Goal: Task Accomplishment & Management: Complete application form

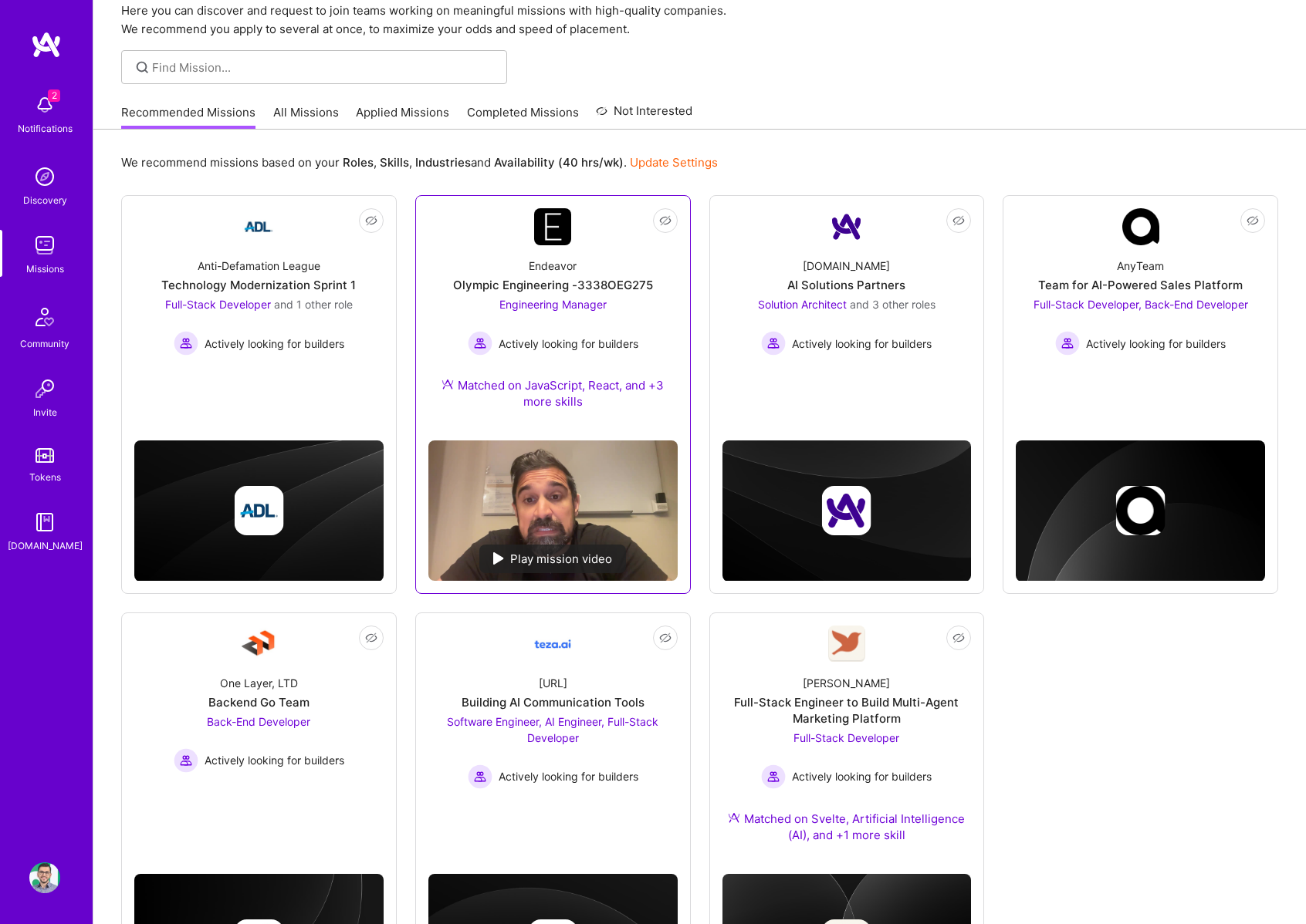
scroll to position [64, 0]
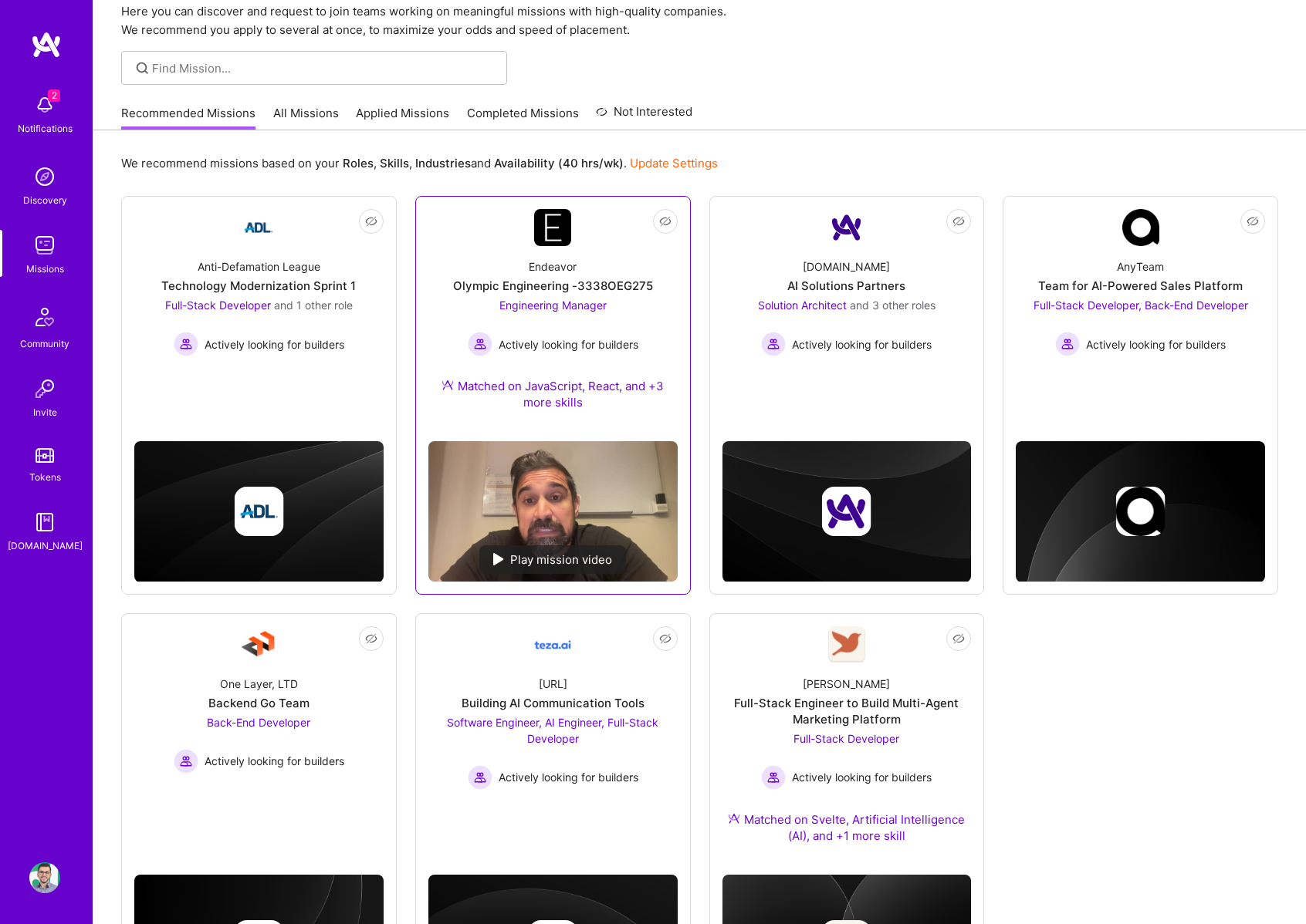
click at [558, 255] on div "Endeavor Olympic Engineering -3338OEG275 Engineering Manager Actively looking f…" at bounding box center [553, 337] width 249 height 183
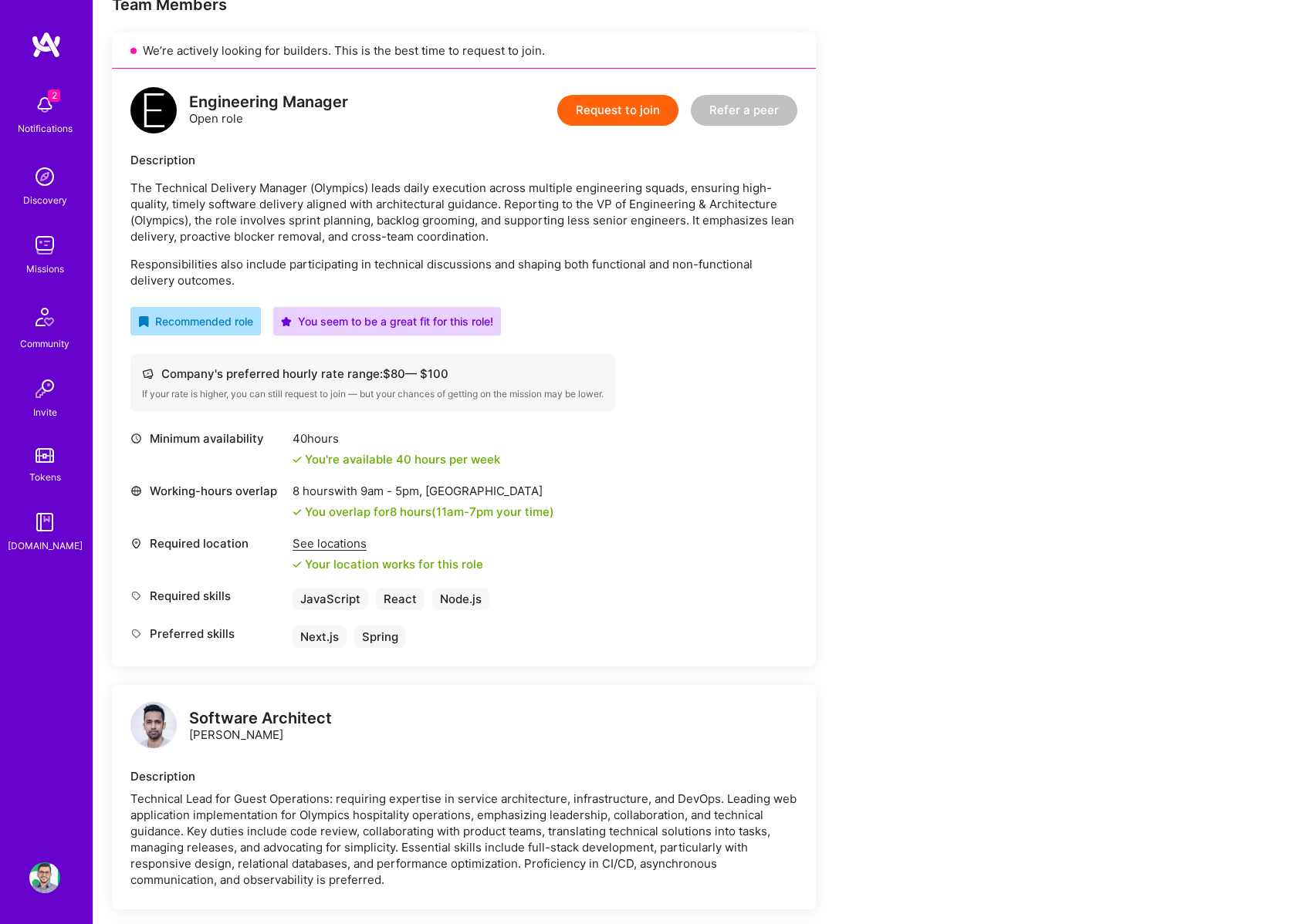
scroll to position [47, 0]
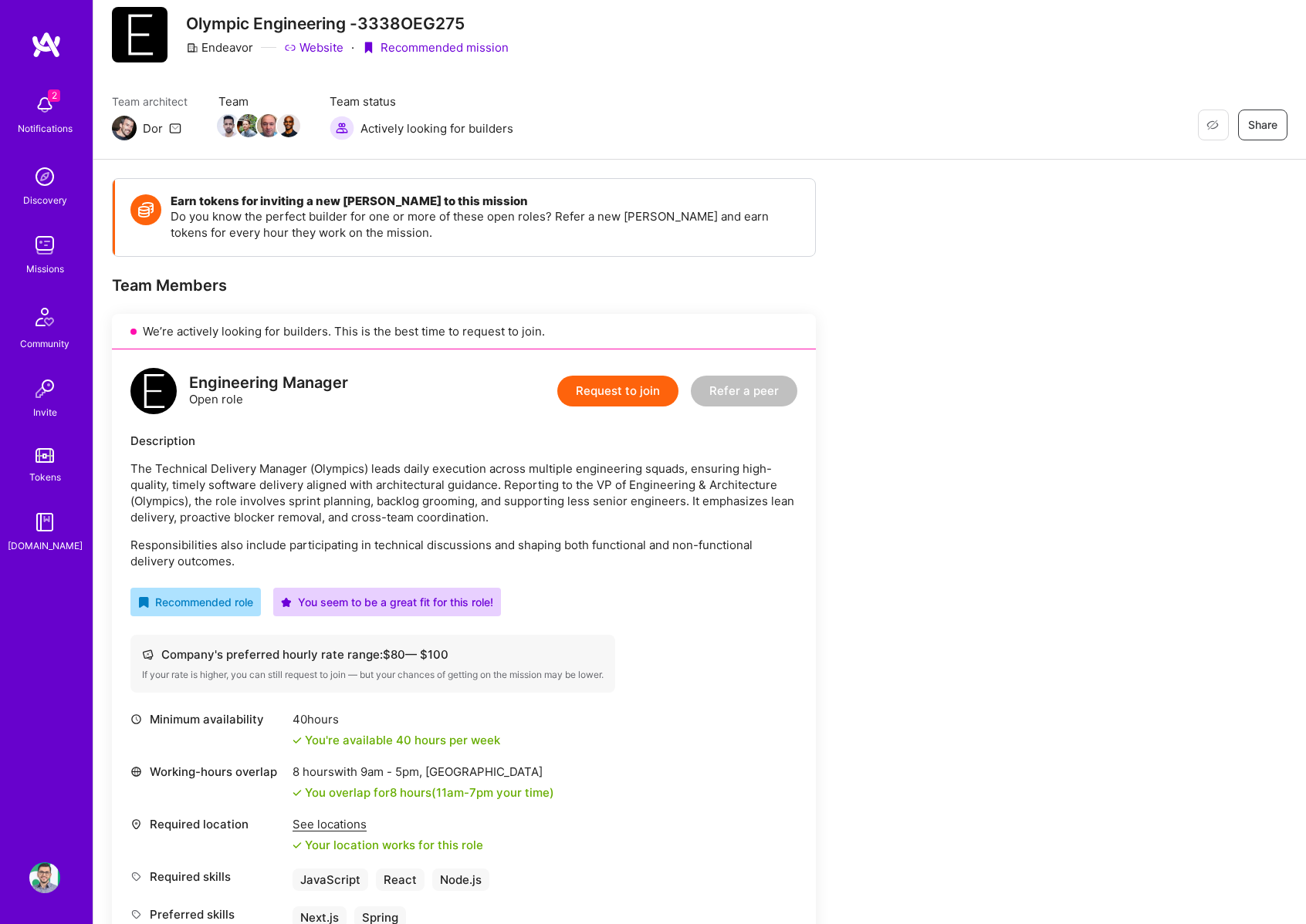
click at [445, 413] on div "Engineering Manager Open role Request to join Refer a peer" at bounding box center [463, 391] width 666 height 47
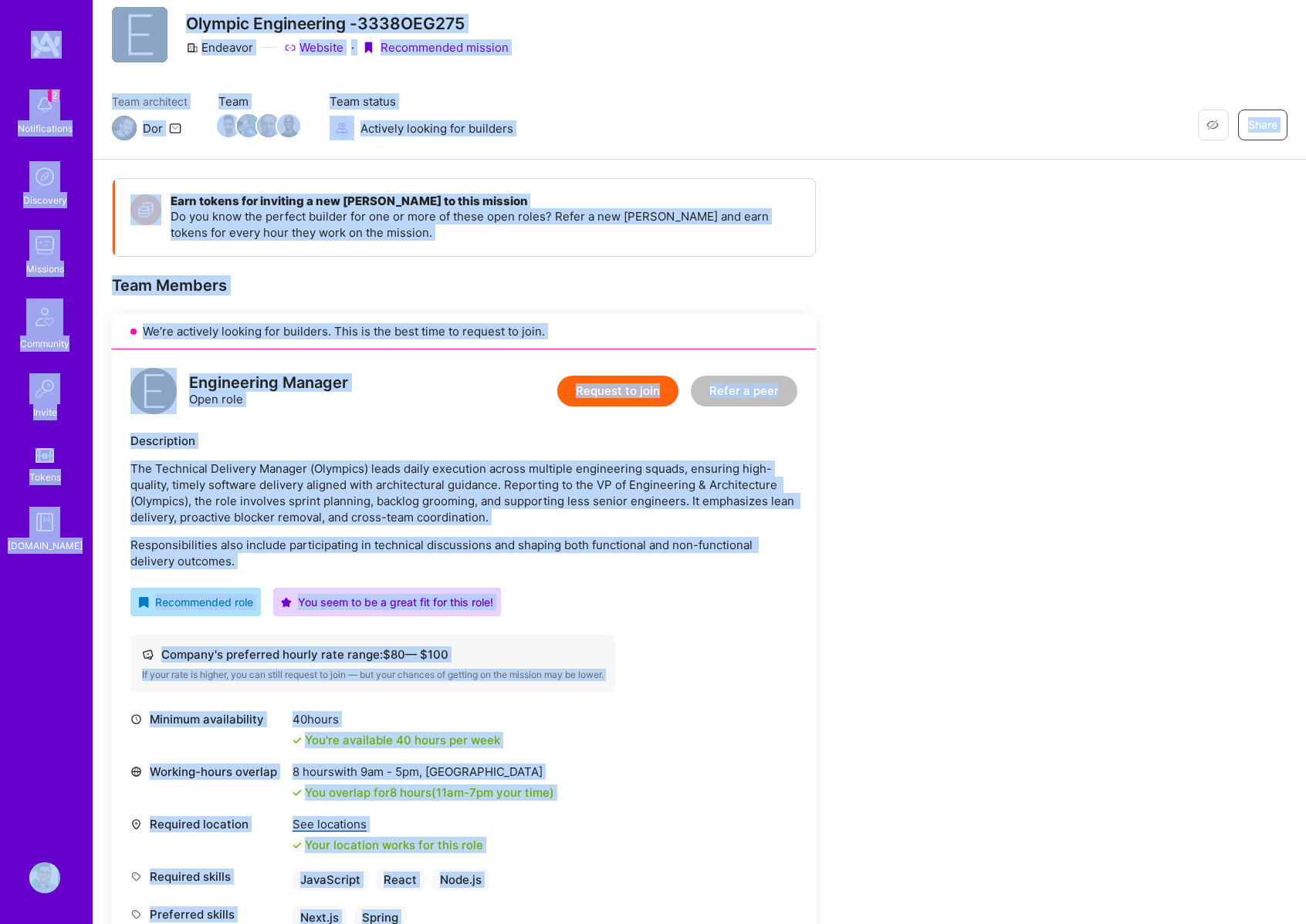
copy div "1 Loremipsumdol Sitametco Adipisci Elitseddo Eiusmo Tempor I.Utlab Etdolor Magn…"
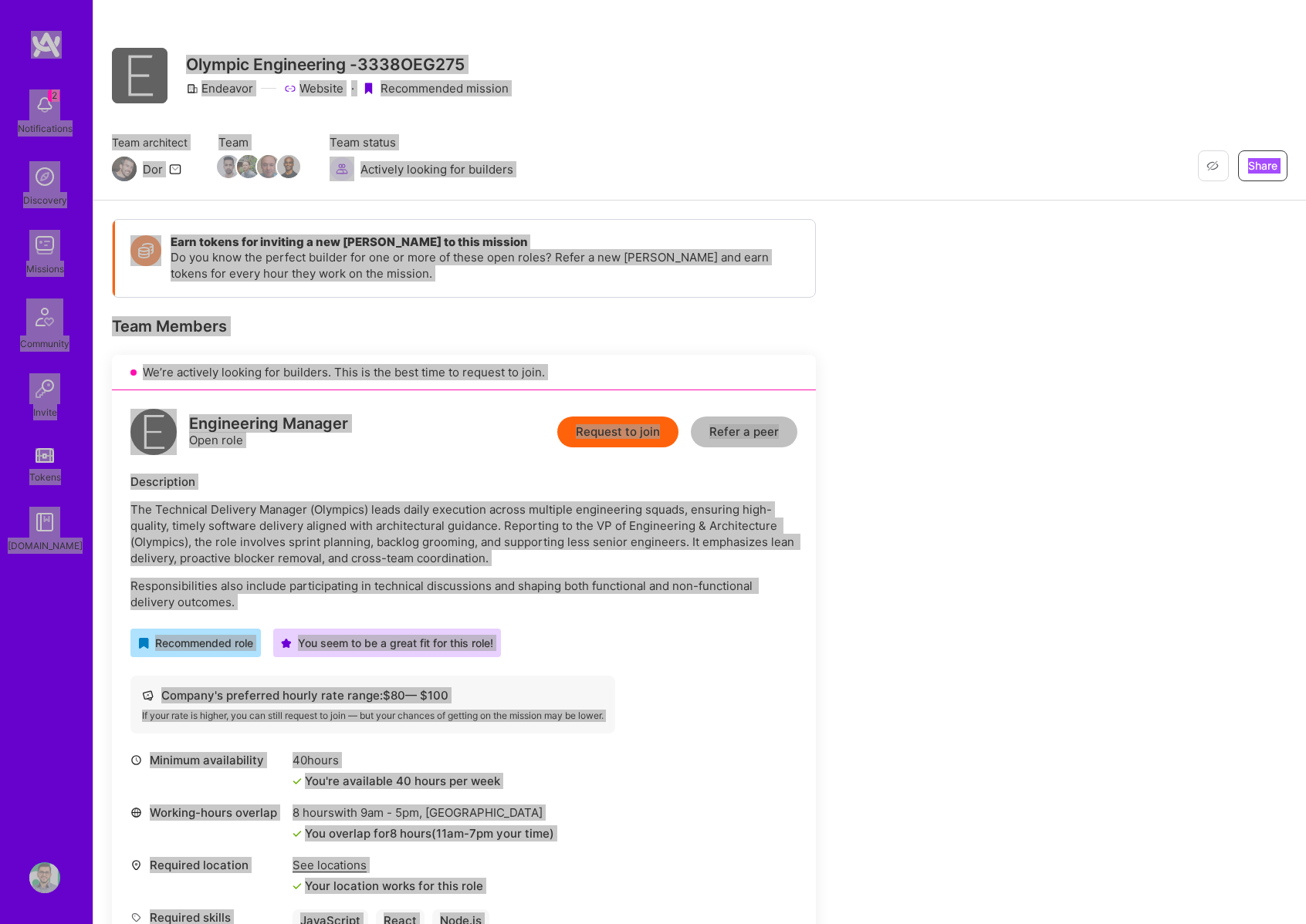
scroll to position [0, 0]
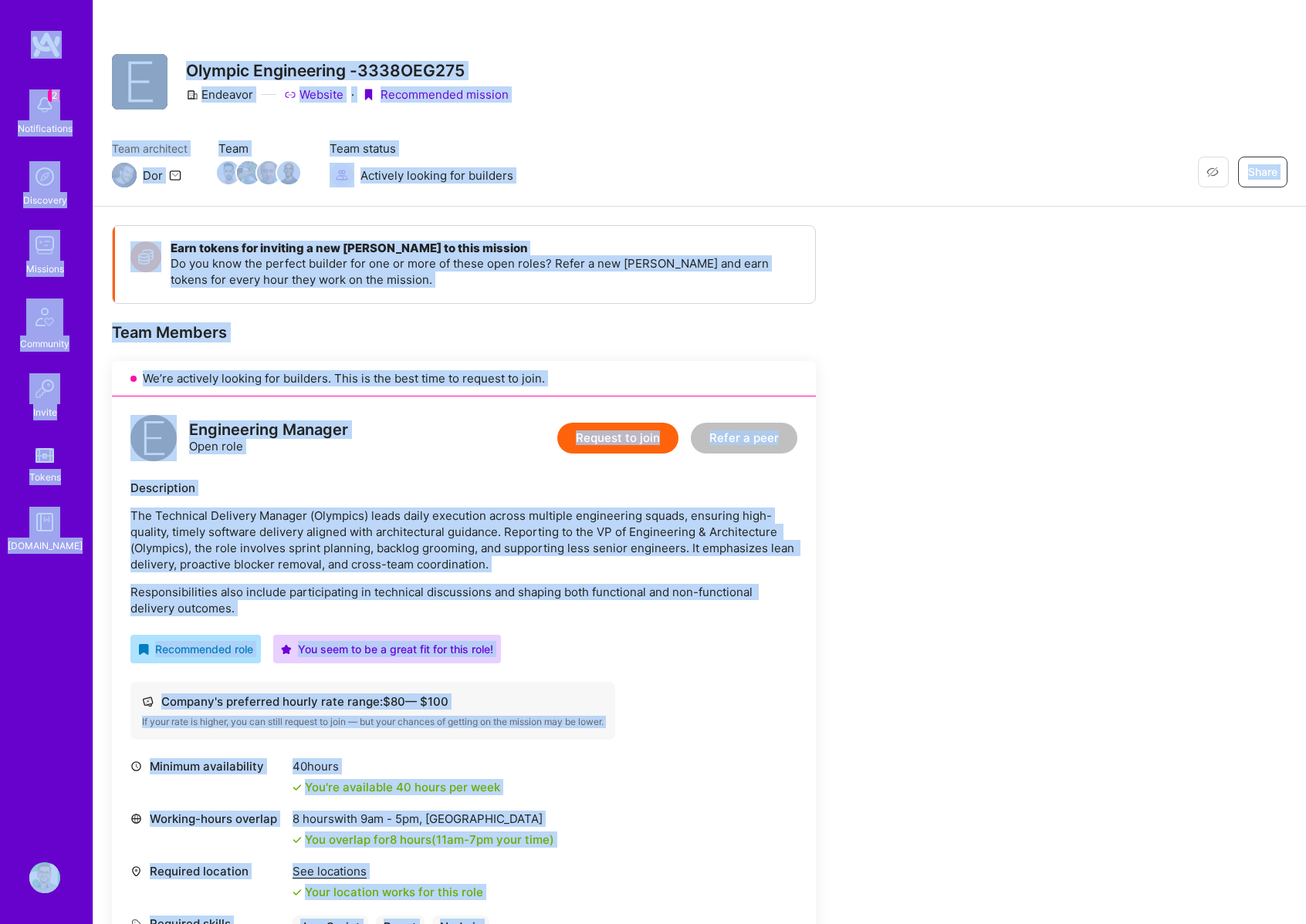
click at [497, 475] on div "Engineering Manager Open role Request to join Refer a peer Description The Tech…" at bounding box center [464, 695] width 703 height 598
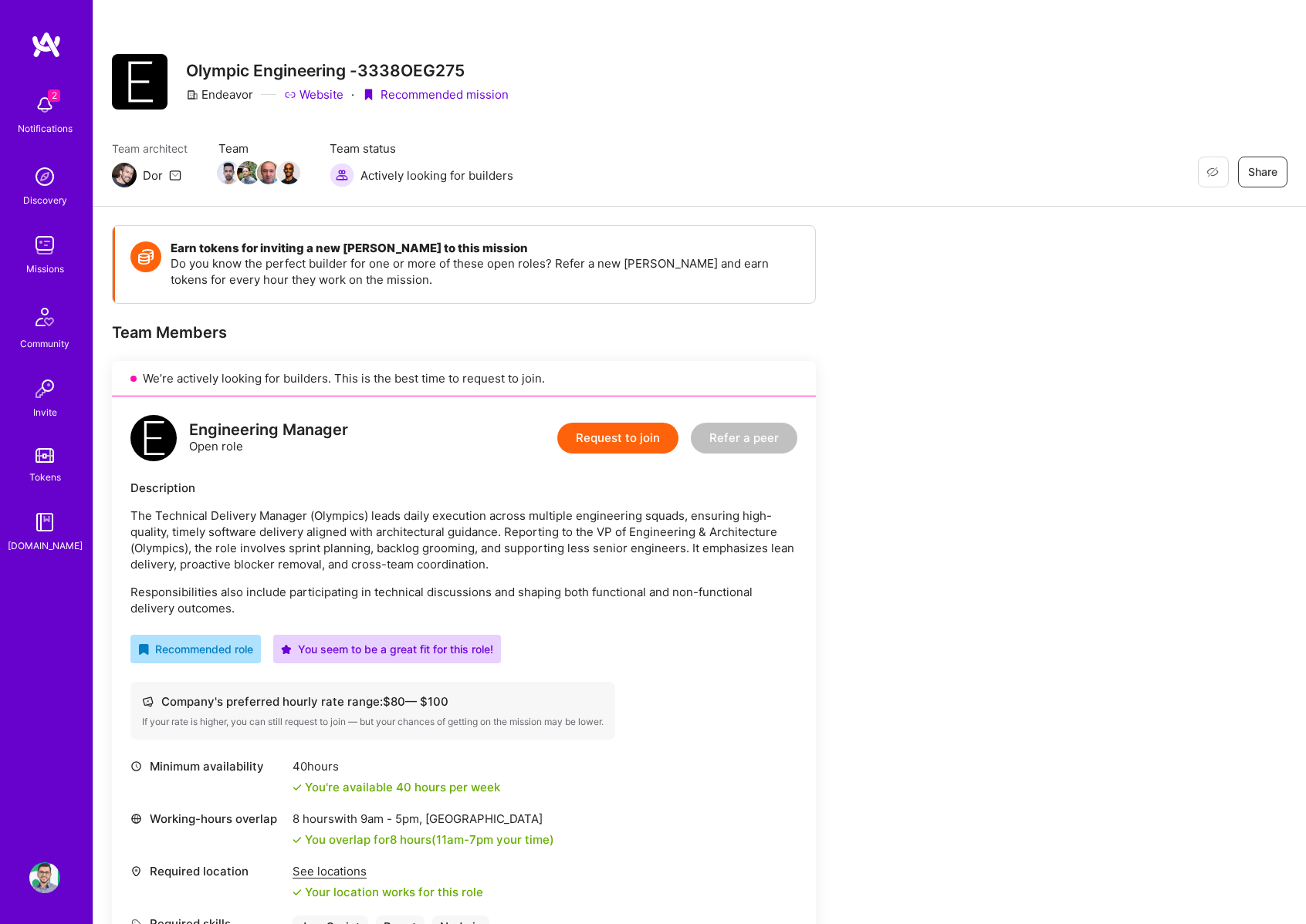
click at [635, 431] on button "Request to join" at bounding box center [618, 438] width 121 height 31
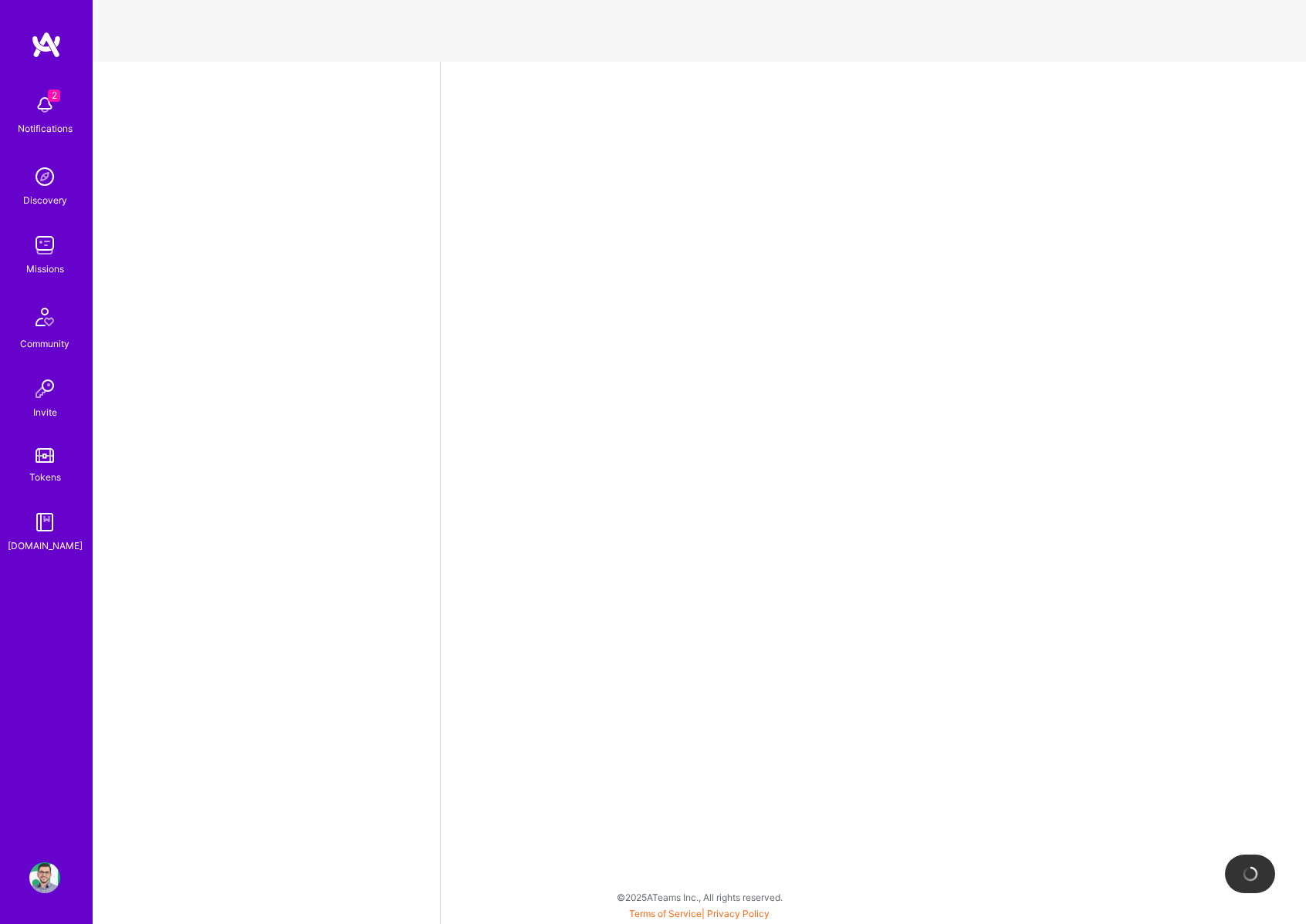
select select "RO"
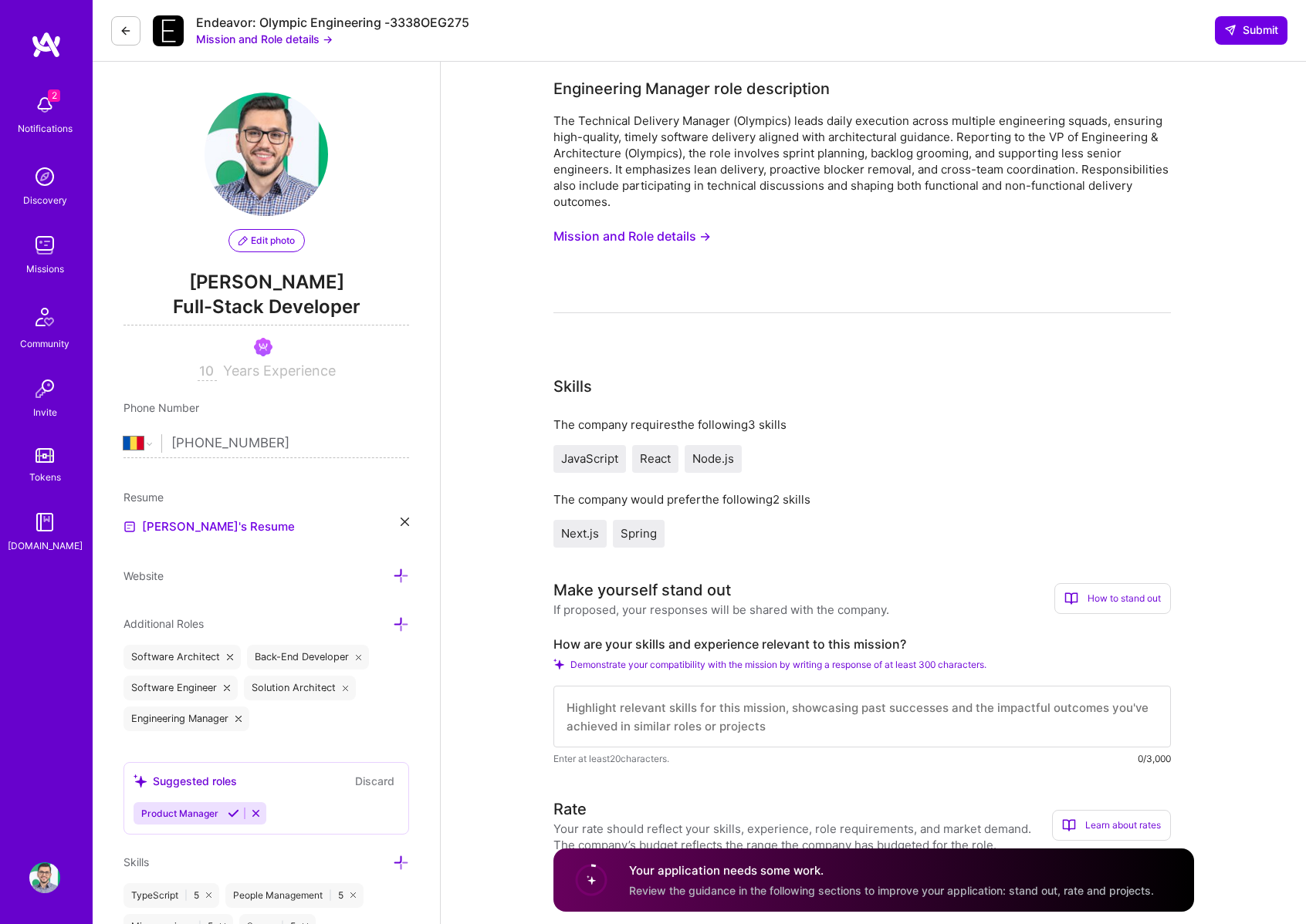
click at [703, 181] on div "The Technical Delivery Manager (Olympics) leads daily execution across multiple…" at bounding box center [862, 161] width 618 height 97
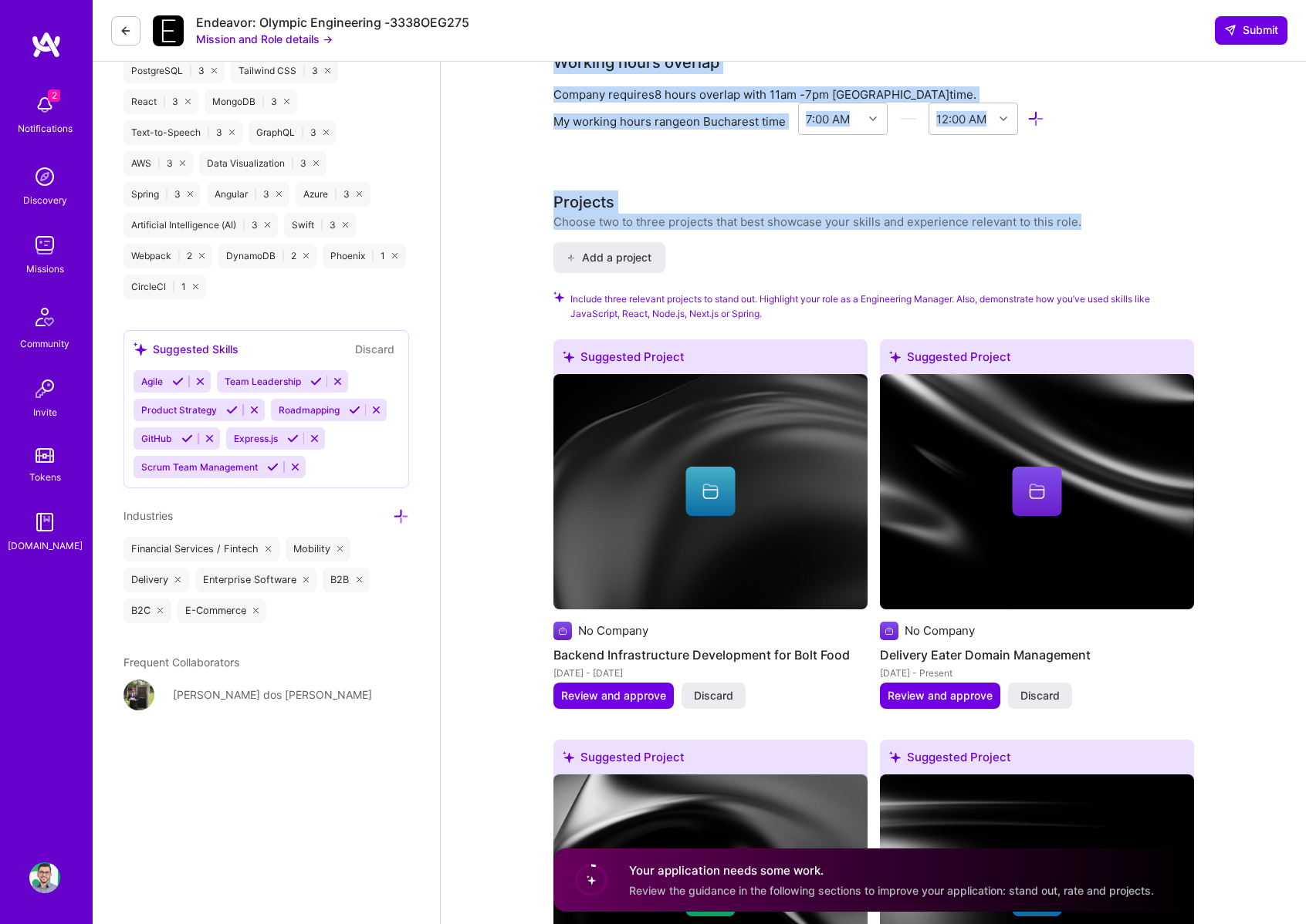
scroll to position [1336, 0]
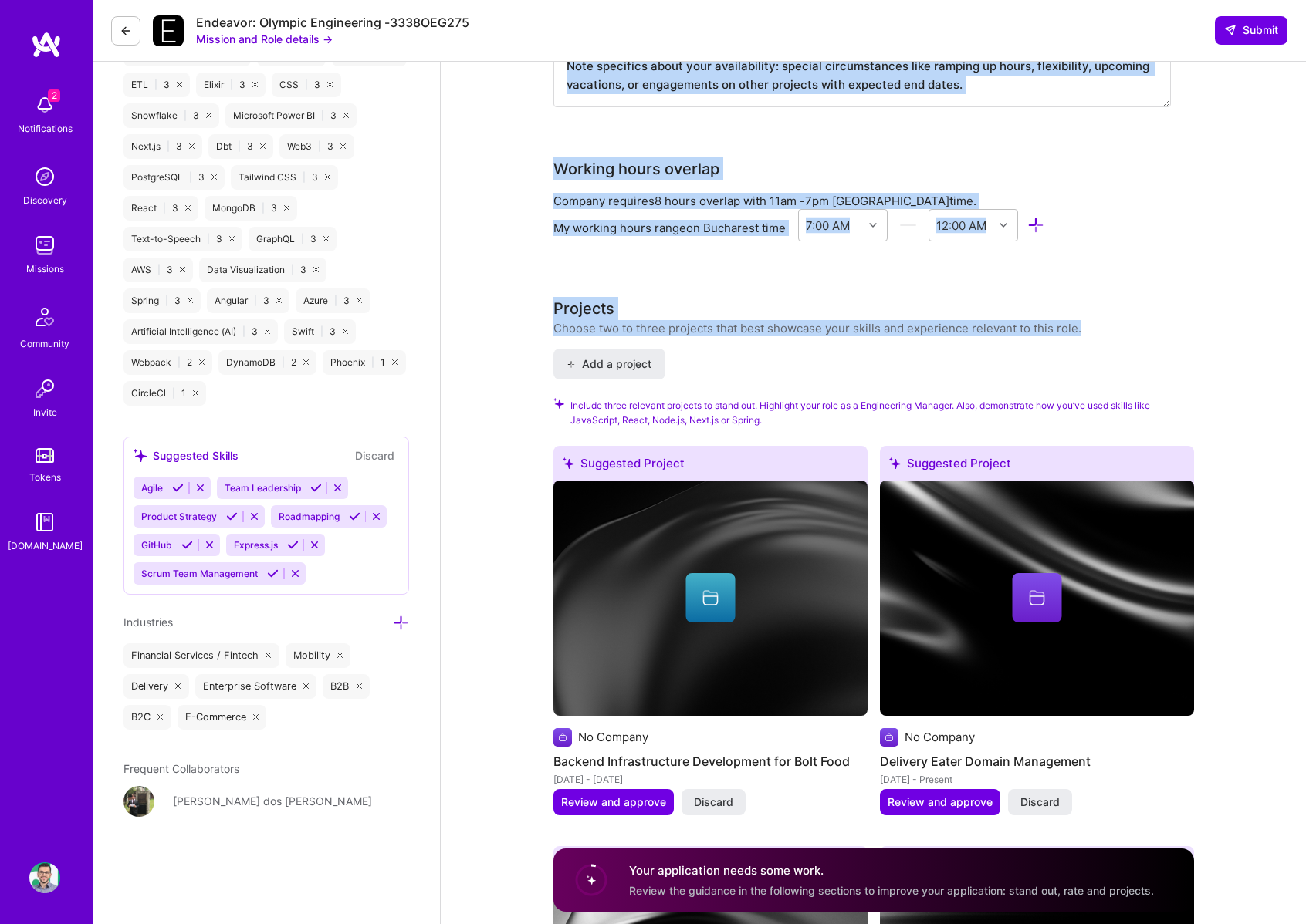
drag, startPoint x: 547, startPoint y: 87, endPoint x: 1113, endPoint y: 331, distance: 616.4
copy div "Loremipsumd Sitamet cons adipiscinge Sed Doeiusmod Temporin Utlabor (Etdolore) …"
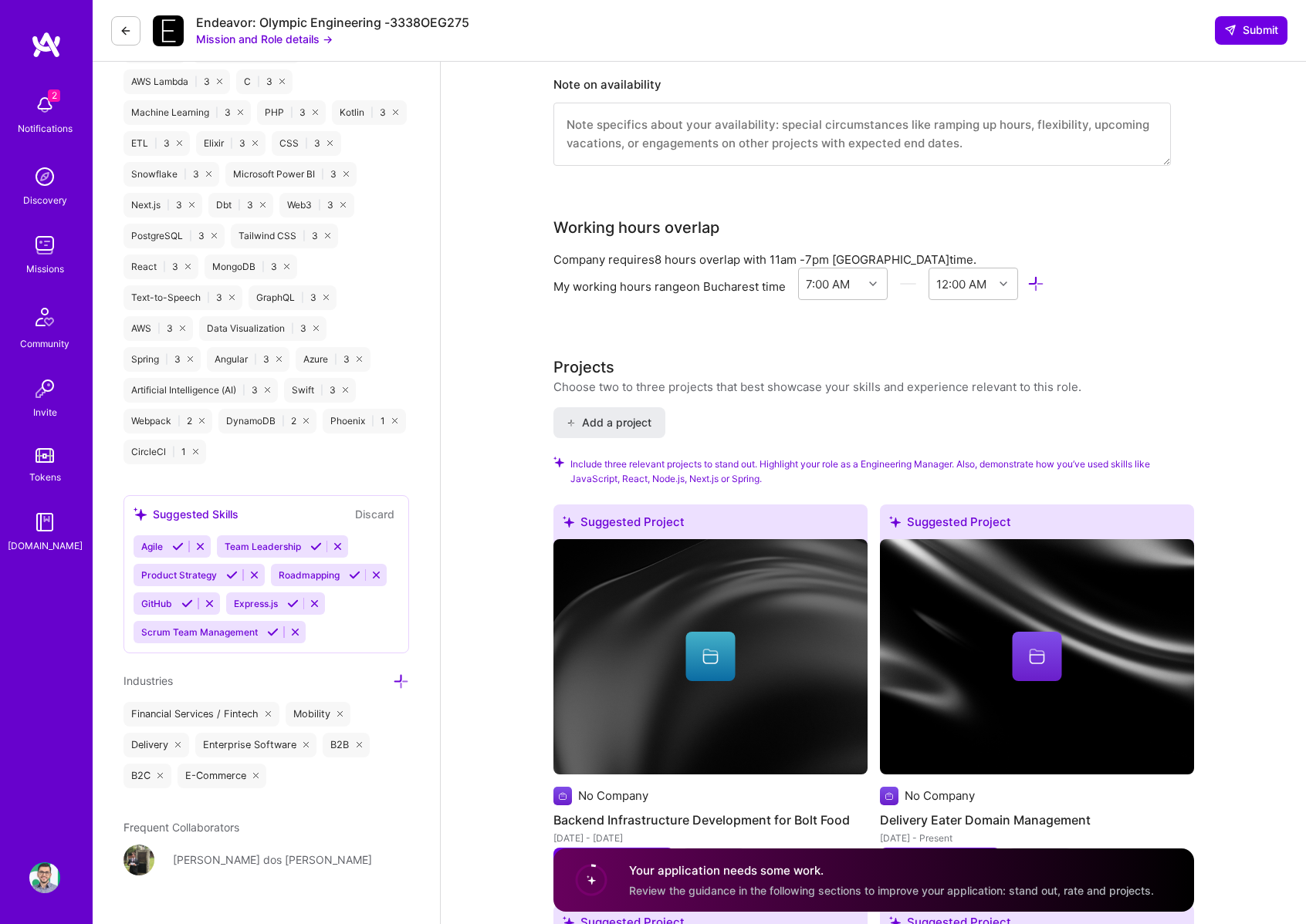
scroll to position [1276, 0]
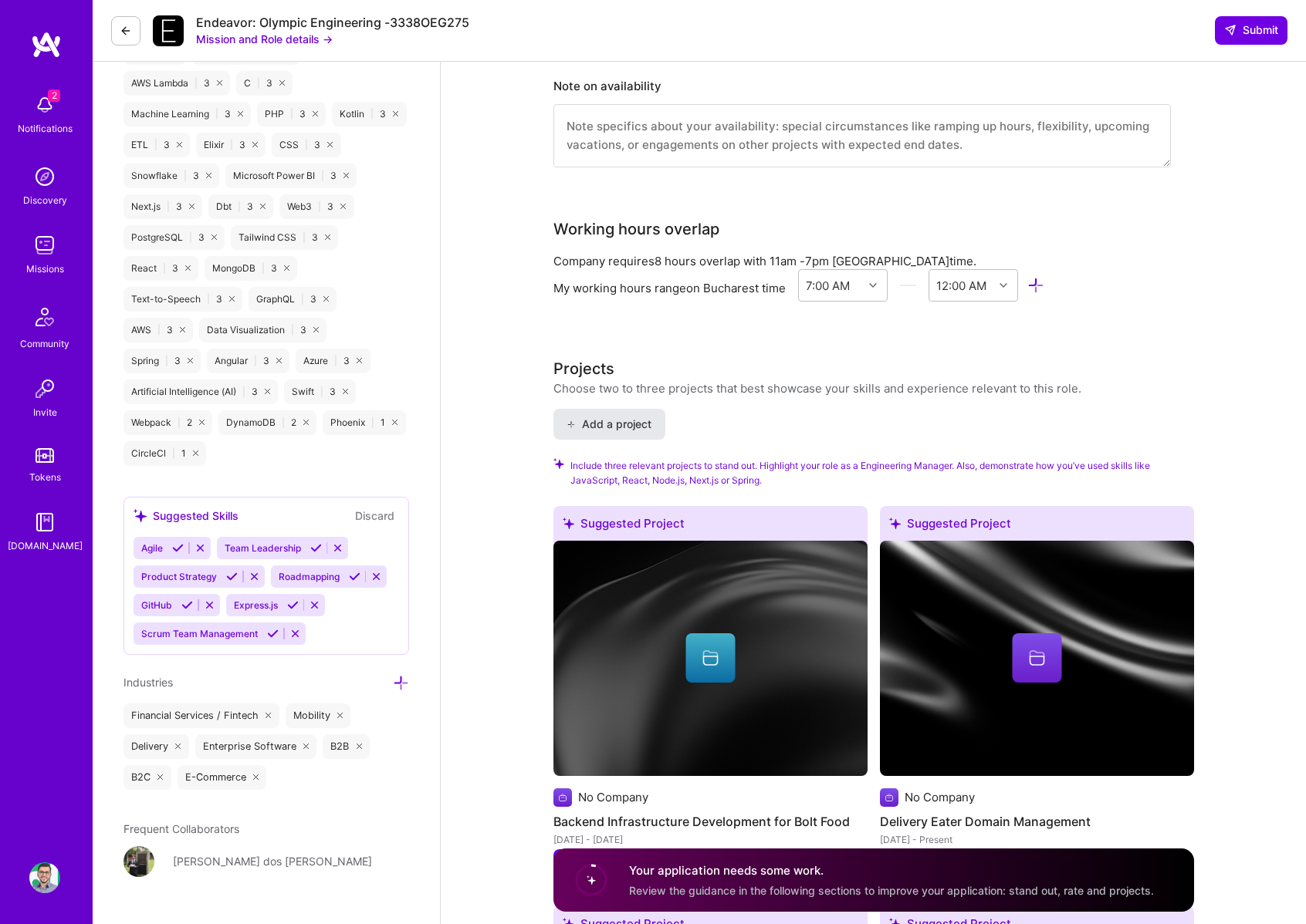
click at [606, 418] on span "Add a project" at bounding box center [608, 424] width 84 height 16
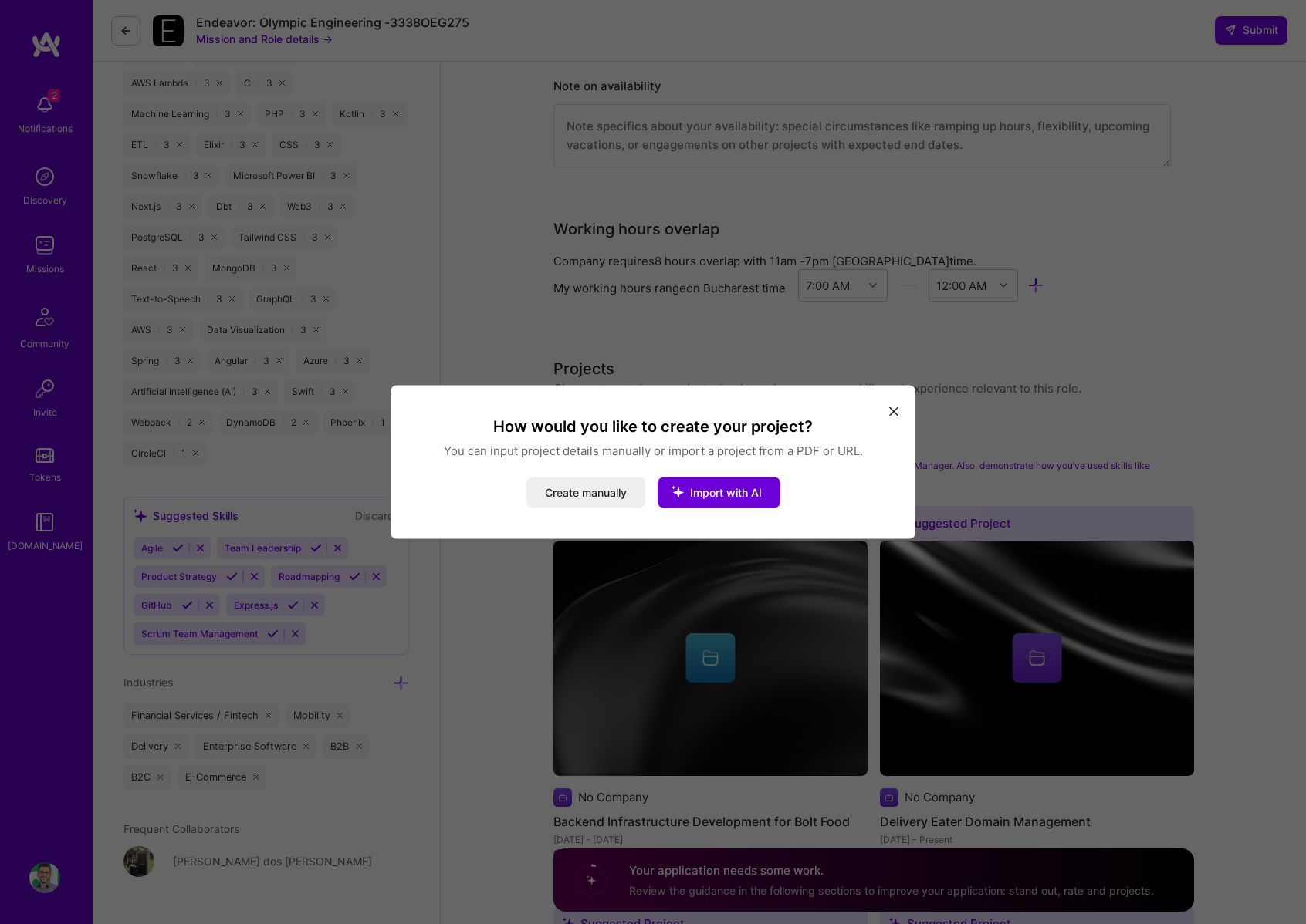
click at [886, 415] on button "modal" at bounding box center [893, 411] width 18 height 25
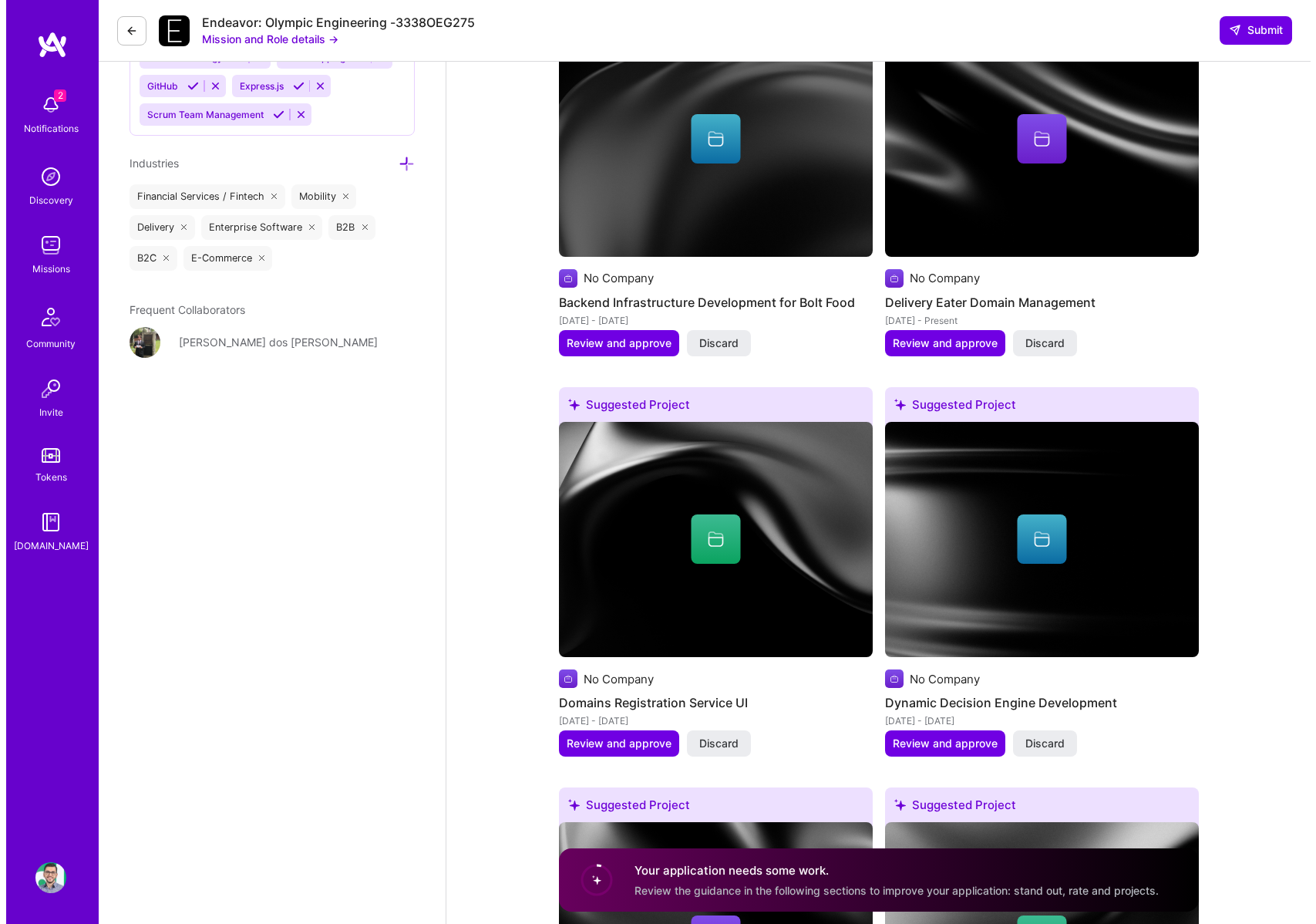
scroll to position [1684, 0]
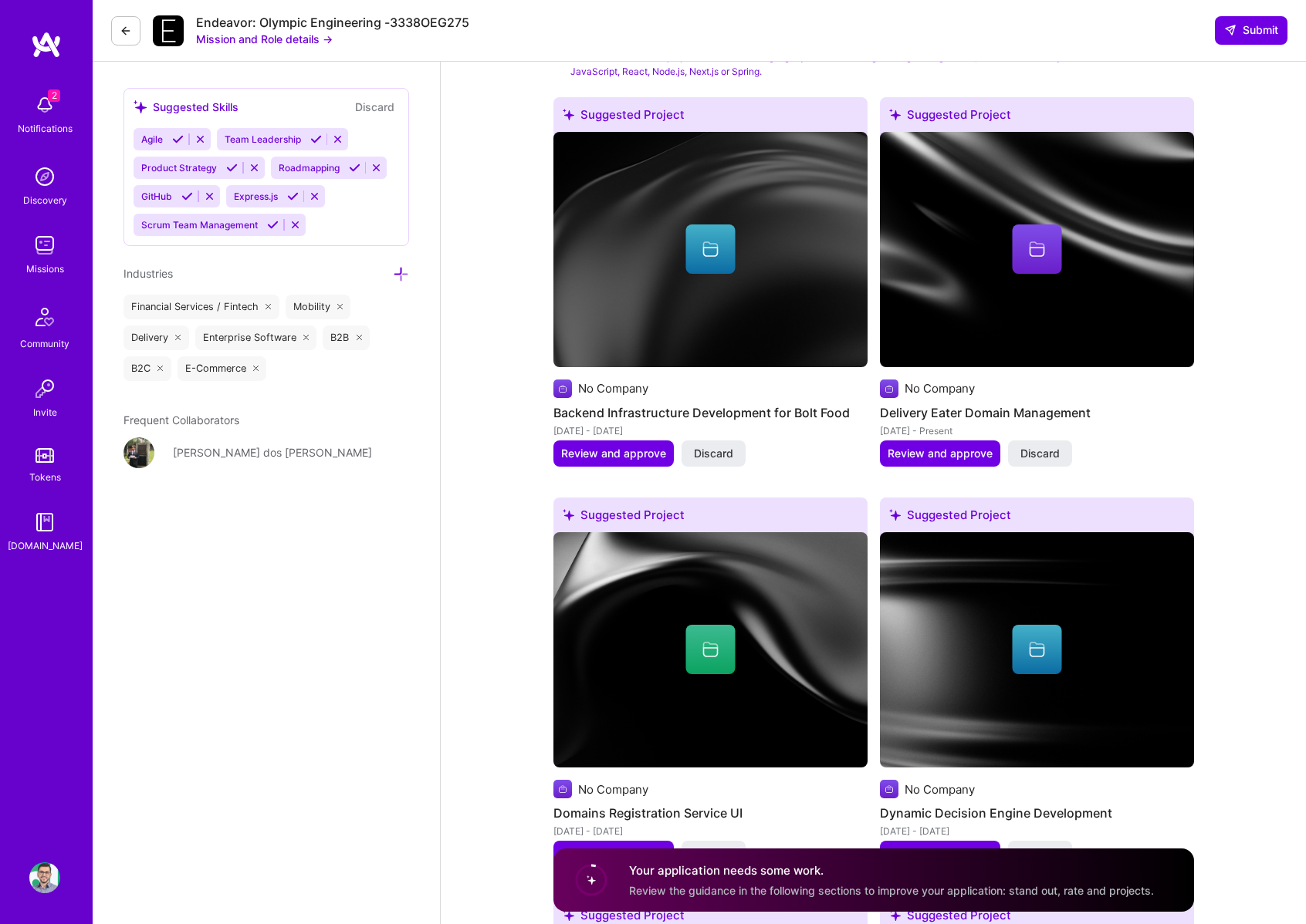
click at [858, 460] on div "Suggested Project No Company Backend Infrastructure Development for Bolt Food […" at bounding box center [711, 291] width 314 height 388
click at [954, 453] on span "Review and approve" at bounding box center [939, 454] width 105 height 16
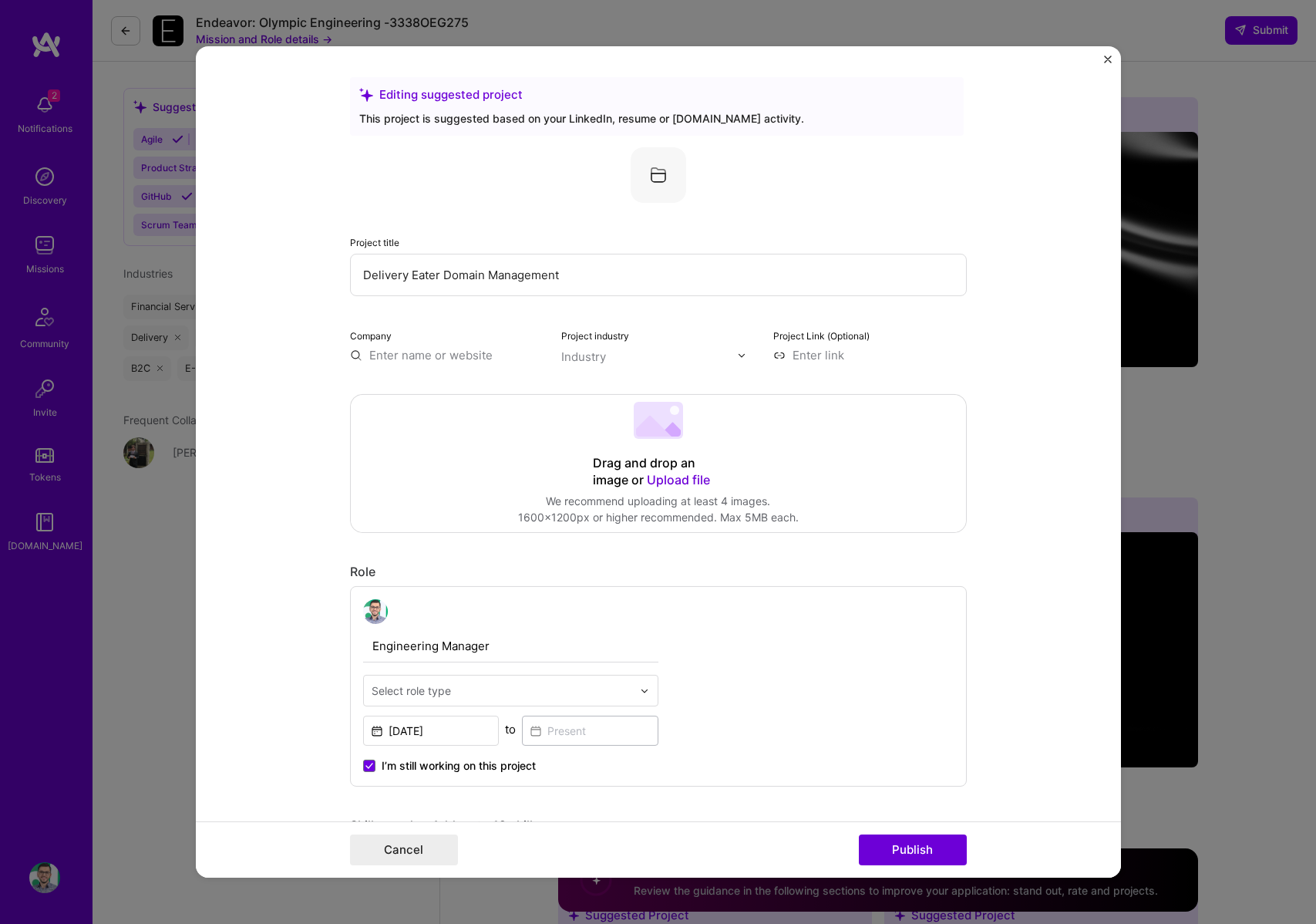
click at [434, 357] on input "text" at bounding box center [447, 355] width 194 height 17
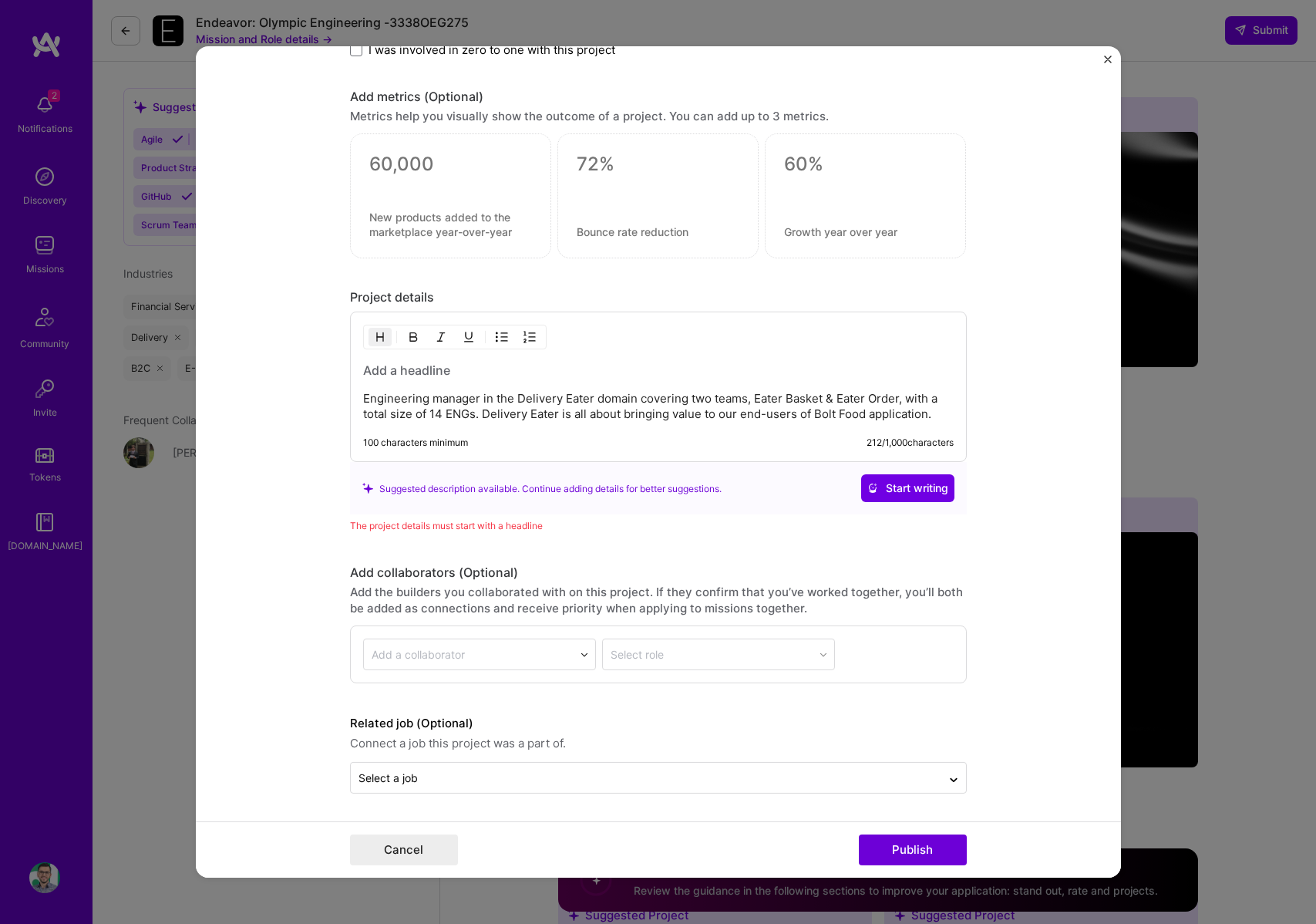
scroll to position [1164, 0]
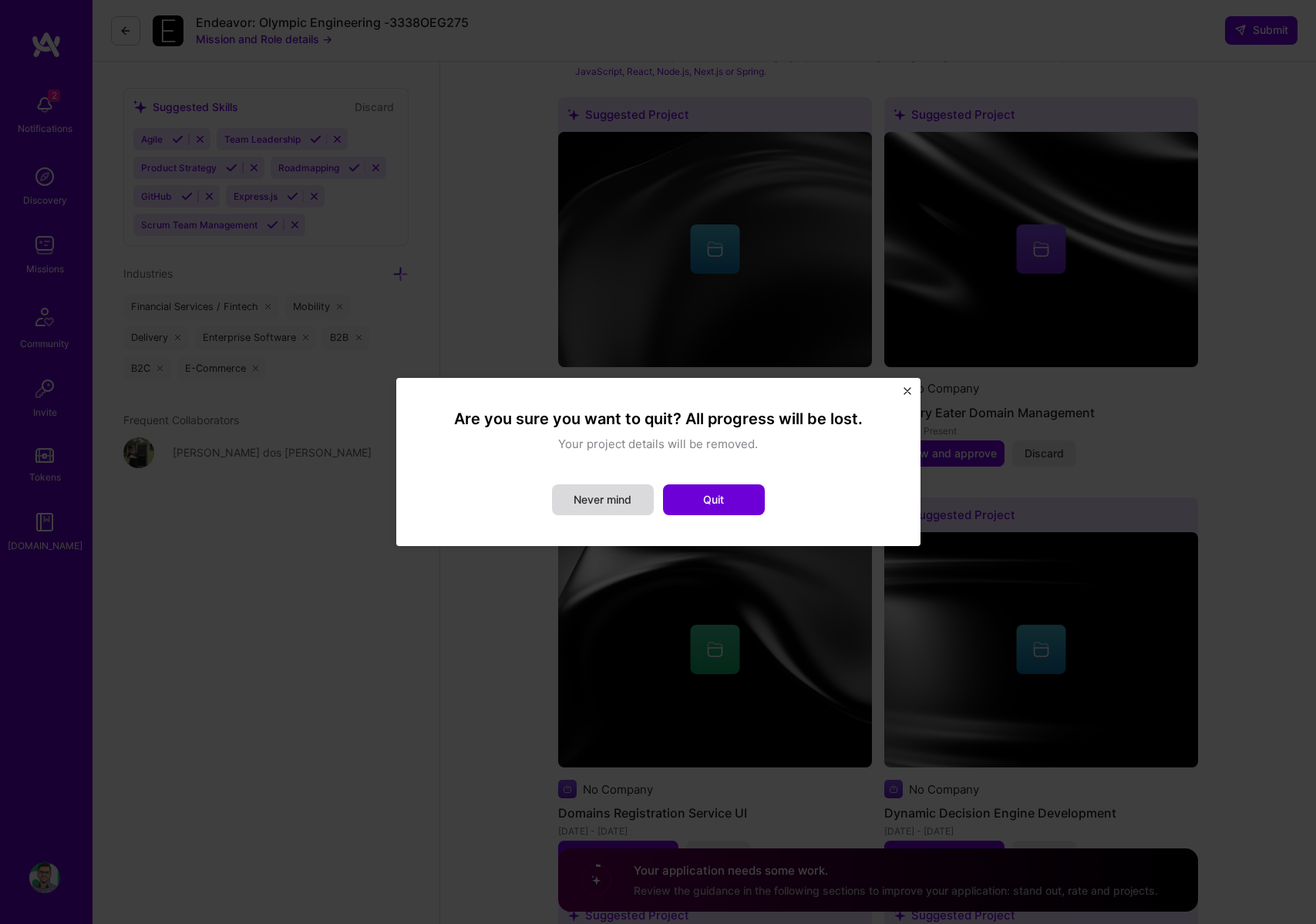
click at [594, 498] on button "Never mind" at bounding box center [603, 500] width 102 height 31
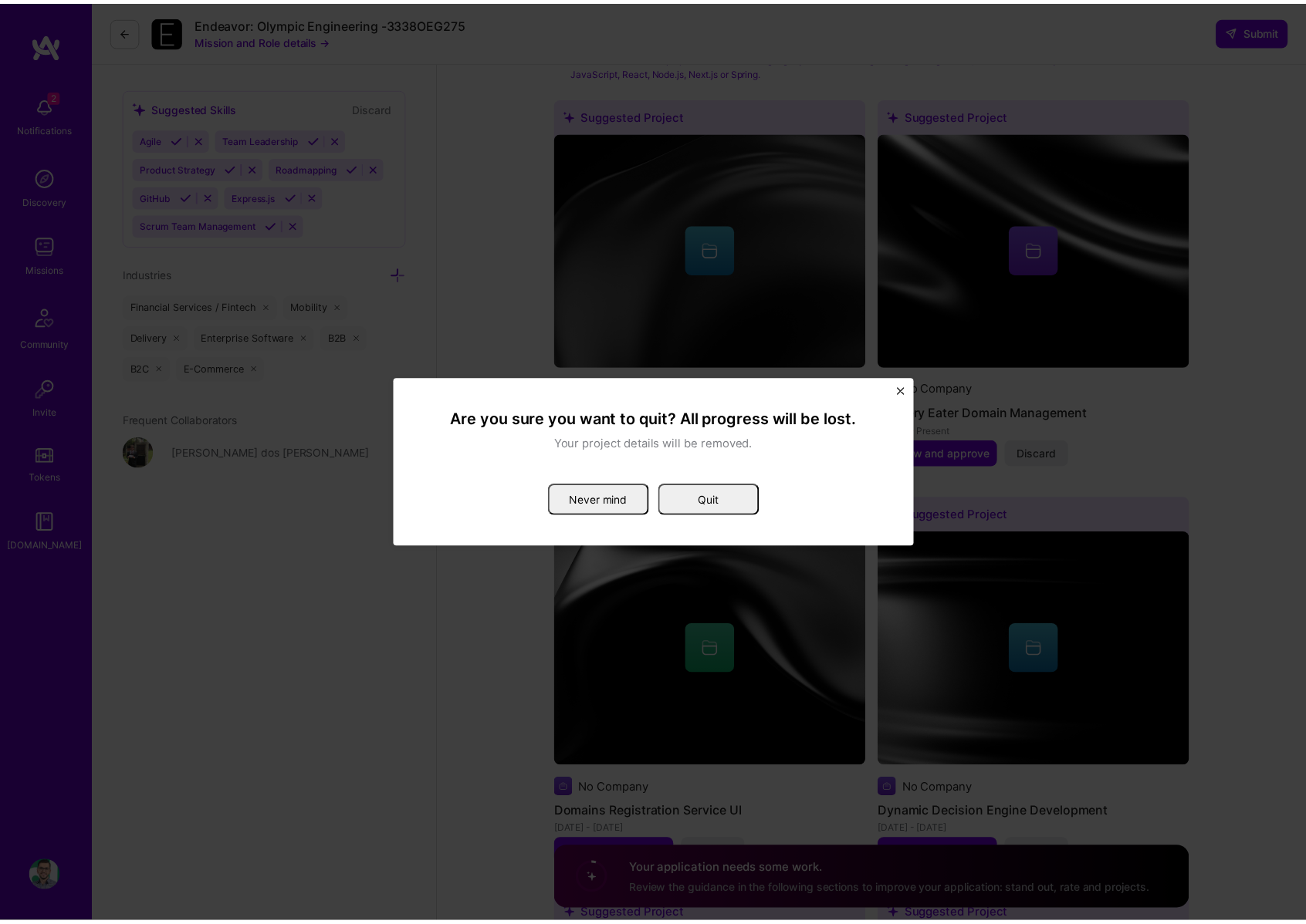
scroll to position [0, 0]
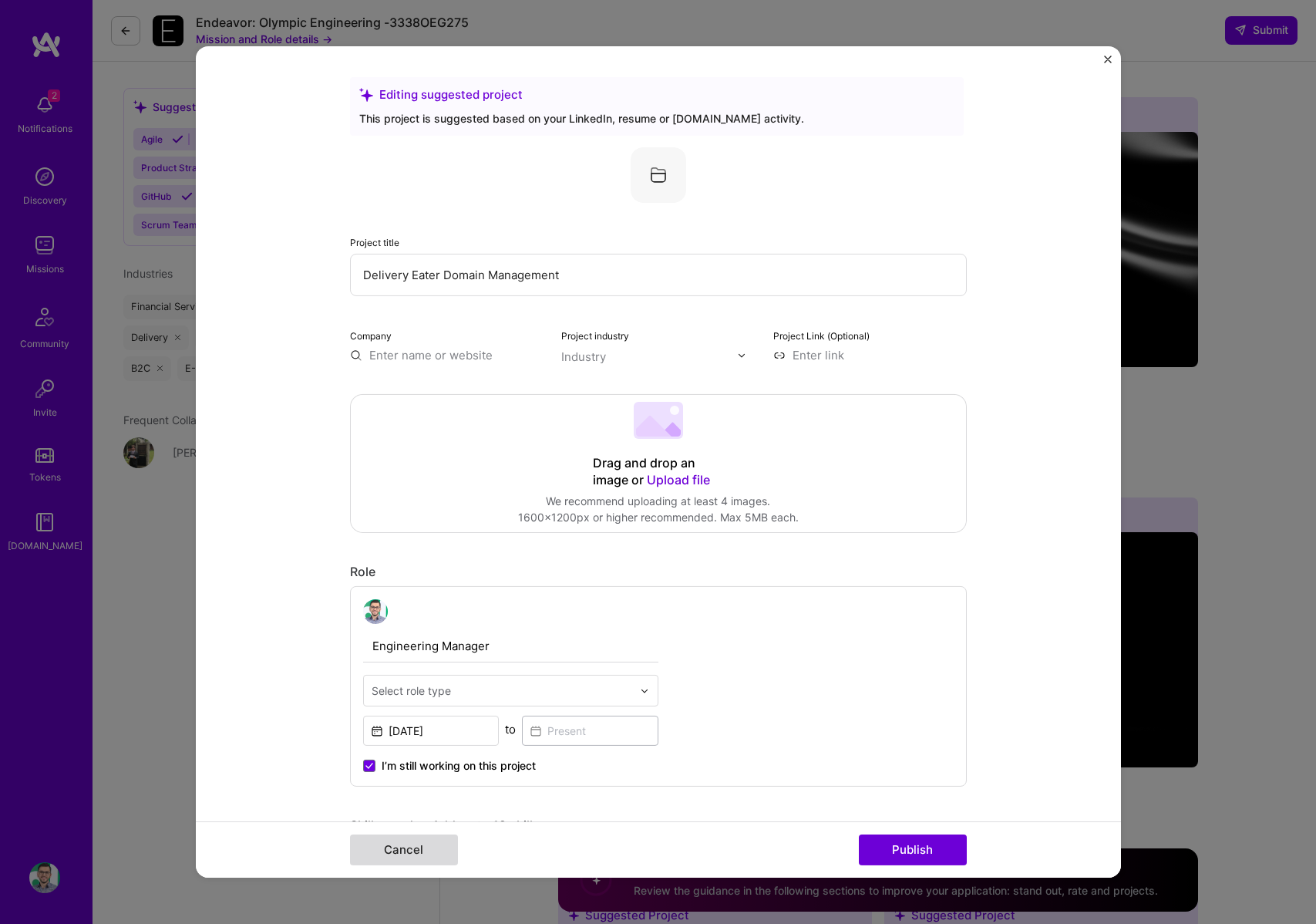
click at [396, 842] on button "Cancel" at bounding box center [403, 850] width 108 height 31
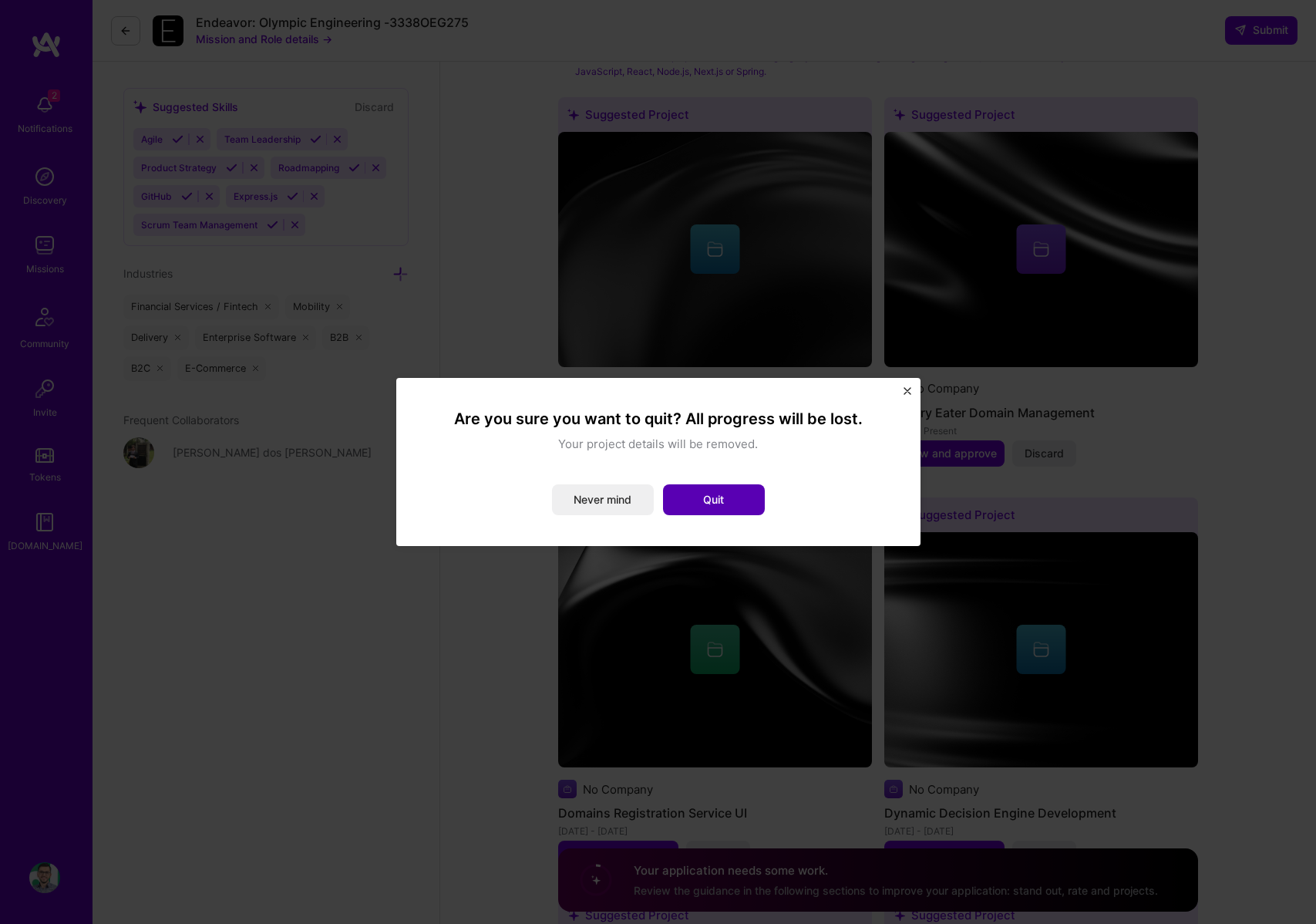
click at [725, 499] on button "Quit" at bounding box center [714, 500] width 102 height 31
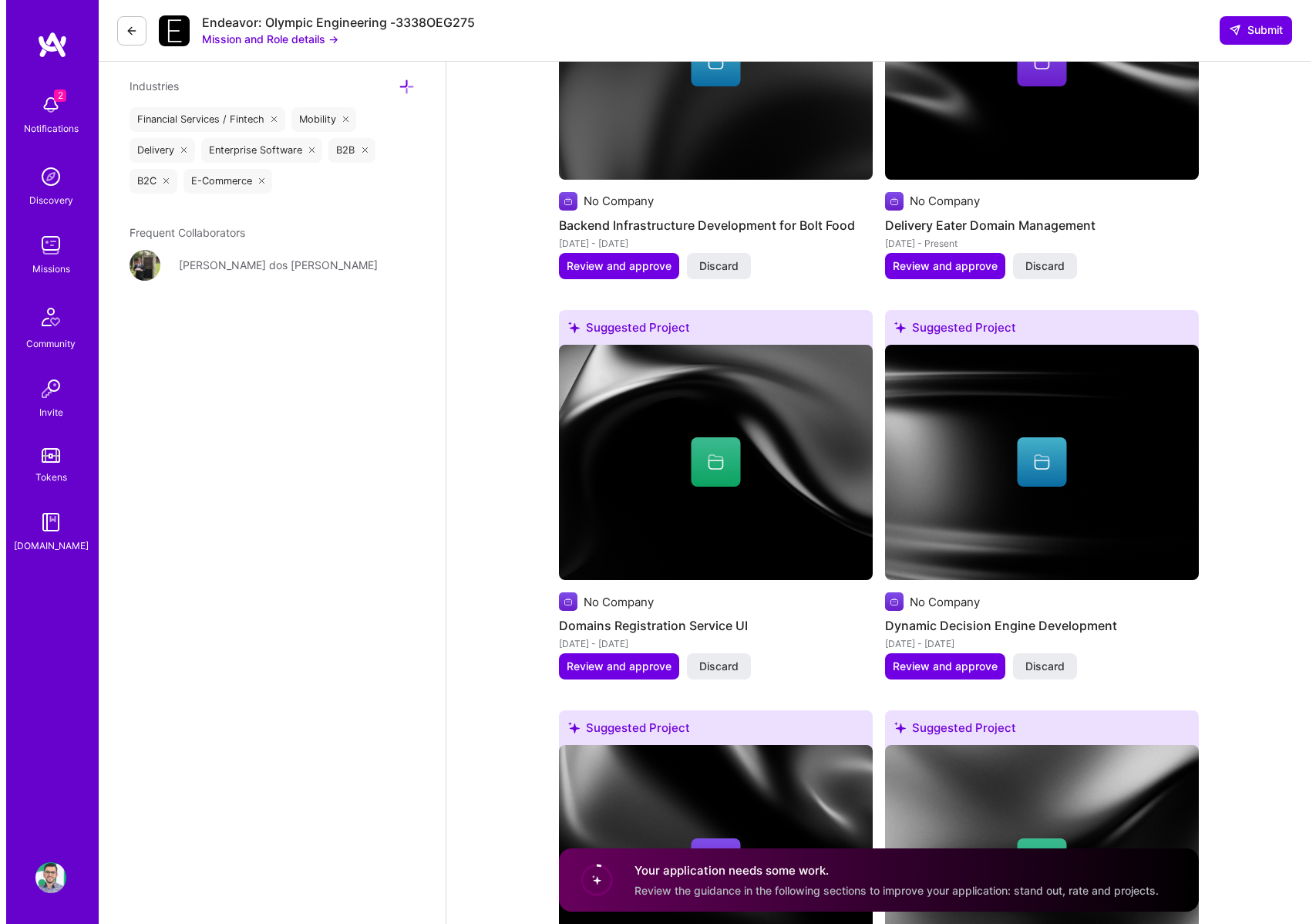
scroll to position [1846, 0]
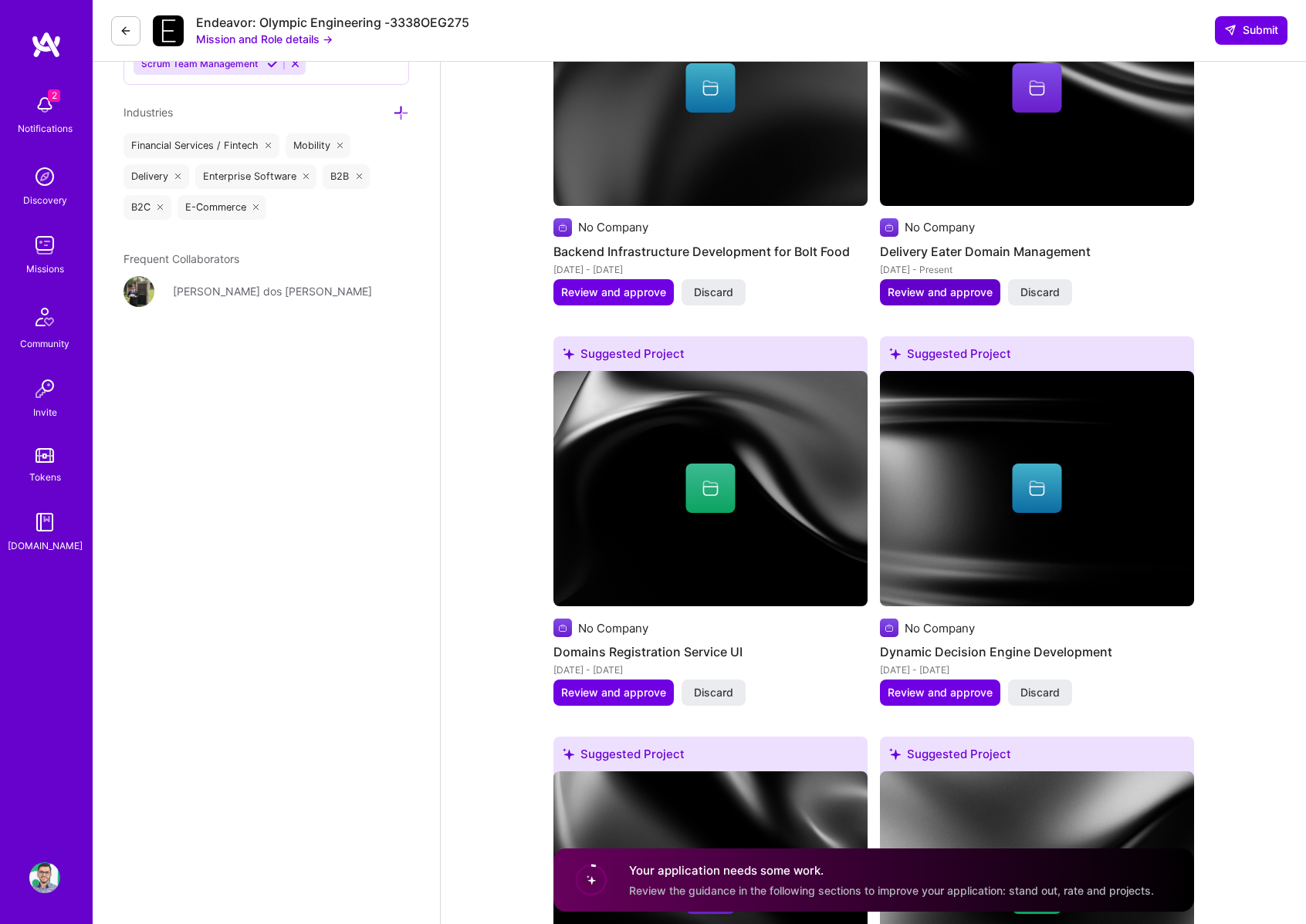
click at [975, 299] on span "Review and approve" at bounding box center [939, 292] width 105 height 16
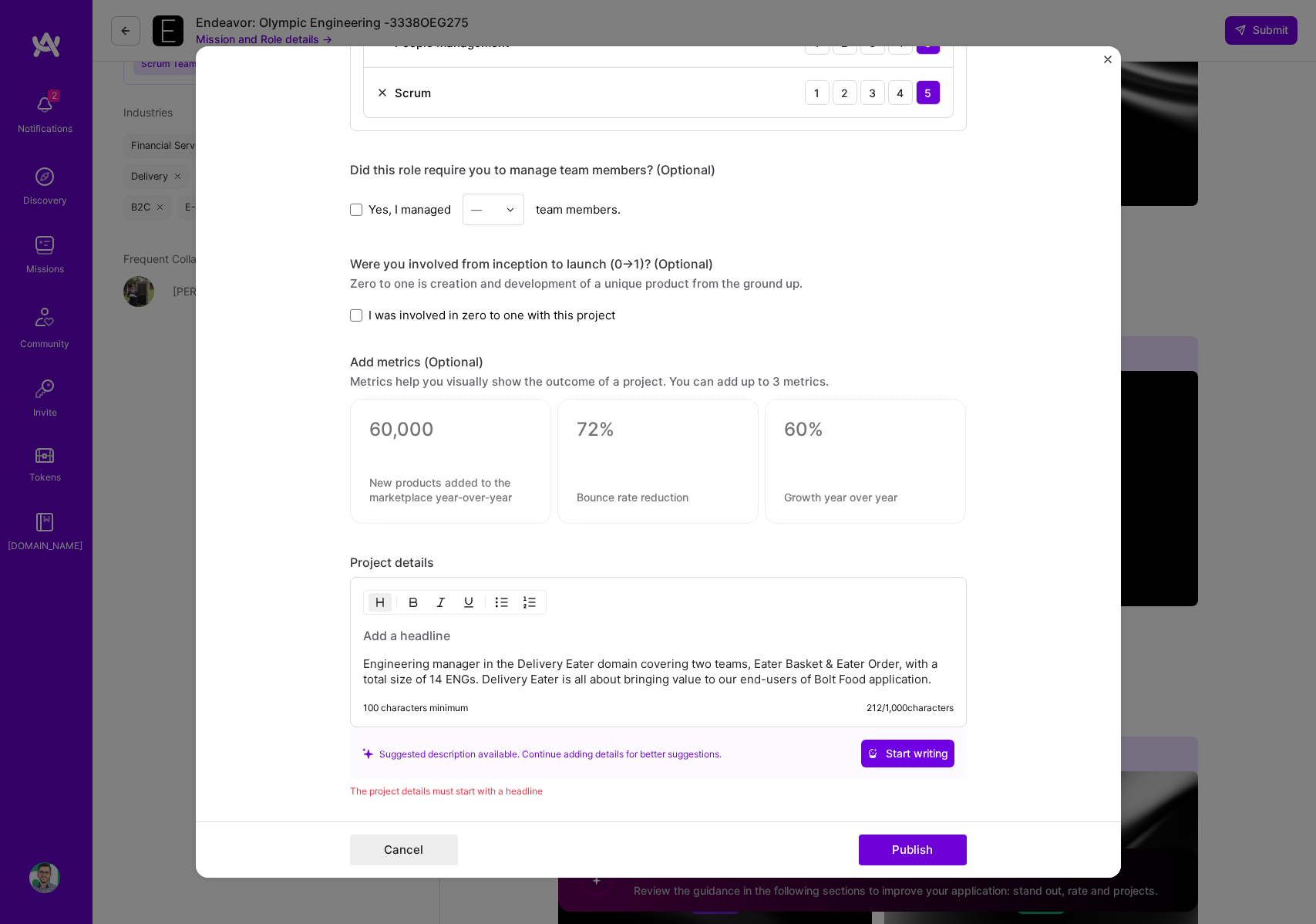
scroll to position [1147, 0]
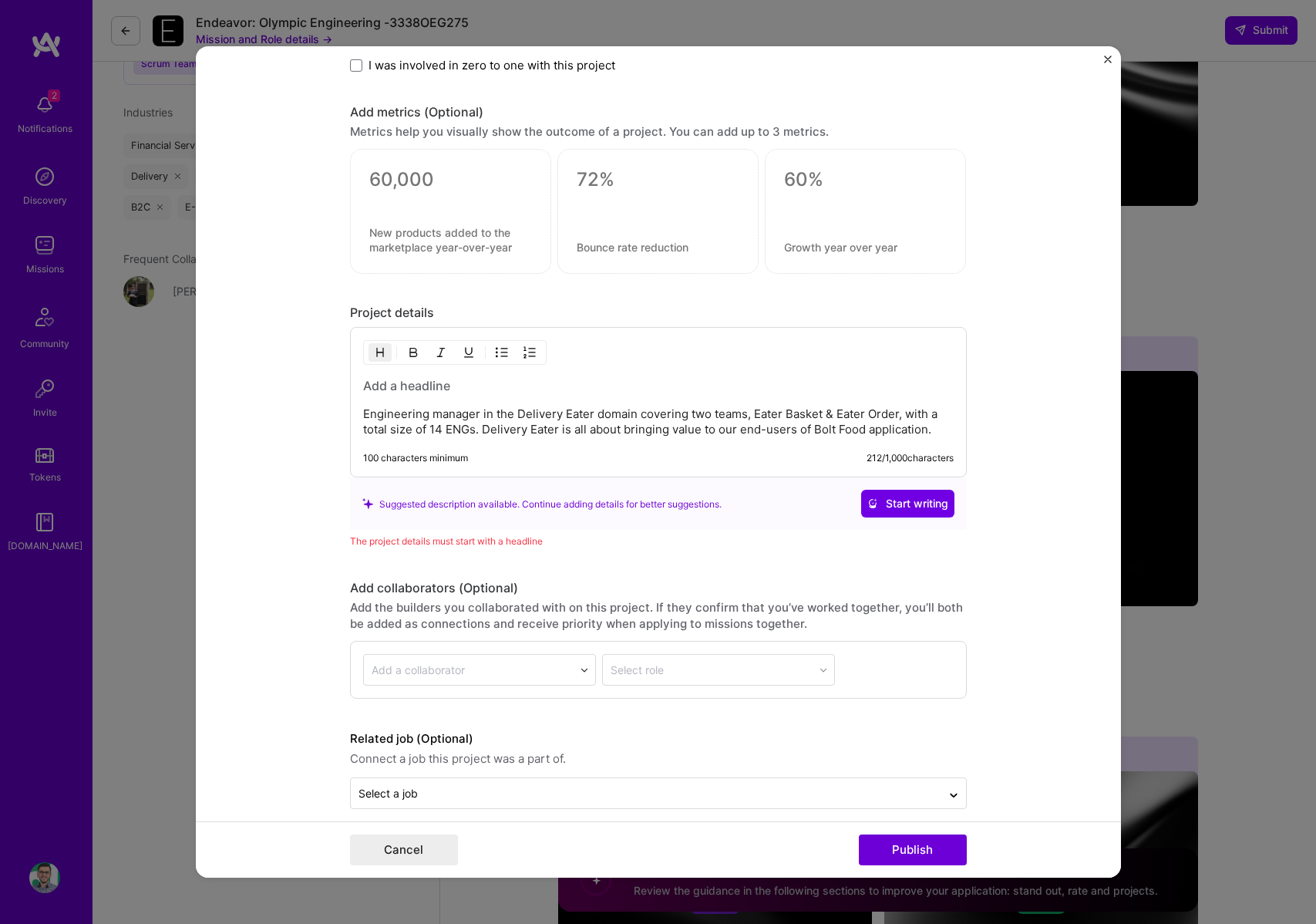
click at [571, 417] on p "Engineering manager in the Delivery Eater domain covering two teams, Eater Bask…" at bounding box center [659, 422] width 591 height 31
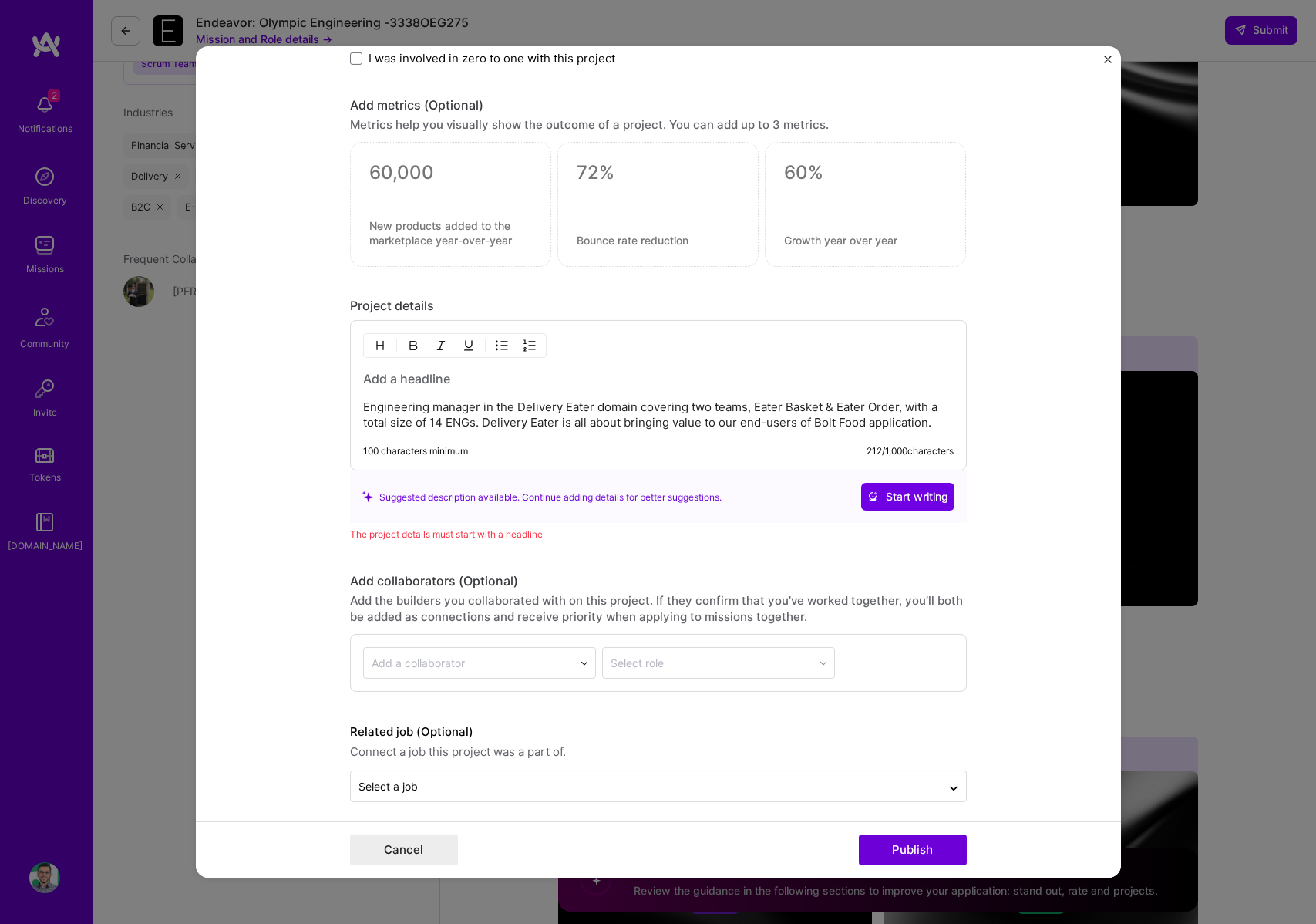
scroll to position [1164, 0]
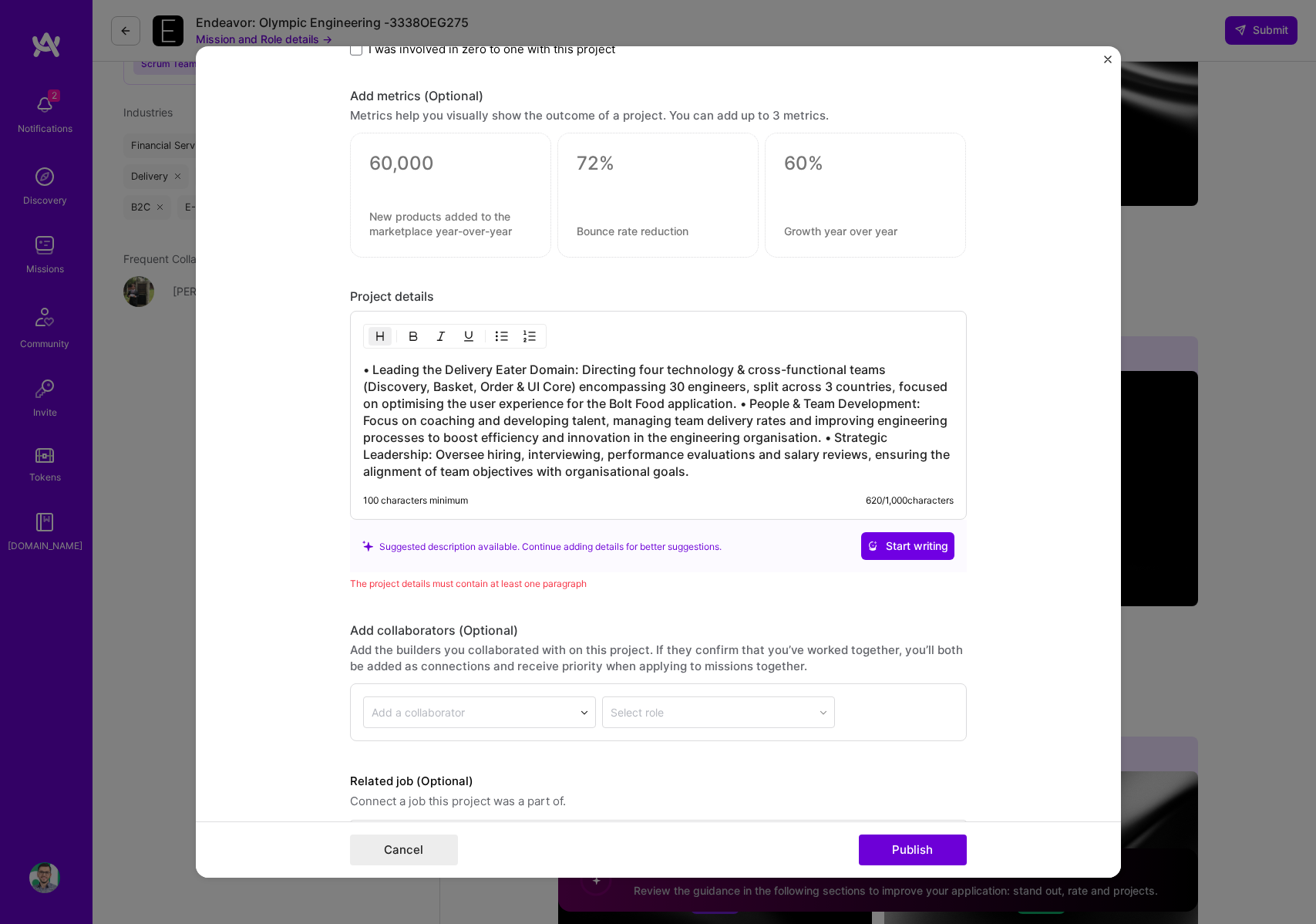
drag, startPoint x: 520, startPoint y: 538, endPoint x: 502, endPoint y: 540, distance: 18.1
click at [520, 538] on div "Suggested description available. Continue adding details for better suggestions." at bounding box center [542, 546] width 359 height 17
click at [904, 544] on span "Start writing" at bounding box center [908, 546] width 81 height 16
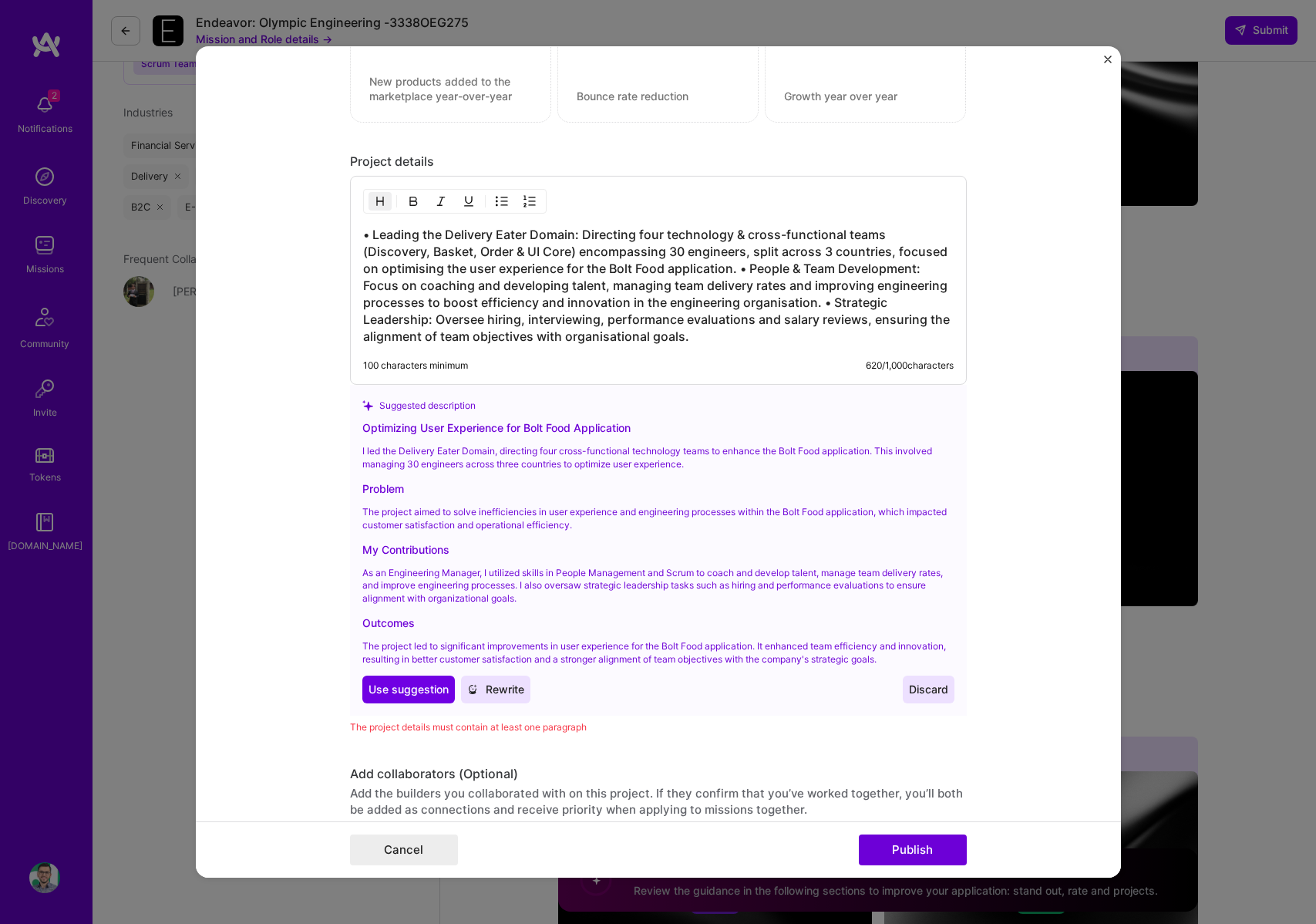
scroll to position [1310, 0]
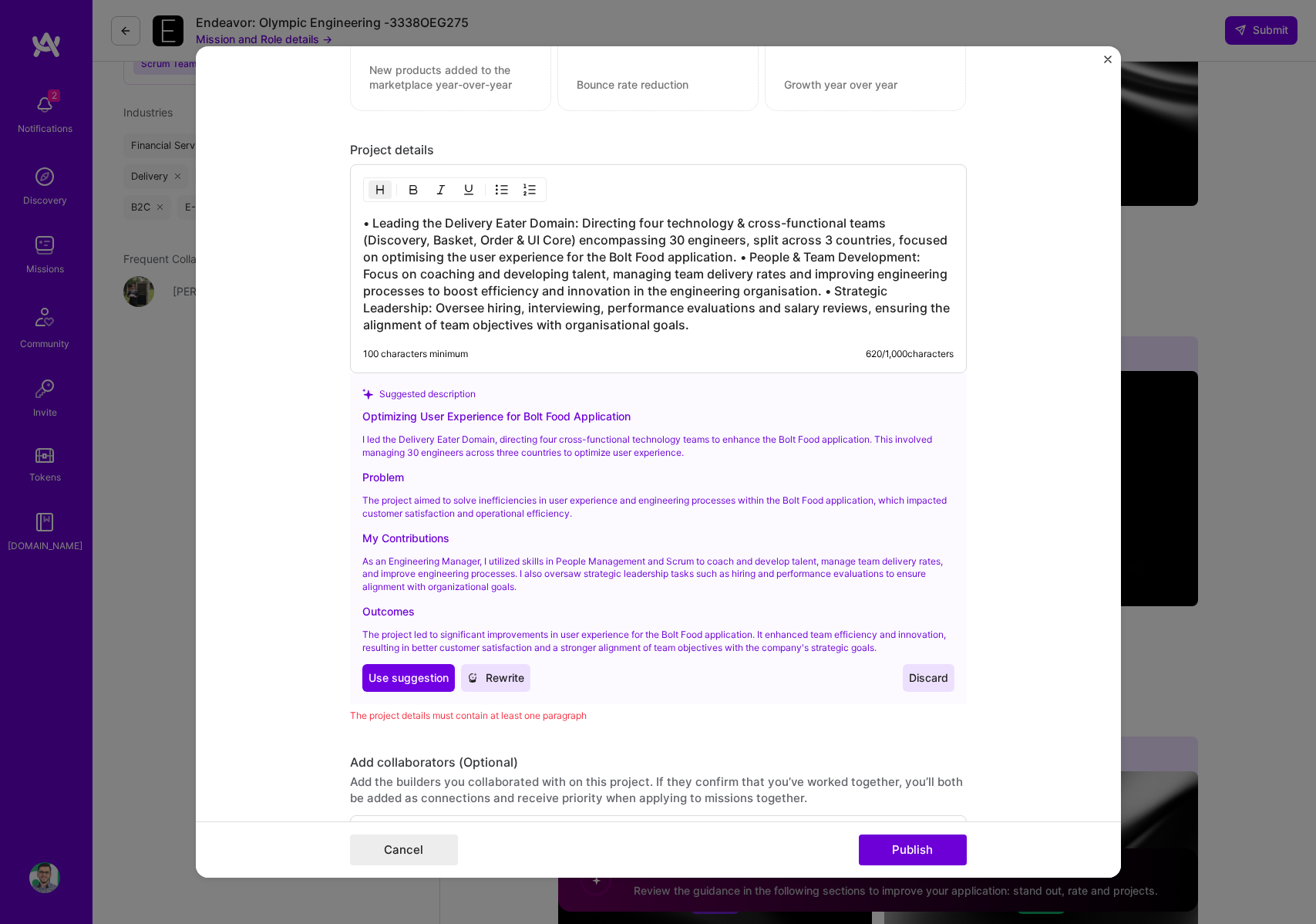
click at [625, 278] on h3 "• Leading the Delivery Eater Domain: Directing four technology & cross-function…" at bounding box center [659, 274] width 591 height 119
click at [738, 256] on h3 "• Leading the Delivery Eater Domain: Directing four technology & cross-function…" at bounding box center [659, 274] width 591 height 119
click at [734, 257] on h3 "• Leading the Delivery Eater Domain: Directing four technology & cross-function…" at bounding box center [659, 274] width 591 height 119
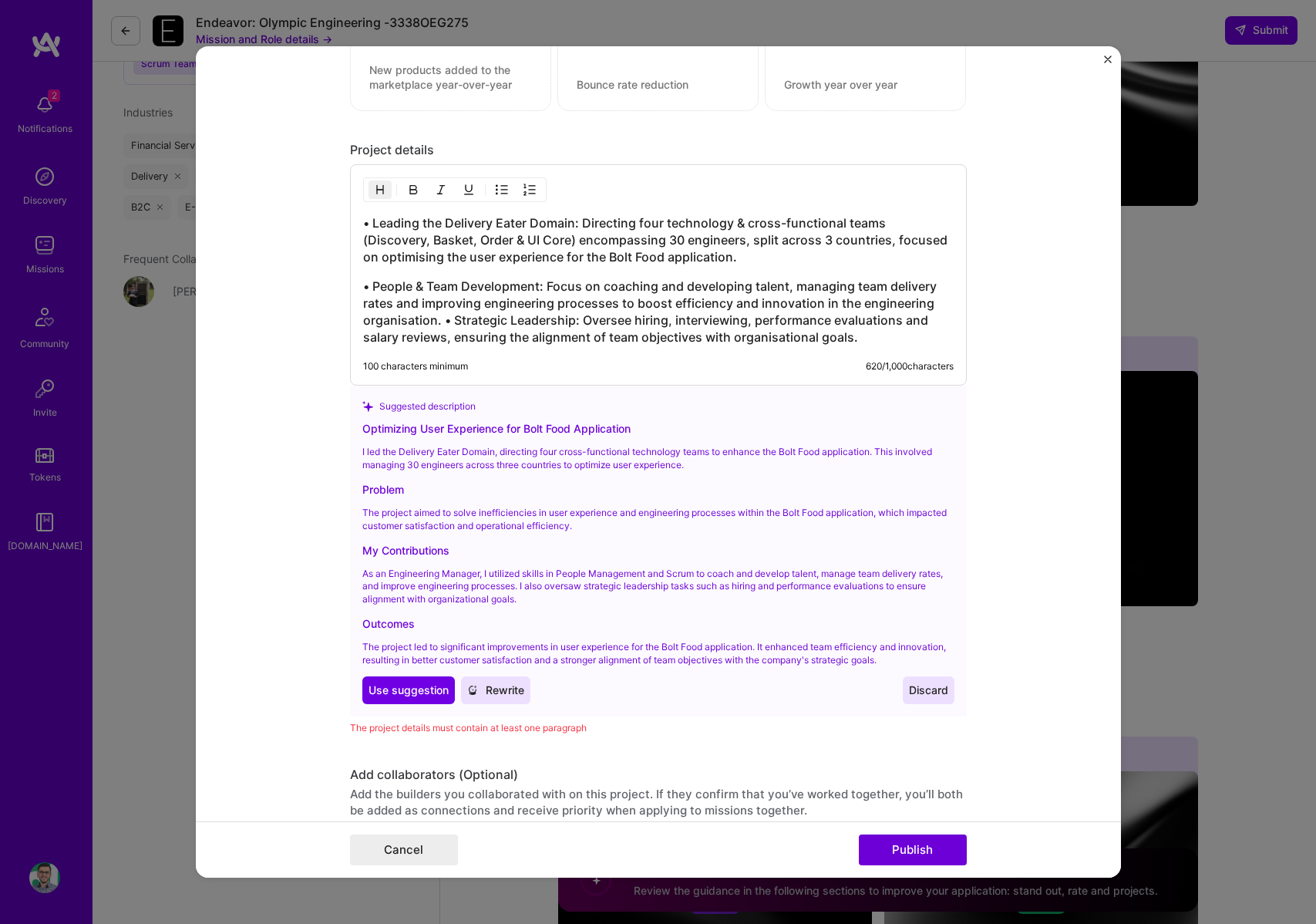
click at [437, 322] on h3 "• People & Team Development: Focus on coaching and developing talent, managing …" at bounding box center [659, 311] width 591 height 68
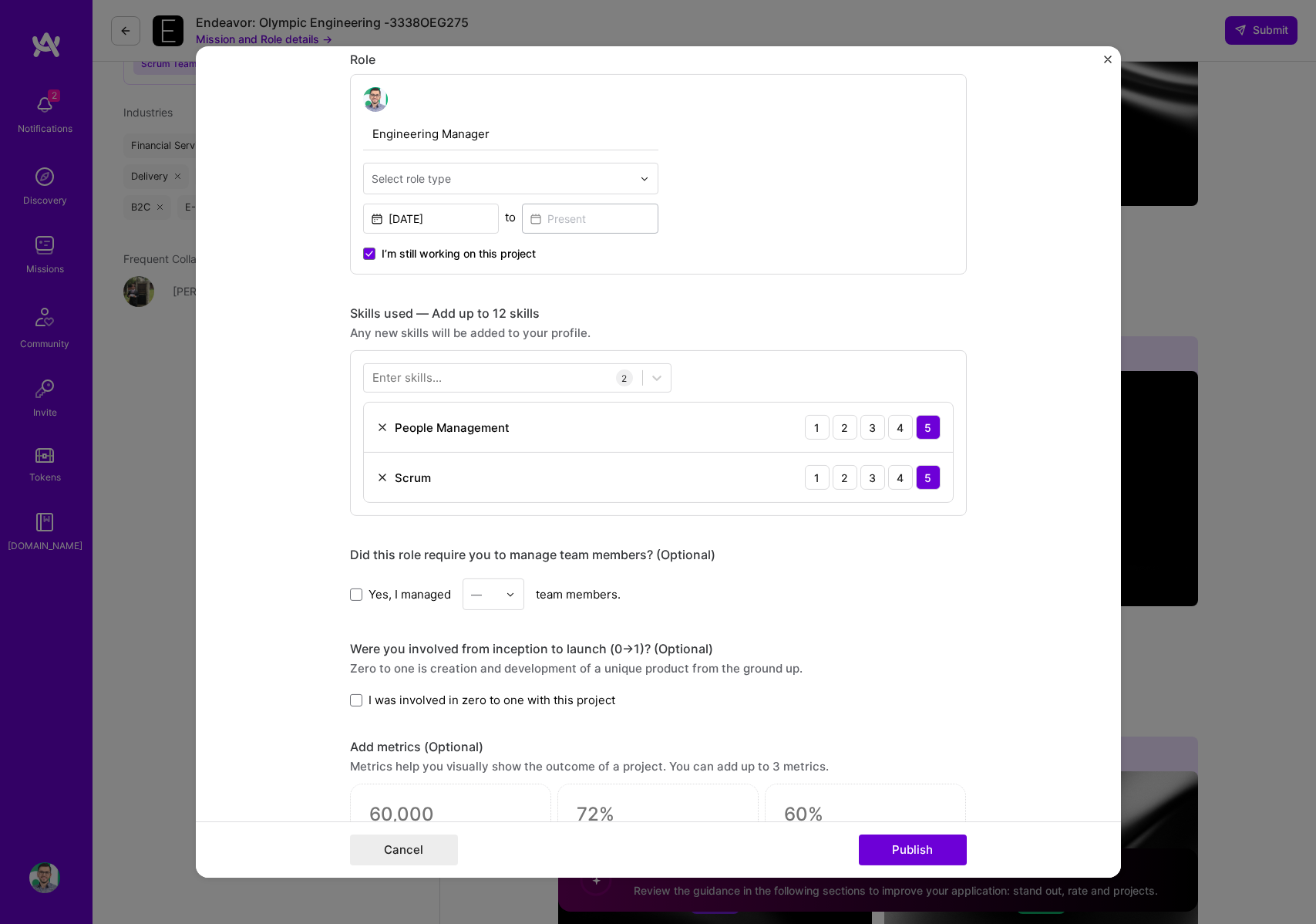
scroll to position [538, 0]
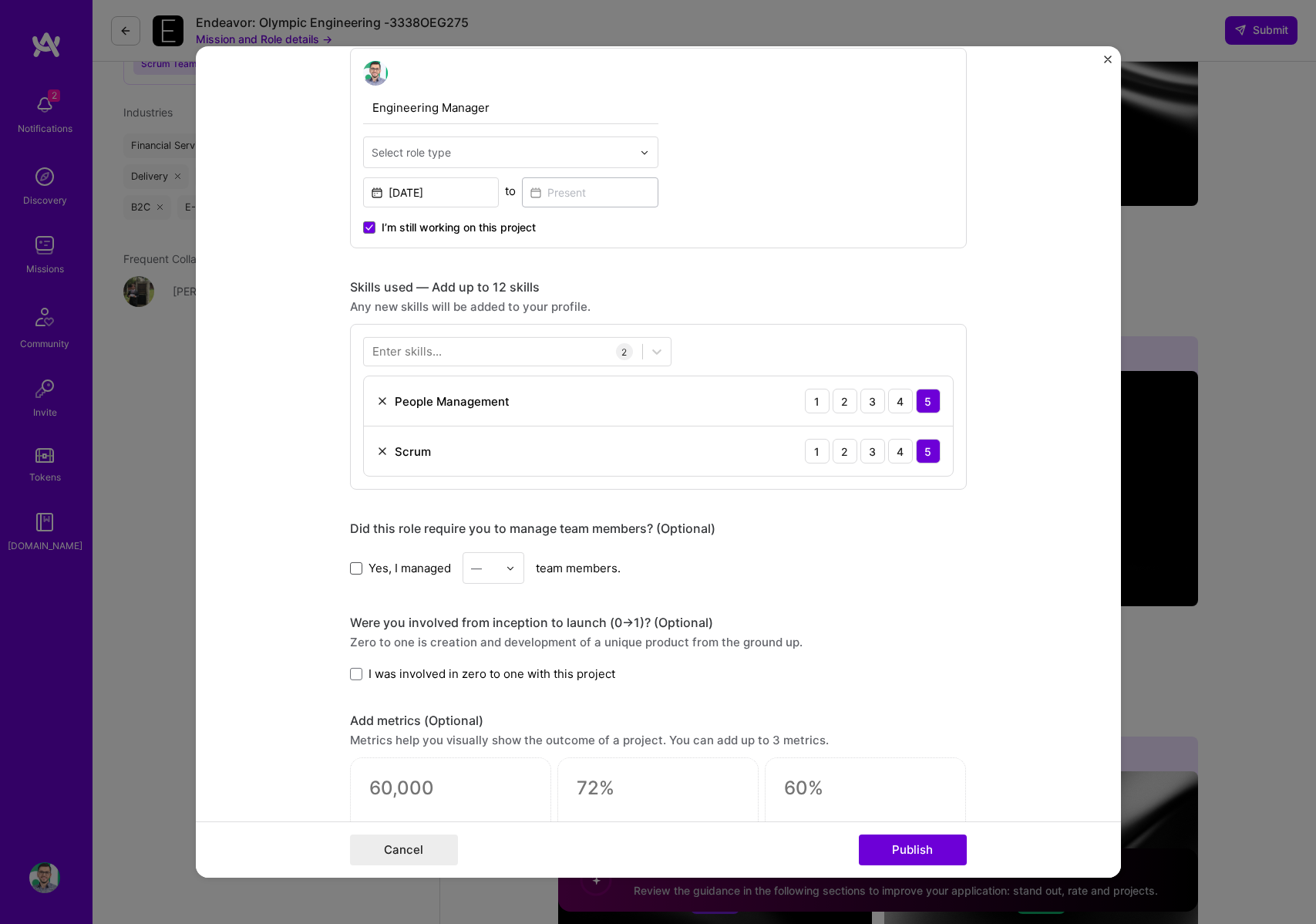
click at [350, 561] on span at bounding box center [356, 568] width 13 height 13
click at [0, 0] on input "Yes, I managed" at bounding box center [0, 0] width 0 height 0
click at [463, 576] on div "—" at bounding box center [485, 568] width 43 height 30
click at [489, 805] on div "25+" at bounding box center [493, 803] width 53 height 28
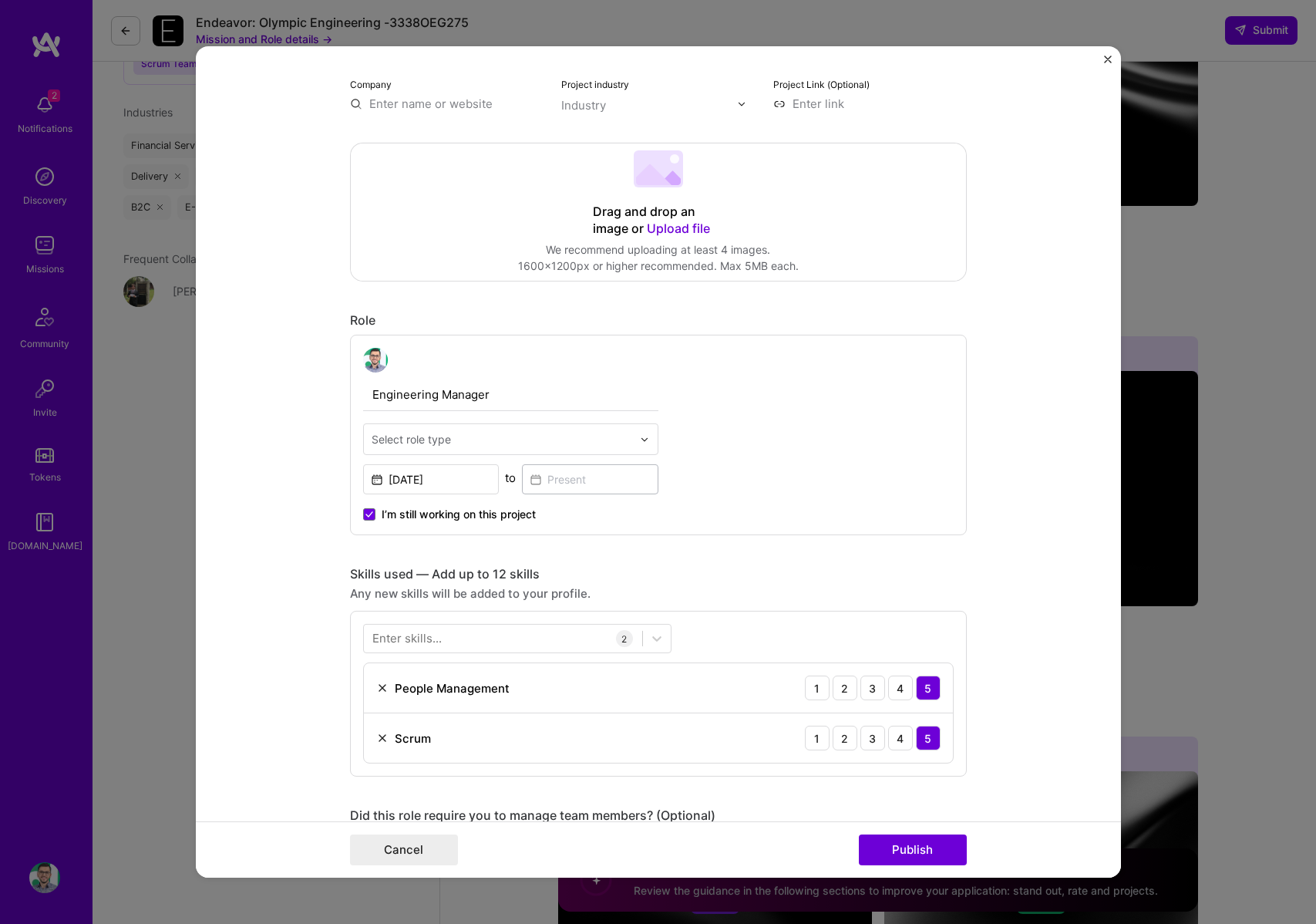
scroll to position [248, 0]
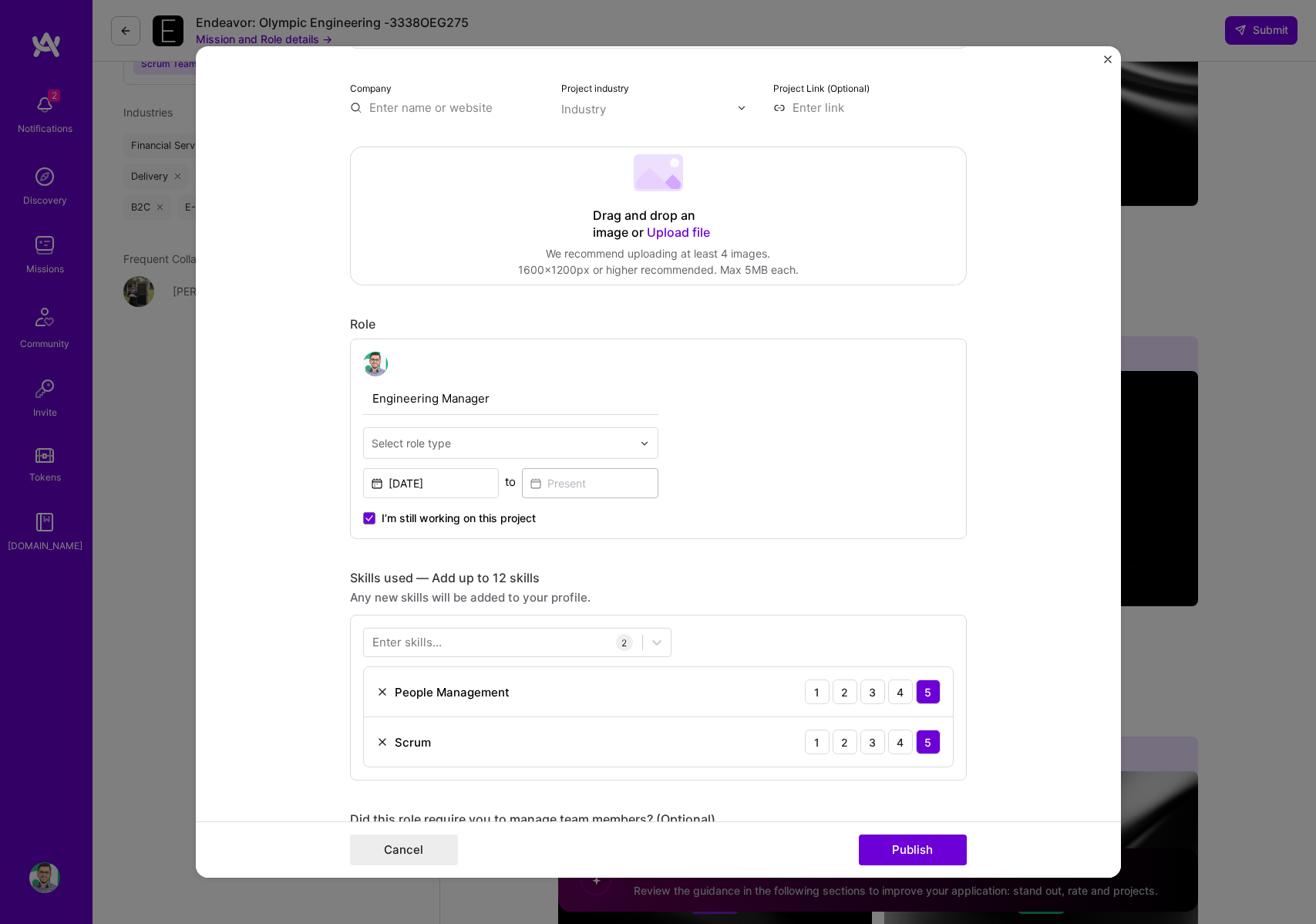
click at [475, 450] on input "text" at bounding box center [502, 443] width 261 height 17
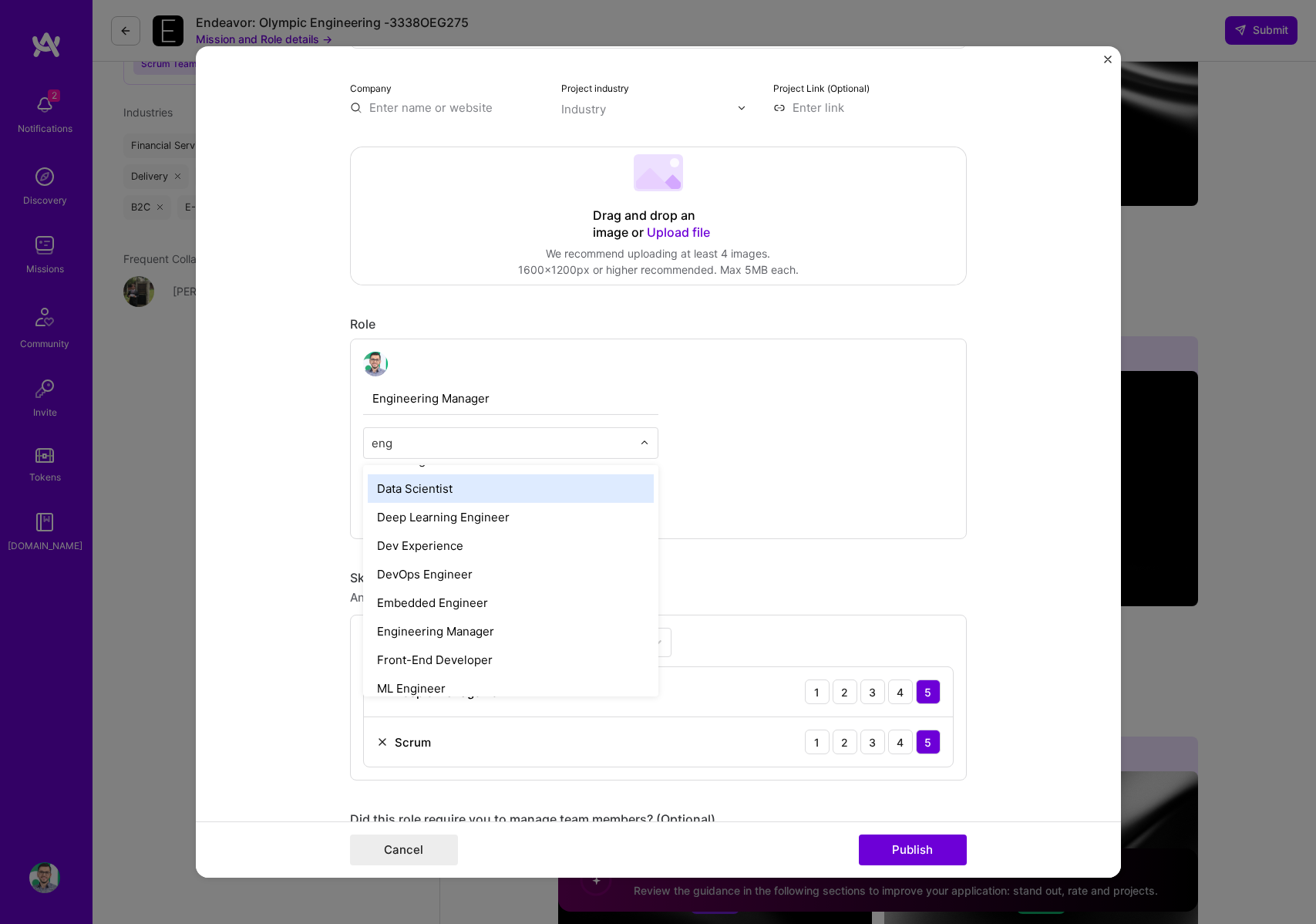
scroll to position [110, 0]
type input "manager"
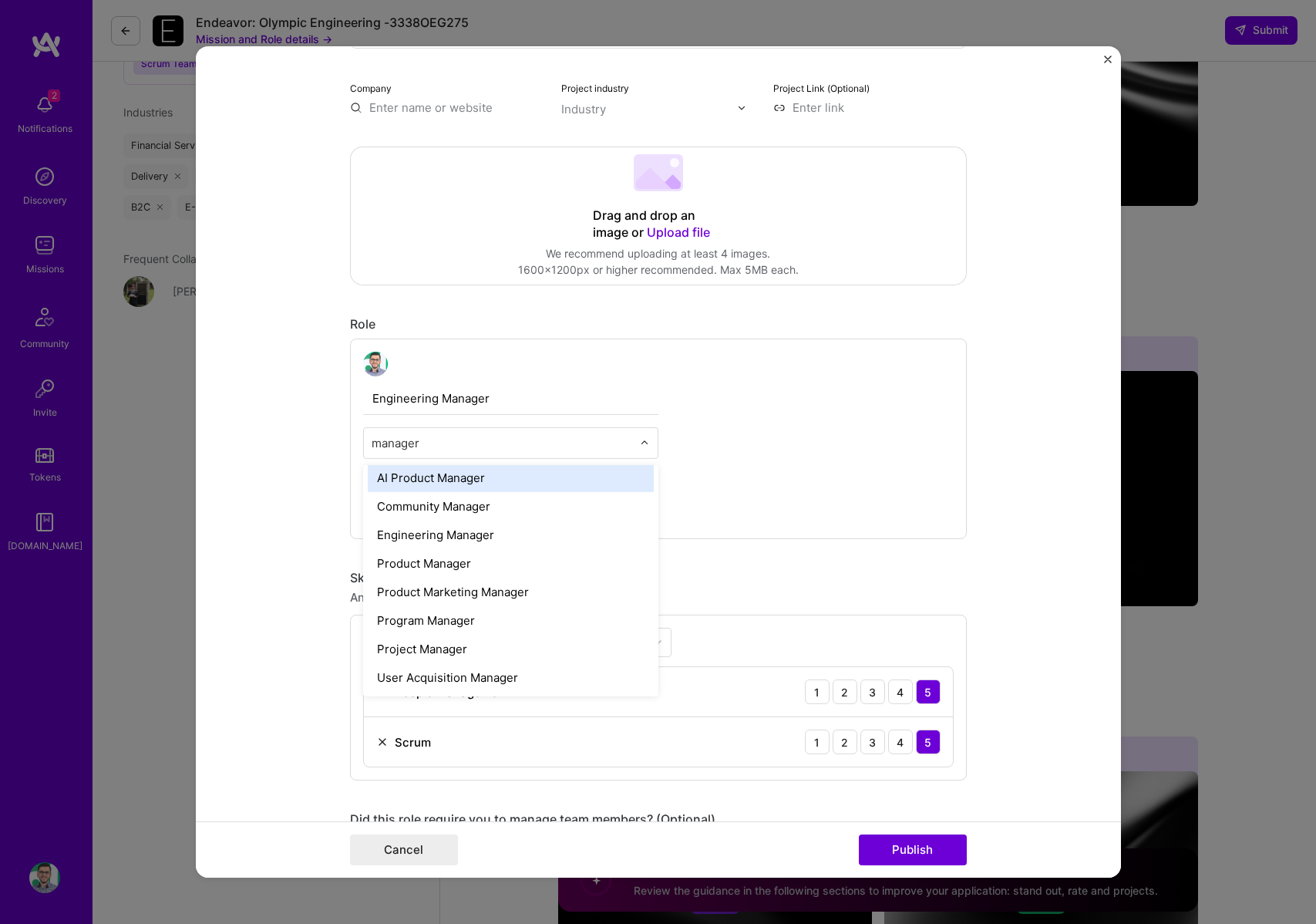
scroll to position [6, 0]
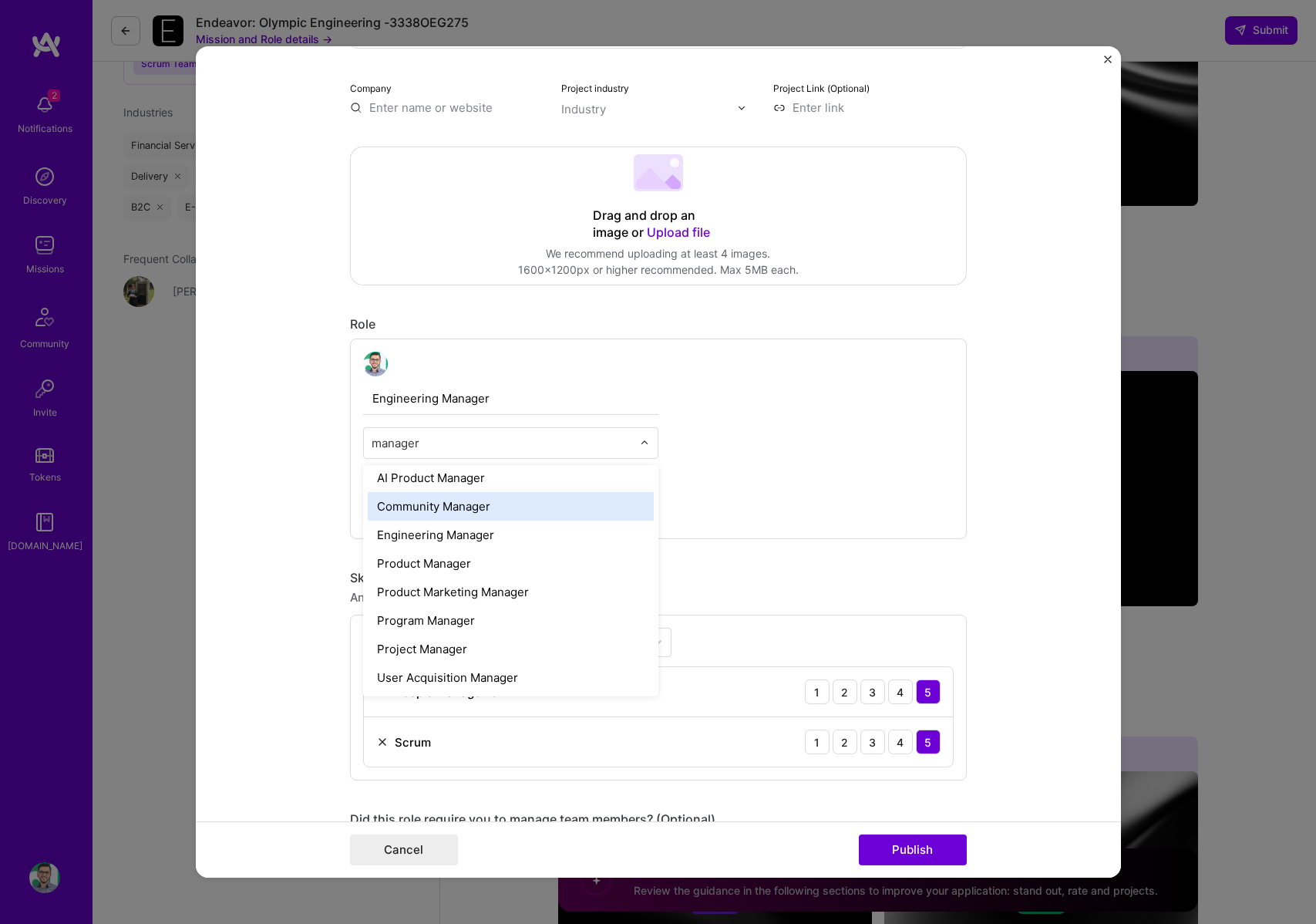
click at [490, 514] on div "Community Manager" at bounding box center [511, 506] width 286 height 28
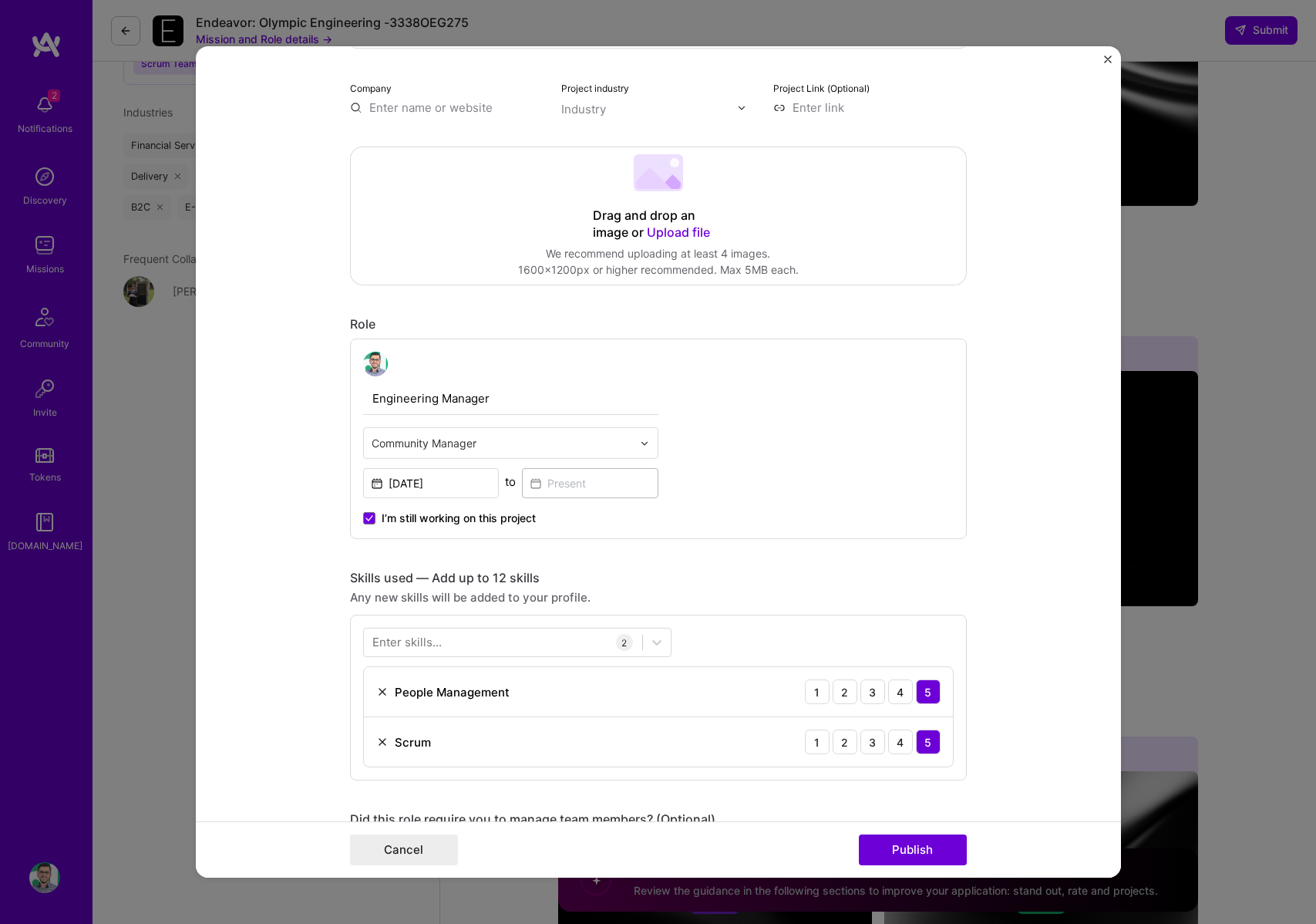
click at [565, 456] on div "Community Manager" at bounding box center [502, 443] width 276 height 30
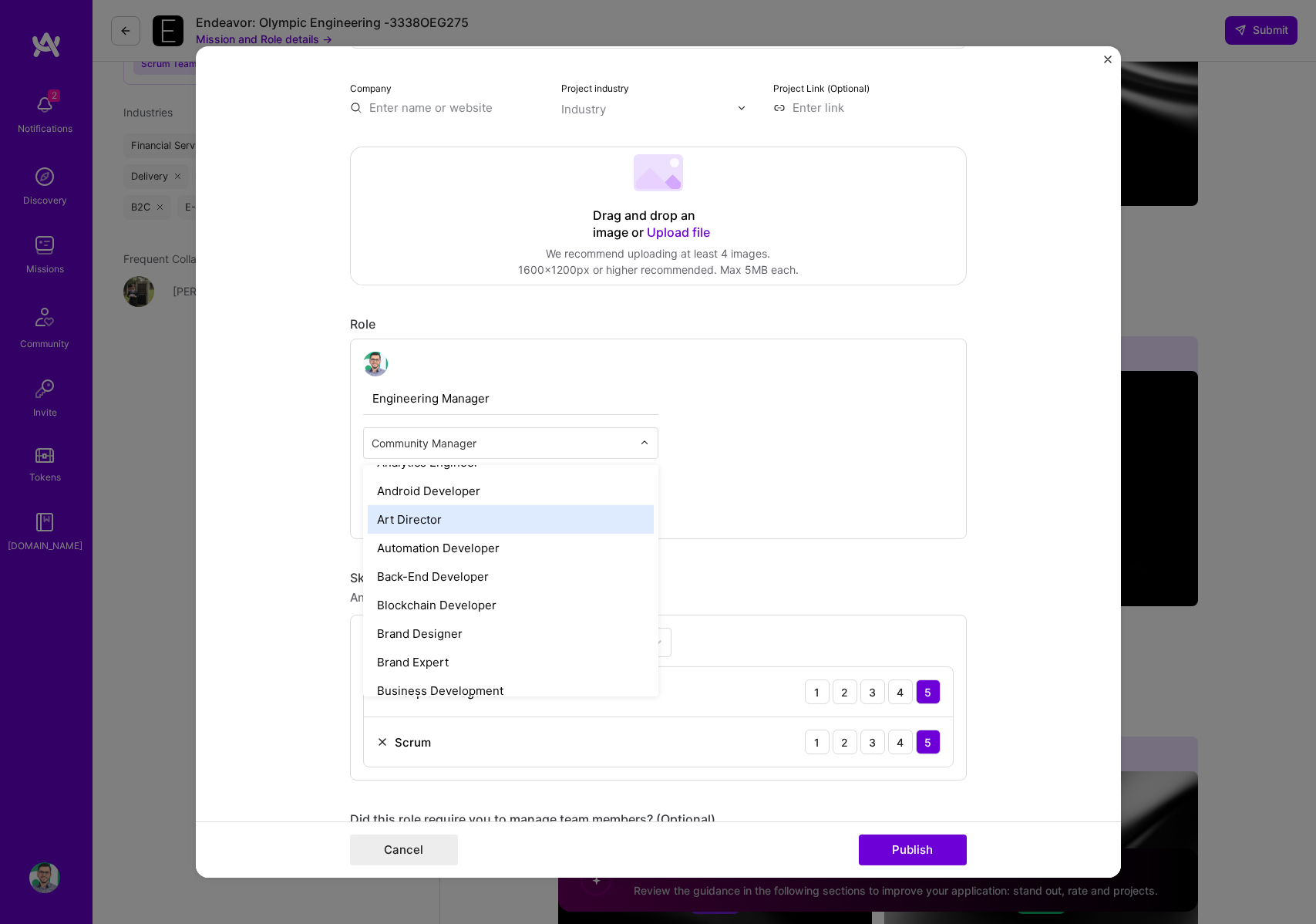
scroll to position [178, 0]
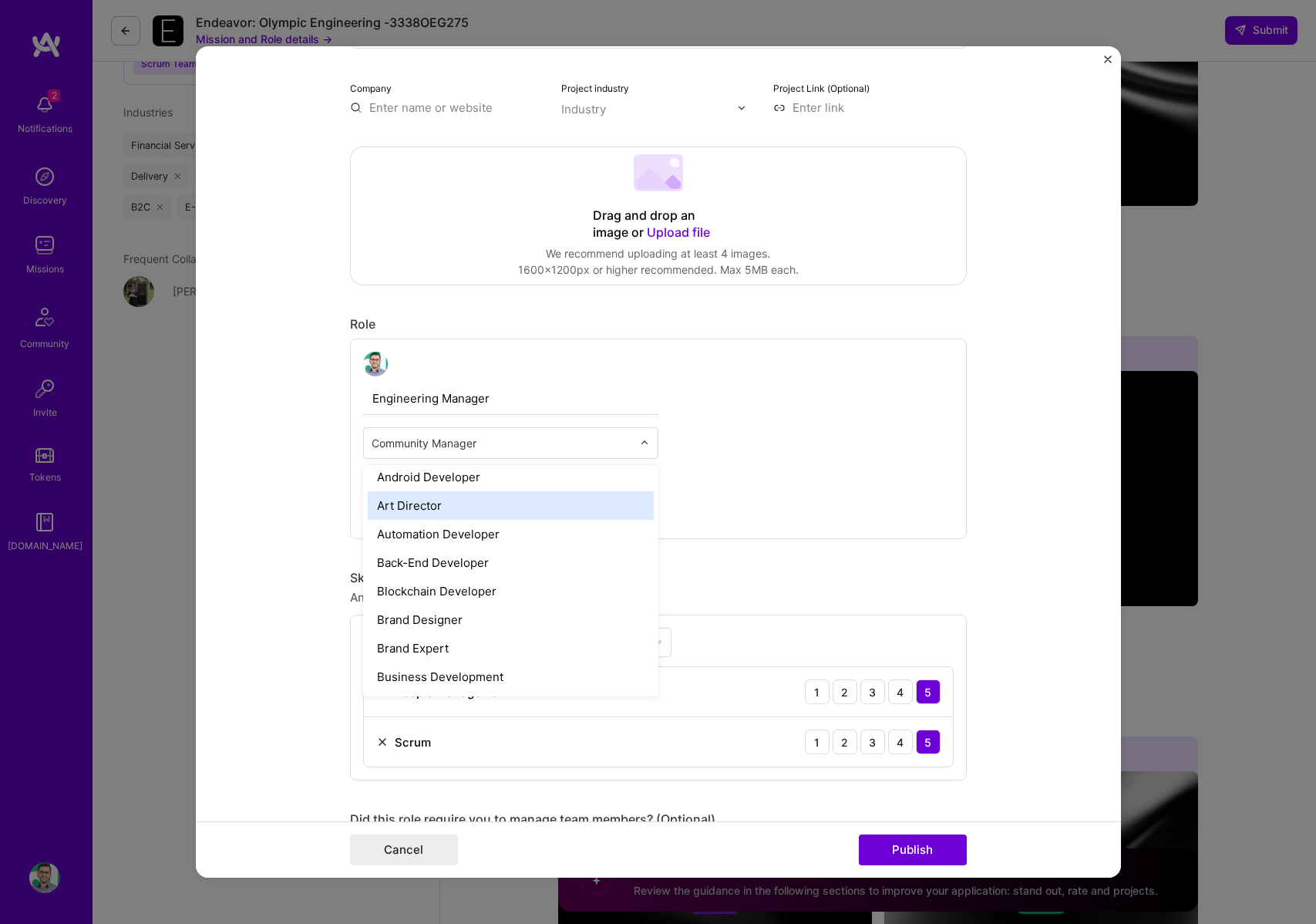
click at [826, 438] on div "Engineering Manager option Community Manager, selected. option Art Director foc…" at bounding box center [658, 439] width 617 height 200
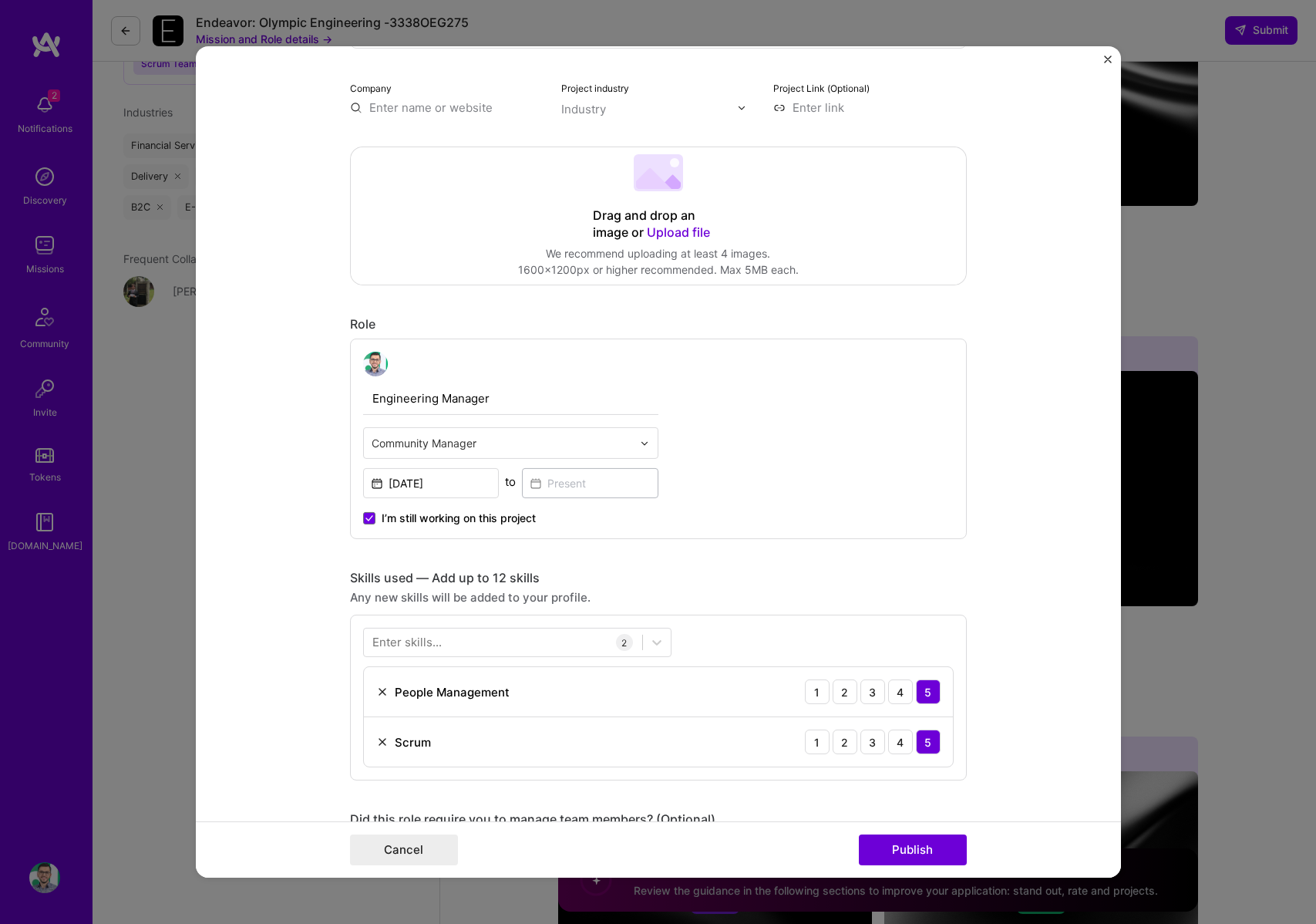
click at [598, 449] on input "text" at bounding box center [502, 443] width 261 height 17
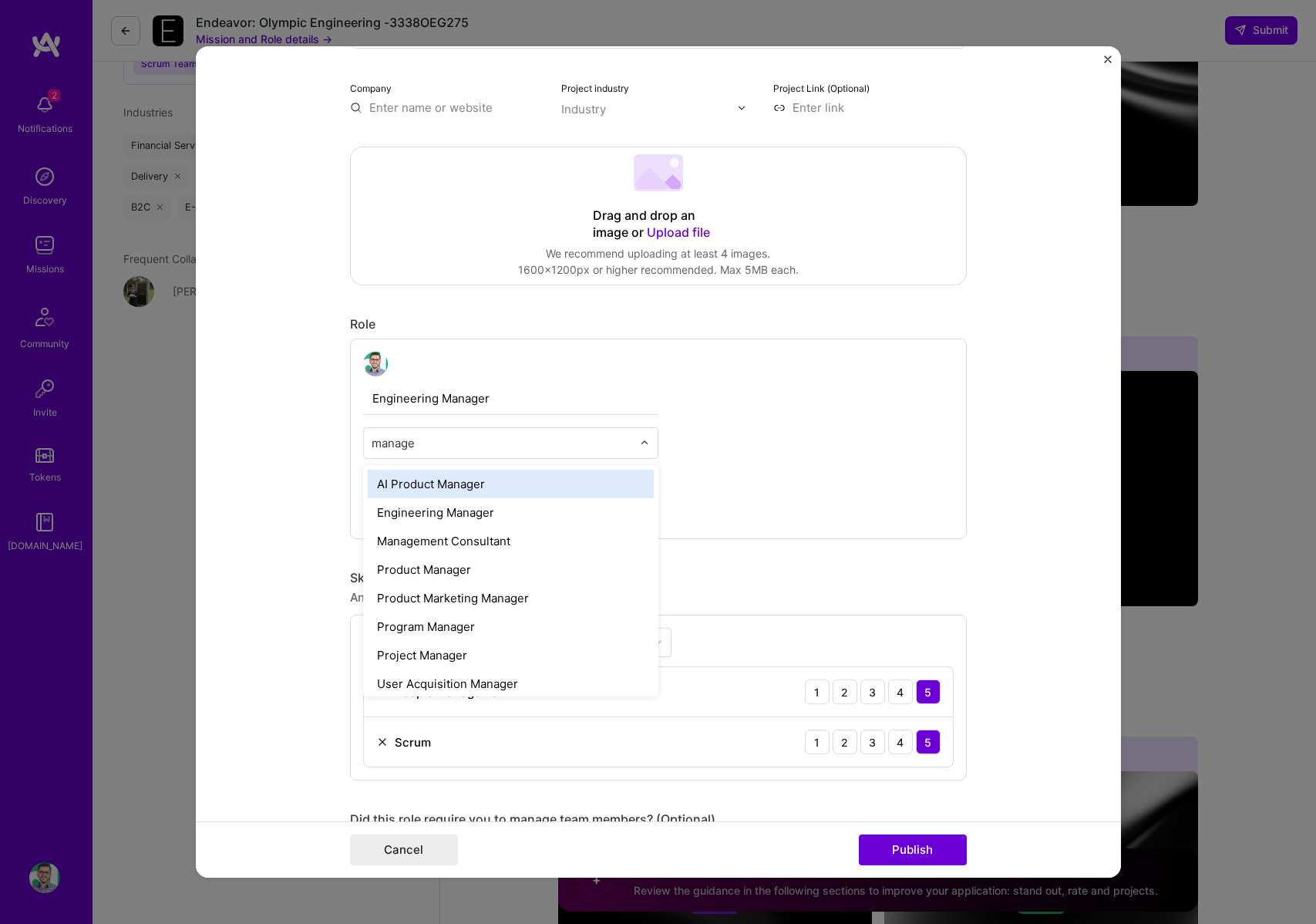
type input "manager"
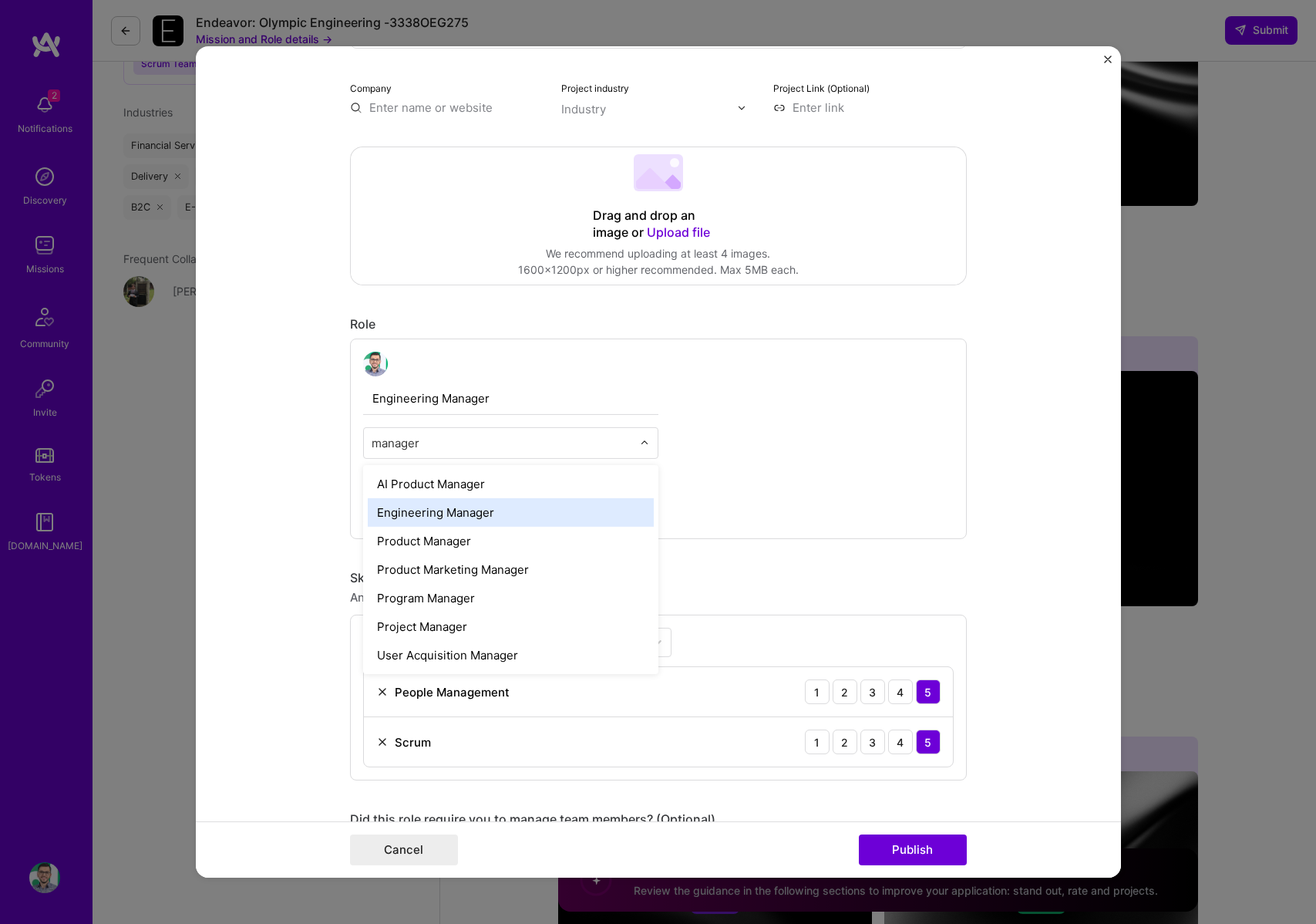
click at [450, 515] on div "Engineering Manager" at bounding box center [511, 512] width 286 height 28
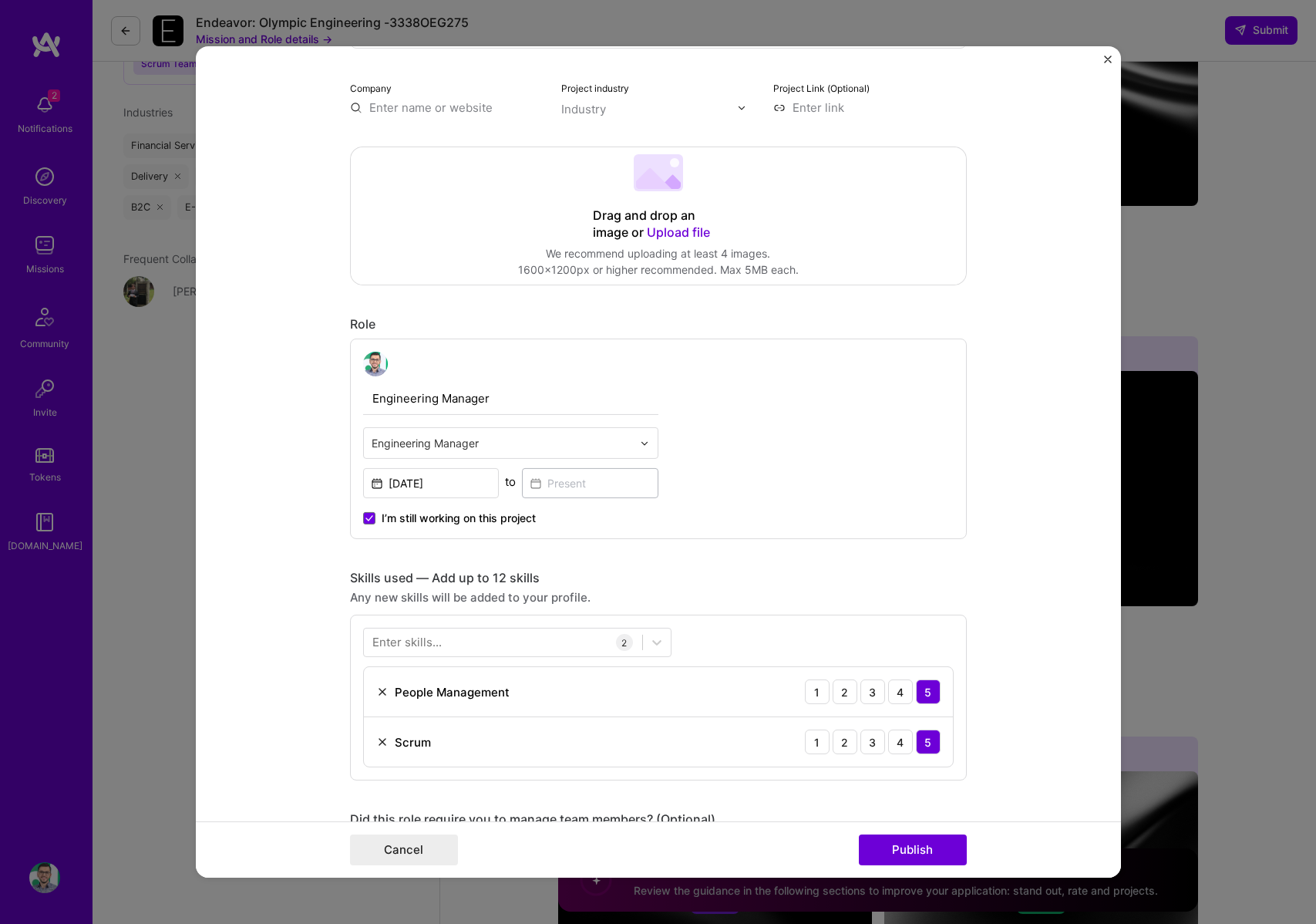
click at [735, 472] on div "Engineering Manager Engineering Manager [DATE] to I’m still working on this pro…" at bounding box center [658, 439] width 617 height 200
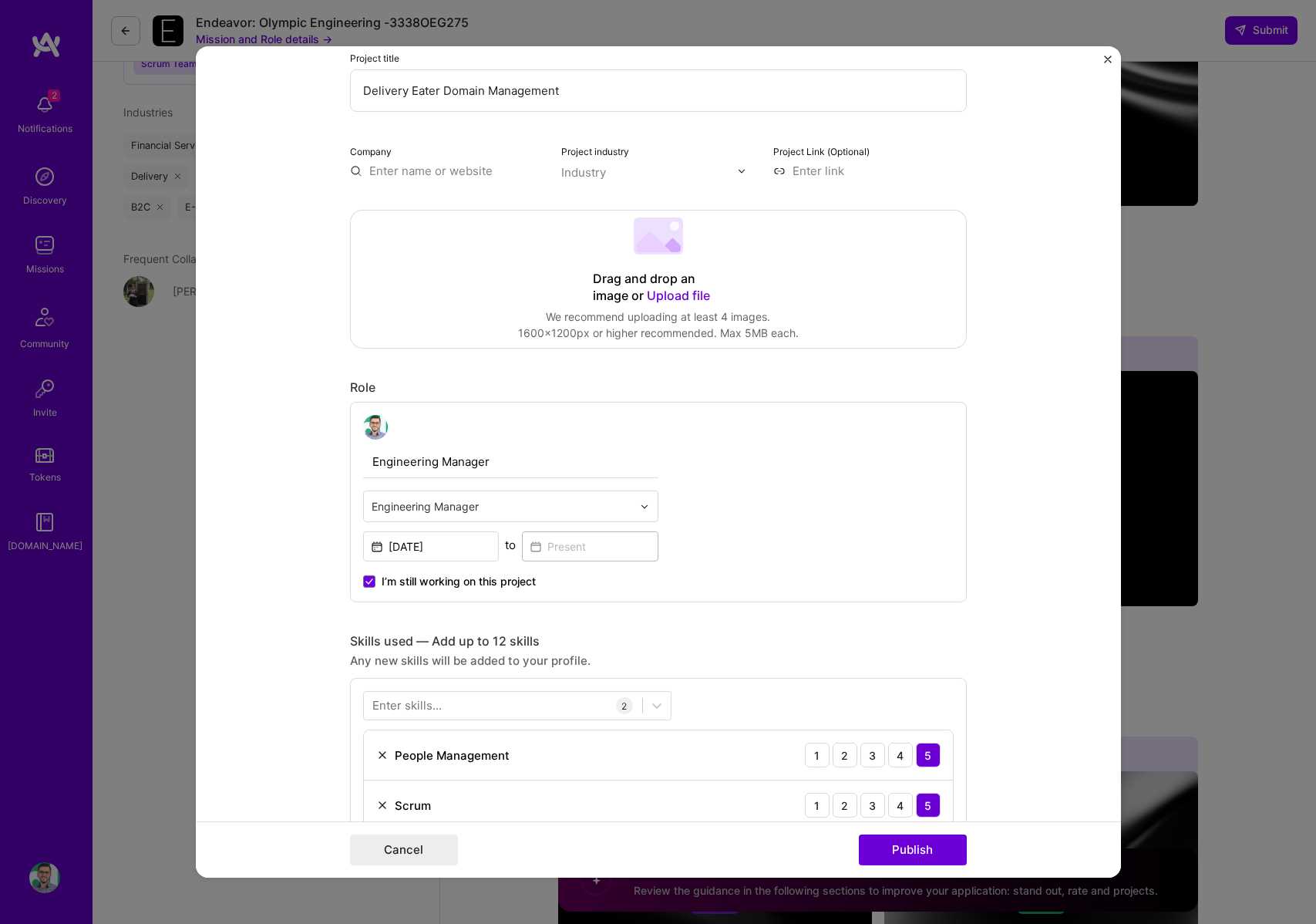
scroll to position [0, 0]
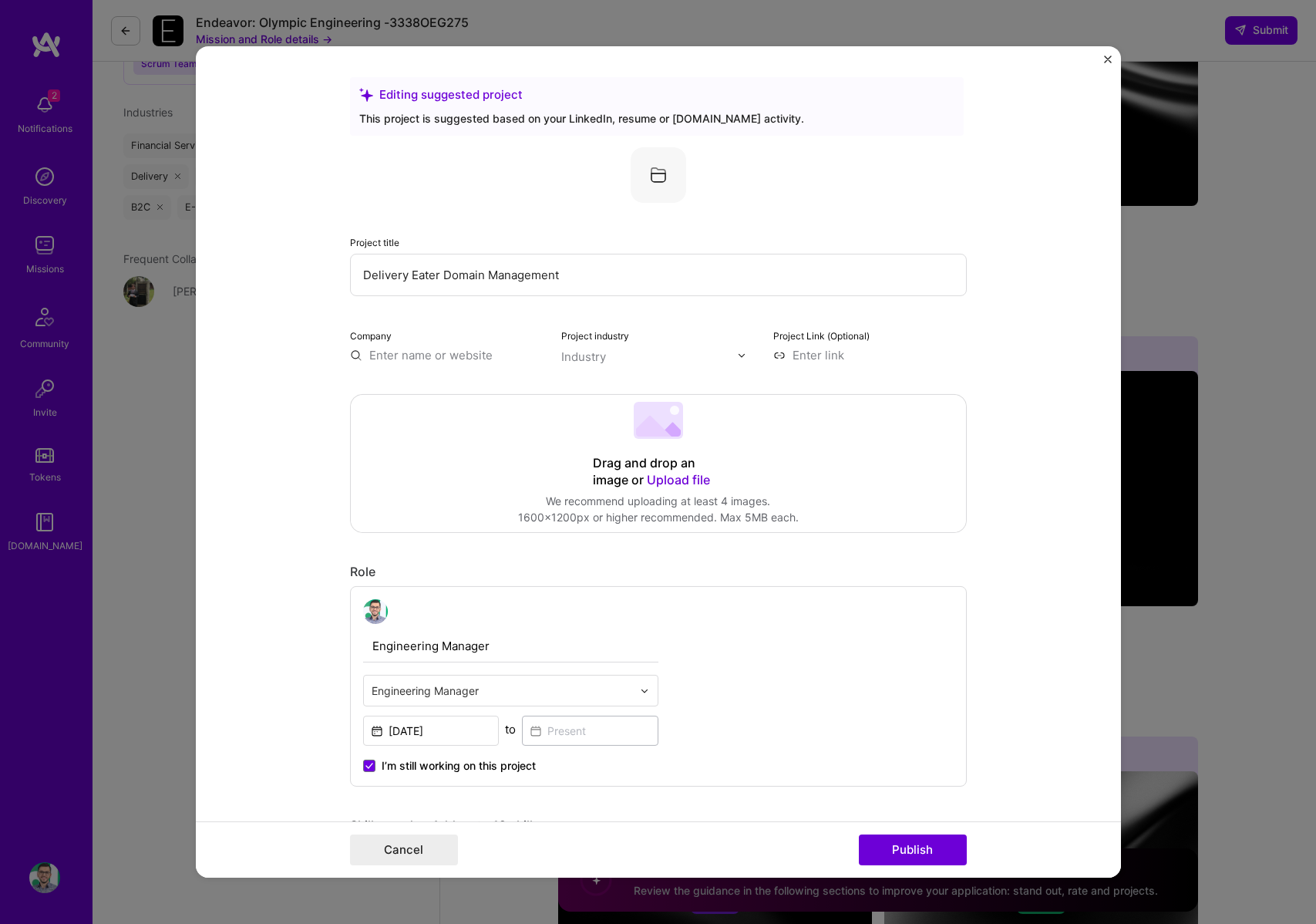
click at [384, 353] on input "text" at bounding box center [447, 355] width 194 height 17
paste input "[URL][DOMAIN_NAME]"
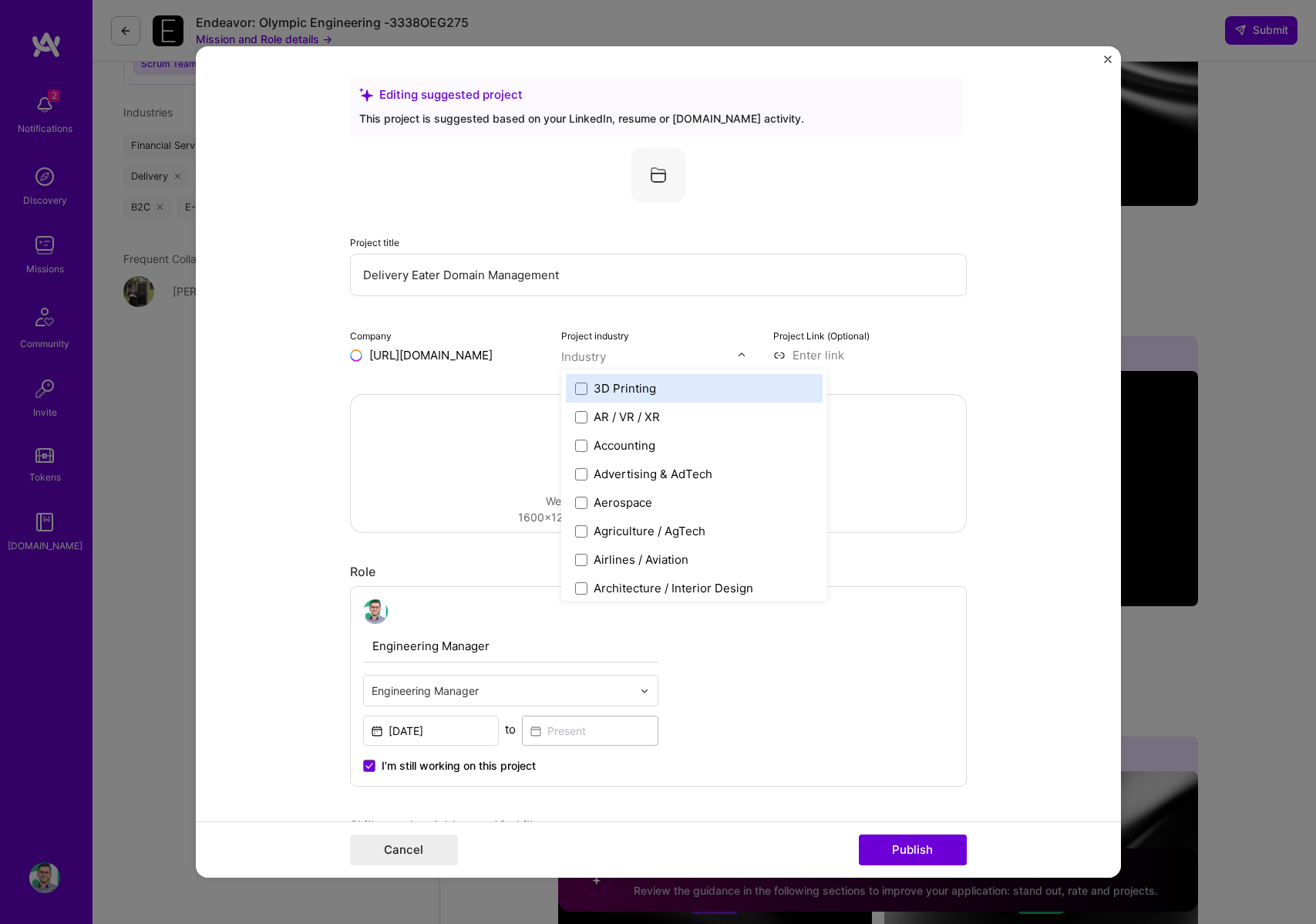
click at [633, 358] on input "text" at bounding box center [649, 356] width 176 height 17
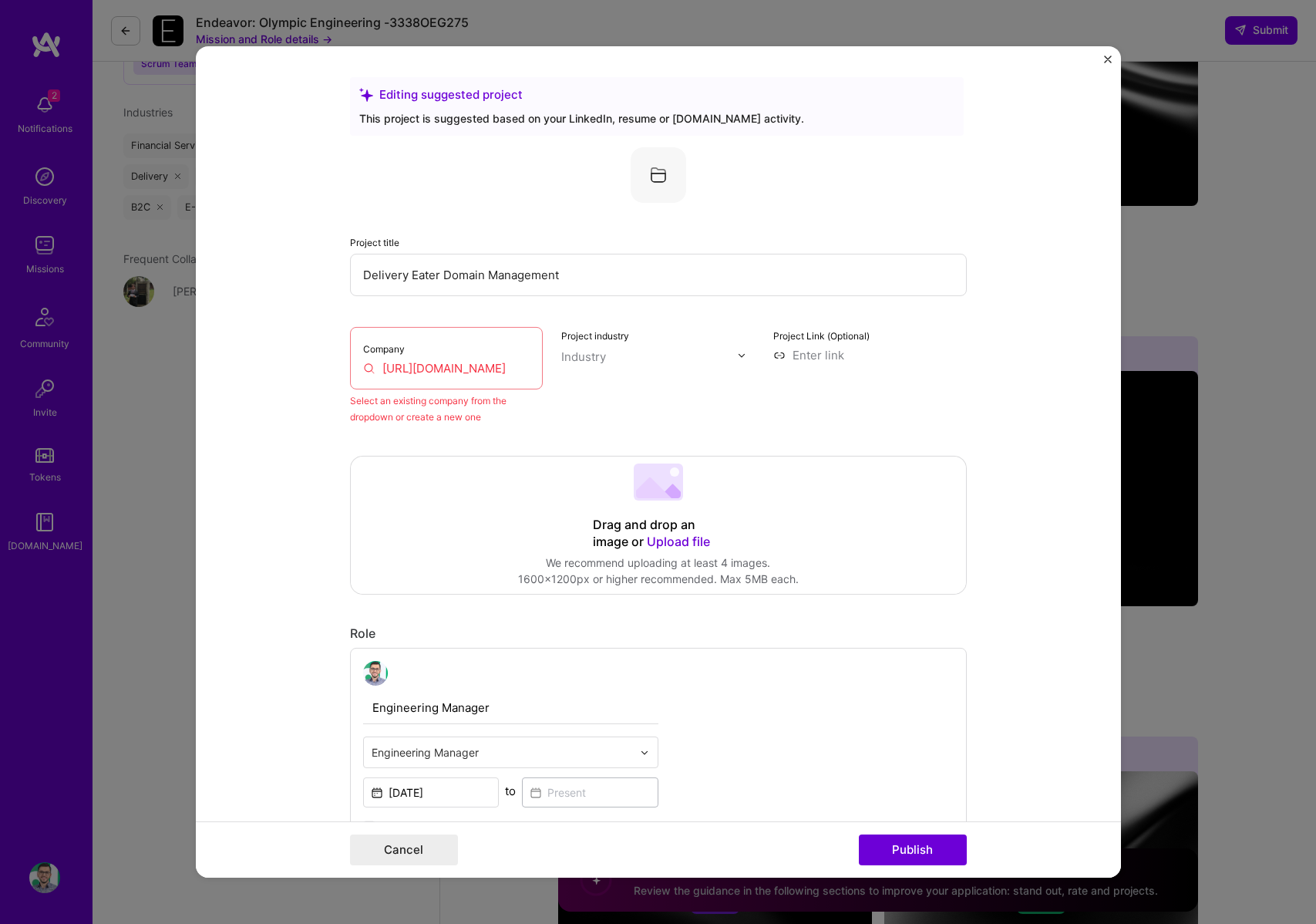
click at [485, 363] on input "[URL][DOMAIN_NAME]" at bounding box center [447, 368] width 167 height 17
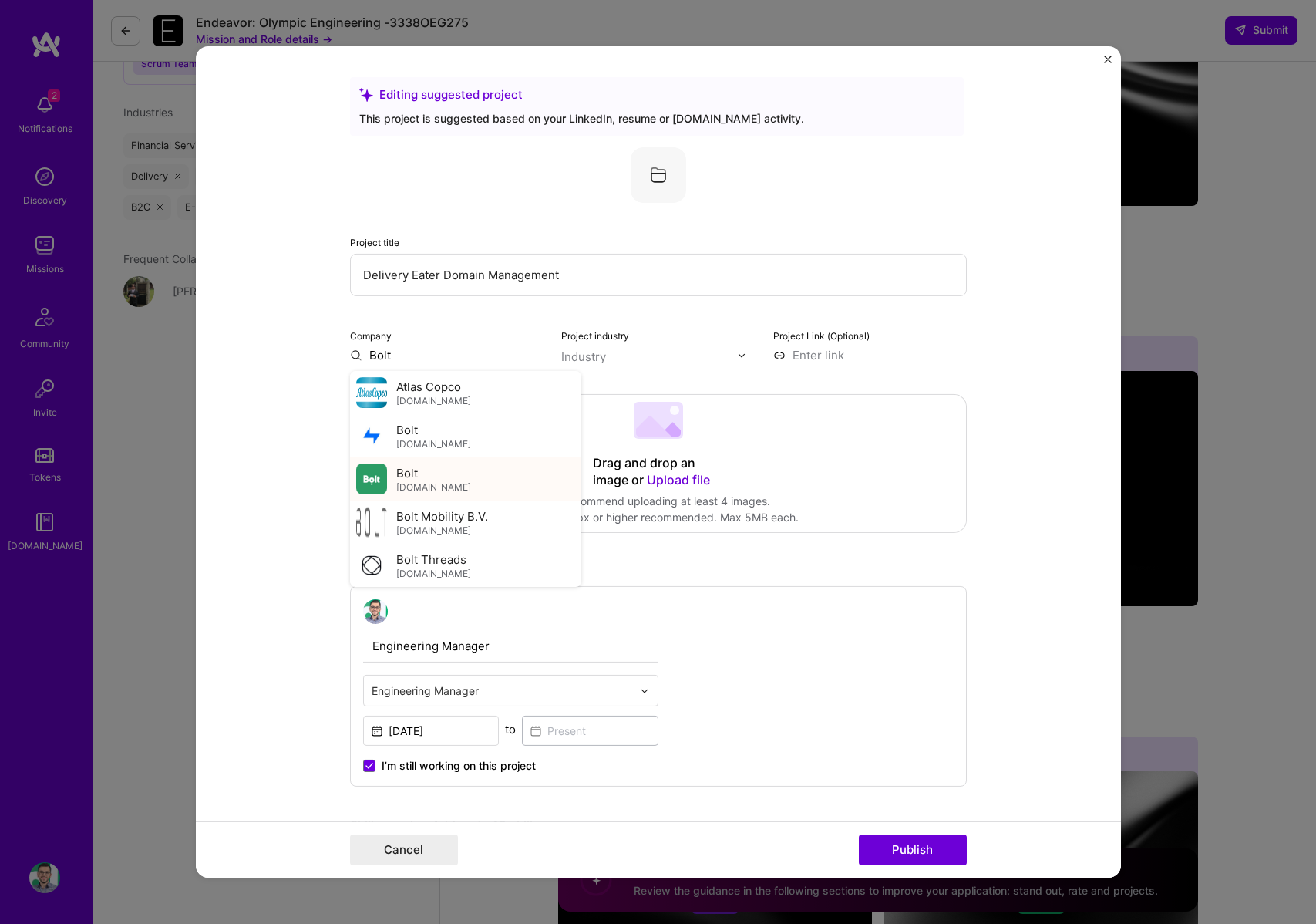
type input "Bolt"
click at [452, 487] on div "Bolt [DOMAIN_NAME]" at bounding box center [466, 479] width 232 height 43
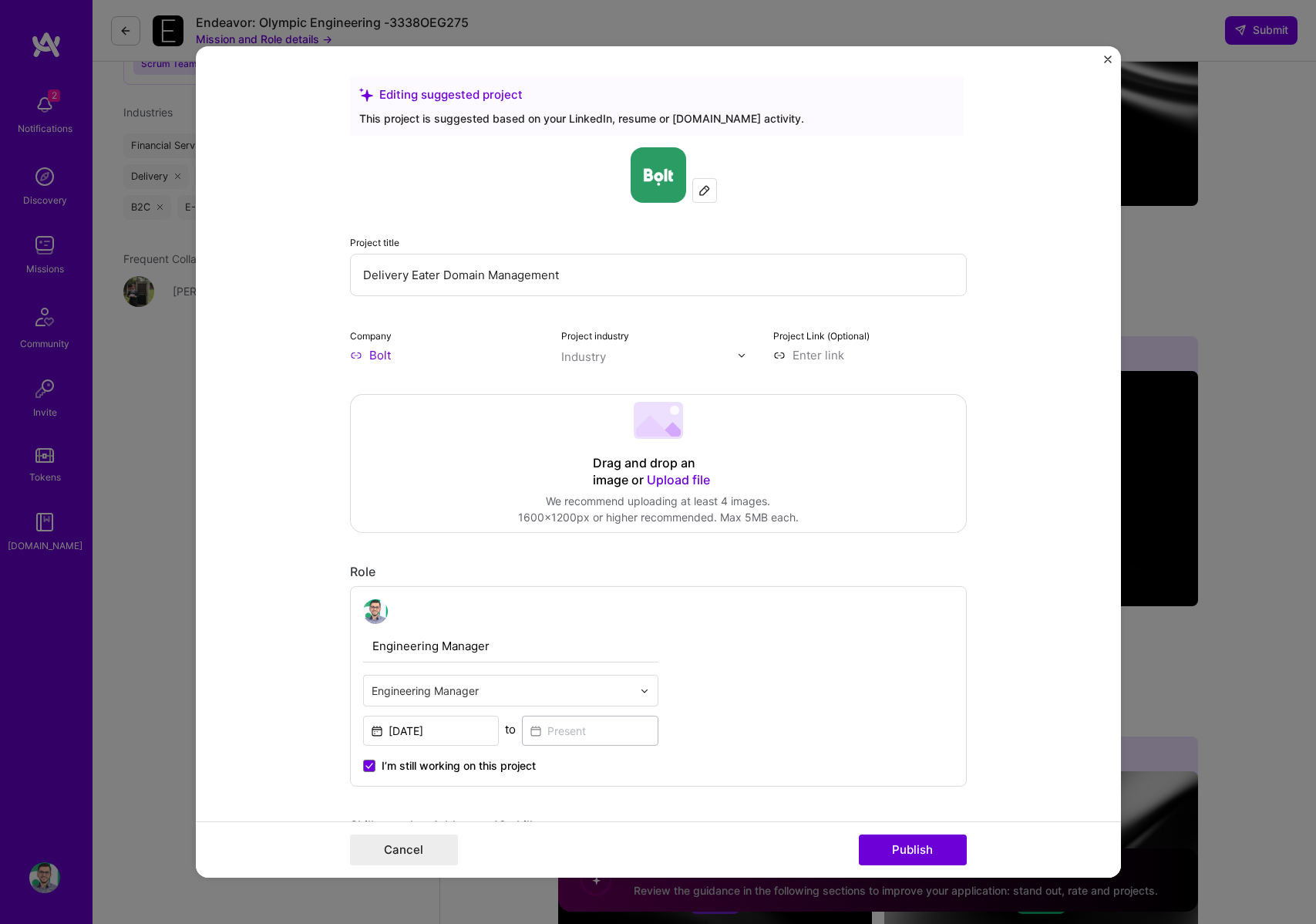
click at [642, 364] on input "text" at bounding box center [649, 356] width 176 height 17
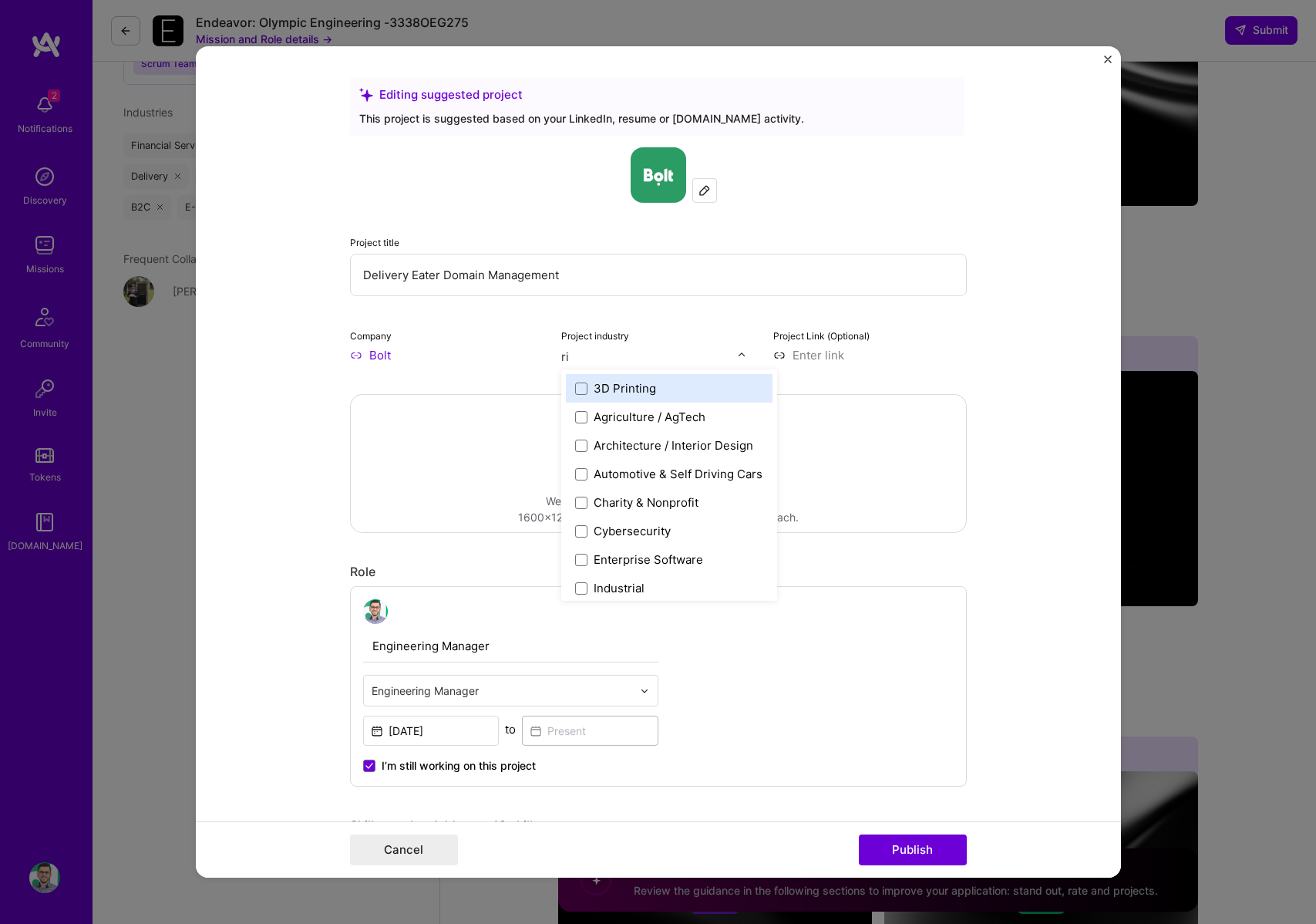
type input "r"
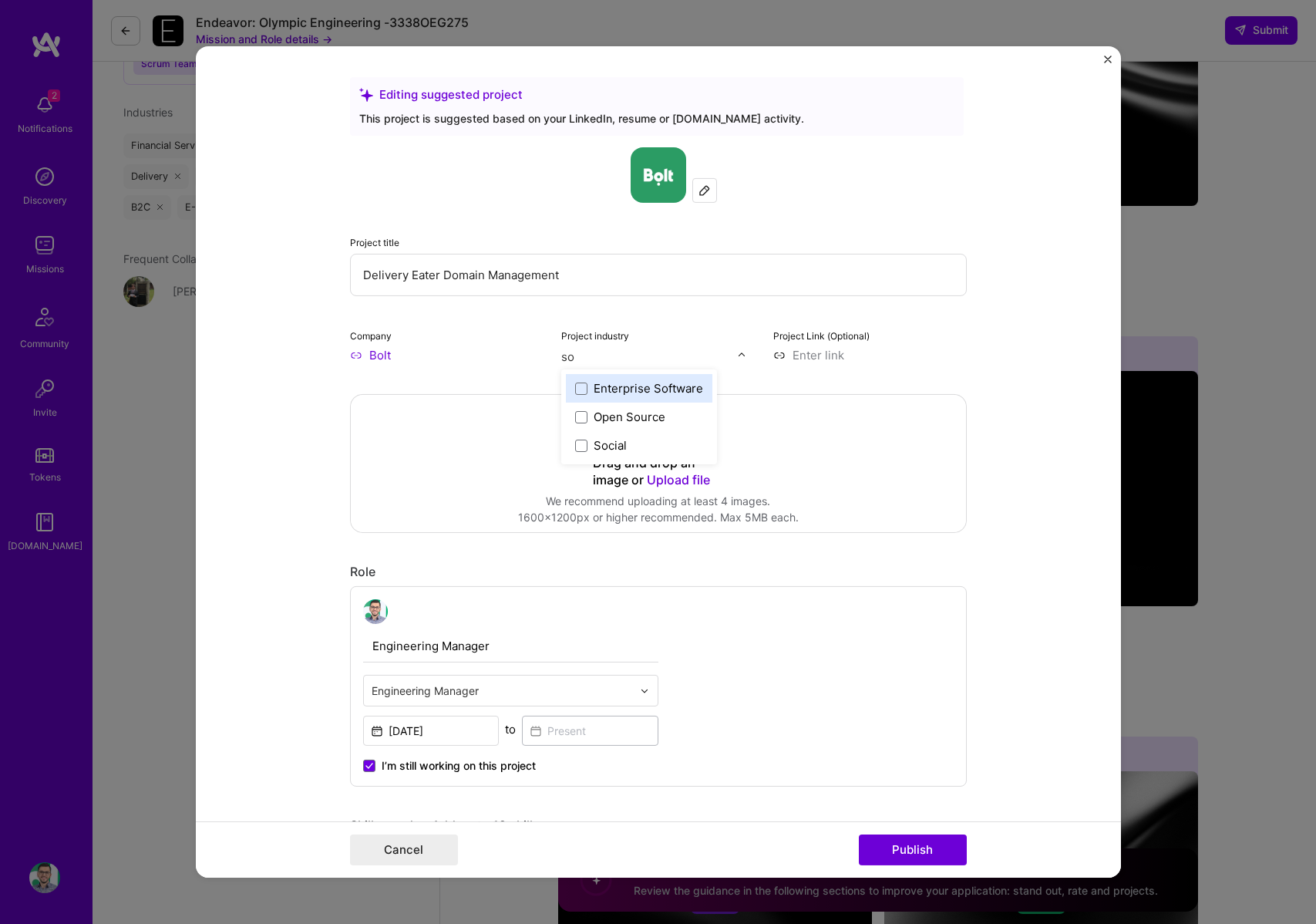
type input "s"
type input "mob"
click at [598, 380] on div "Mobility" at bounding box center [615, 388] width 43 height 17
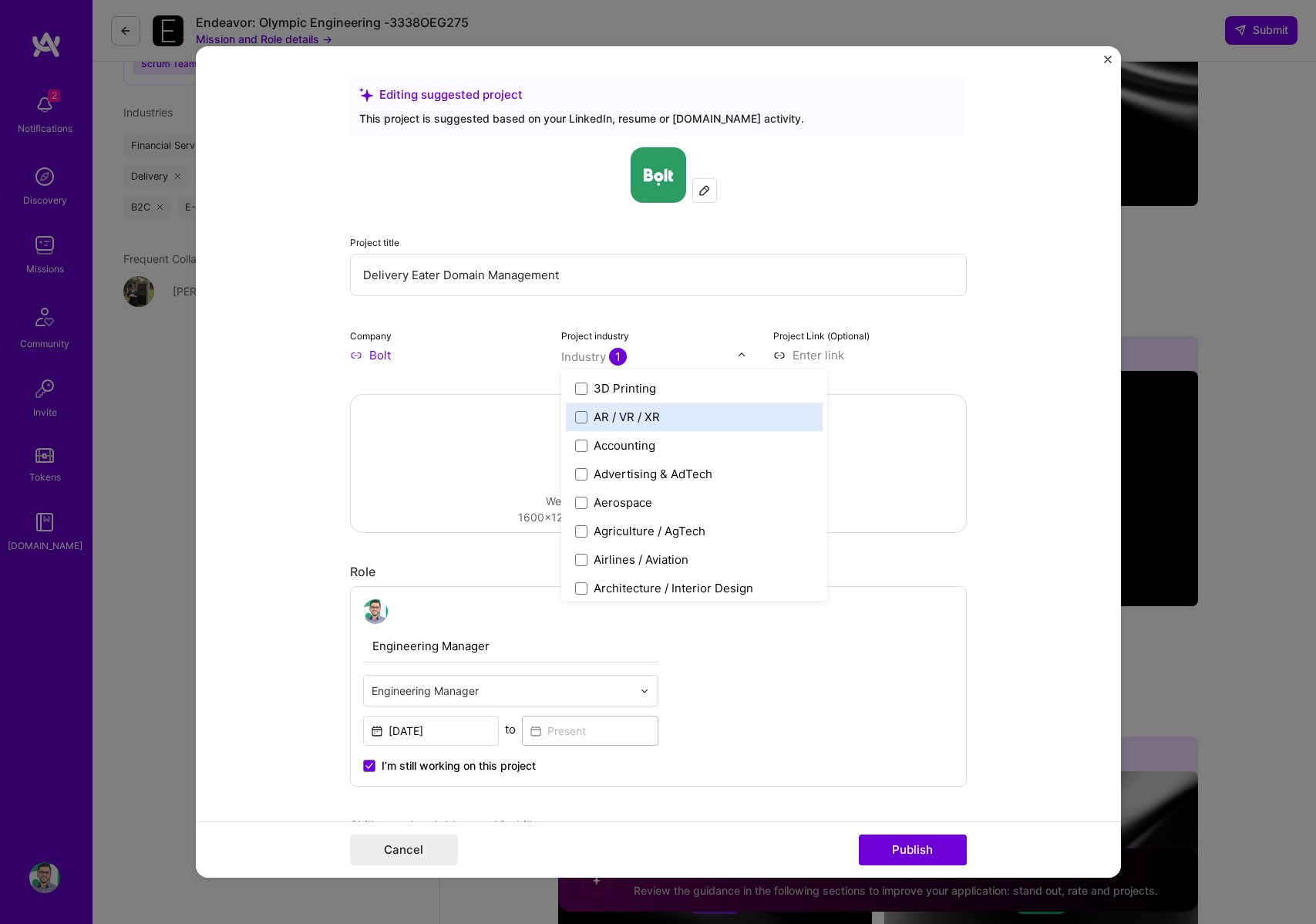
click at [941, 362] on input at bounding box center [871, 355] width 194 height 17
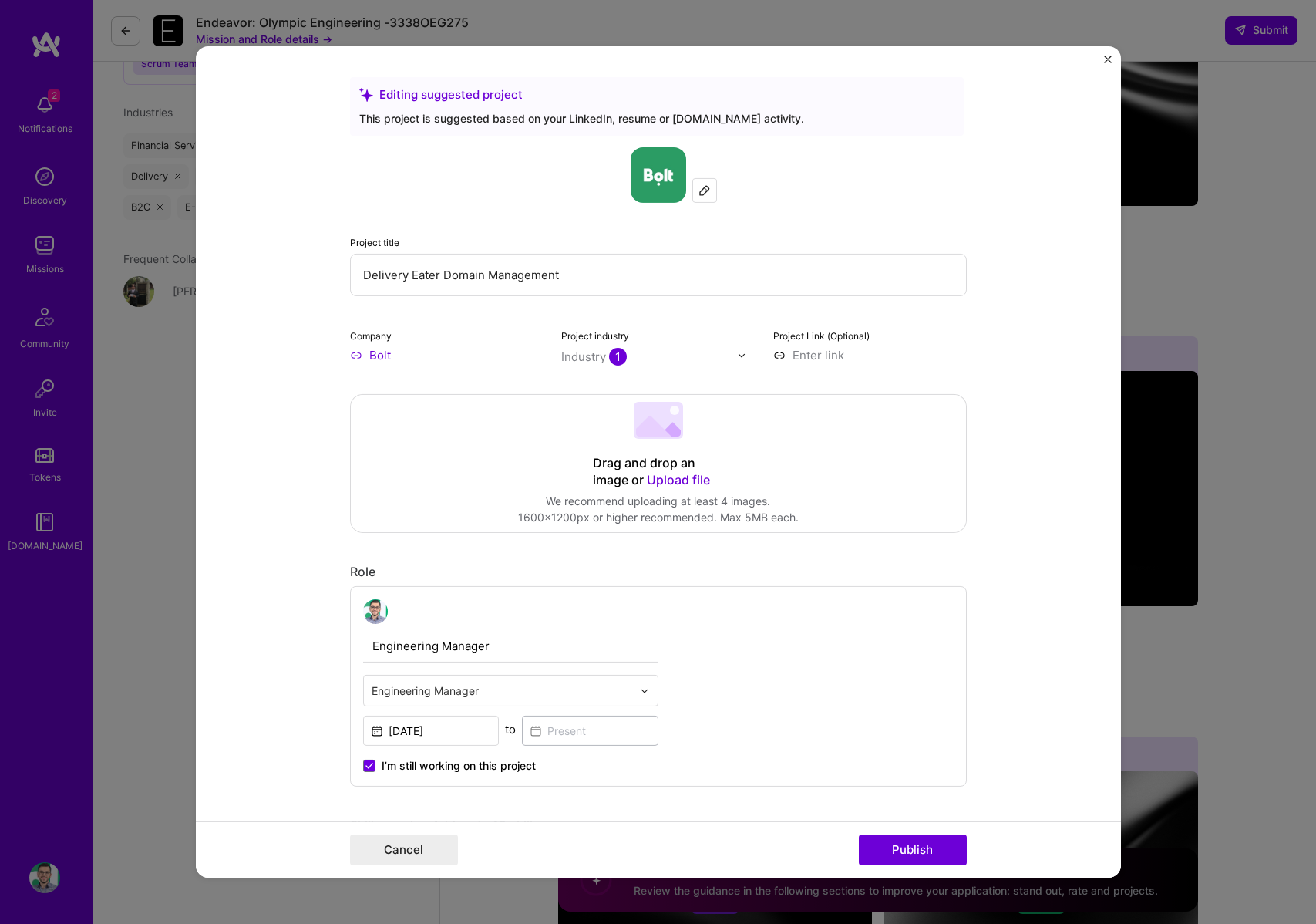
paste input "[URL][DOMAIN_NAME]"
type input "[URL][DOMAIN_NAME]"
click at [315, 496] on form "Editing suggested project This project is suggested based on your LinkedIn, res…" at bounding box center [659, 462] width 925 height 832
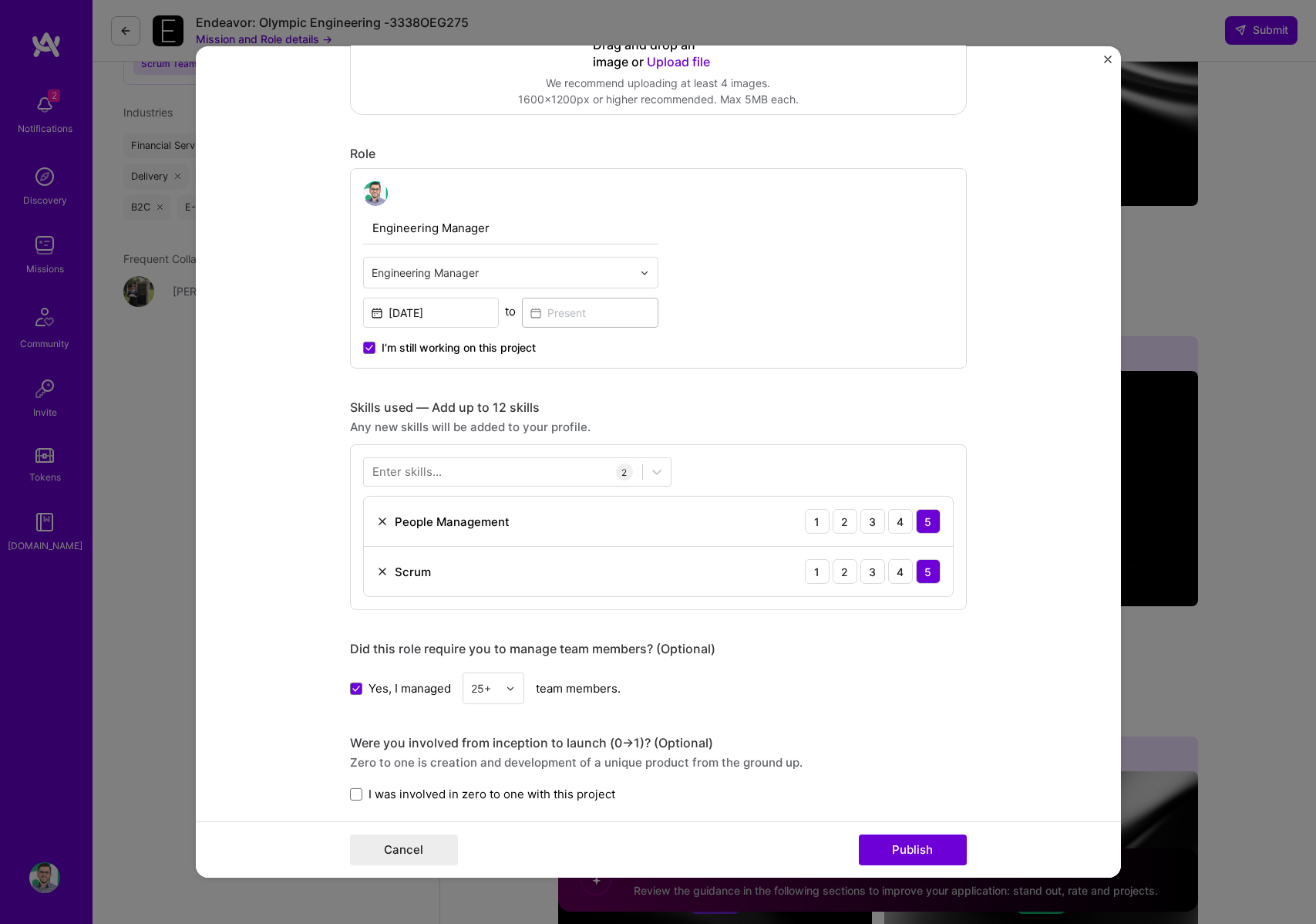
scroll to position [445, 0]
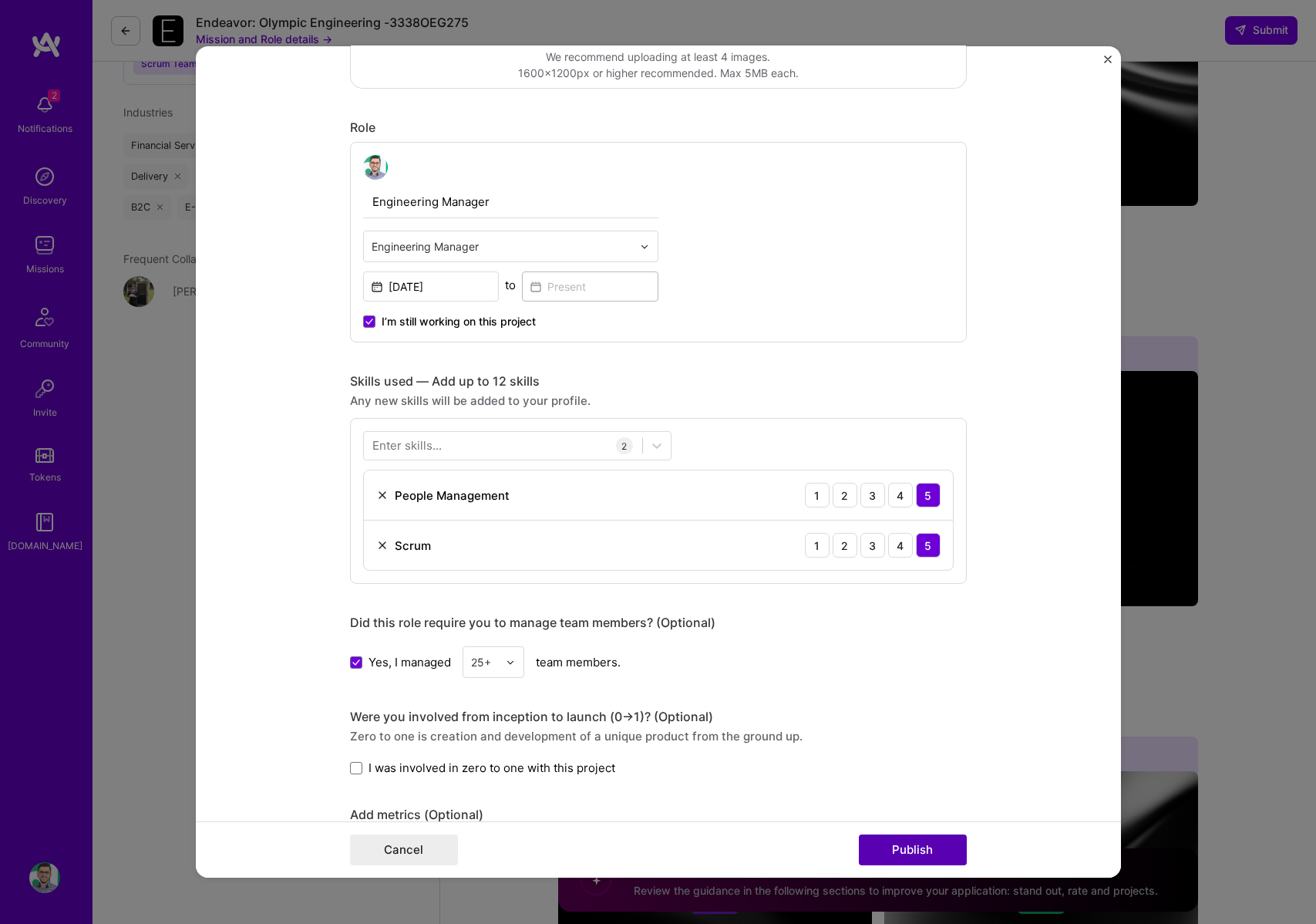
click at [912, 854] on button "Publish" at bounding box center [913, 850] width 108 height 31
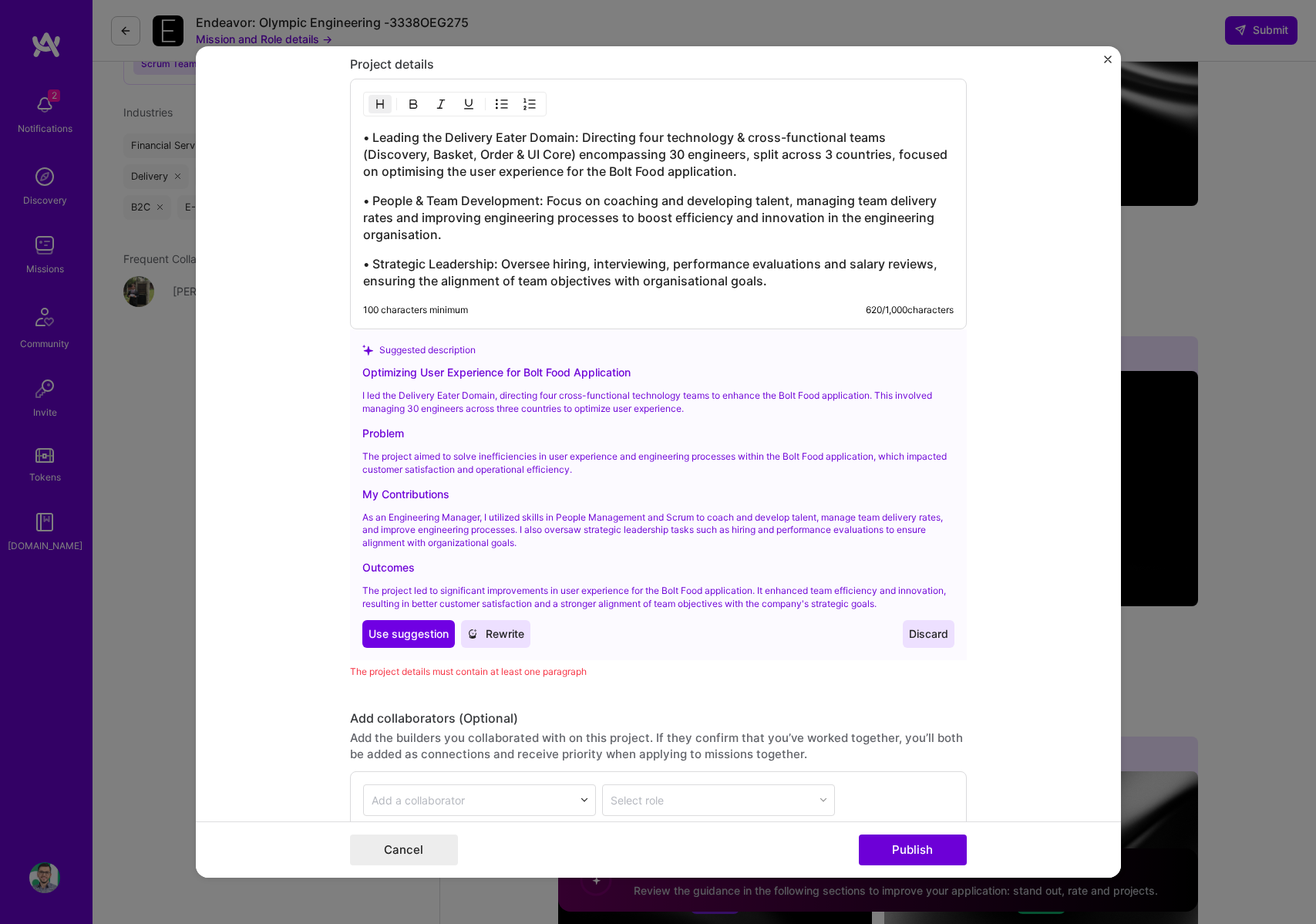
scroll to position [1406, 0]
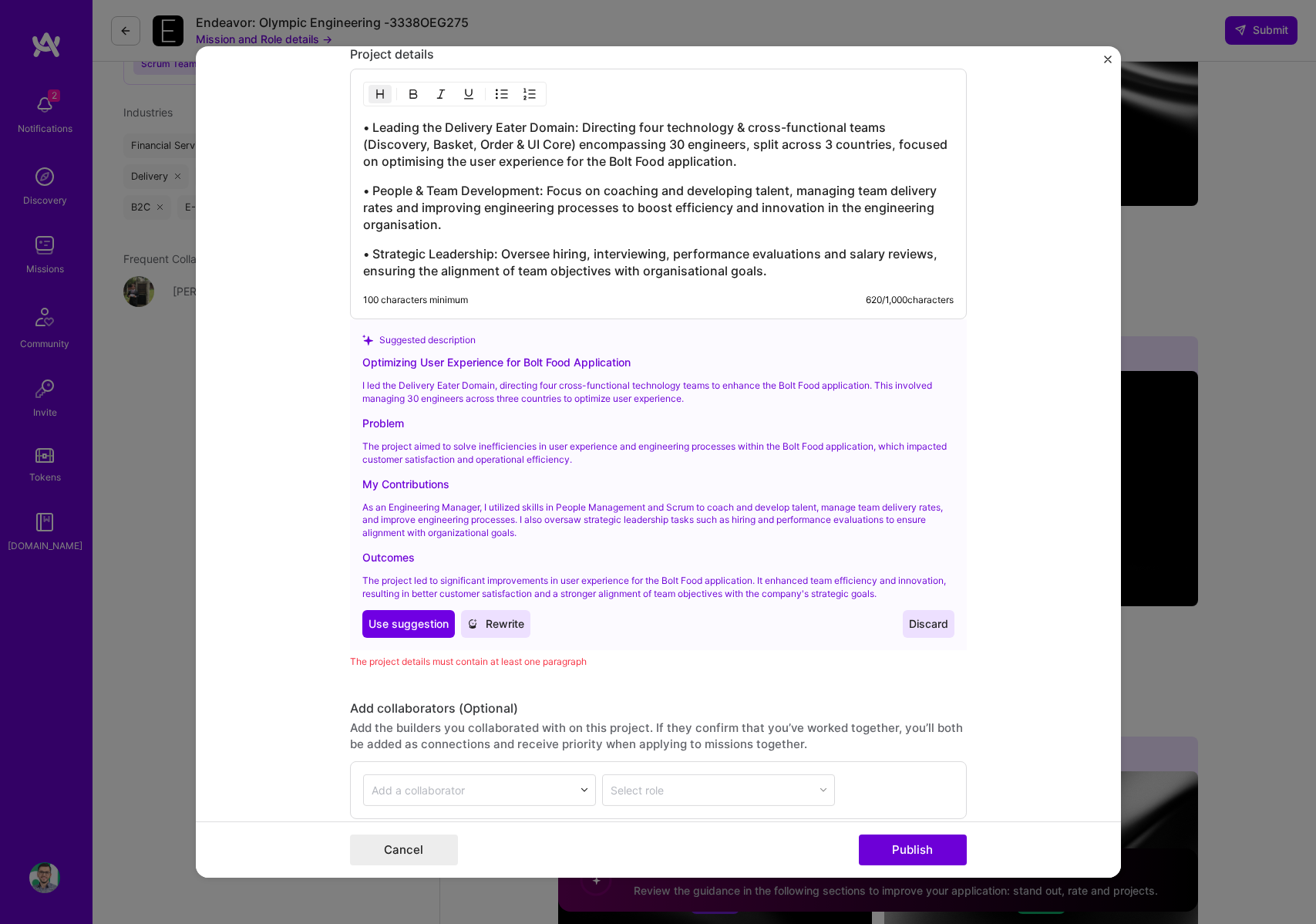
click at [441, 476] on div "My Contributions" at bounding box center [659, 484] width 593 height 17
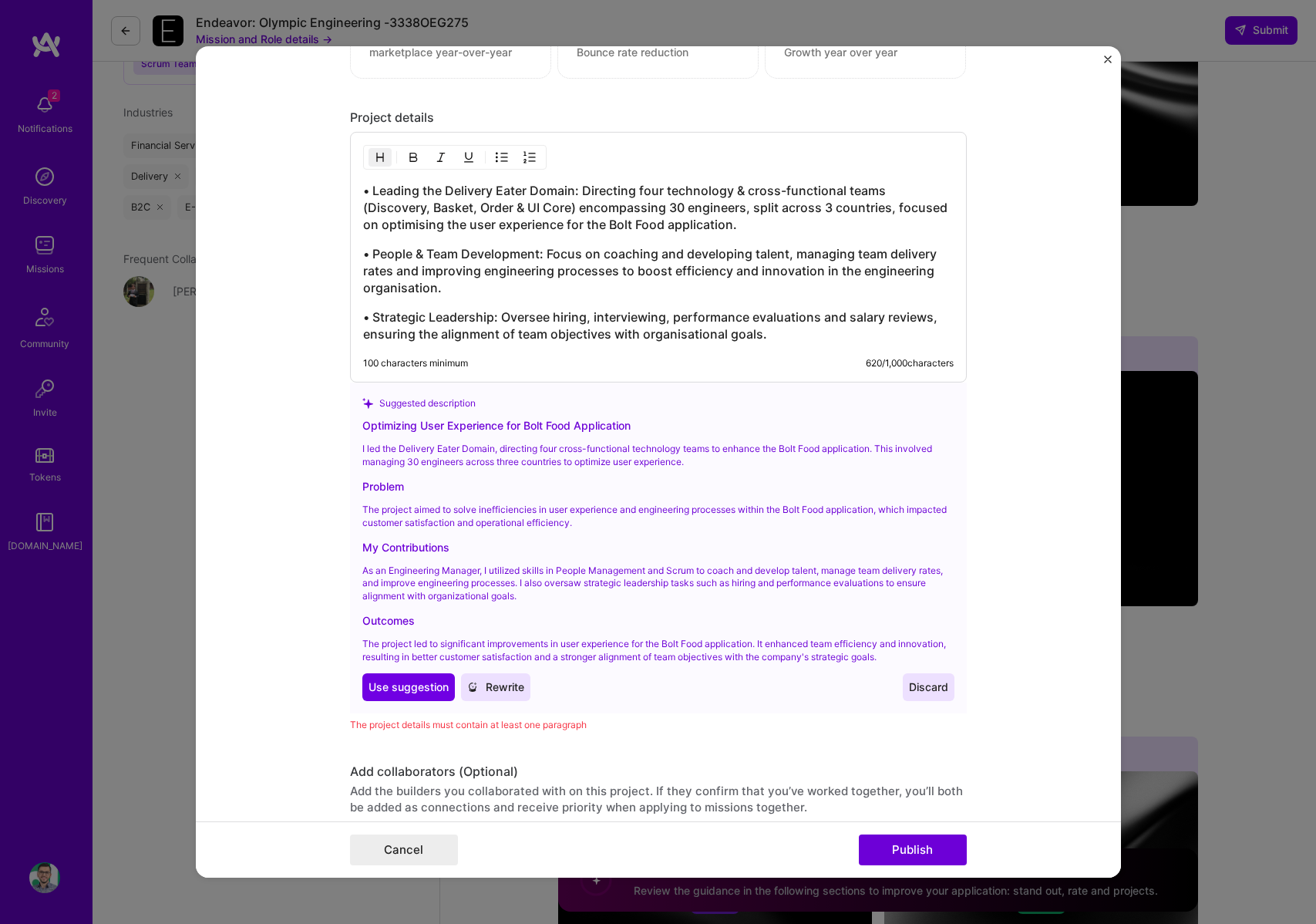
scroll to position [1459, 0]
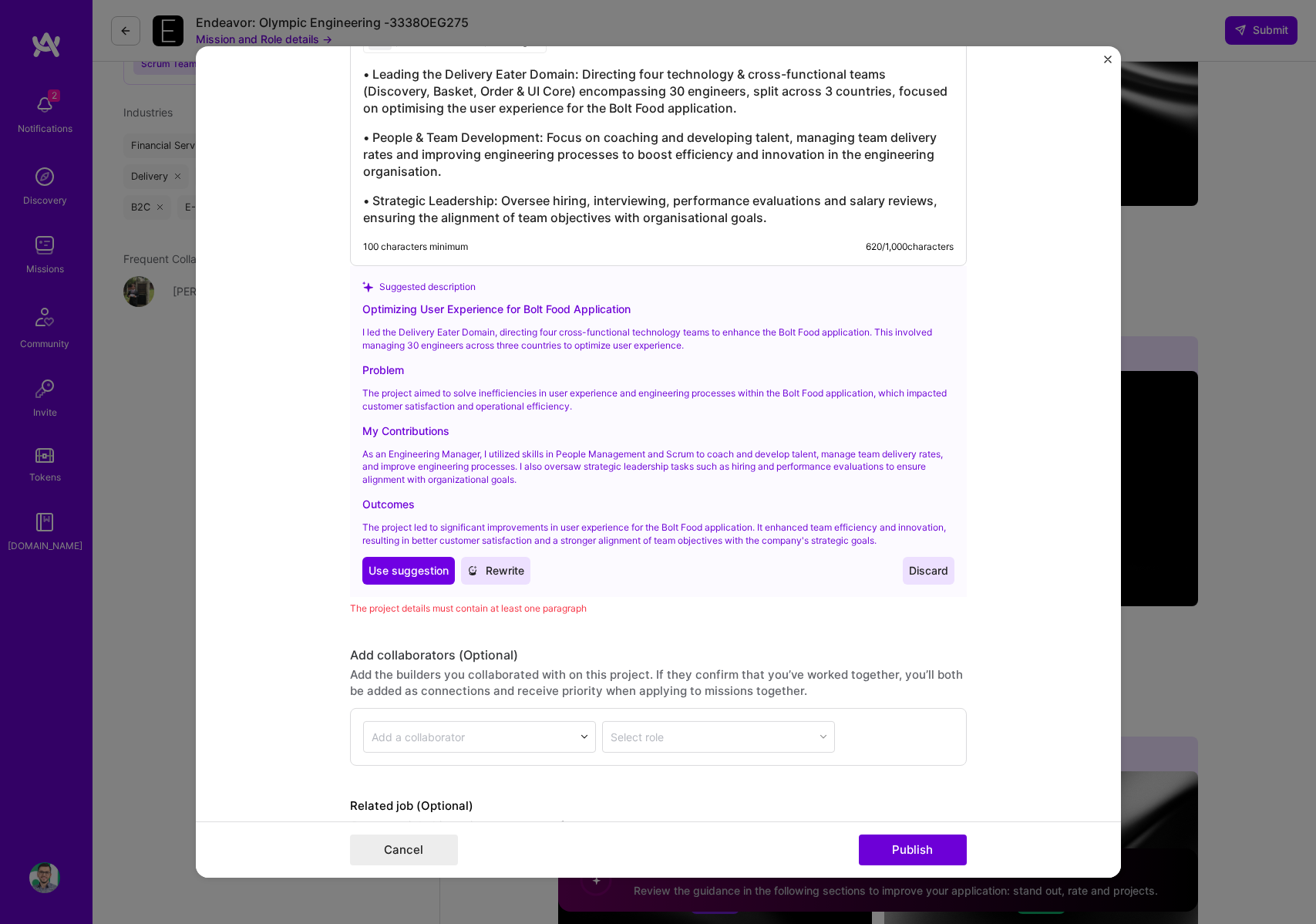
drag, startPoint x: 931, startPoint y: 563, endPoint x: 926, endPoint y: 572, distance: 10.3
click at [928, 566] on span "Discard" at bounding box center [929, 571] width 39 height 16
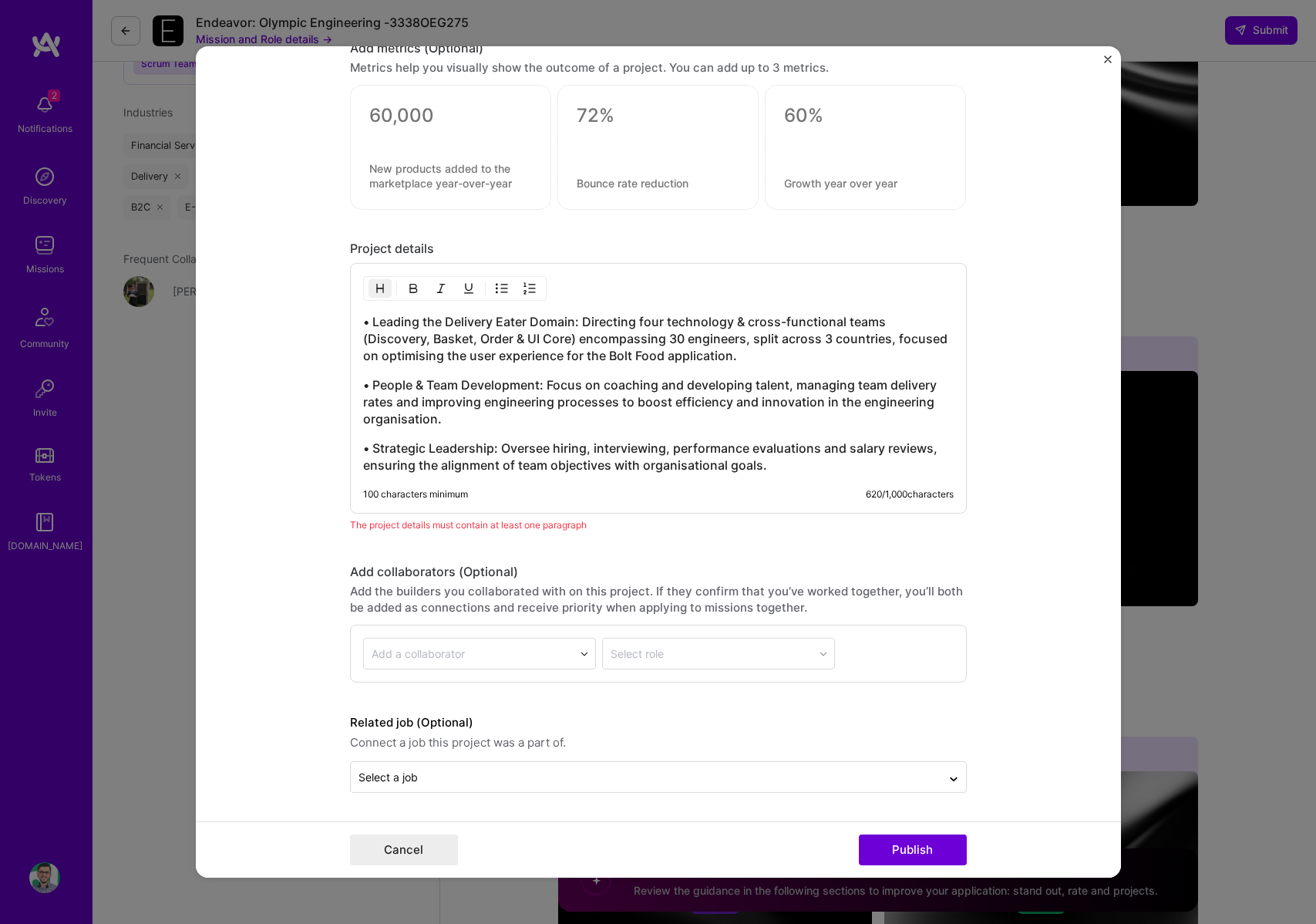
scroll to position [1211, 0]
click at [634, 424] on div "• Leading the Delivery Eater Domain: Directing four technology & cross-function…" at bounding box center [659, 393] width 591 height 161
click at [948, 848] on button "Publish" at bounding box center [913, 850] width 108 height 31
click at [530, 461] on h3 "• Strategic Leadership: Oversee hiring, interviewing, performance evaluations a…" at bounding box center [659, 456] width 591 height 34
click at [738, 469] on h3 "• Strategic Leadership: Oversee hiring, interviewing, performance evaluations a…" at bounding box center [659, 456] width 591 height 34
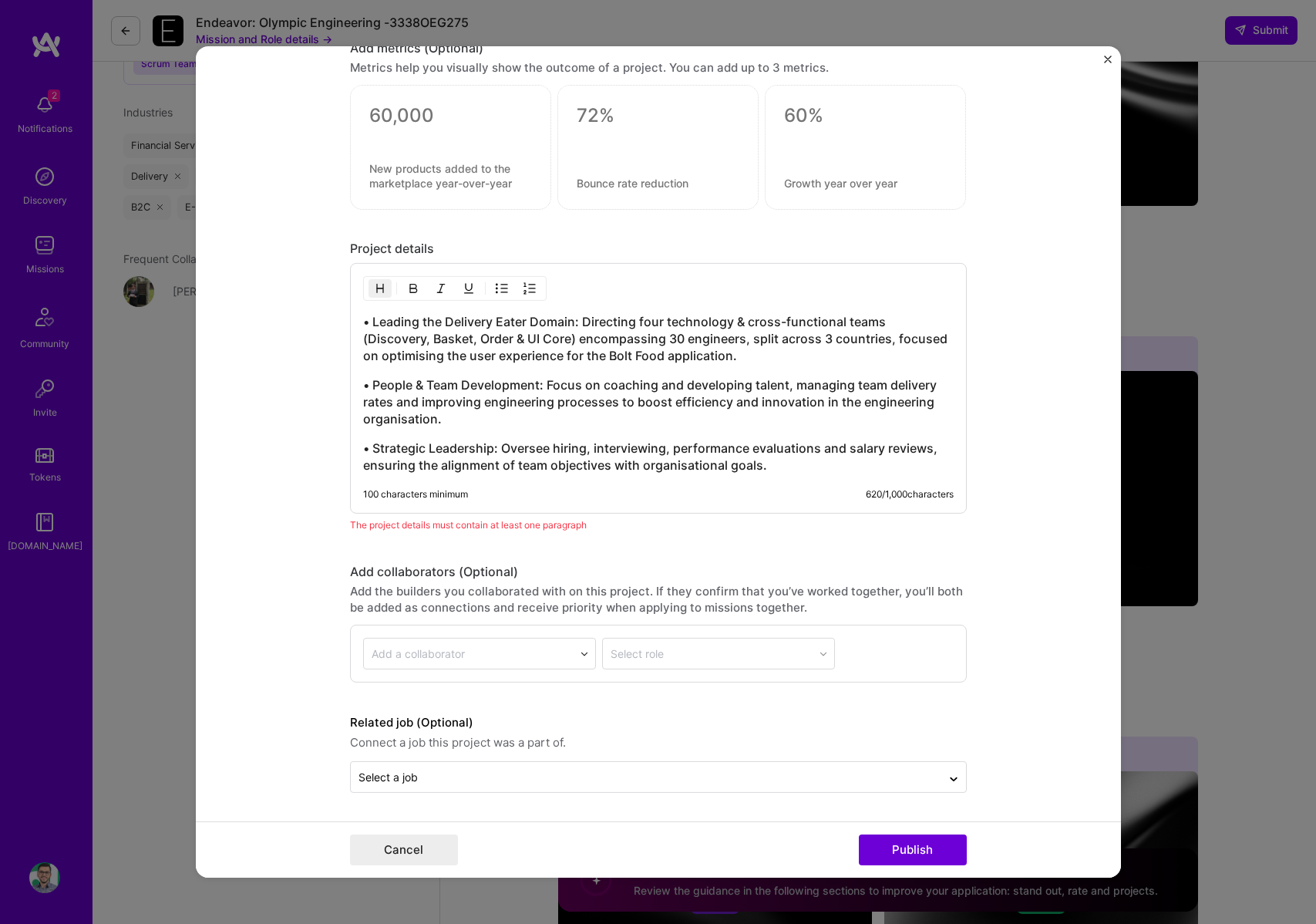
click at [809, 460] on h3 "• Strategic Leadership: Oversee hiring, interviewing, performance evaluations a…" at bounding box center [659, 456] width 591 height 34
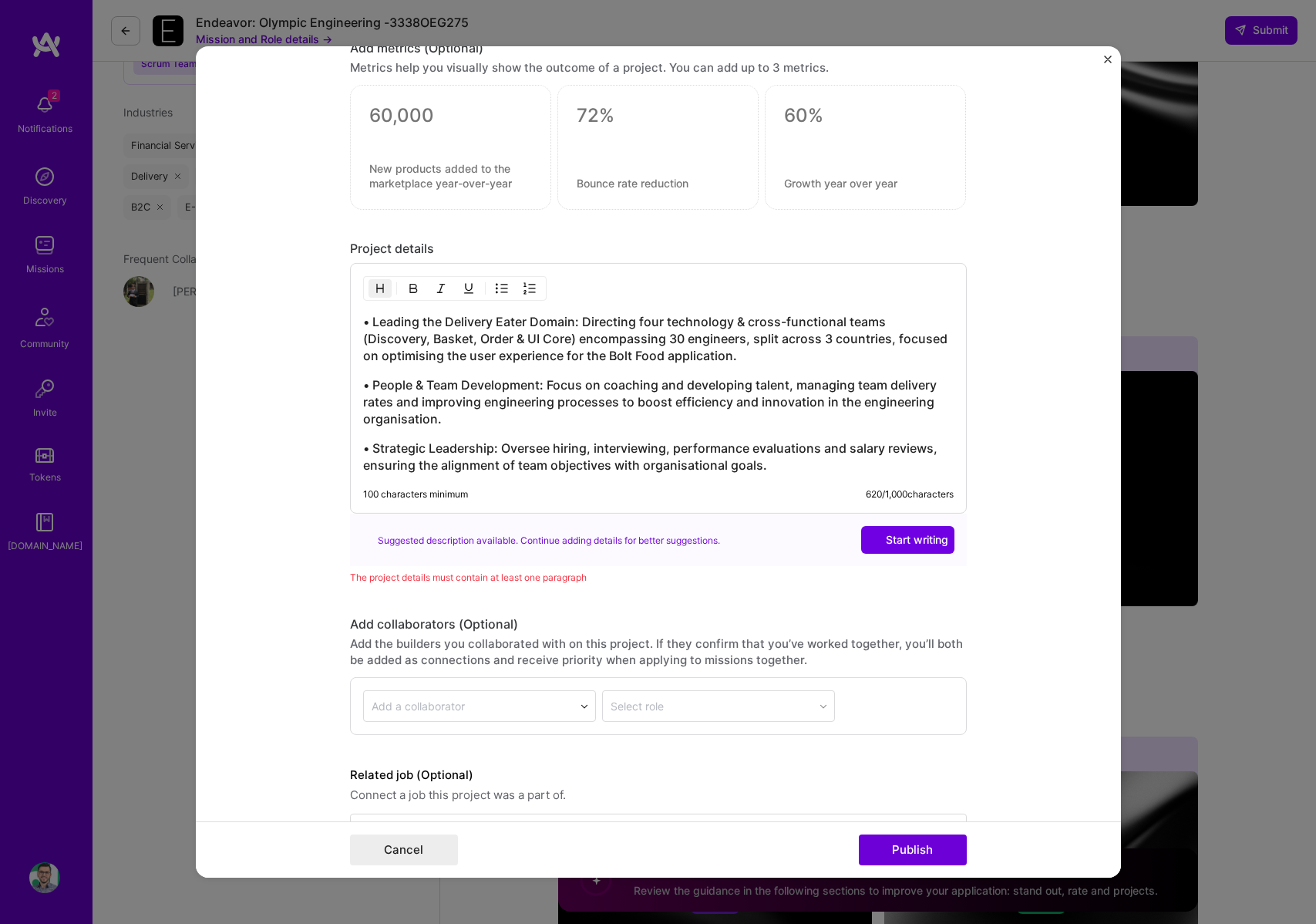
scroll to position [1067, 0]
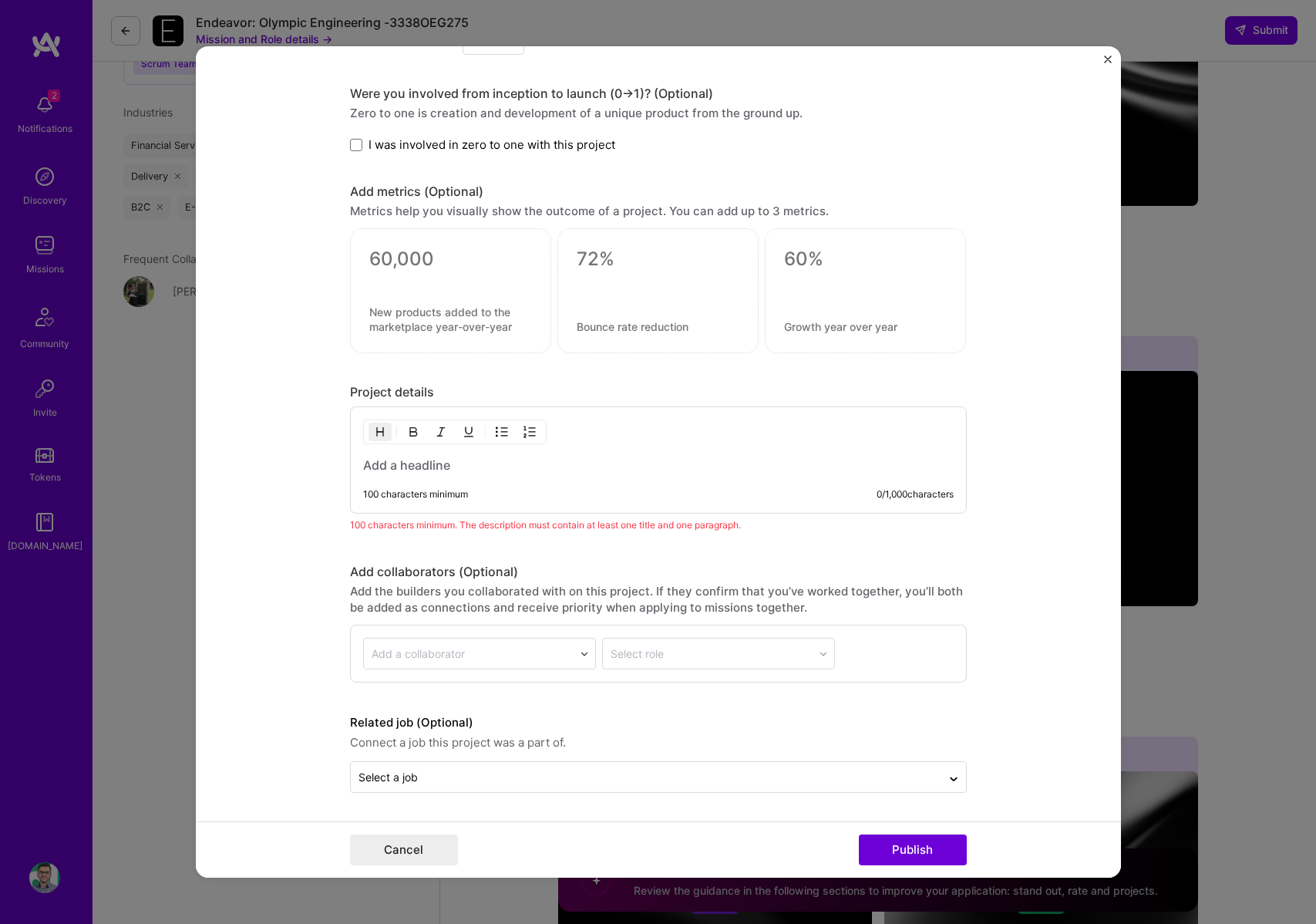
click at [518, 474] on div "100 characters minimum 0 / 1,000 characters" at bounding box center [658, 460] width 617 height 107
click at [479, 446] on div "100 characters minimum 0 / 1,000 characters" at bounding box center [658, 460] width 617 height 107
click at [428, 464] on h3 at bounding box center [659, 465] width 591 height 17
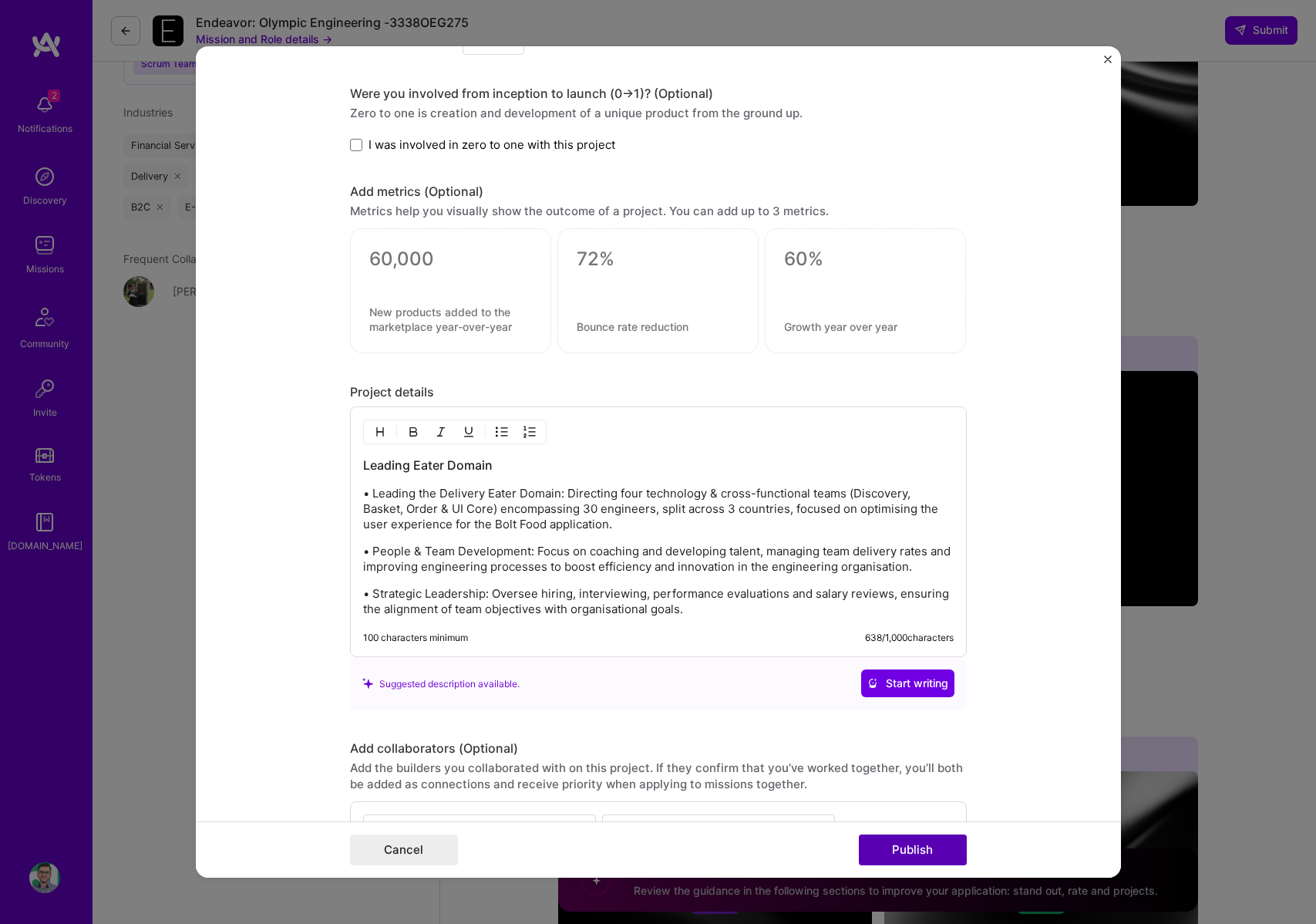
click at [937, 841] on button "Publish" at bounding box center [913, 850] width 108 height 31
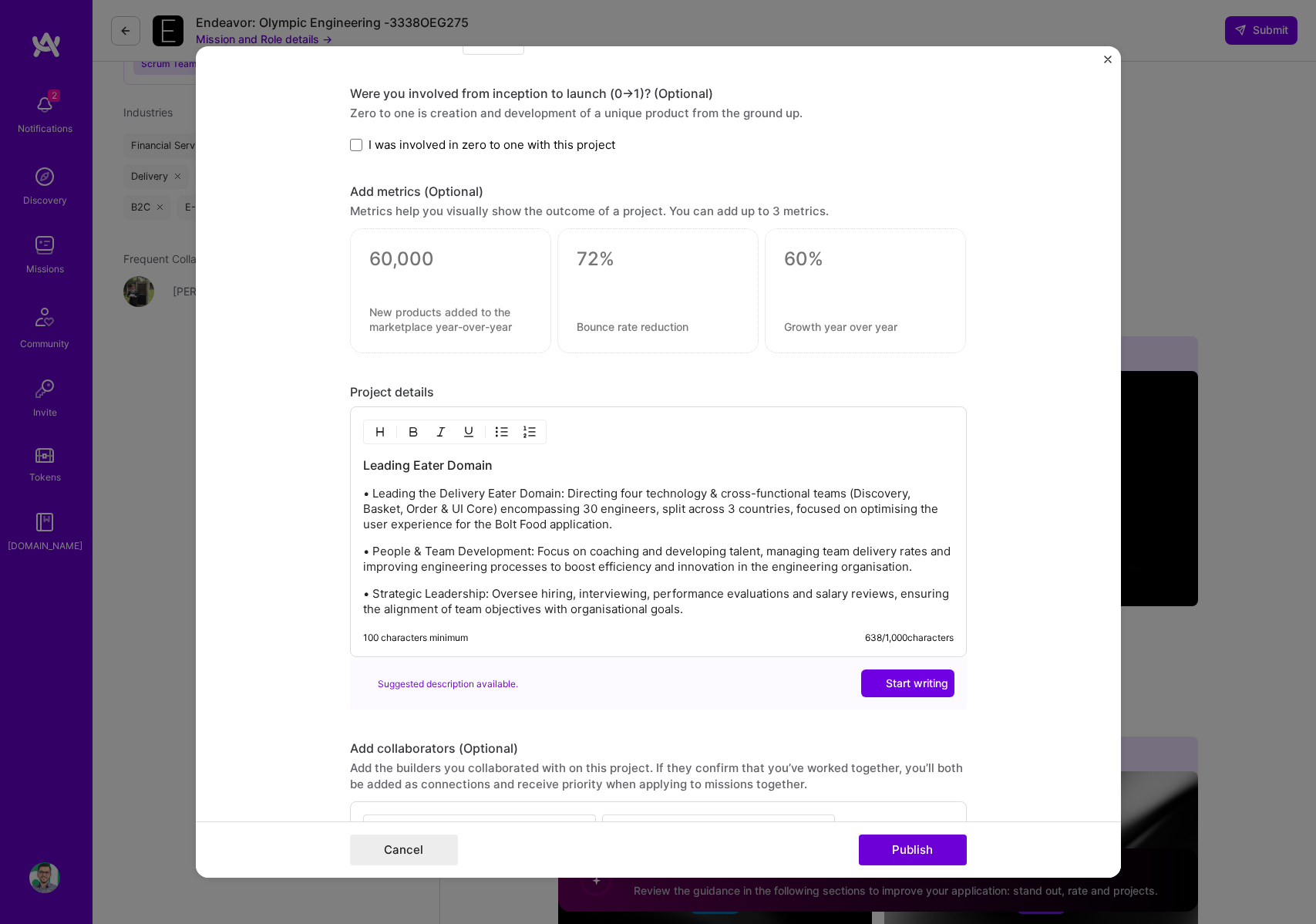
scroll to position [997, 0]
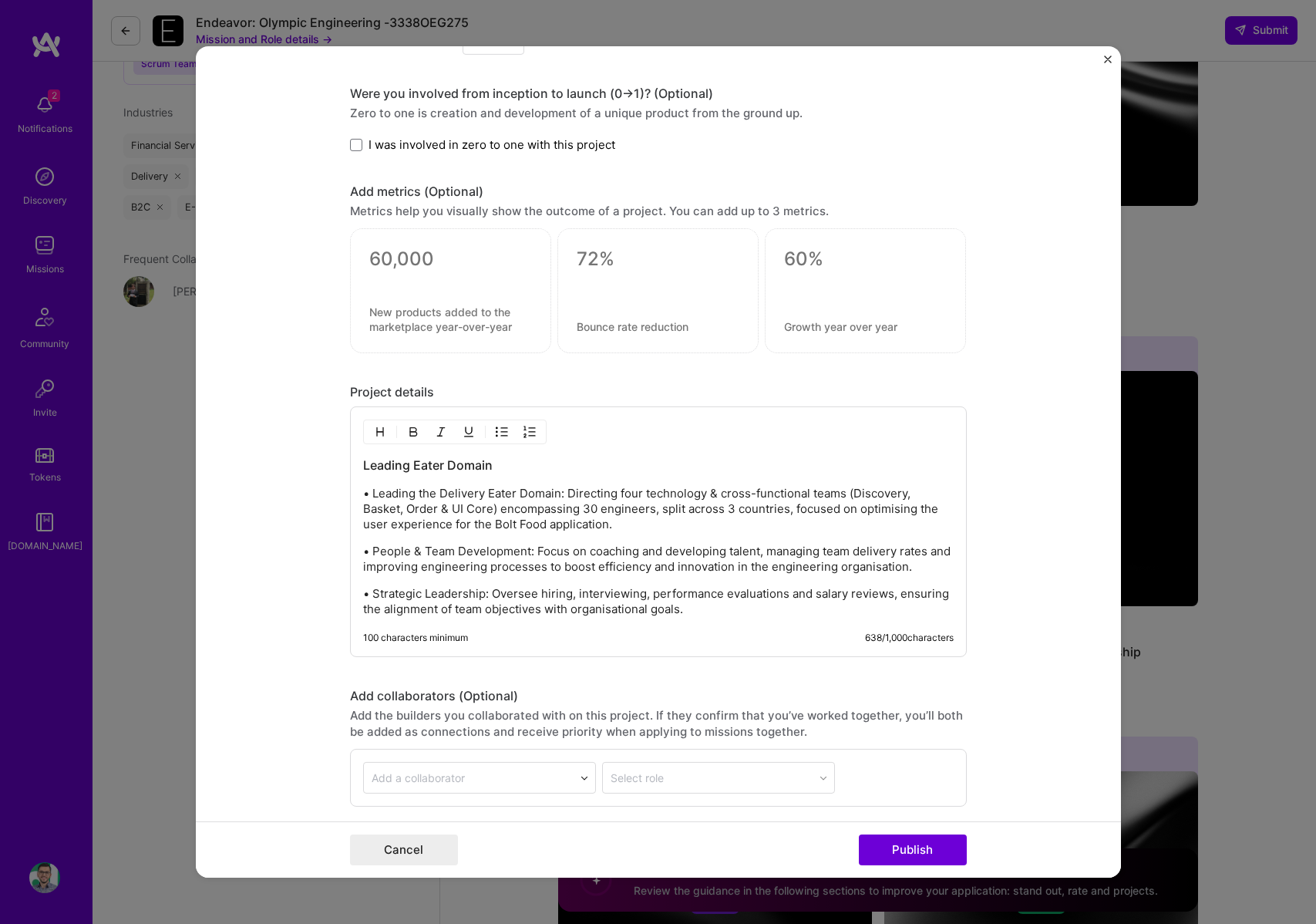
click at [820, 280] on div at bounding box center [865, 286] width 162 height 17
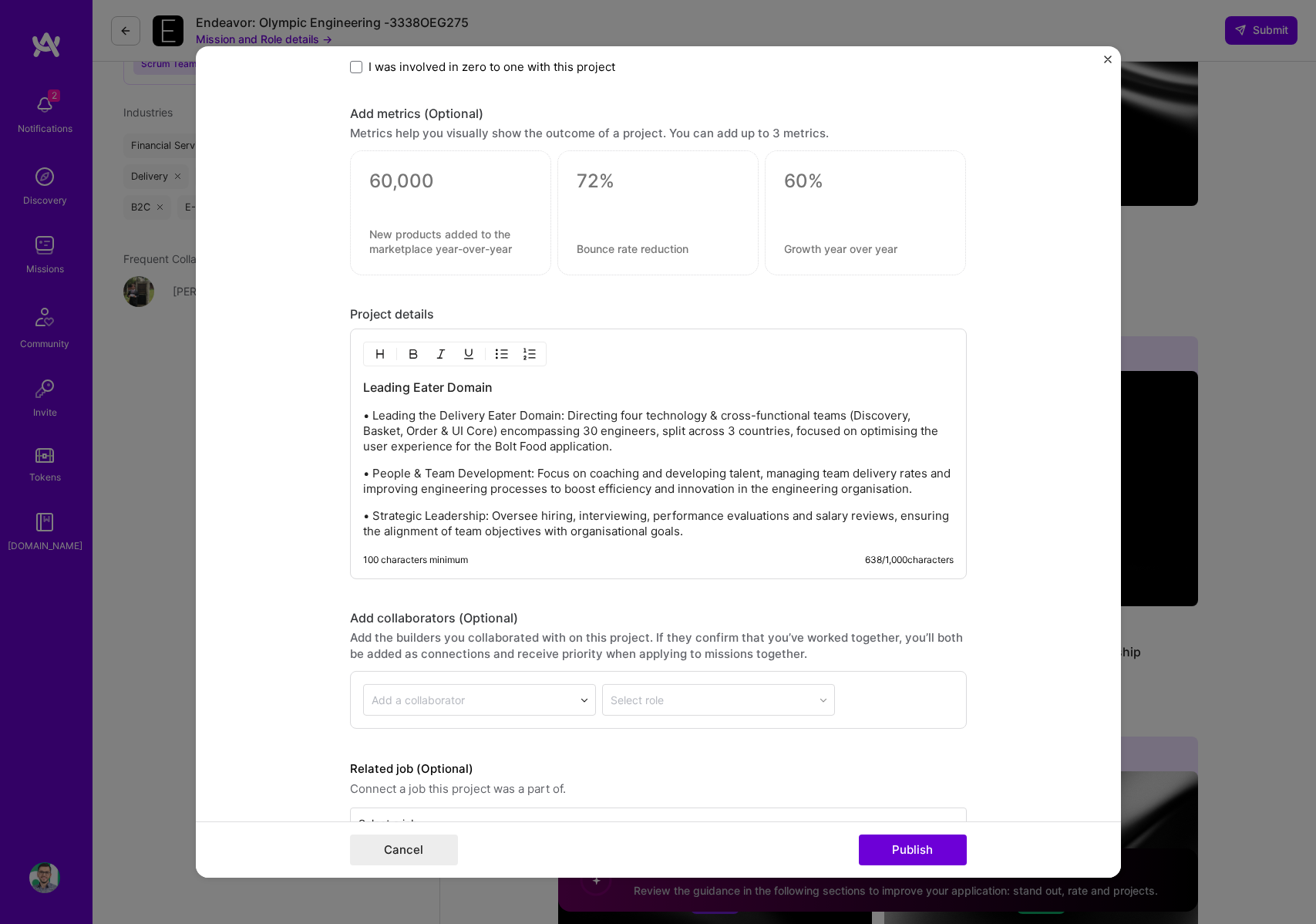
scroll to position [1122, 0]
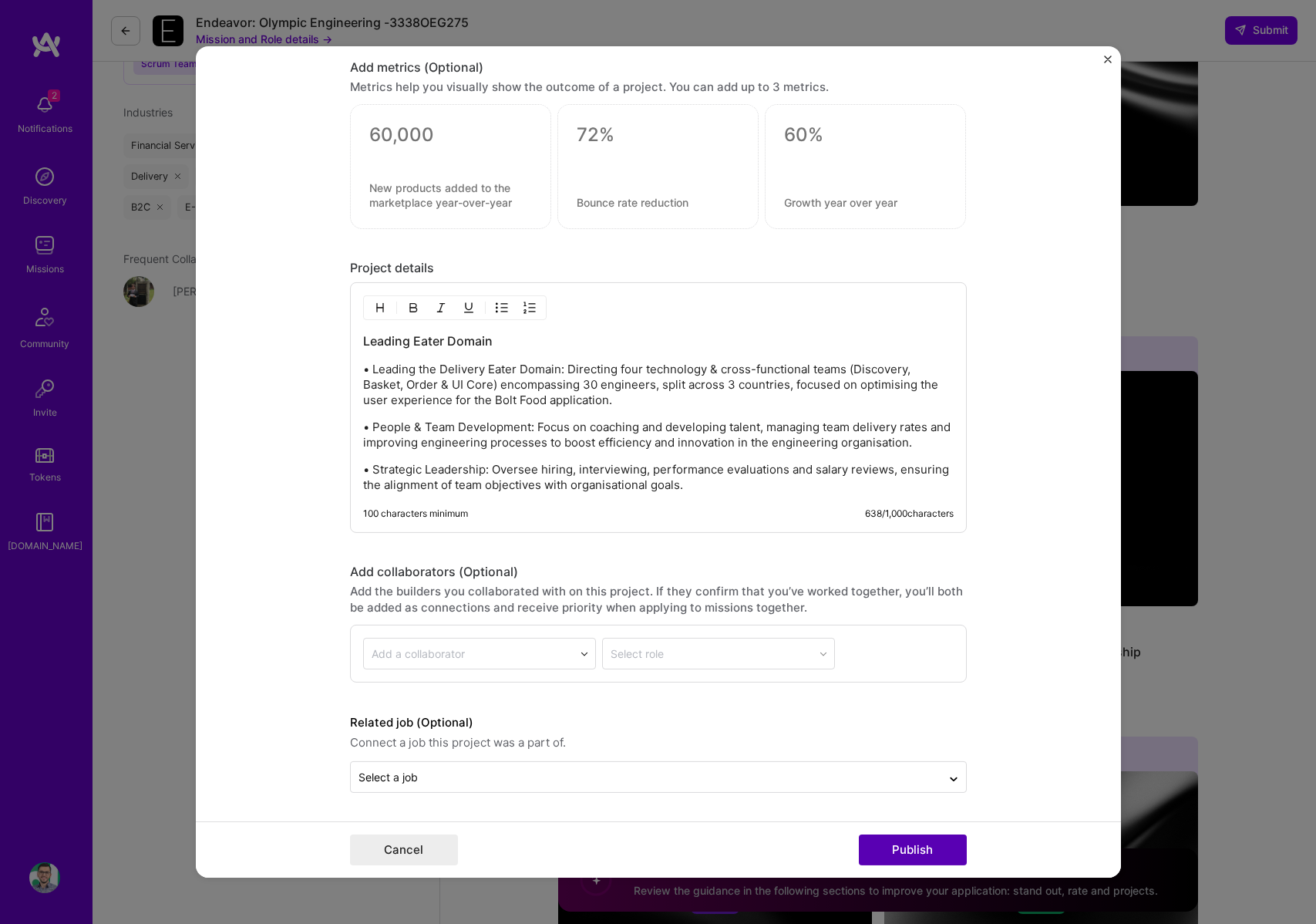
click at [901, 852] on button "Publish" at bounding box center [913, 850] width 108 height 31
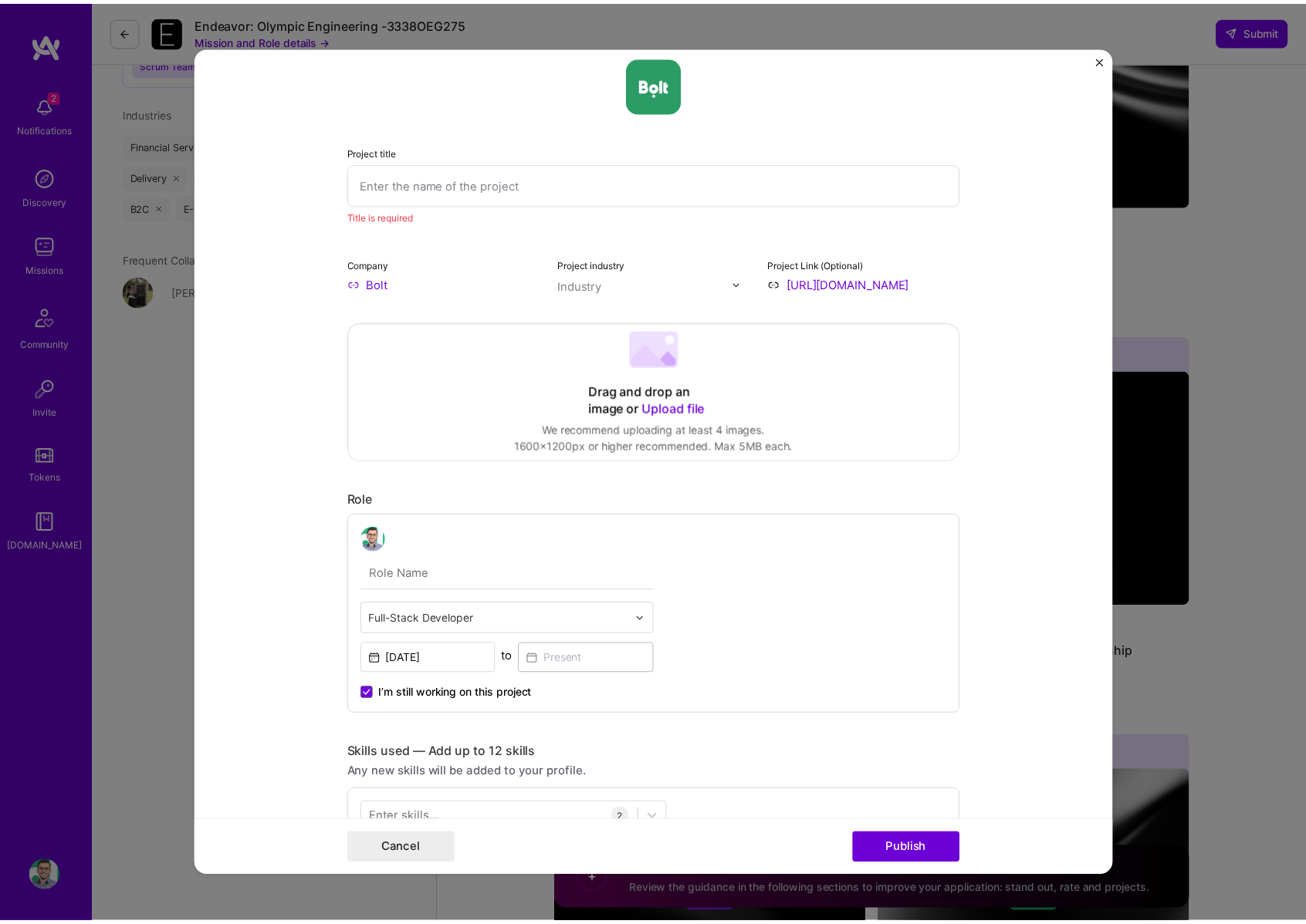
scroll to position [0, 0]
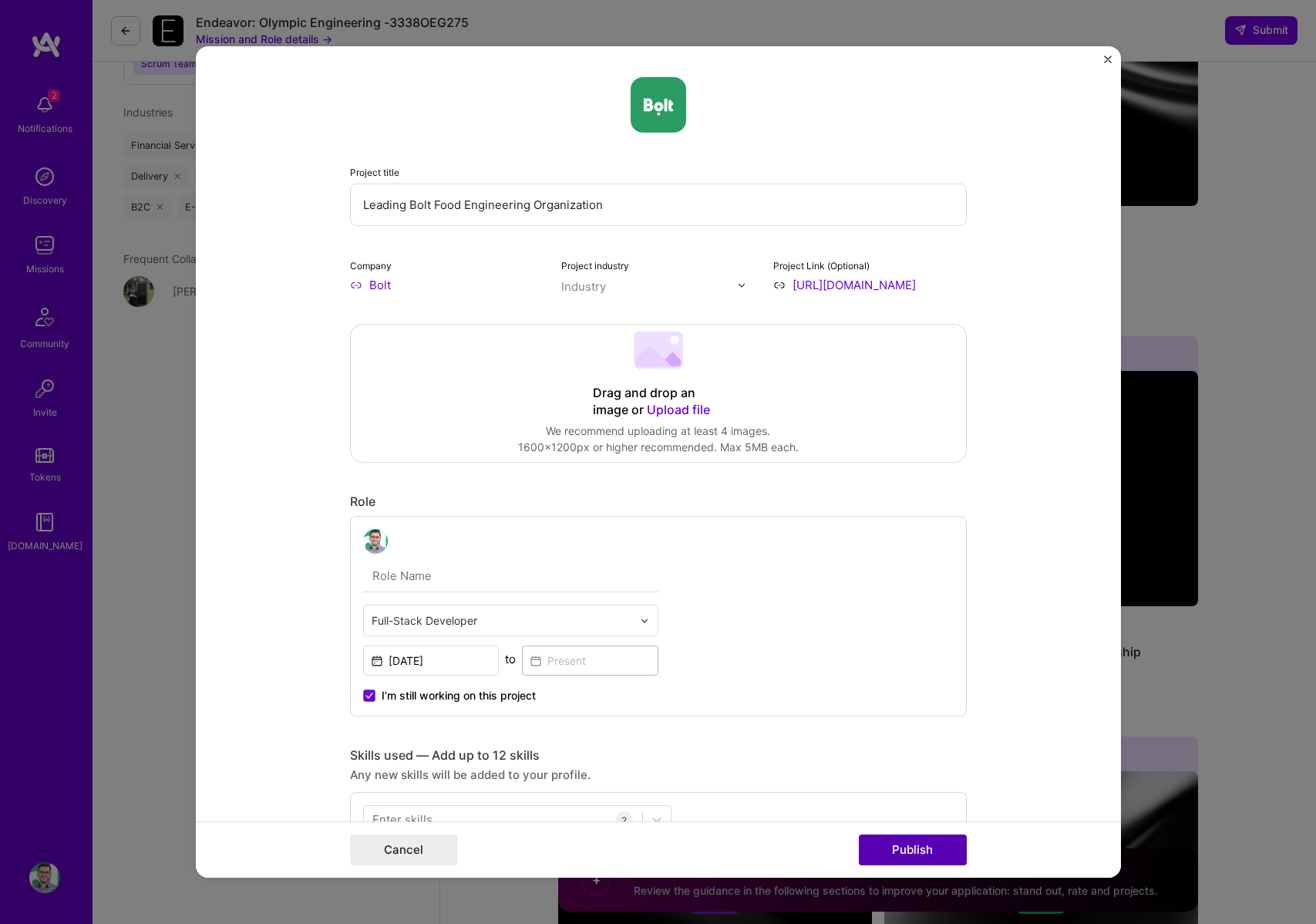
type input "Leading Bolt Food Engineering Organization"
click at [903, 840] on button "Publish" at bounding box center [913, 850] width 108 height 31
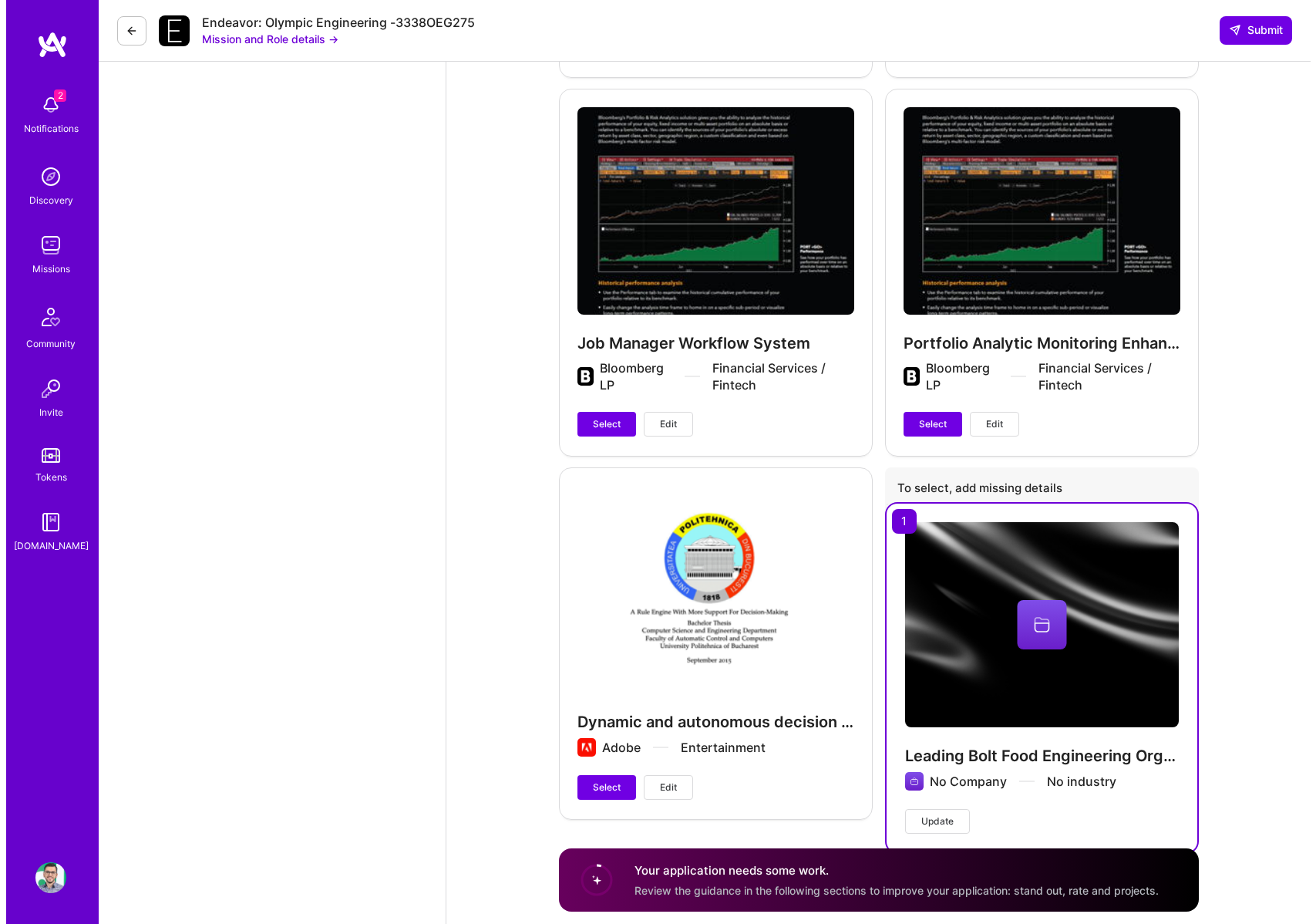
scroll to position [3737, 0]
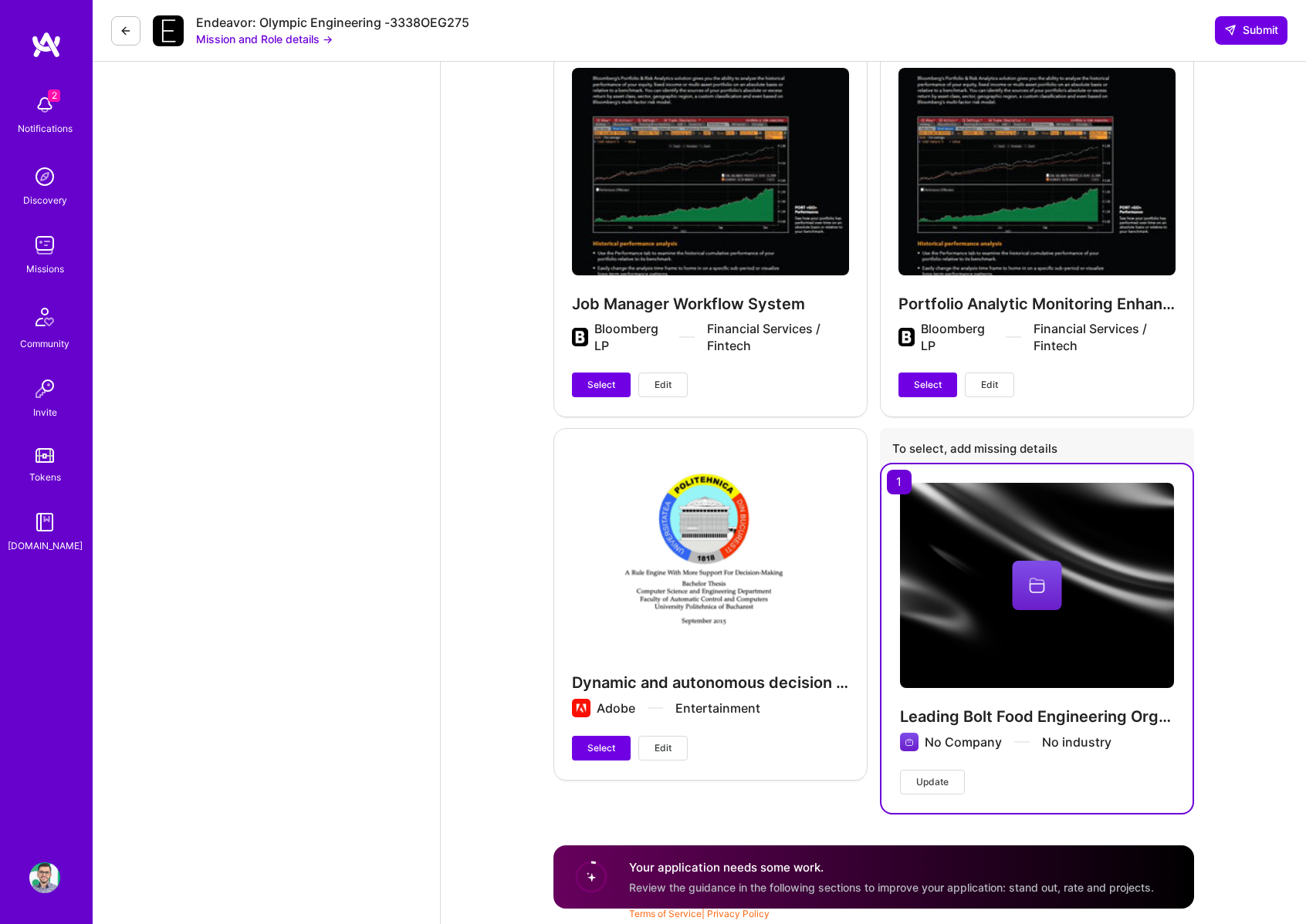
click at [955, 507] on img at bounding box center [1036, 586] width 274 height 205
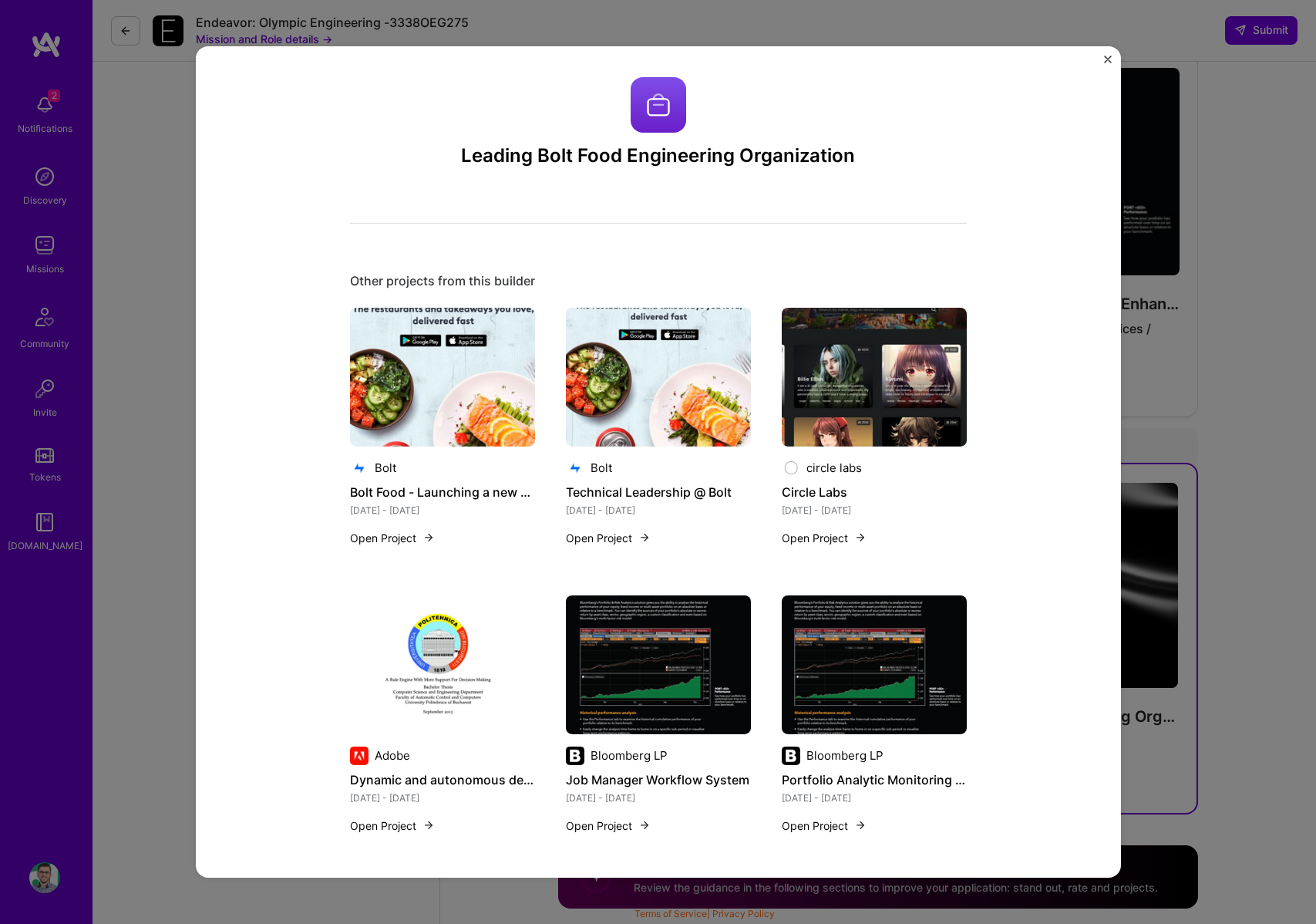
click at [659, 493] on h4 "Technical Leadership @ Bolt" at bounding box center [658, 492] width 185 height 20
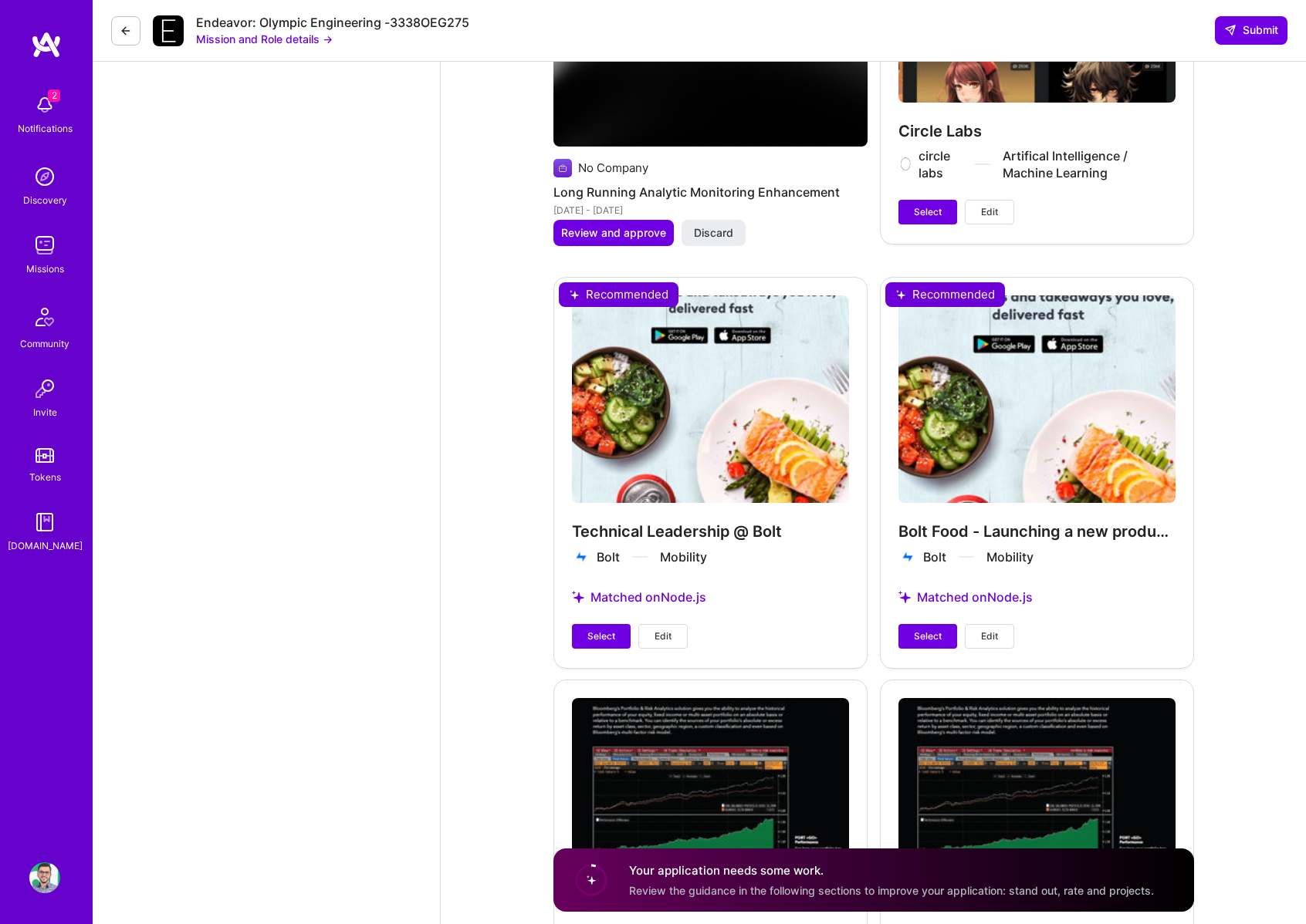
scroll to position [3091, 0]
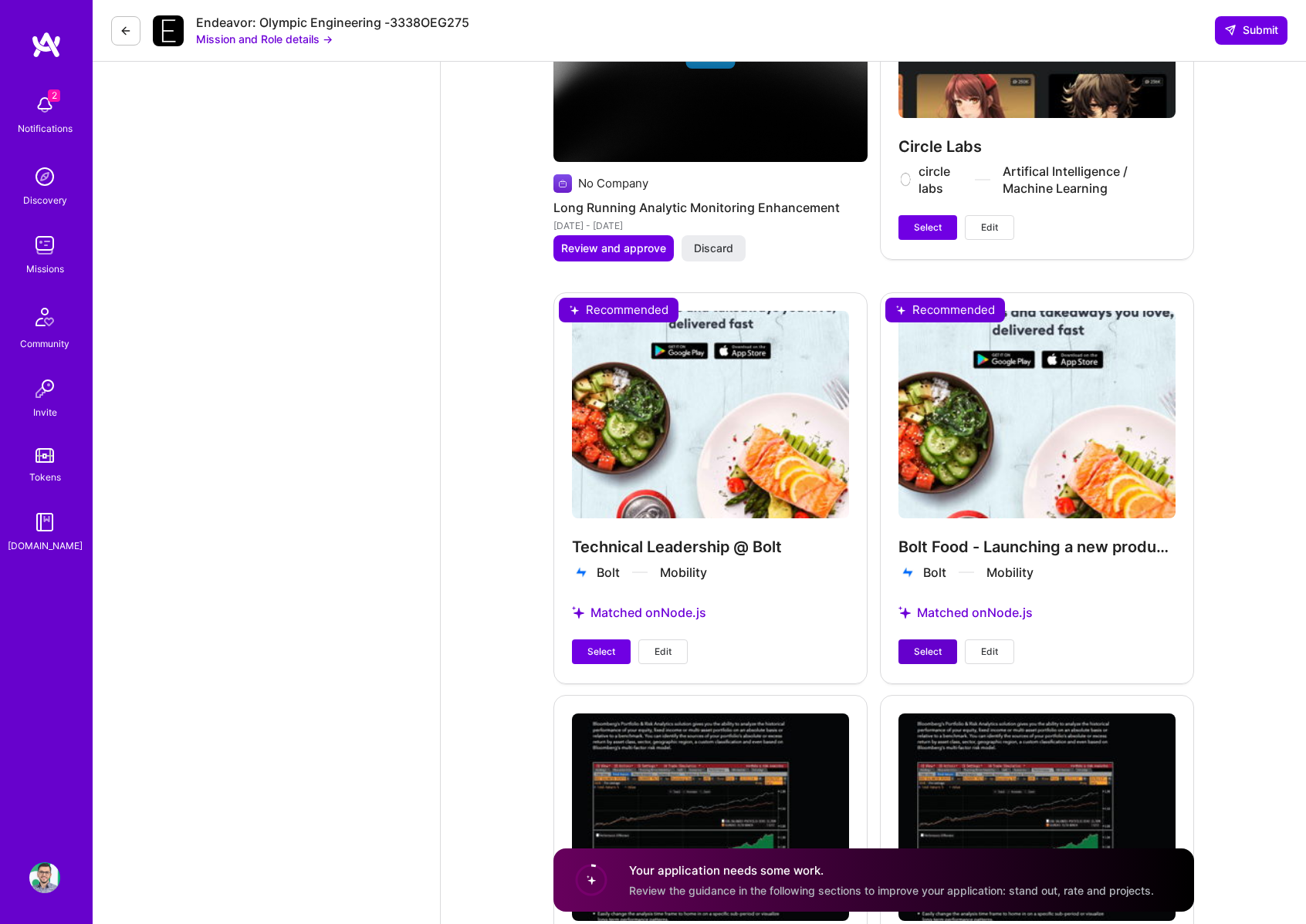
click at [920, 661] on button "Select" at bounding box center [927, 651] width 58 height 24
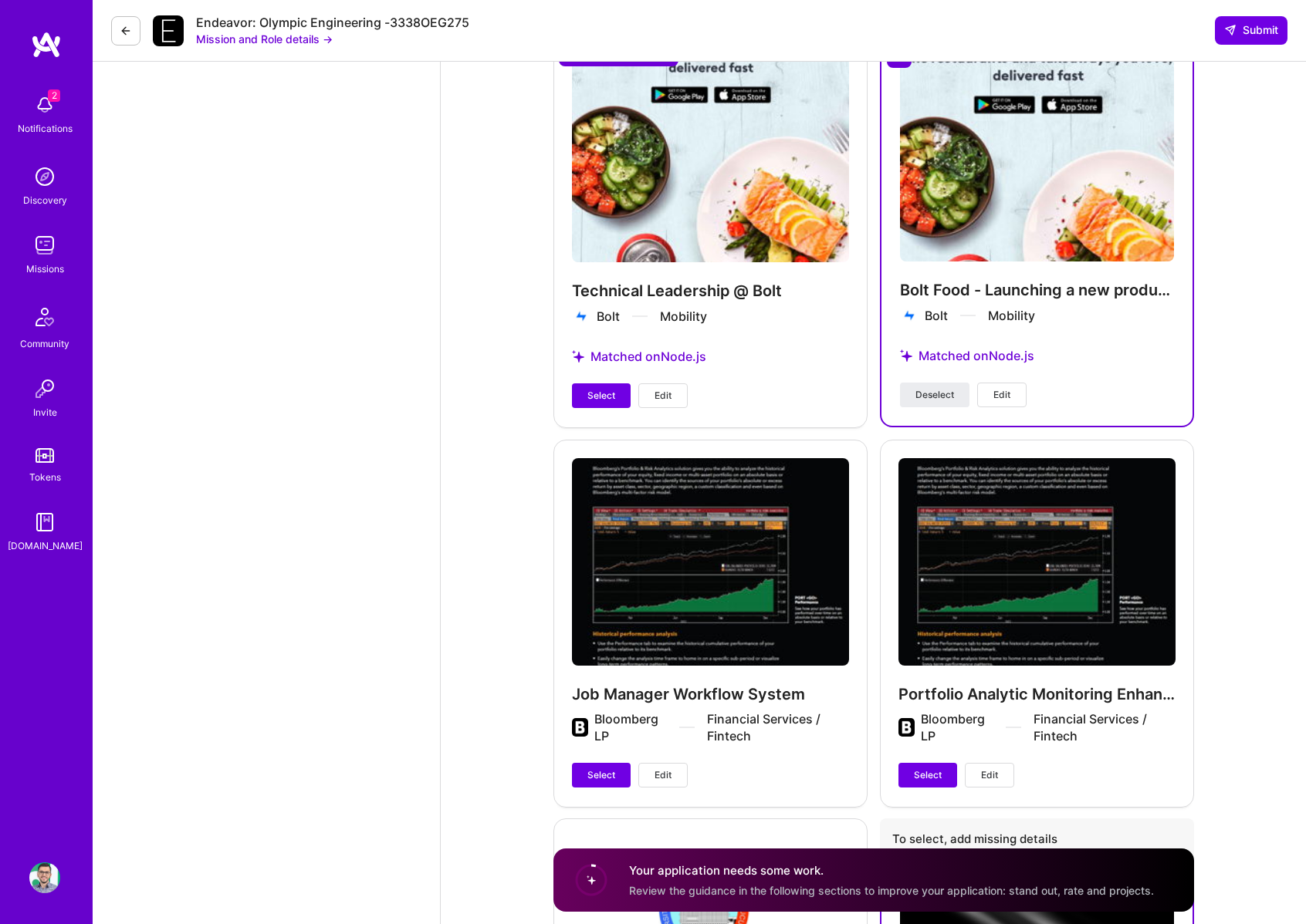
scroll to position [3457, 0]
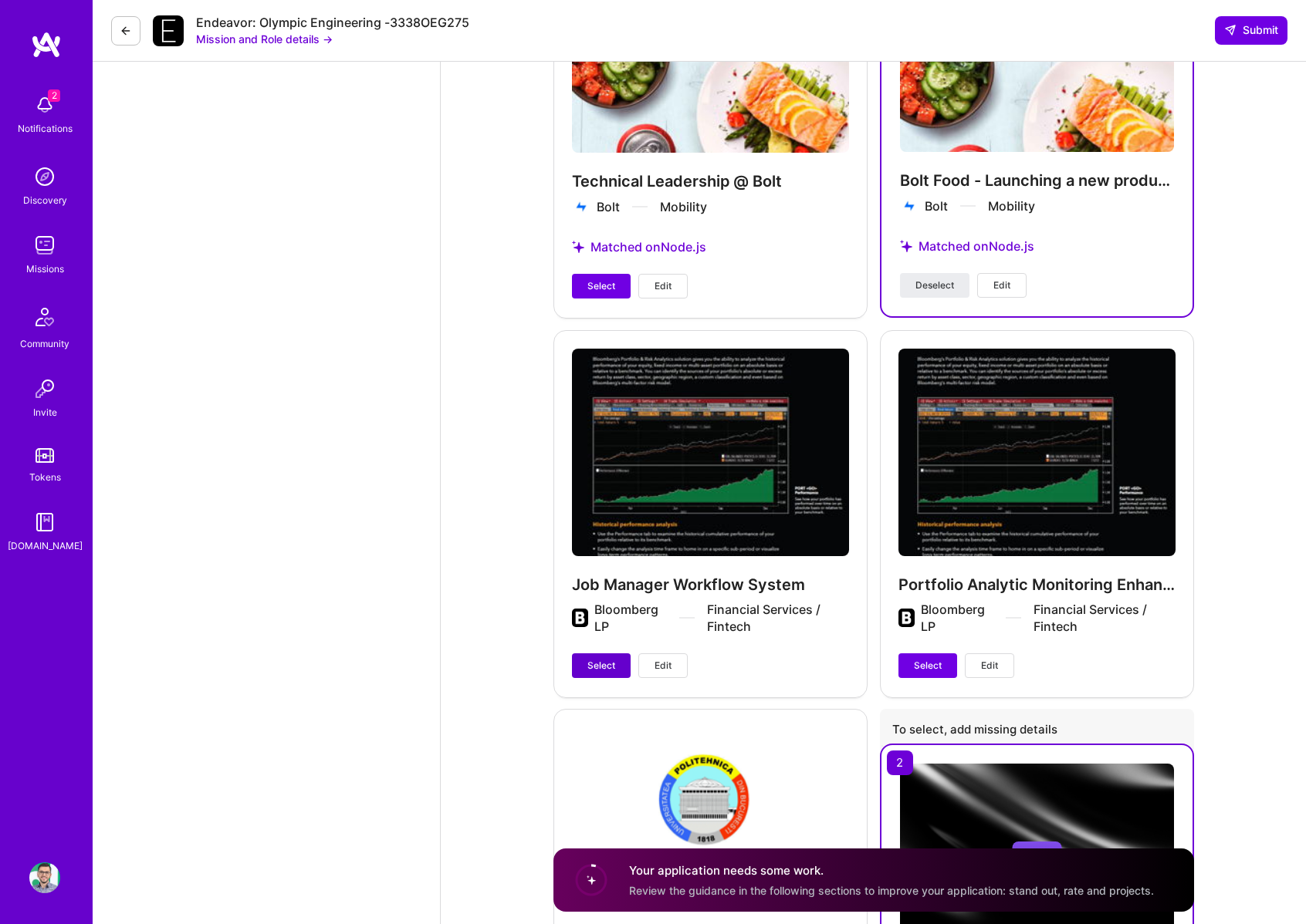
click at [595, 662] on span "Select" at bounding box center [601, 666] width 28 height 14
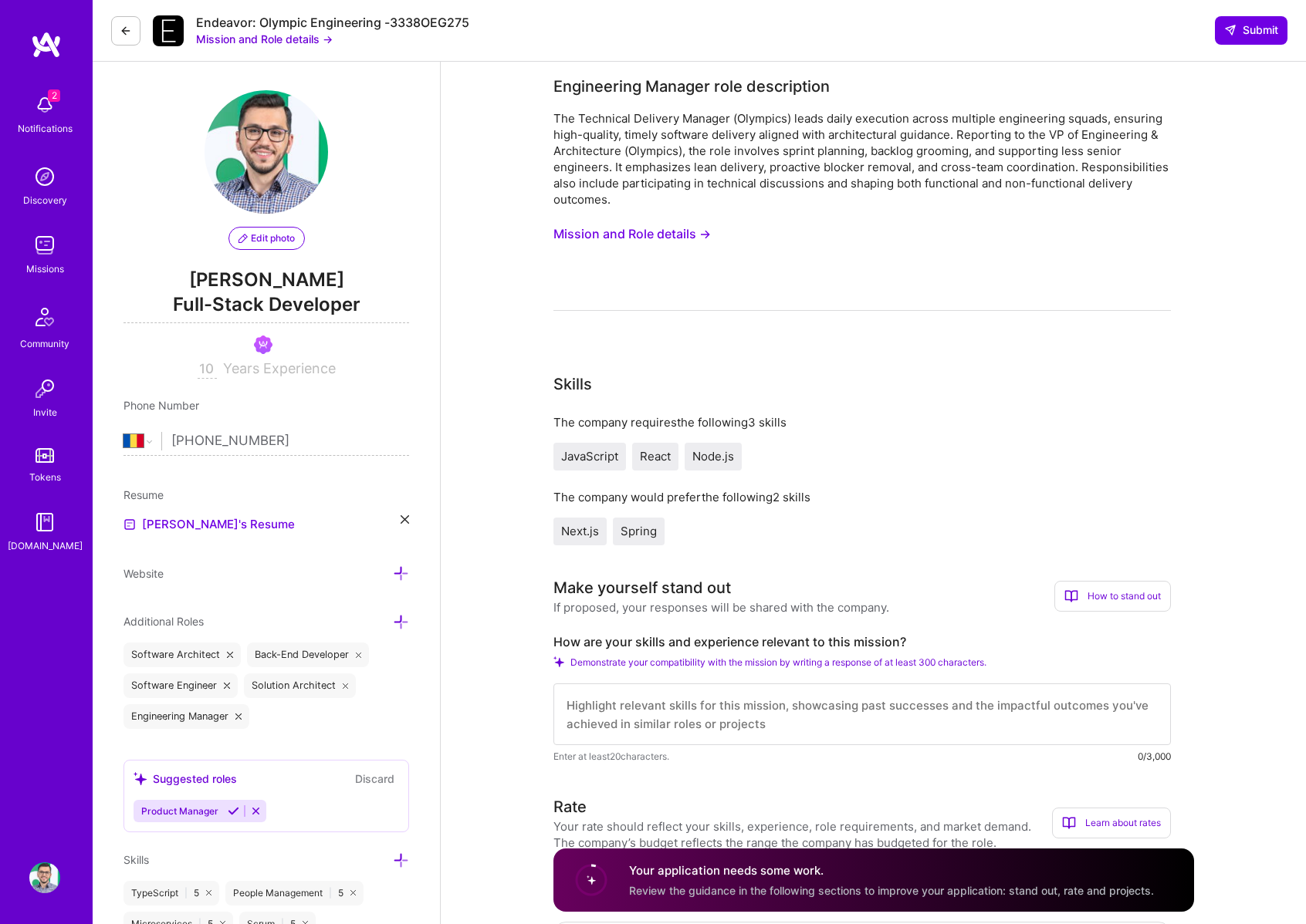
scroll to position [0, 0]
click at [741, 291] on div "The Technical Delivery Manager (Olympics) leads daily execution across multiple…" at bounding box center [862, 213] width 618 height 200
click at [668, 238] on button "Mission and Role details →" at bounding box center [632, 237] width 158 height 28
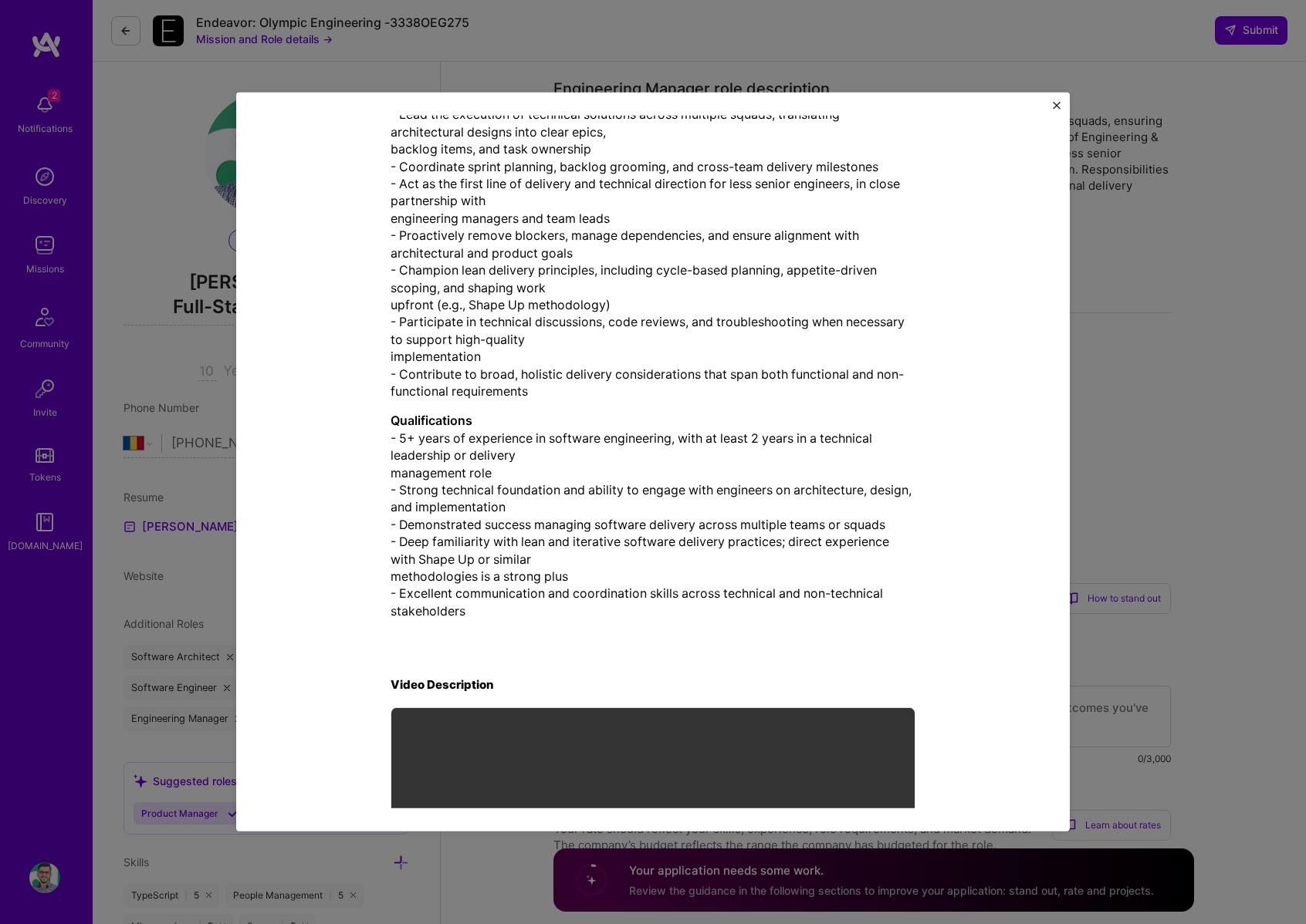
scroll to position [200, 0]
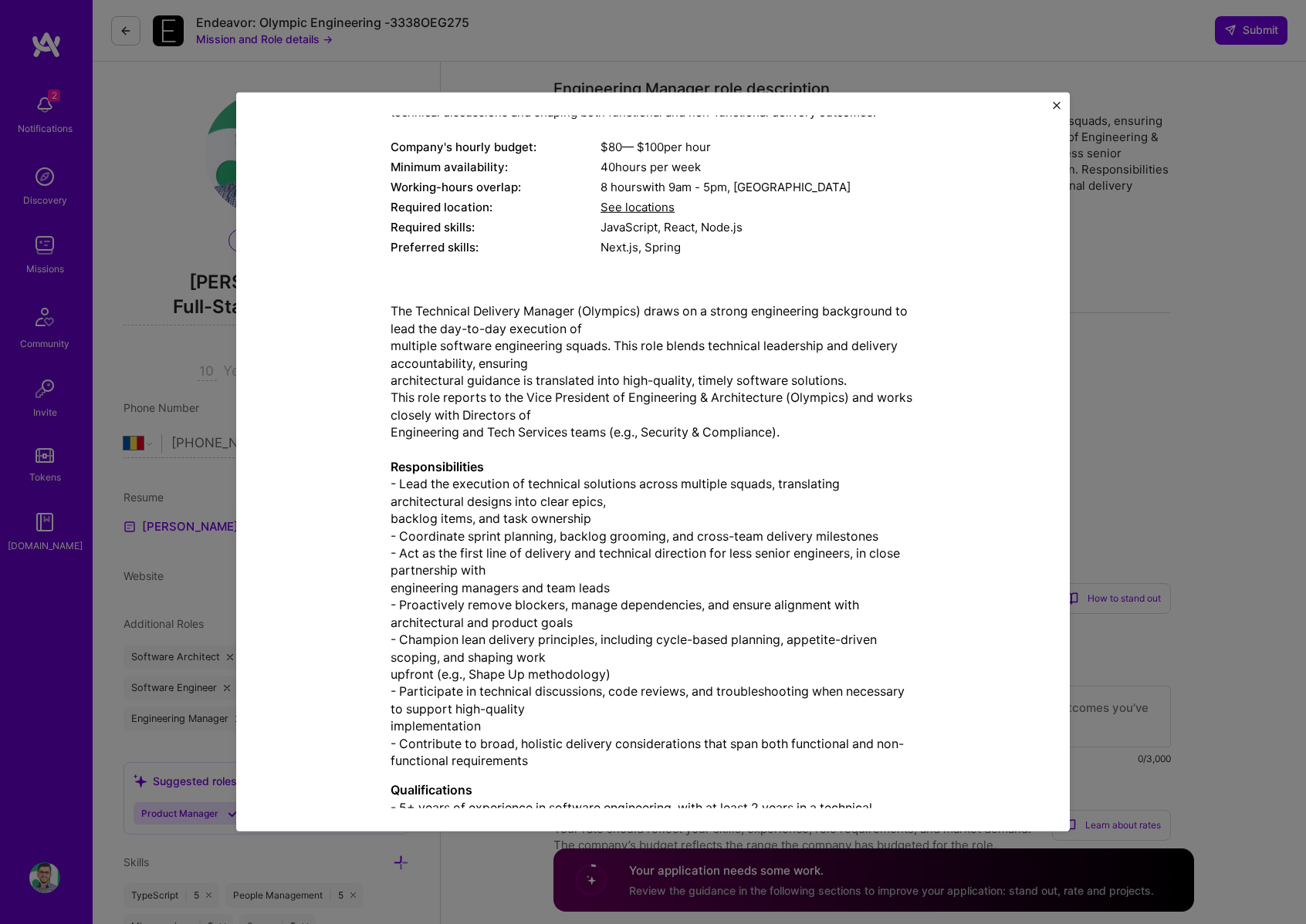
click at [1055, 107] on img "Close" at bounding box center [1057, 106] width 8 height 8
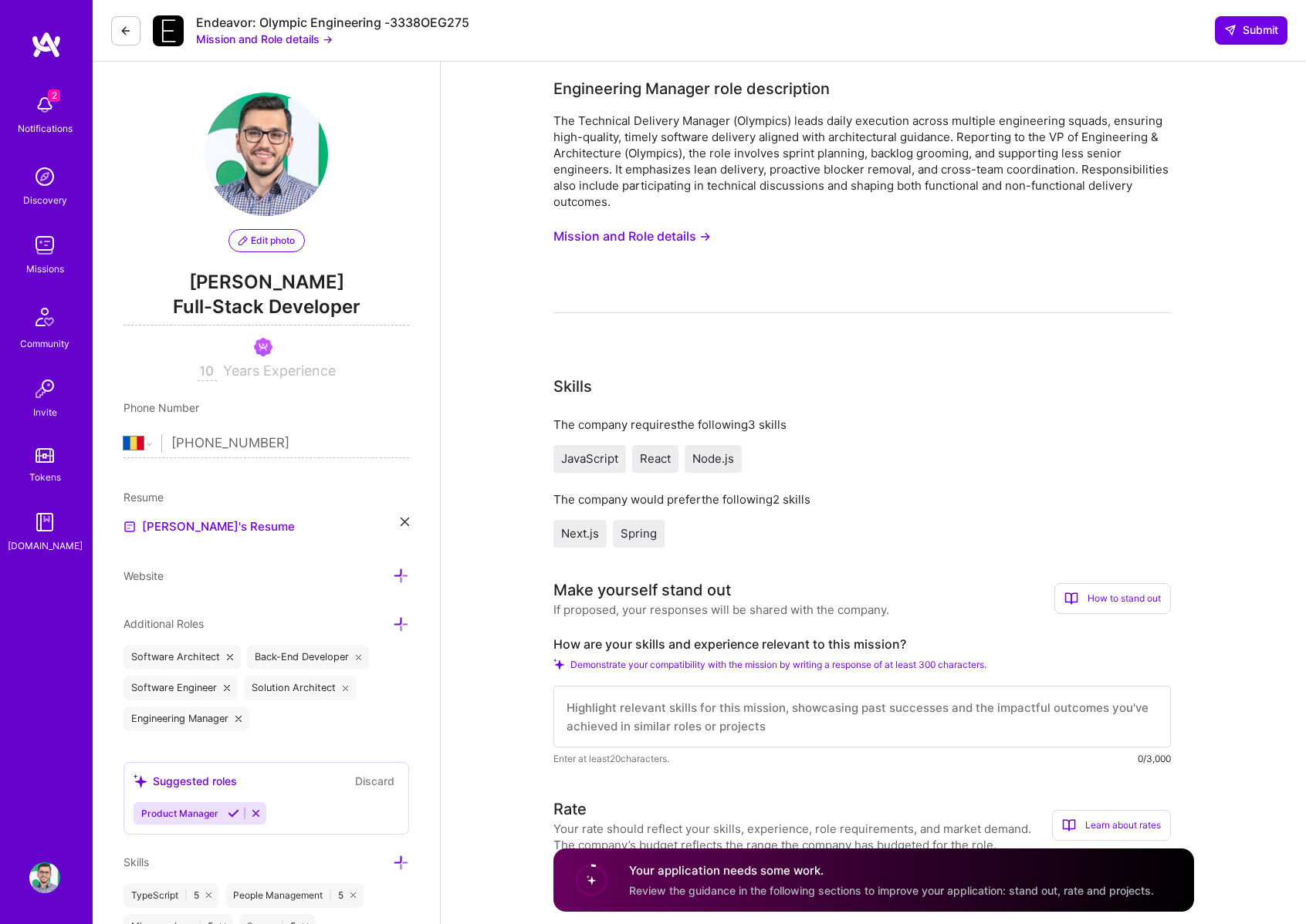
click at [202, 368] on input "10" at bounding box center [207, 371] width 19 height 18
click at [778, 704] on textarea at bounding box center [862, 717] width 618 height 61
paste textarea "L ipsum 3+ dolor si ametconsec ad elitsedd eiusmodtemp inc utlaboreet, dolo mag…"
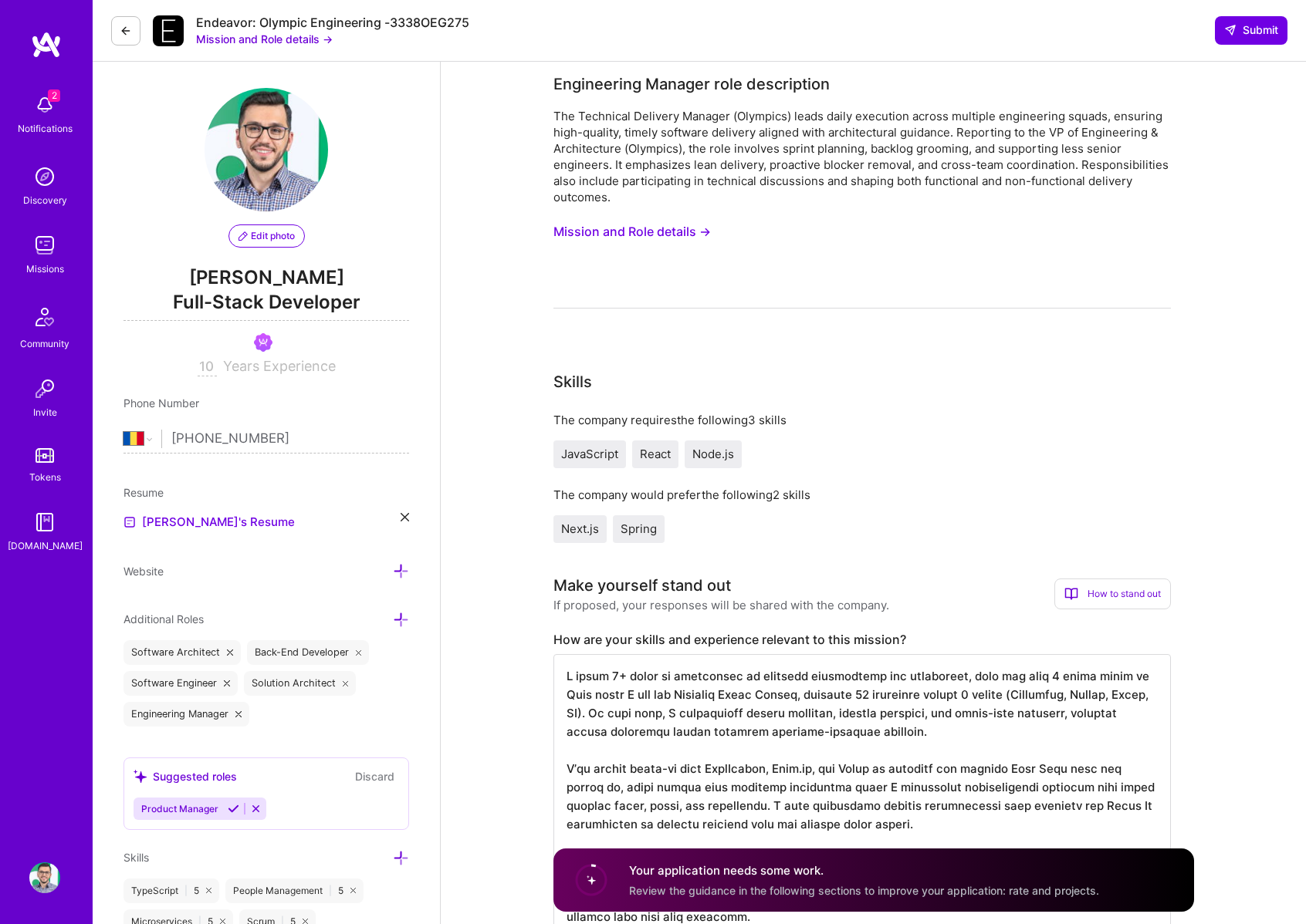
scroll to position [2, 0]
click at [612, 674] on textarea at bounding box center [862, 796] width 618 height 284
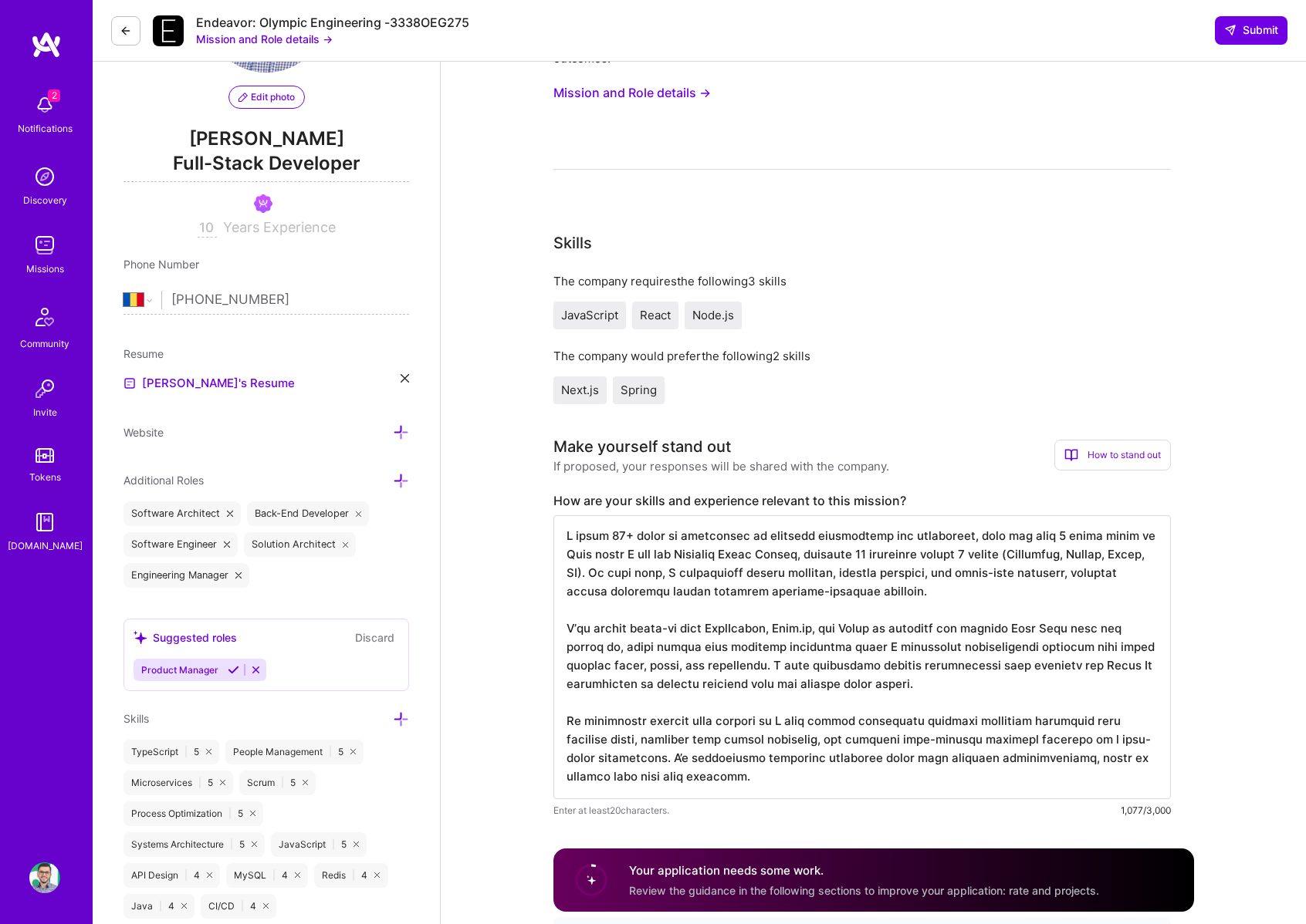
scroll to position [147, 0]
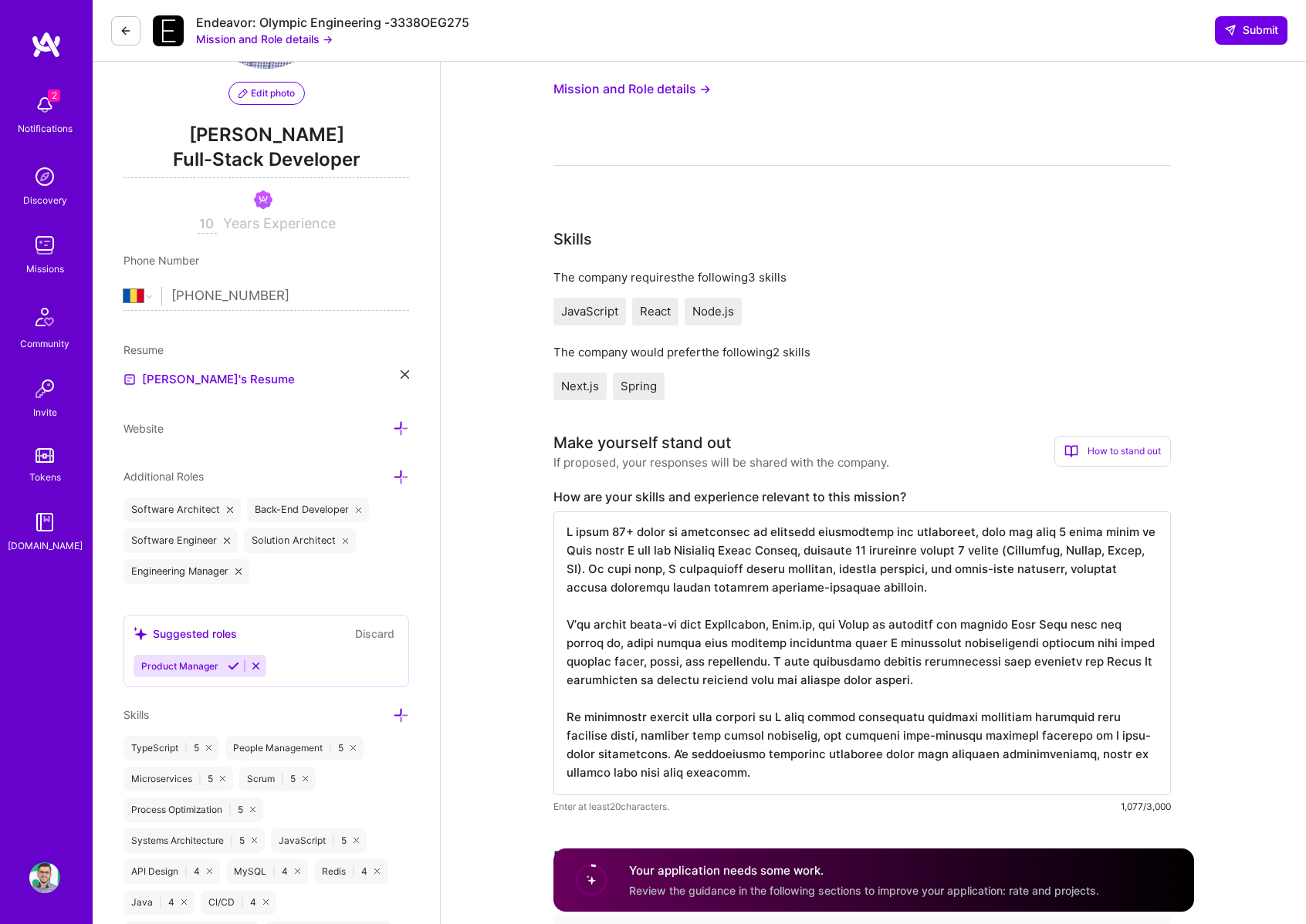
click at [951, 566] on textarea at bounding box center [862, 654] width 618 height 284
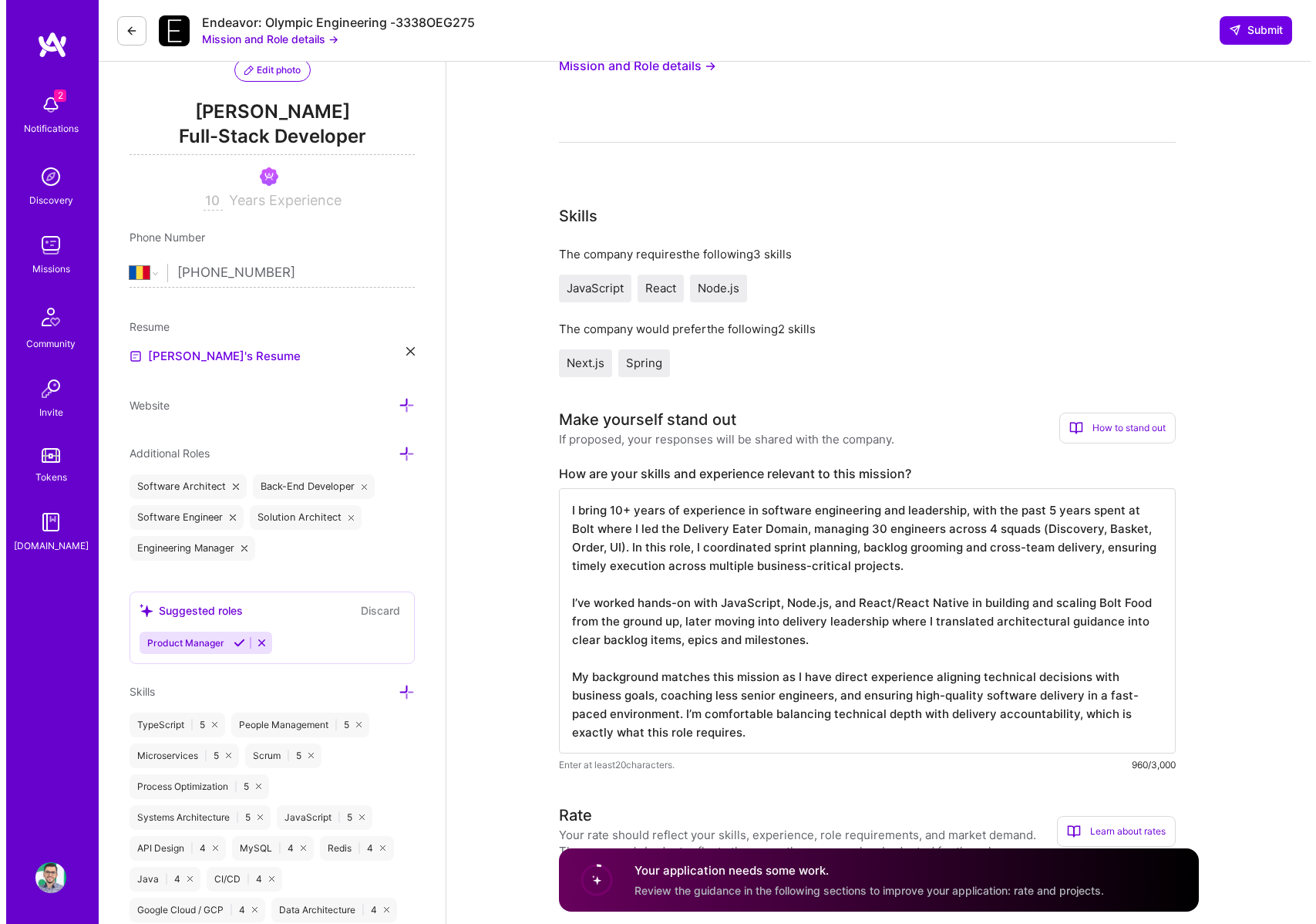
scroll to position [211, 0]
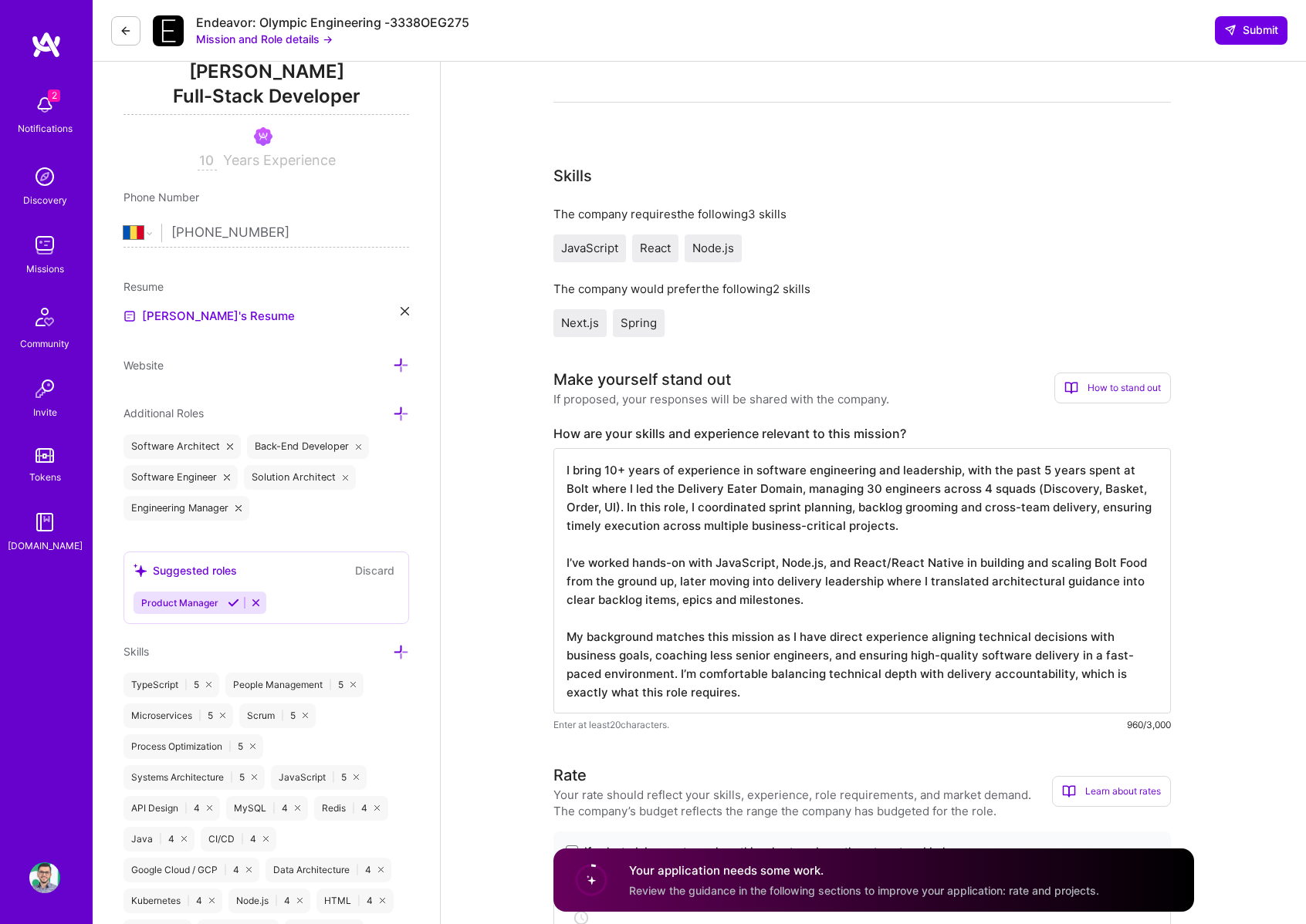
click at [683, 594] on textarea "I bring 10+ years of experience in software engineering and leadership, with th…" at bounding box center [862, 581] width 618 height 266
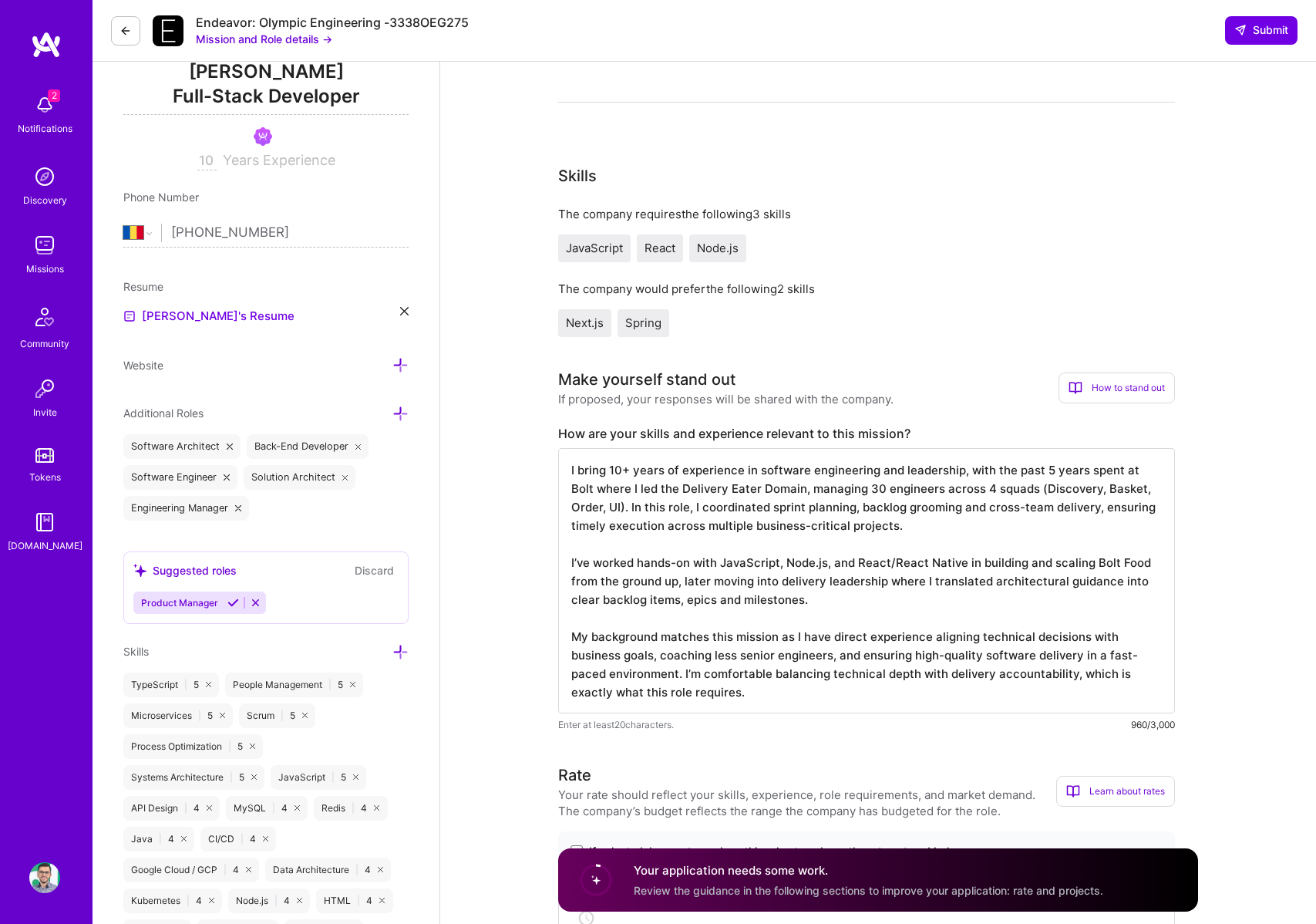
click at [730, 534] on textarea "I bring 10+ years of experience in software engineering and leadership, with th…" at bounding box center [866, 581] width 617 height 266
paste textarea "7+ lorem ip dolorsitame con adipiscing elitseddoe, temp inc utla 7 etdol ma Ali…"
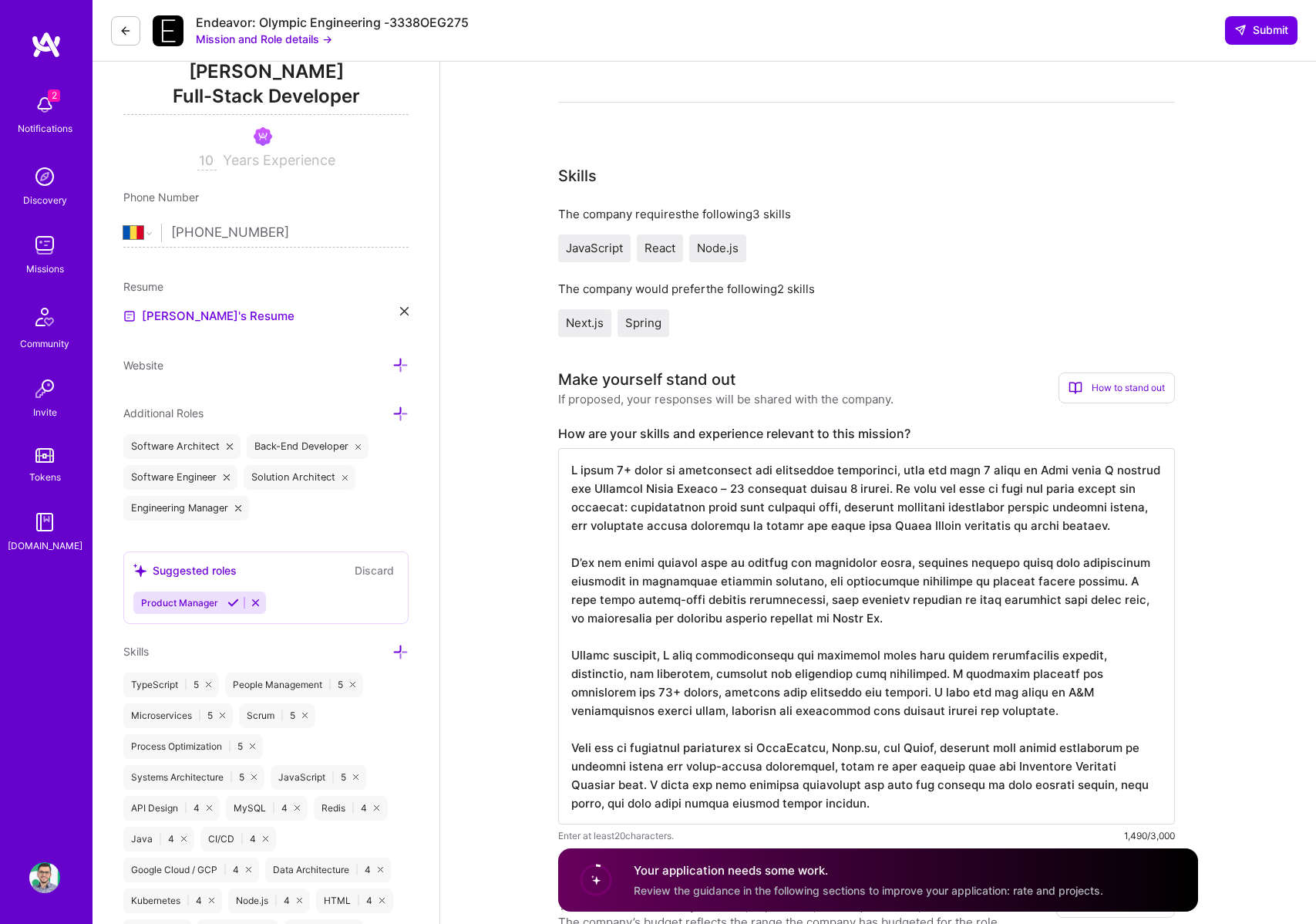
click at [728, 492] on textarea at bounding box center [866, 637] width 617 height 377
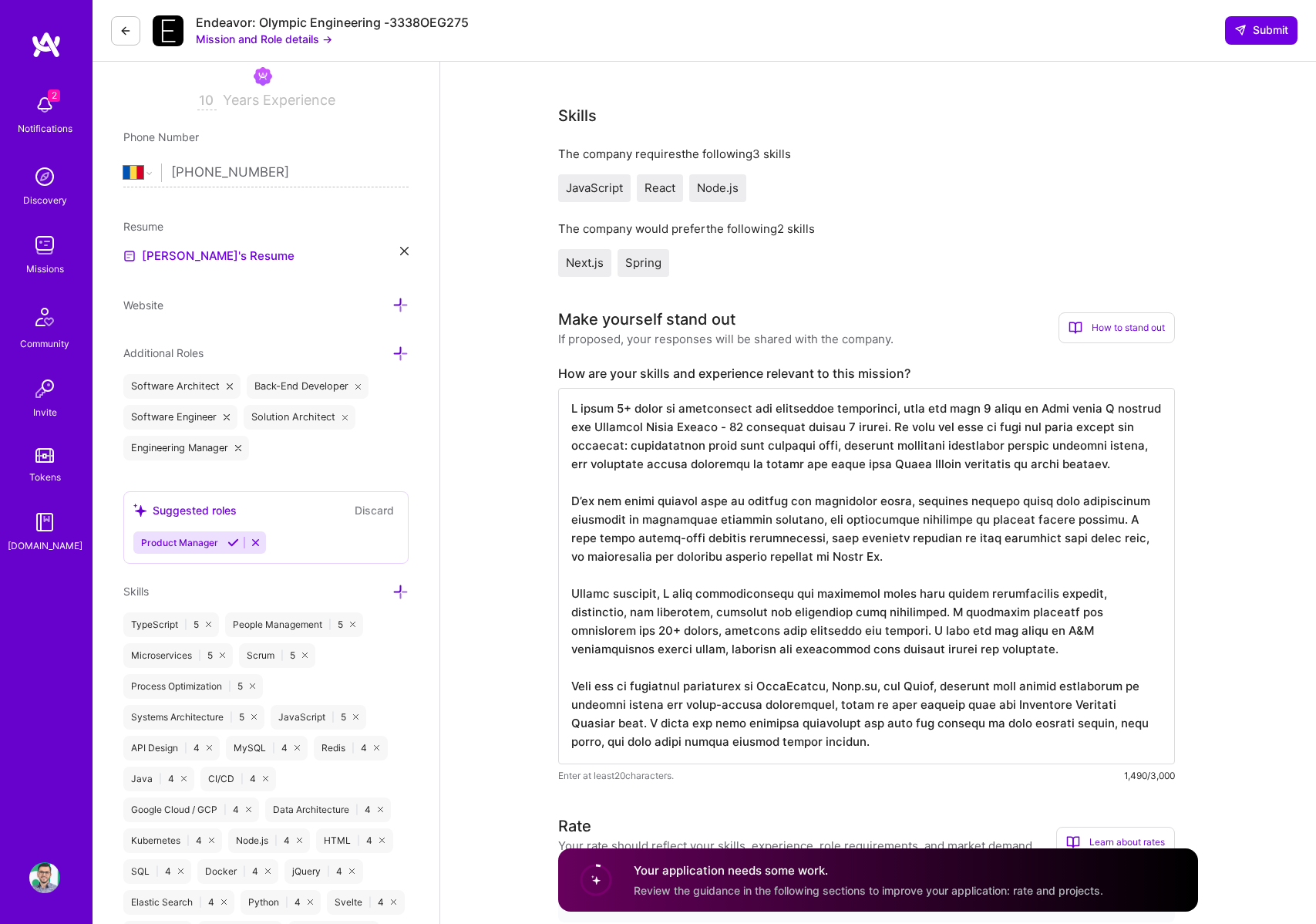
scroll to position [272, 0]
drag, startPoint x: 887, startPoint y: 555, endPoint x: 1139, endPoint y: 538, distance: 252.6
click at [1139, 538] on textarea at bounding box center [866, 575] width 617 height 377
click at [1006, 491] on textarea at bounding box center [866, 575] width 617 height 377
drag, startPoint x: 1137, startPoint y: 538, endPoint x: 1139, endPoint y: 553, distance: 15.1
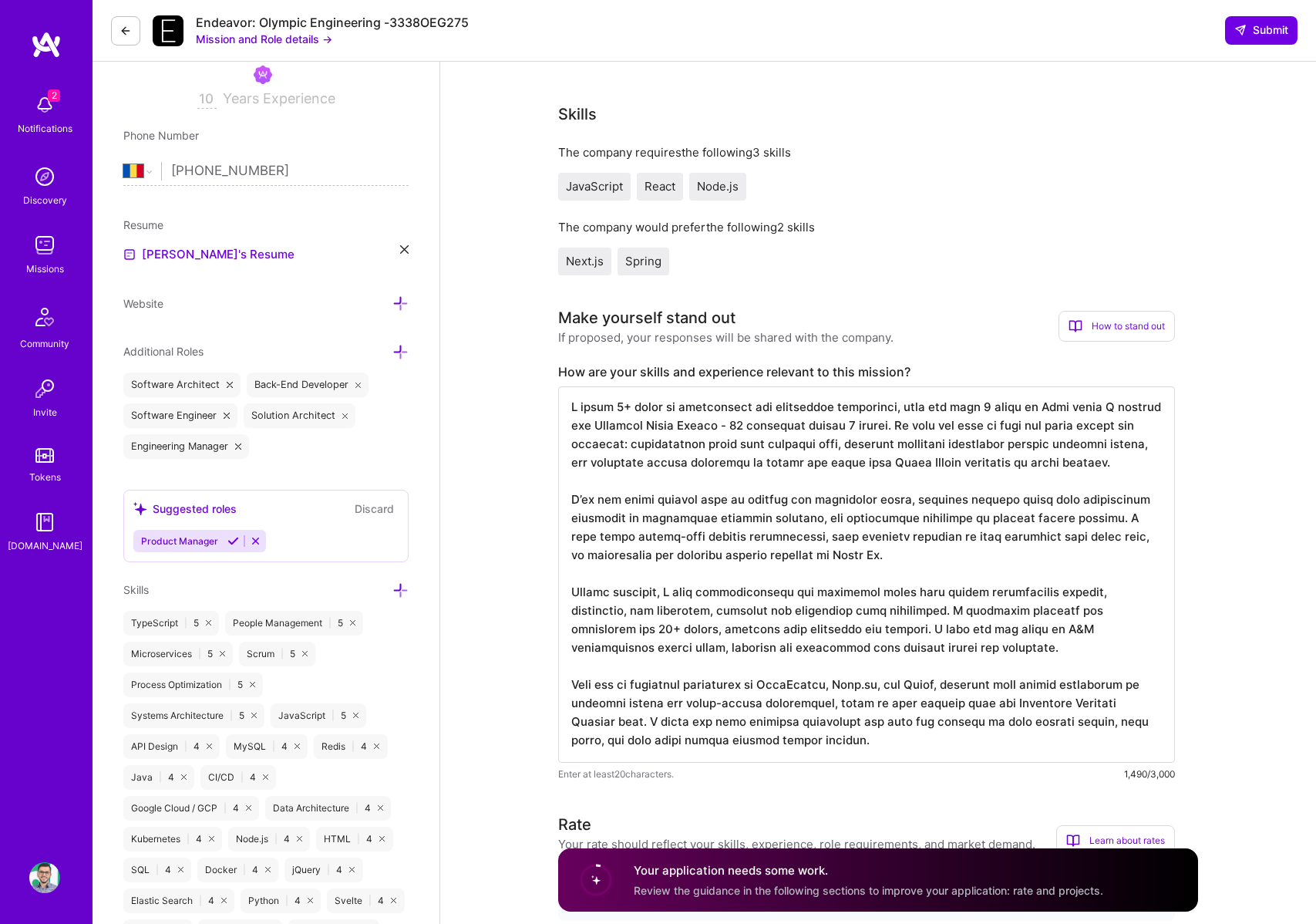
click at [1139, 553] on textarea at bounding box center [866, 575] width 617 height 377
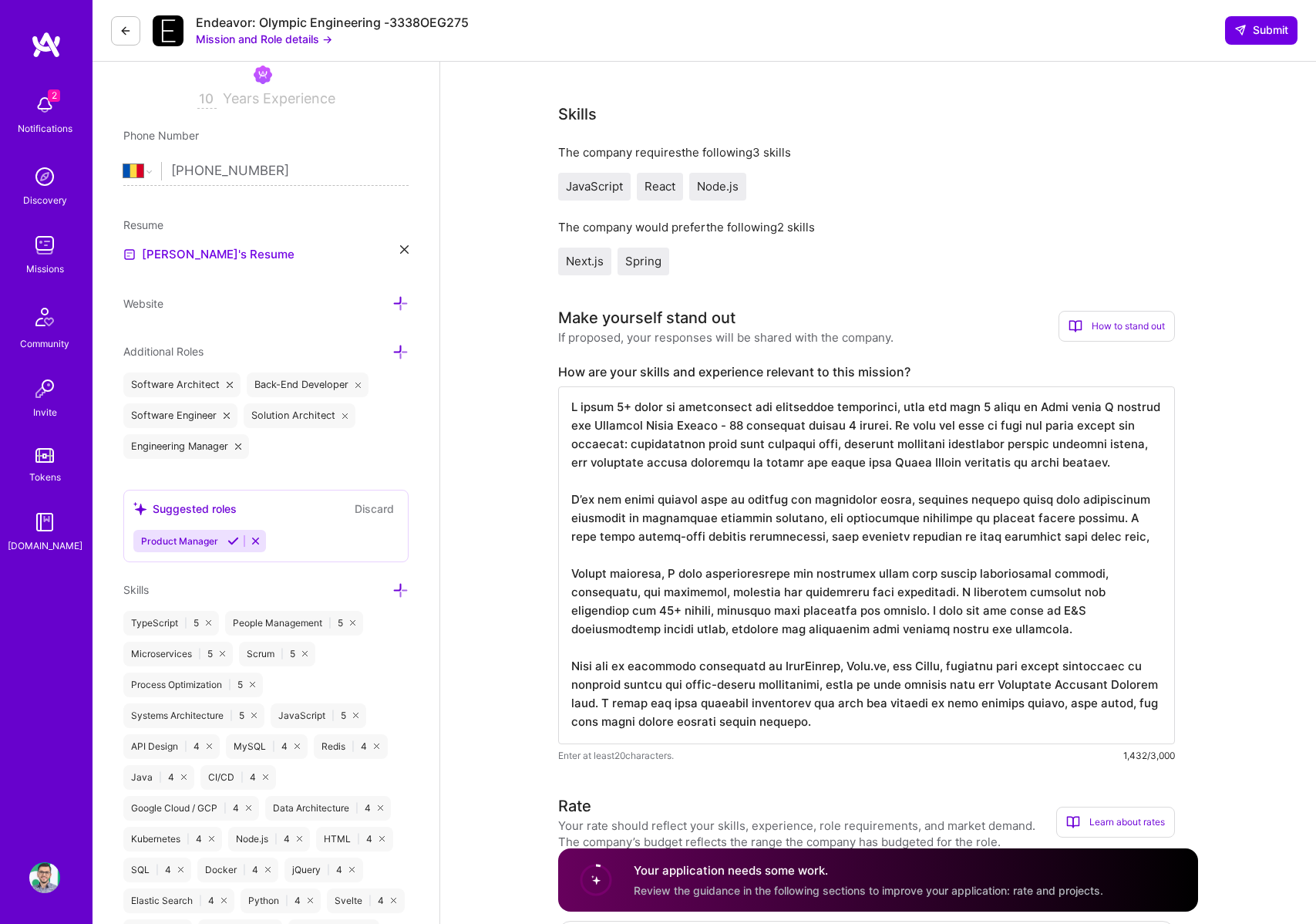
scroll to position [0, 0]
type textarea "L ipsum 1+ dolor si ametconsect adi elitseddoe temporinci, utla etd magn 2 aliq…"
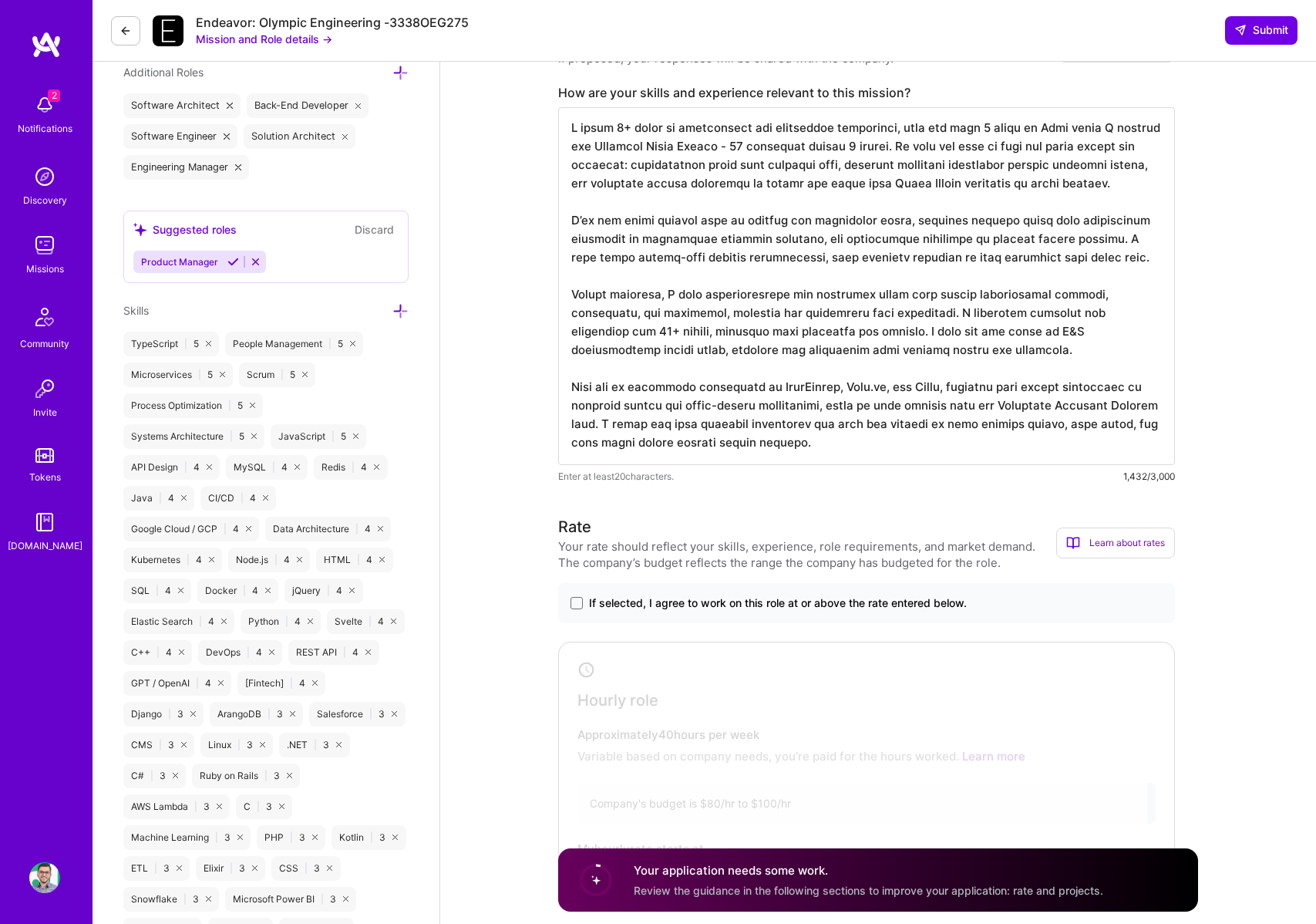
scroll to position [577, 0]
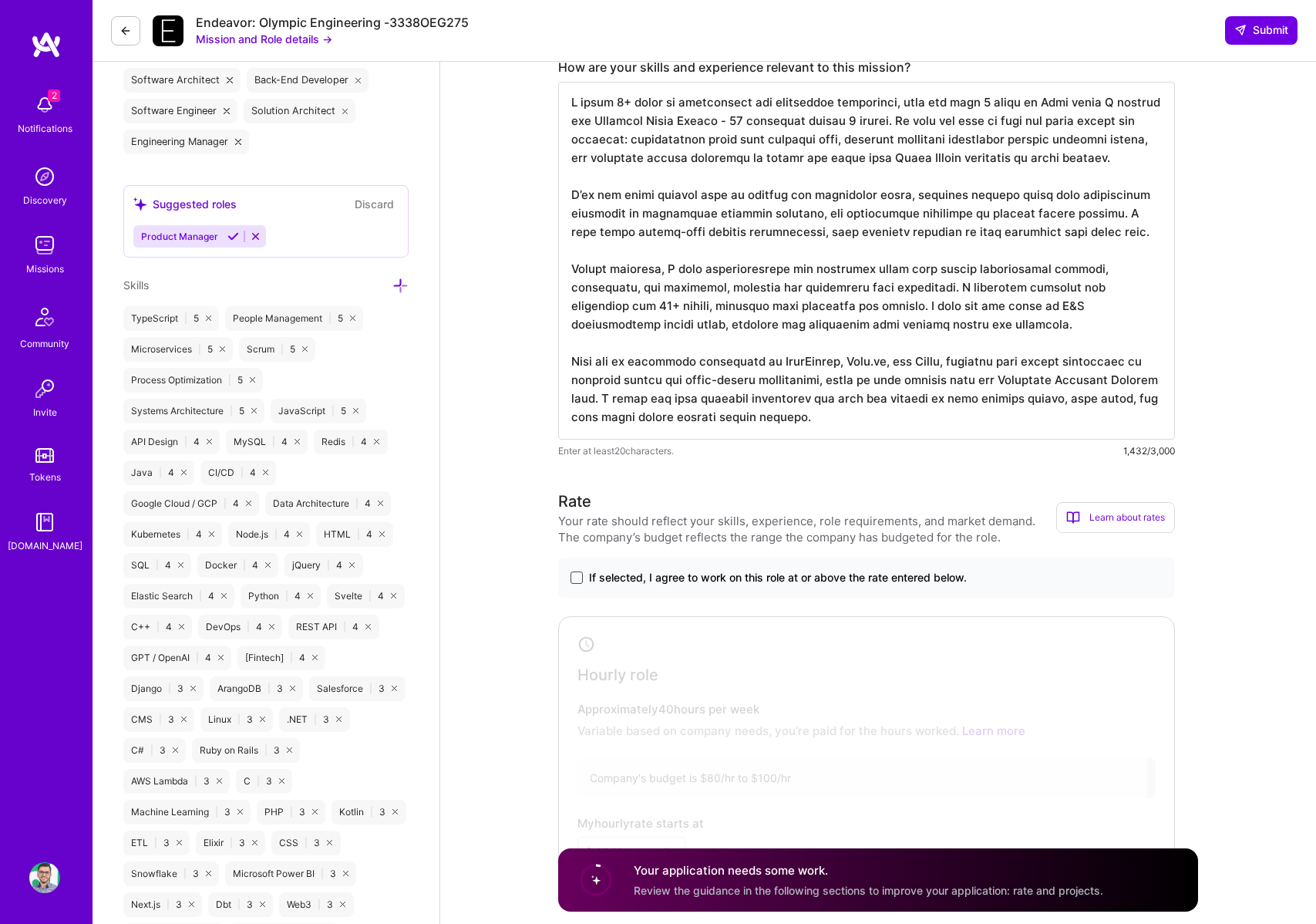
click at [578, 575] on span at bounding box center [577, 578] width 13 height 13
click at [0, 0] on input "If selected, I agree to work on this role at or above the rate entered below." at bounding box center [0, 0] width 0 height 0
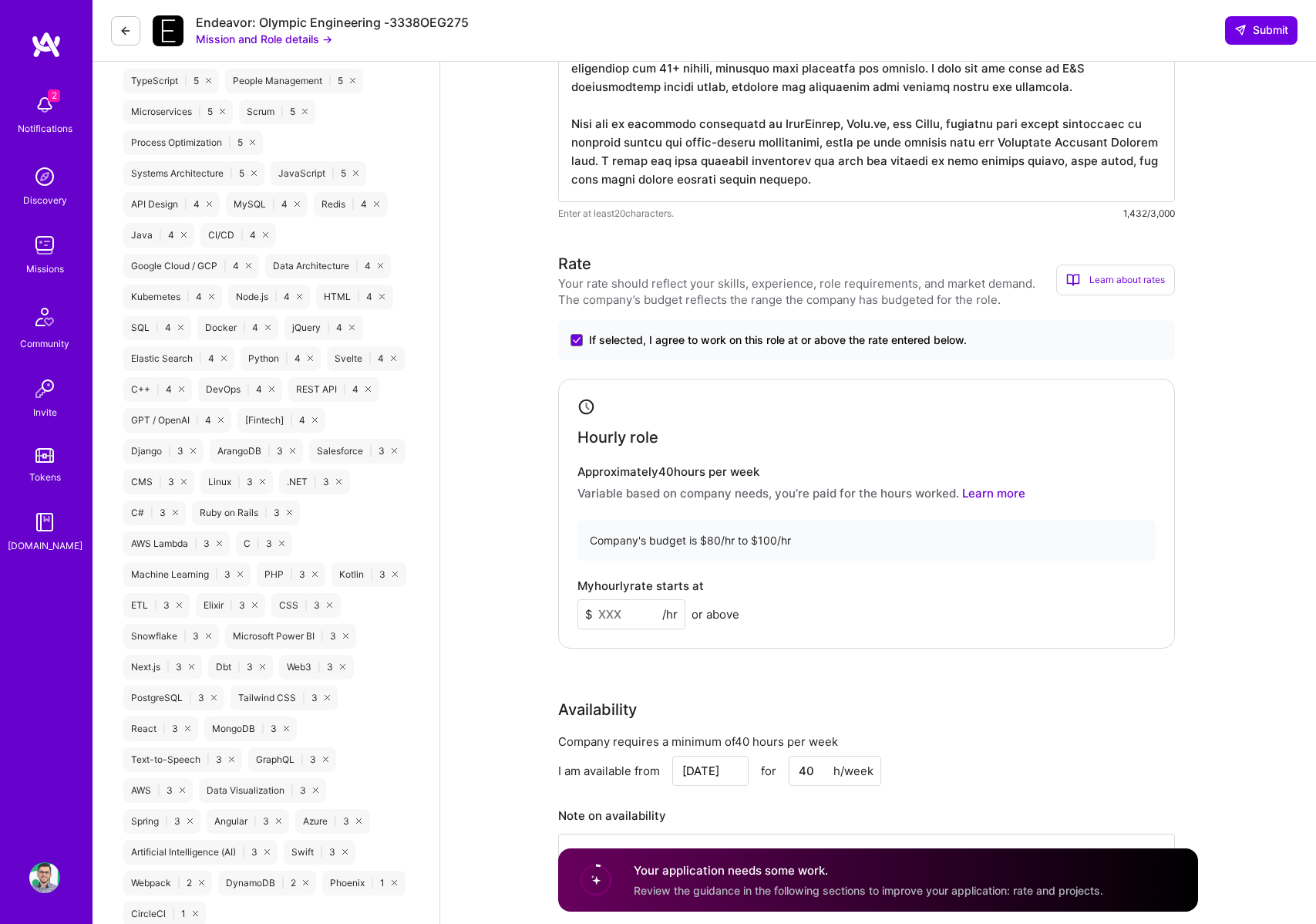
scroll to position [822, 0]
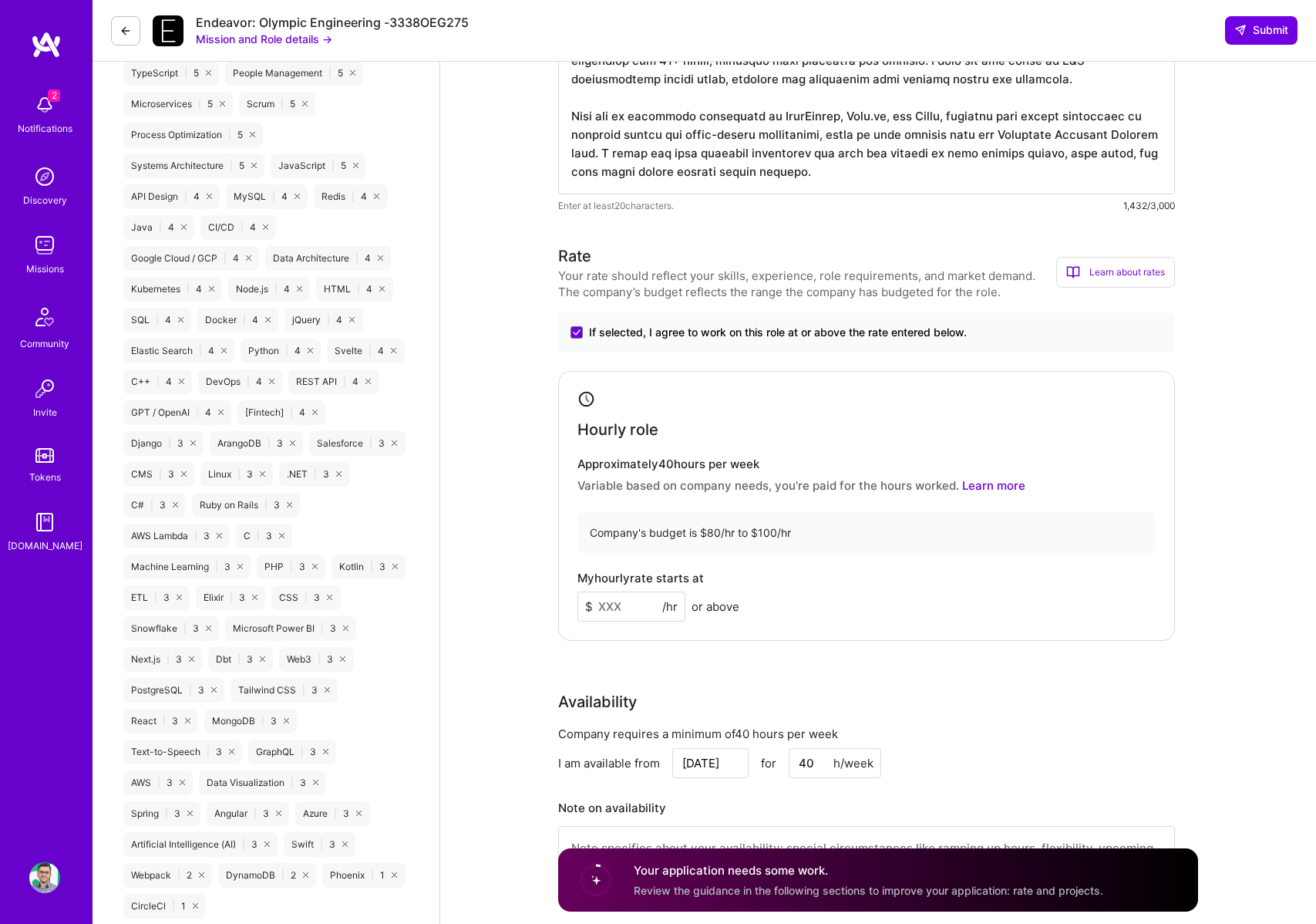
click at [630, 613] on input at bounding box center [631, 607] width 108 height 30
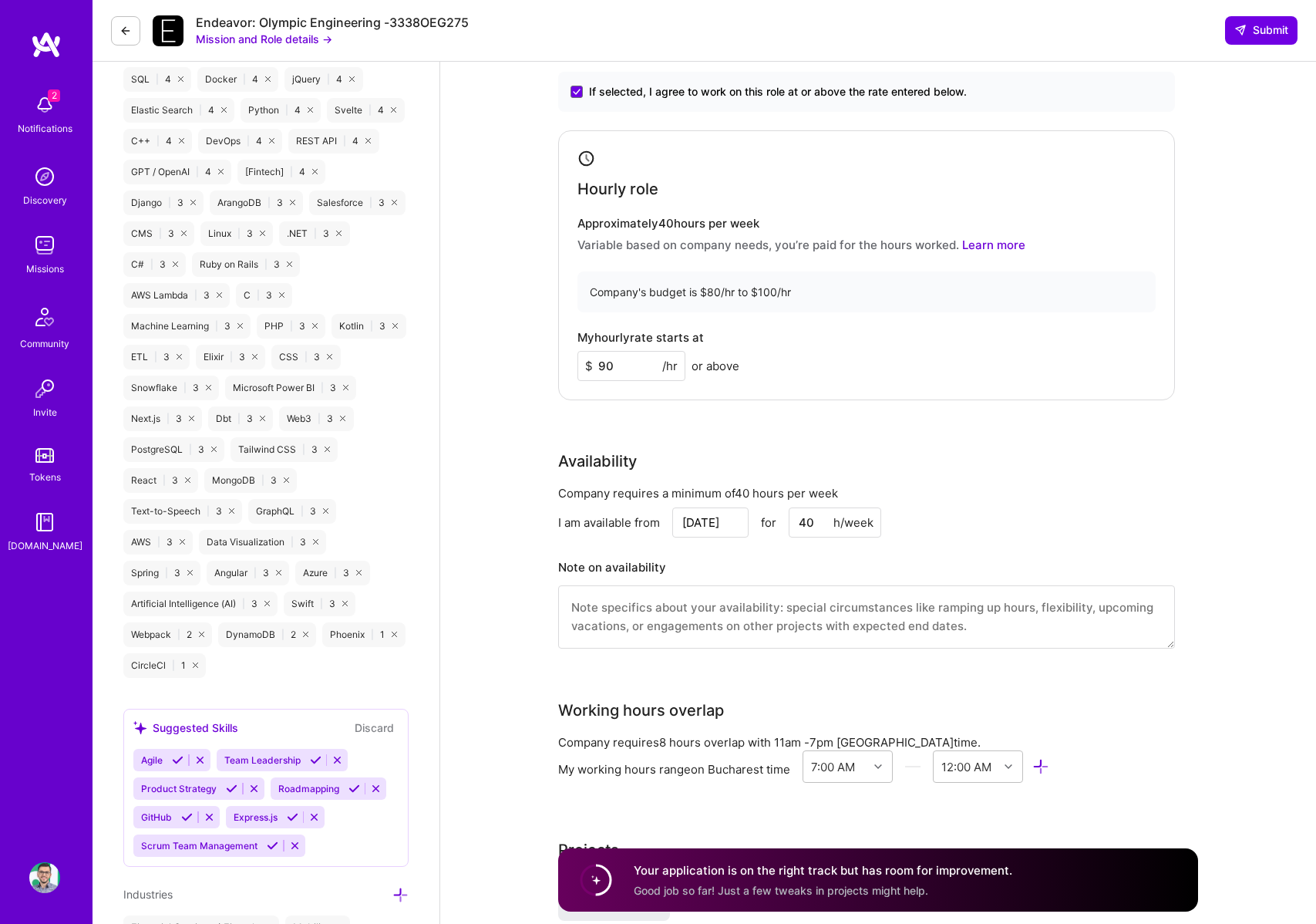
scroll to position [1165, 0]
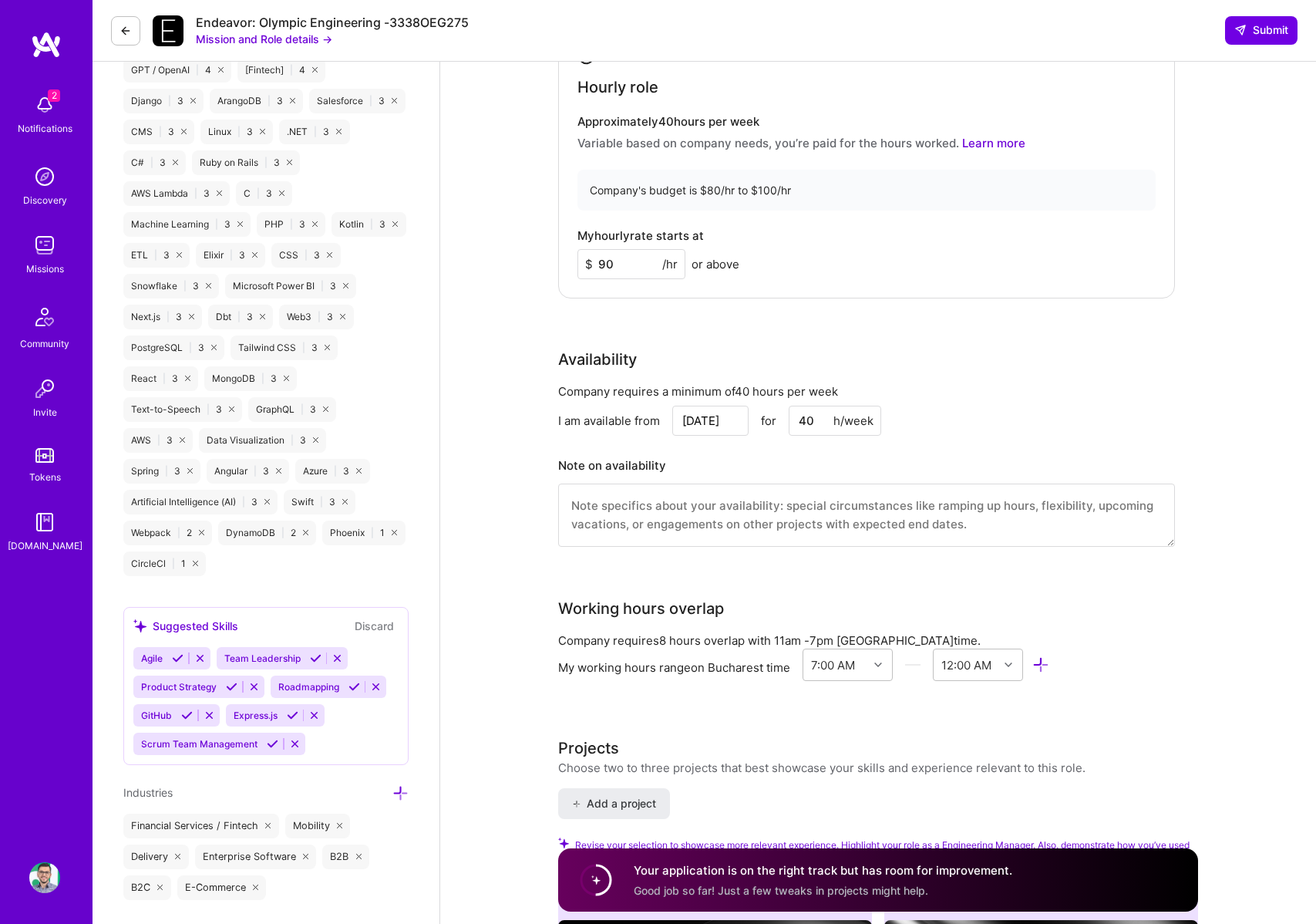
type input "90"
click at [696, 510] on textarea at bounding box center [866, 516] width 617 height 63
click at [700, 423] on input "[DATE]" at bounding box center [710, 421] width 76 height 30
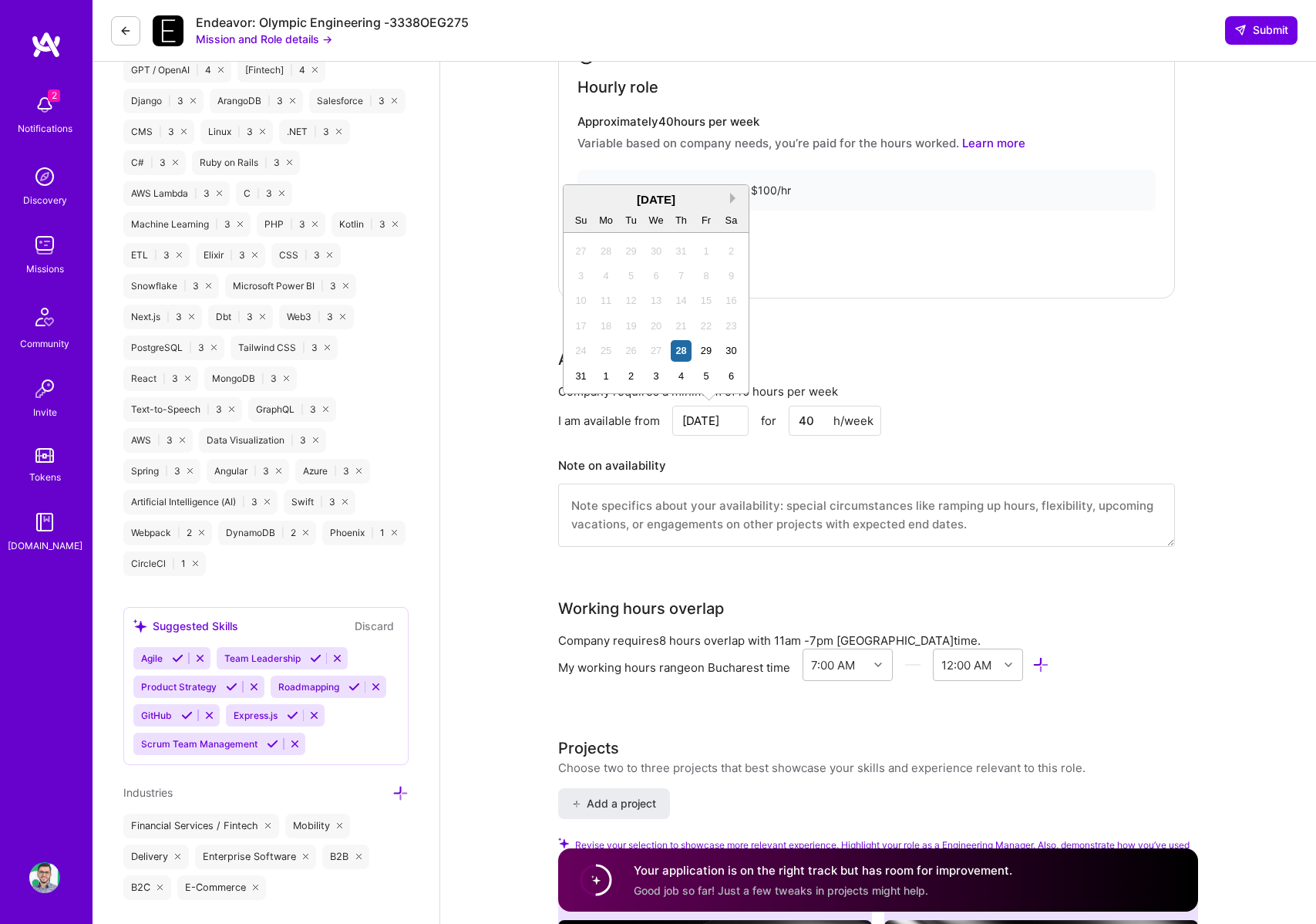
click at [734, 199] on button "Next Month" at bounding box center [736, 199] width 11 height 11
click at [583, 294] on div "12" at bounding box center [581, 300] width 20 height 20
type input "[DATE]"
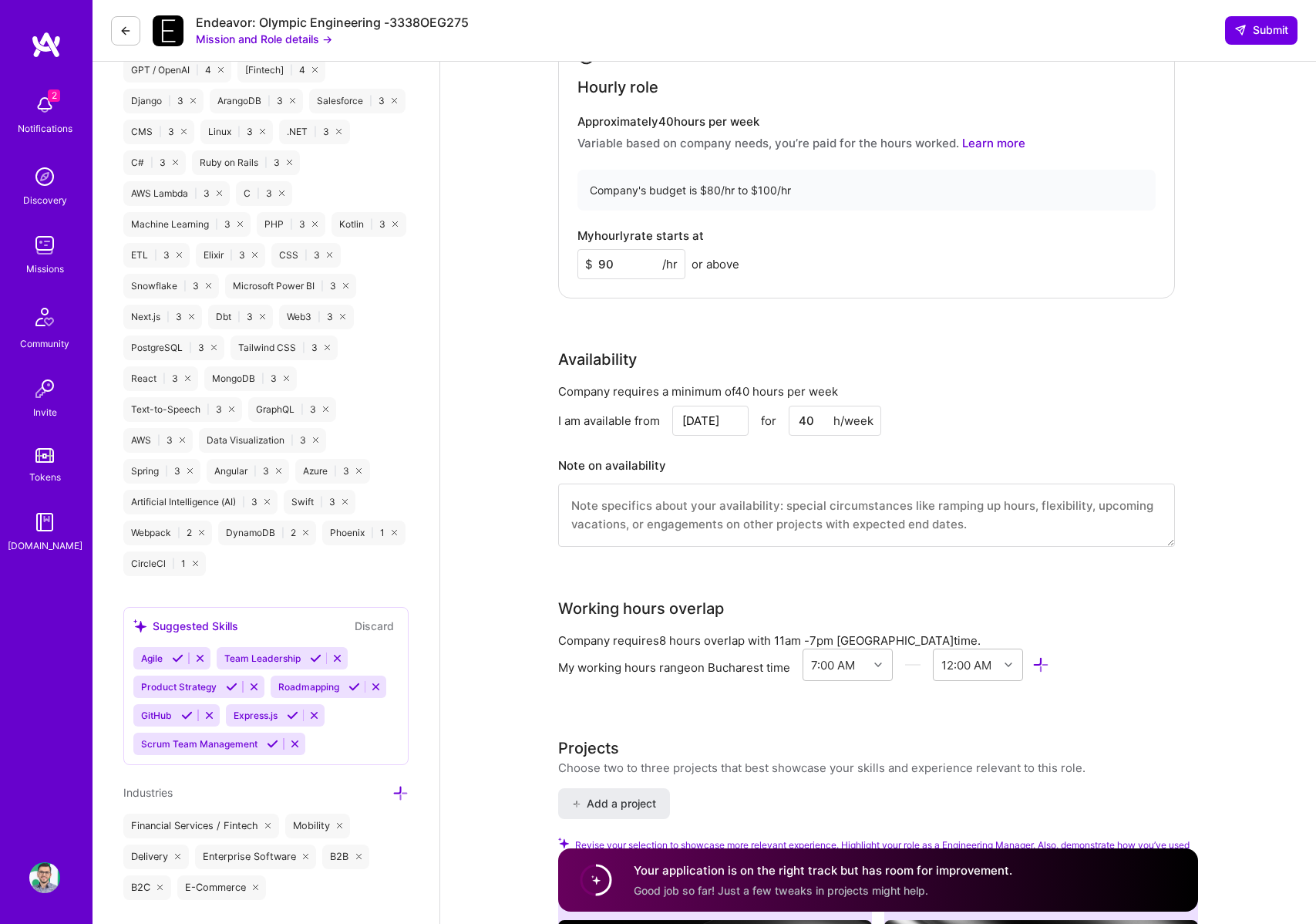
click at [712, 334] on div "Rate Your rate should reflect your skills, experience, role requirements, and m…" at bounding box center [878, 234] width 640 height 665
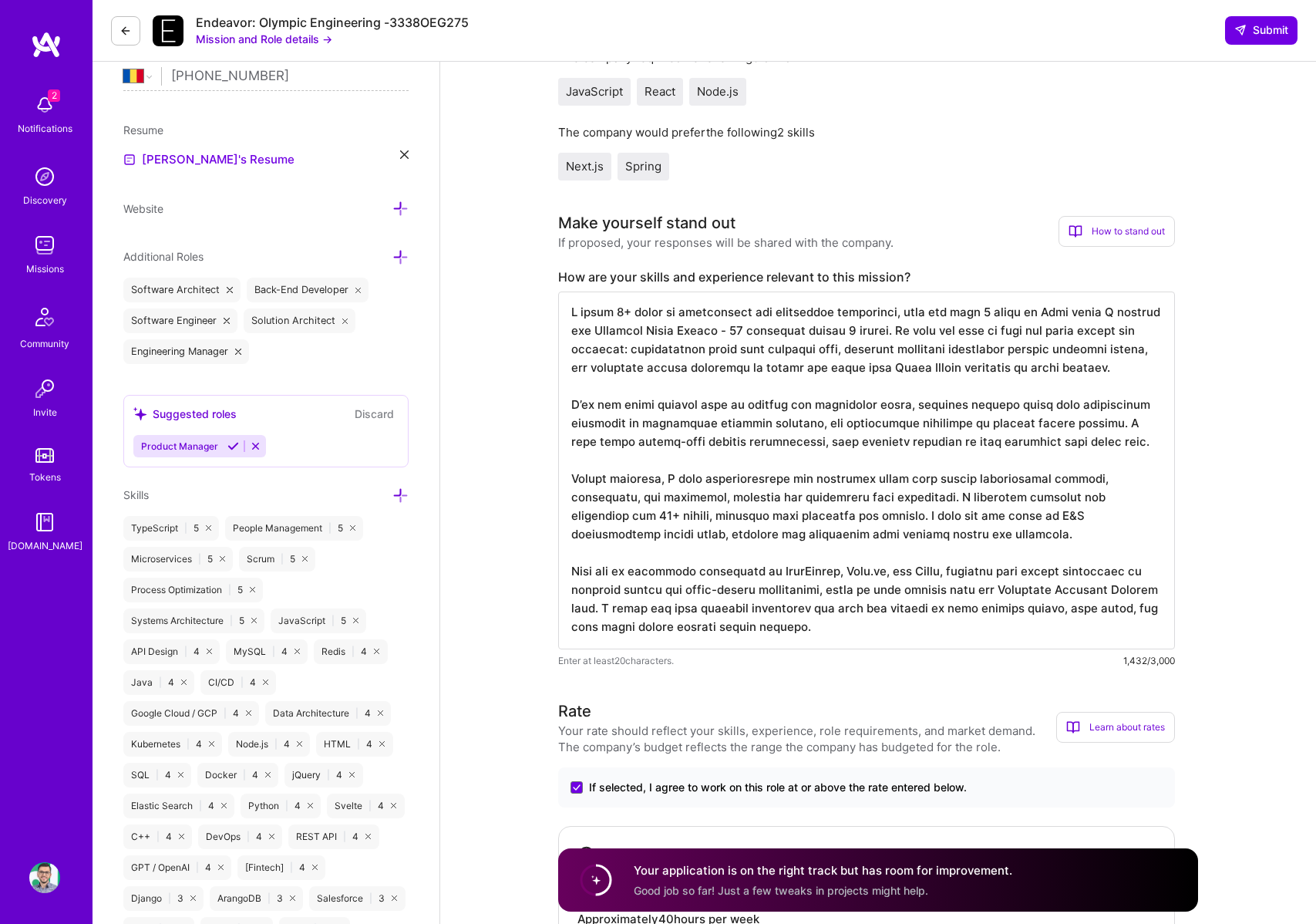
scroll to position [0, 0]
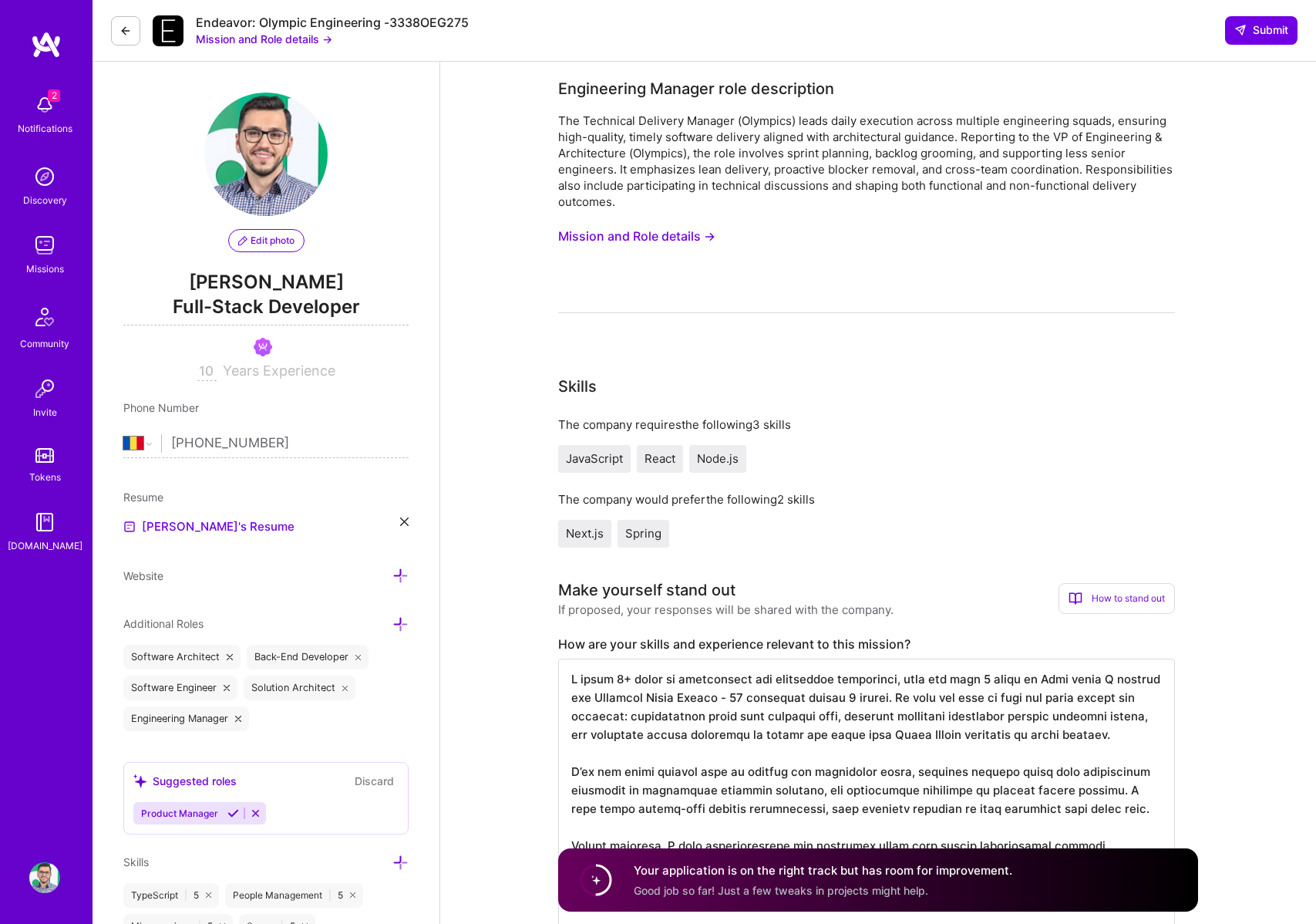
drag, startPoint x: 827, startPoint y: 190, endPoint x: 820, endPoint y: 192, distance: 7.3
click at [827, 190] on div "The Technical Delivery Manager (Olympics) leads daily execution across multiple…" at bounding box center [866, 161] width 617 height 97
click at [203, 529] on link "[PERSON_NAME]'s Resume" at bounding box center [209, 527] width 171 height 18
click at [1276, 21] on button "Submit" at bounding box center [1262, 30] width 72 height 28
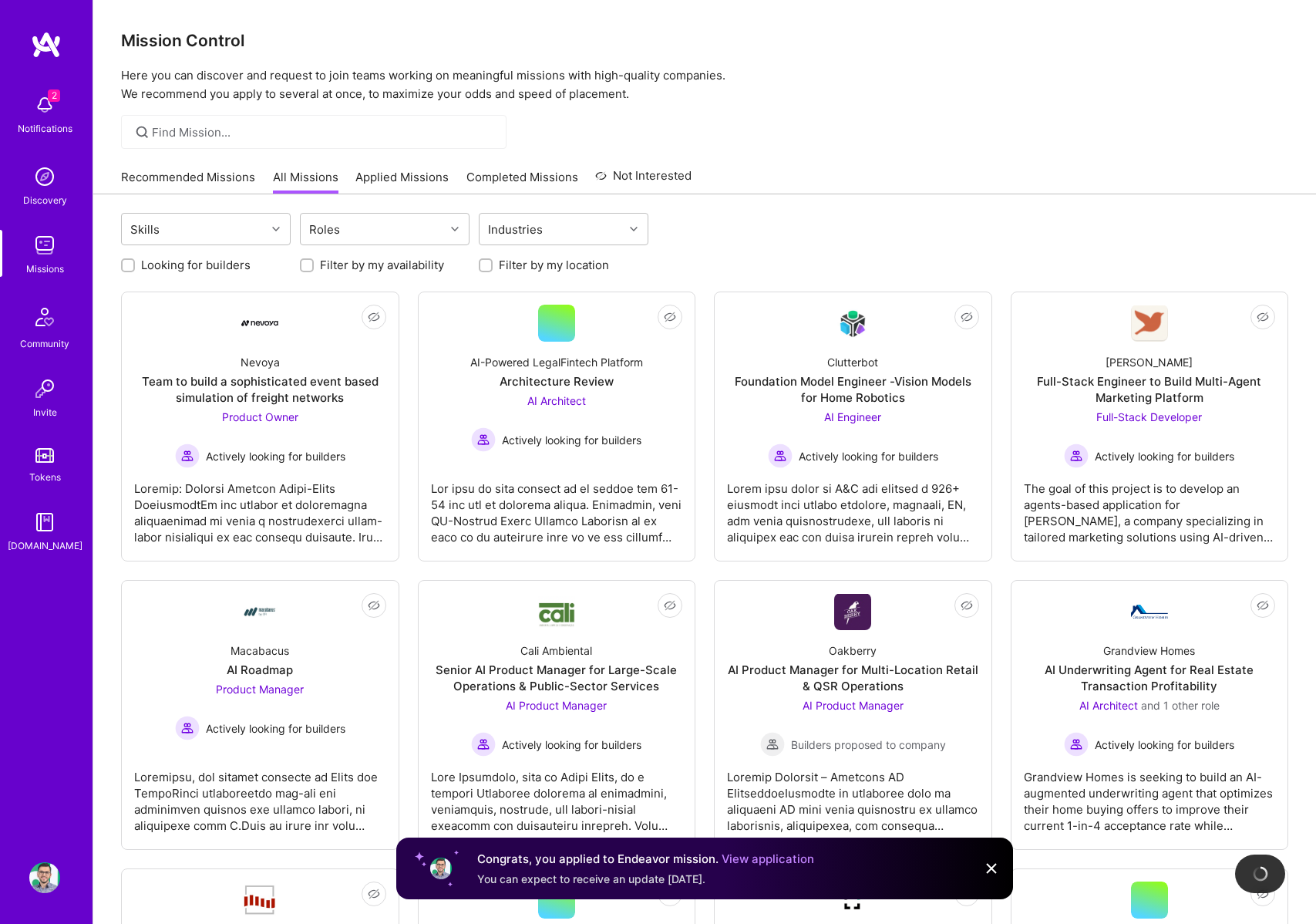
click at [194, 263] on label "Looking for builders" at bounding box center [195, 265] width 110 height 17
click at [135, 263] on input "Looking for builders" at bounding box center [130, 266] width 11 height 11
checkbox input "true"
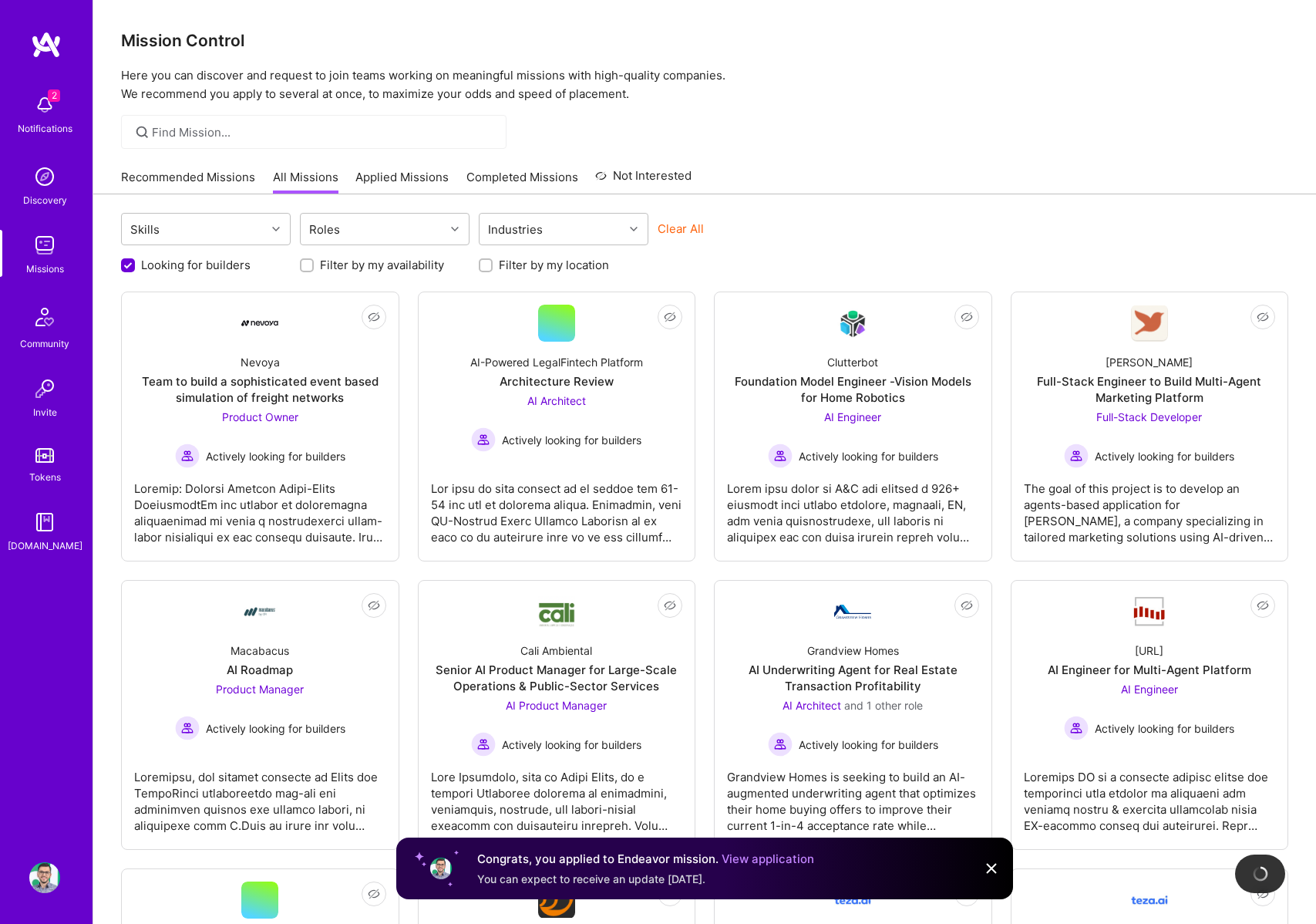
click at [333, 267] on label "Filter by my availability" at bounding box center [382, 265] width 125 height 17
click at [314, 267] on input "Filter by my availability" at bounding box center [309, 266] width 11 height 11
click at [333, 267] on label "Filter by my availability" at bounding box center [382, 265] width 125 height 17
click at [315, 267] on input "Filter by my availability" at bounding box center [309, 266] width 14 height 14
checkbox input "false"
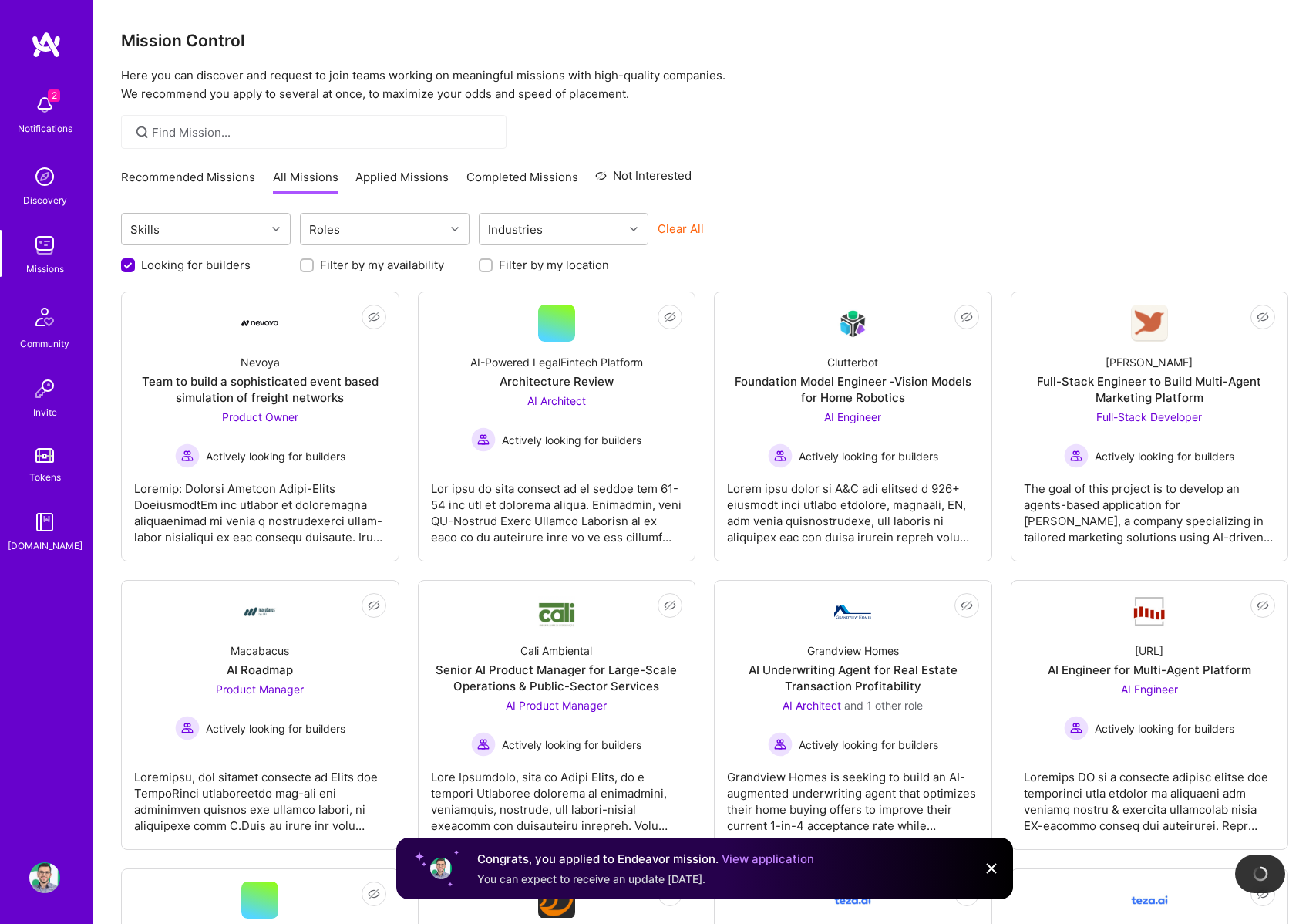
scroll to position [1, 0]
click at [486, 264] on input "Filter by my location" at bounding box center [488, 266] width 11 height 11
checkbox input "true"
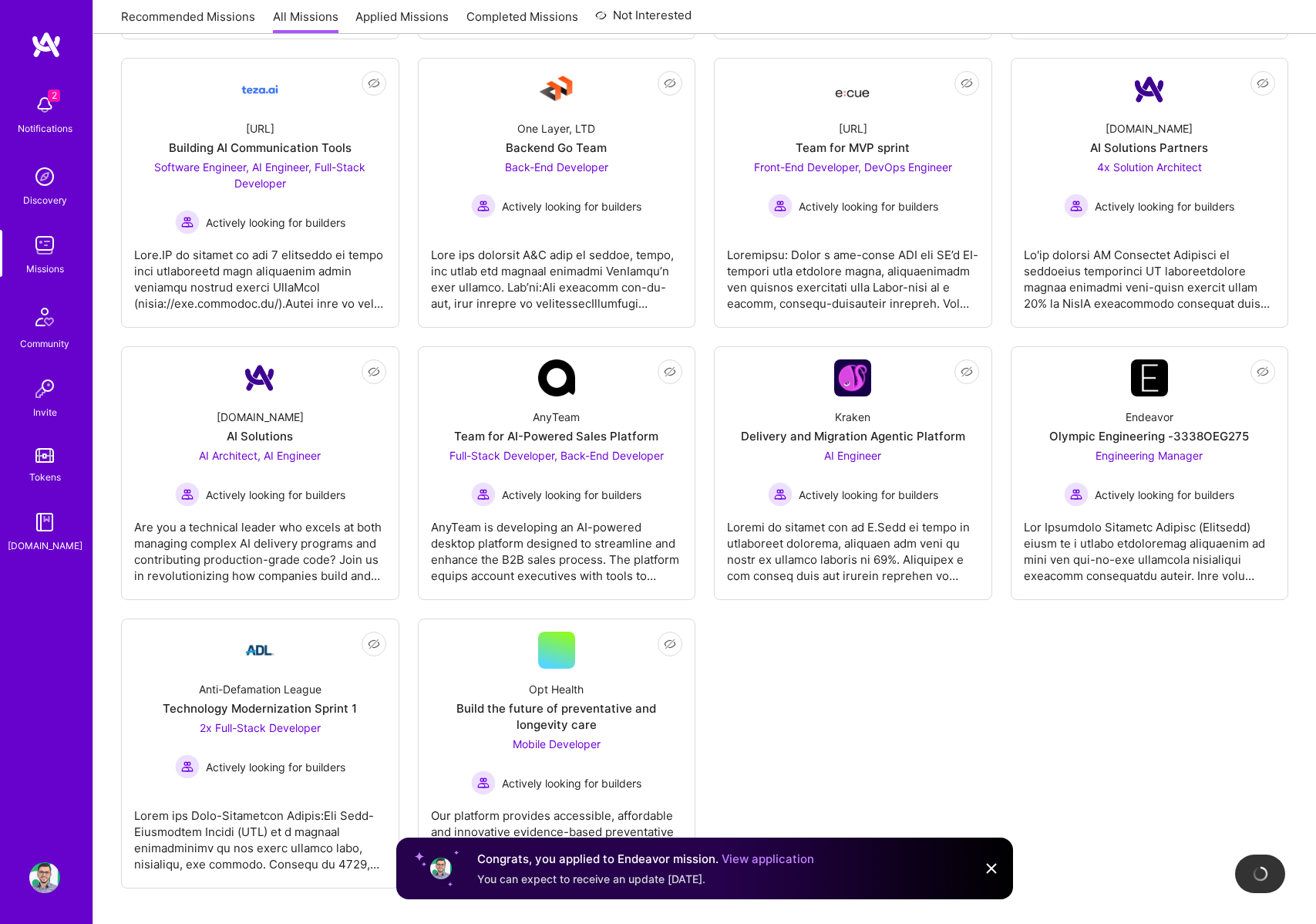
scroll to position [874, 0]
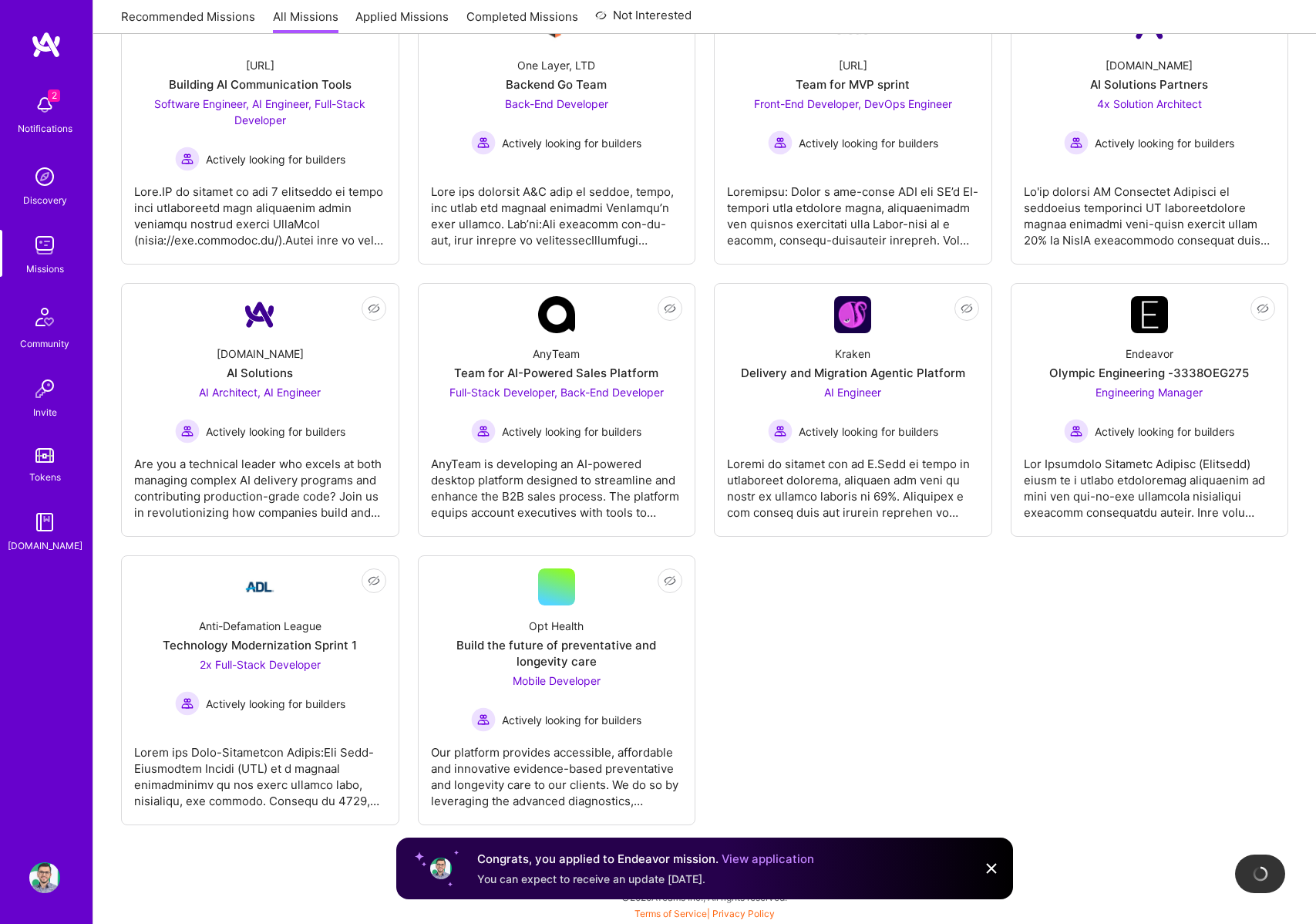
click at [990, 869] on img at bounding box center [991, 868] width 18 height 18
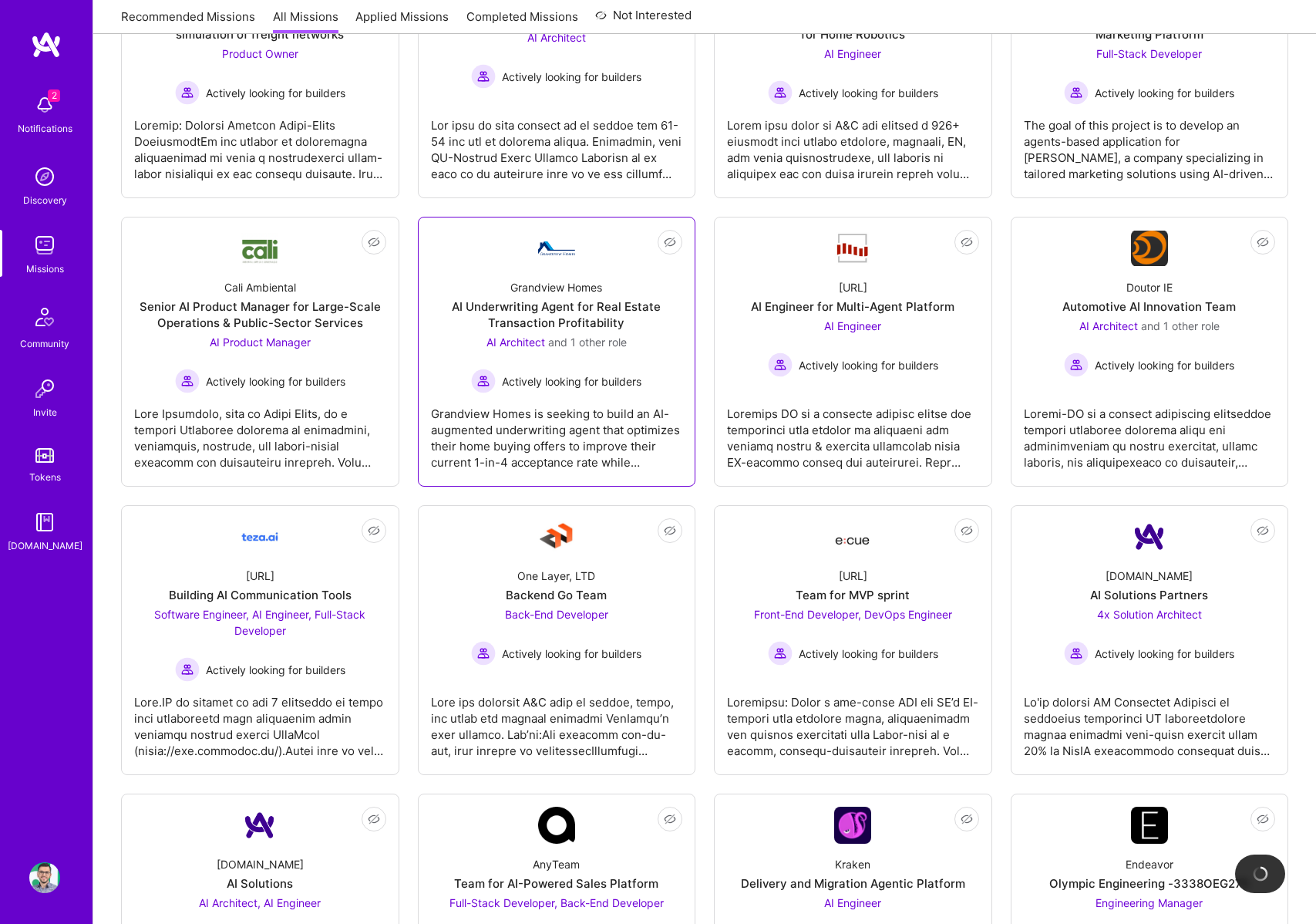
scroll to position [0, 0]
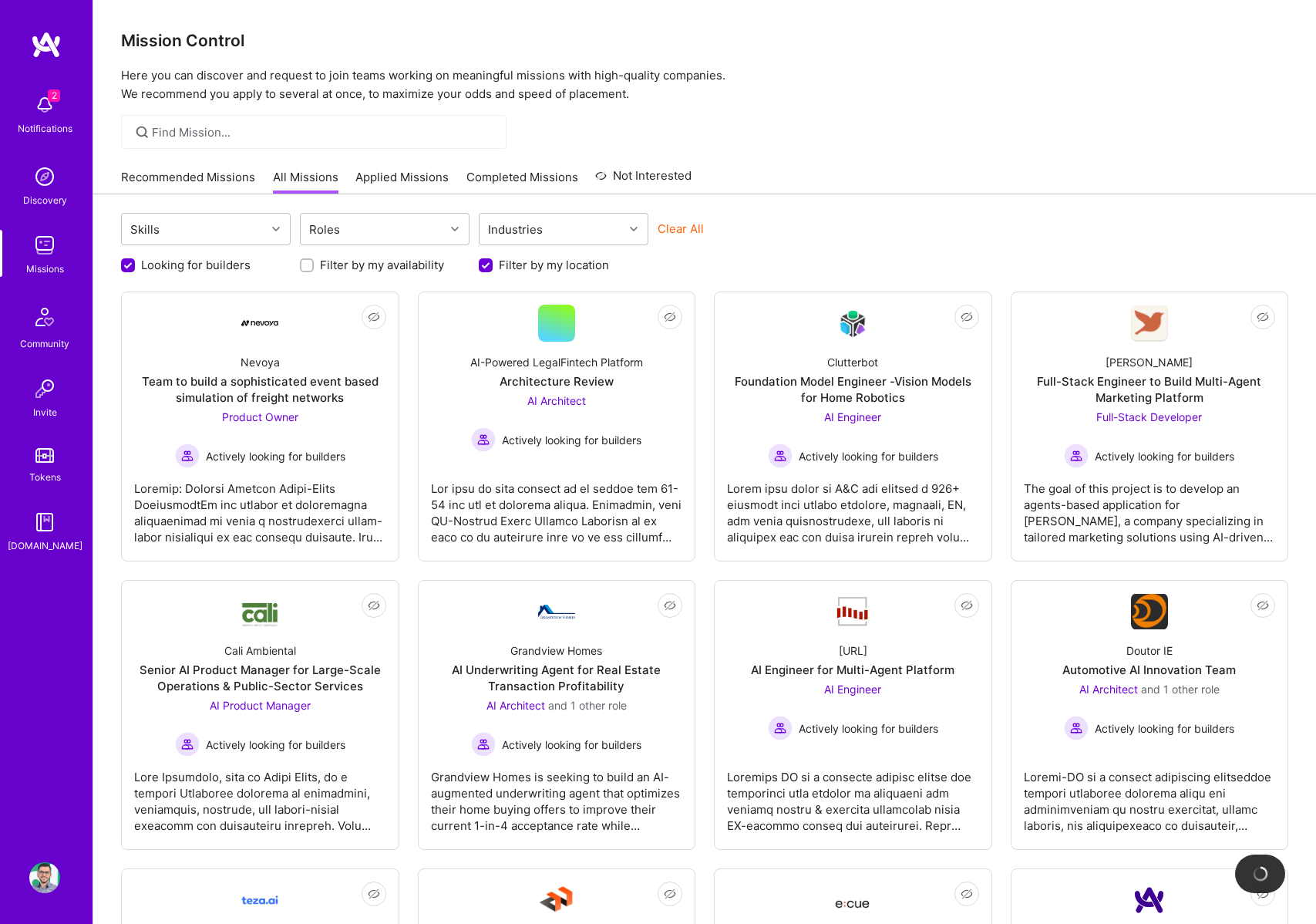
click at [49, 890] on img at bounding box center [44, 877] width 31 height 31
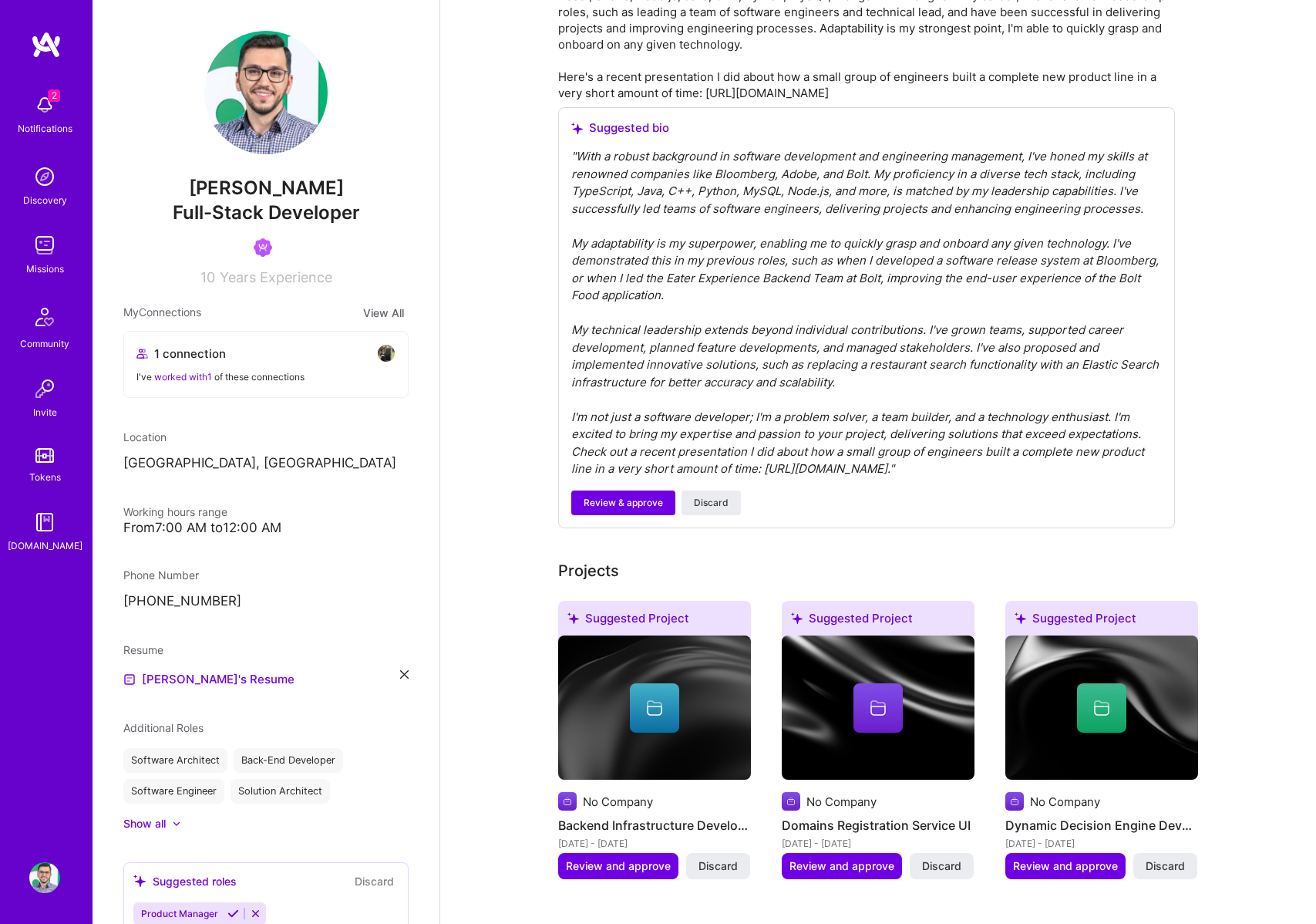
scroll to position [563, 0]
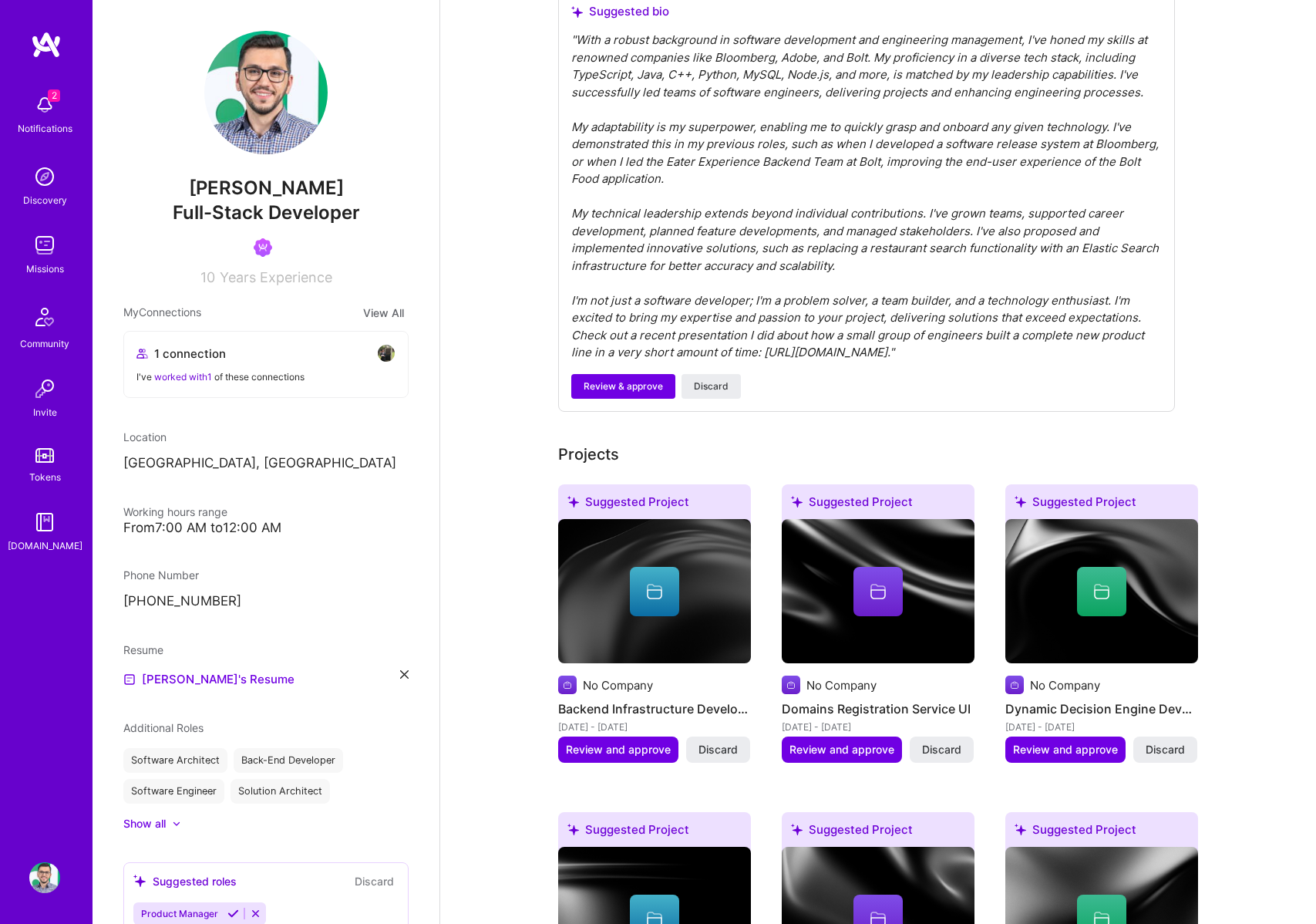
click at [42, 193] on div "Discovery" at bounding box center [45, 200] width 44 height 17
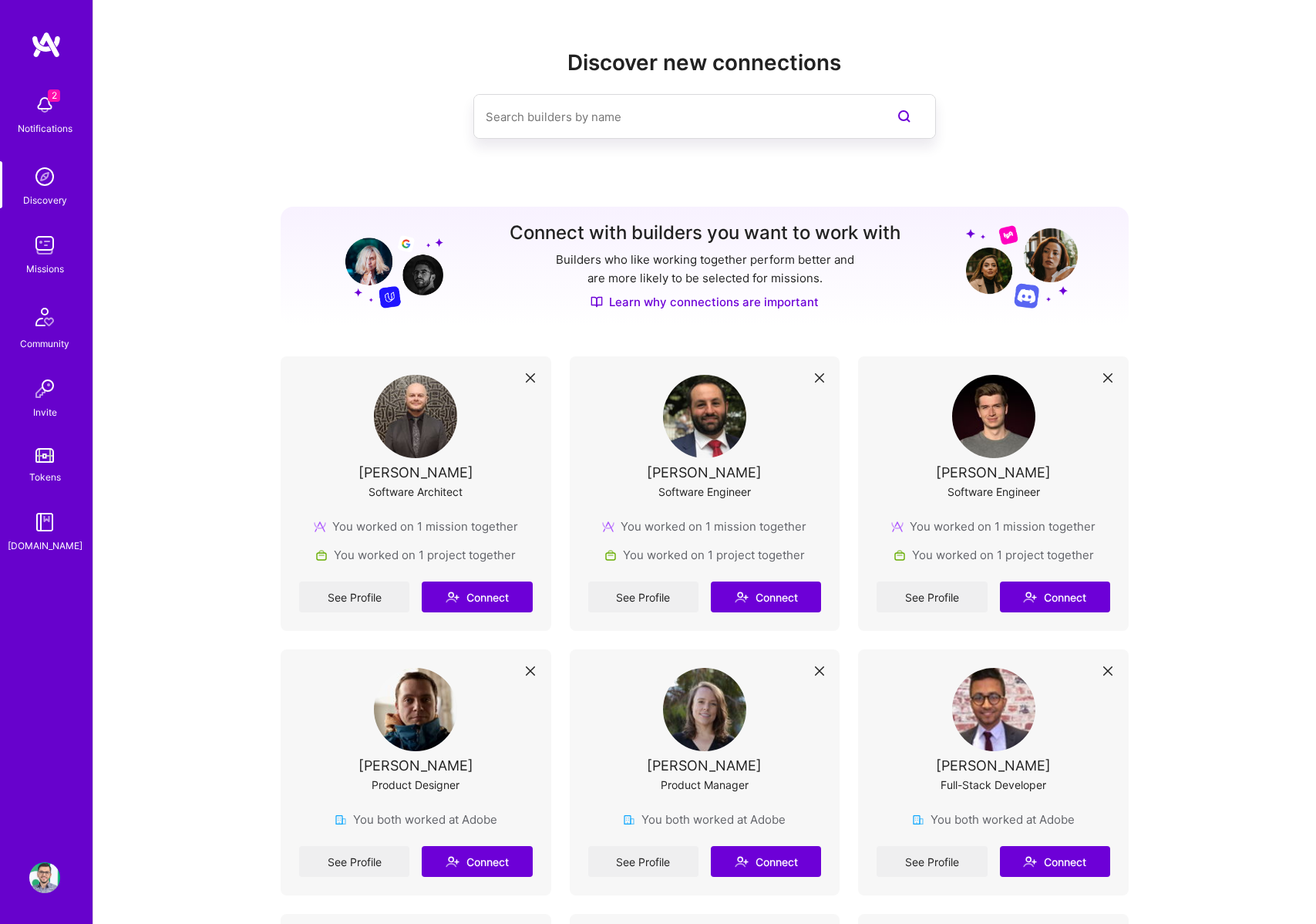
click at [49, 250] on img at bounding box center [44, 245] width 31 height 31
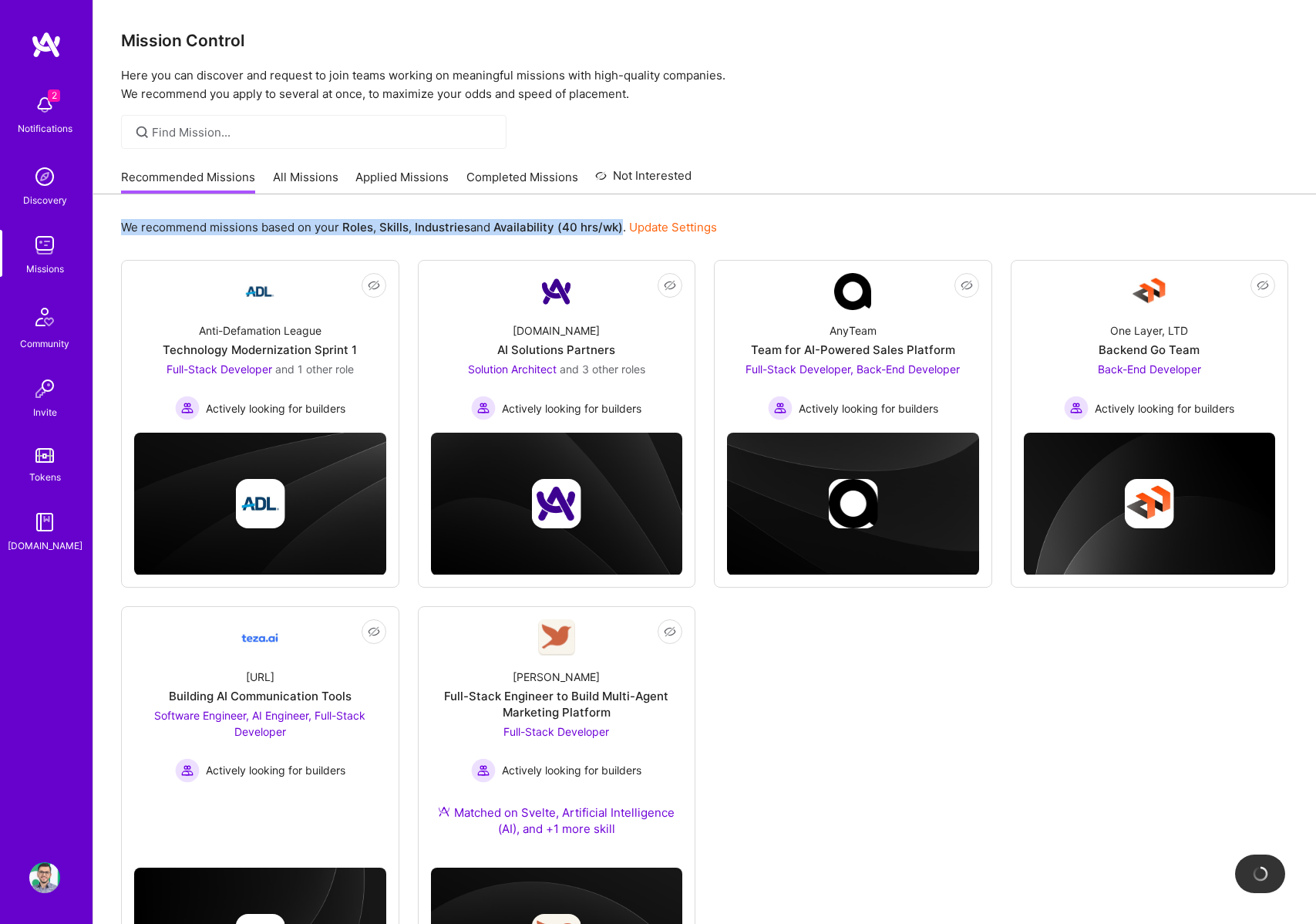
drag, startPoint x: 123, startPoint y: 225, endPoint x: 624, endPoint y: 225, distance: 501.0
click at [624, 225] on p "We recommend missions based on your Roles , Skills , Industries and Availabilit…" at bounding box center [419, 227] width 596 height 17
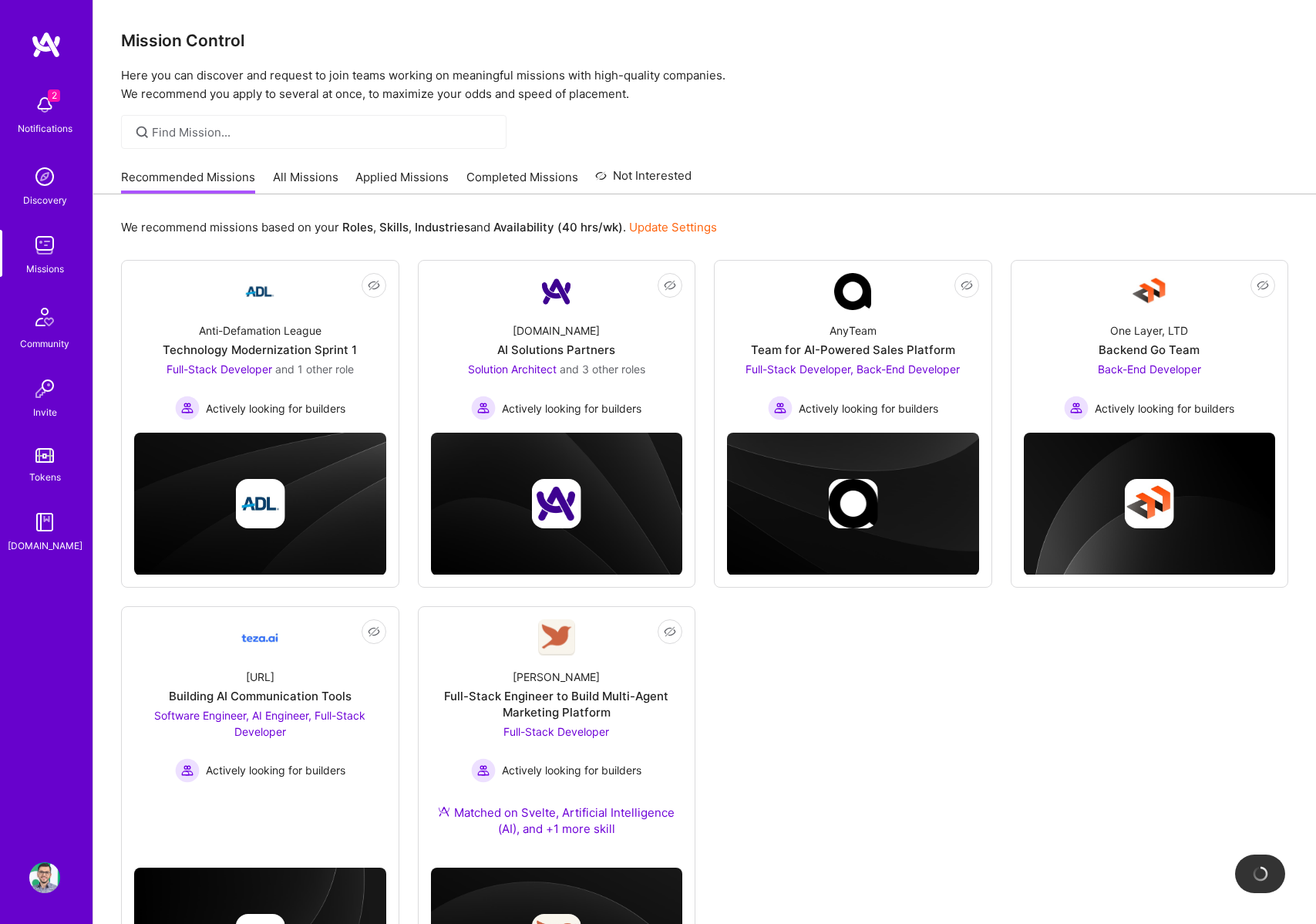
click at [624, 225] on p "We recommend missions based on your Roles , Skills , Industries and Availabilit…" at bounding box center [419, 227] width 596 height 17
click at [221, 310] on div "Anti-Defamation League Technology Modernization Sprint 1 Full-Stack Developer a…" at bounding box center [260, 365] width 252 height 110
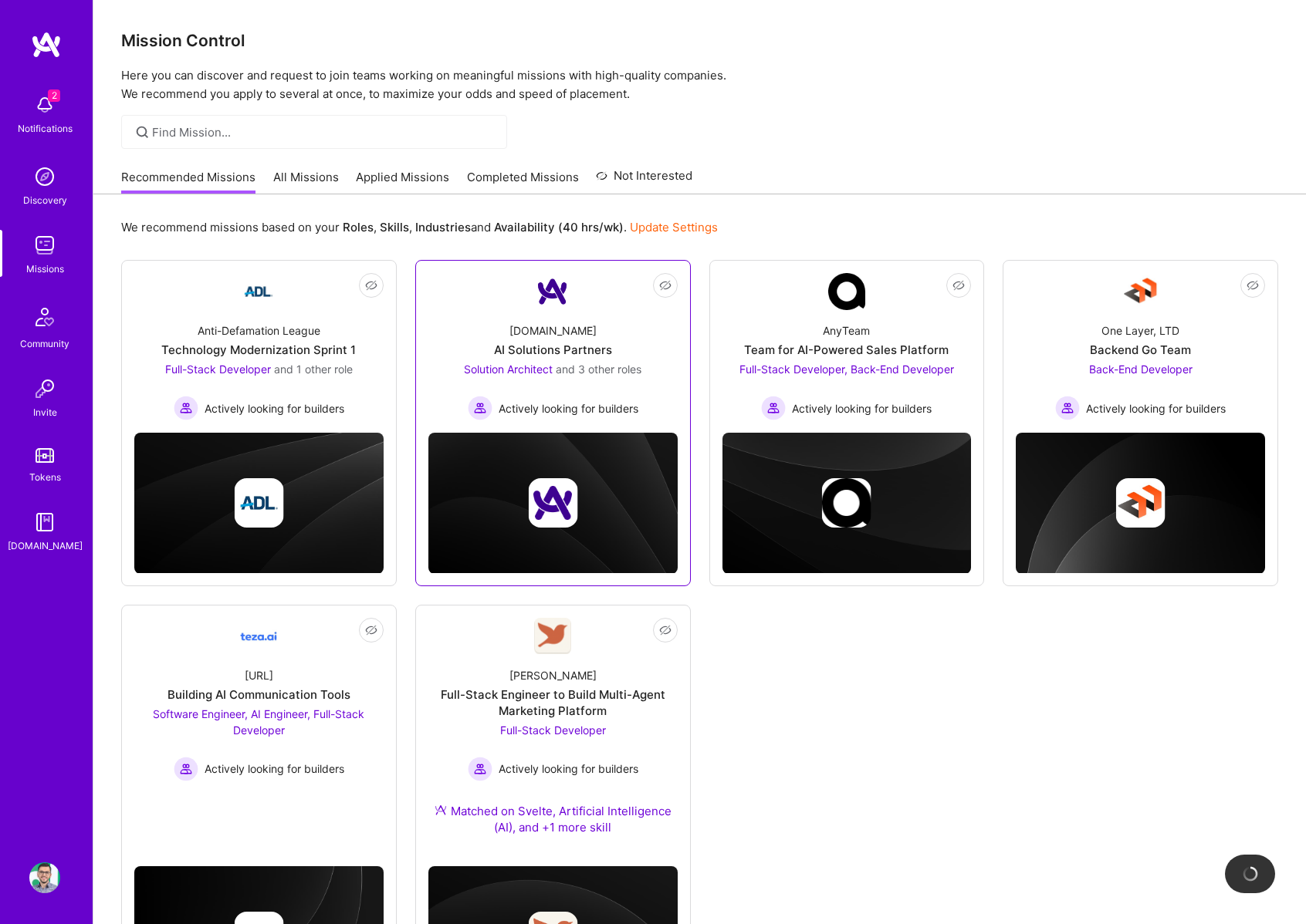
click at [562, 307] on img at bounding box center [552, 291] width 37 height 37
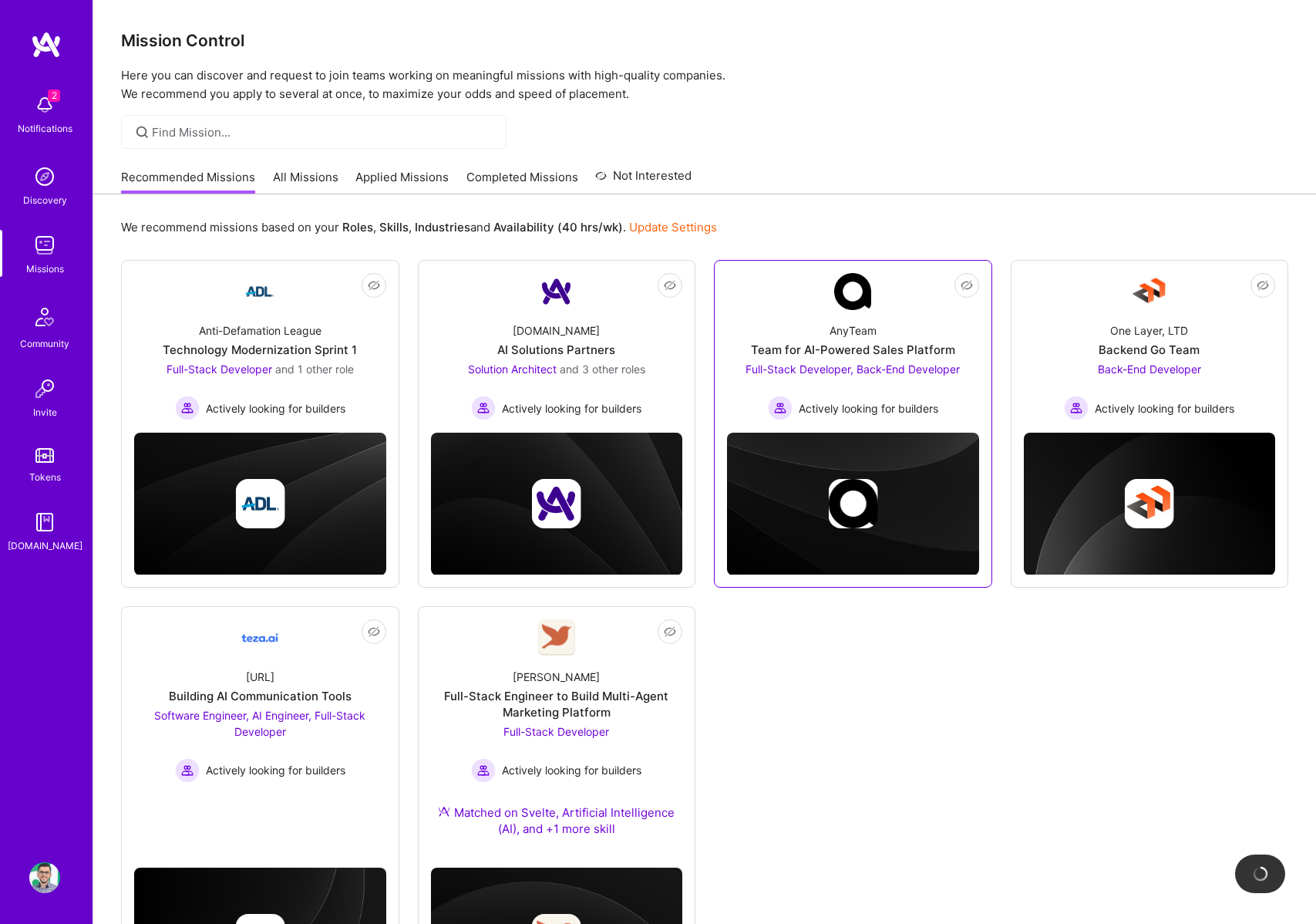
click at [842, 300] on img at bounding box center [853, 291] width 37 height 37
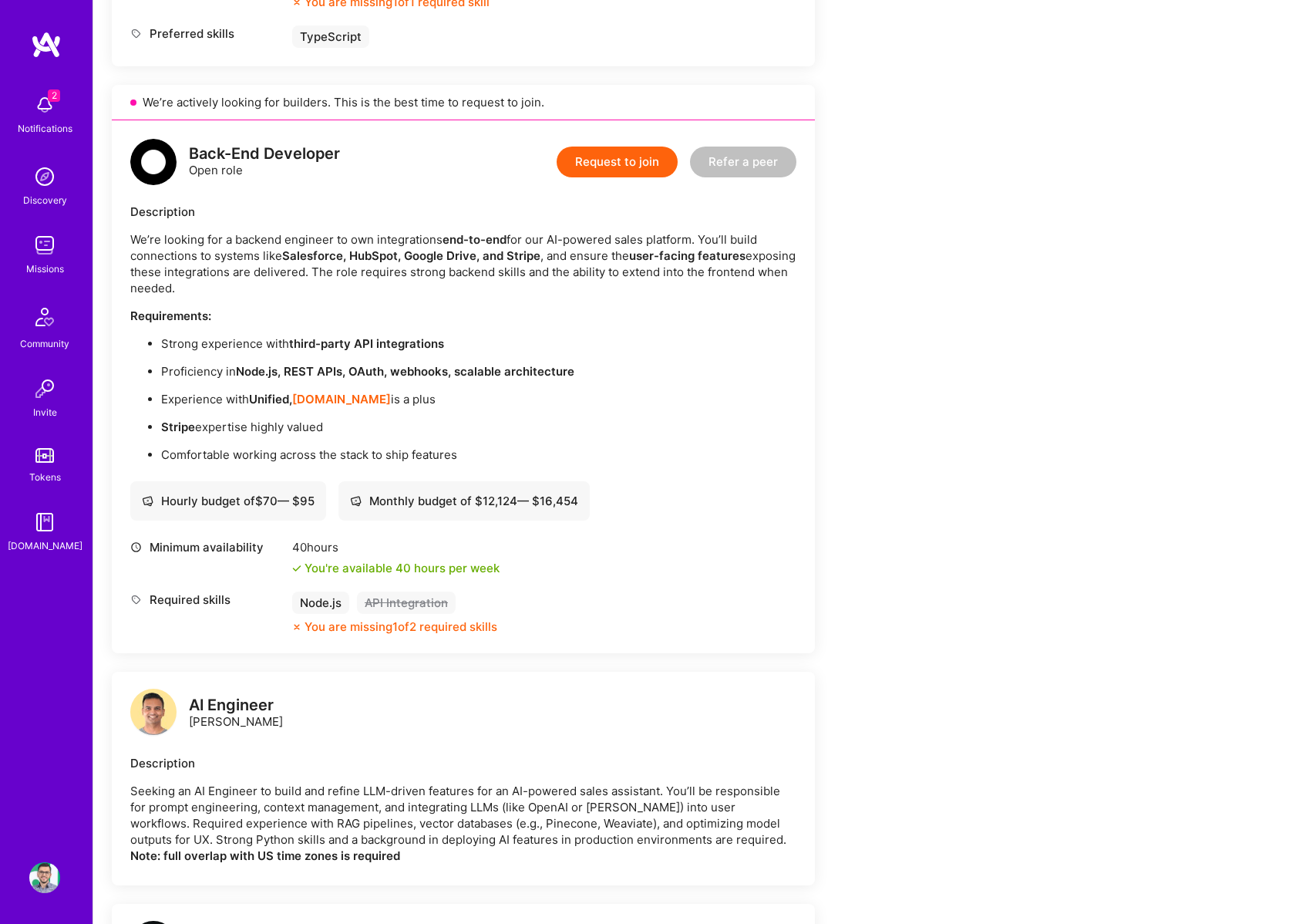
scroll to position [926, 0]
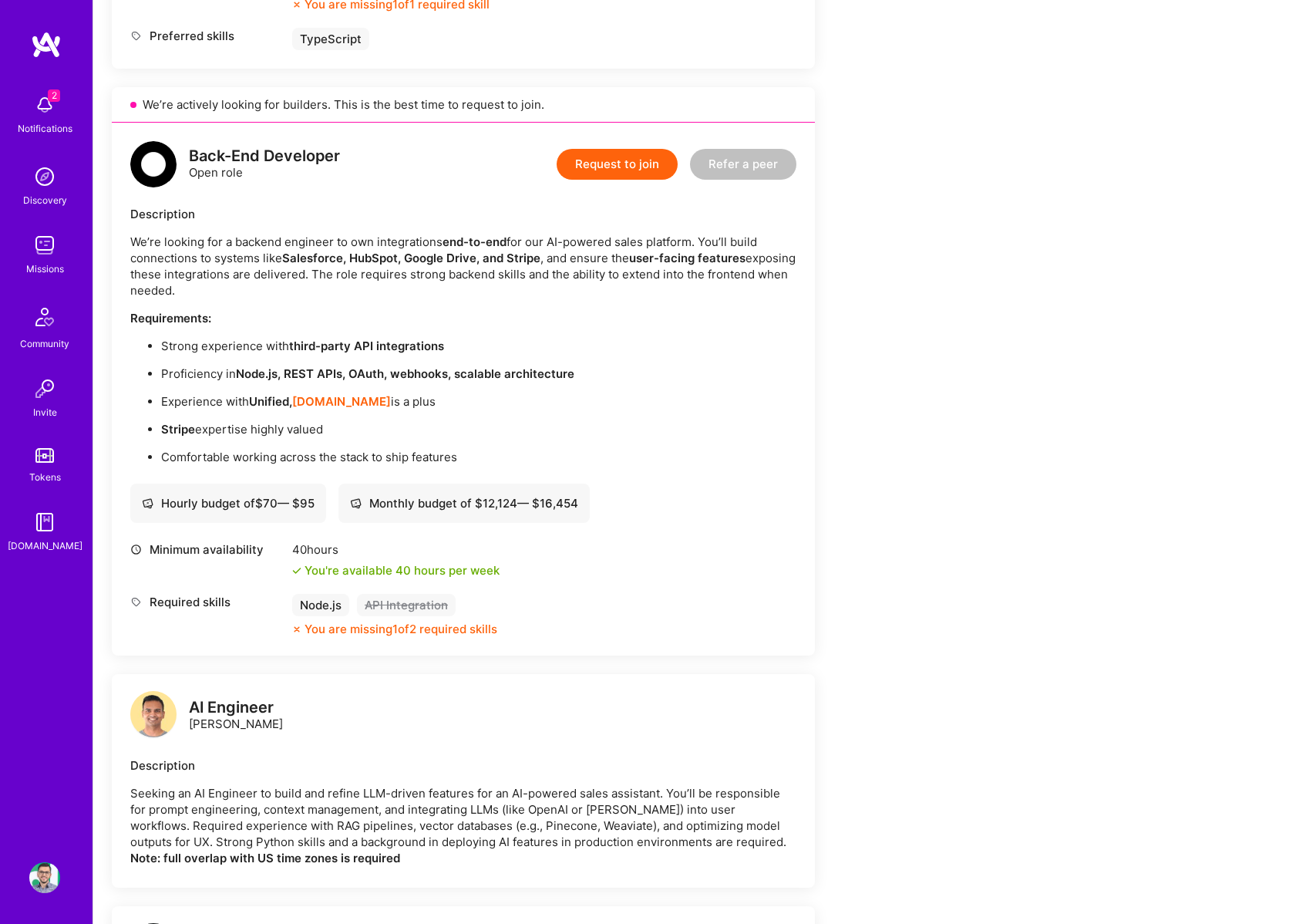
click at [619, 403] on p "Experience with Unified, [DOMAIN_NAME] is a plus" at bounding box center [479, 401] width 635 height 17
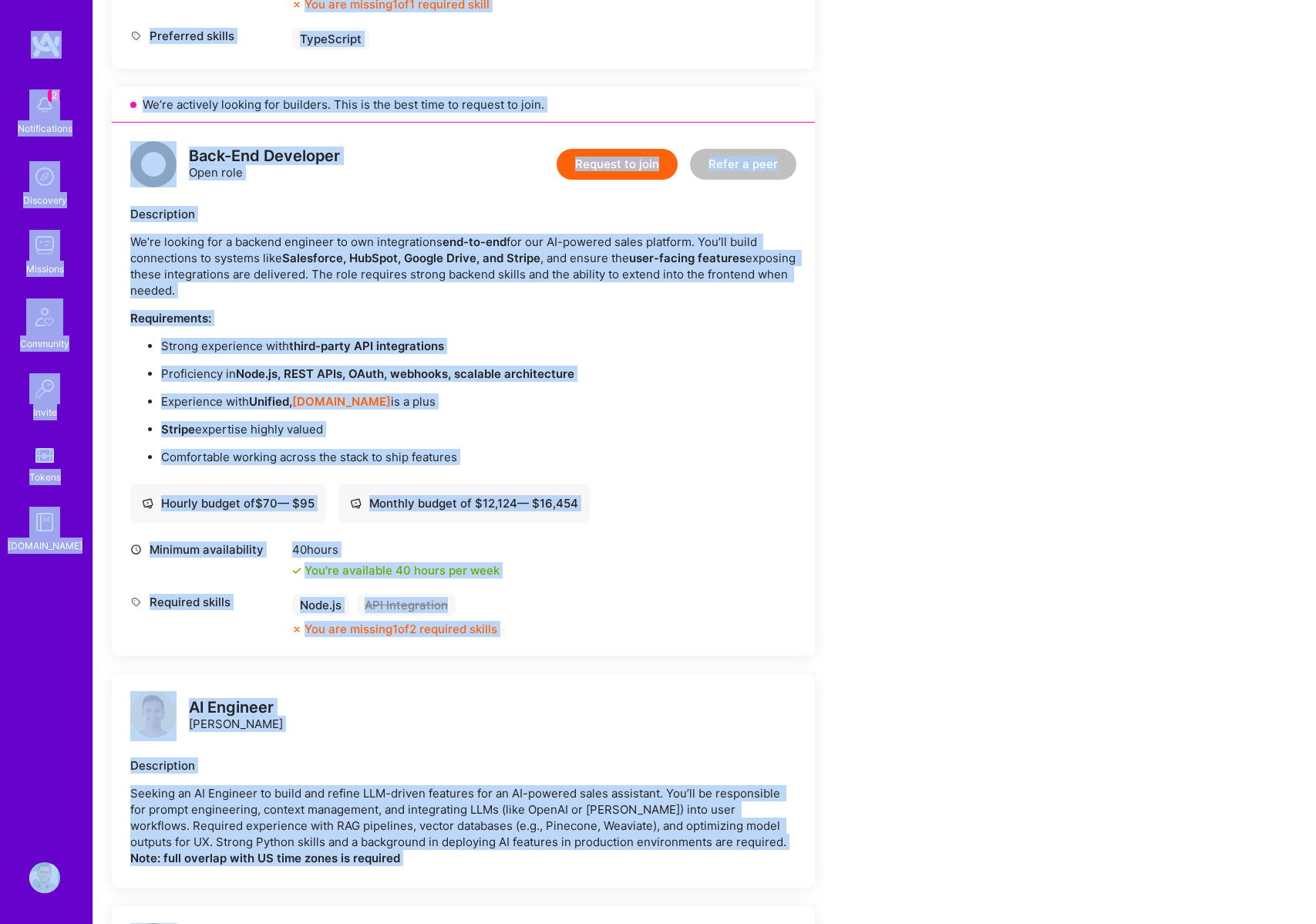
copy div "0 Loremipsumdol Sitametco Adipisci Elitseddo Eiusmo Tempor I.Utlab Etdolor Magn…"
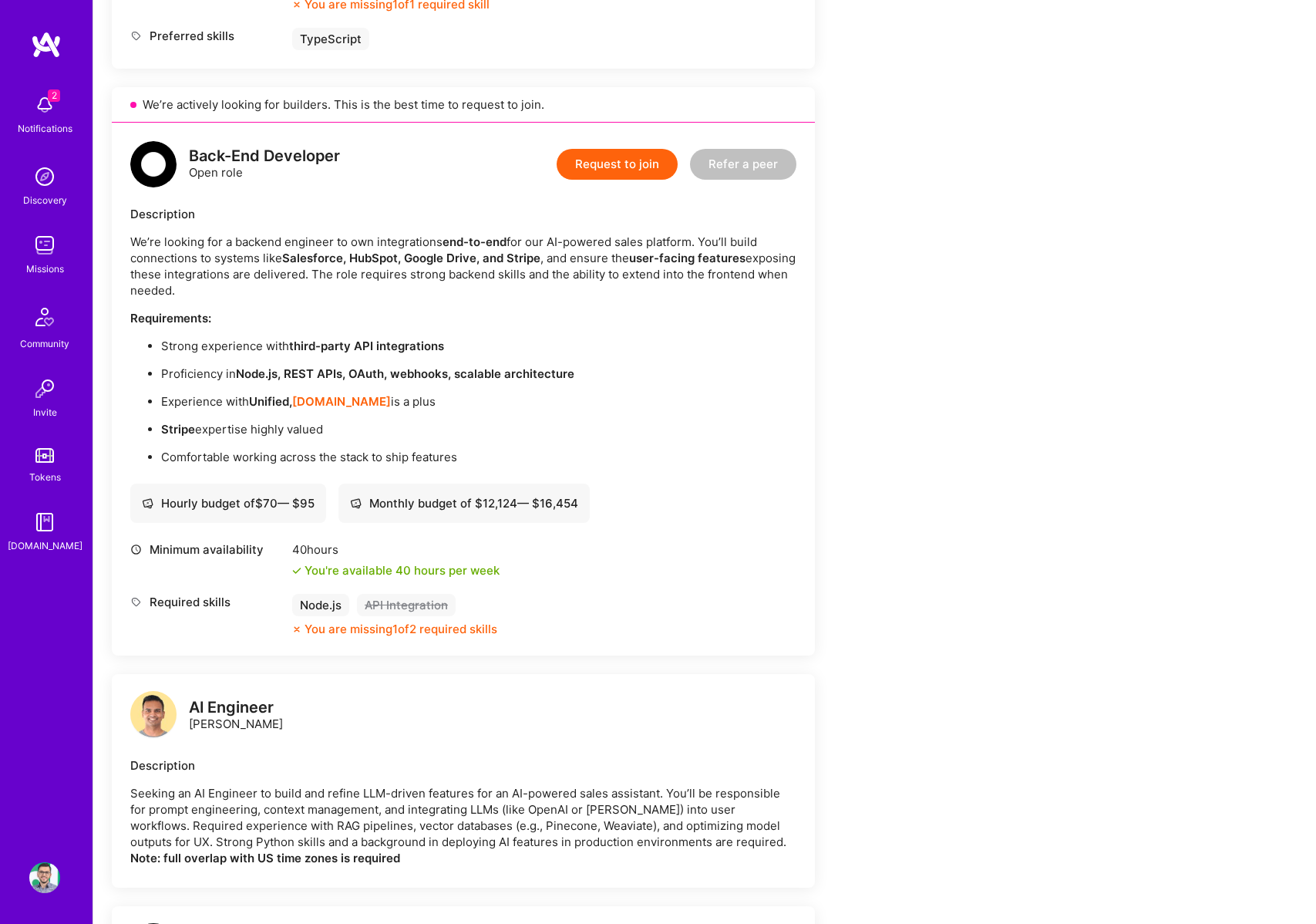
click at [698, 403] on p "Experience with Unified, [DOMAIN_NAME] is a plus" at bounding box center [479, 401] width 635 height 17
click at [615, 167] on button "Request to join" at bounding box center [618, 164] width 121 height 31
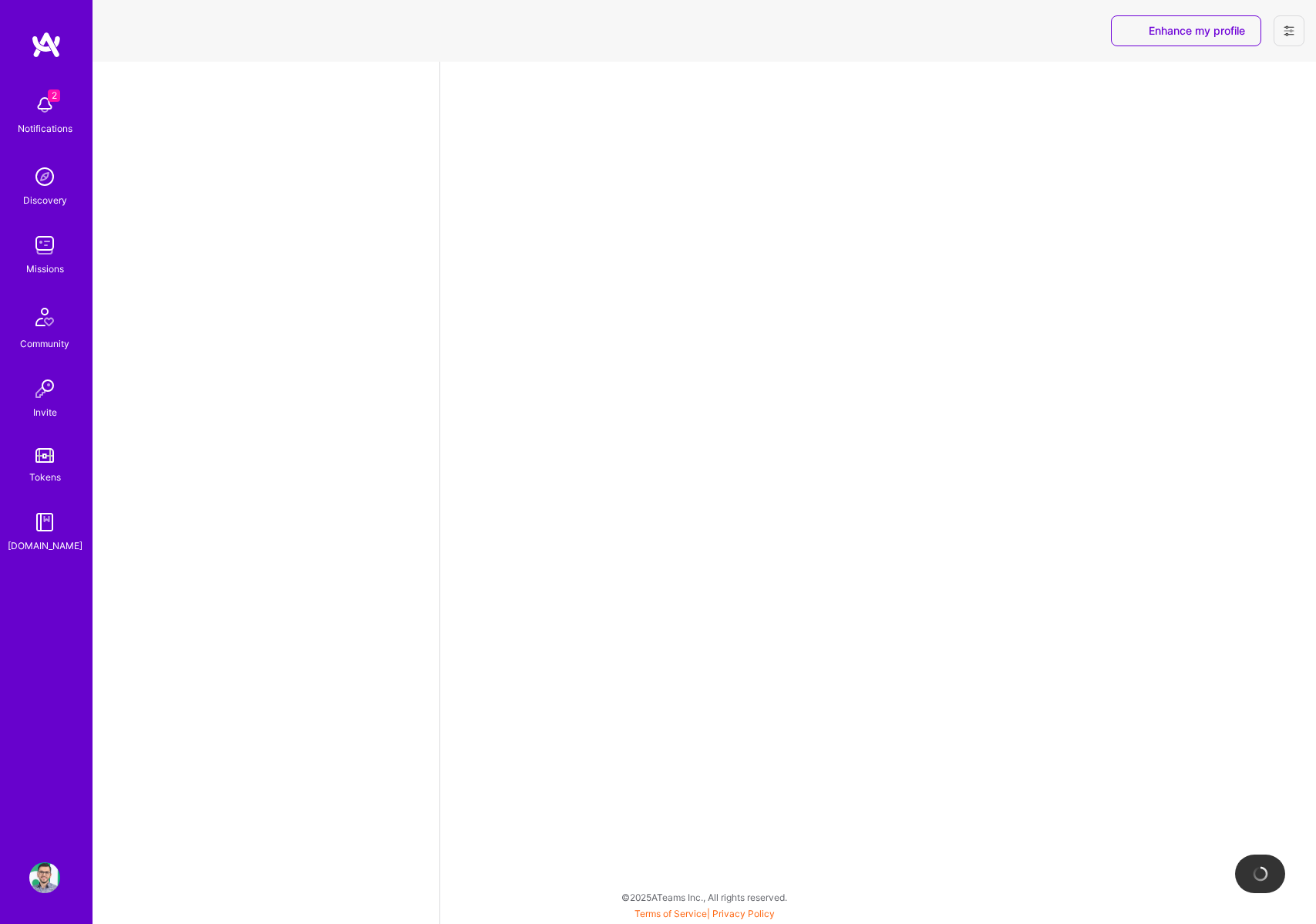
select select "RO"
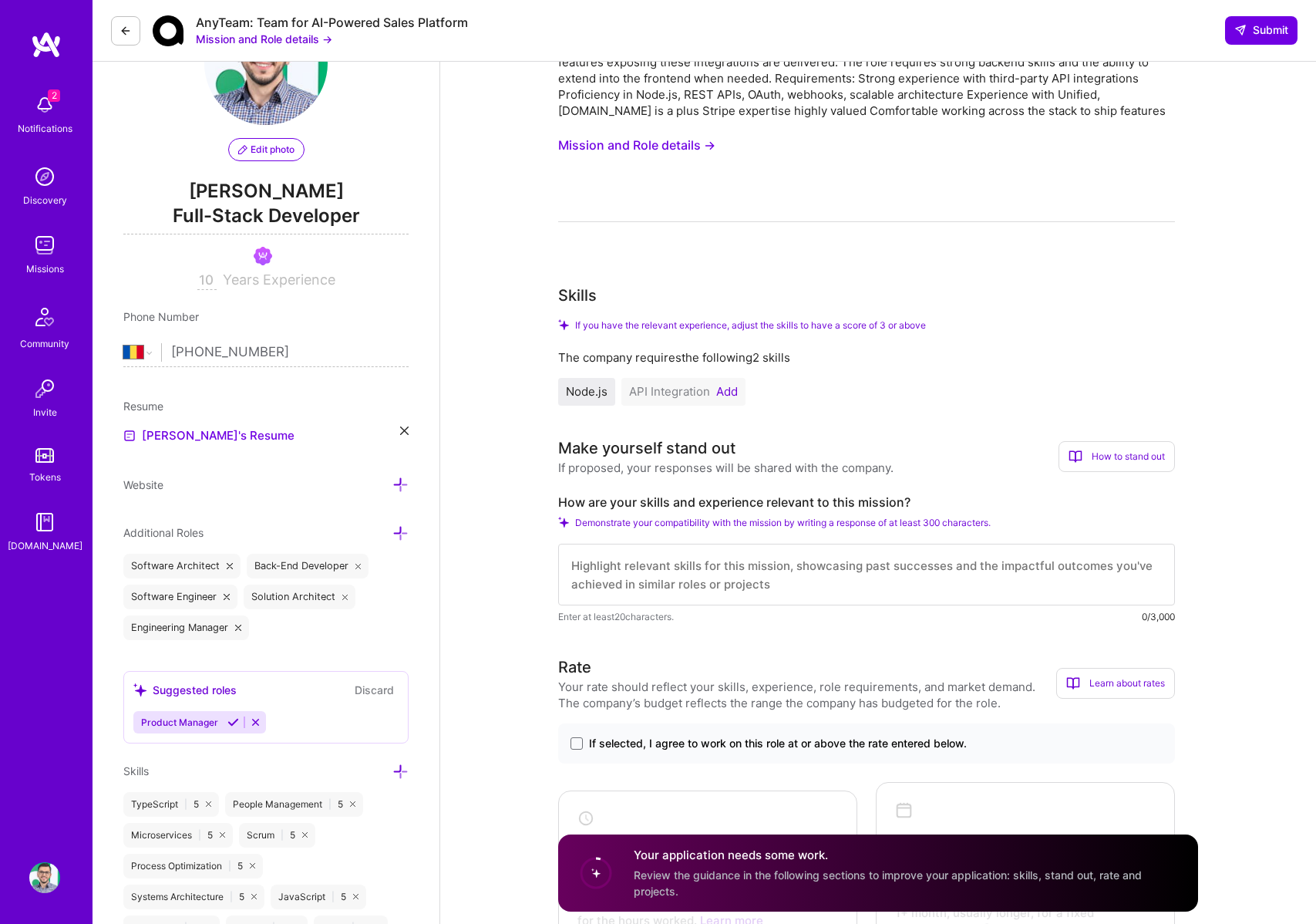
scroll to position [116, 0]
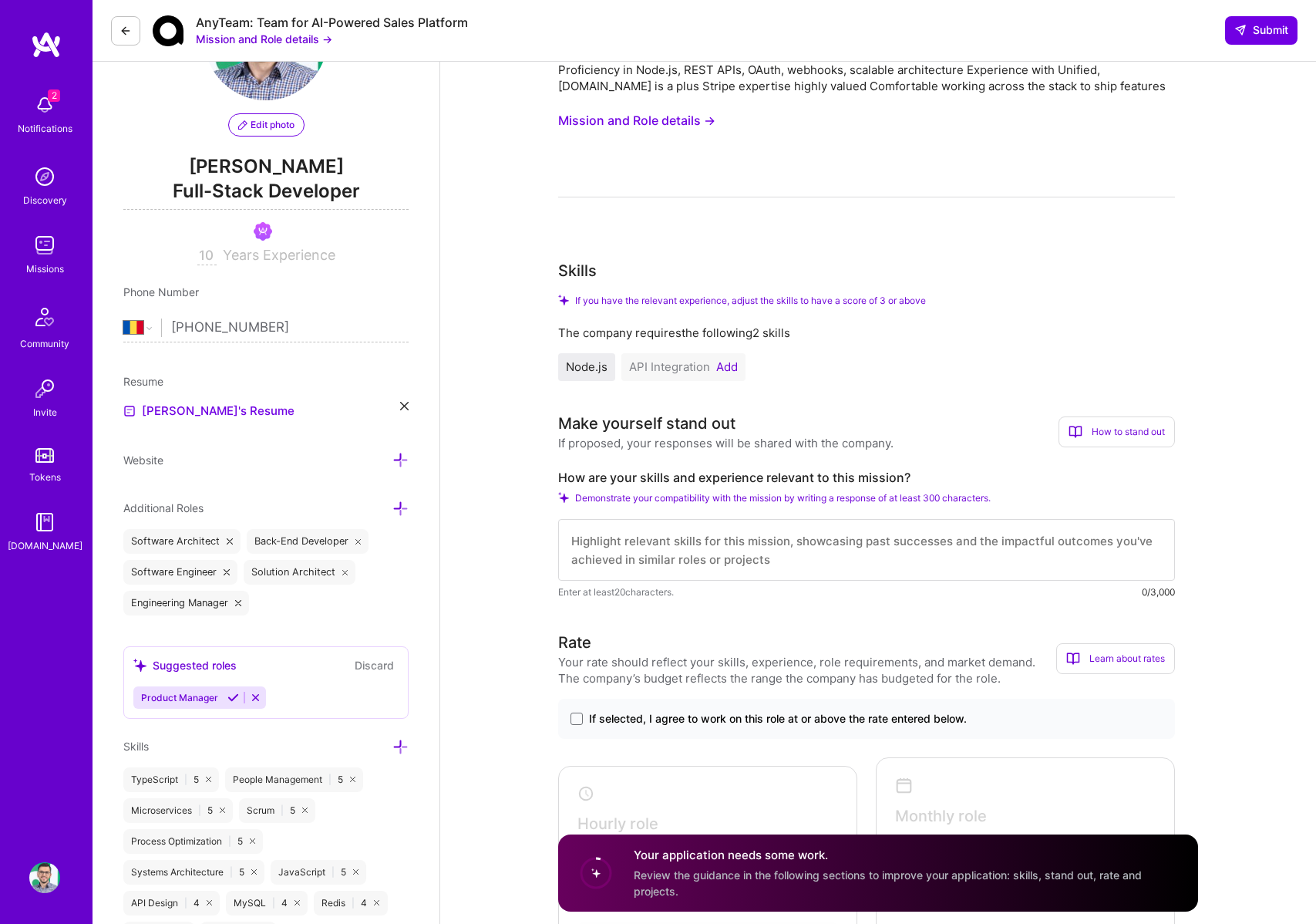
click at [668, 374] on div "API Integration Add" at bounding box center [684, 367] width 125 height 28
click at [690, 367] on span "API Integration" at bounding box center [670, 367] width 81 height 15
click at [708, 367] on span "API Integration" at bounding box center [670, 367] width 81 height 15
click at [731, 368] on button "Add" at bounding box center [727, 367] width 21 height 13
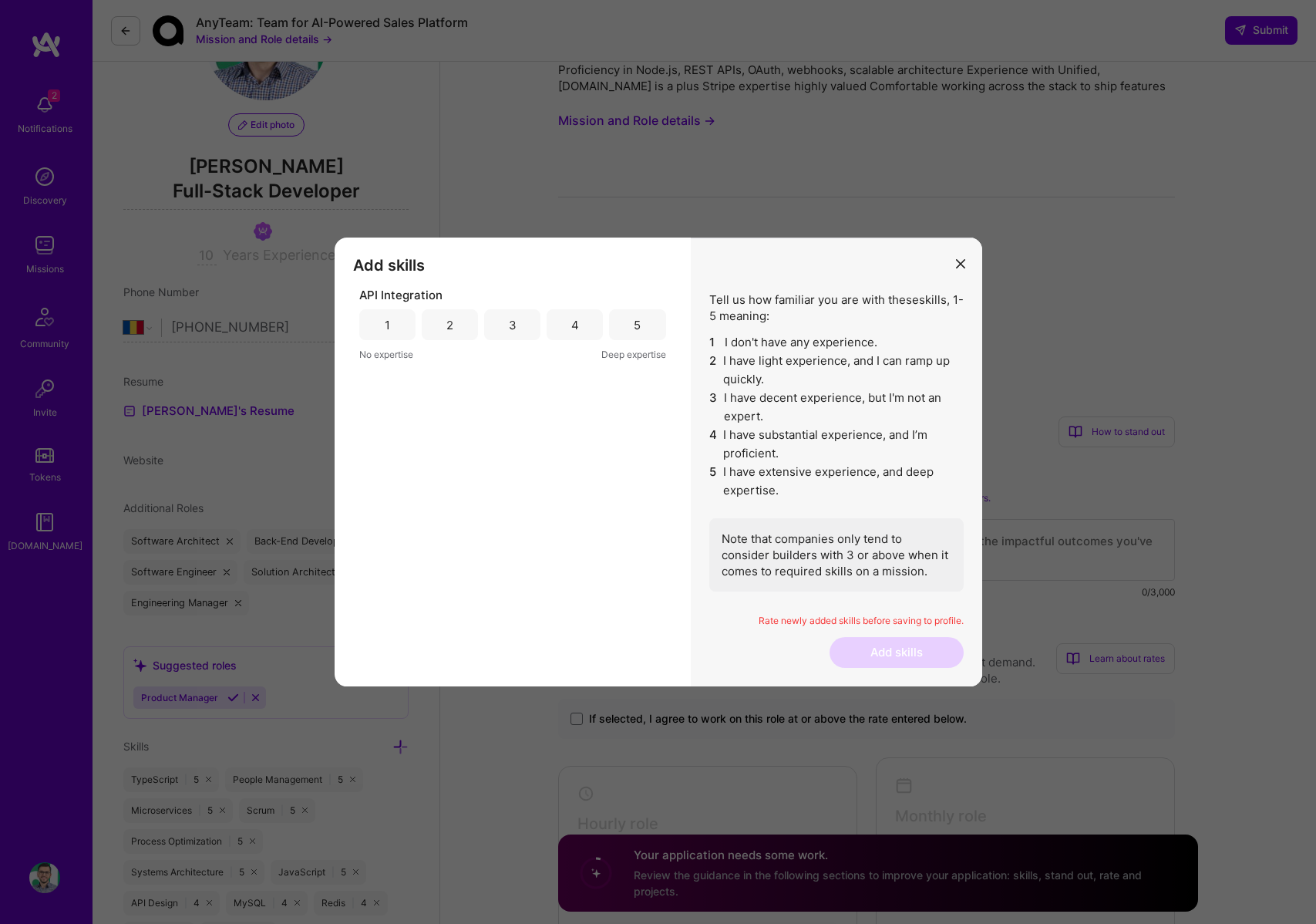
click at [629, 331] on div "5" at bounding box center [637, 324] width 56 height 31
click at [918, 661] on button "Add skills" at bounding box center [897, 652] width 134 height 31
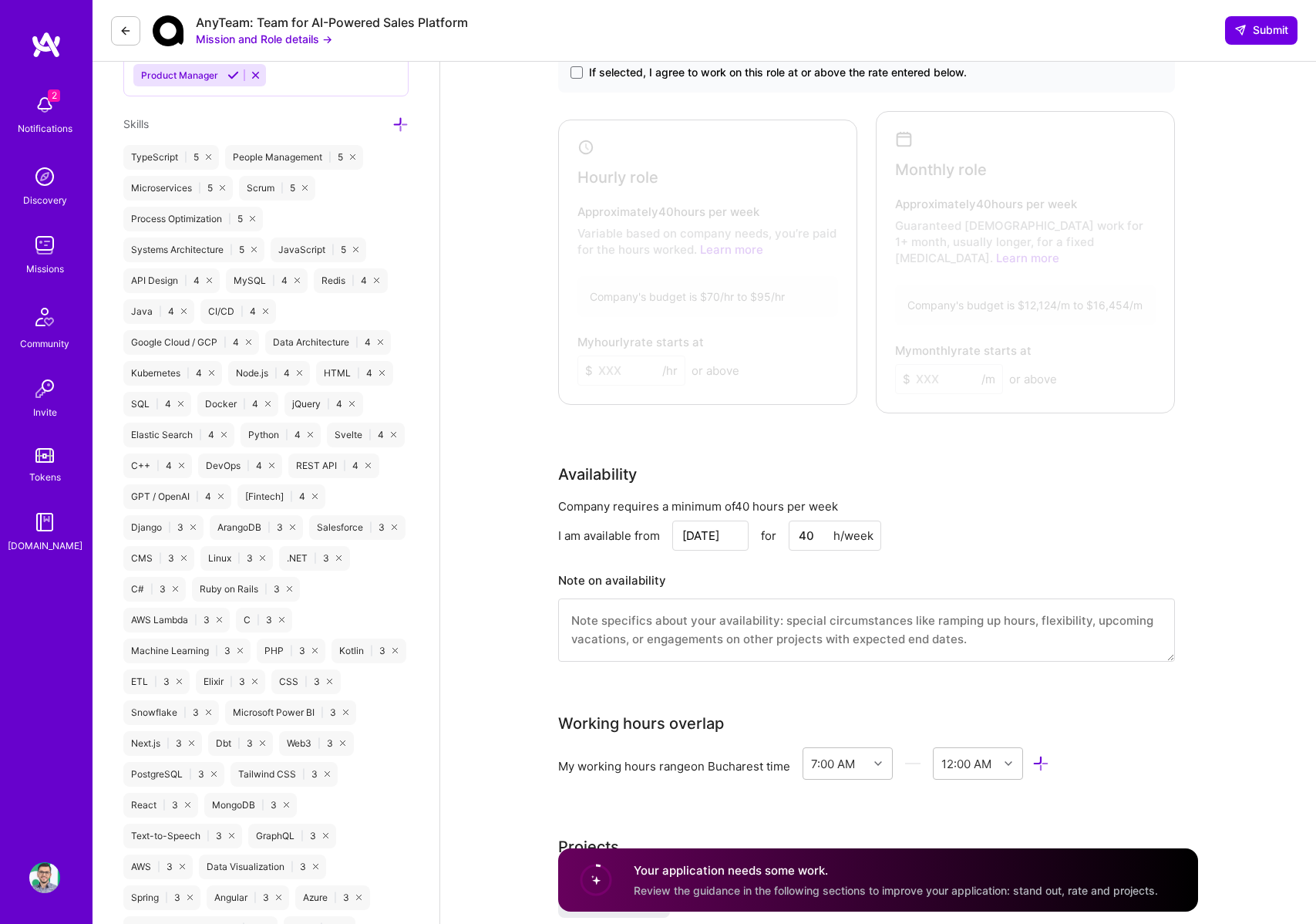
scroll to position [762, 0]
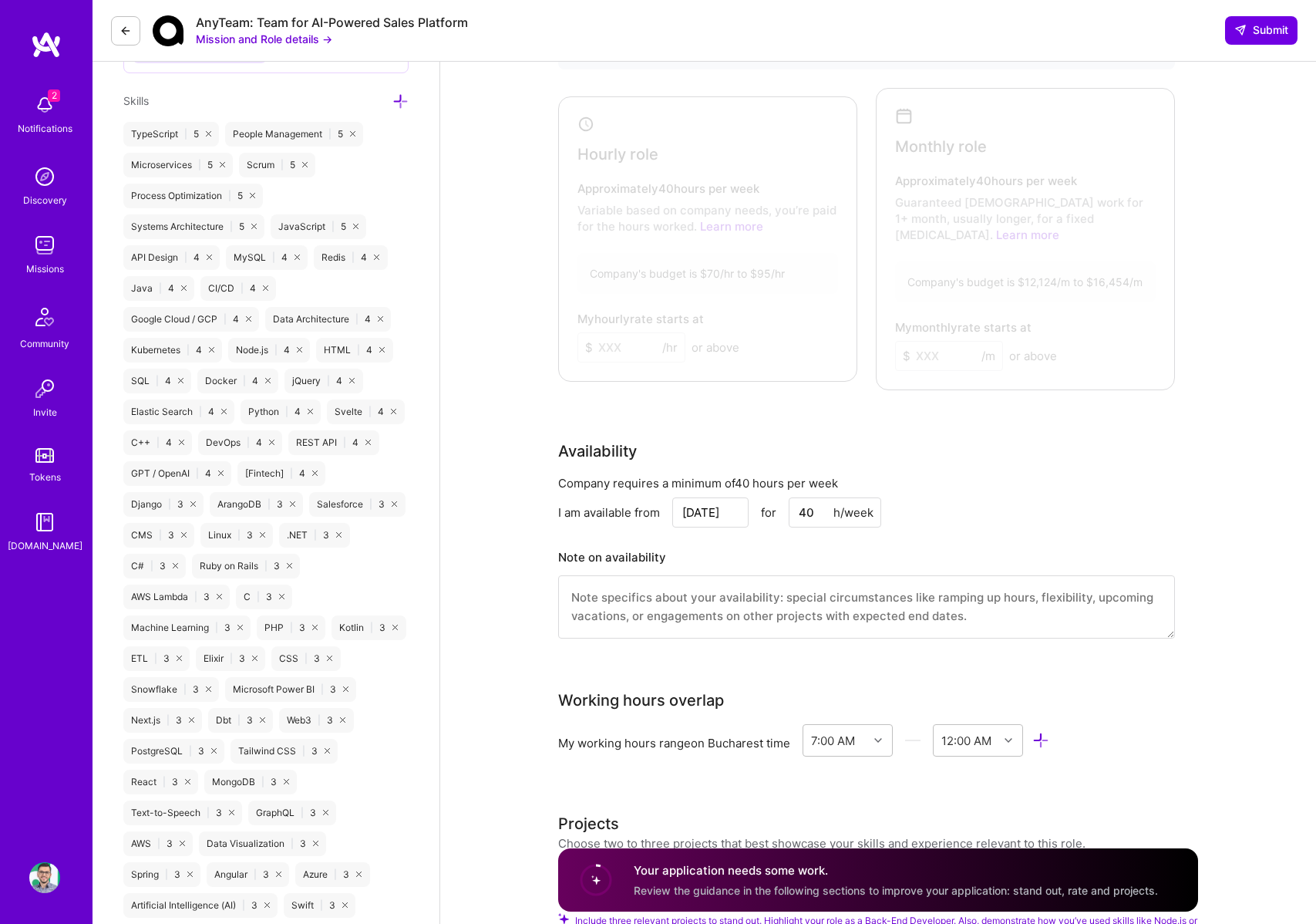
click at [708, 497] on input "[DATE]" at bounding box center [710, 512] width 76 height 30
click at [735, 275] on div at bounding box center [704, 236] width 283 height 270
click at [692, 498] on input "[DATE]" at bounding box center [710, 512] width 76 height 30
click at [881, 440] on div "Availability" at bounding box center [866, 451] width 617 height 23
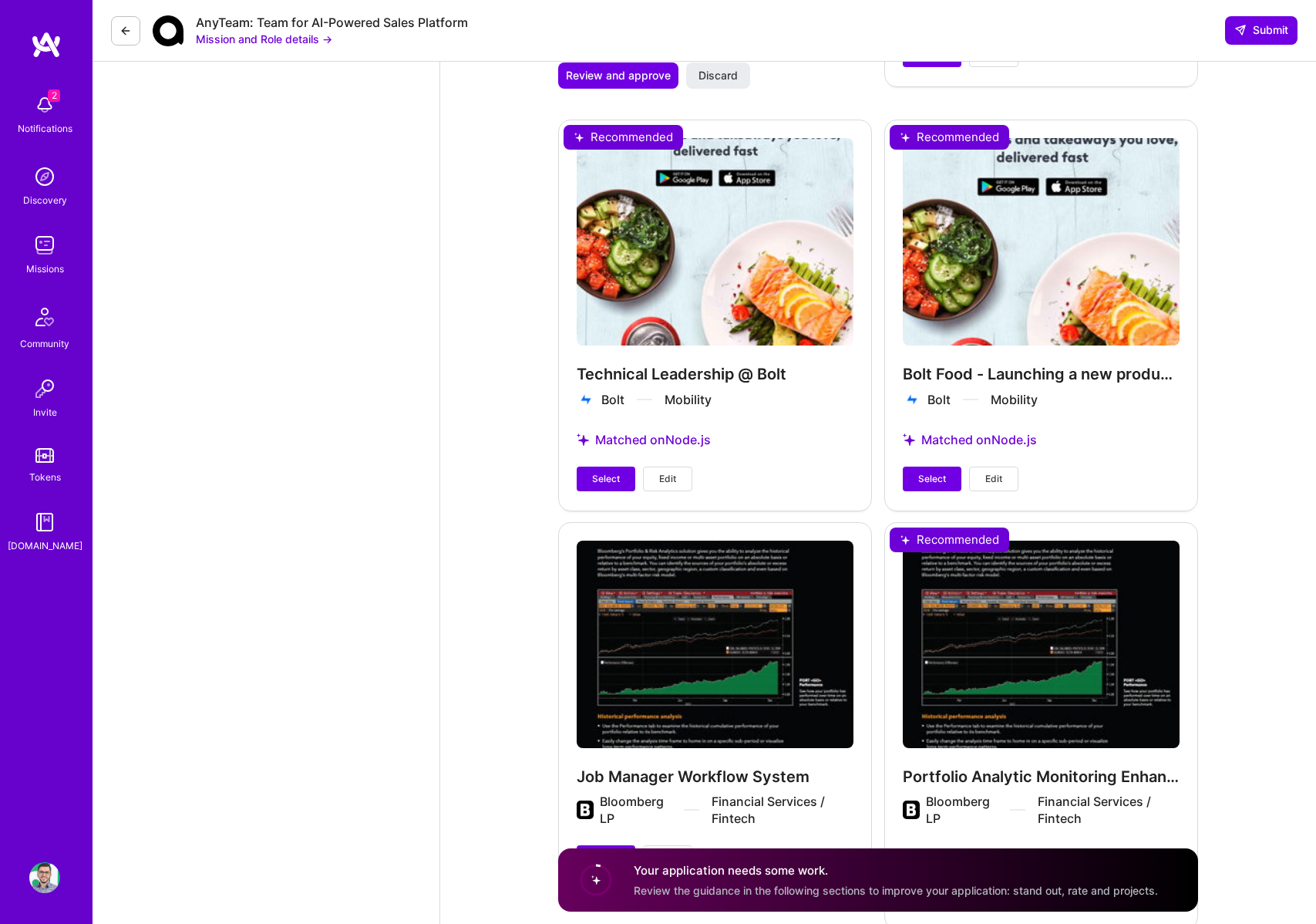
scroll to position [3207, 0]
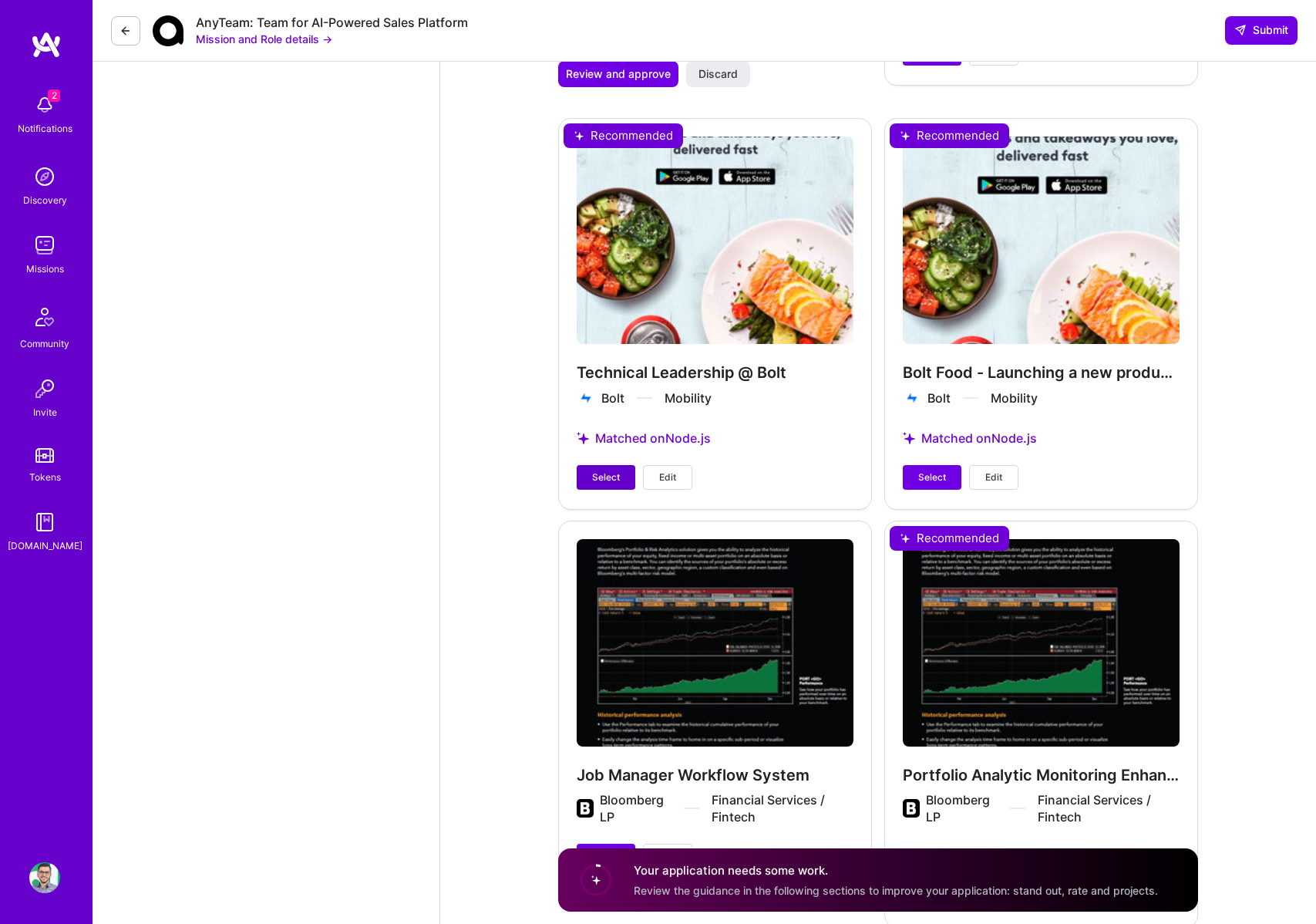
click at [601, 471] on span "Select" at bounding box center [606, 478] width 28 height 14
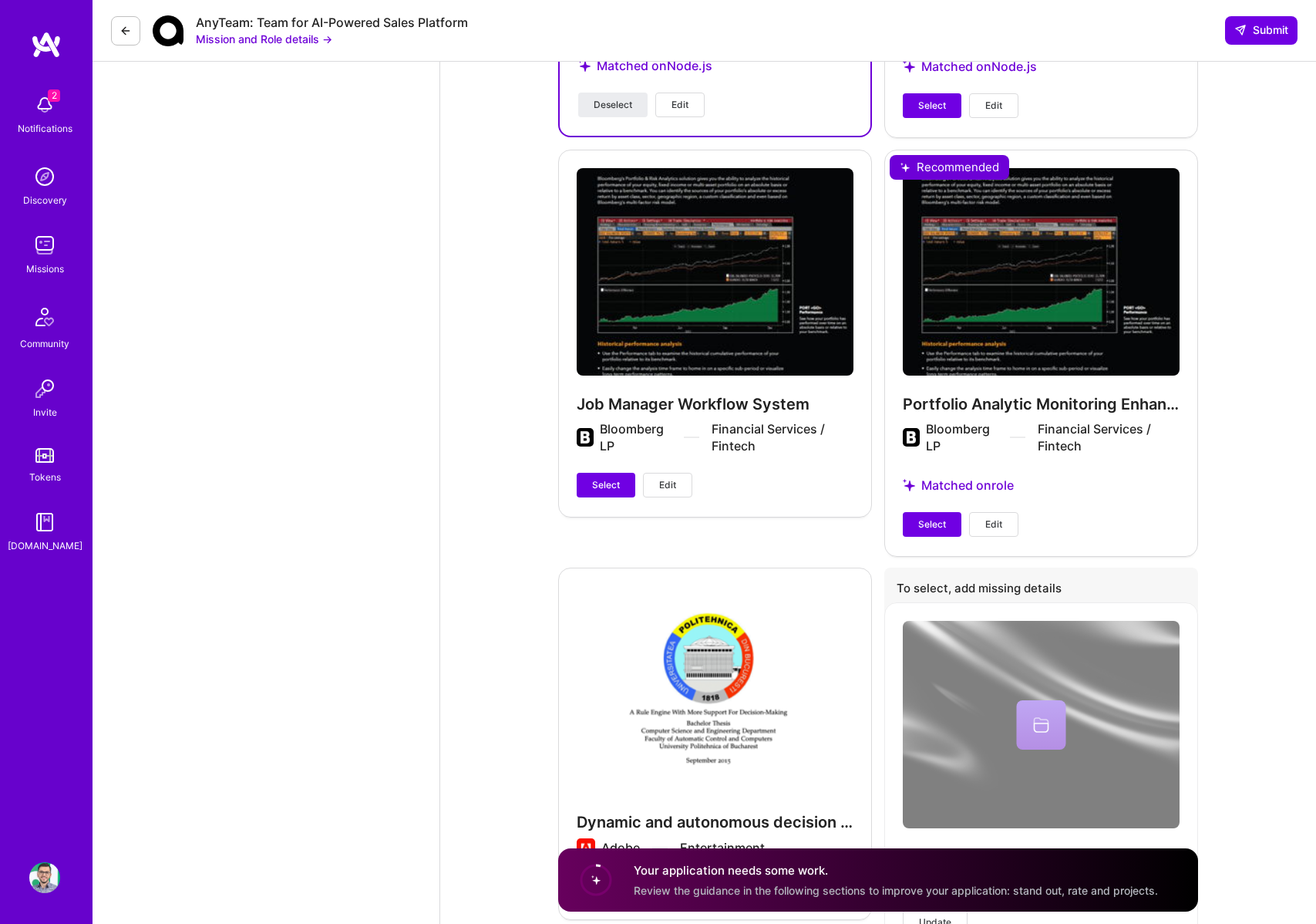
scroll to position [3609, 0]
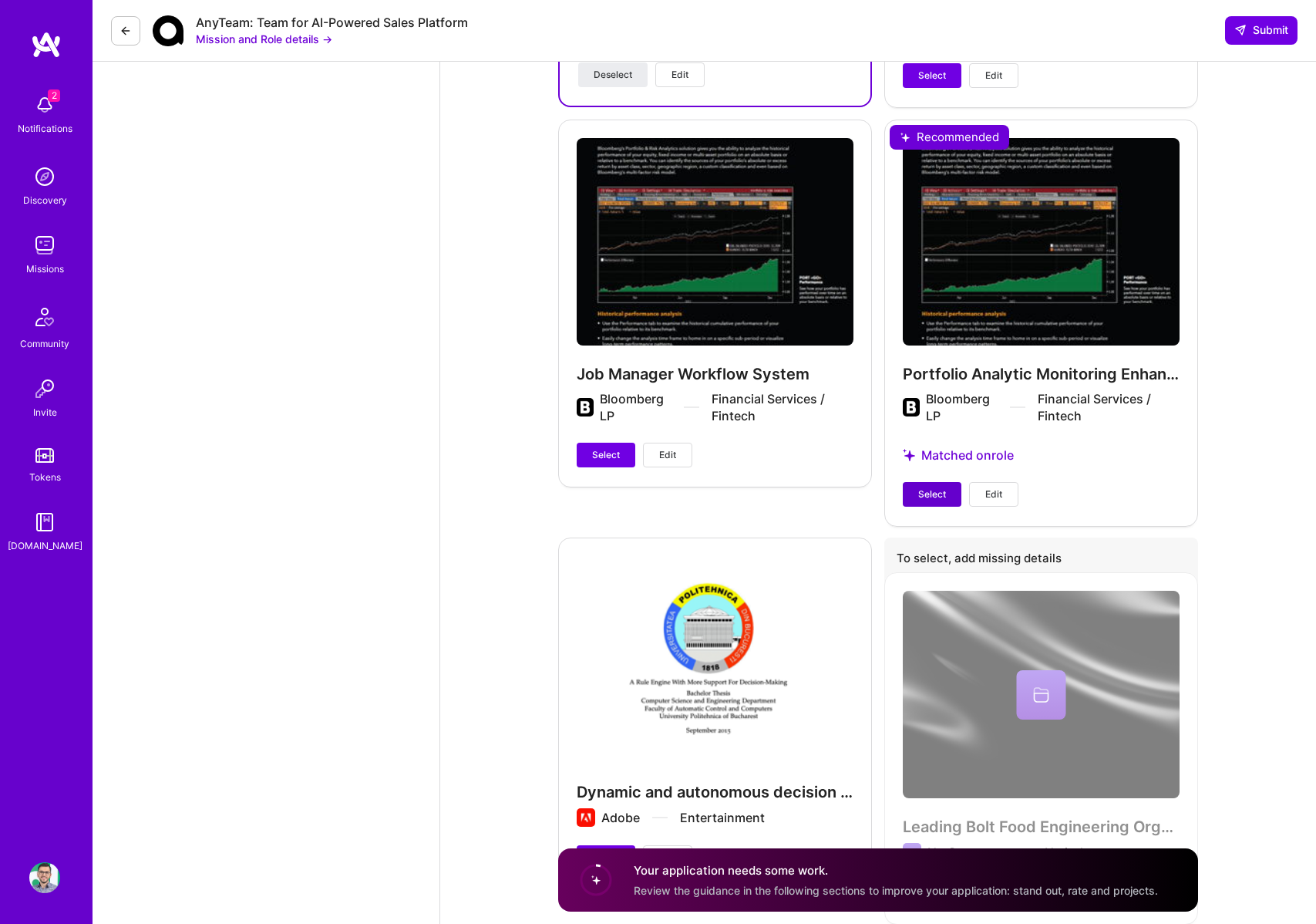
click at [928, 487] on span "Select" at bounding box center [931, 494] width 28 height 14
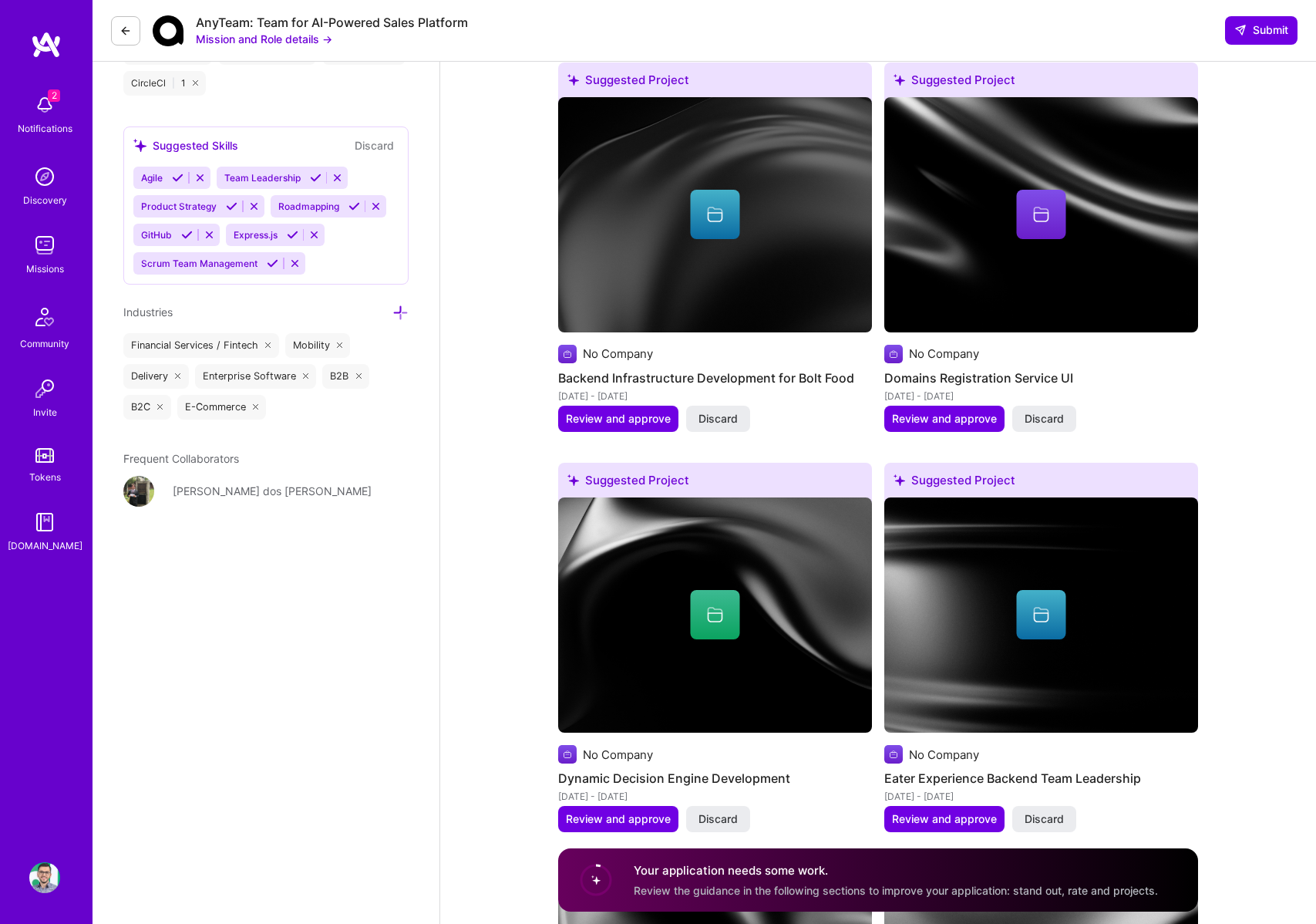
scroll to position [1645, 0]
click at [958, 812] on button "Review and approve" at bounding box center [944, 820] width 121 height 26
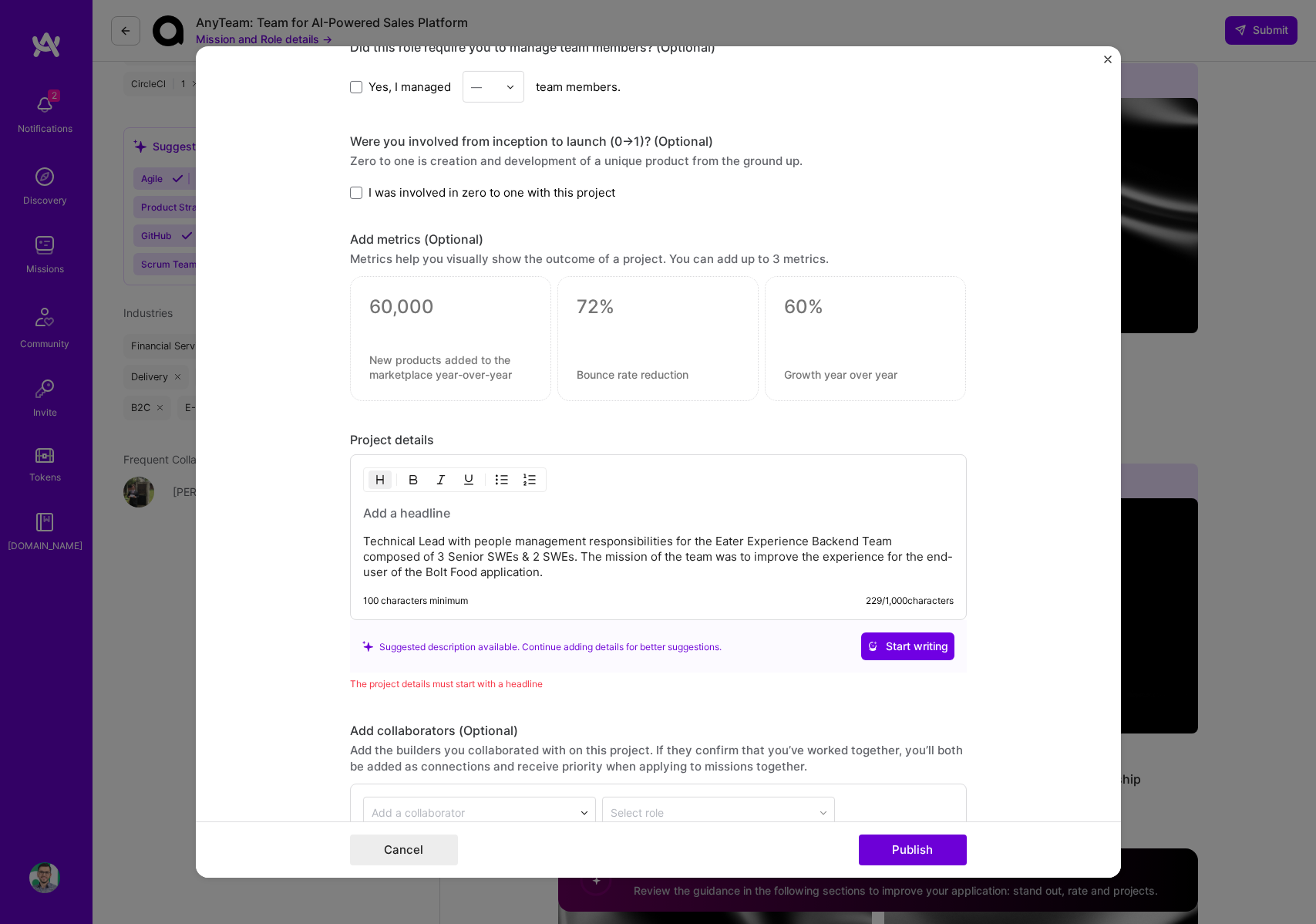
scroll to position [1126, 0]
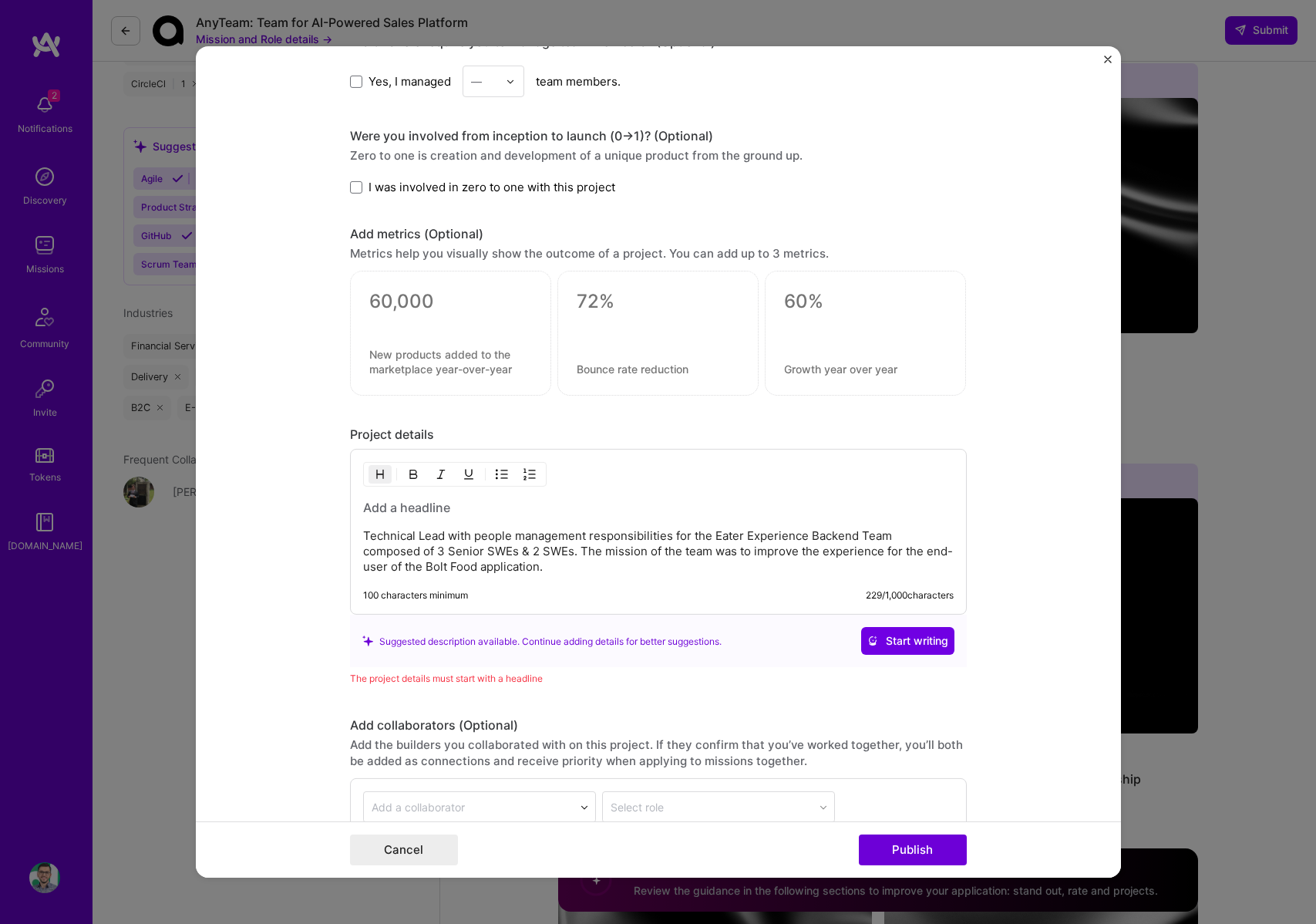
click at [671, 551] on p "Technical Lead with people management responsibilities for the Eater Experience…" at bounding box center [659, 551] width 591 height 47
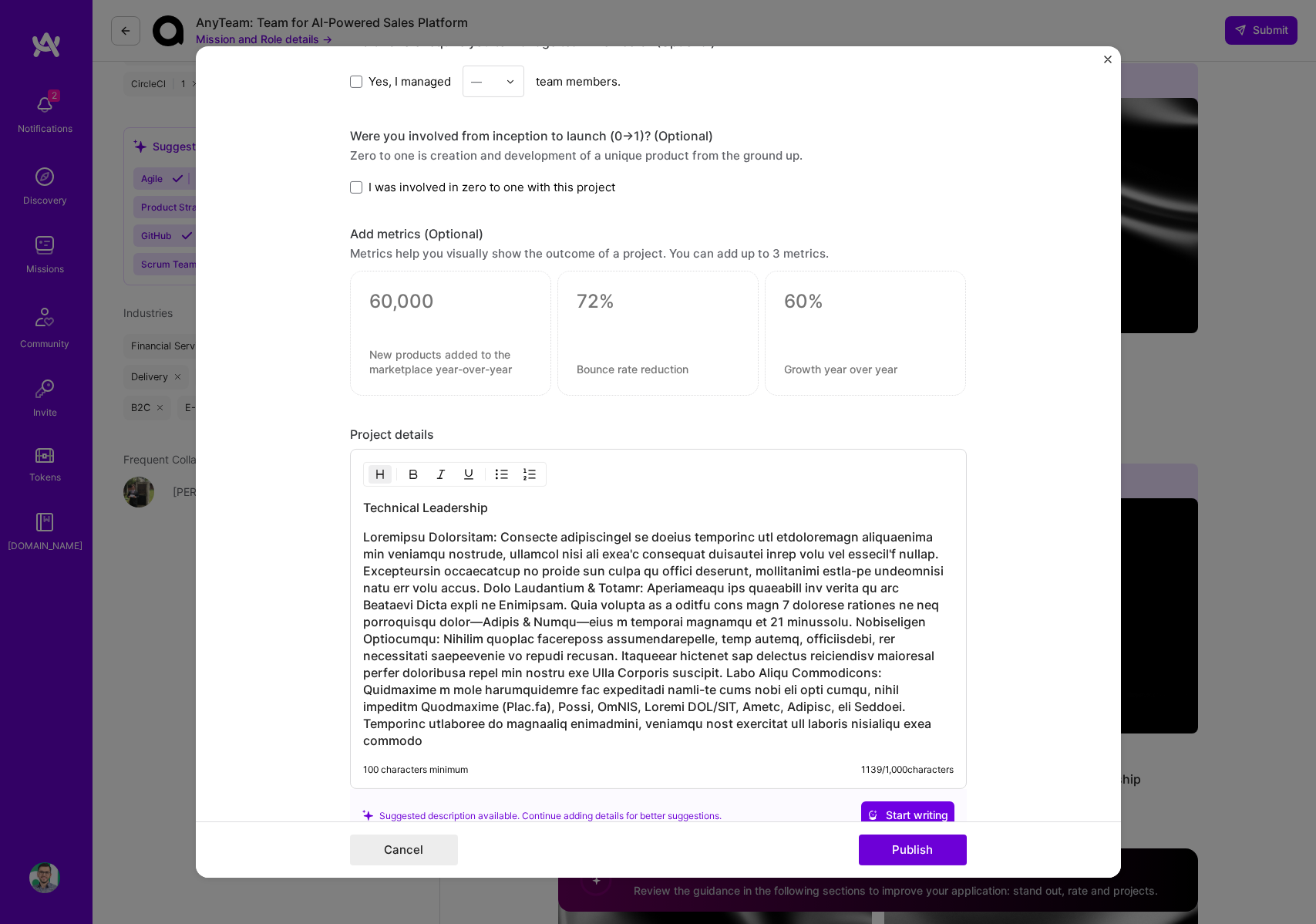
drag, startPoint x: 485, startPoint y: 587, endPoint x: 493, endPoint y: 593, distance: 10.0
click at [485, 587] on h3 at bounding box center [659, 639] width 591 height 221
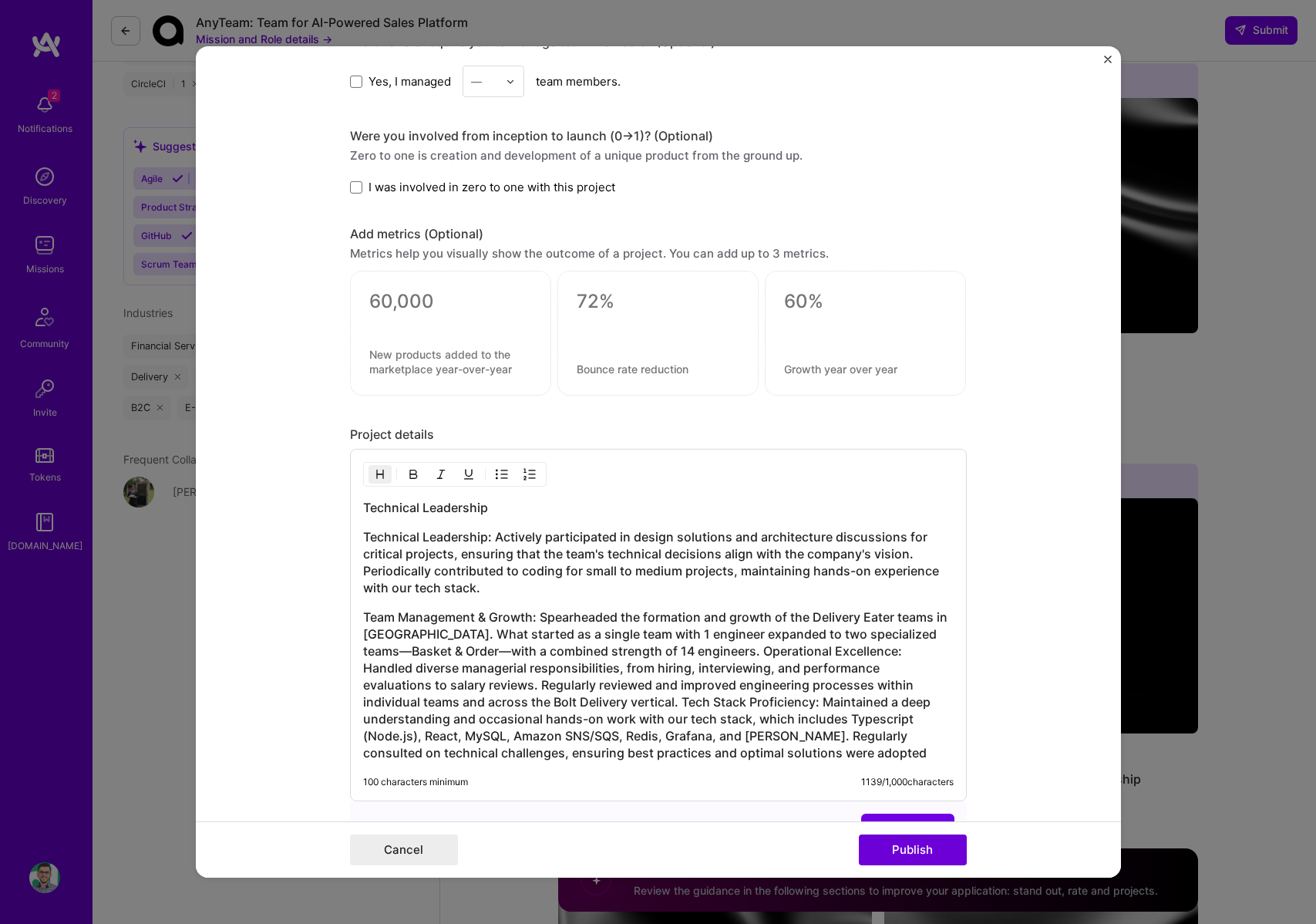
click at [716, 650] on h3 "Team Management & Growth: Spearheaded the formation and growth of the Delivery …" at bounding box center [659, 685] width 591 height 153
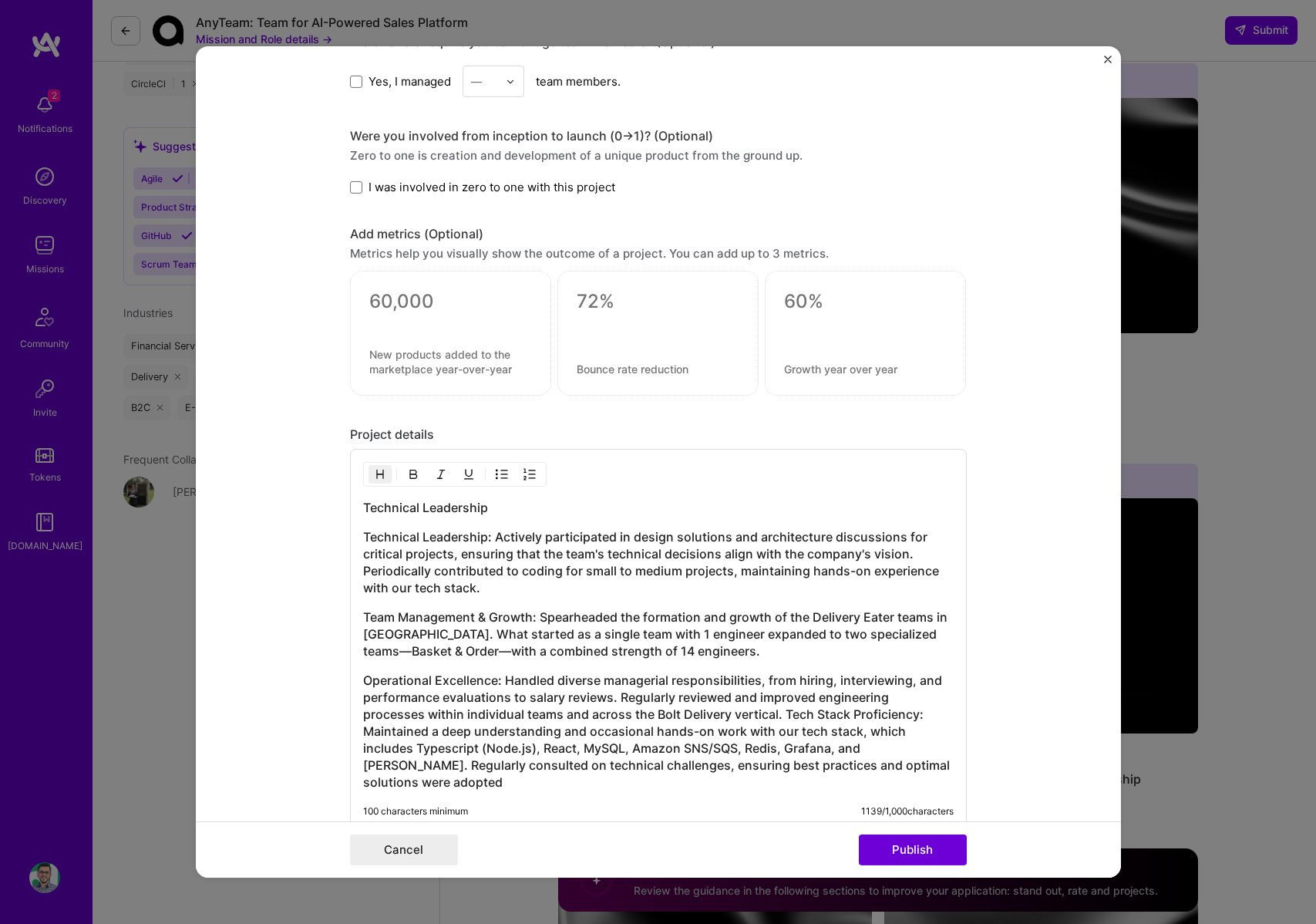
click at [476, 650] on h3 "Team Management & Growth: Spearheaded the formation and growth of the Delivery …" at bounding box center [659, 634] width 591 height 51
drag, startPoint x: 464, startPoint y: 652, endPoint x: 493, endPoint y: 666, distance: 32.2
click at [463, 652] on h3 "Team Management & Growth: Spearheaded the formation and growth of the Delivery …" at bounding box center [659, 634] width 591 height 51
click at [784, 712] on h3 "Operational Excellence: Handled diverse managerial responsibilities, from hirin…" at bounding box center [659, 731] width 591 height 119
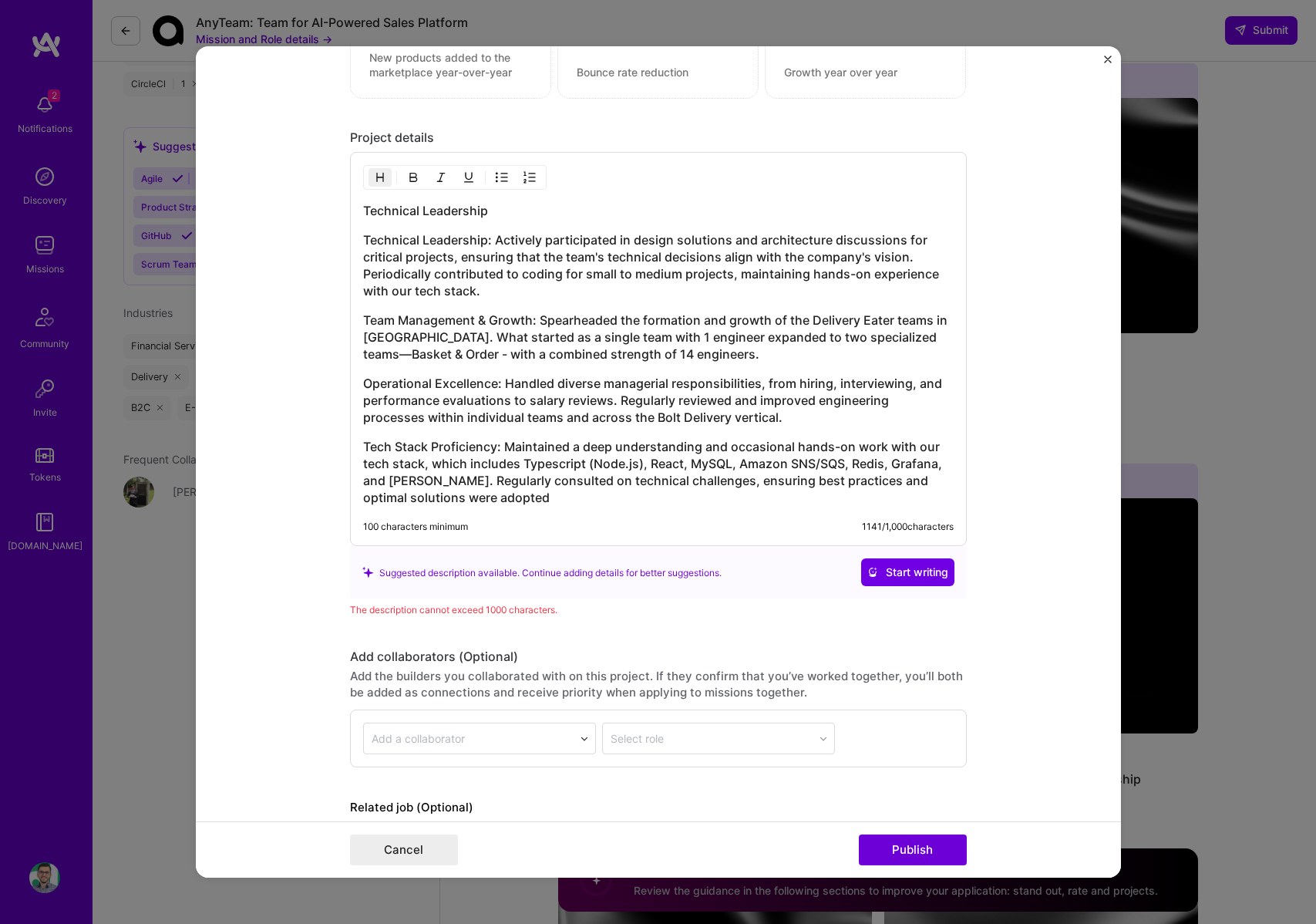
scroll to position [1507, 0]
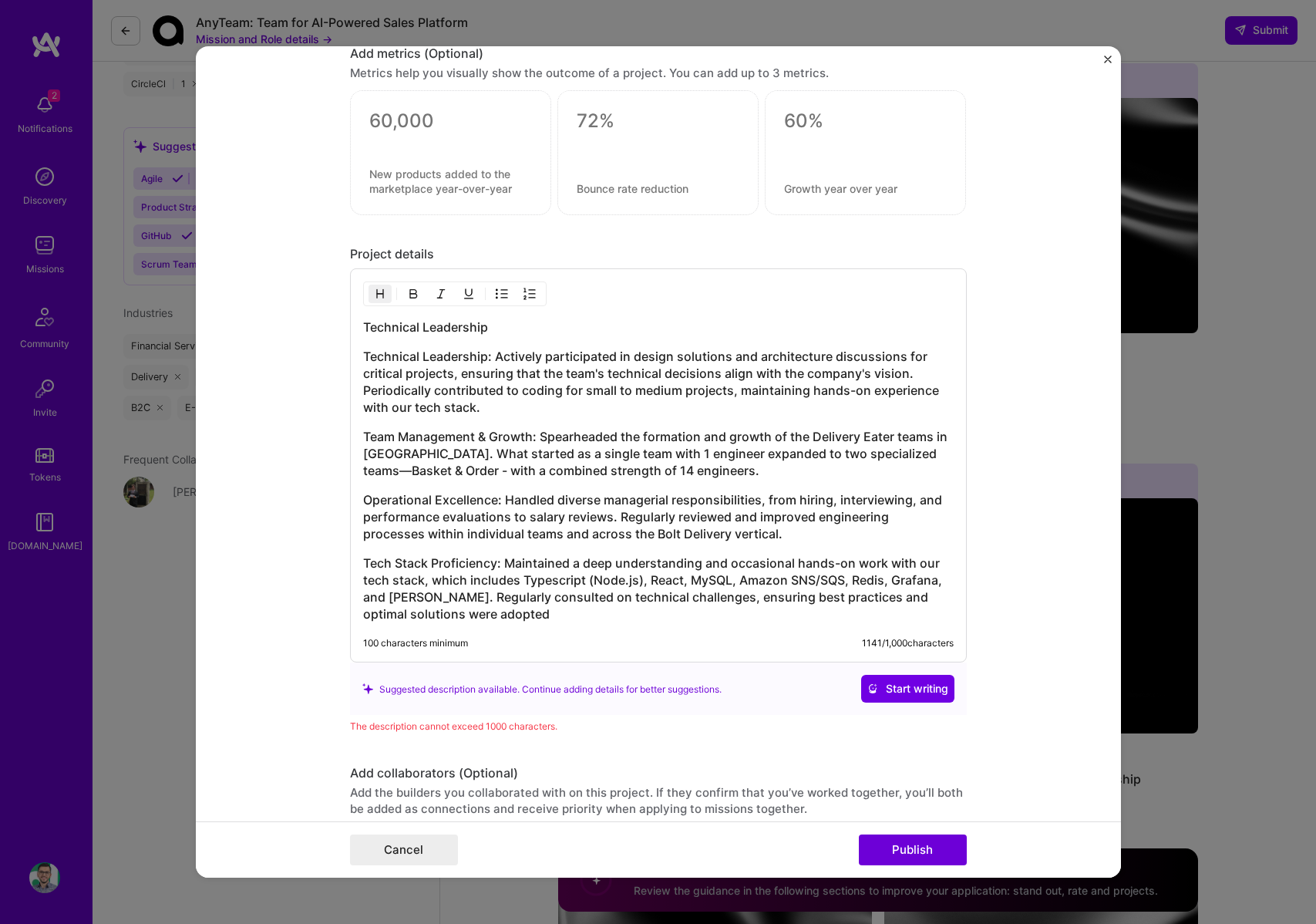
scroll to position [1249, 0]
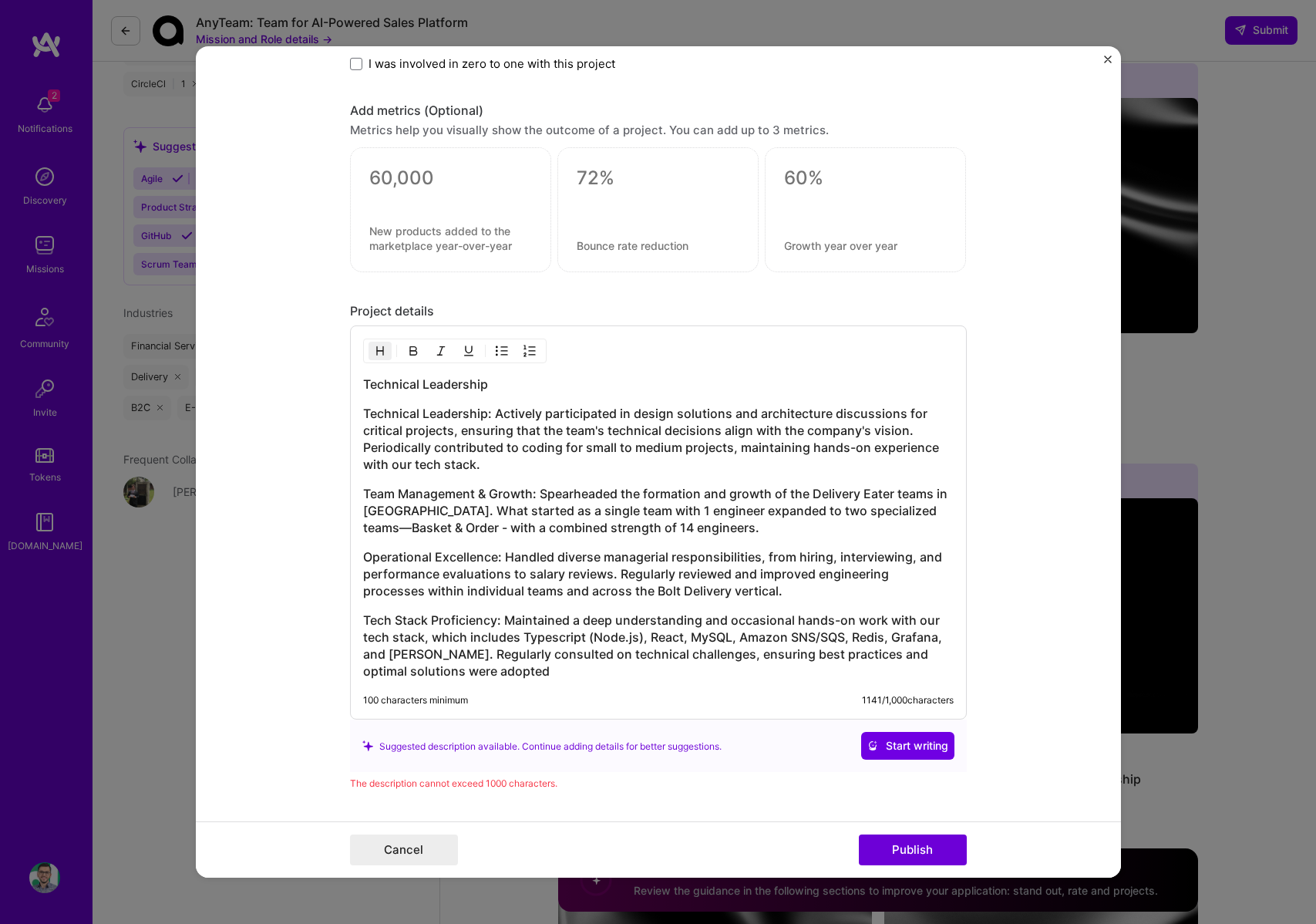
click at [545, 671] on h3 "Tech Stack Proficiency: Maintained a deep understanding and occasional hands-on…" at bounding box center [659, 646] width 591 height 68
drag, startPoint x: 712, startPoint y: 531, endPoint x: 472, endPoint y: 532, distance: 240.0
click at [472, 532] on h3 "Team Management & Growth: Spearheaded the formation and growth of the Delivery …" at bounding box center [659, 511] width 591 height 51
click at [922, 520] on h3 "Team Management & Growth: Spearheaded the formation and growth of the Delivery …" at bounding box center [659, 511] width 591 height 51
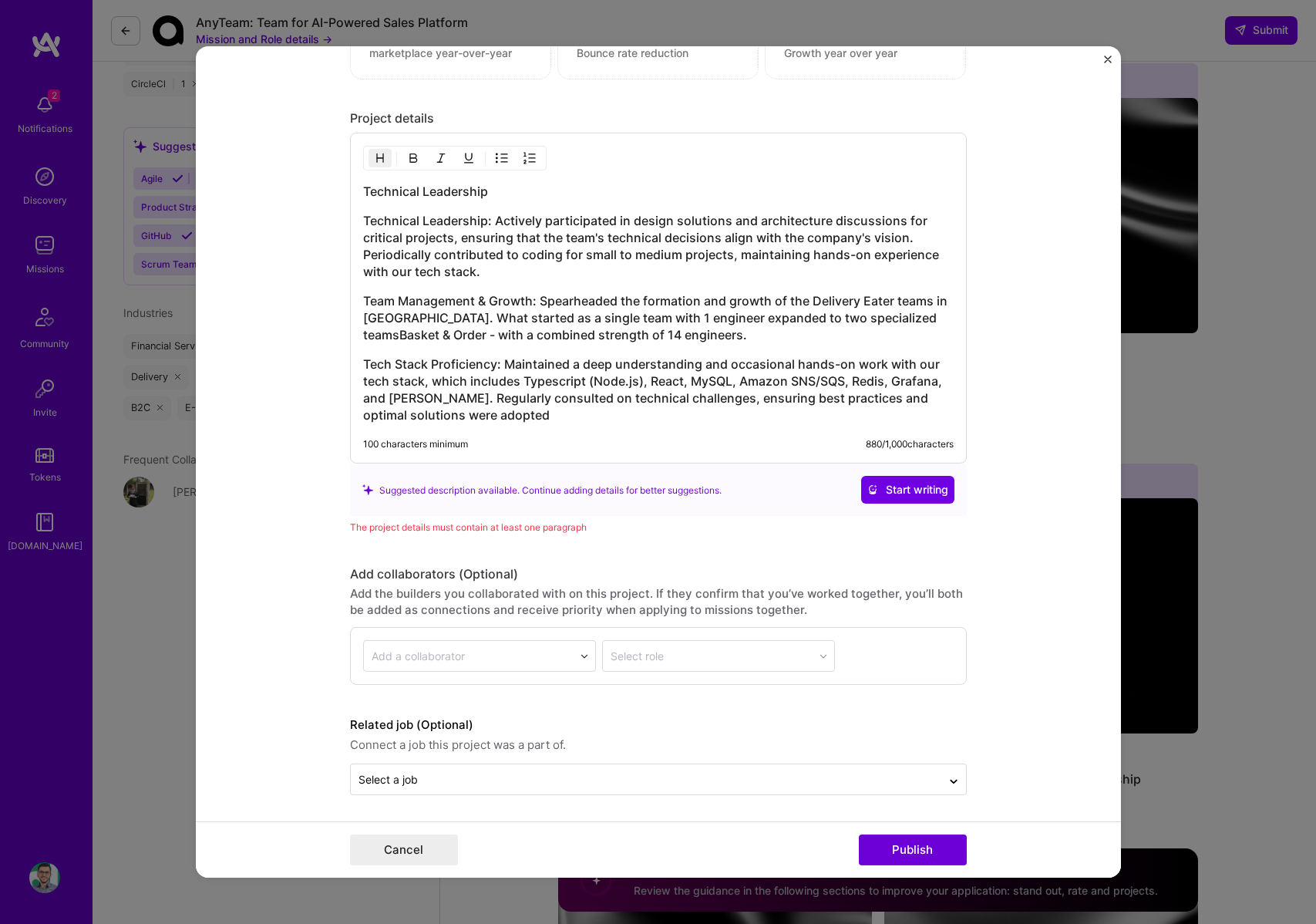
scroll to position [1444, 0]
click at [939, 860] on button "Publish" at bounding box center [913, 850] width 108 height 31
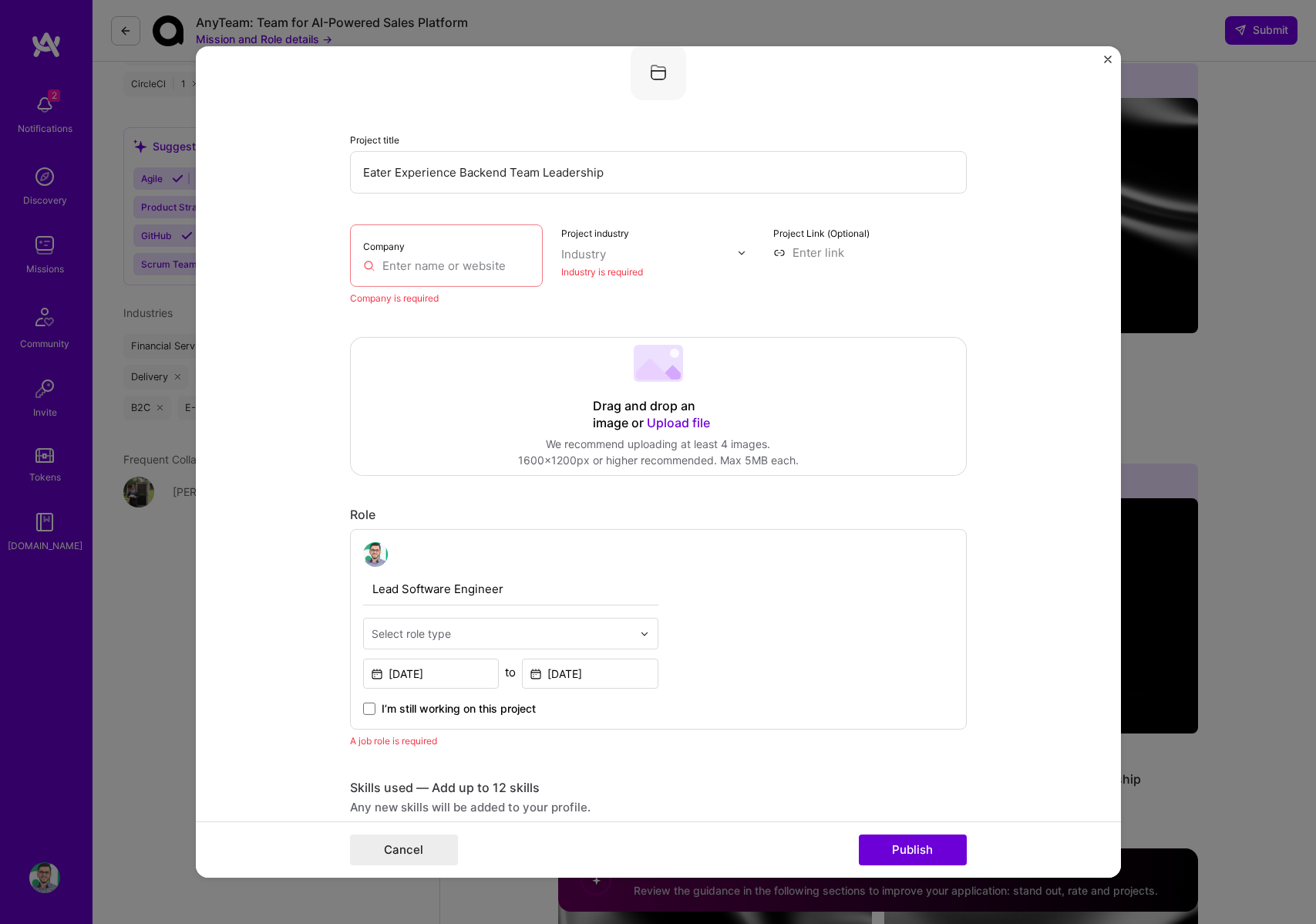
scroll to position [101, 0]
click at [467, 281] on div "Company" at bounding box center [447, 257] width 194 height 62
click at [467, 278] on div "Company" at bounding box center [447, 257] width 194 height 62
click at [467, 269] on input "text" at bounding box center [447, 267] width 167 height 17
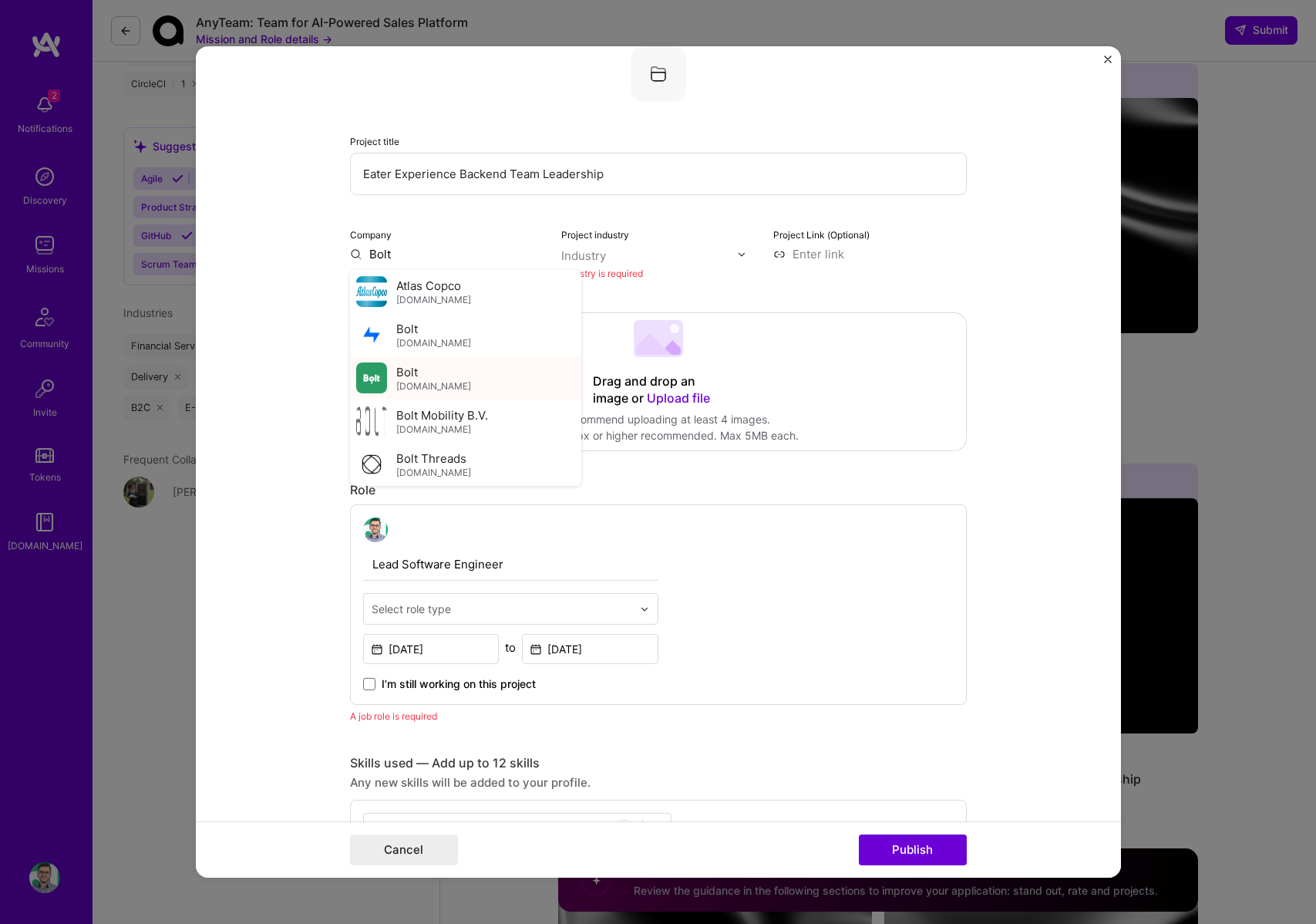
type input "Bolt"
click at [412, 378] on span "Bolt" at bounding box center [407, 371] width 21 height 17
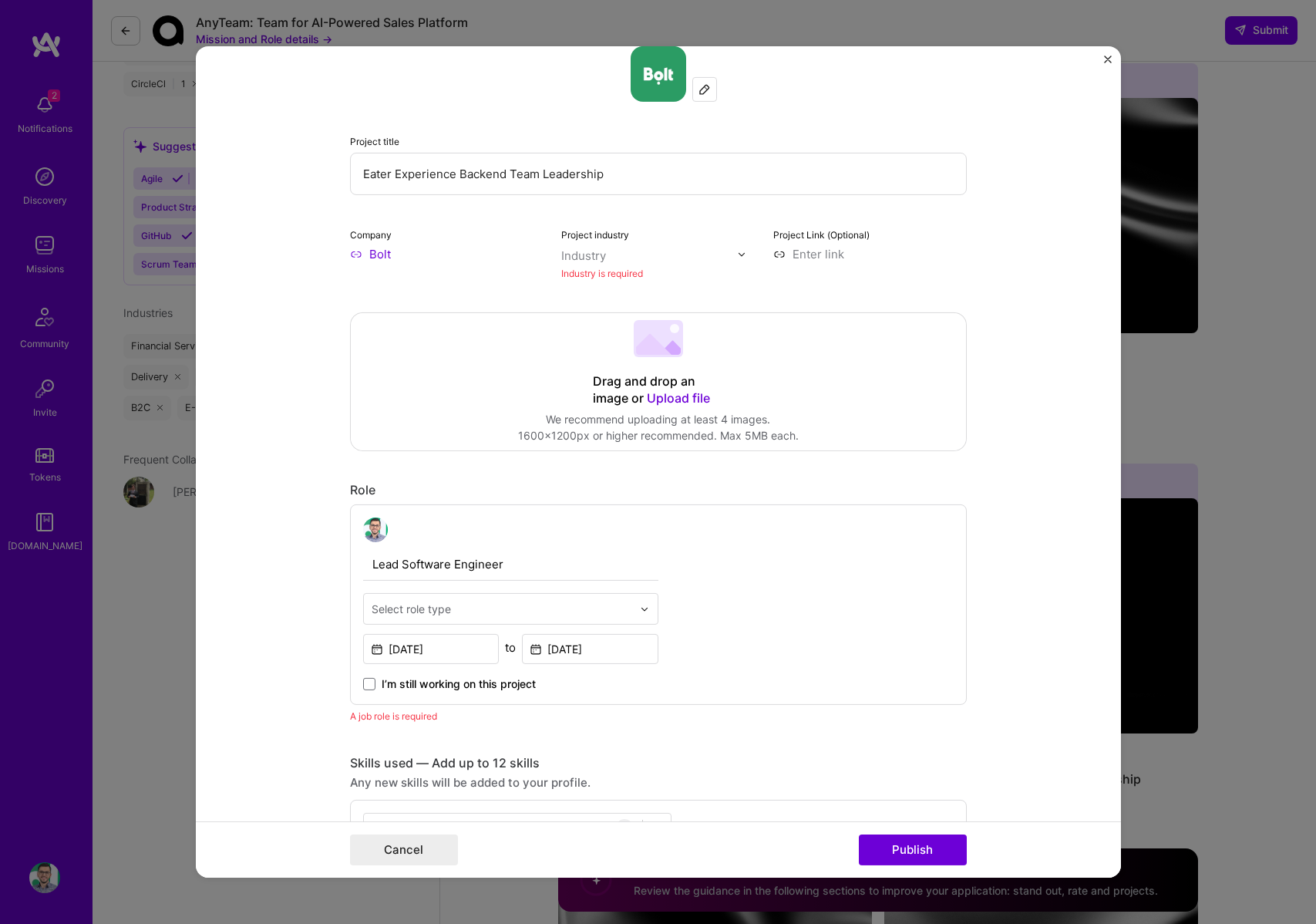
click at [632, 248] on input "text" at bounding box center [649, 255] width 176 height 17
type input "deli"
click at [629, 284] on div "Delivery" at bounding box center [617, 287] width 46 height 17
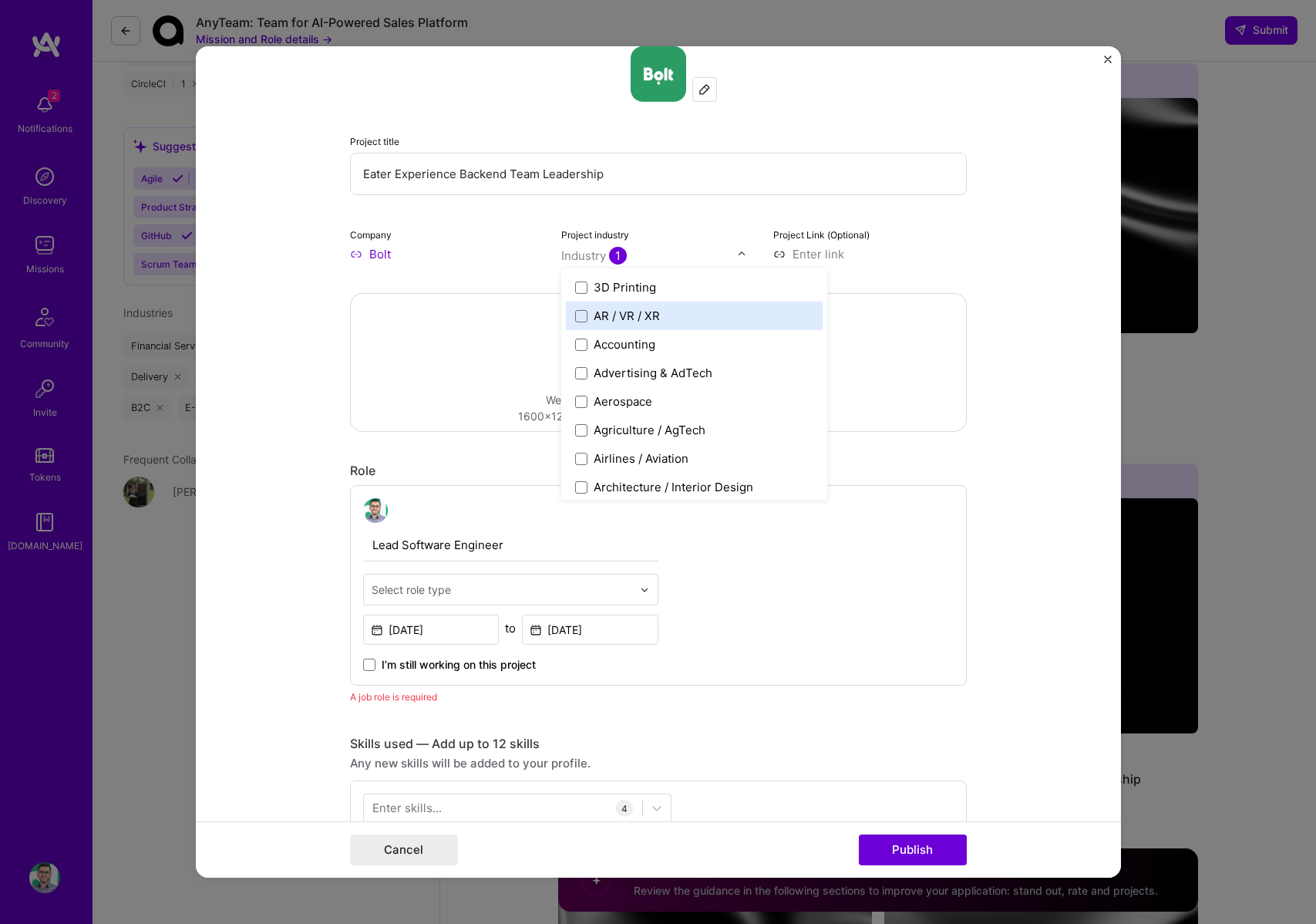
click at [969, 270] on form "Editing suggested project This project is suggested based on your LinkedIn, res…" at bounding box center [659, 462] width 925 height 832
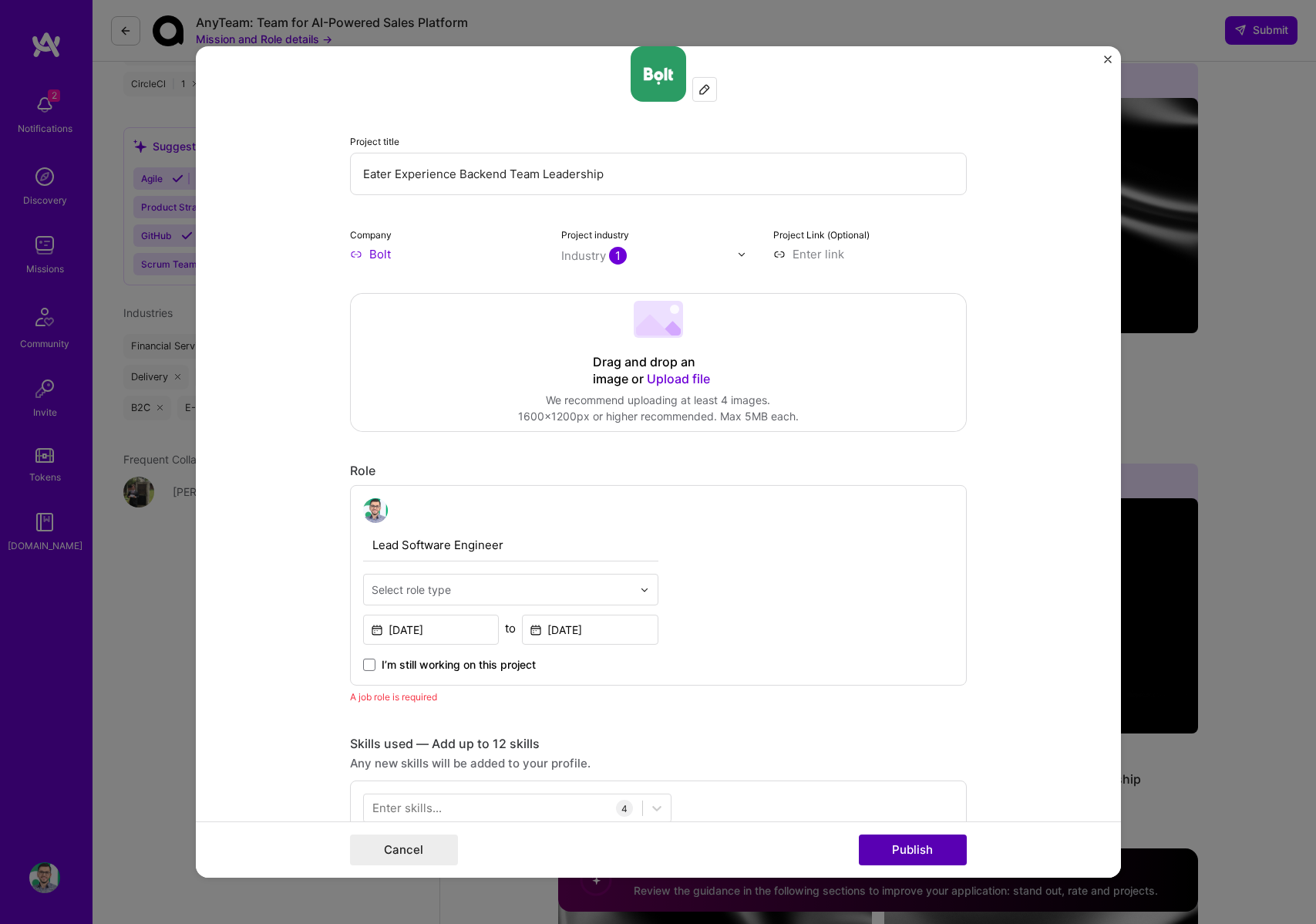
click at [952, 848] on button "Publish" at bounding box center [913, 850] width 108 height 31
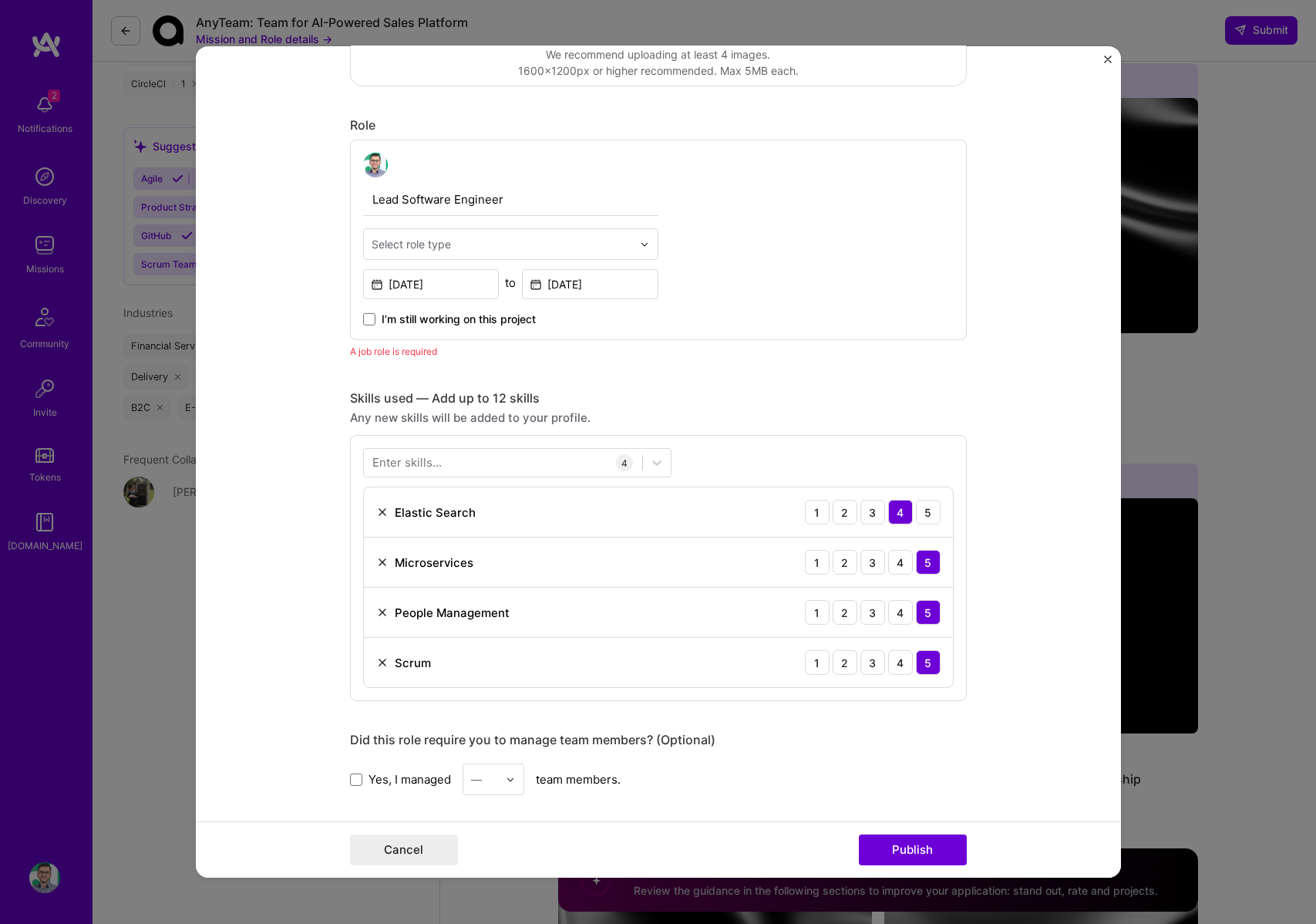
scroll to position [410, 0]
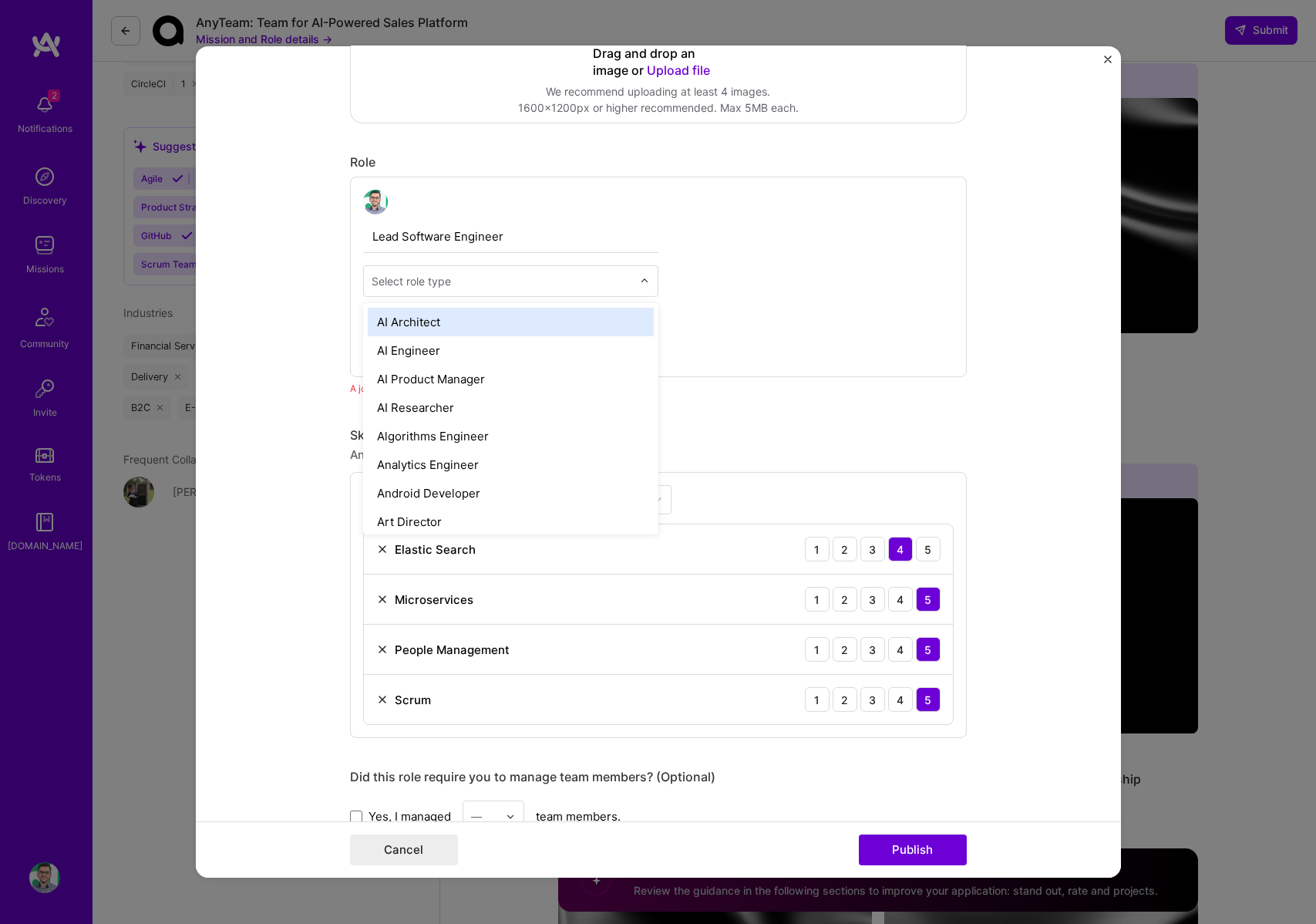
click at [455, 281] on input "text" at bounding box center [502, 281] width 261 height 17
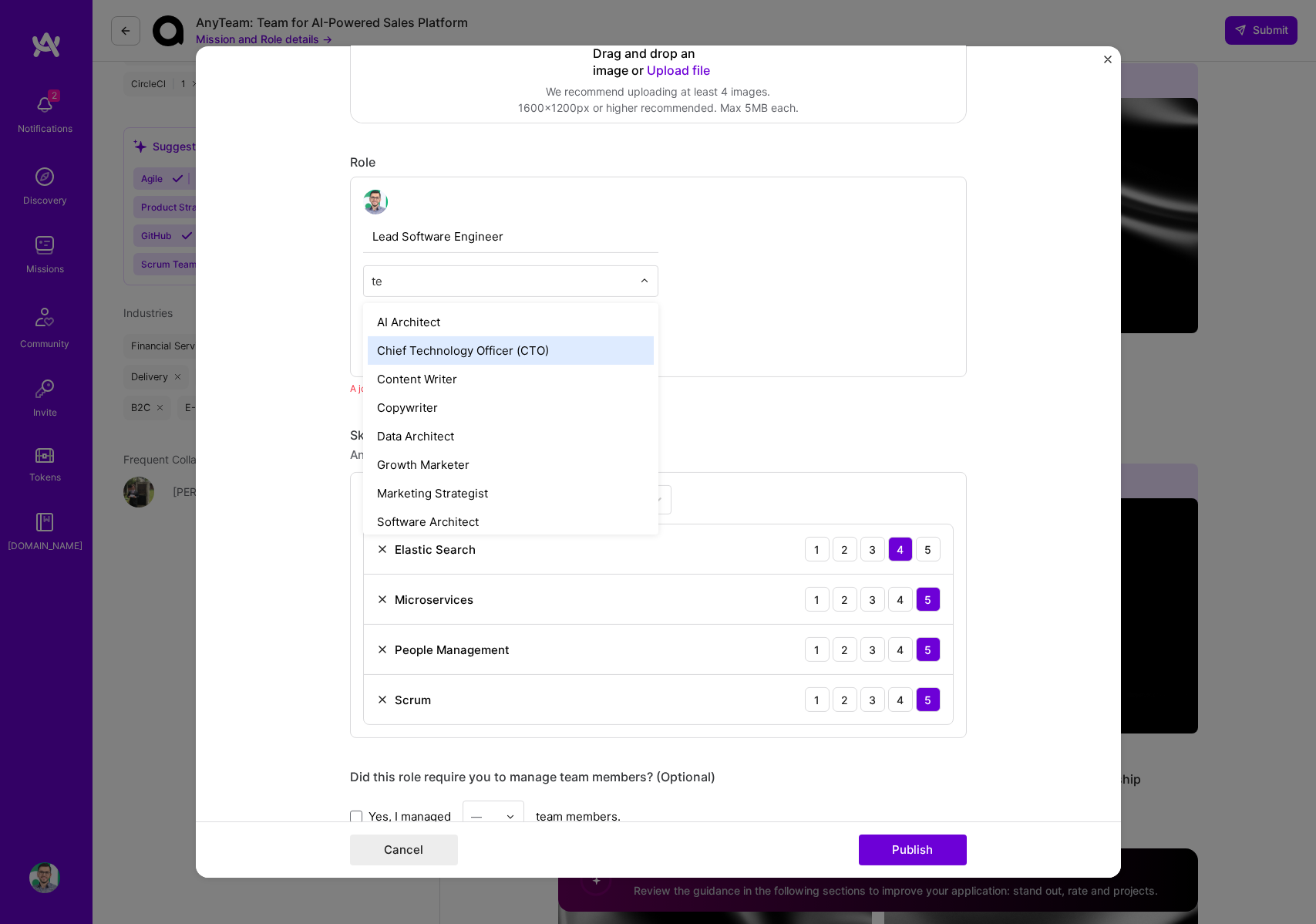
type input "t"
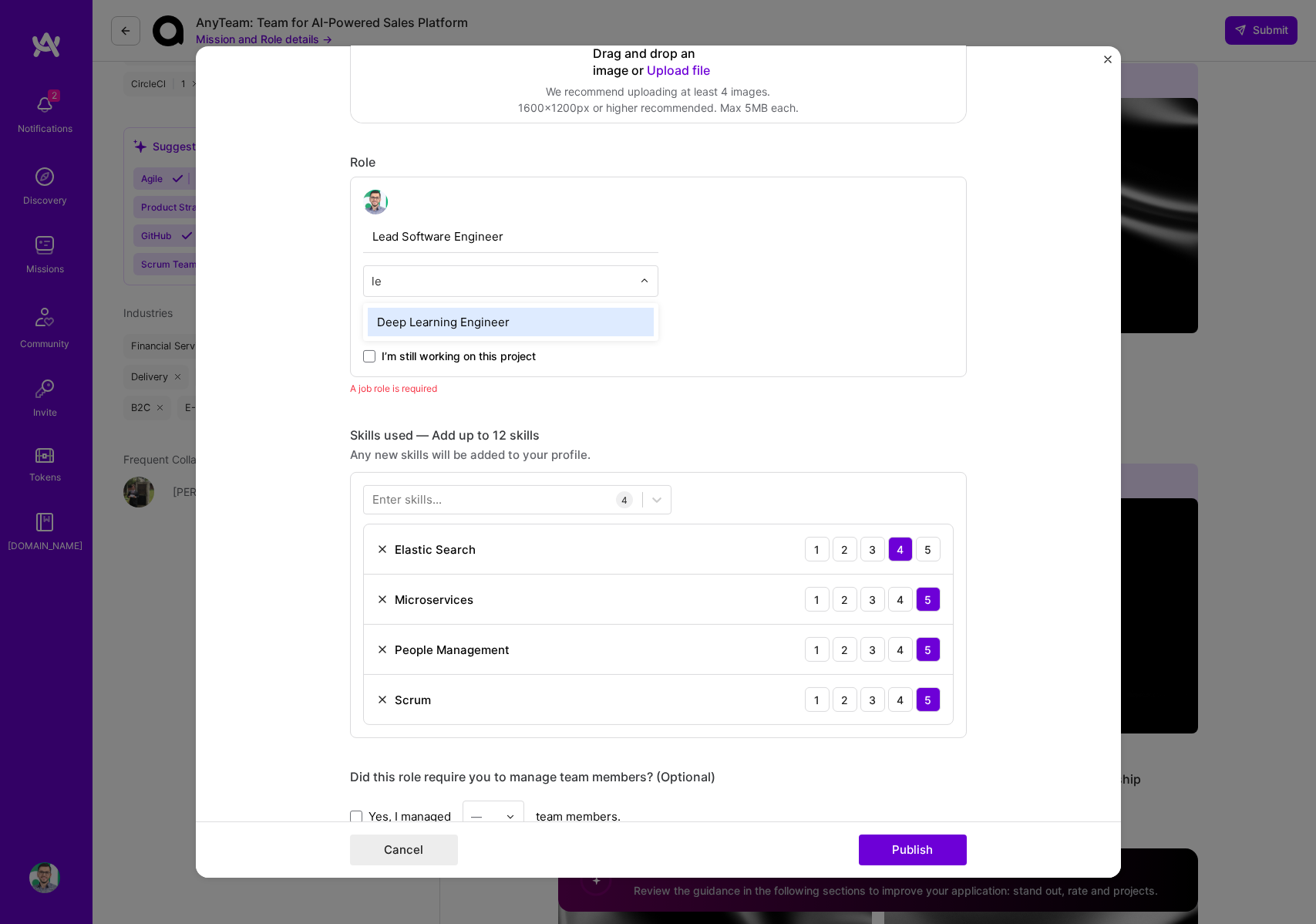
type input "l"
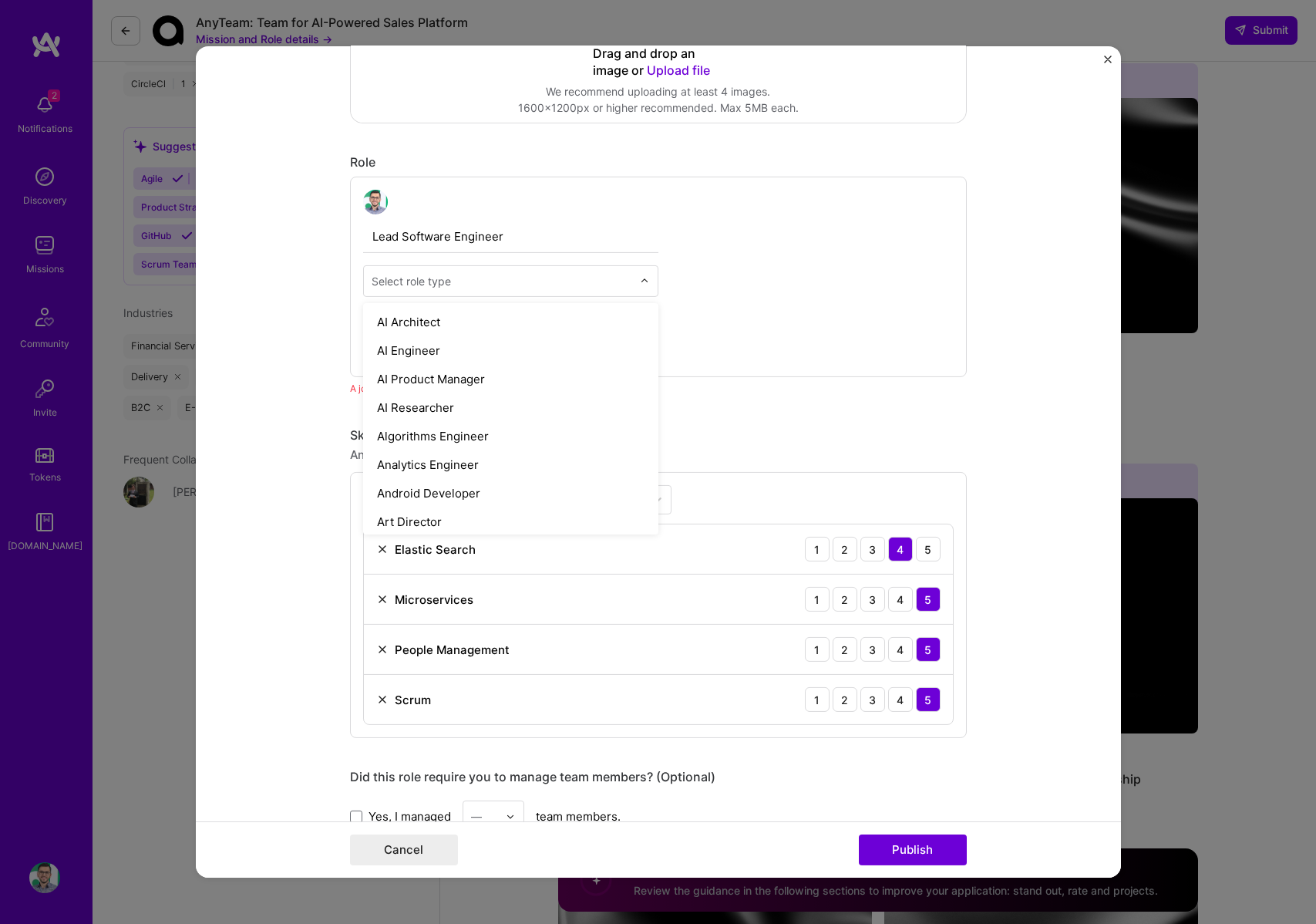
type input "l"
type input "a"
type input "t"
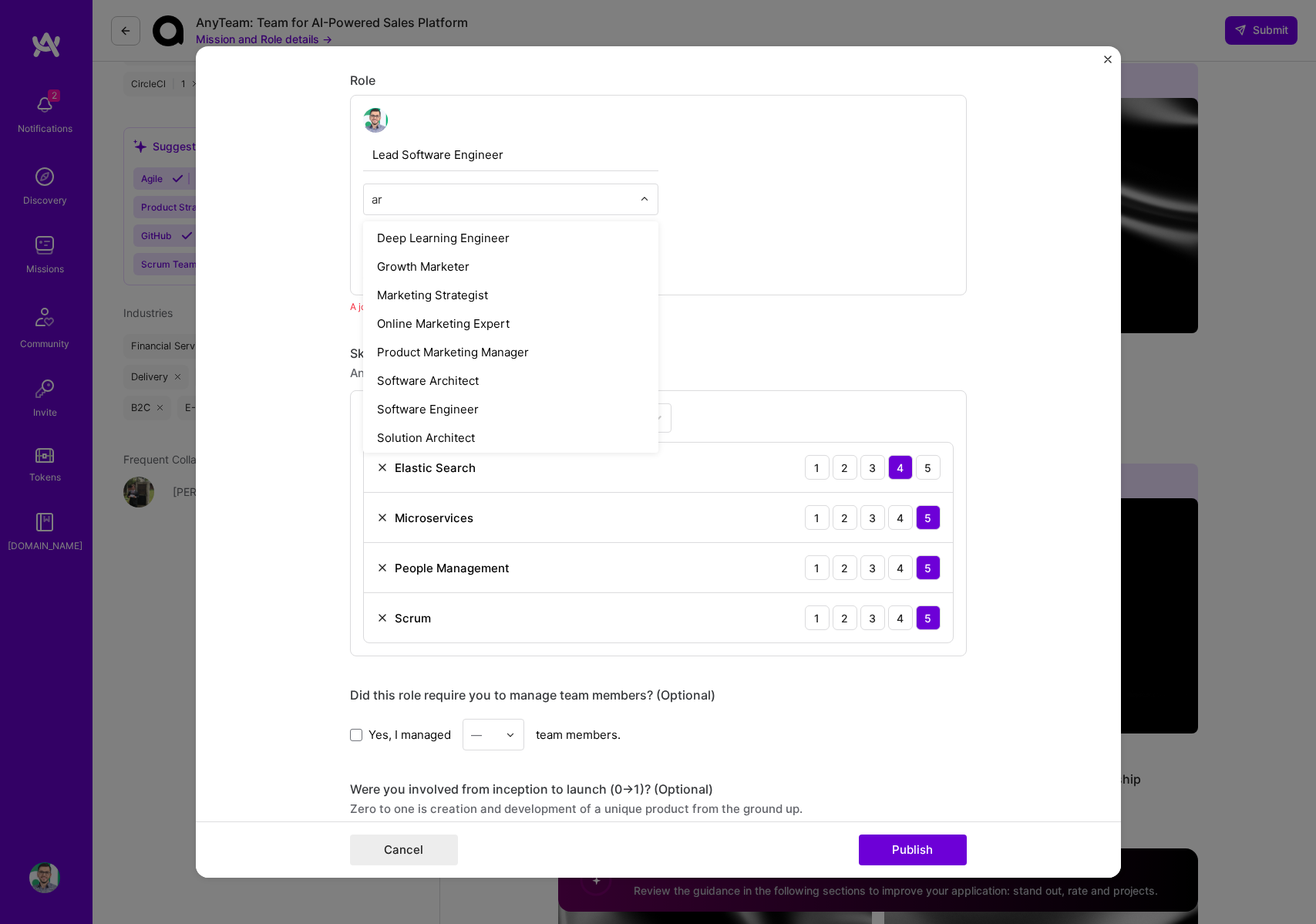
scroll to position [59, 0]
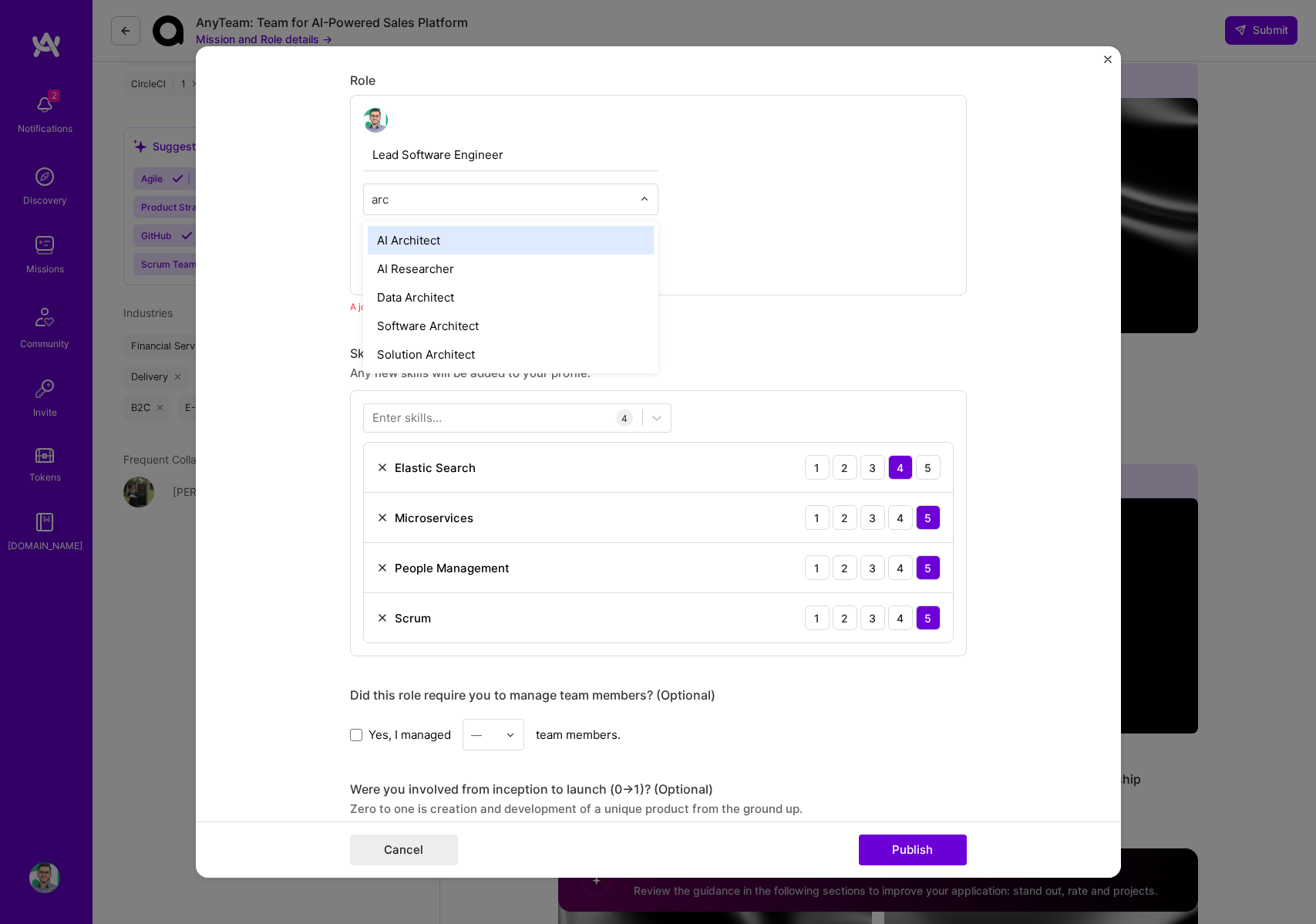
type input "arch"
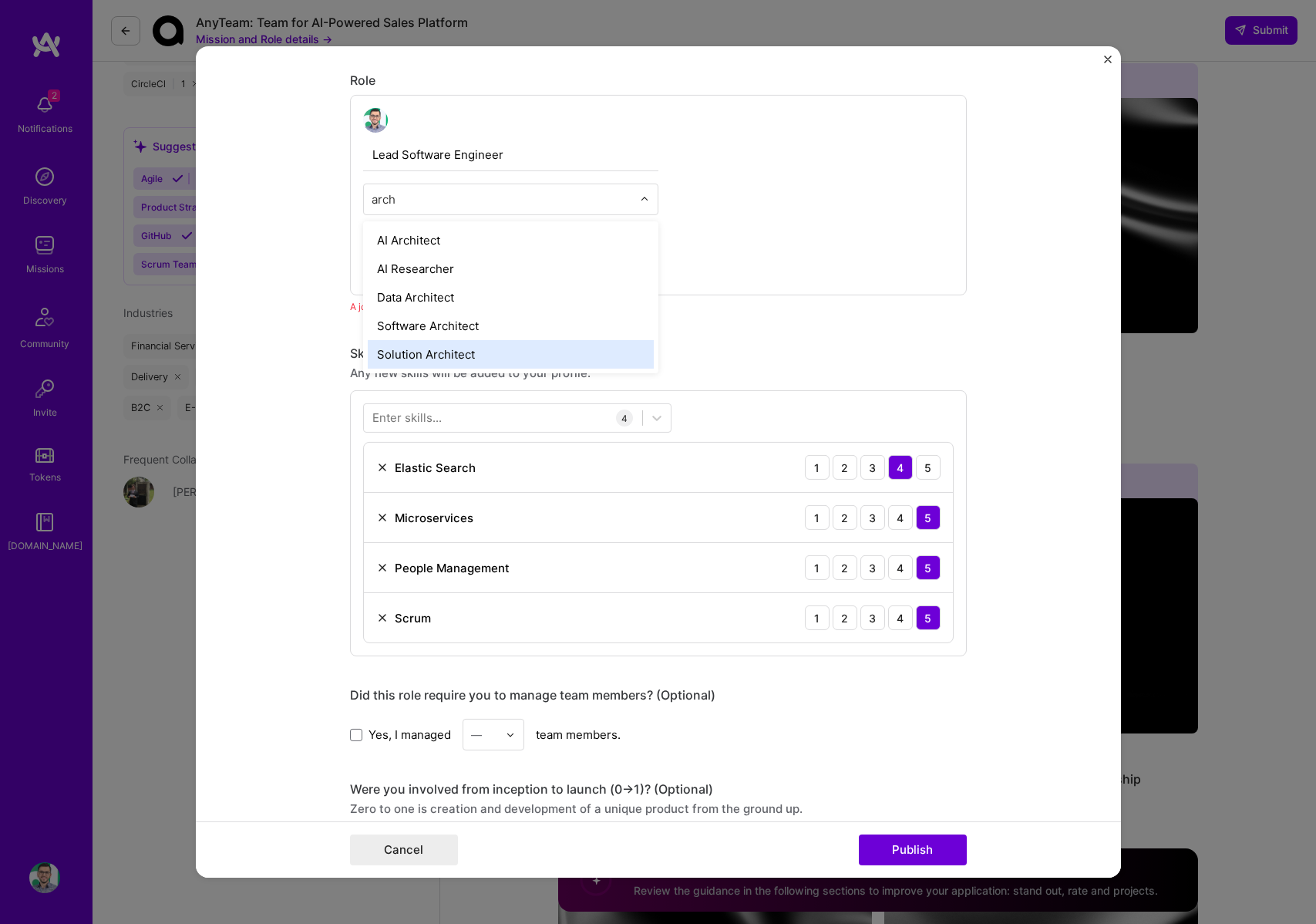
click at [456, 351] on div "Solution Architect" at bounding box center [511, 355] width 286 height 28
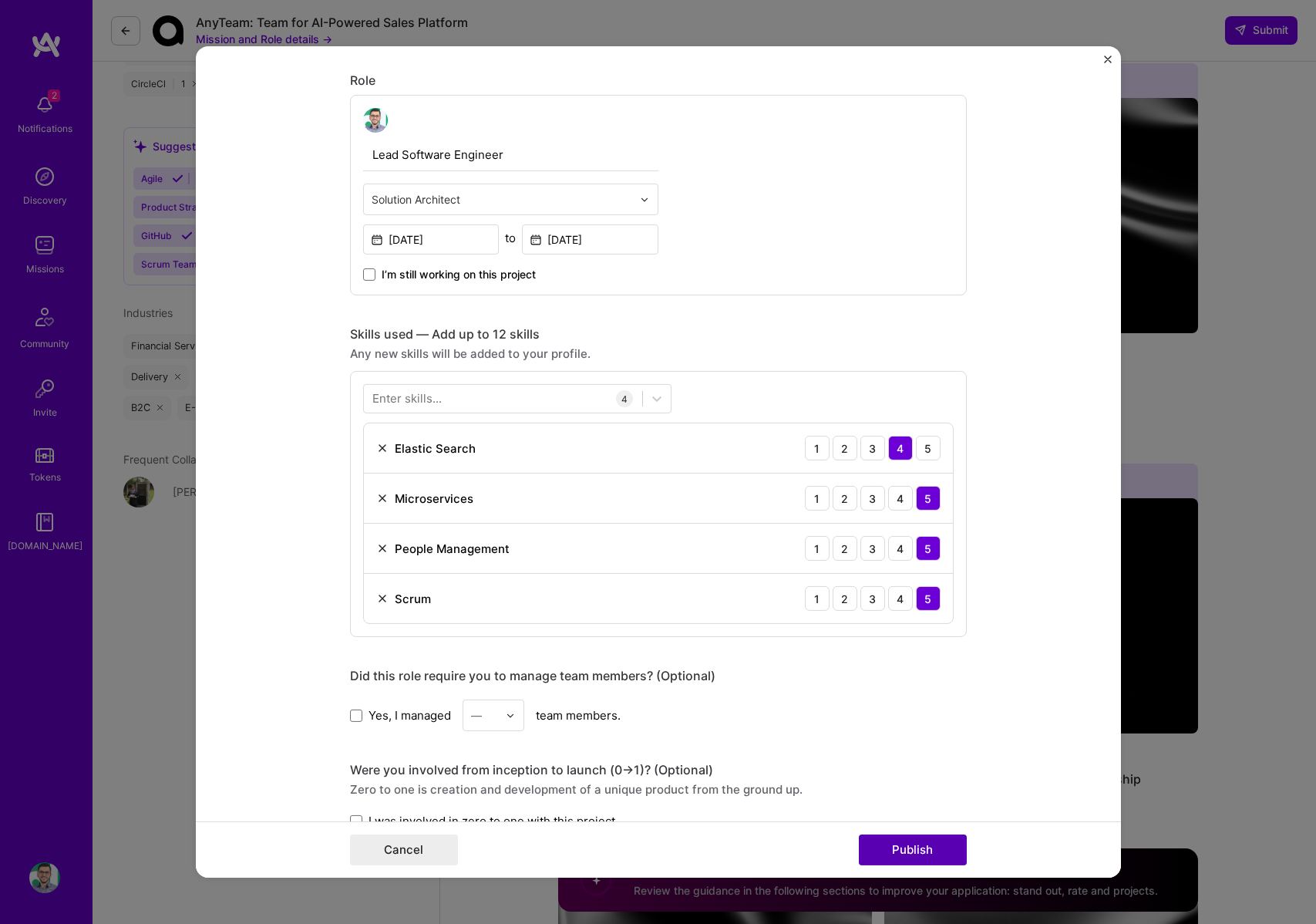
click at [915, 848] on button "Publish" at bounding box center [913, 850] width 108 height 31
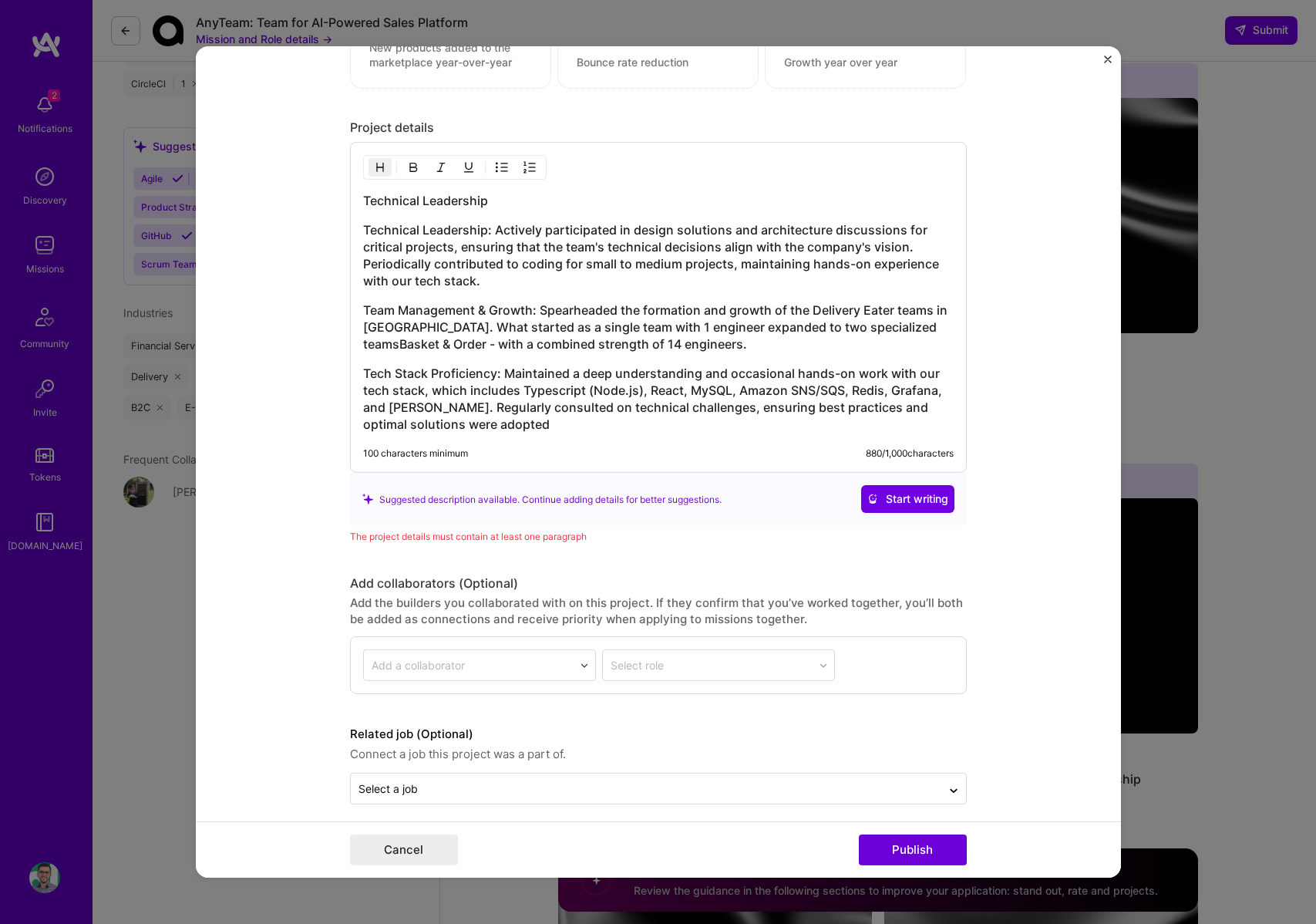
scroll to position [1444, 0]
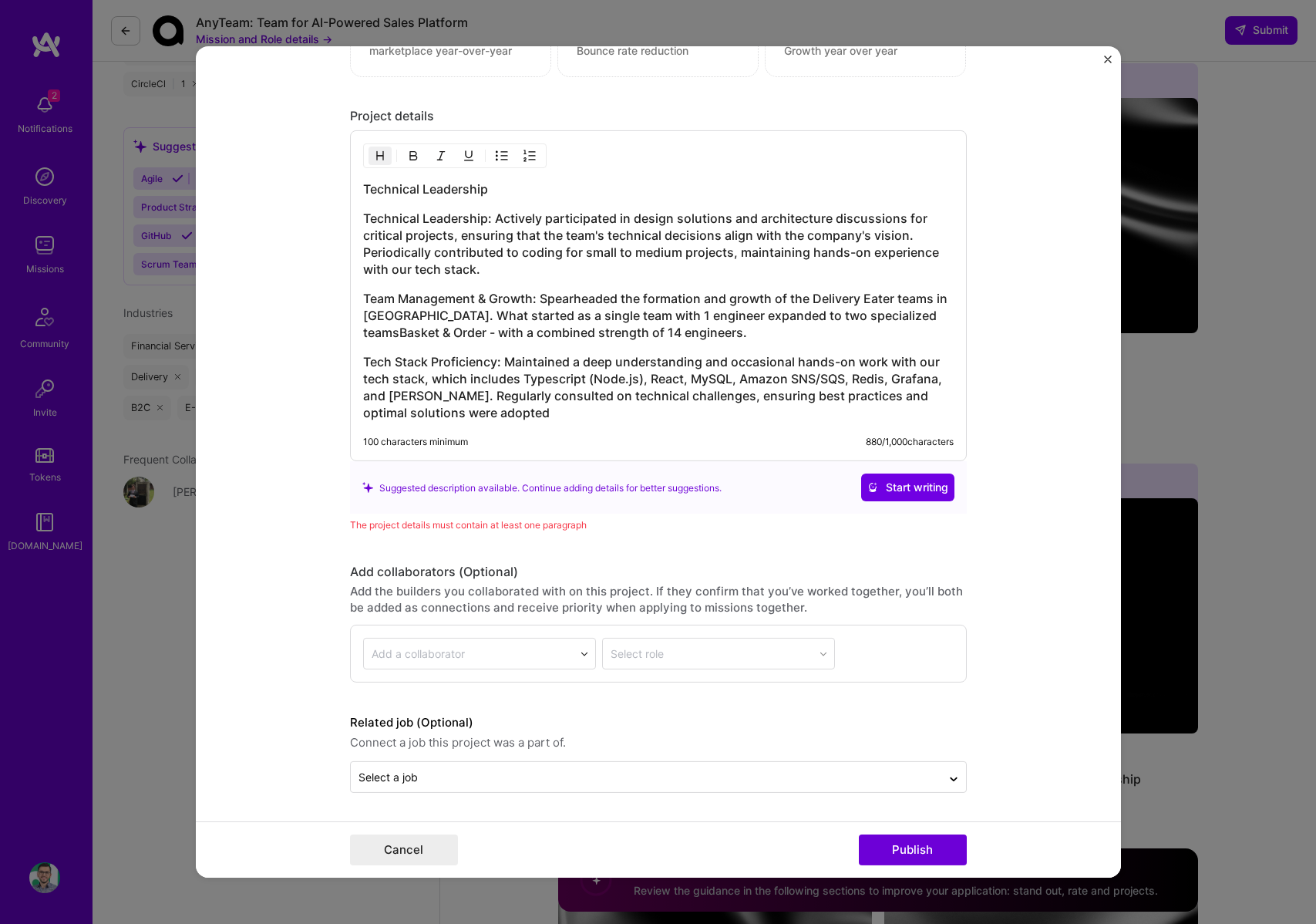
click at [528, 399] on h3 "Tech Stack Proficiency: Maintained a deep understanding and occasional hands-on…" at bounding box center [659, 387] width 591 height 68
click at [523, 415] on h3 "Tech Stack Proficiency: Maintained a deep understanding and occasional hands-on…" at bounding box center [659, 387] width 591 height 68
click at [407, 240] on h3 "Technical Leadership: Actively participated in design solutions and architectur…" at bounding box center [659, 244] width 591 height 68
click at [380, 225] on h3 "Technical Leadership: Actively participated in design solutions and architectur…" at bounding box center [659, 244] width 591 height 68
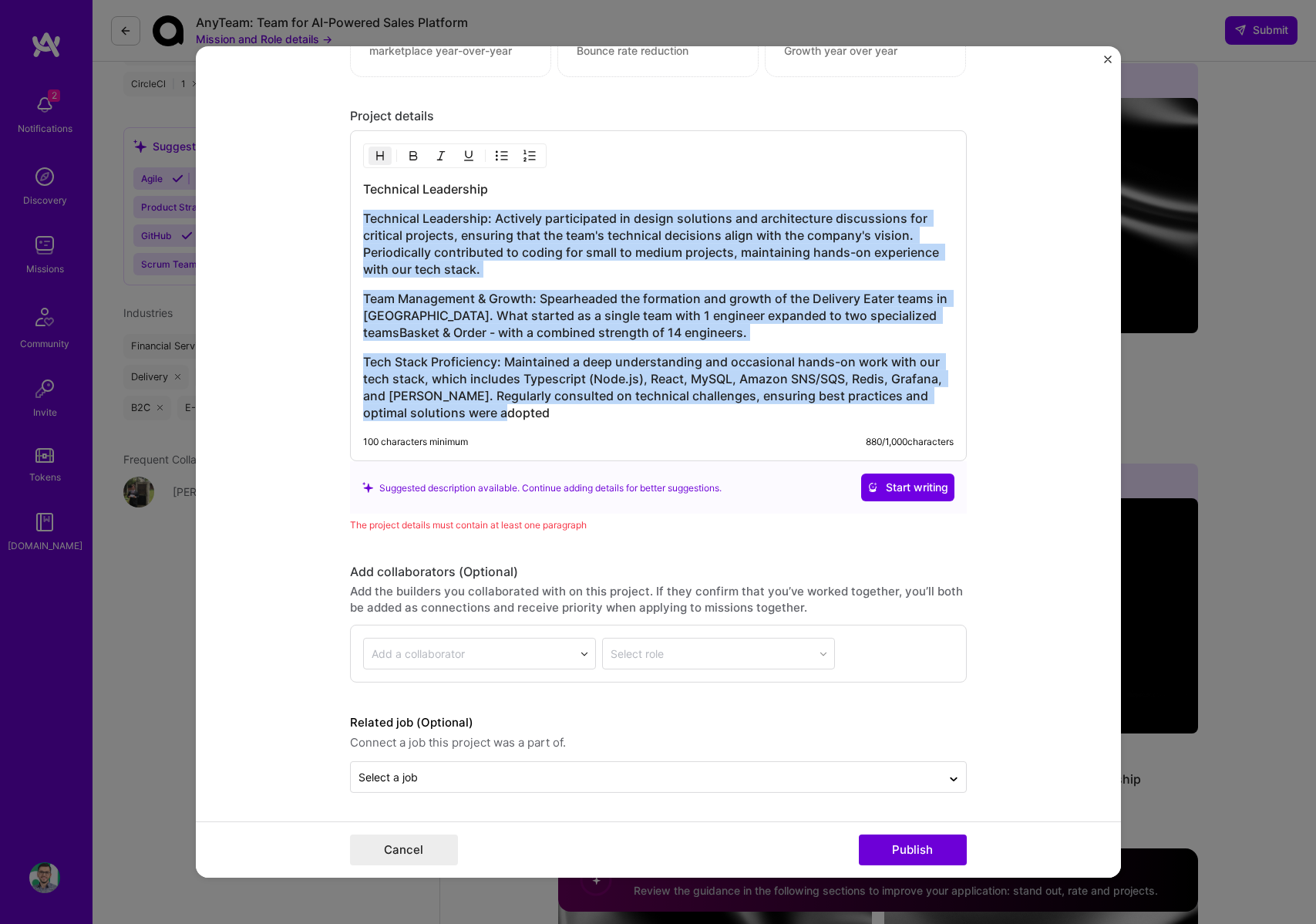
drag, startPoint x: 362, startPoint y: 215, endPoint x: 605, endPoint y: 422, distance: 319.2
click at [605, 422] on div "Technical Leadership Technical Leadership: Actively participated in design solu…" at bounding box center [658, 296] width 617 height 331
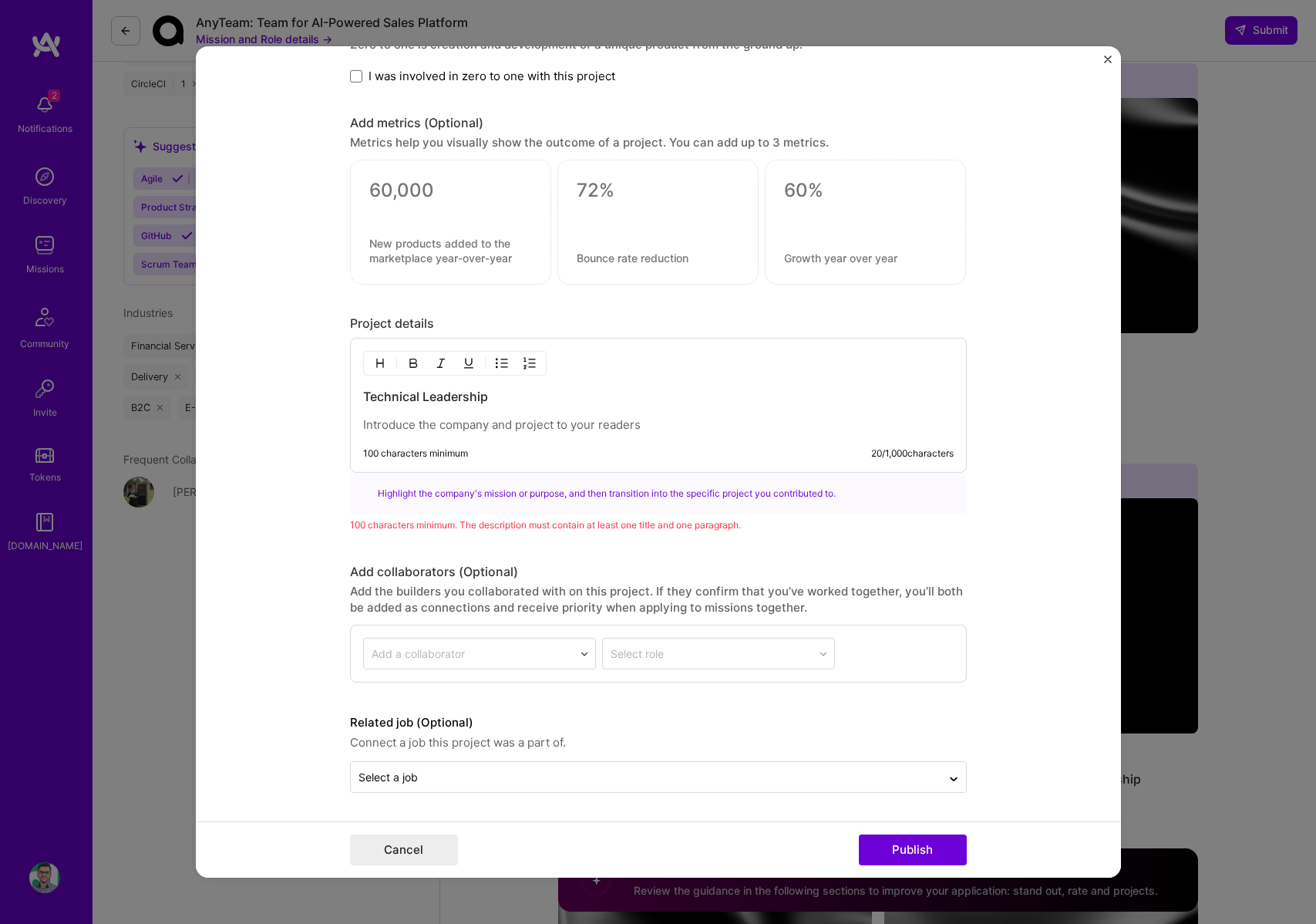
scroll to position [1376, 0]
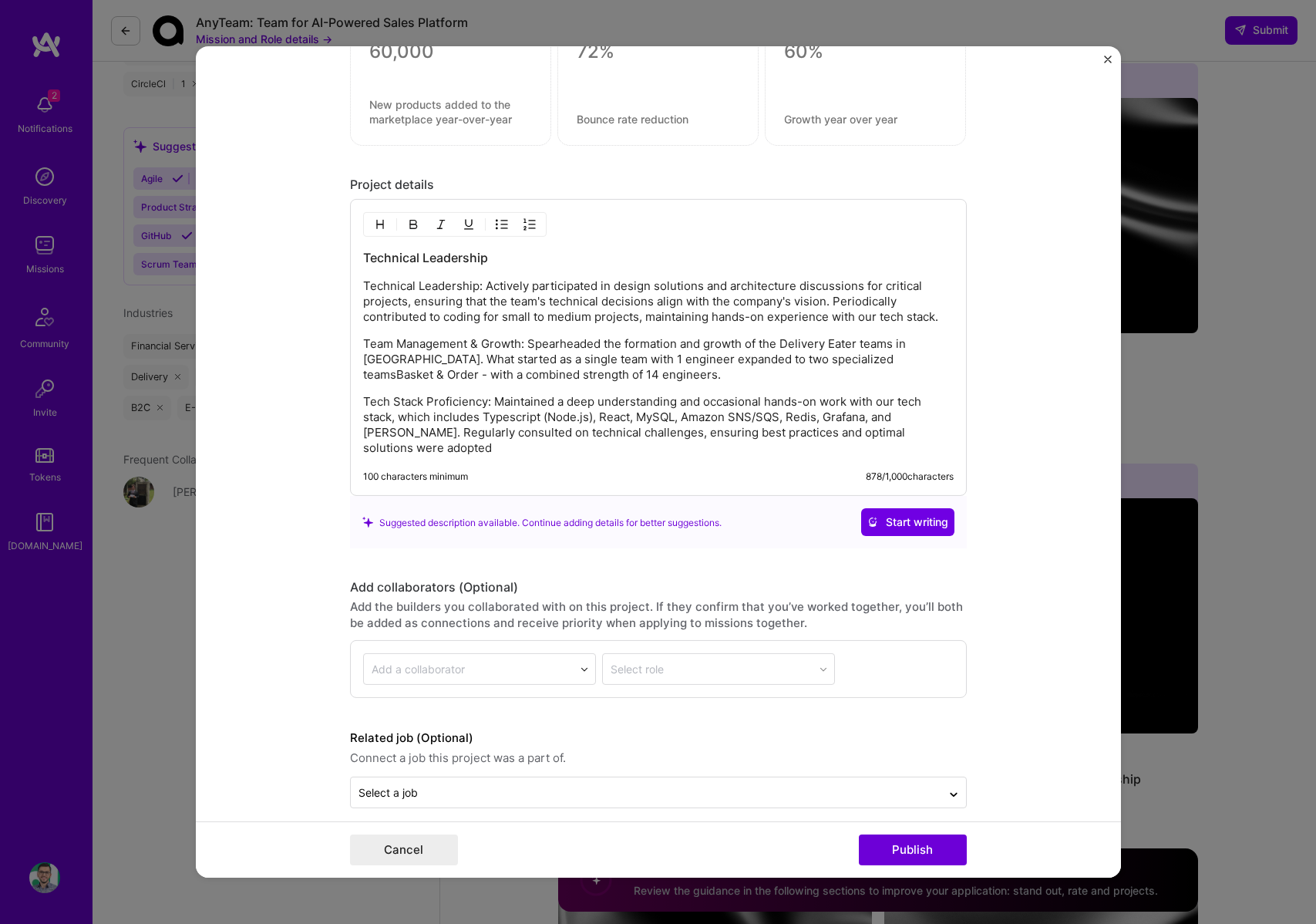
click at [927, 841] on button "Publish" at bounding box center [913, 850] width 108 height 31
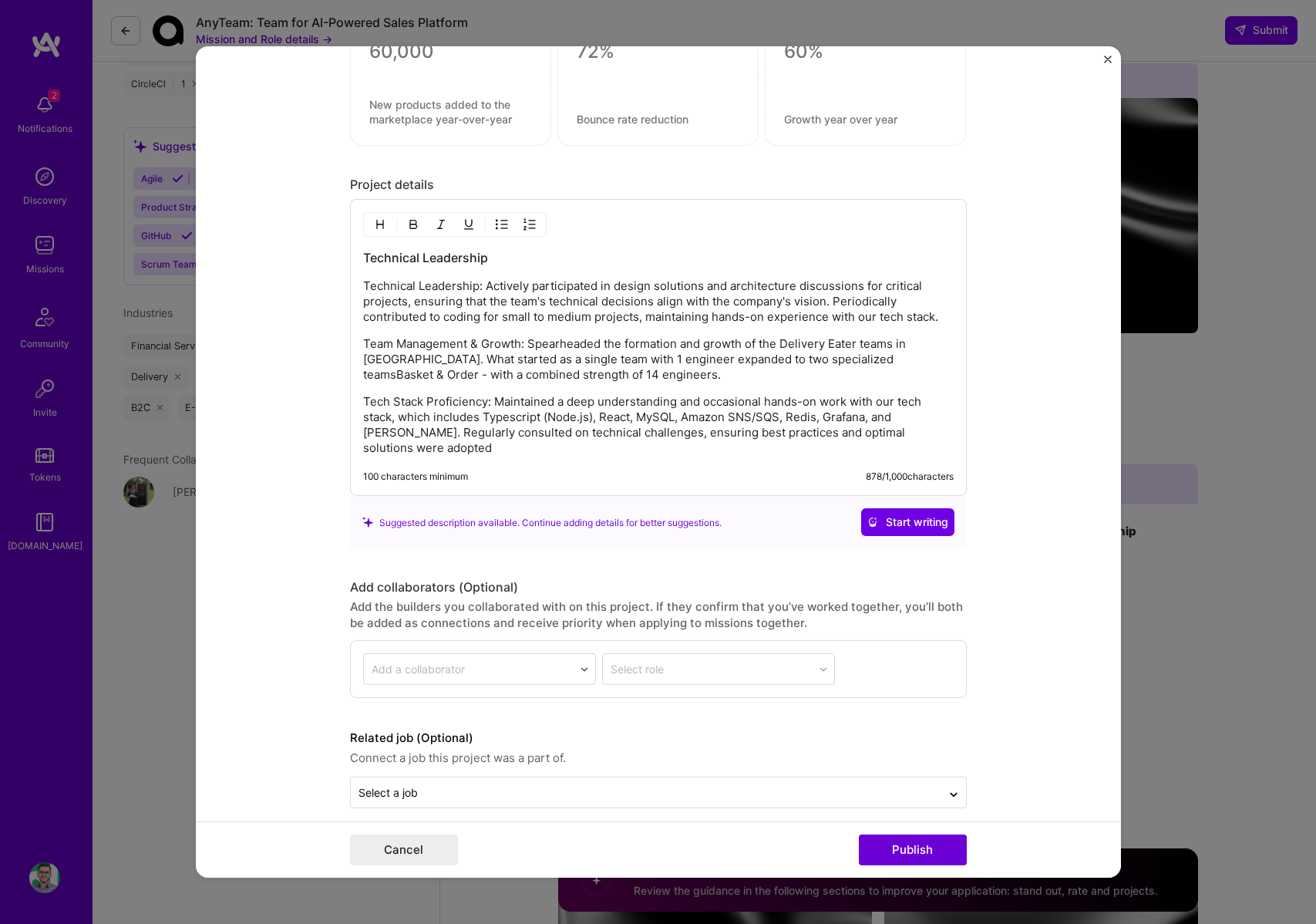
scroll to position [1306, 0]
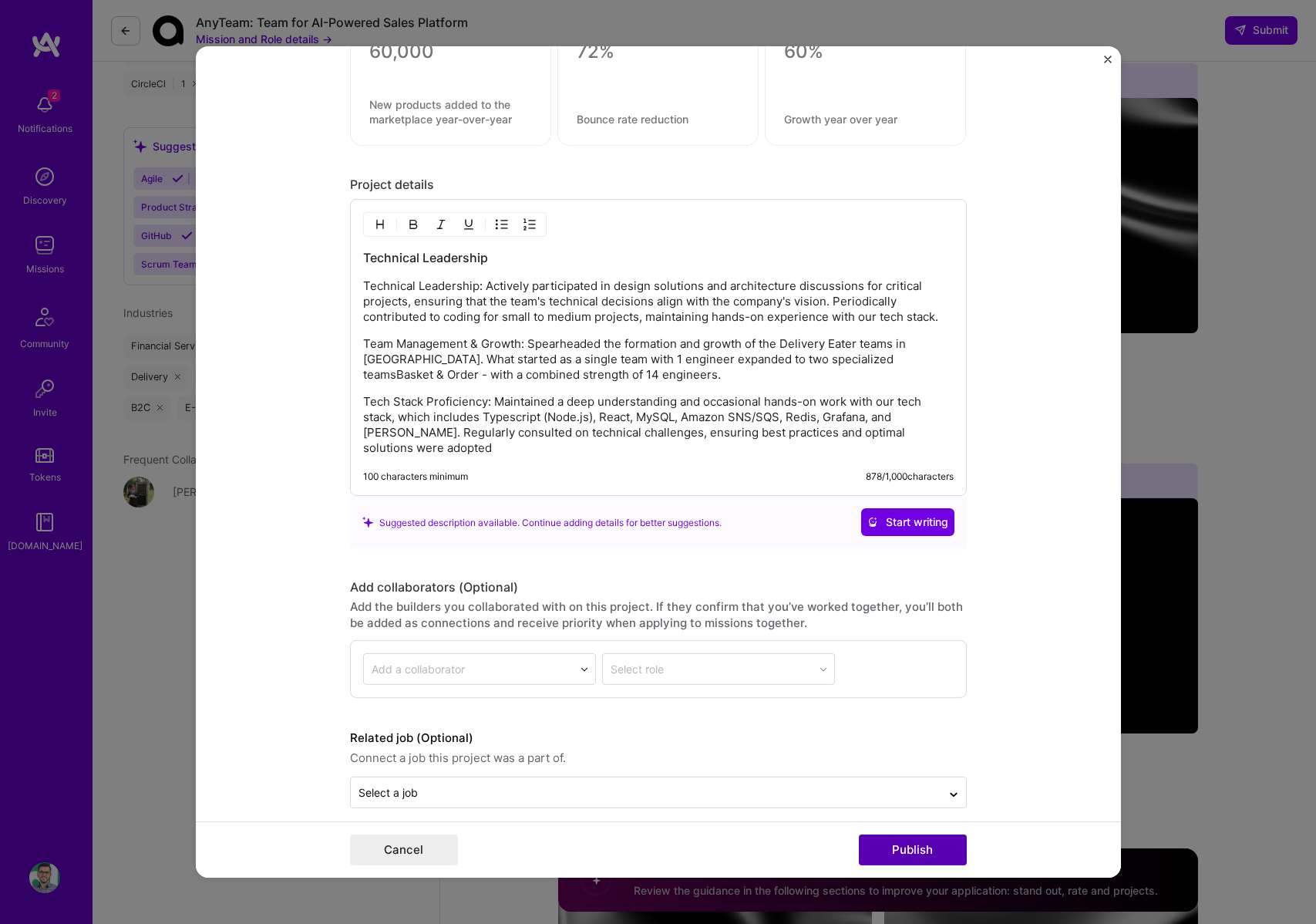
click at [913, 845] on button "Publish" at bounding box center [913, 850] width 108 height 31
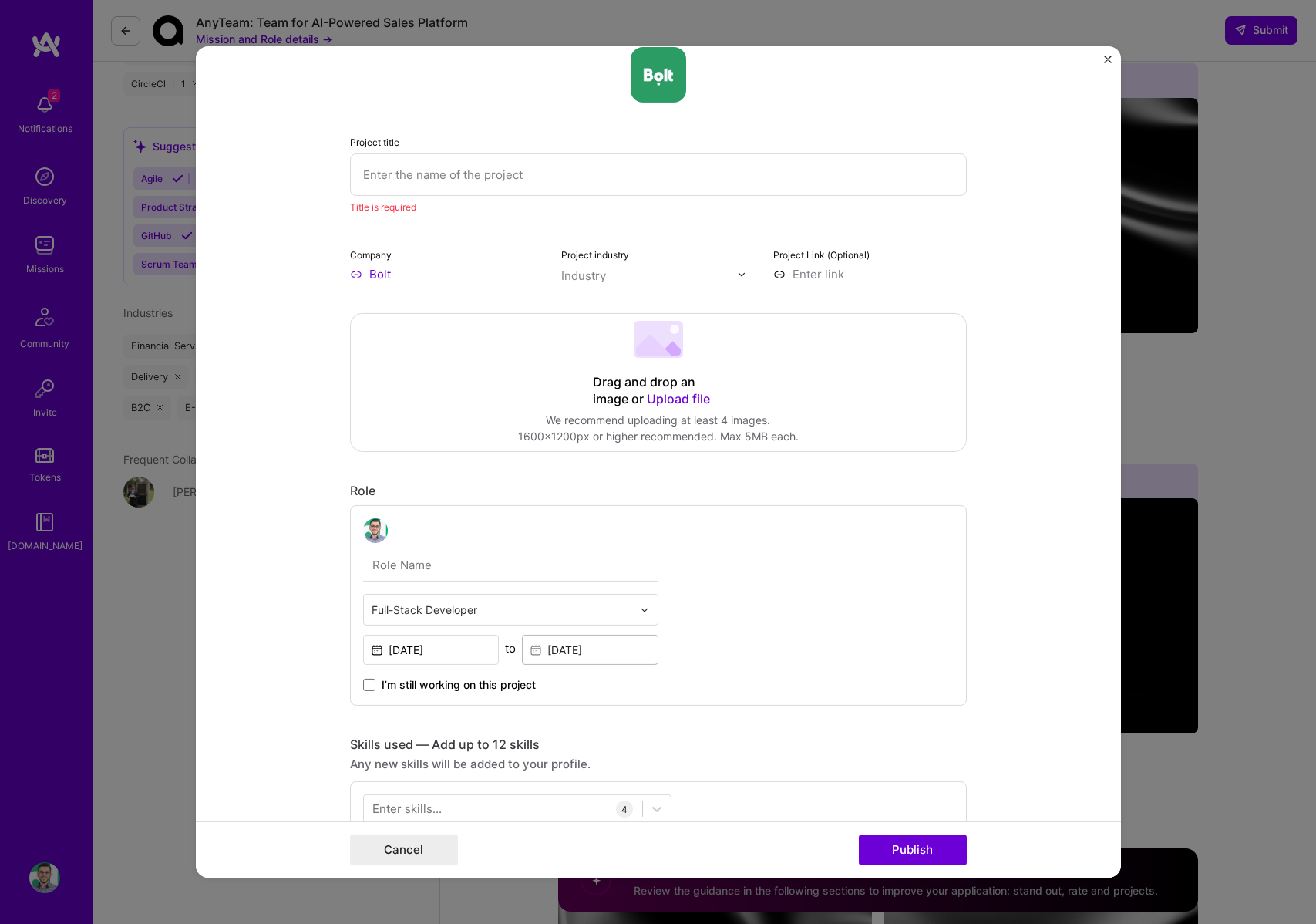
scroll to position [31, 0]
click at [470, 170] on input "text" at bounding box center [658, 174] width 617 height 43
click at [437, 173] on input "text" at bounding box center [658, 174] width 617 height 43
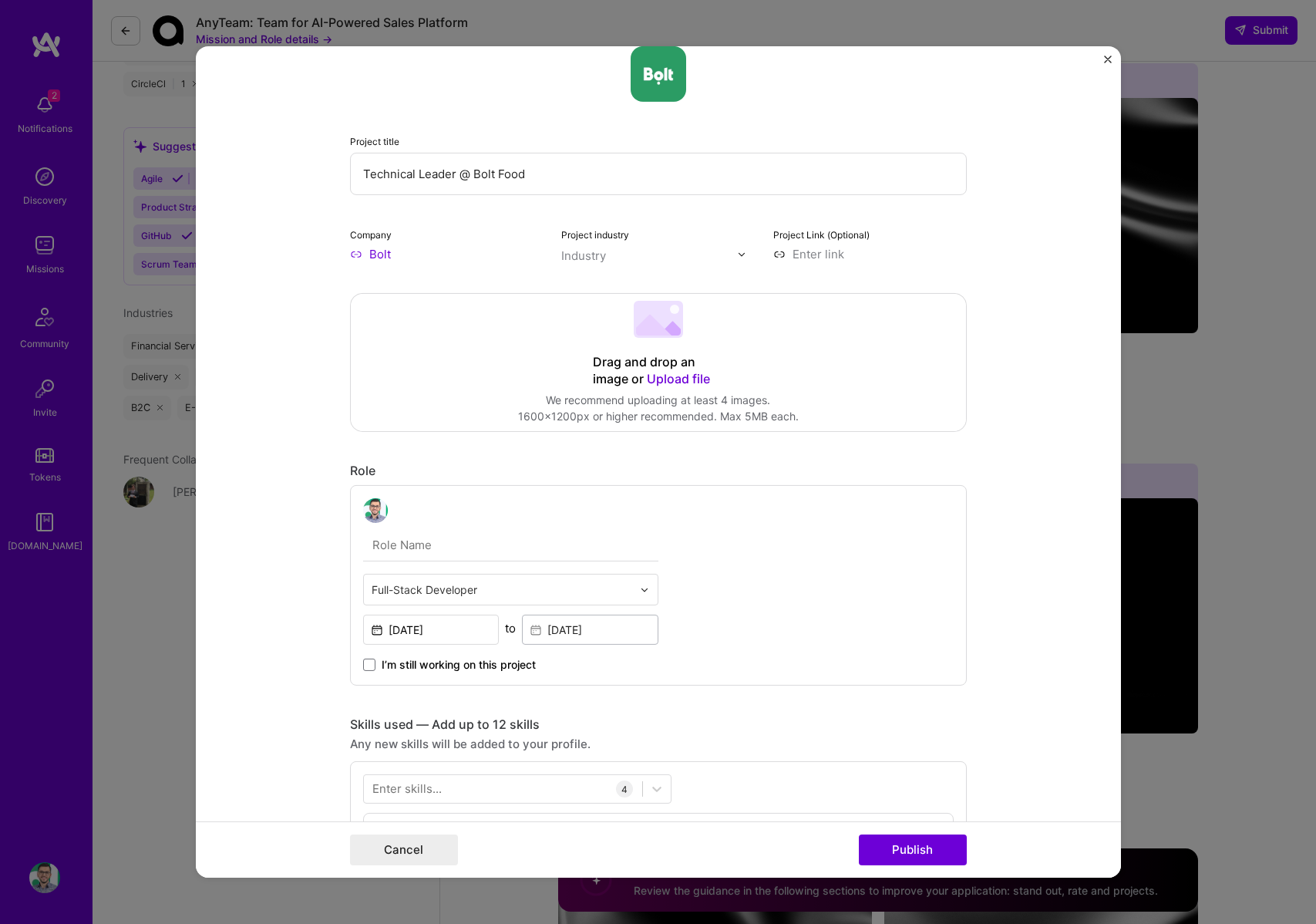
type input "Technical Leader @ Bolt Food"
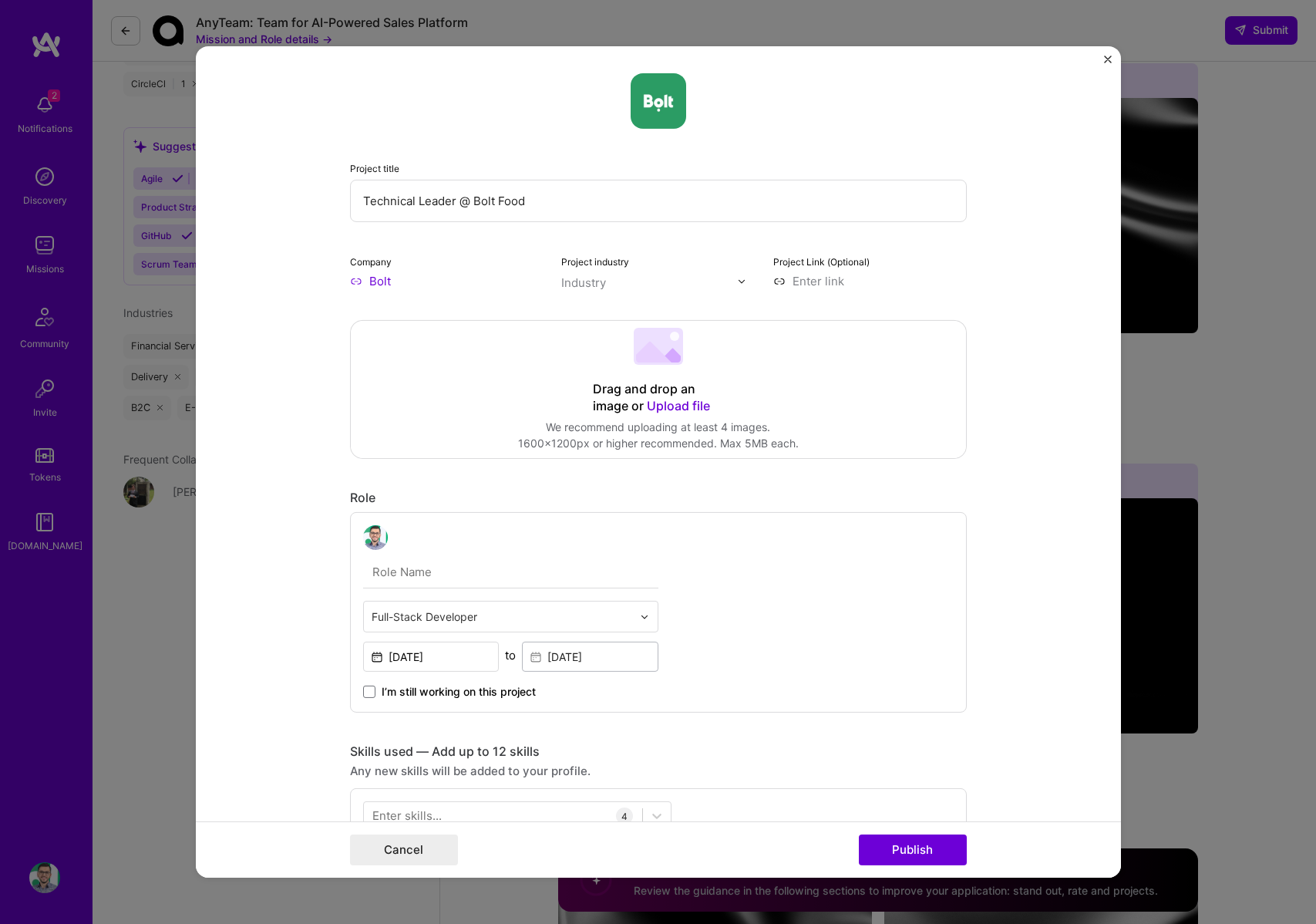
scroll to position [0, 0]
click at [818, 288] on input at bounding box center [871, 285] width 194 height 17
paste input "[URL][DOMAIN_NAME]"
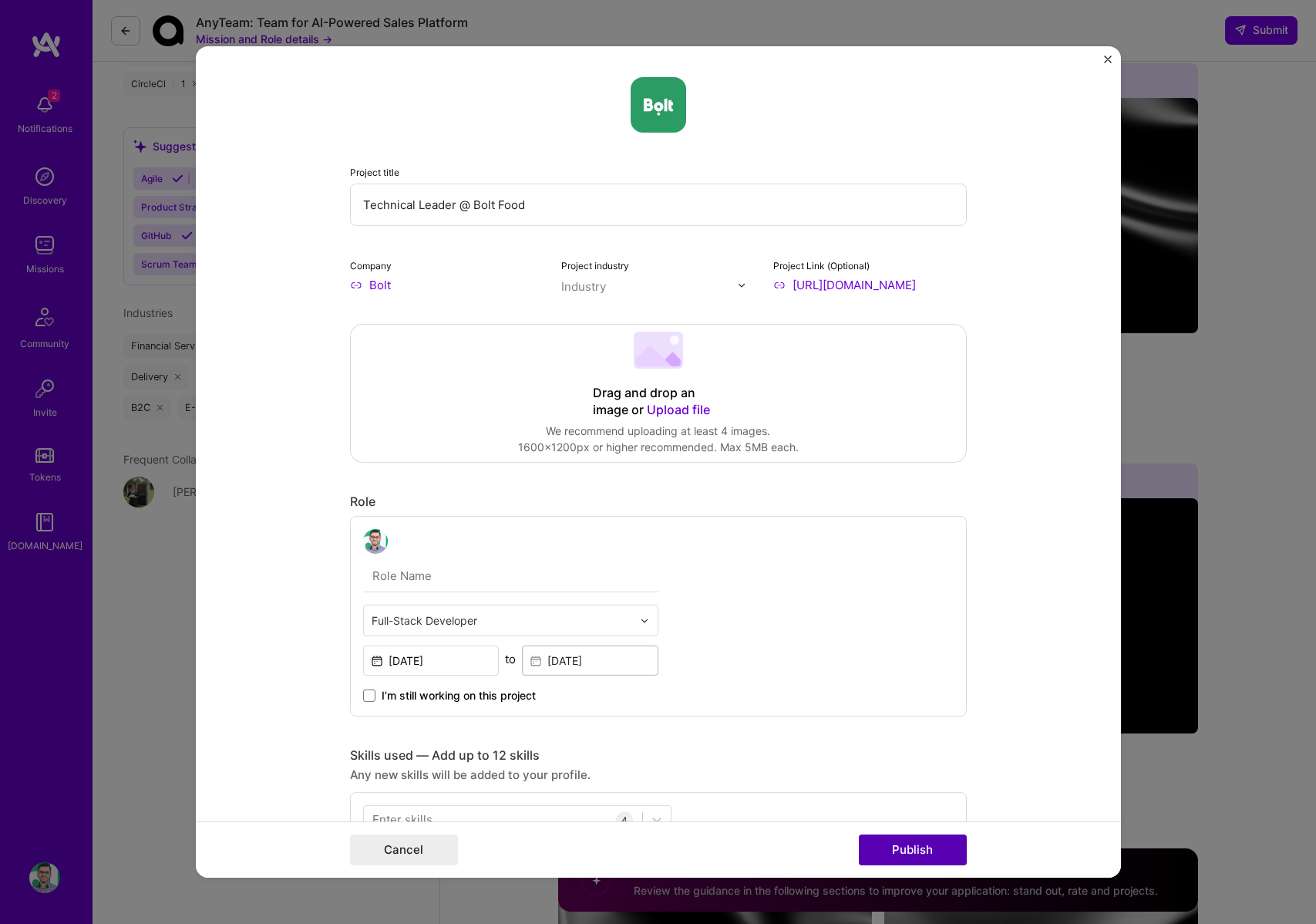
type input "[URL][DOMAIN_NAME]"
click at [924, 848] on button "Publish" at bounding box center [913, 850] width 108 height 31
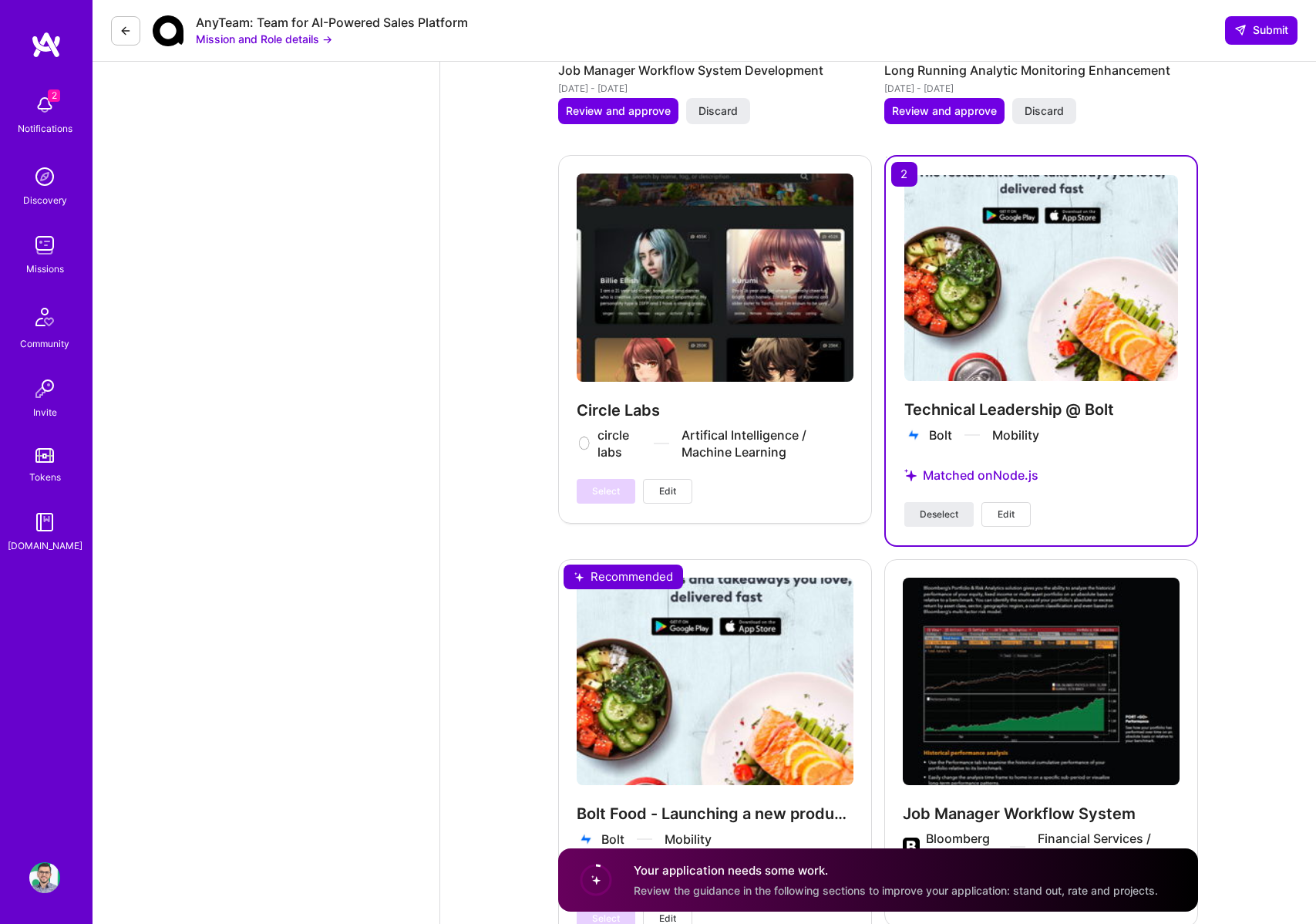
scroll to position [2692, 0]
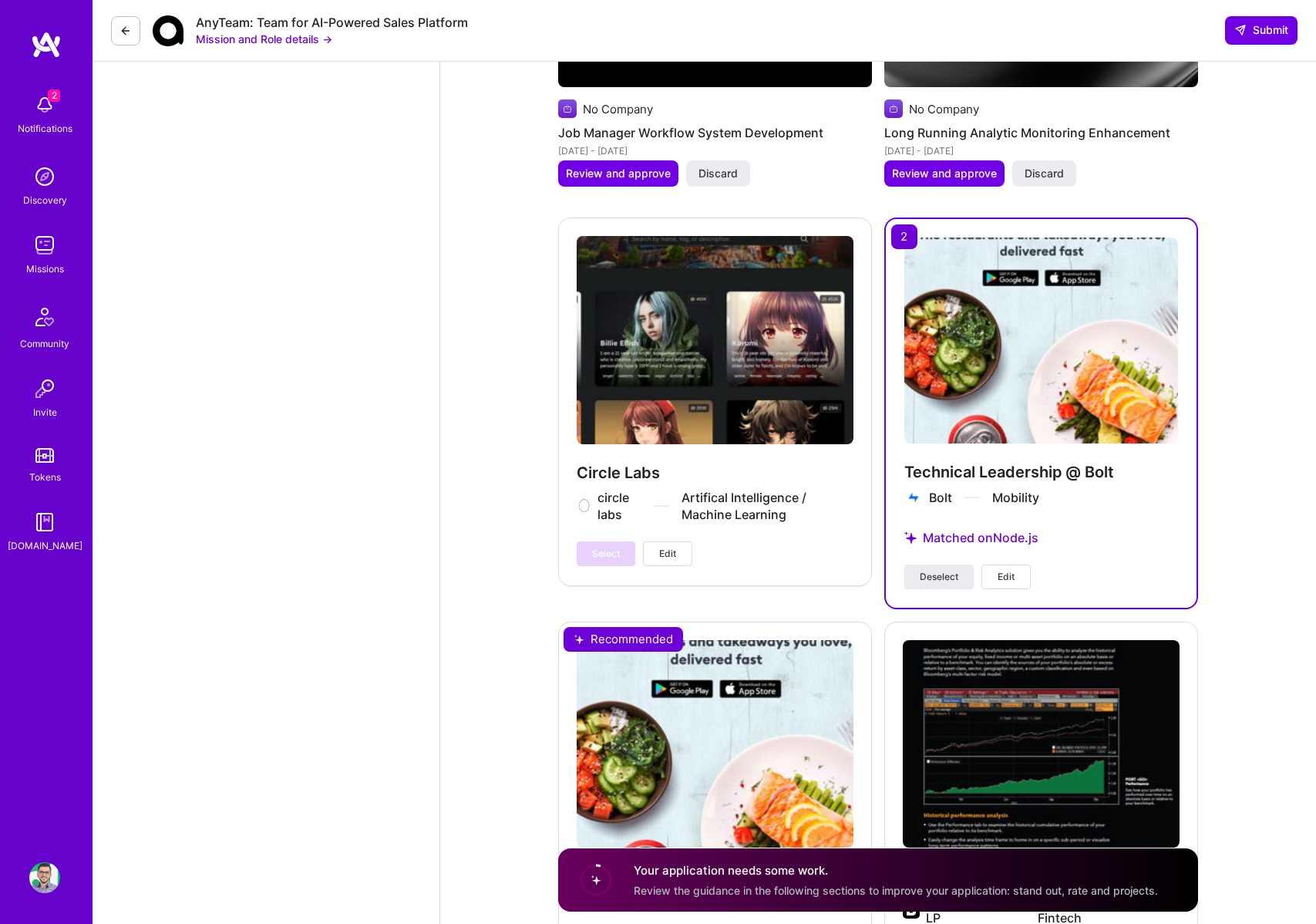
click at [1013, 342] on img at bounding box center [1041, 340] width 273 height 205
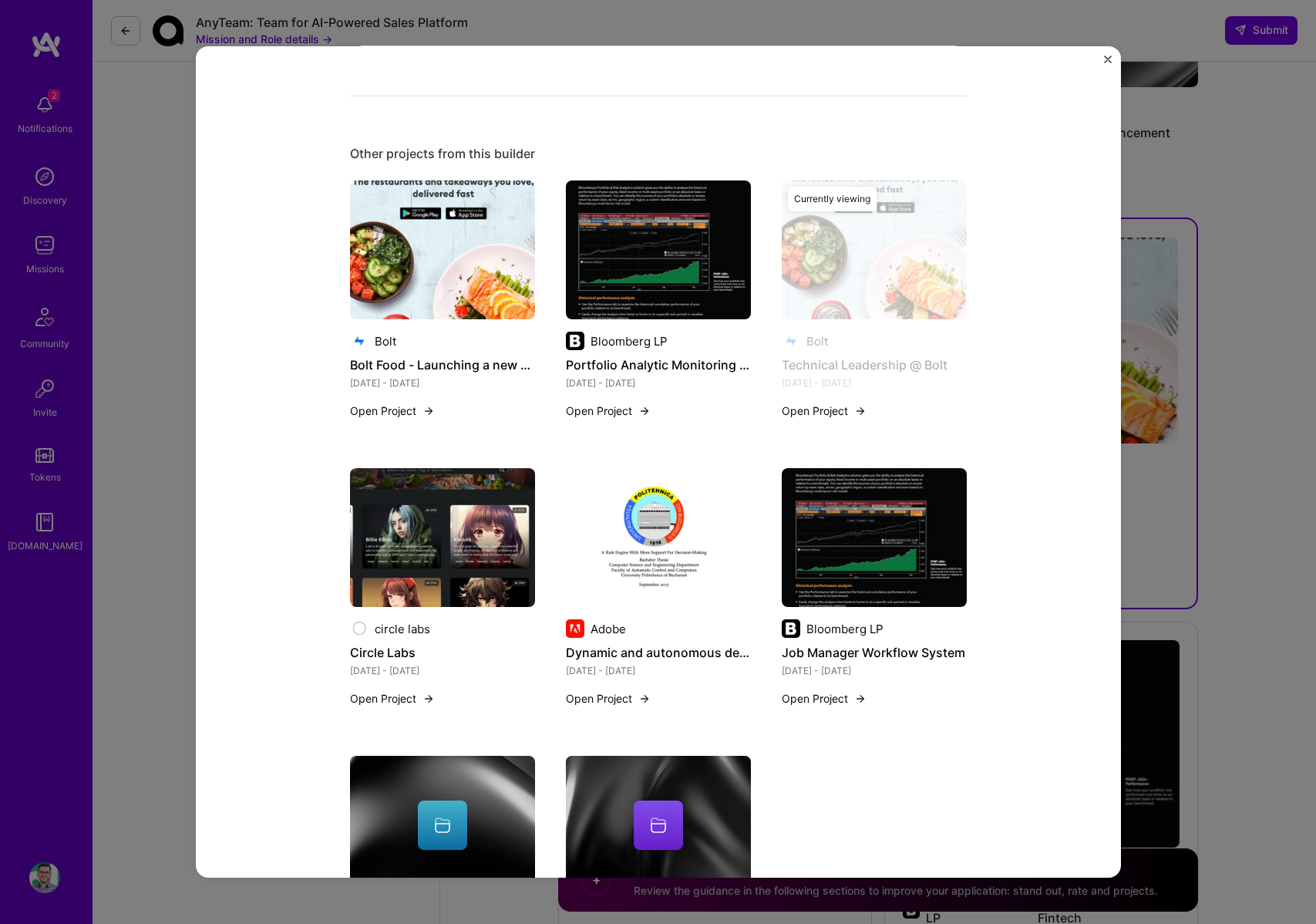
scroll to position [1526, 0]
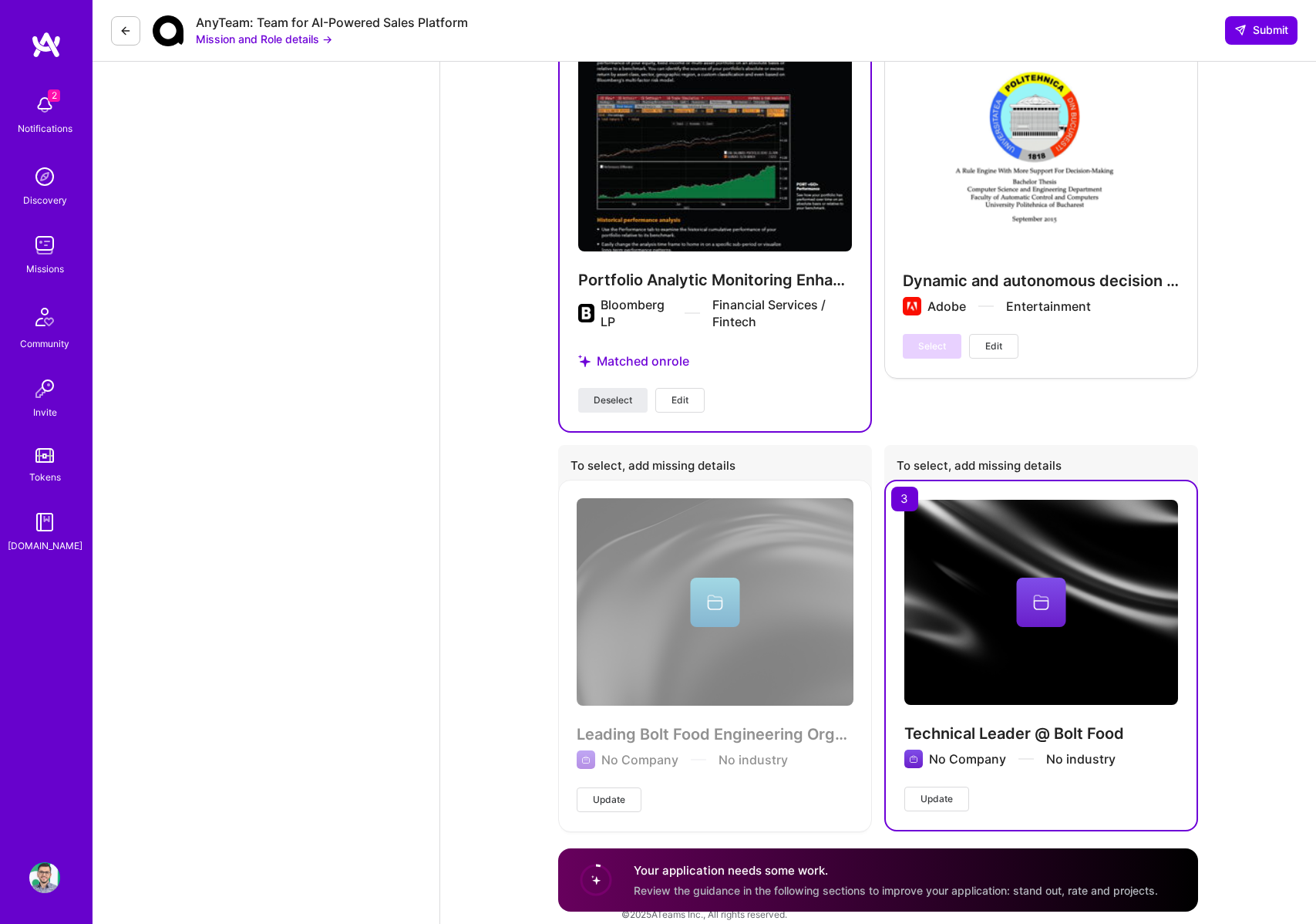
scroll to position [3691, 0]
click at [1008, 669] on img at bounding box center [1041, 602] width 273 height 205
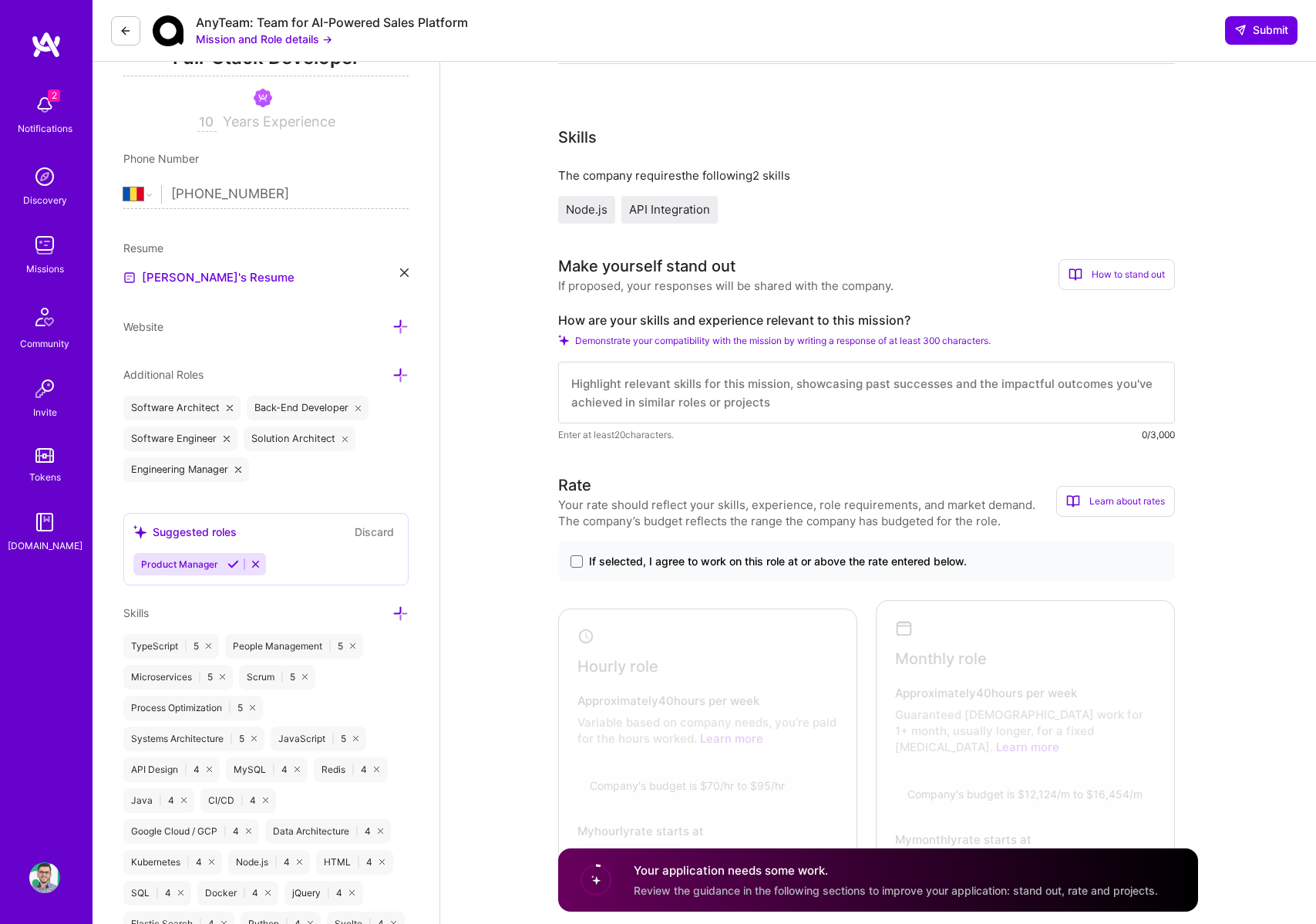
scroll to position [246, 0]
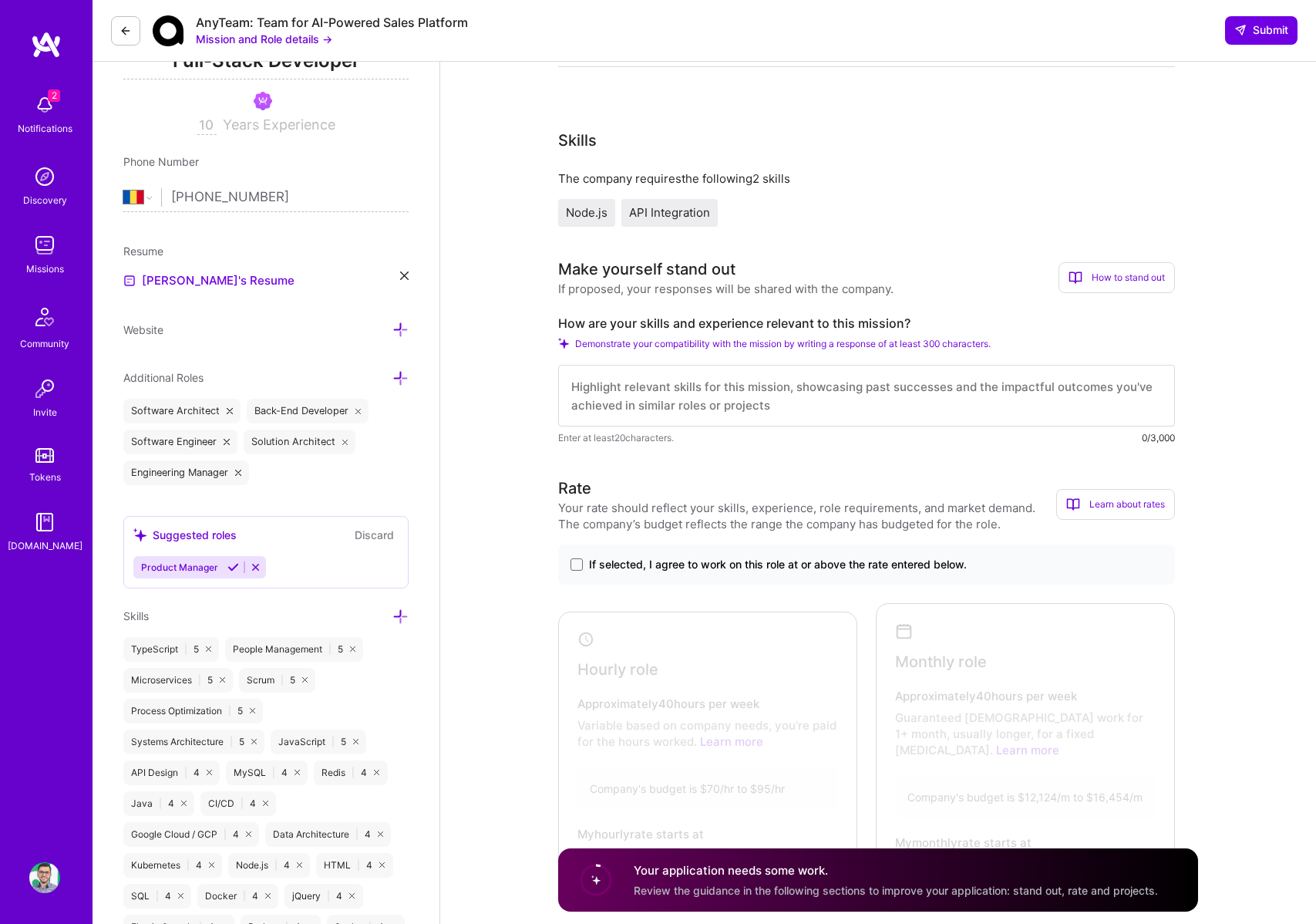
click at [712, 371] on textarea at bounding box center [866, 396] width 617 height 61
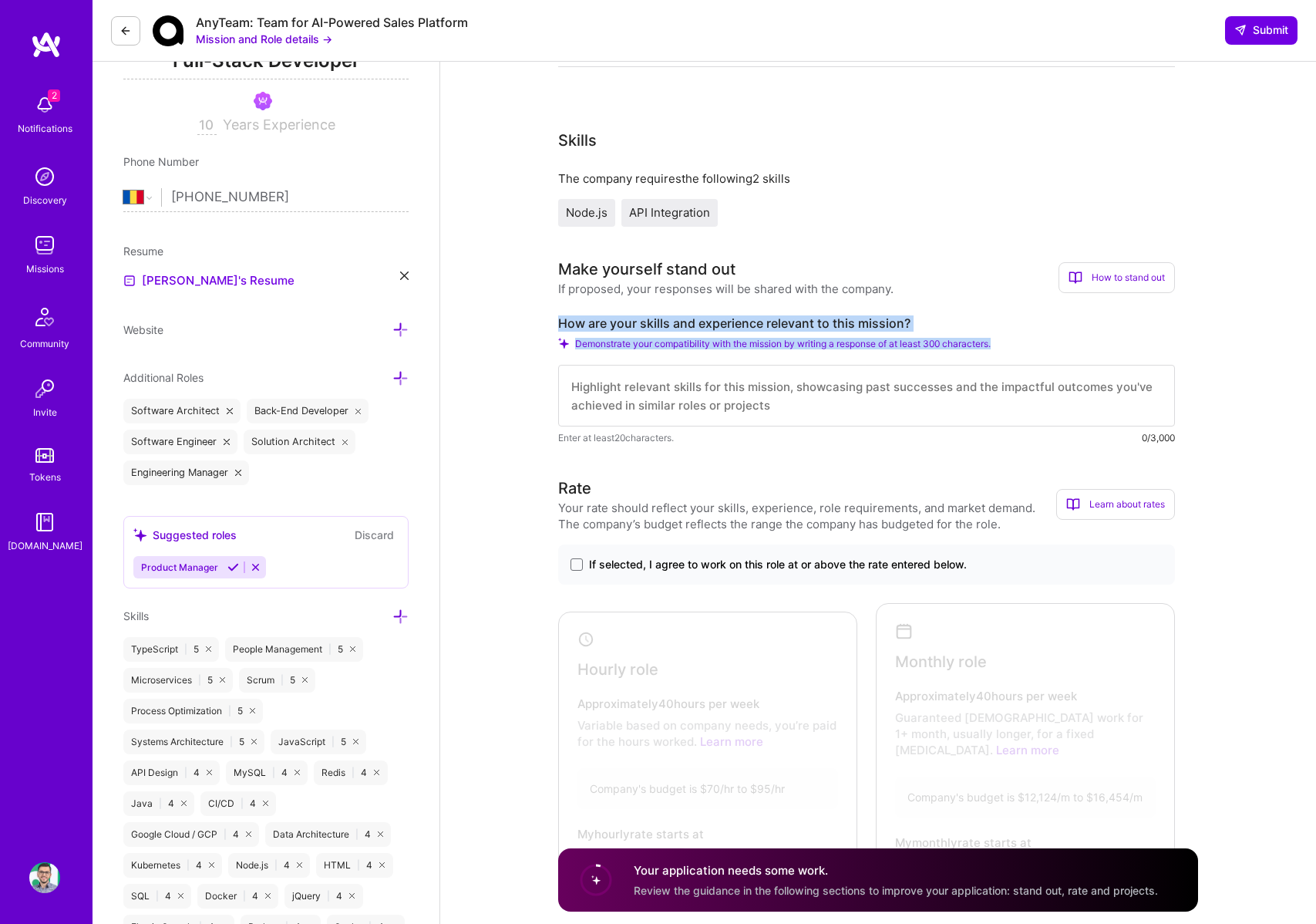
drag, startPoint x: 611, startPoint y: 324, endPoint x: 1030, endPoint y: 398, distance: 425.5
copy div "How are your skills and experience relevant to this mission? Demonstrate your c…"
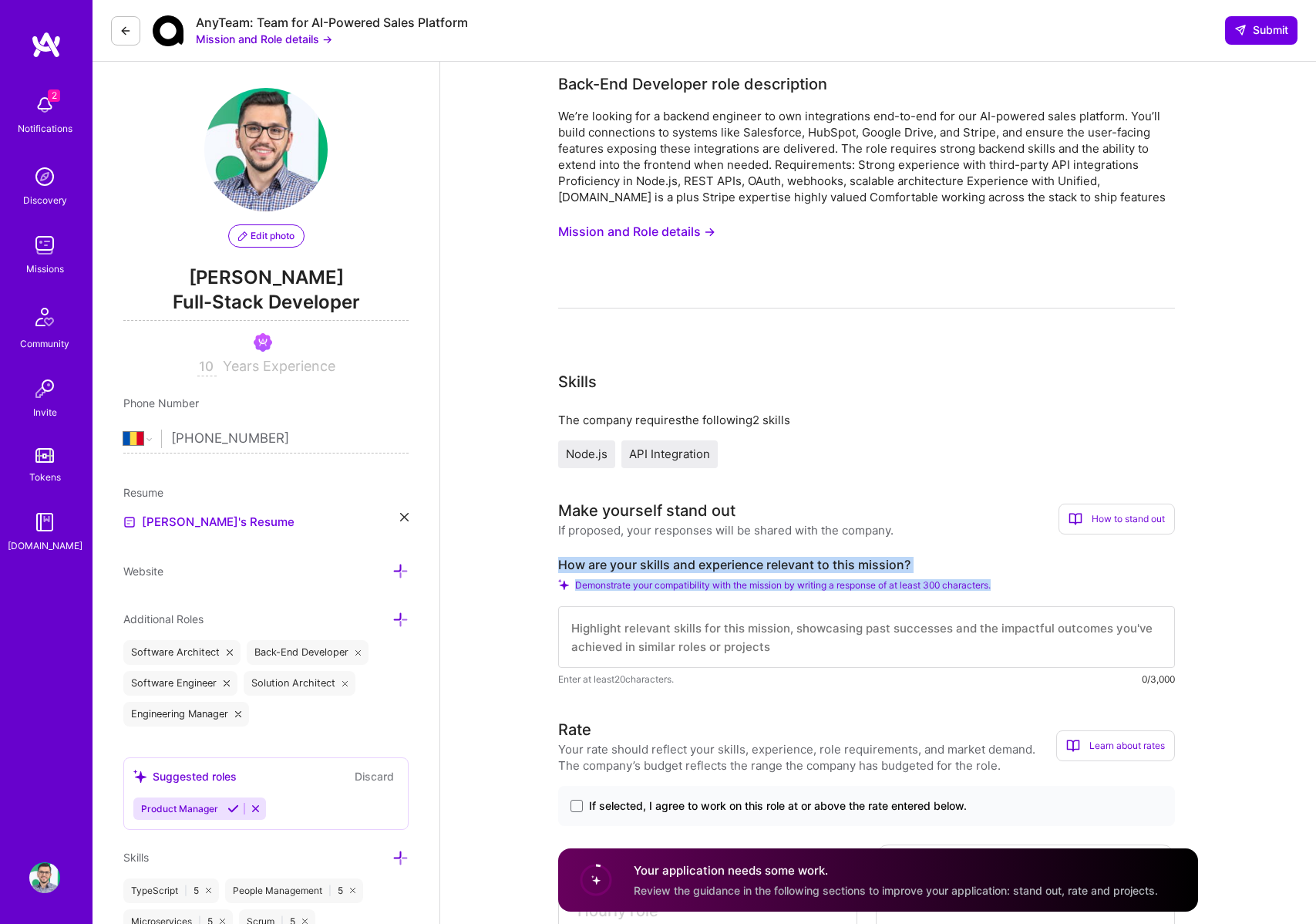
scroll to position [0, 0]
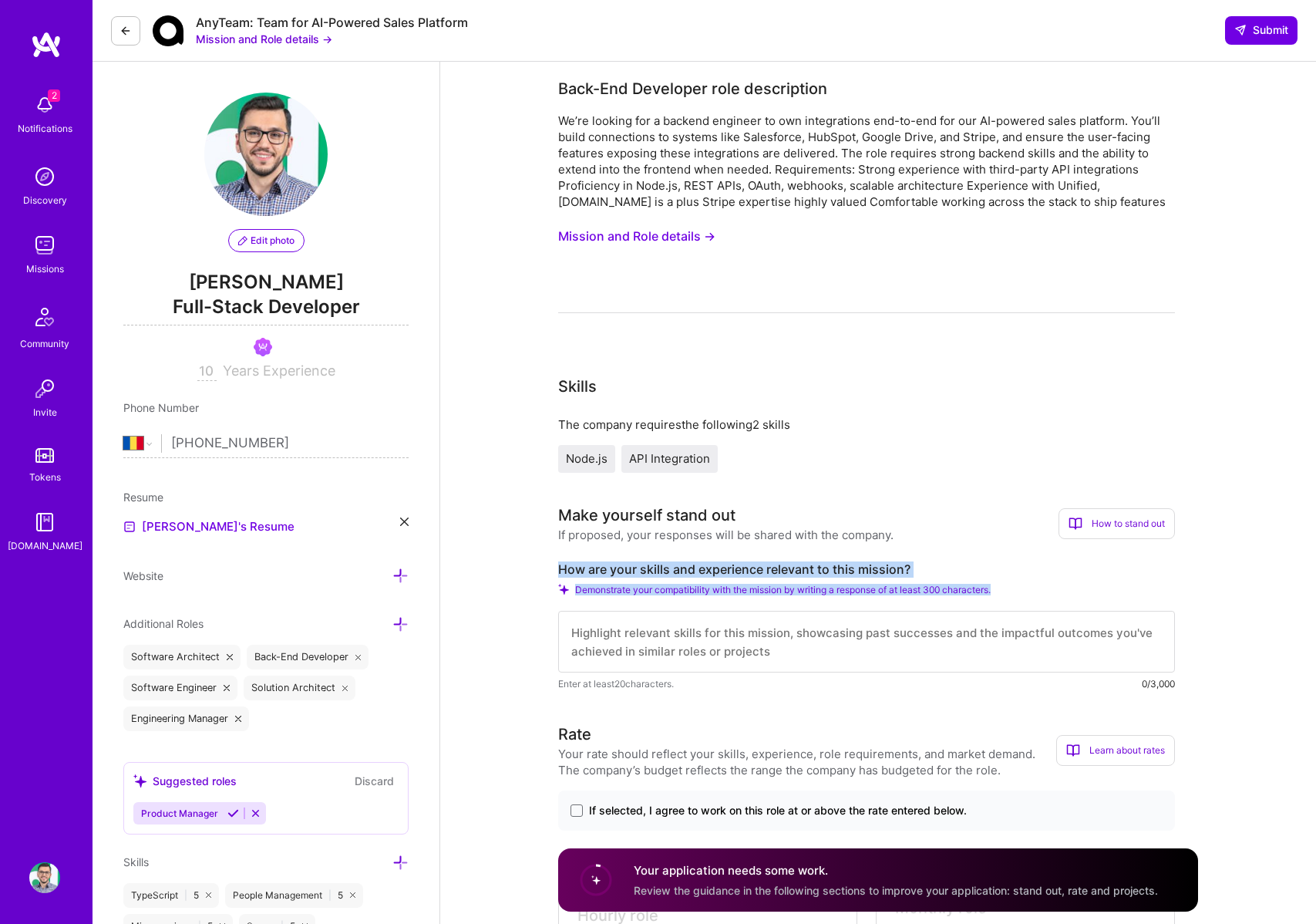
click at [688, 232] on button "Mission and Role details →" at bounding box center [637, 237] width 158 height 28
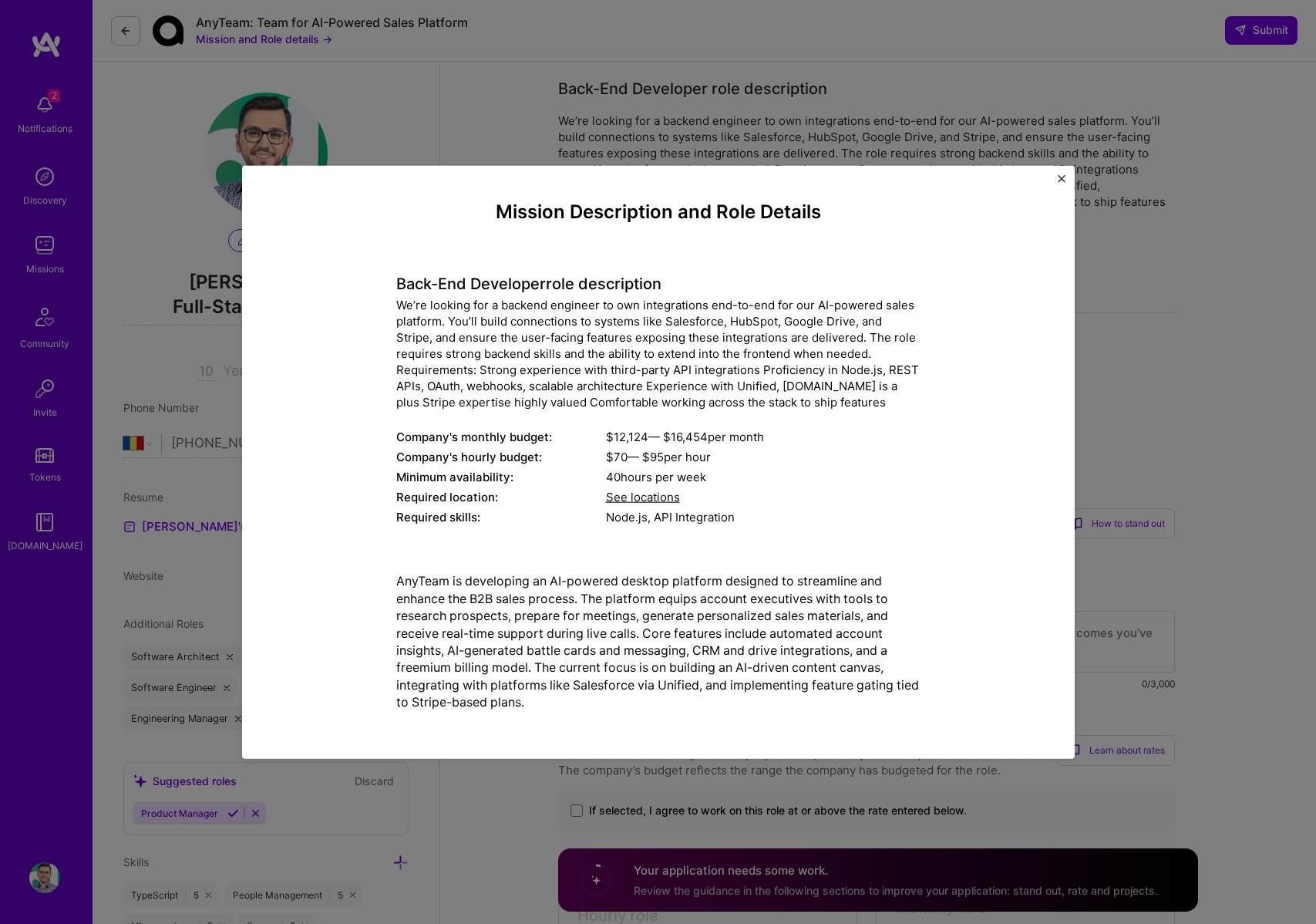
click at [717, 315] on div "We’re looking for a backend engineer to own integrations end-to-end for our AI-…" at bounding box center [658, 354] width 524 height 114
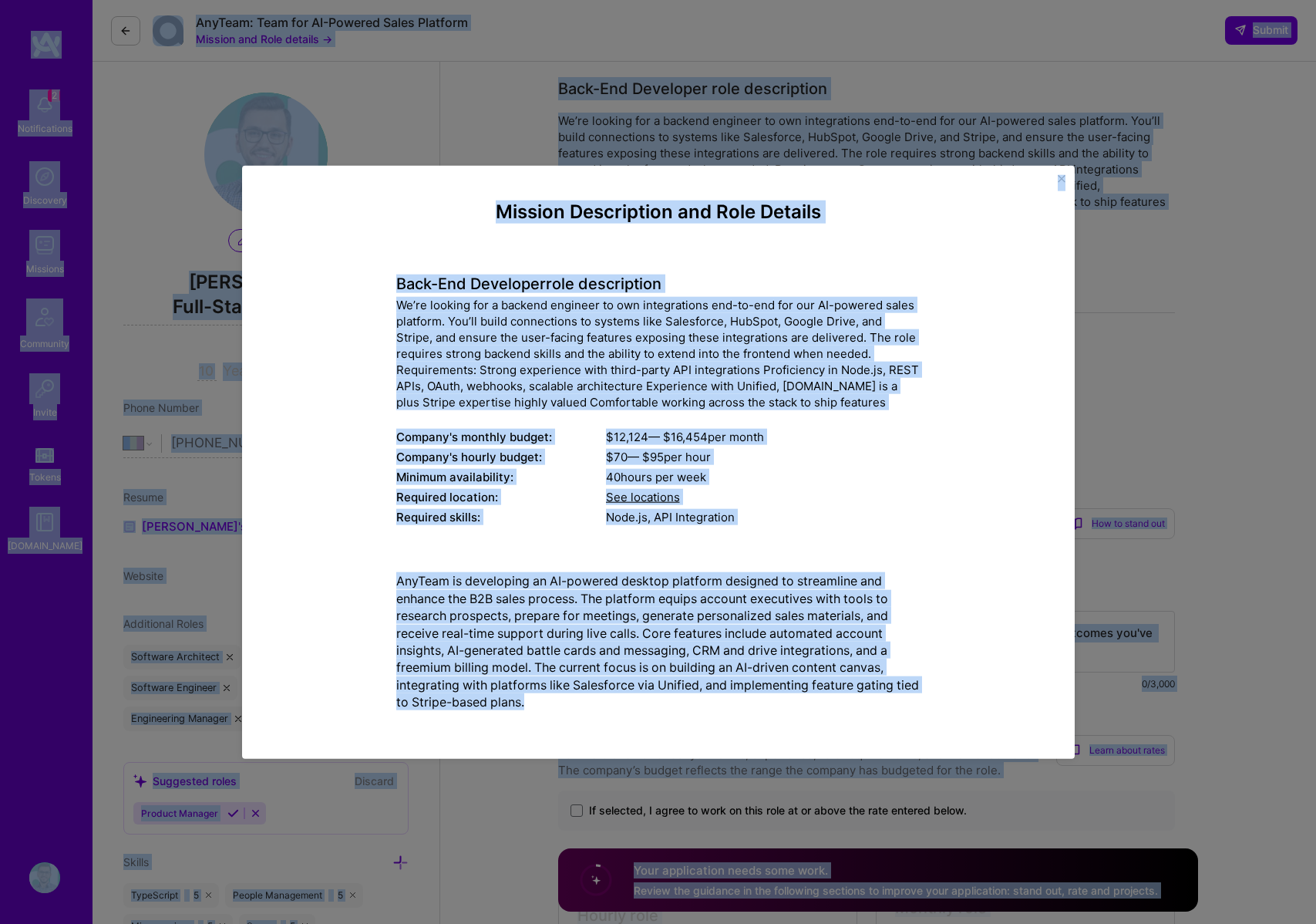
copy body "3 Loremipsumdol Sitametco Adipisci Elitseddo Eiusmo Tempor I.Utlab Etdolor Magn…"
click at [443, 379] on div "We’re looking for a backend engineer to own integrations end-to-end for our AI-…" at bounding box center [658, 354] width 524 height 114
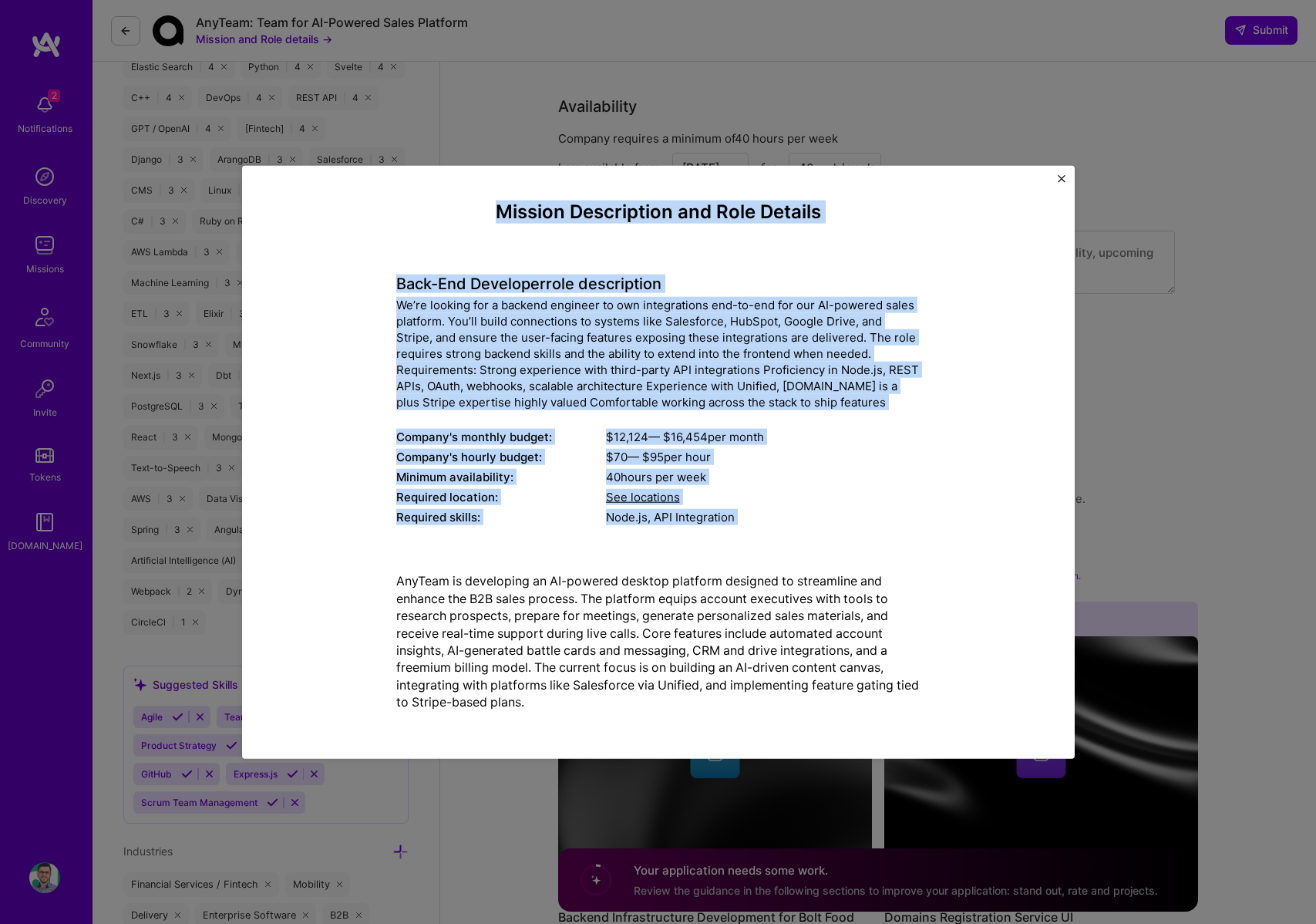
scroll to position [1124, 0]
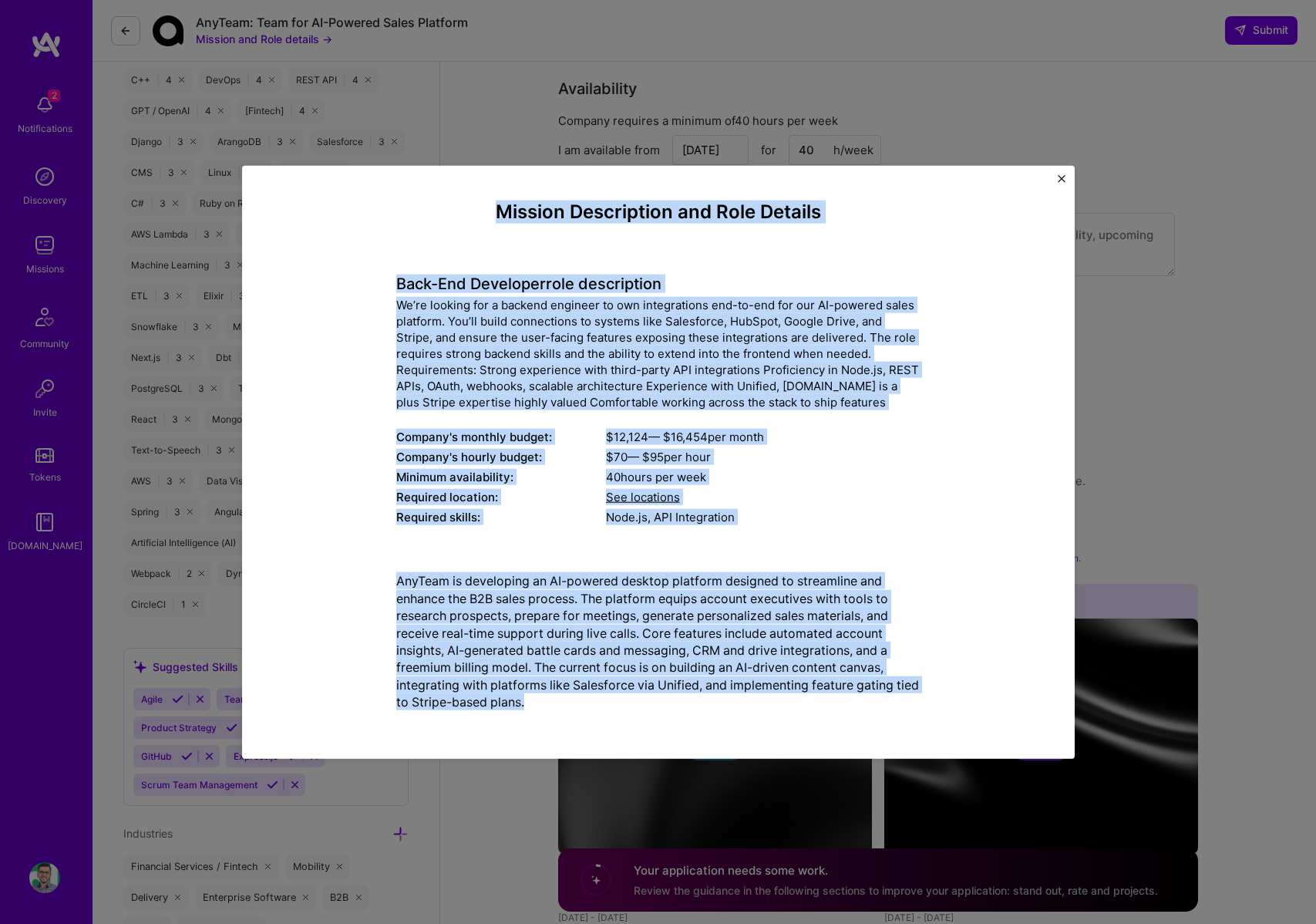
copy div "Loremip Dolorsitame con Adip Elitsed Doei-Tem Incididun utla etdoloremag Al’en …"
drag, startPoint x: 573, startPoint y: 226, endPoint x: 84, endPoint y: 745, distance: 713.1
click at [614, 703] on div "Mission Description and Role Details Back-End Developer role description We’re …" at bounding box center [658, 462] width 524 height 522
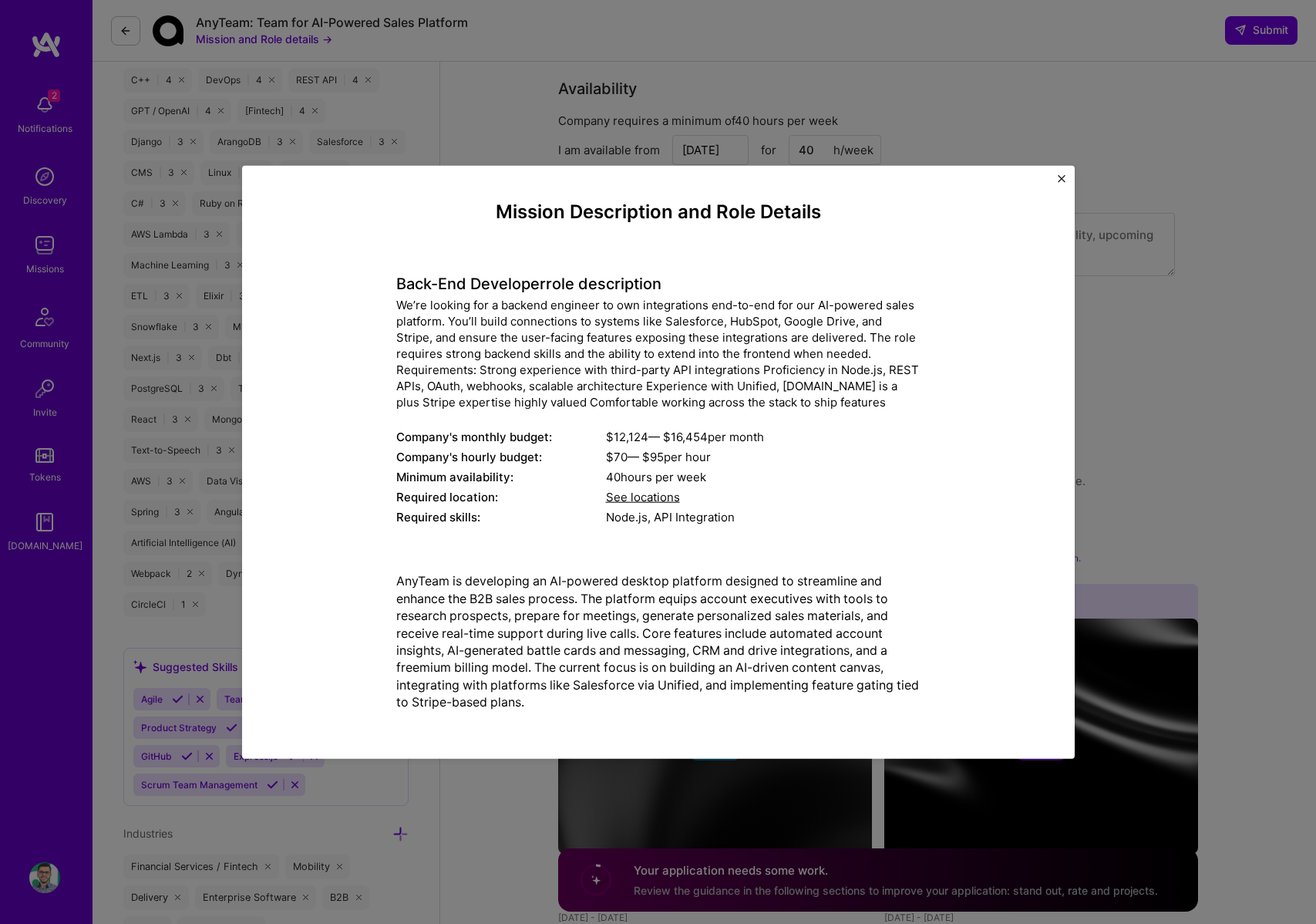
click at [972, 117] on div "Mission Description and Role Details Back-End Developer role description We’re …" at bounding box center [658, 462] width 1316 height 924
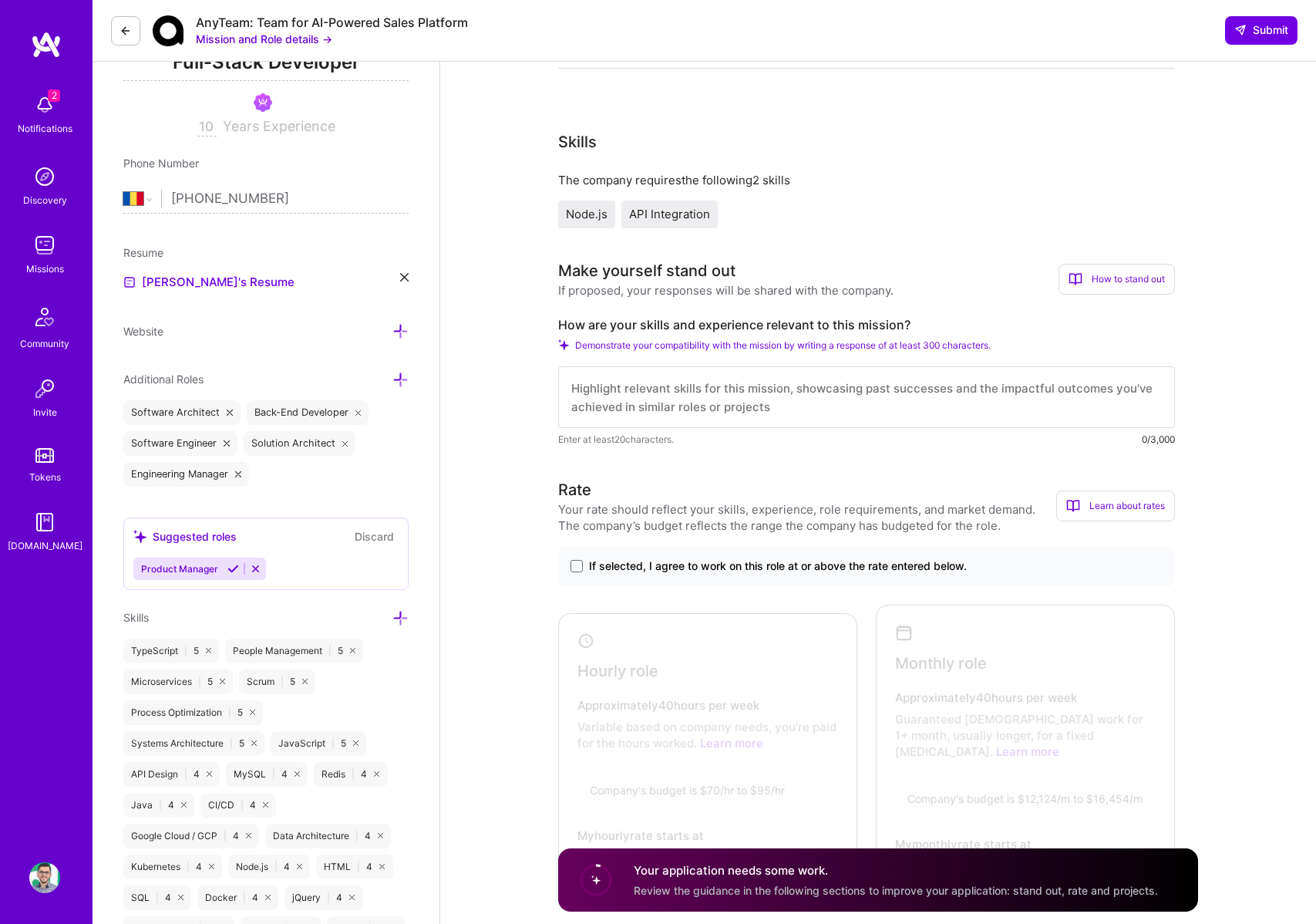
scroll to position [248, 0]
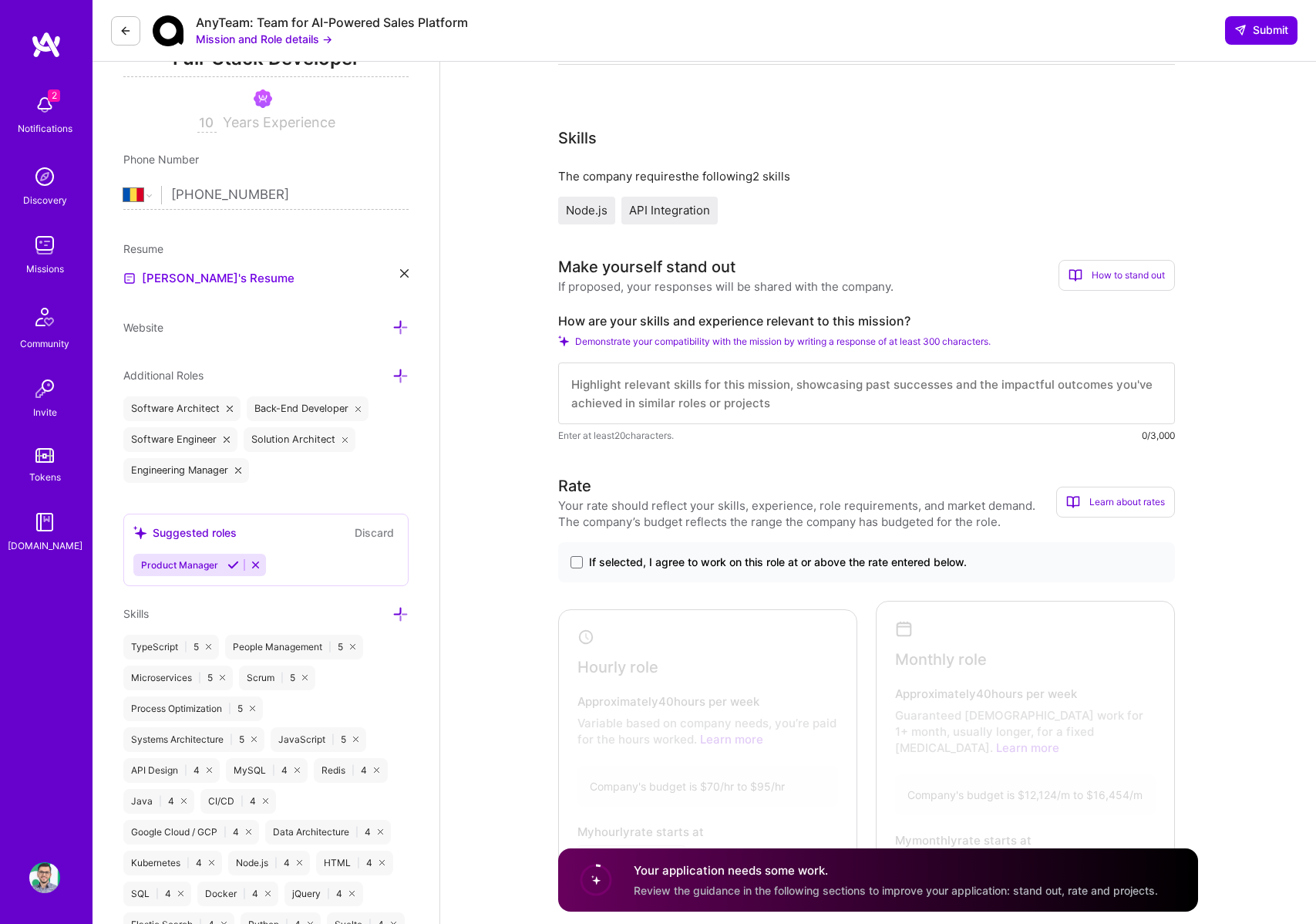
click at [740, 394] on textarea at bounding box center [866, 393] width 617 height 61
paste textarea "I have over 9 years of backend experience, with the past 6 years focused on Nod…"
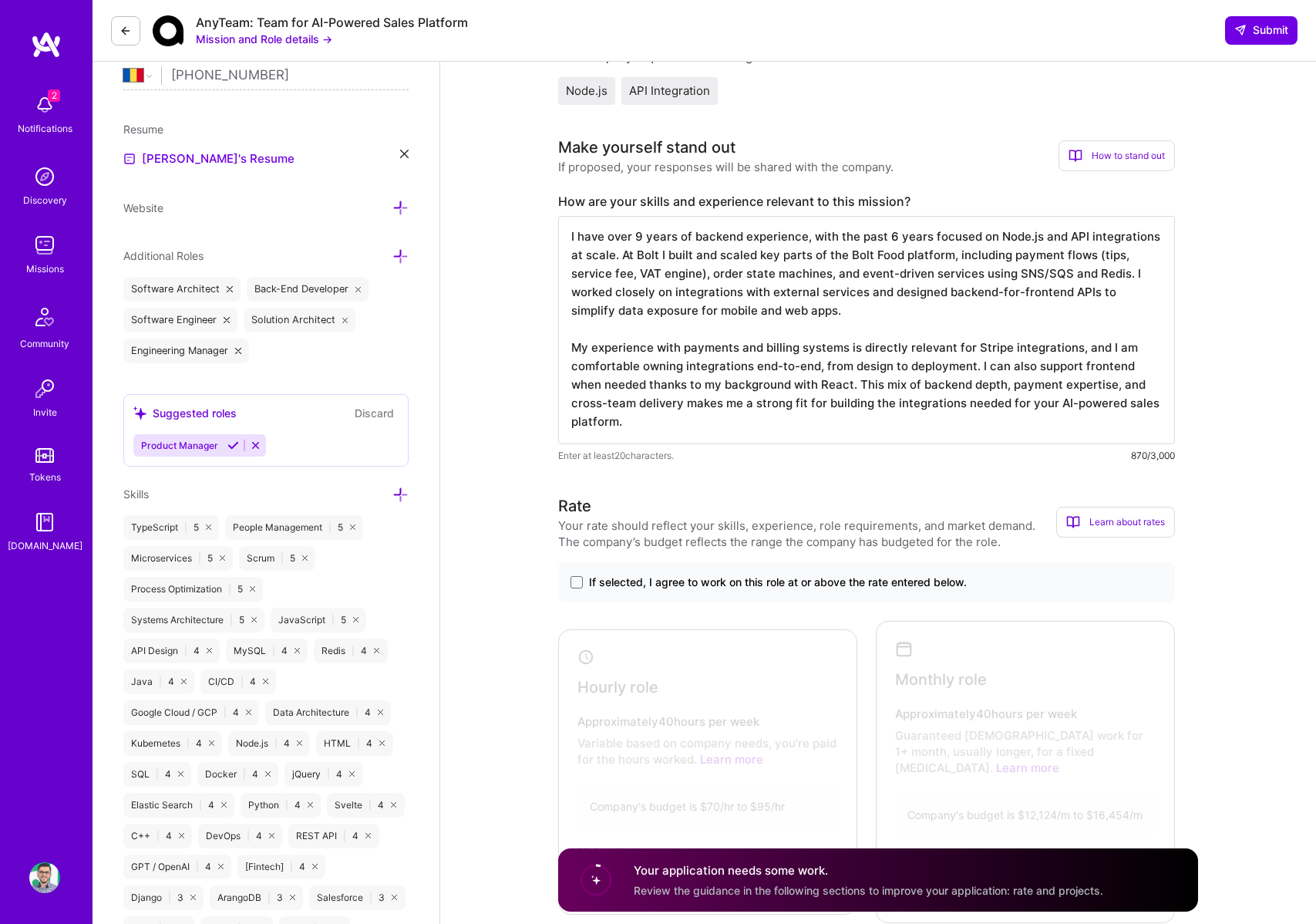
scroll to position [397, 0]
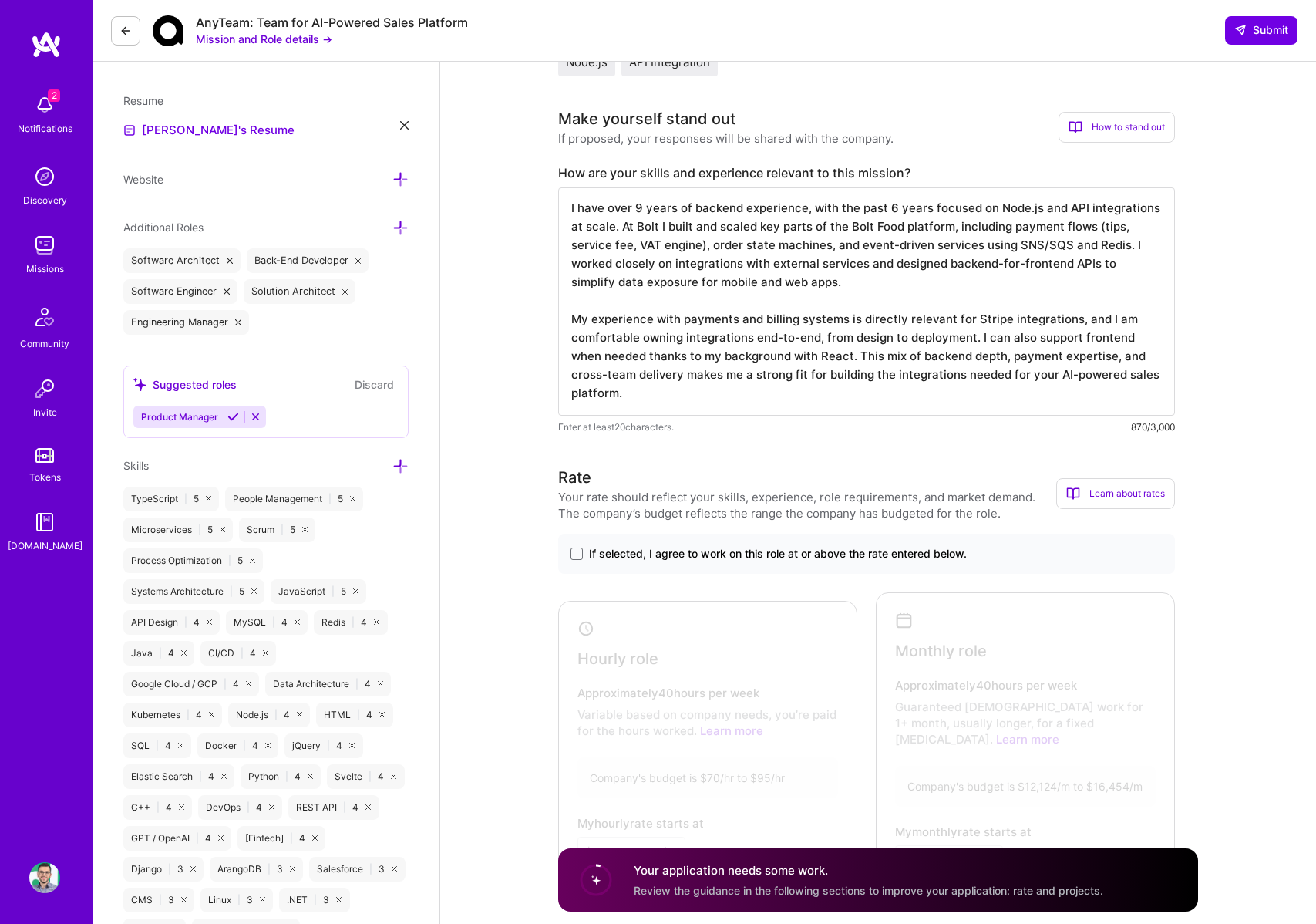
type textarea "I have over 9 years of backend experience, with the past 6 years focused on Nod…"
click at [611, 548] on span "If selected, I agree to work on this role at or above the rate entered below." at bounding box center [779, 554] width 378 height 16
click at [0, 0] on input "If selected, I agree to work on this role at or above the rate entered below." at bounding box center [0, 0] width 0 height 0
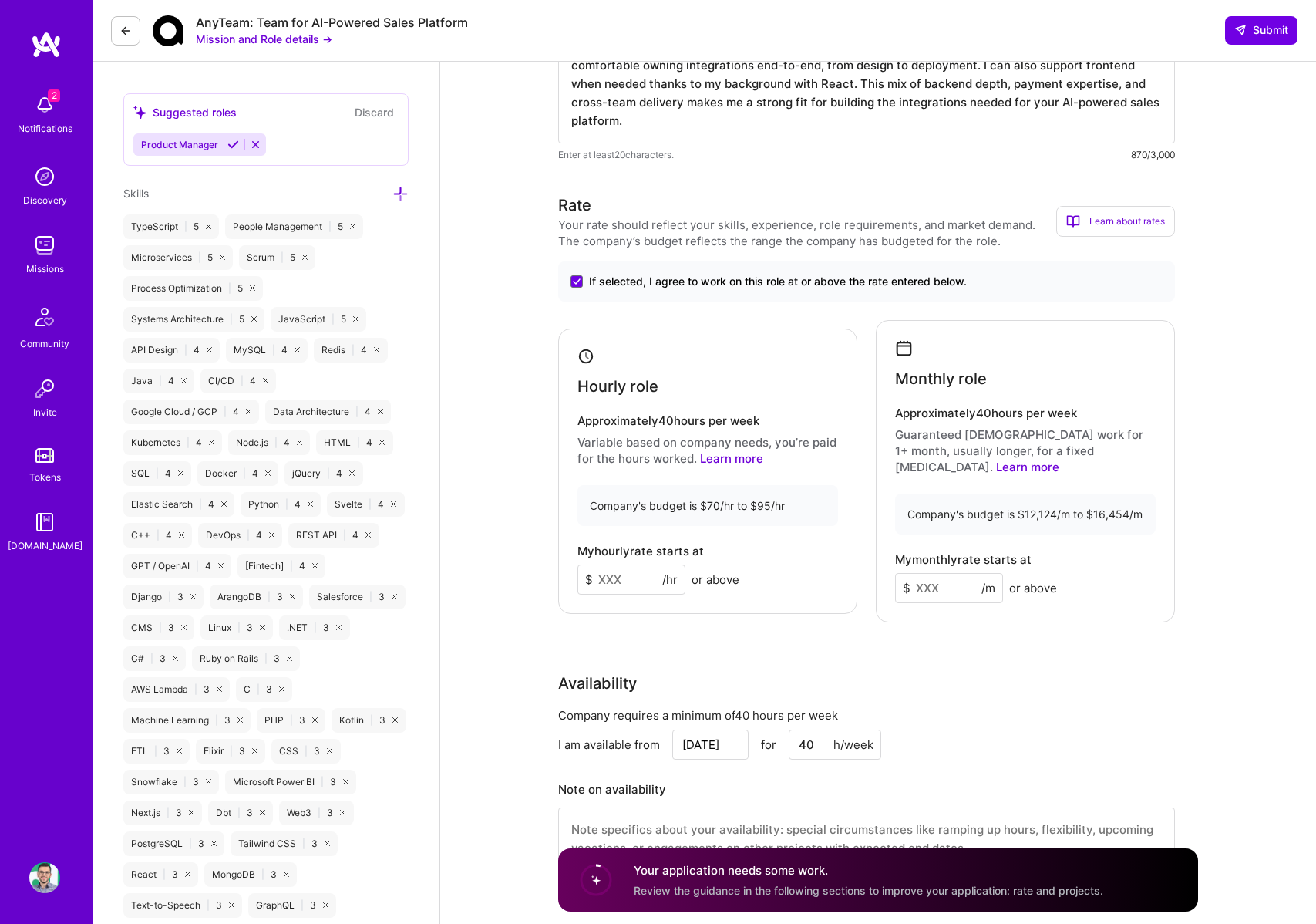
scroll to position [672, 0]
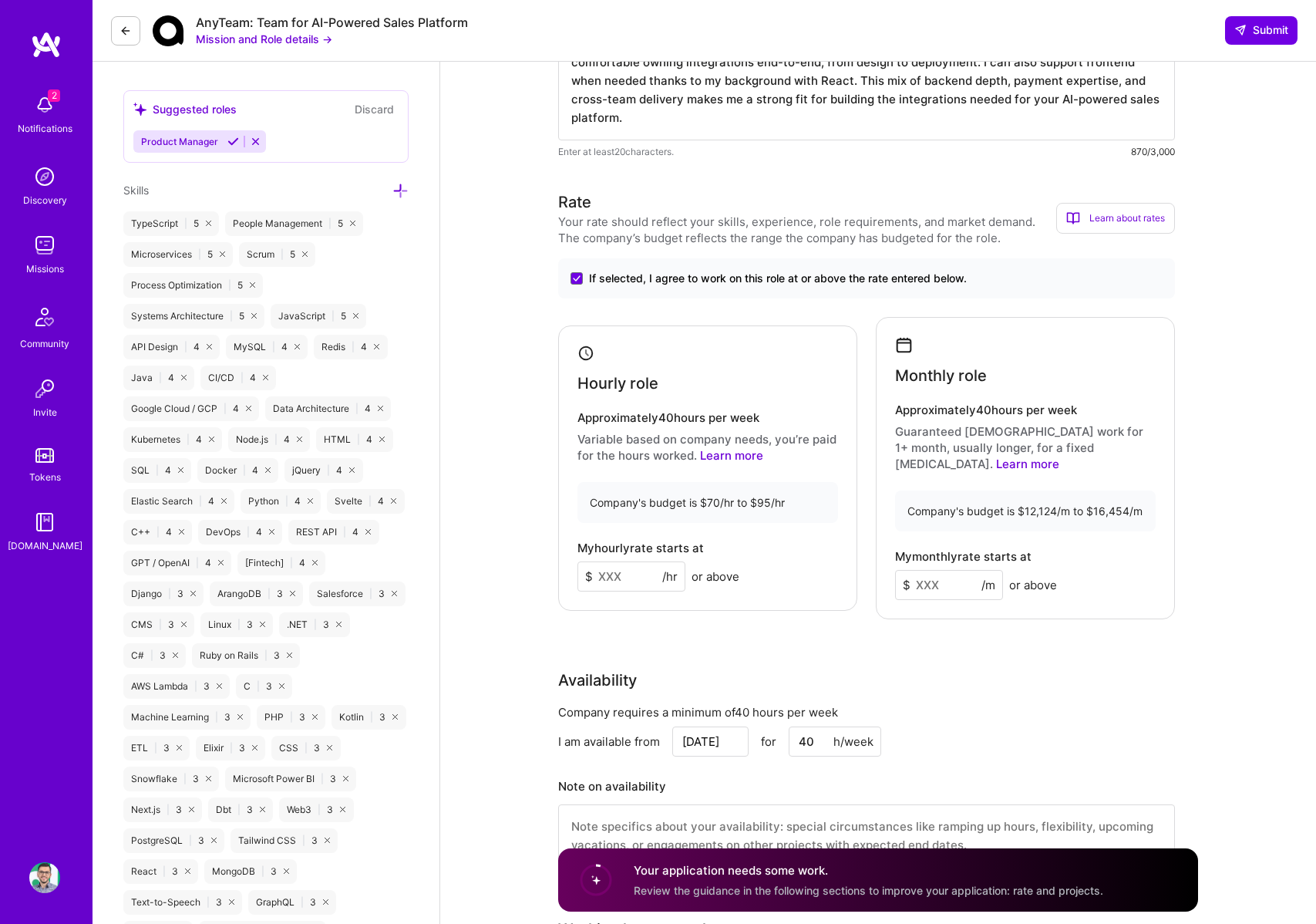
click at [630, 565] on input at bounding box center [631, 576] width 108 height 30
type input "85"
click at [890, 632] on div "Rate Your rate should reflect your skills, experience, role requirements, and m…" at bounding box center [878, 539] width 640 height 697
click at [701, 360] on div "Hourly role" at bounding box center [708, 369] width 261 height 49
click at [905, 631] on div "Rate Your rate should reflect your skills, experience, role requirements, and m…" at bounding box center [878, 539] width 640 height 697
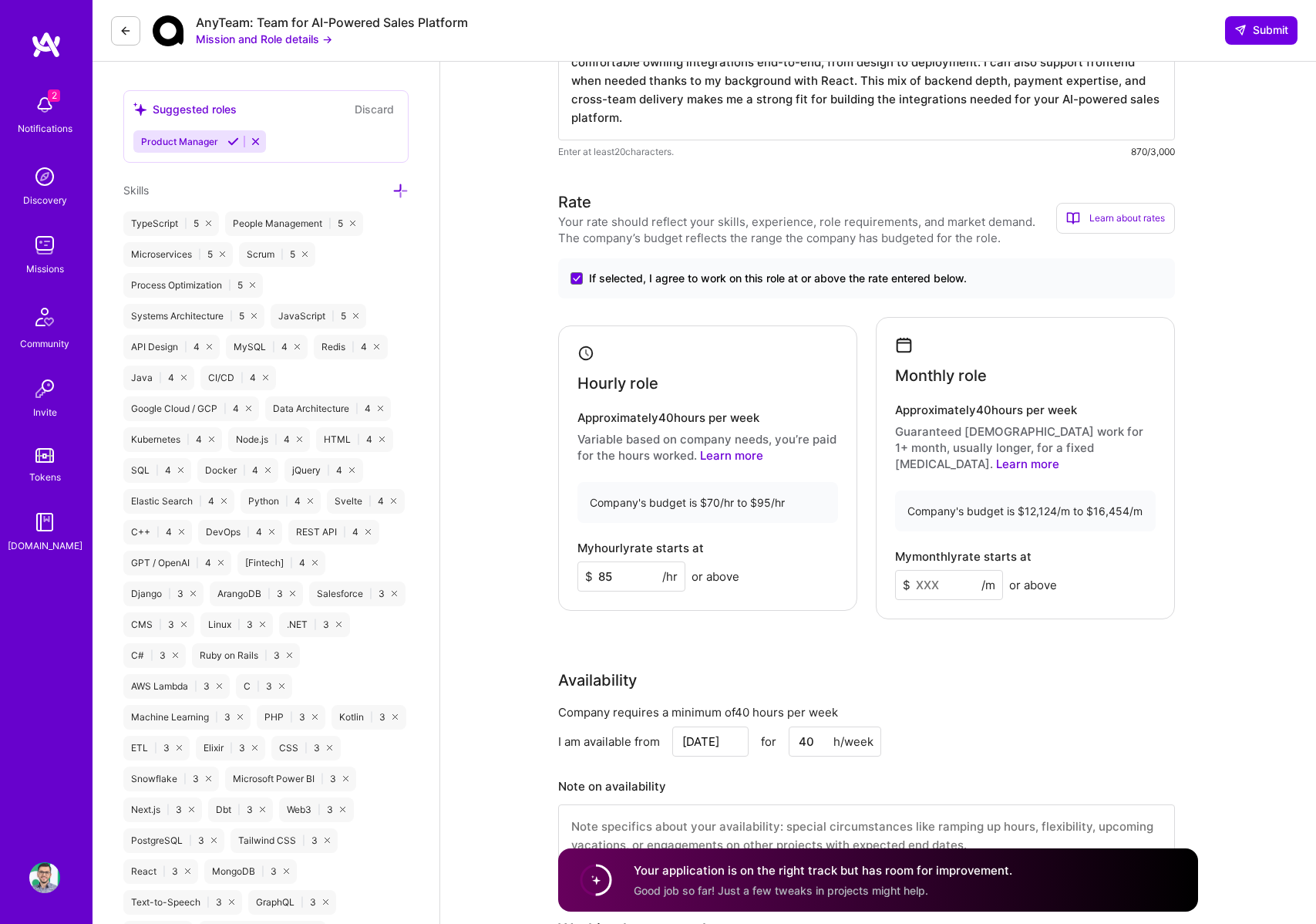
click at [768, 628] on div "Rate Your rate should reflect your skills, experience, role requirements, and m…" at bounding box center [878, 539] width 640 height 697
click at [766, 629] on div "Rate Your rate should reflect your skills, experience, role requirements, and m…" at bounding box center [878, 539] width 640 height 697
click at [797, 639] on div "Rate Your rate should reflect your skills, experience, role requirements, and m…" at bounding box center [878, 539] width 640 height 697
click at [646, 326] on div "Hourly role Approximately 40 hours per week Variable based on company needs, yo…" at bounding box center [708, 468] width 299 height 286
click at [649, 390] on div "Hourly role Approximately 40 hours per week Variable based on company needs, yo…" at bounding box center [708, 468] width 299 height 286
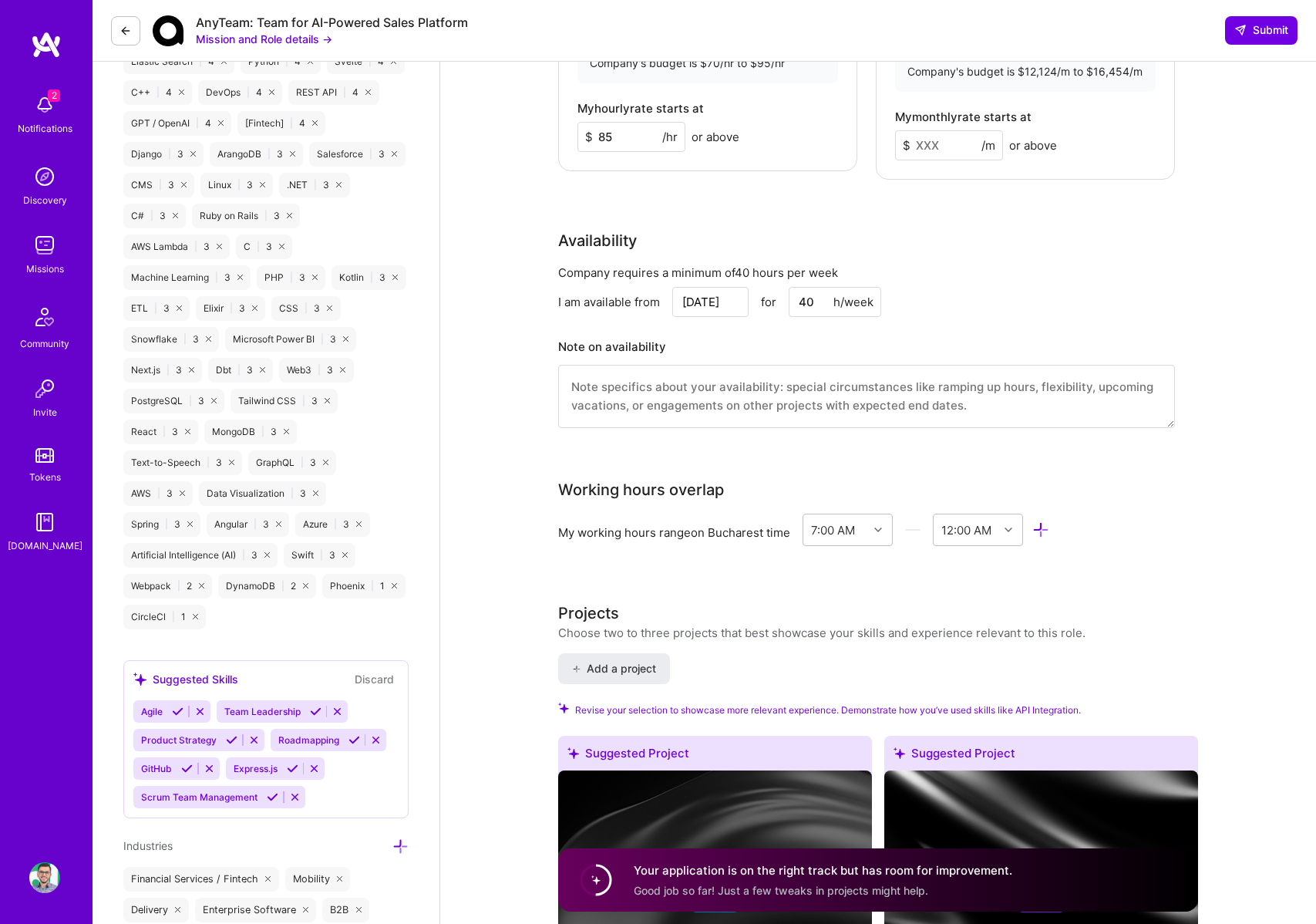
scroll to position [716, 0]
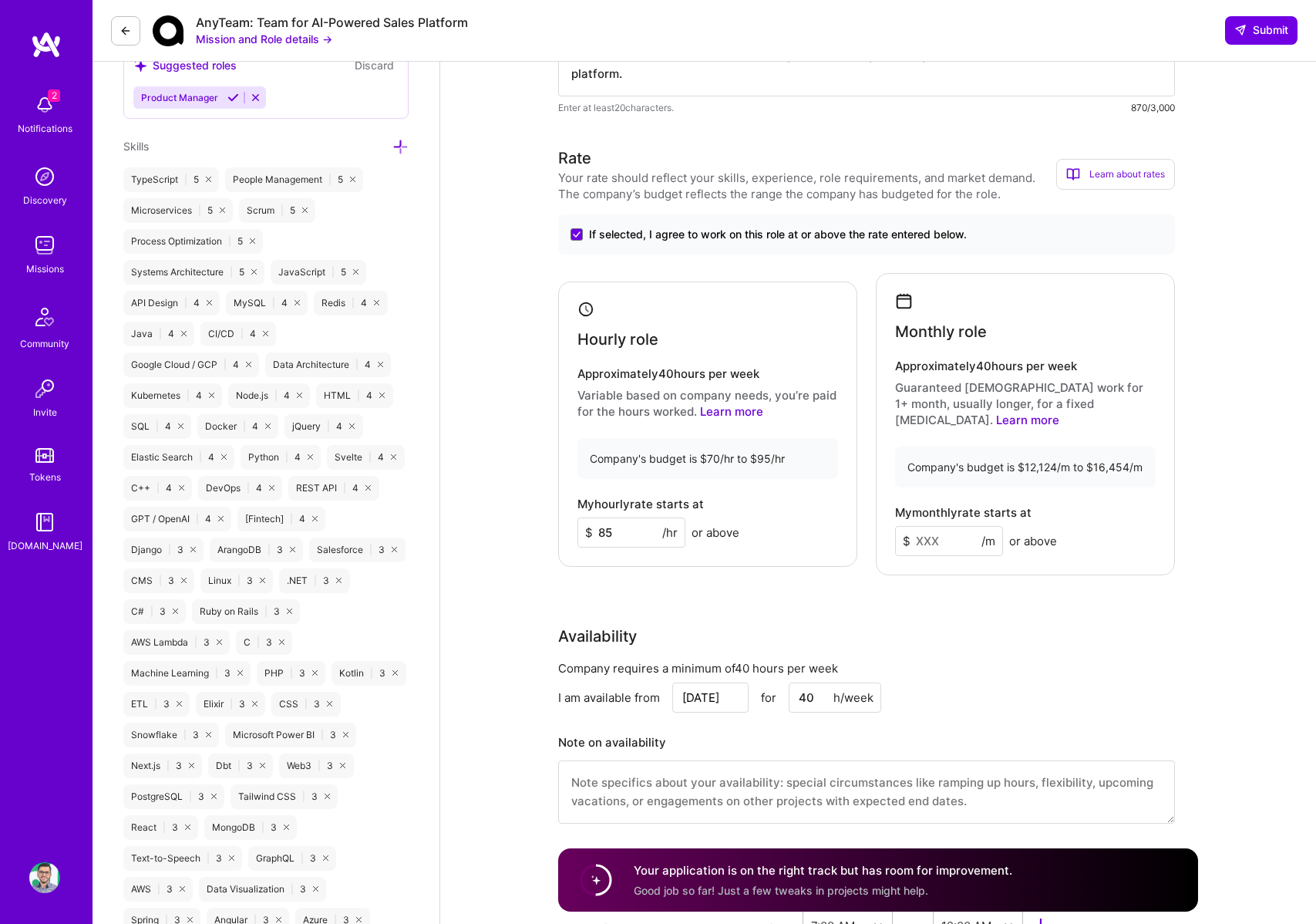
click at [853, 625] on div "Availability" at bounding box center [866, 636] width 617 height 23
click at [931, 526] on input at bounding box center [949, 541] width 108 height 30
type input "14300"
click at [982, 604] on div "Rate Your rate should reflect your skills, experience, role requirements, and m…" at bounding box center [878, 495] width 640 height 697
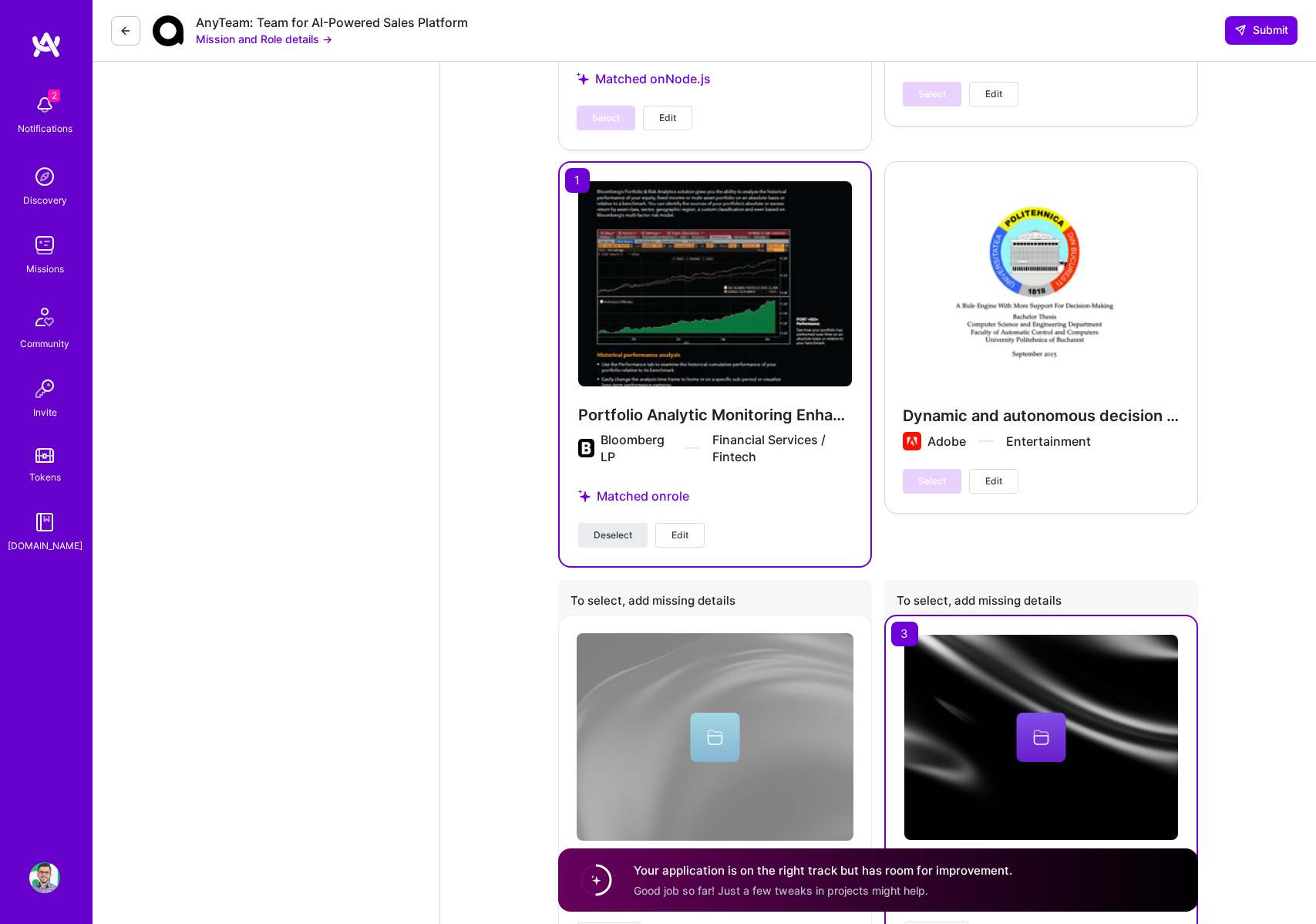
scroll to position [3831, 0]
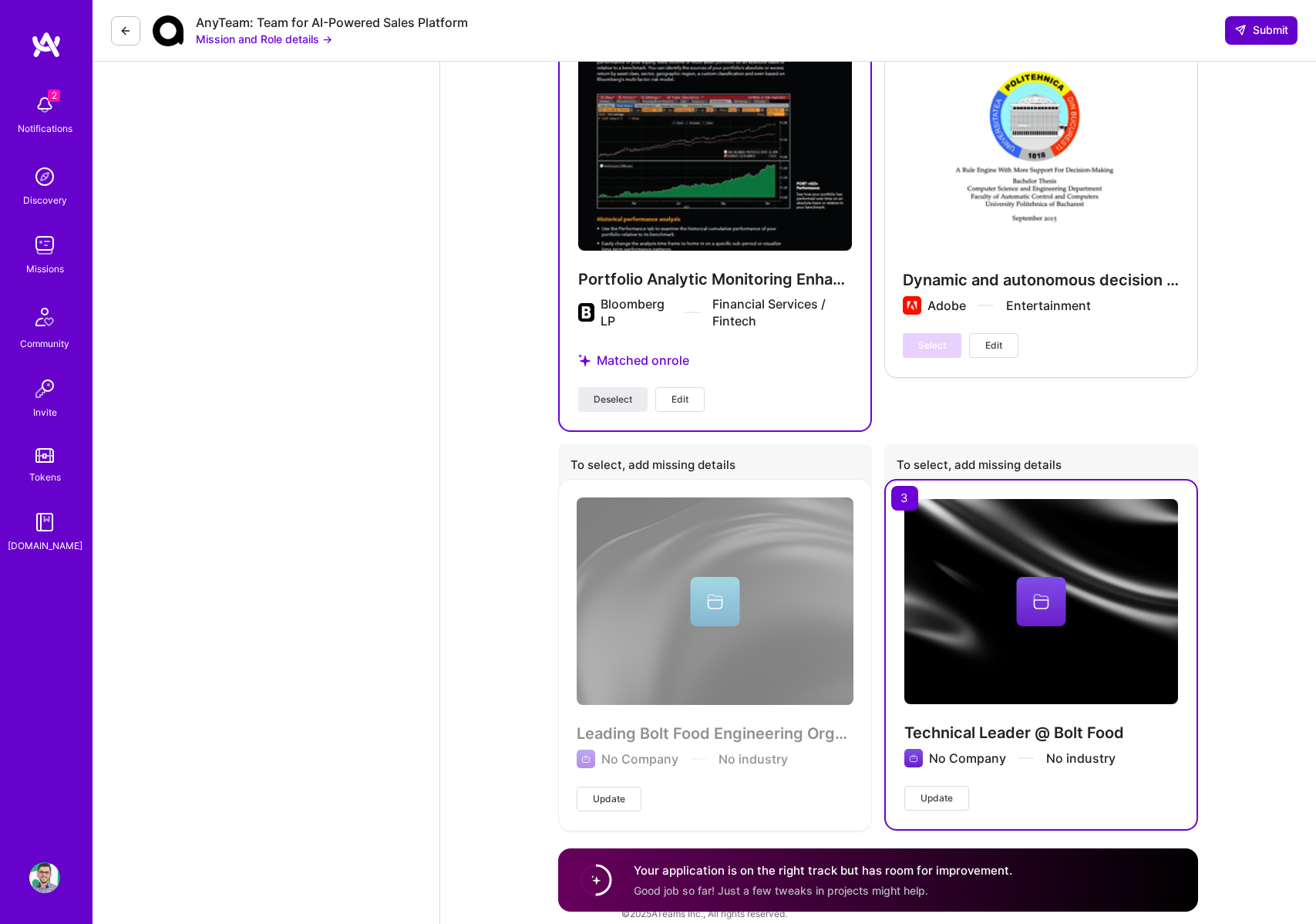
click at [1270, 26] on span "Submit" at bounding box center [1262, 30] width 54 height 16
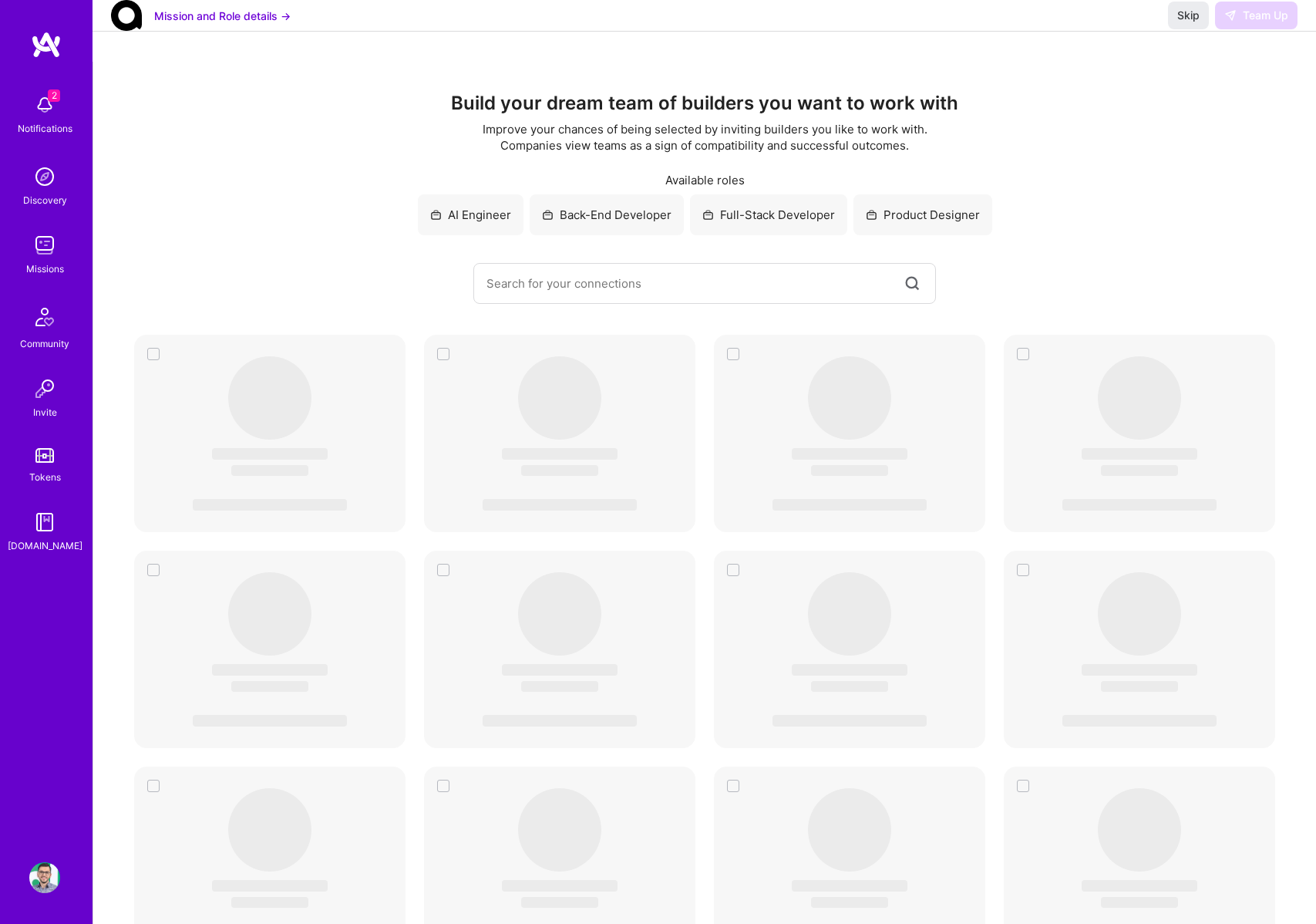
click at [44, 173] on img at bounding box center [44, 177] width 31 height 31
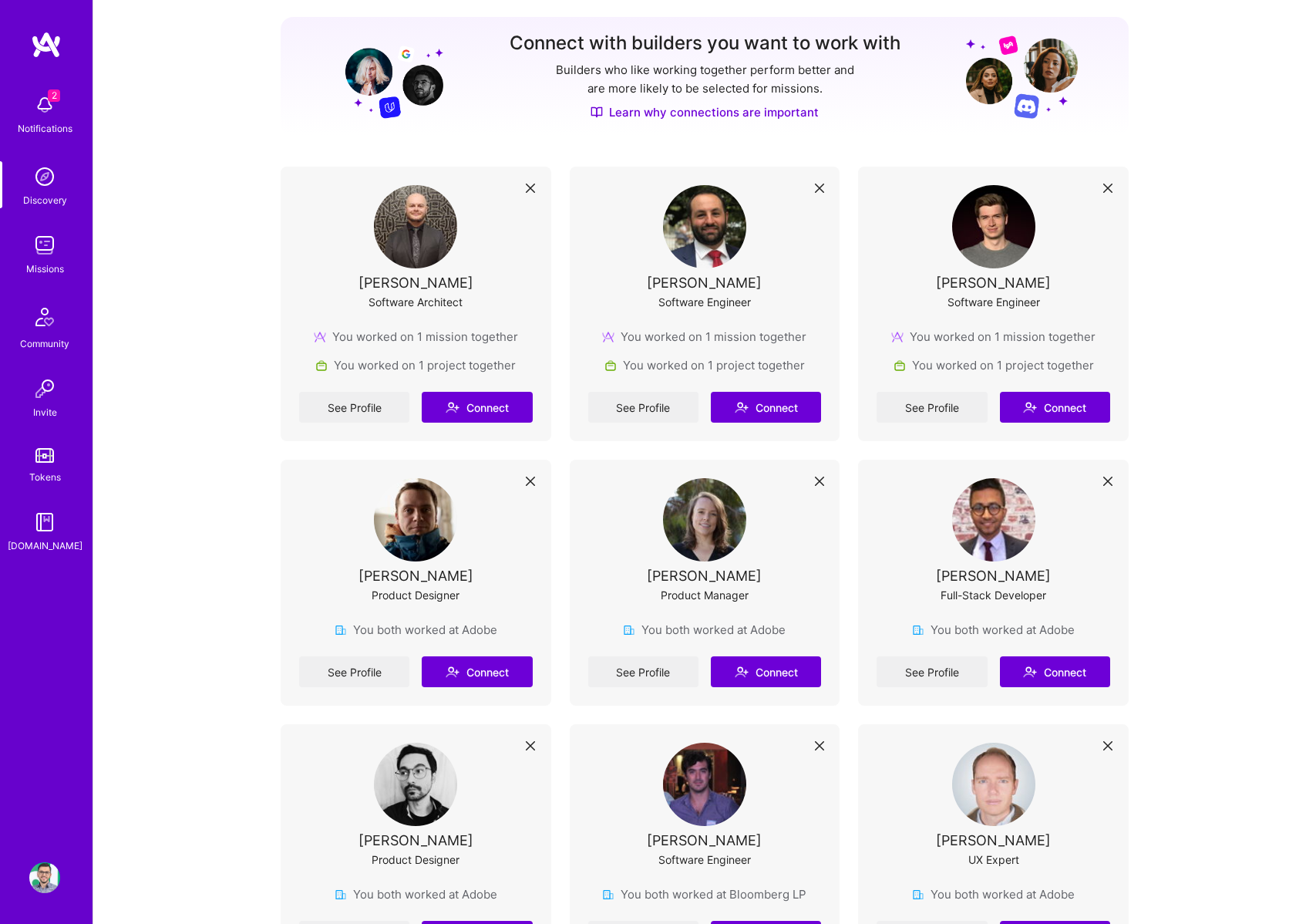
scroll to position [266, 0]
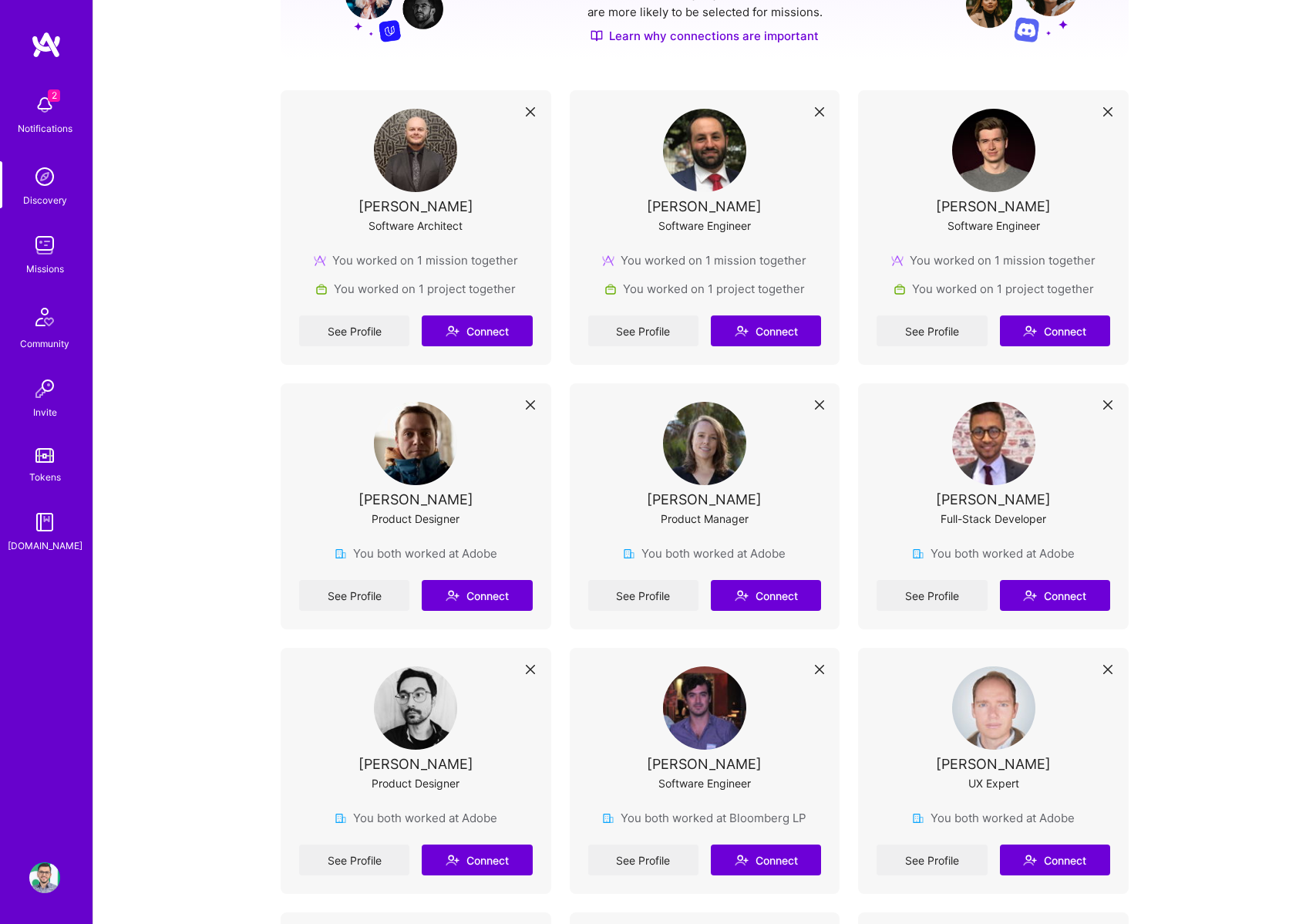
click at [27, 188] on link "Discovery" at bounding box center [44, 185] width 95 height 47
click at [34, 185] on img at bounding box center [44, 177] width 31 height 31
click at [50, 257] on img at bounding box center [44, 245] width 31 height 31
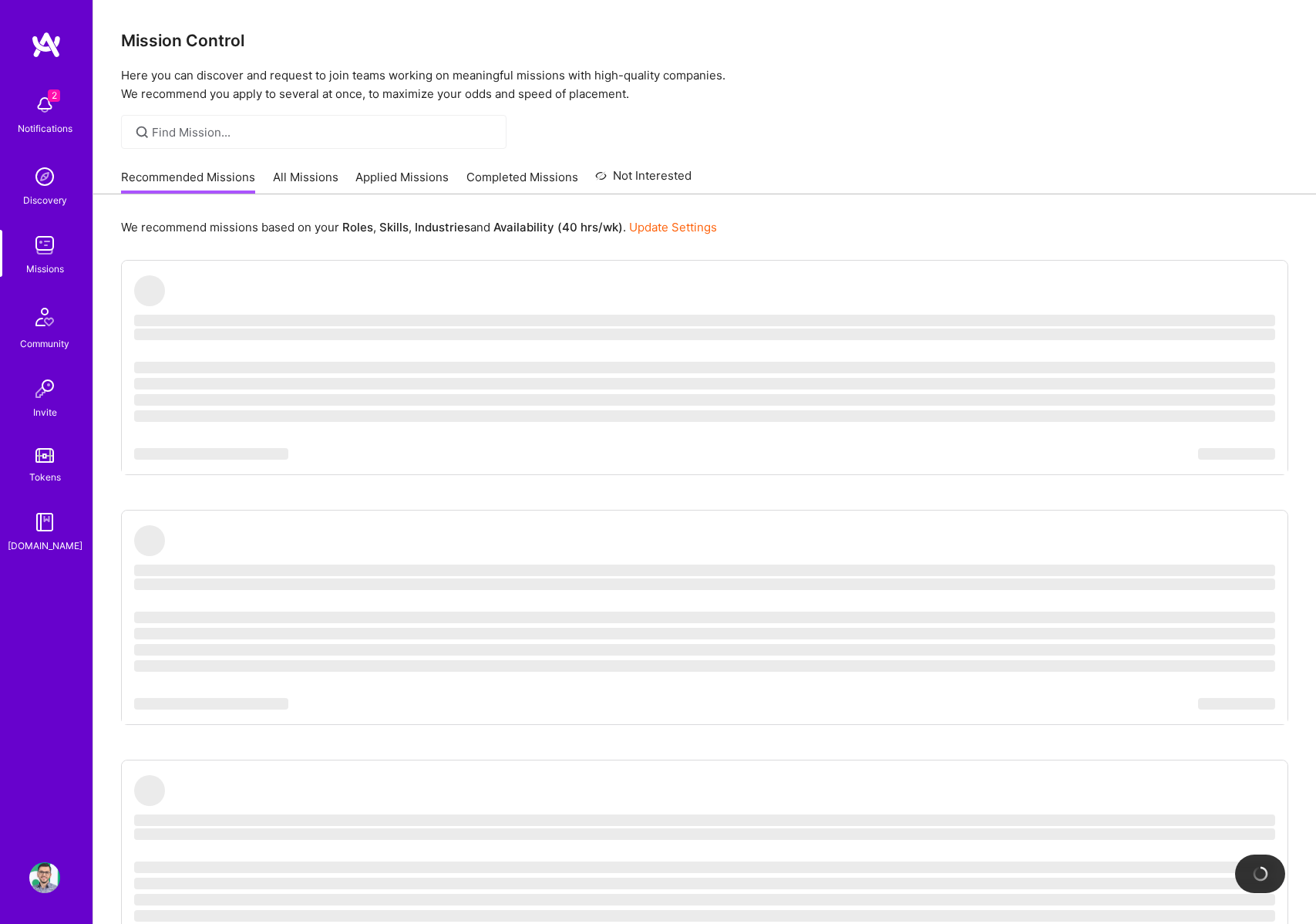
click at [54, 326] on img at bounding box center [44, 317] width 37 height 37
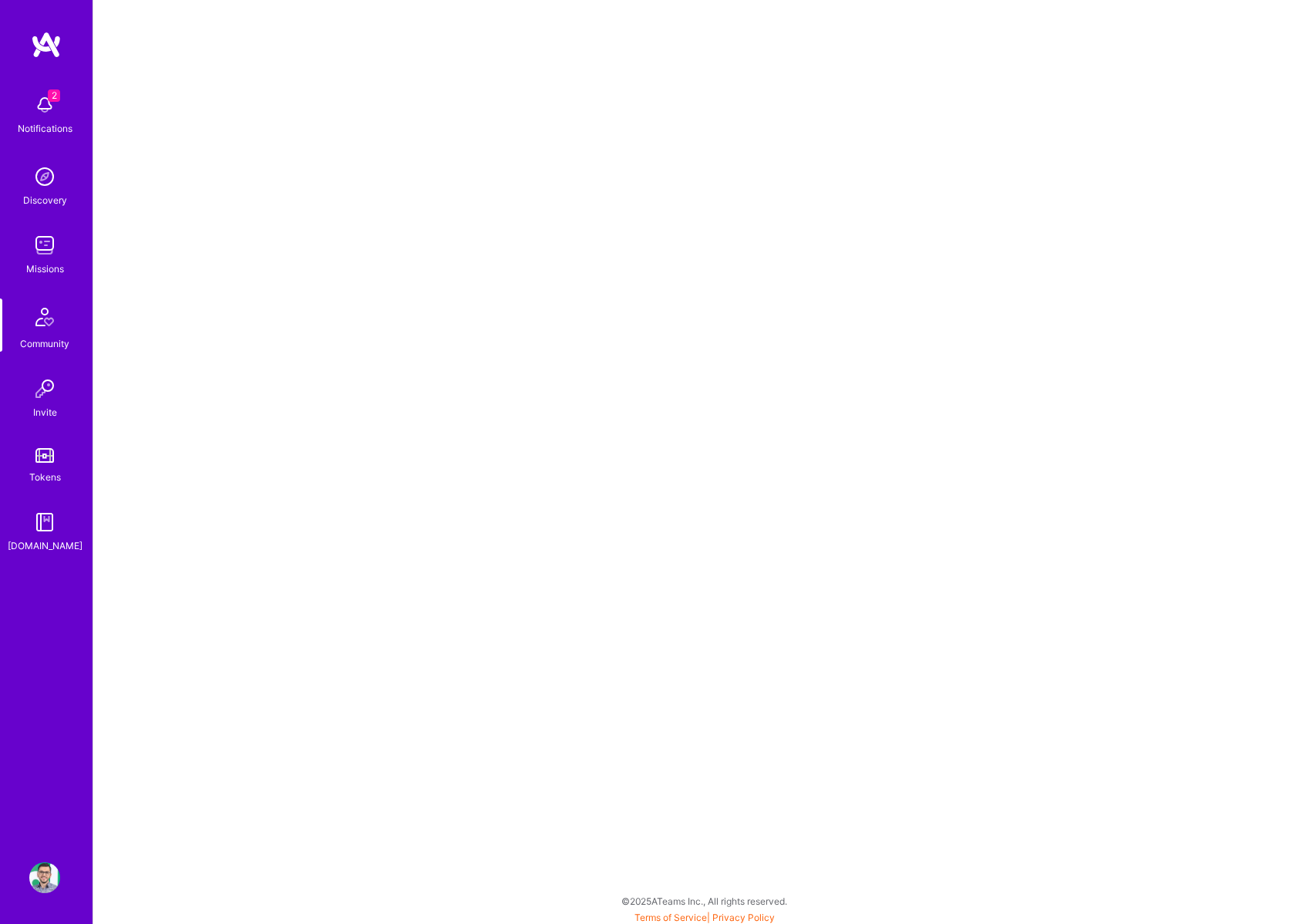
click at [55, 240] on img at bounding box center [44, 245] width 31 height 31
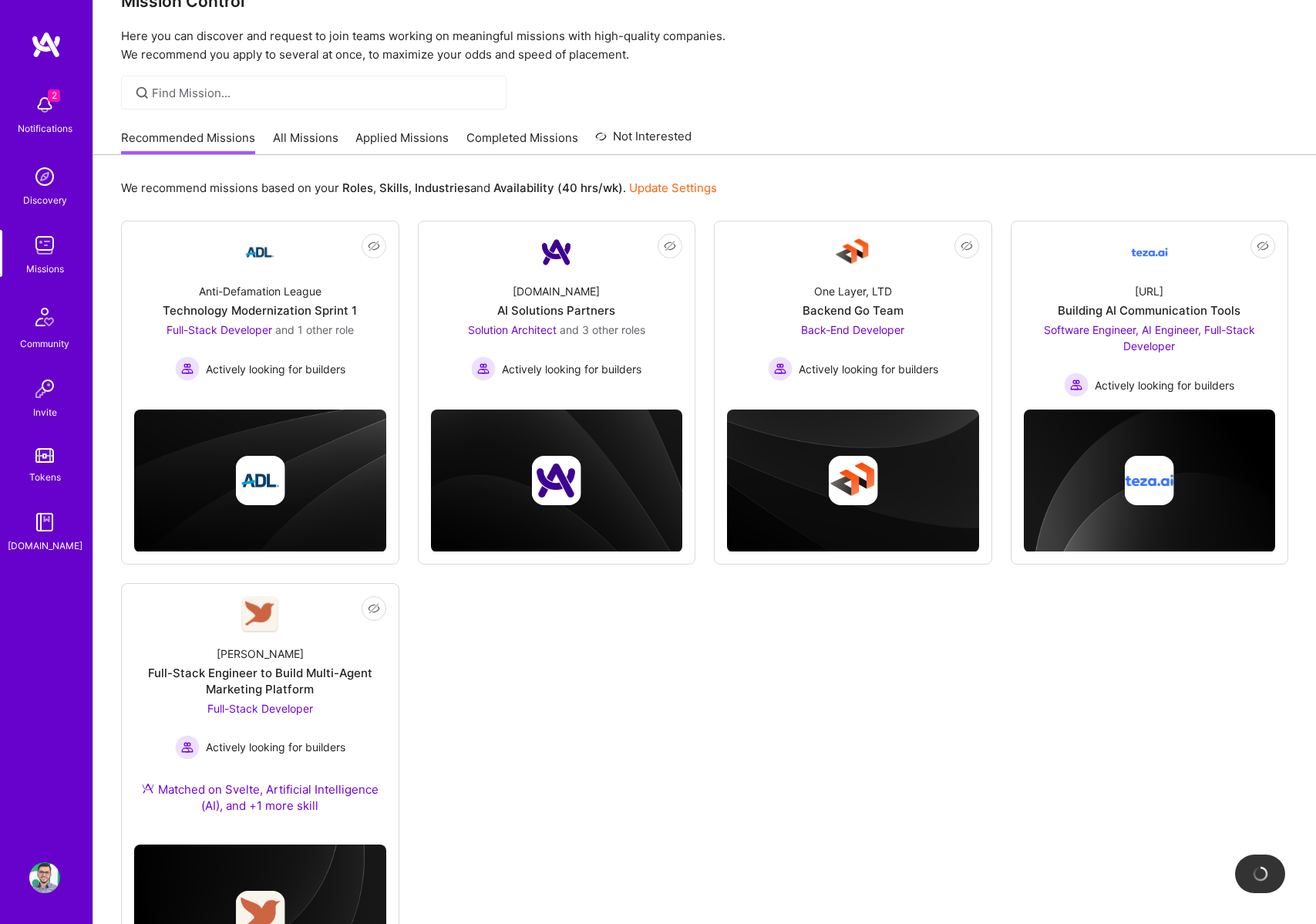
scroll to position [152, 0]
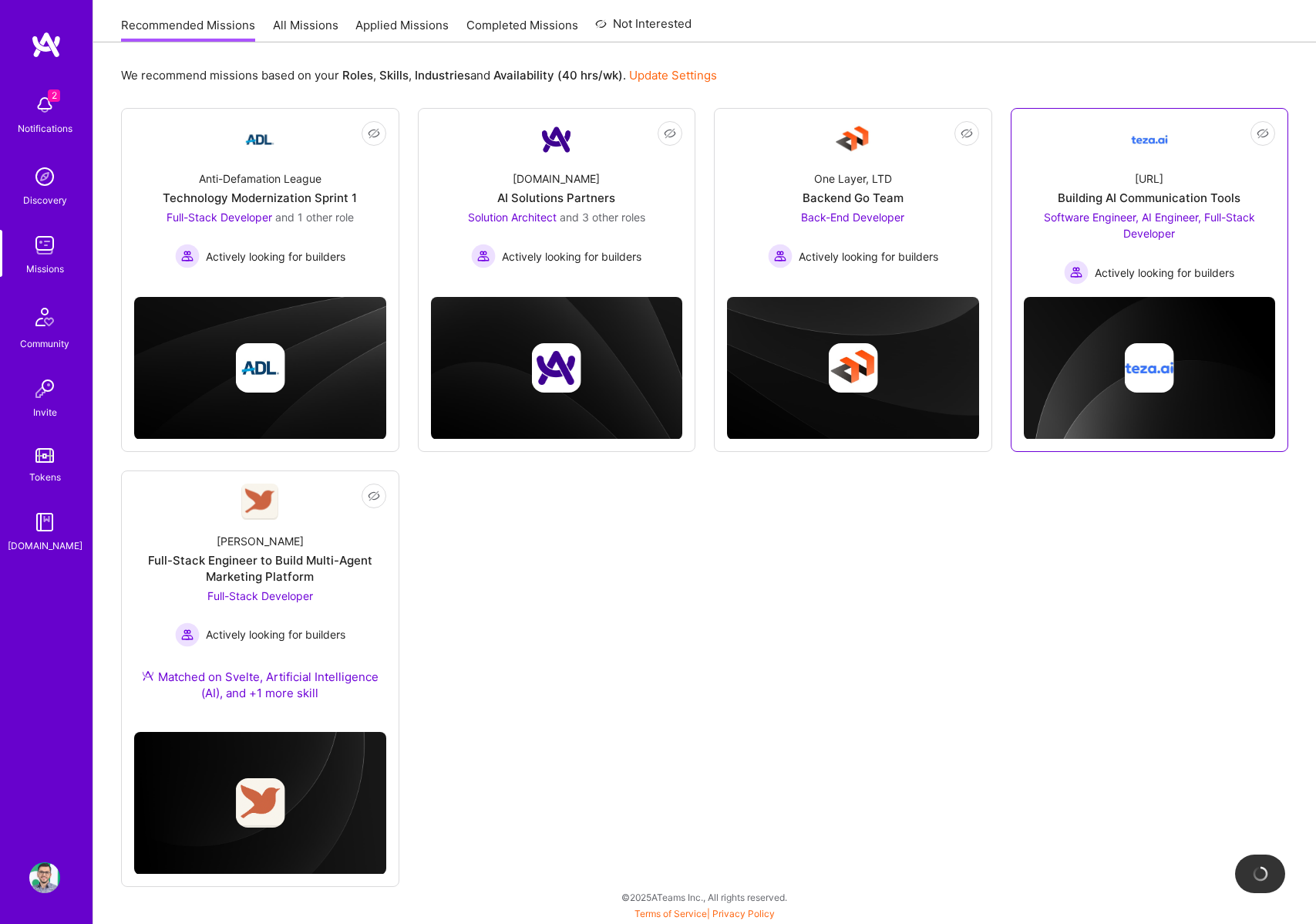
click at [1168, 203] on div "Building AI Communication Tools" at bounding box center [1150, 198] width 183 height 17
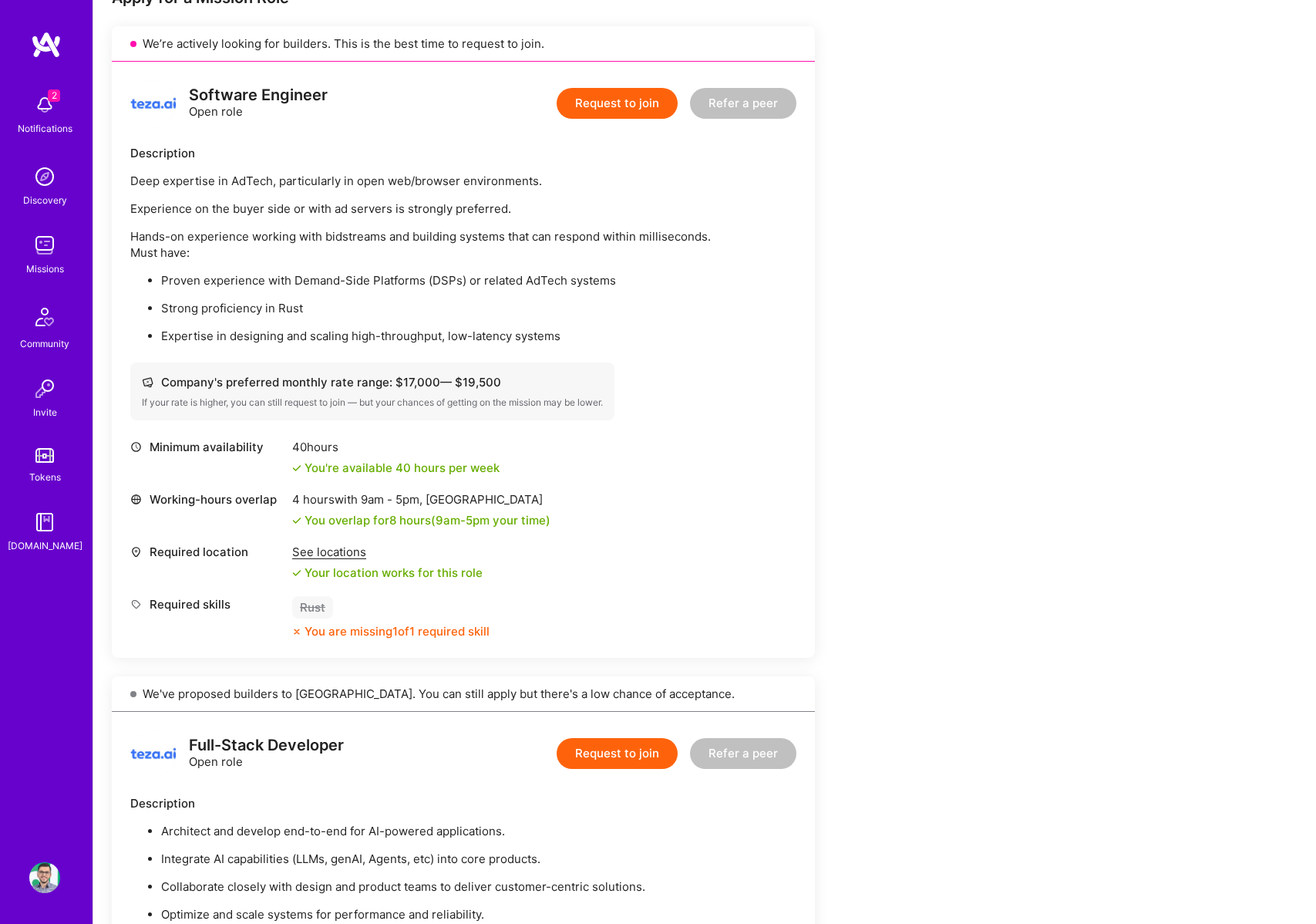
scroll to position [211, 0]
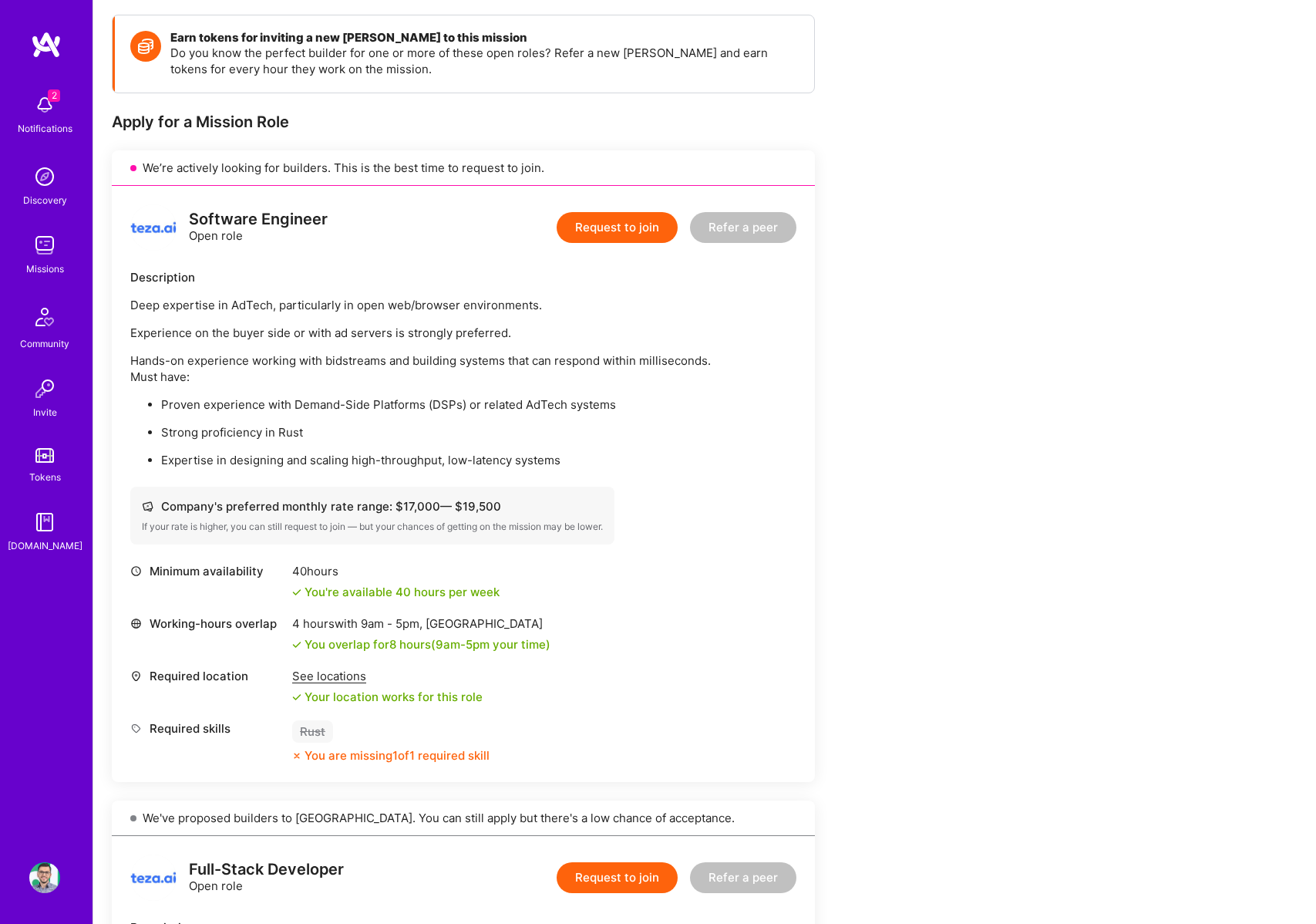
click at [444, 313] on div "Deep expertise in AdTech, particularly in open web/browser environments. Experi…" at bounding box center [463, 382] width 666 height 171
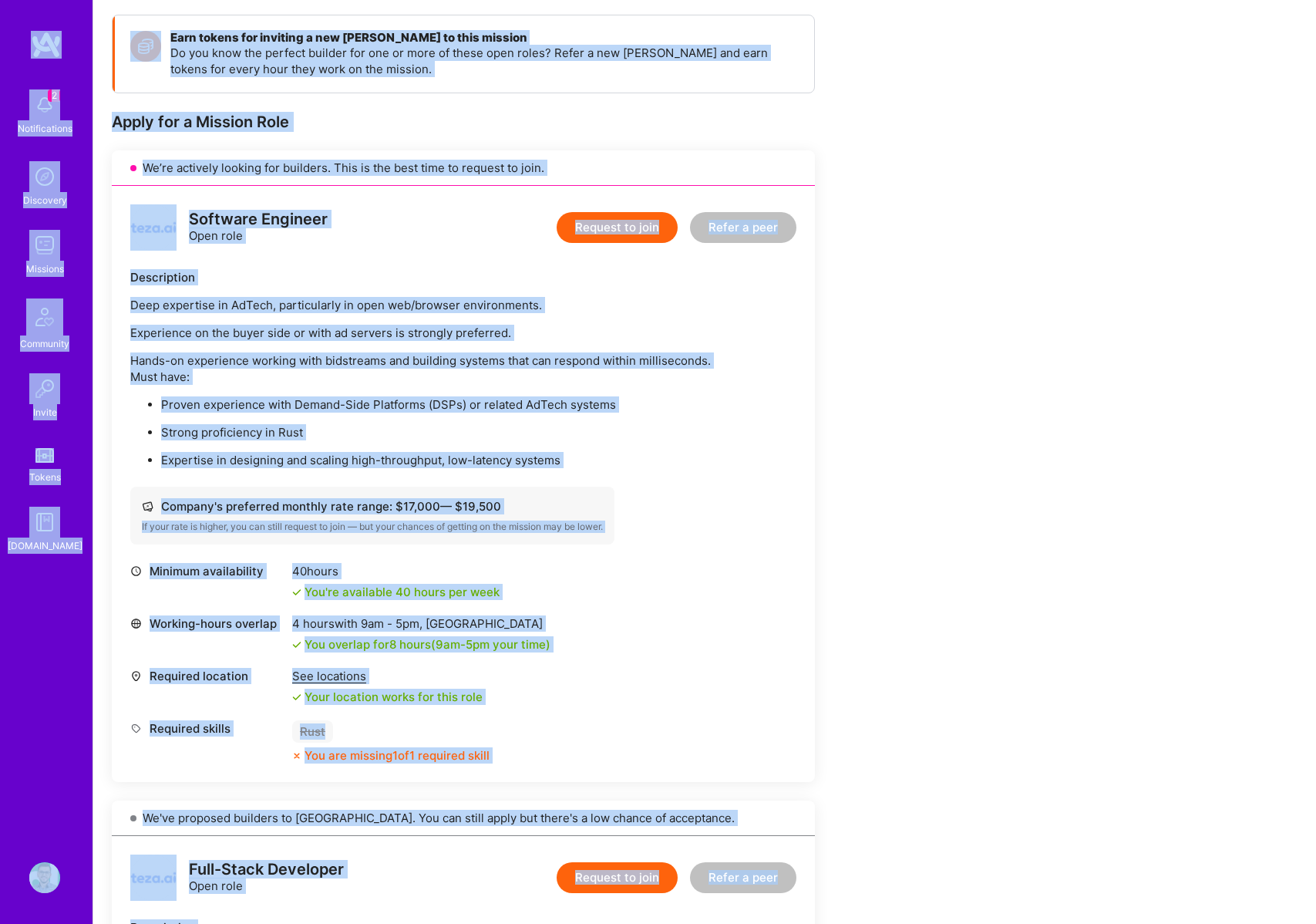
copy div "6 Loremipsumdol Sitametco Adipisci Elitseddo Eiusmo Tempor I.Utlab Etdolor Magn…"
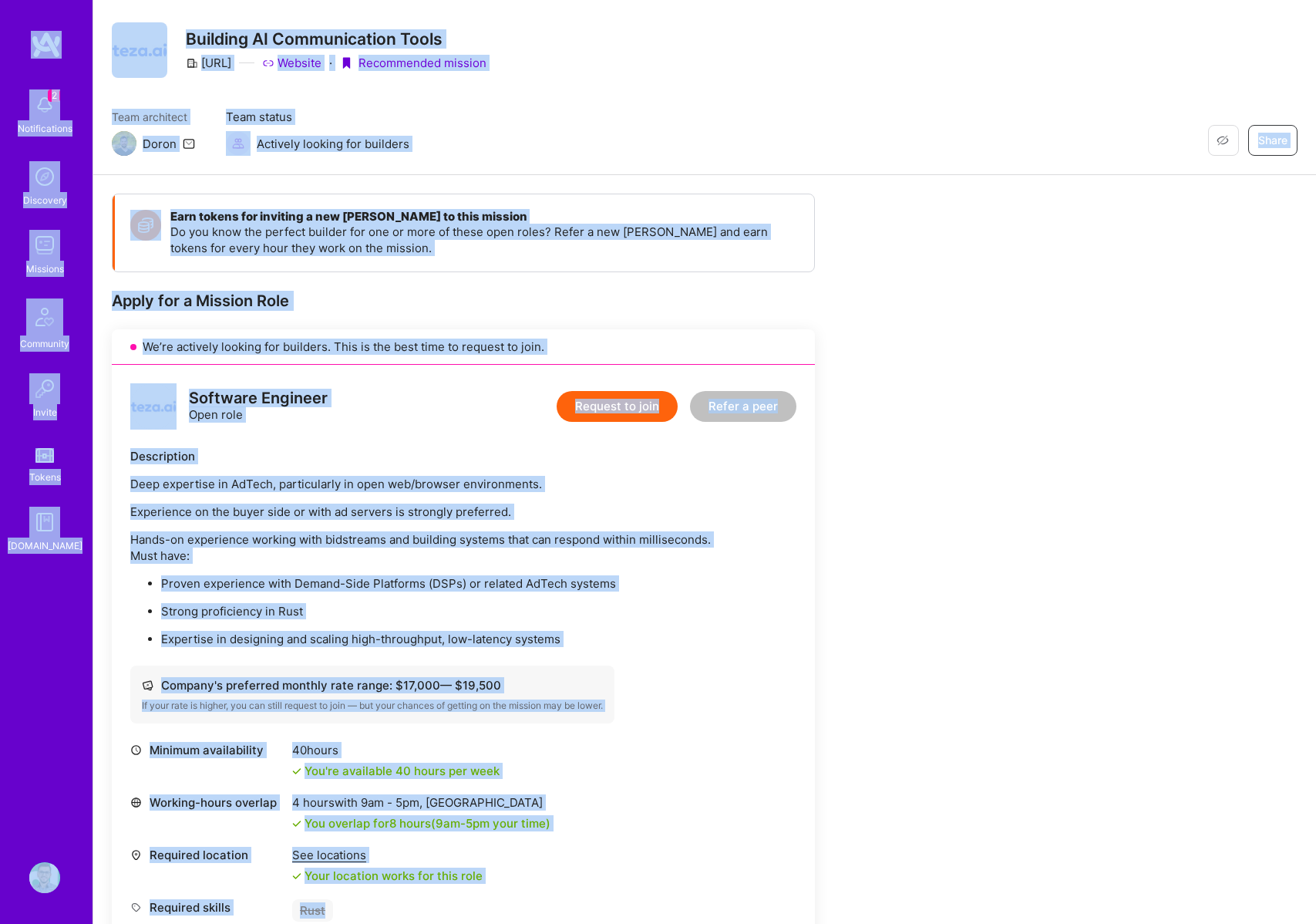
scroll to position [0, 0]
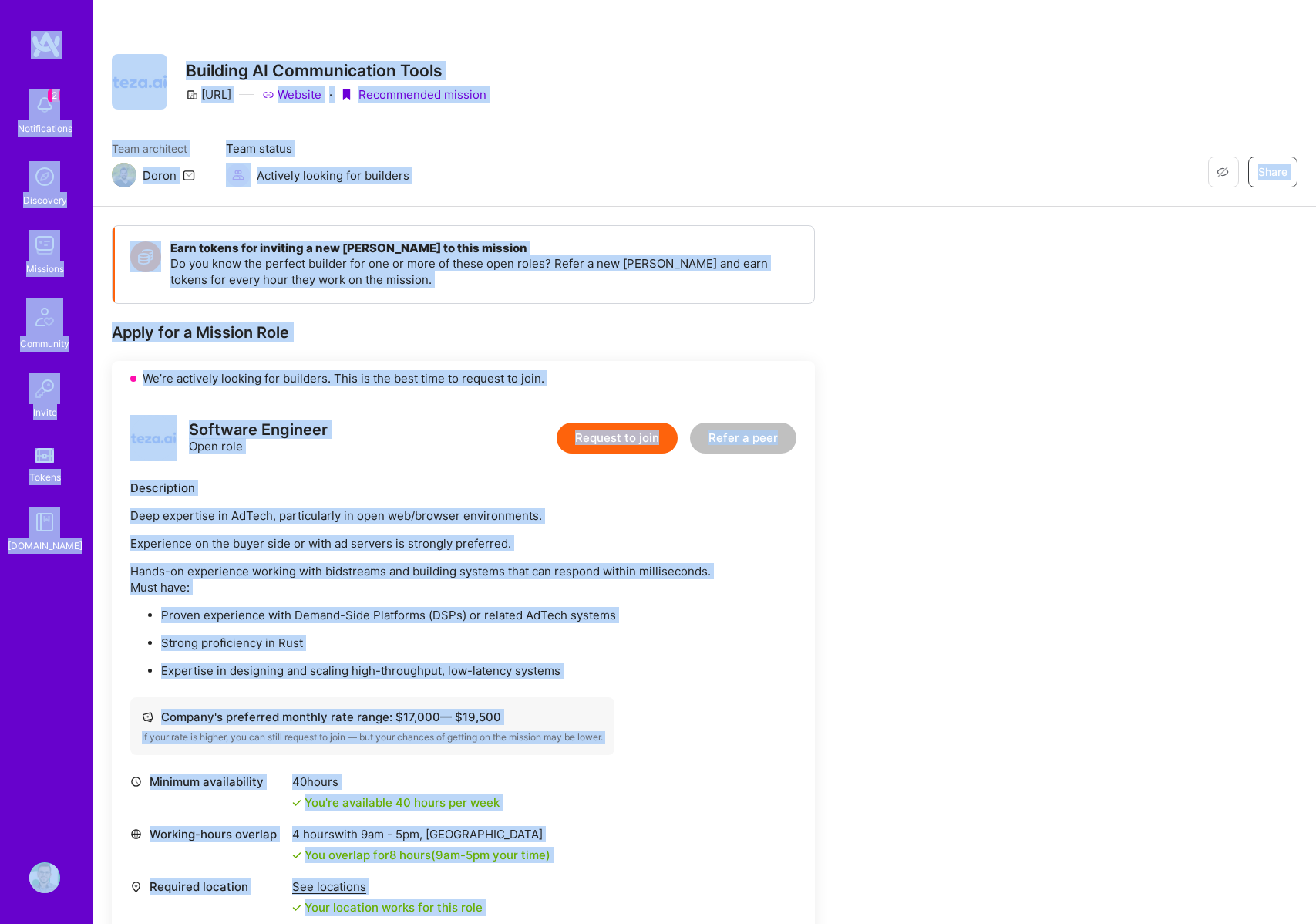
click at [611, 546] on p "Experience on the buyer side or with ad servers is strongly preferred." at bounding box center [463, 543] width 666 height 17
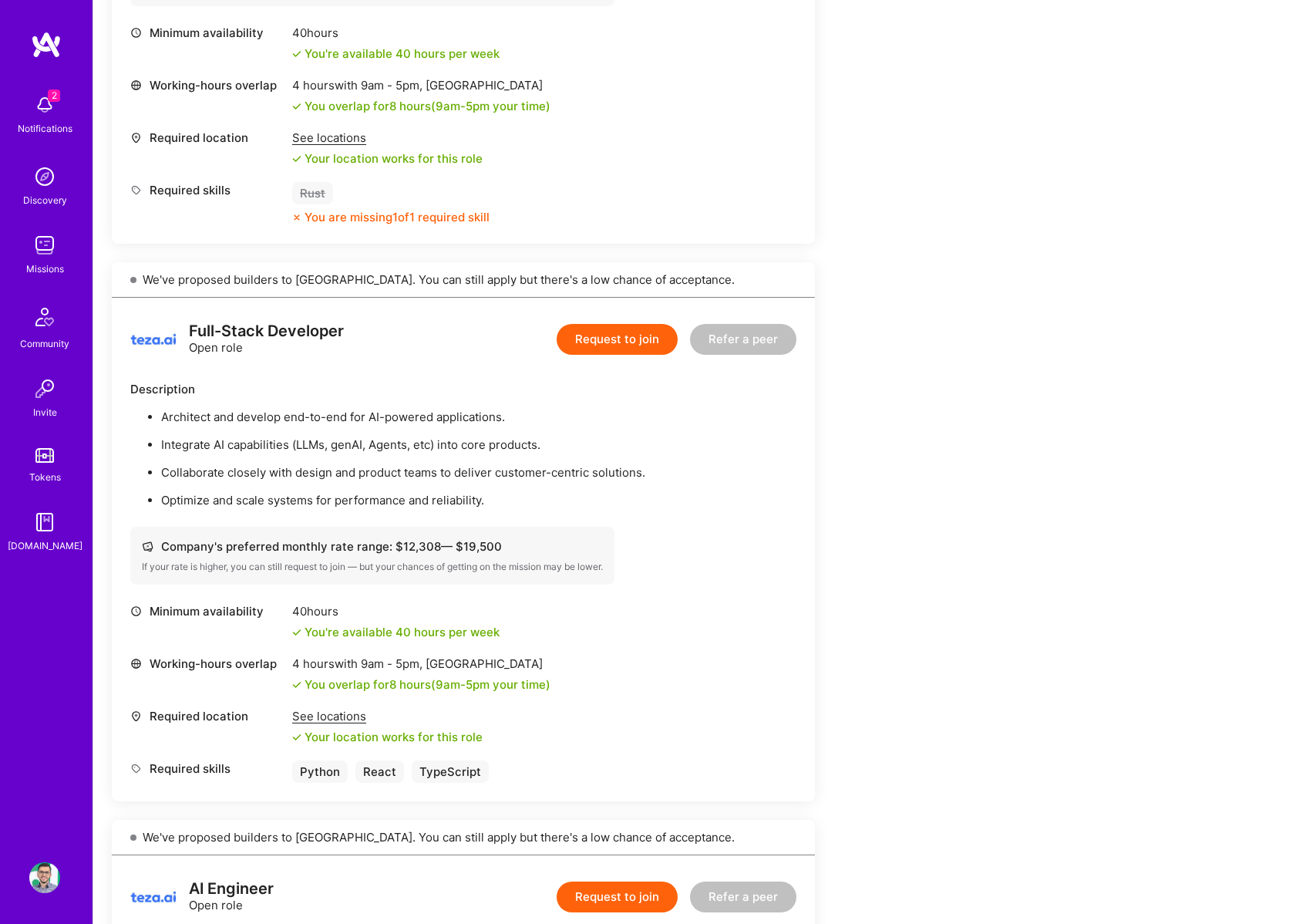
scroll to position [805, 0]
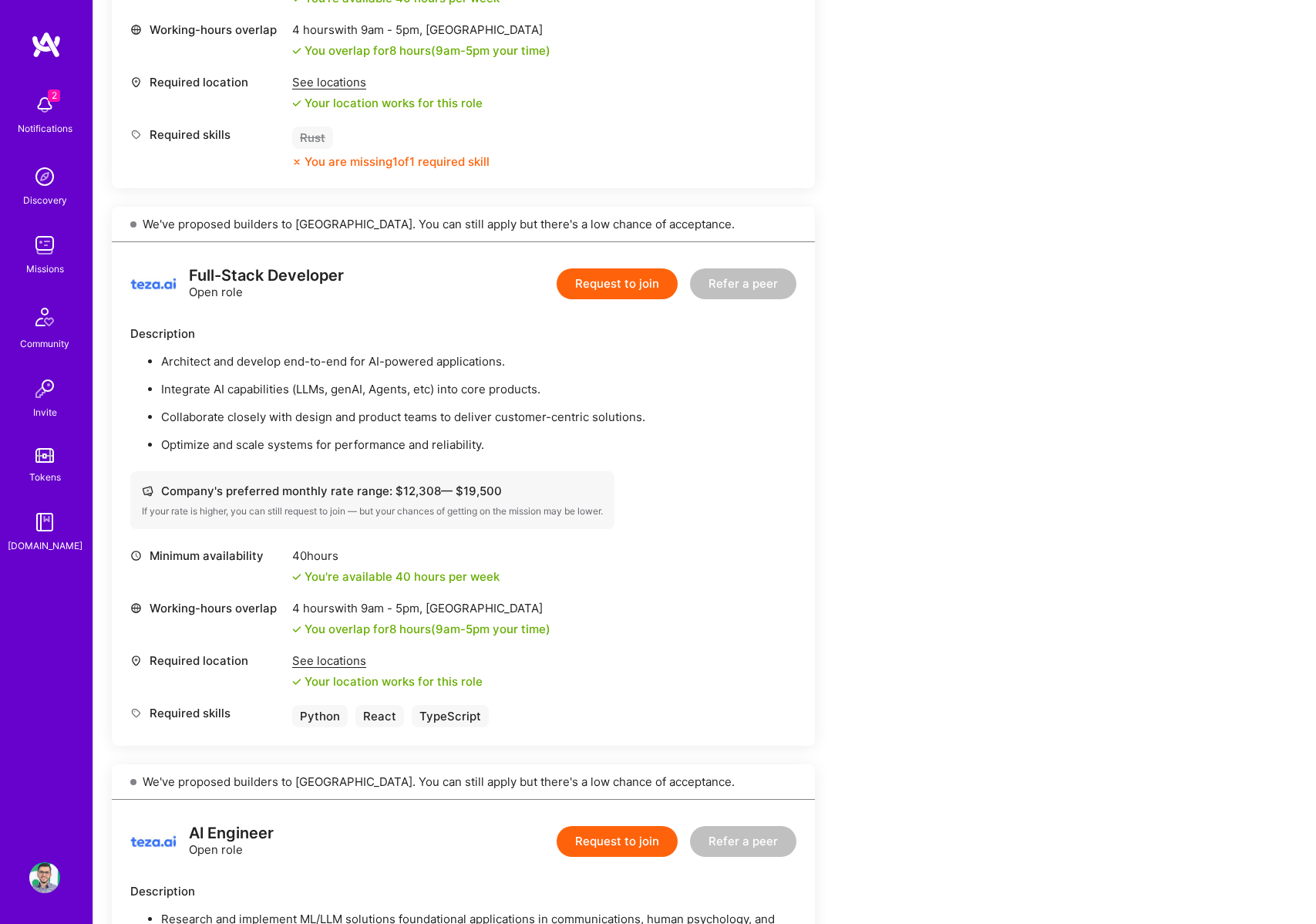
click at [616, 292] on button "Request to join" at bounding box center [618, 284] width 121 height 31
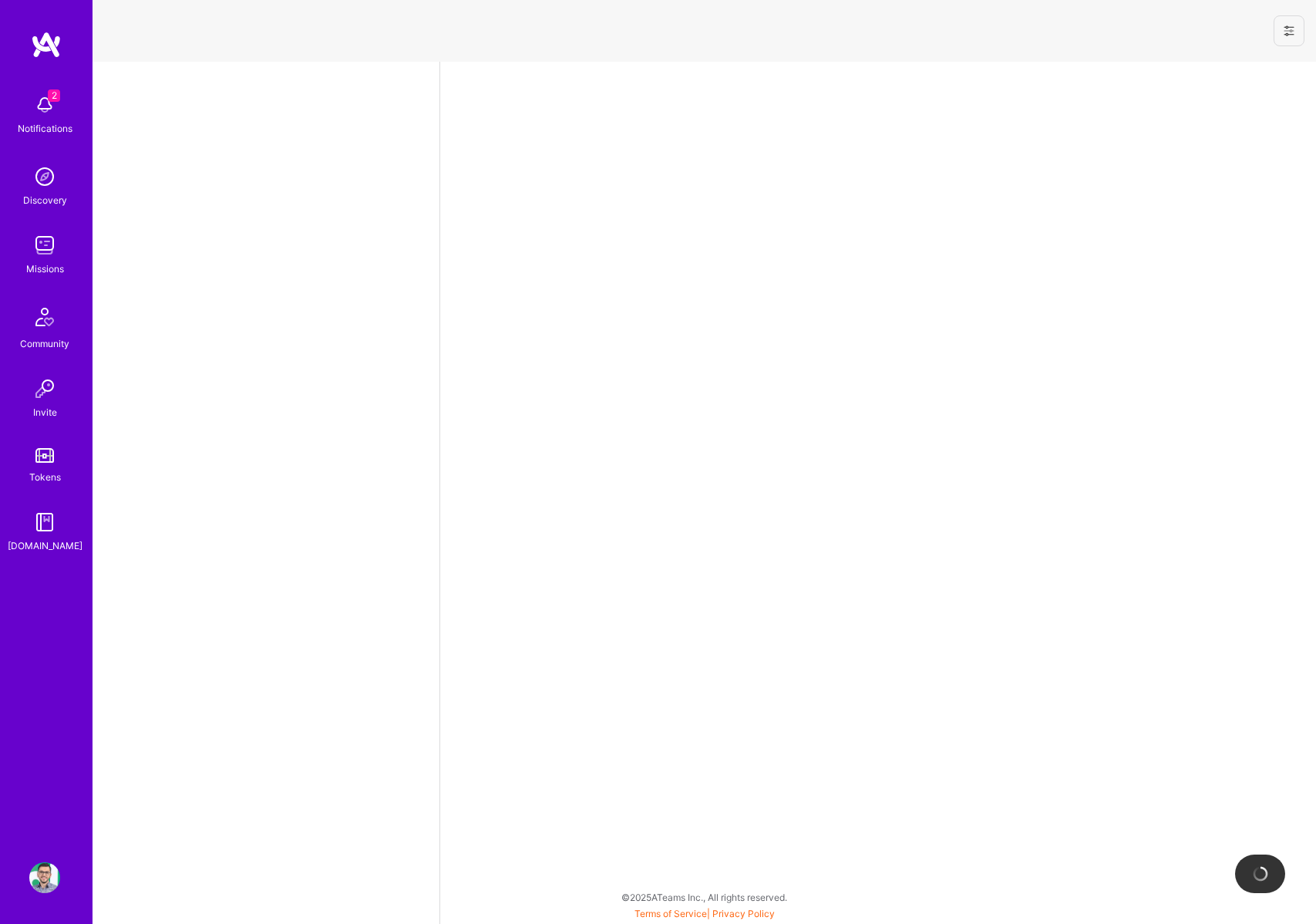
select select "RO"
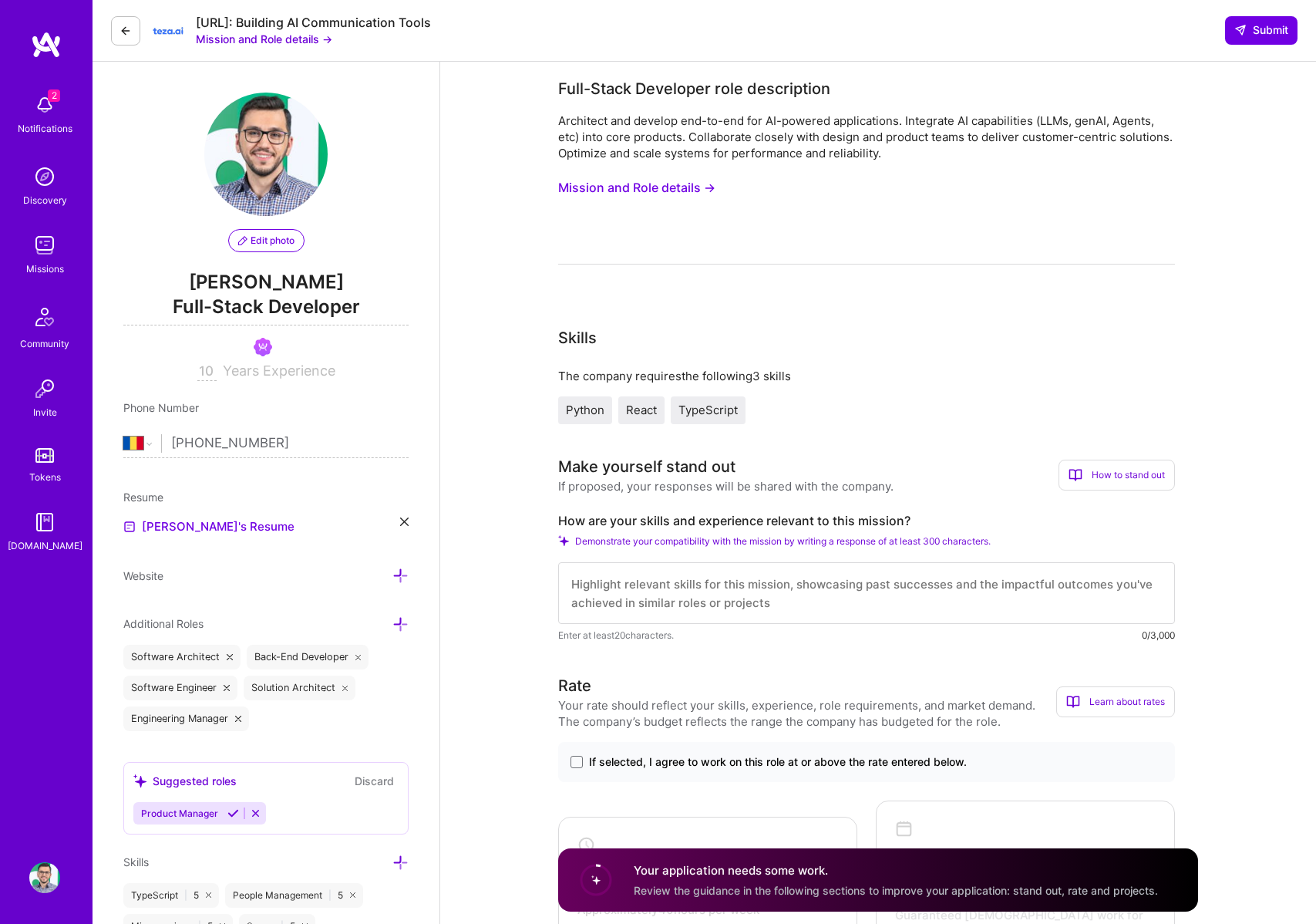
click at [693, 185] on button "Mission and Role details →" at bounding box center [637, 188] width 158 height 28
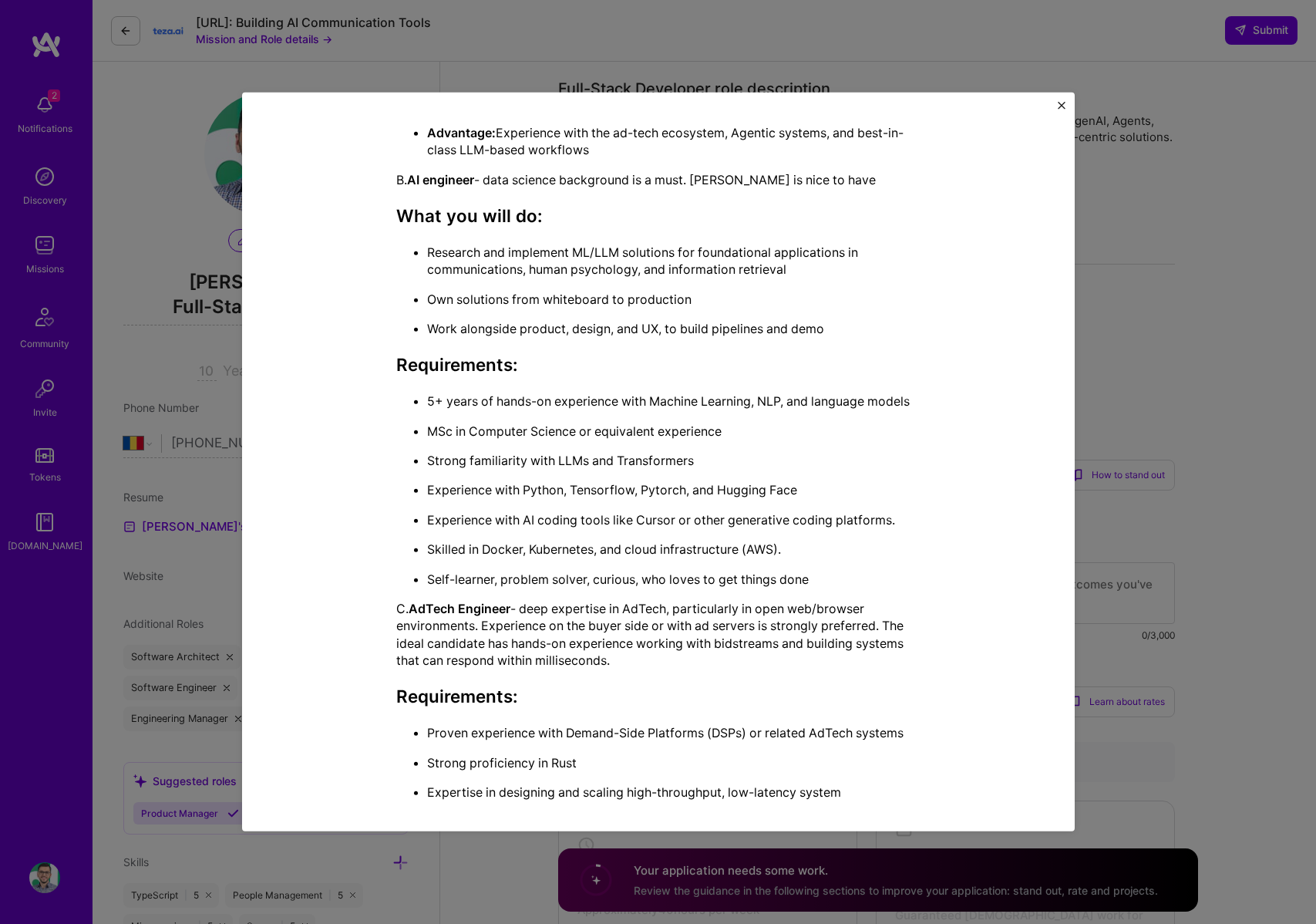
click at [681, 332] on ul "Research and implement ML/LLM solutions for foundational applications in commun…" at bounding box center [658, 290] width 524 height 94
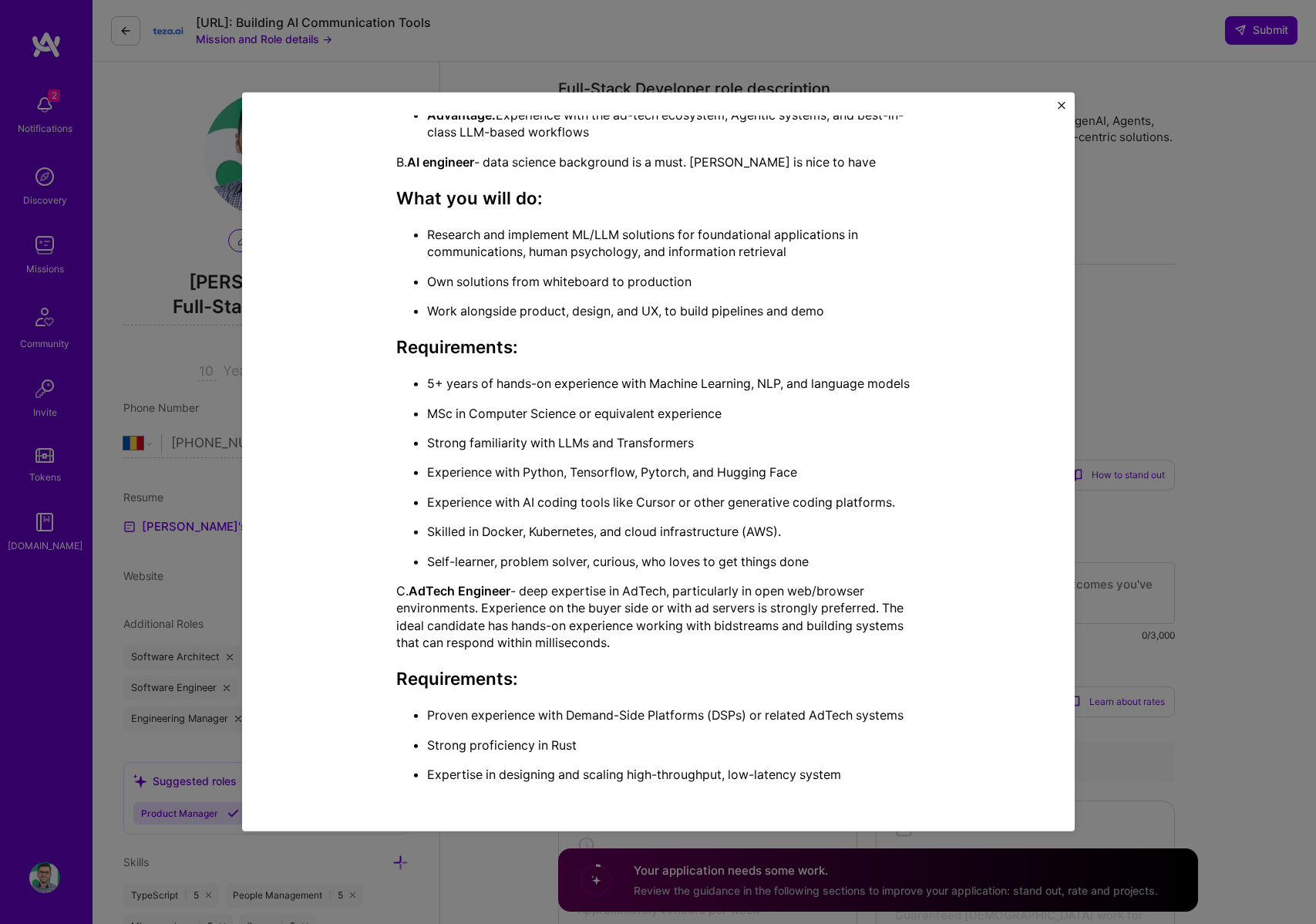
scroll to position [922, 0]
click at [682, 357] on h3 "Requirements:" at bounding box center [658, 348] width 524 height 20
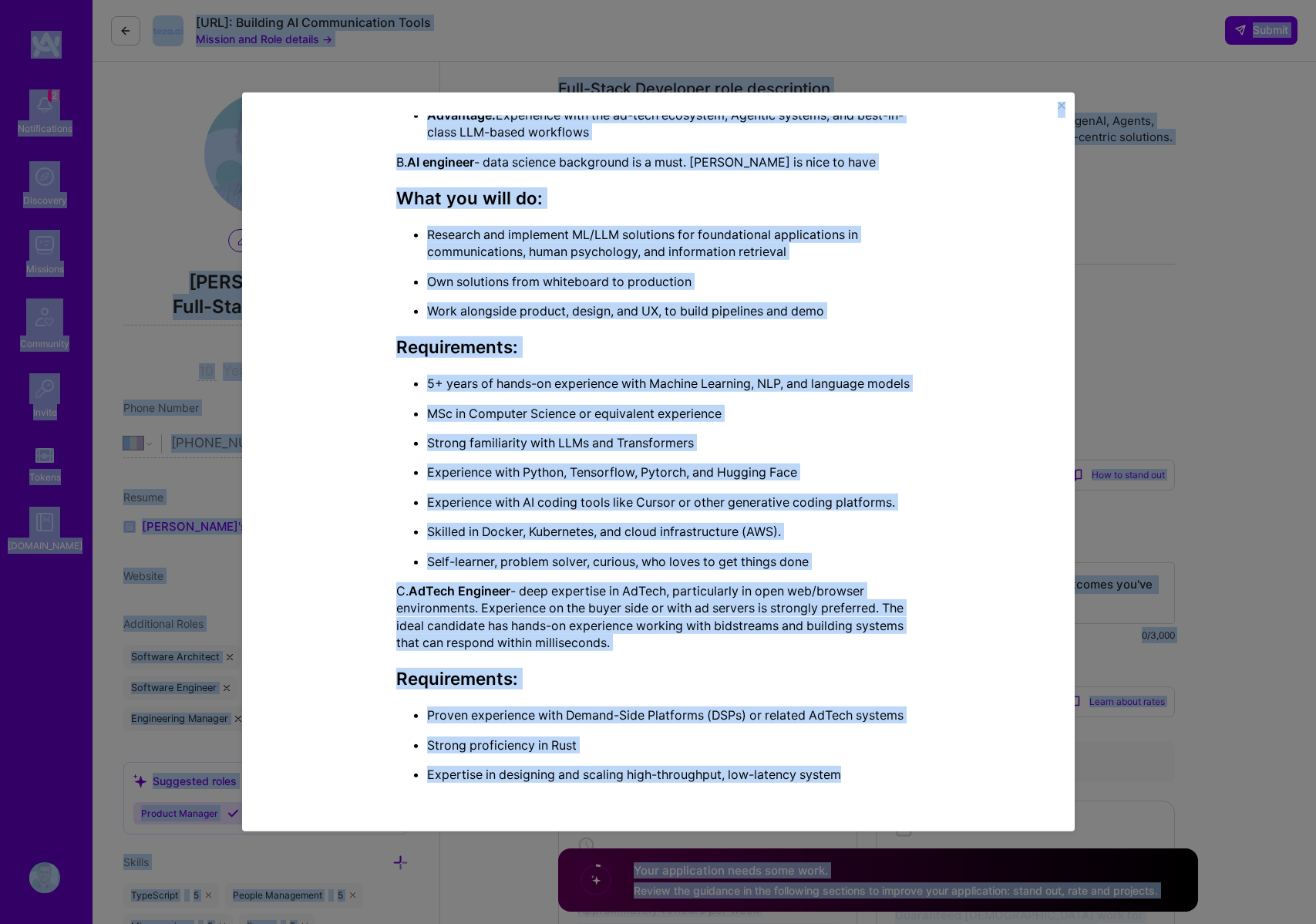
click at [712, 336] on div "[URL] is looking to add 3 engineers to their core engineering team developing t…" at bounding box center [658, 166] width 524 height 1235
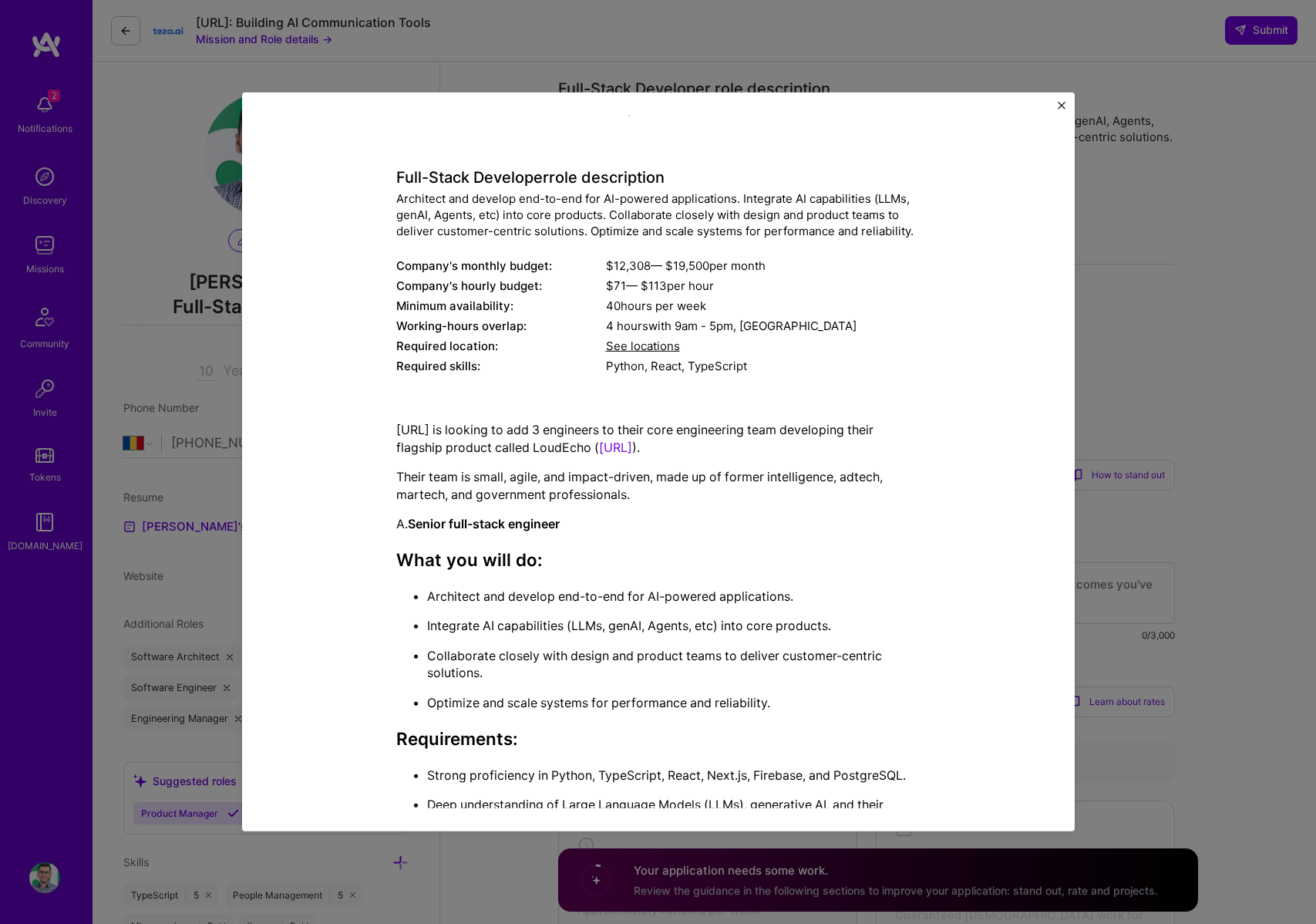
scroll to position [35, 0]
click at [789, 331] on div "4 hours with 9am - 5pm , [GEOGRAPHIC_DATA]" at bounding box center [763, 324] width 314 height 17
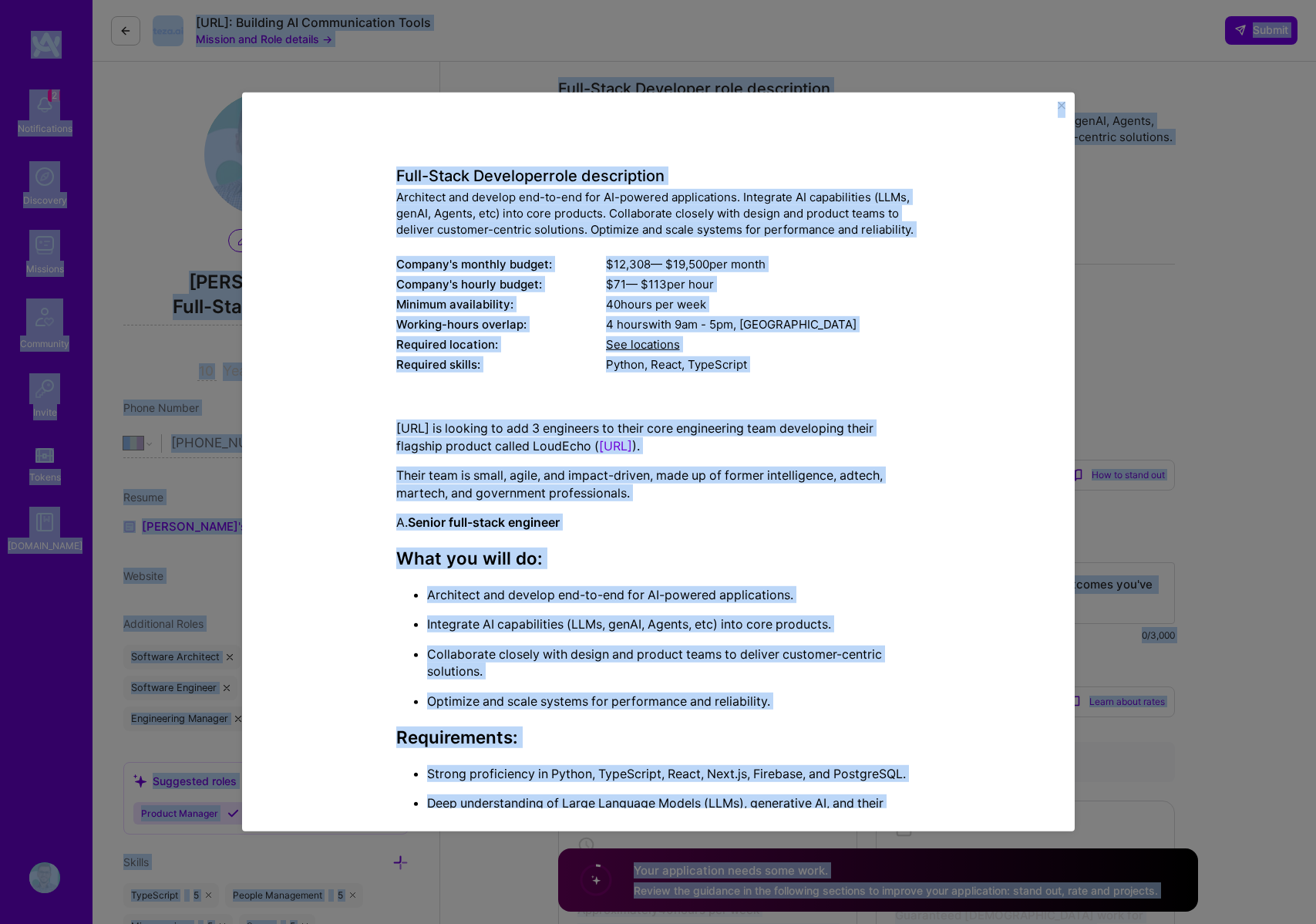
click at [780, 345] on div "See locations" at bounding box center [763, 345] width 314 height 17
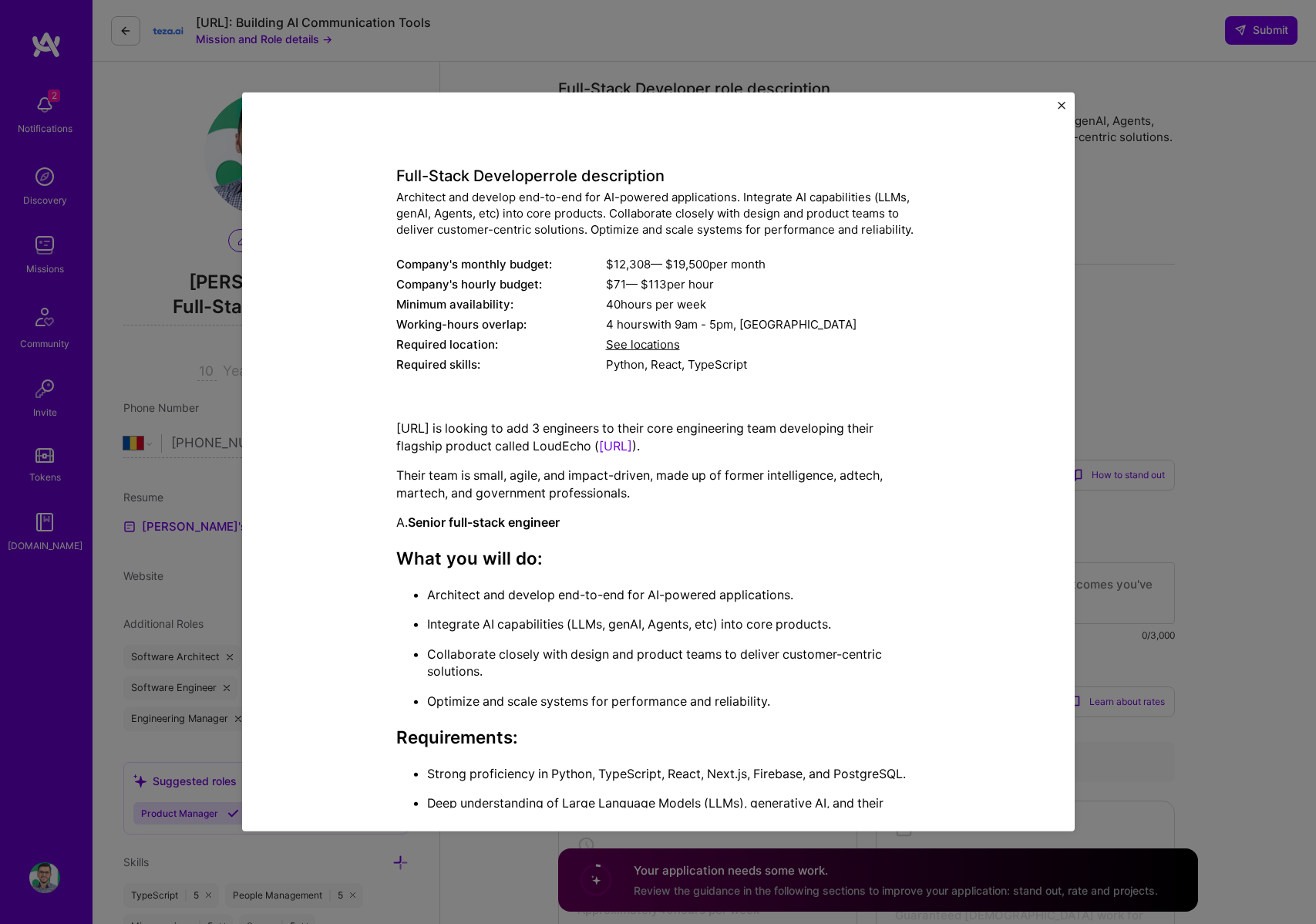
click at [571, 311] on div "Minimum availability:" at bounding box center [501, 304] width 210 height 17
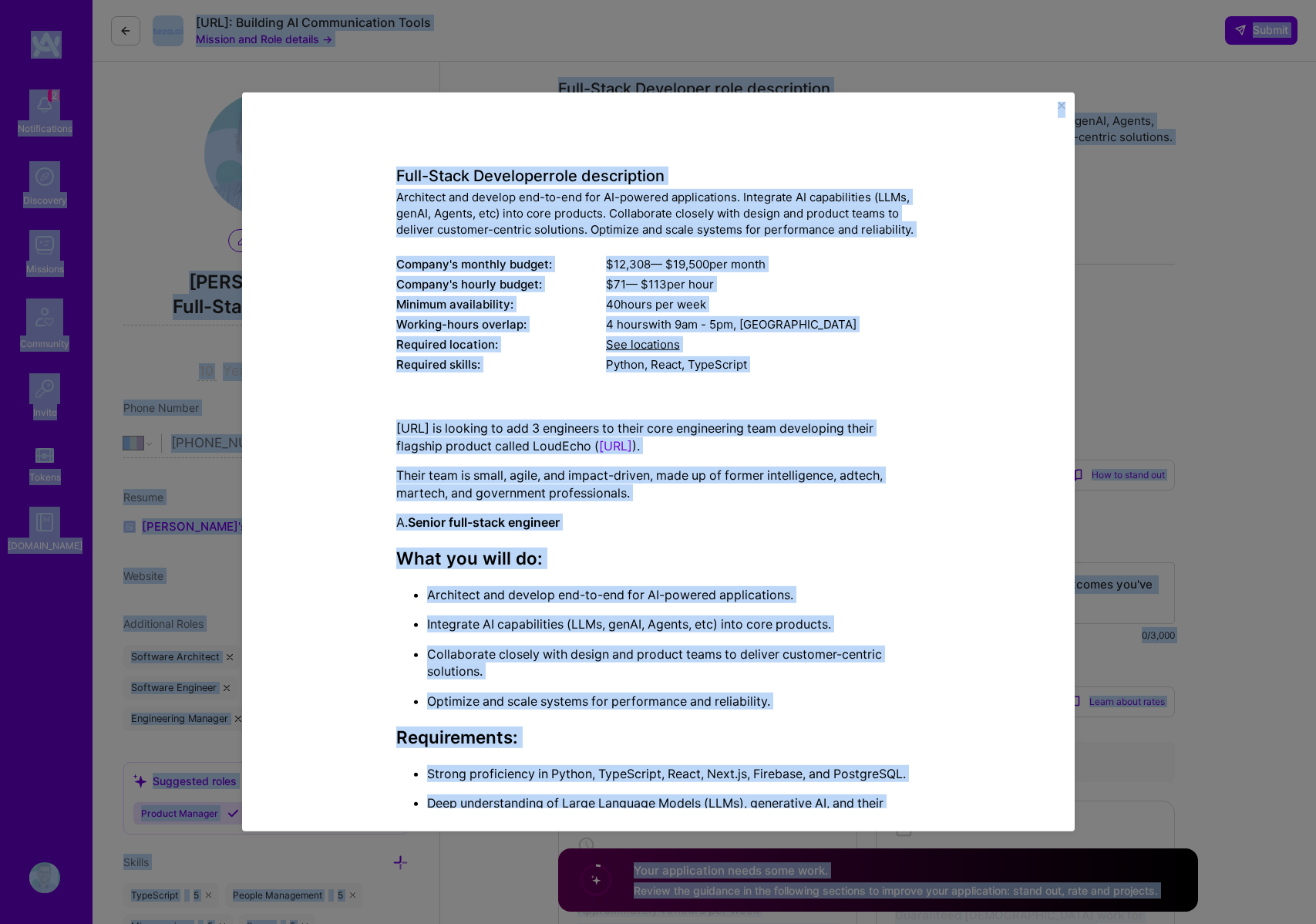
click at [559, 280] on div "Company's hourly budget:" at bounding box center [501, 284] width 210 height 17
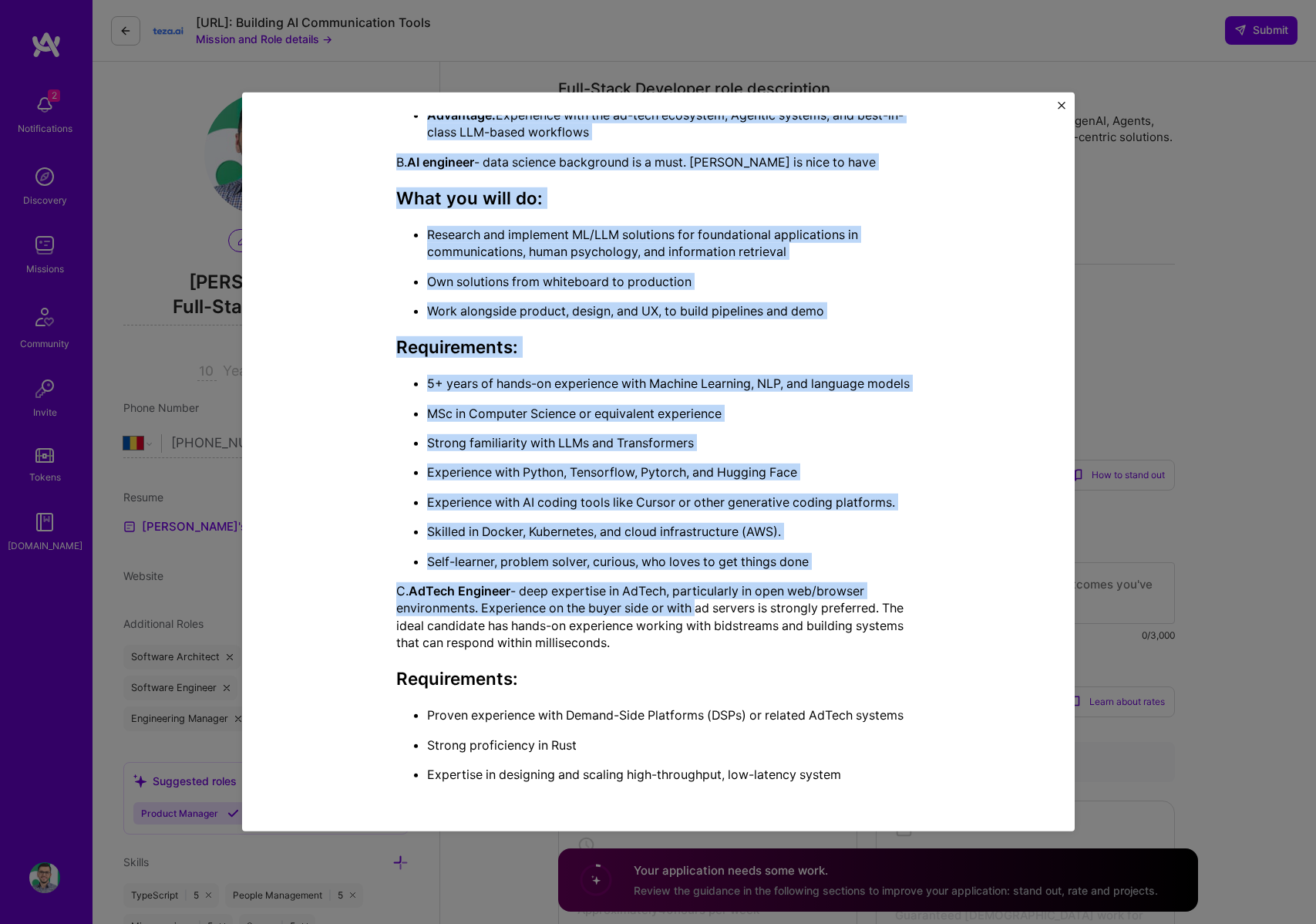
scroll to position [922, 0]
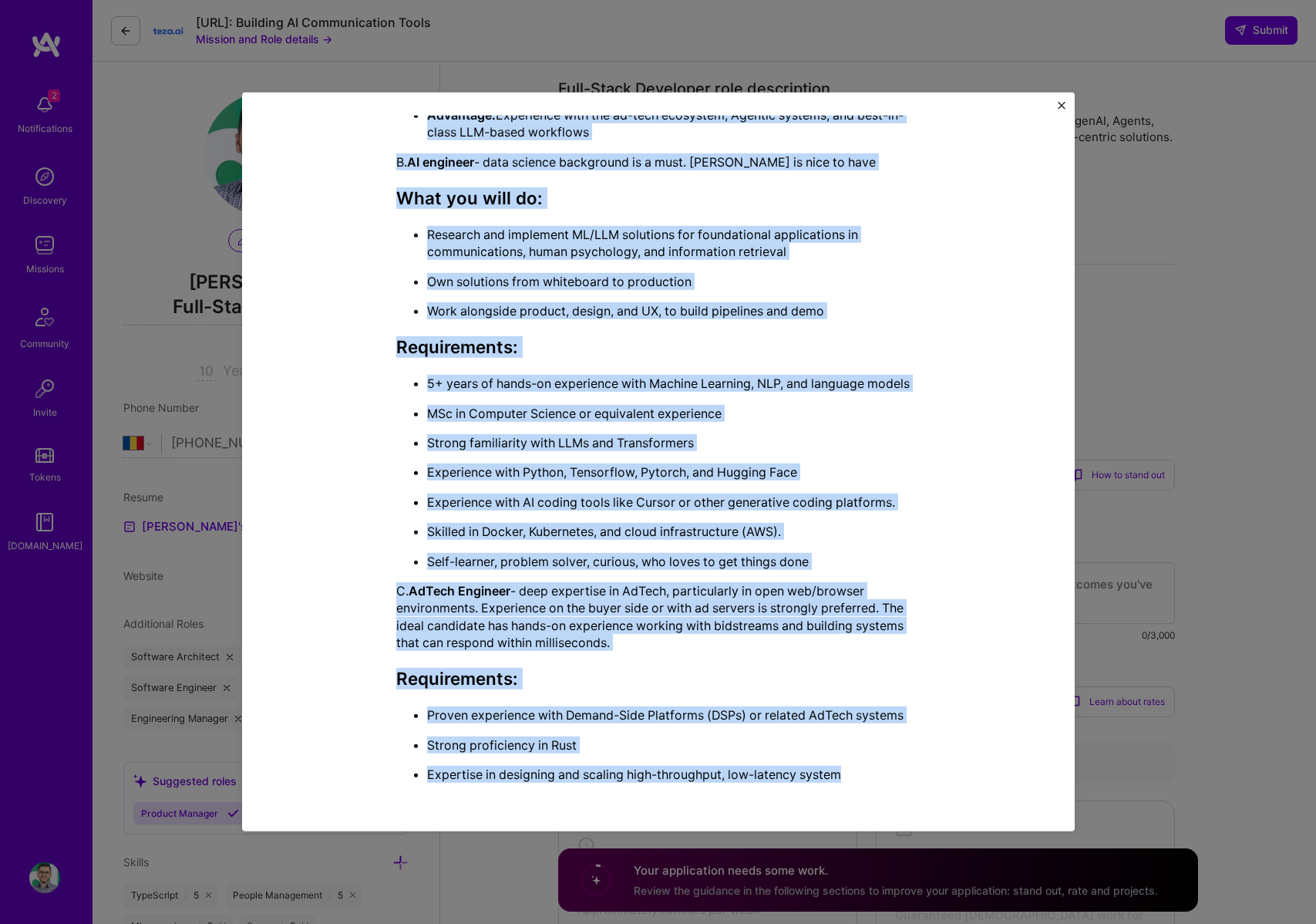
drag, startPoint x: 392, startPoint y: 165, endPoint x: 880, endPoint y: 789, distance: 792.2
click at [880, 789] on div "Mission Description and Role Details Full-Stack Developer role description Arch…" at bounding box center [658, 9] width 762 height 1574
copy div "Lore-Ipsum Dolorsita cons adipiscinge Seddoeius tem incidid utl-et-dol mag AL-e…"
click at [541, 477] on p "Experience with Python, Tensorflow, Pytorch, and Hugging Face" at bounding box center [674, 472] width 493 height 17
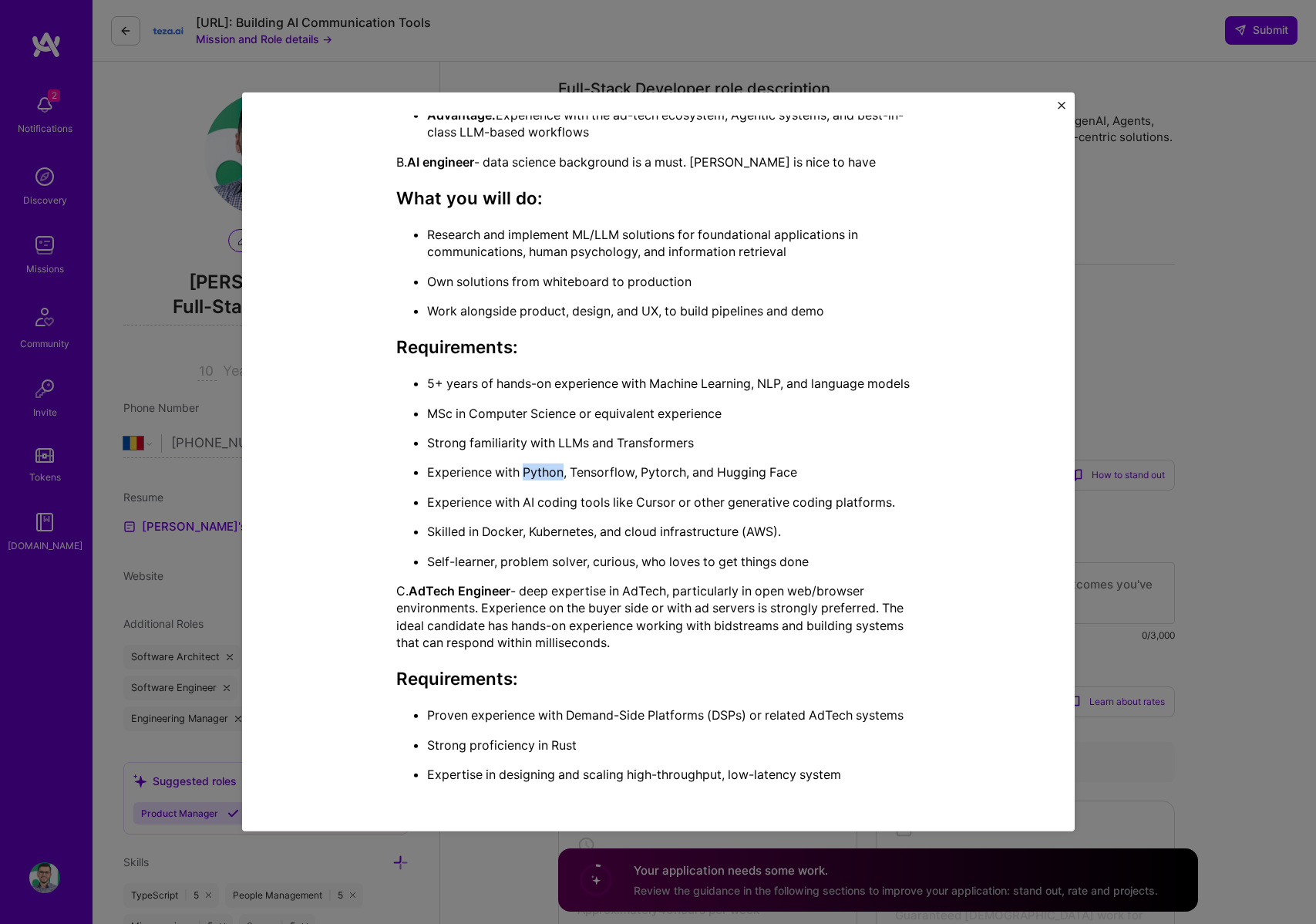
click at [541, 477] on p "Experience with Python, Tensorflow, Pytorch, and Hugging Face" at bounding box center [674, 472] width 493 height 17
click at [1063, 106] on img "Close" at bounding box center [1062, 106] width 8 height 8
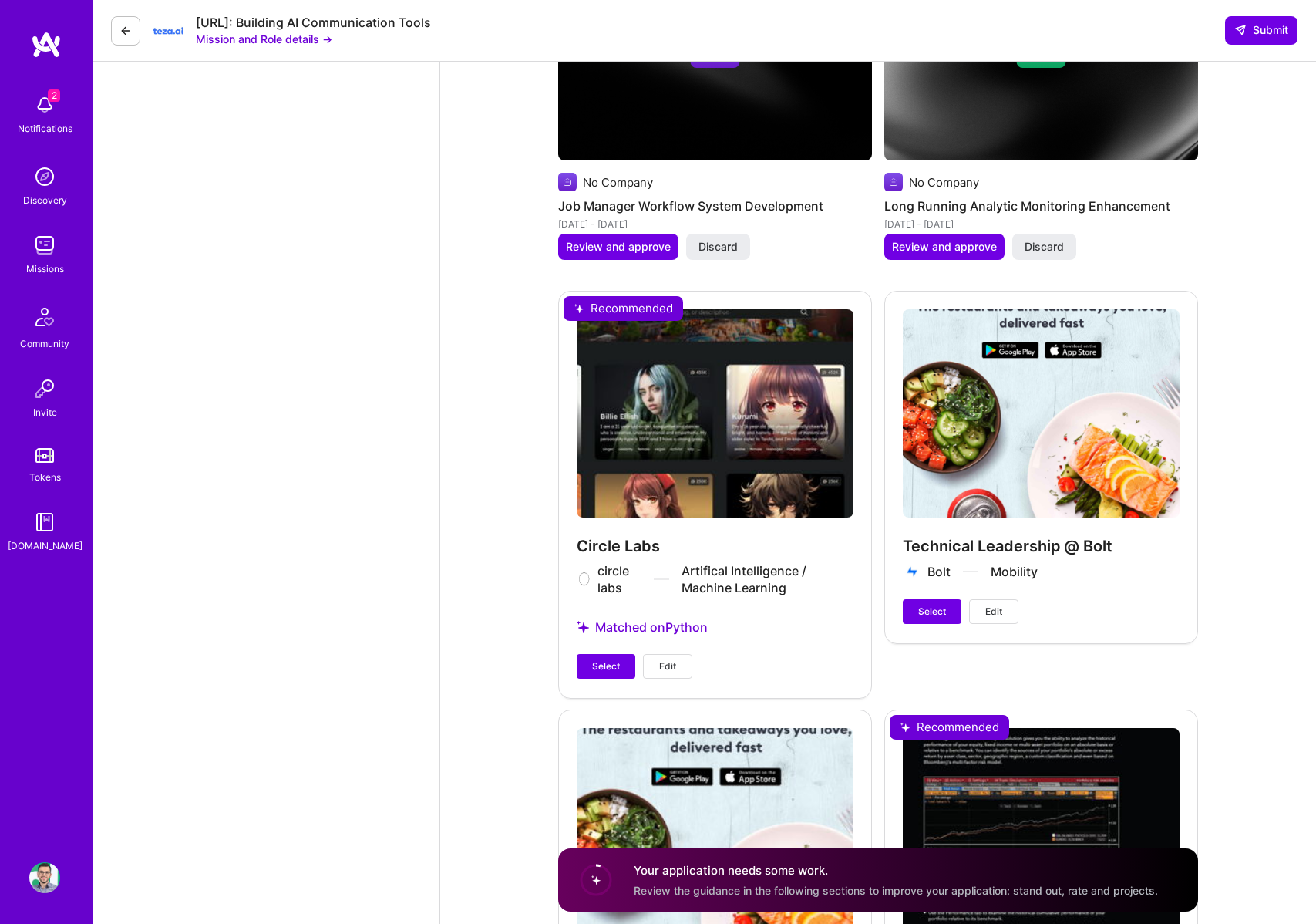
scroll to position [2647, 0]
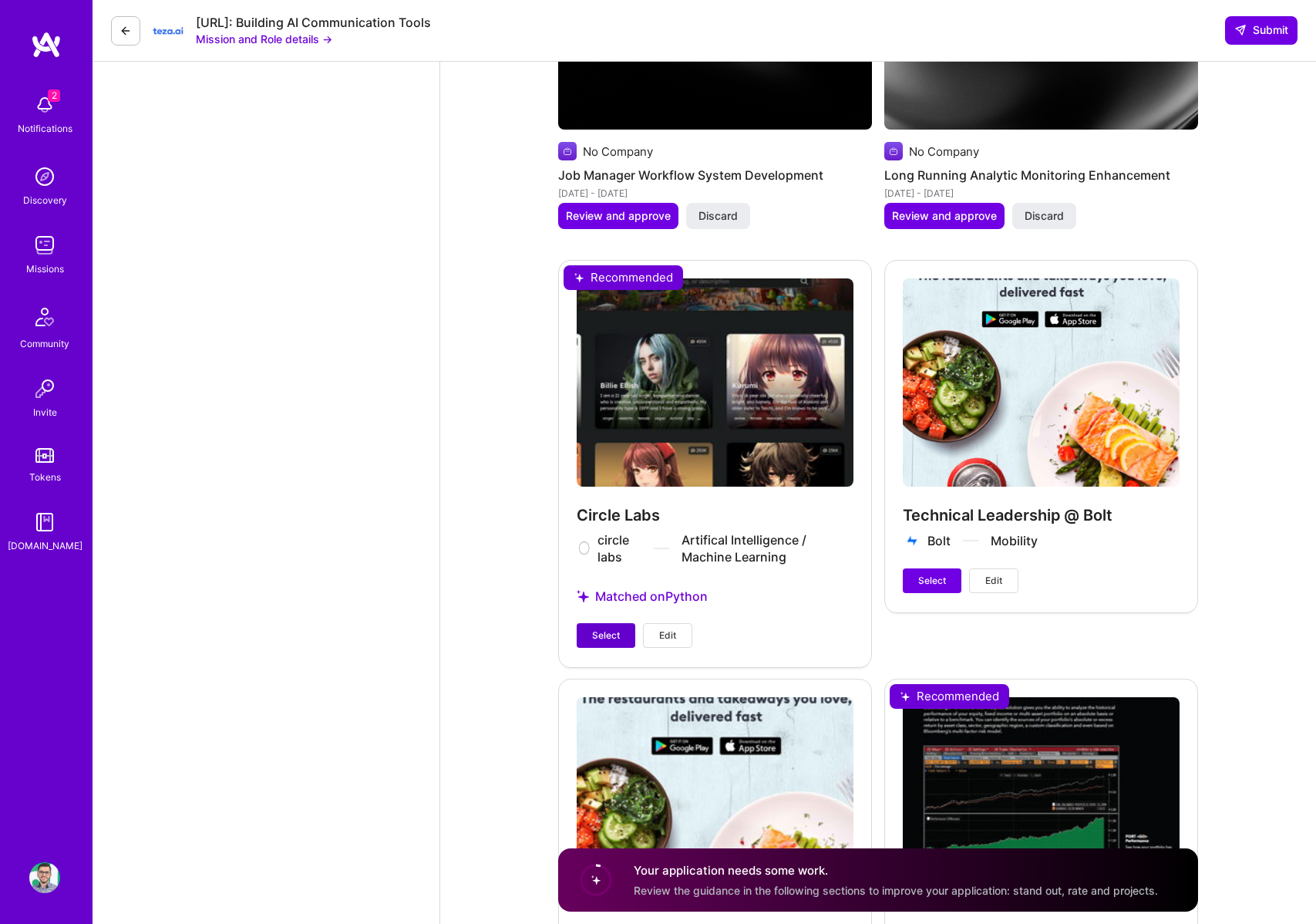
click at [618, 629] on span "Select" at bounding box center [606, 636] width 28 height 14
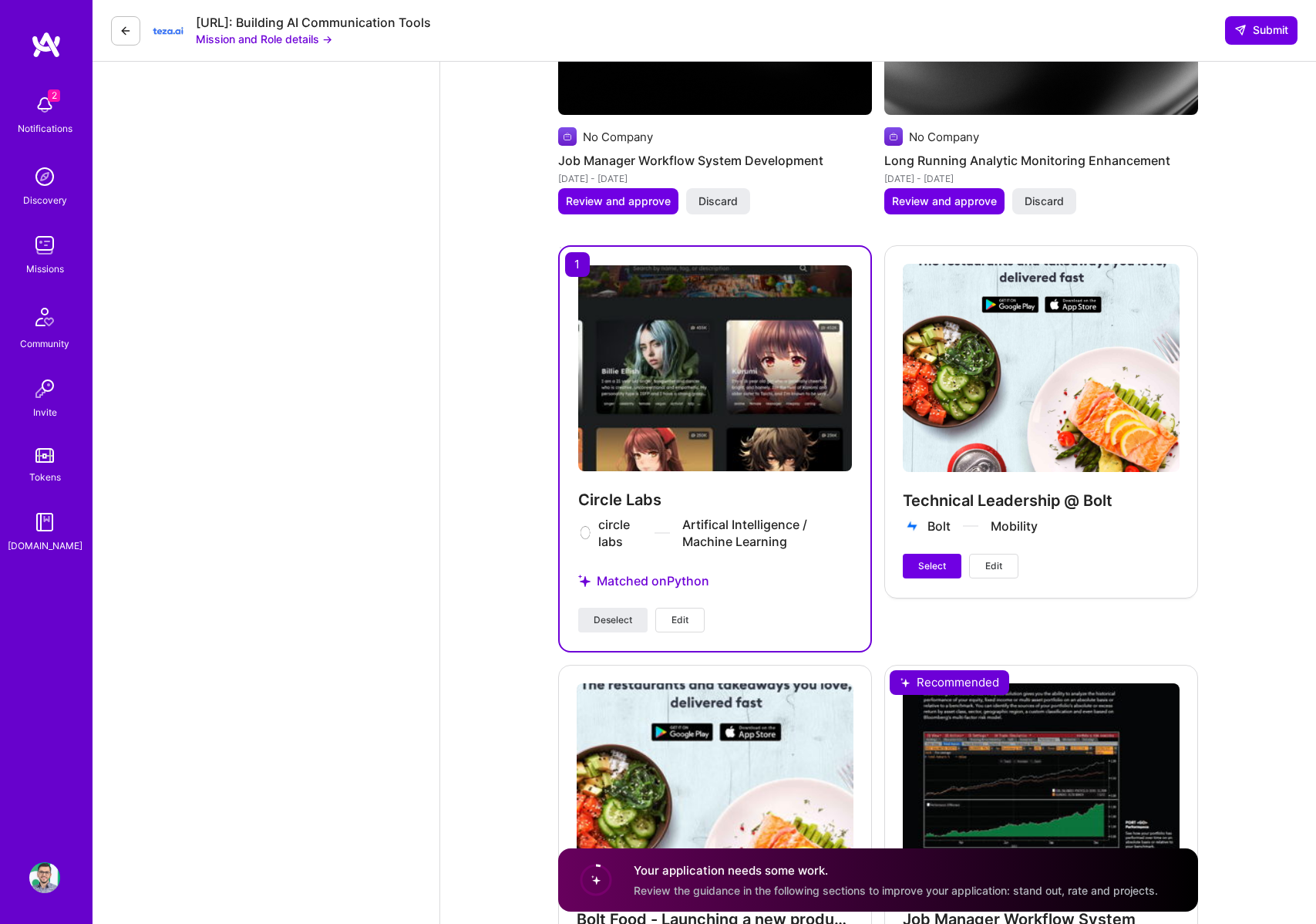
click at [686, 608] on button "Edit" at bounding box center [680, 620] width 50 height 24
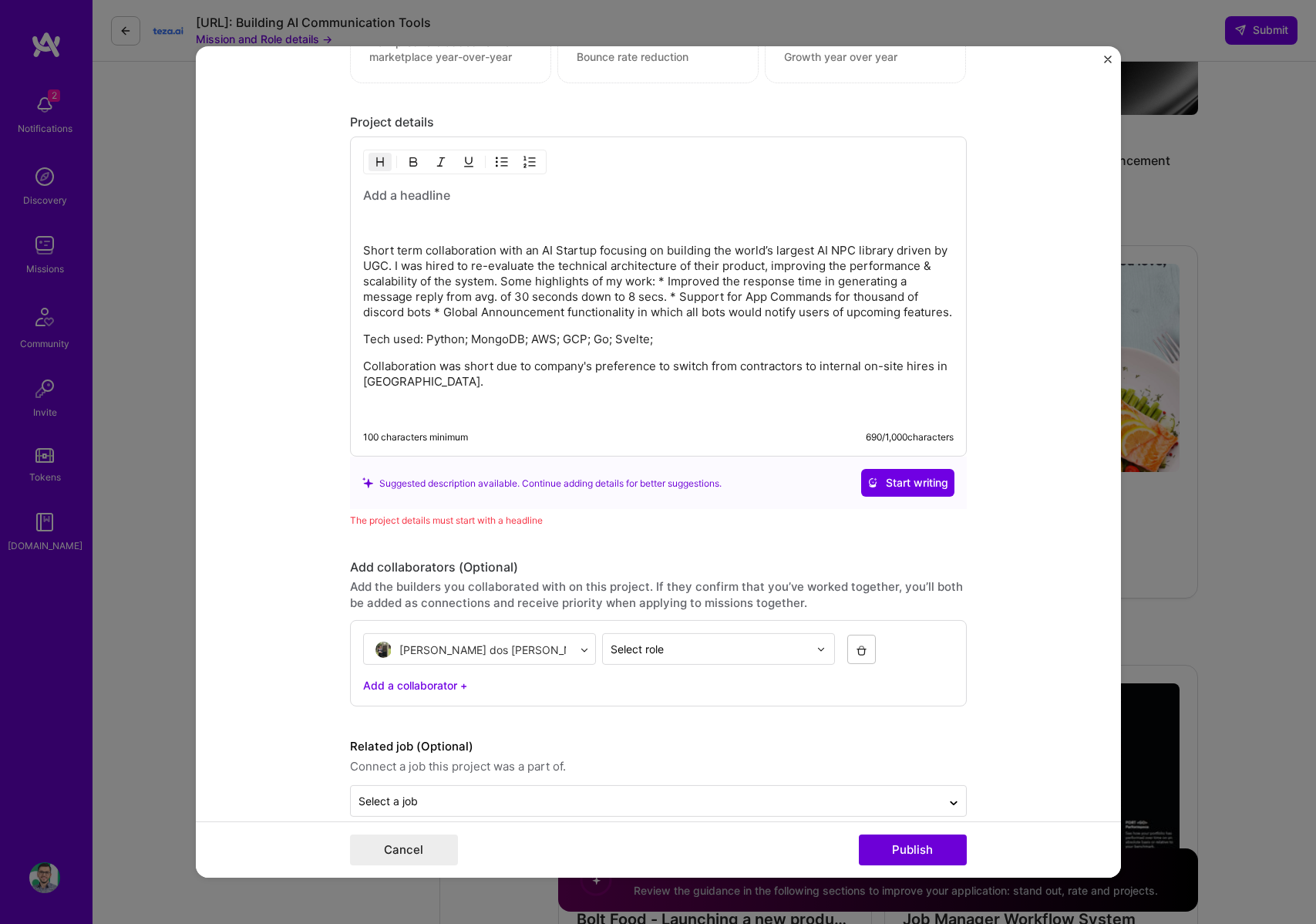
scroll to position [1841, 0]
click at [500, 338] on p "Tech used: Python; MongoDB; AWS; GCP; Go; Svelte;" at bounding box center [659, 337] width 591 height 16
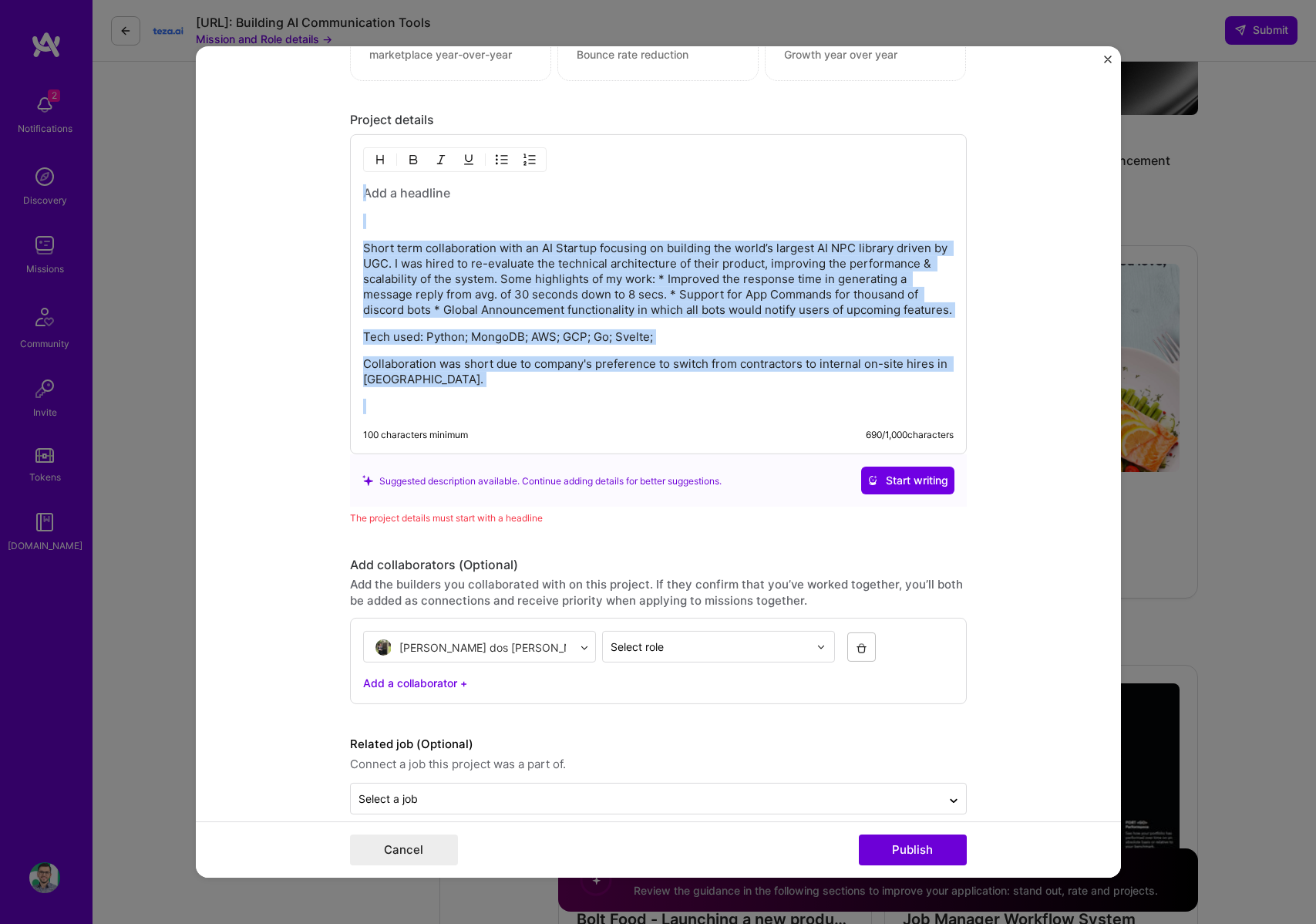
copy div "Short term collaboration with an AI Startup focusing on building the world’s la…"
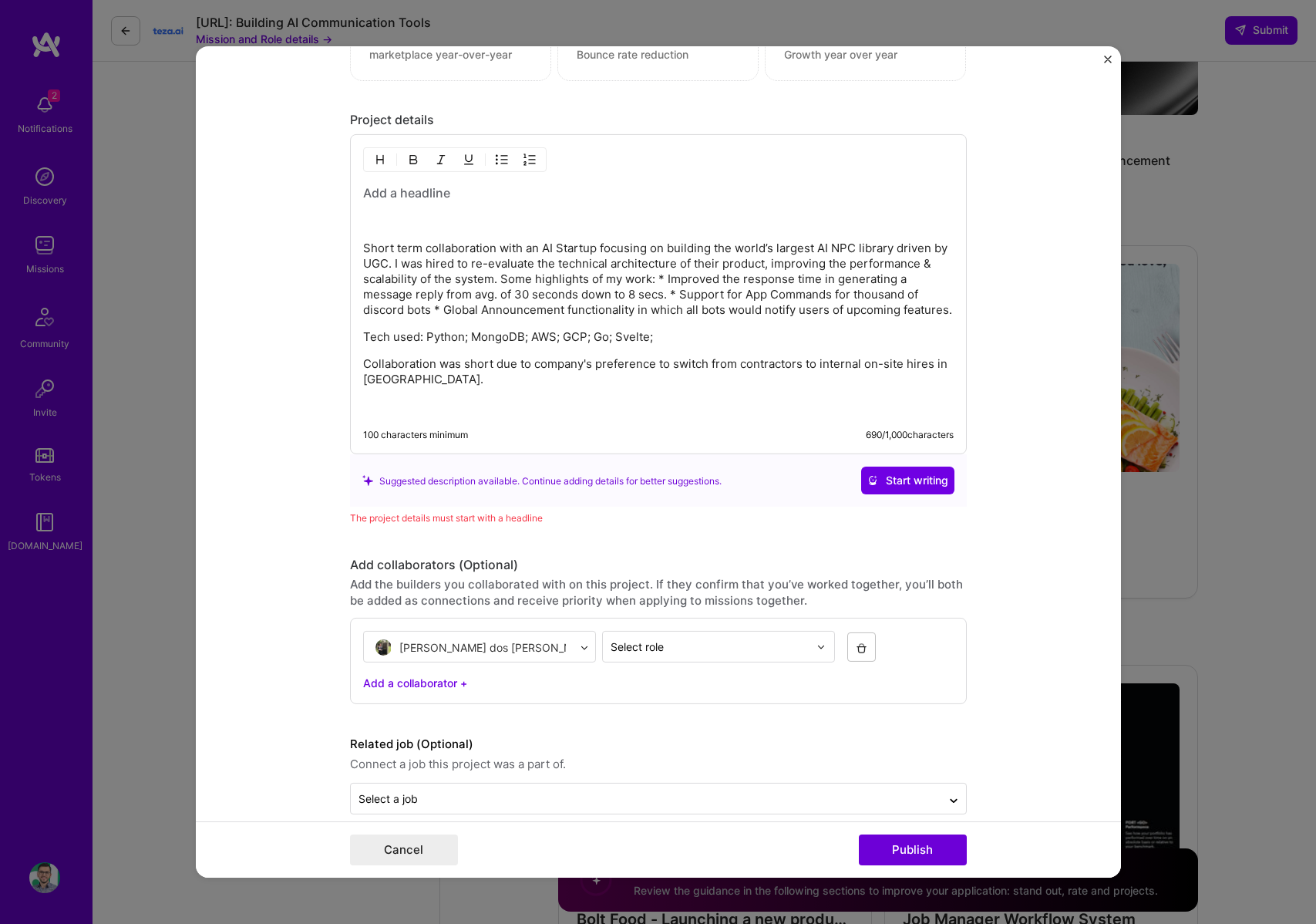
click at [1114, 64] on form "Project title Circle Labs Company circle labs Project industry Industry 1 Proje…" at bounding box center [659, 462] width 925 height 832
click at [1107, 58] on img "Close" at bounding box center [1108, 59] width 8 height 8
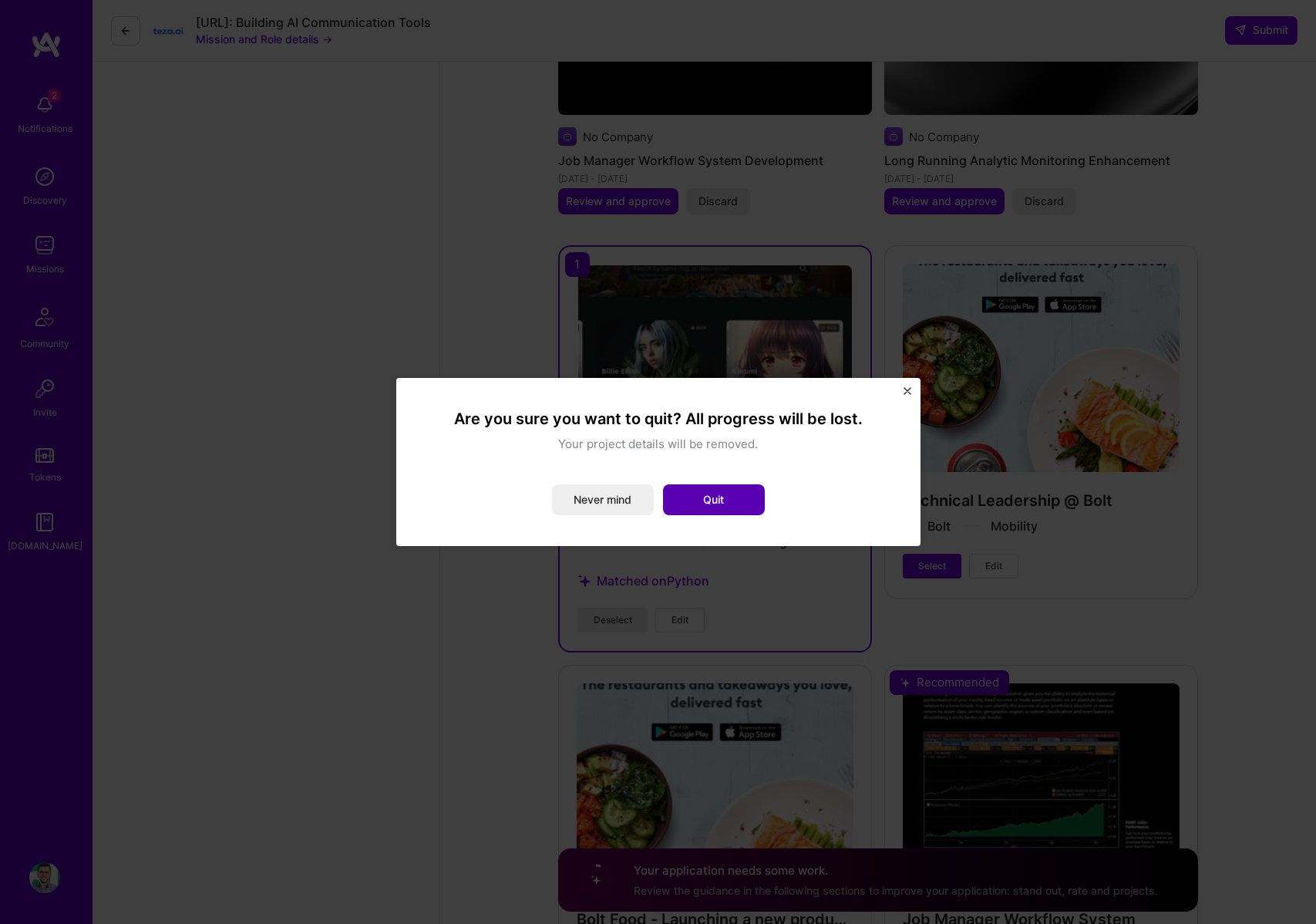
click at [719, 498] on button "Quit" at bounding box center [714, 500] width 102 height 31
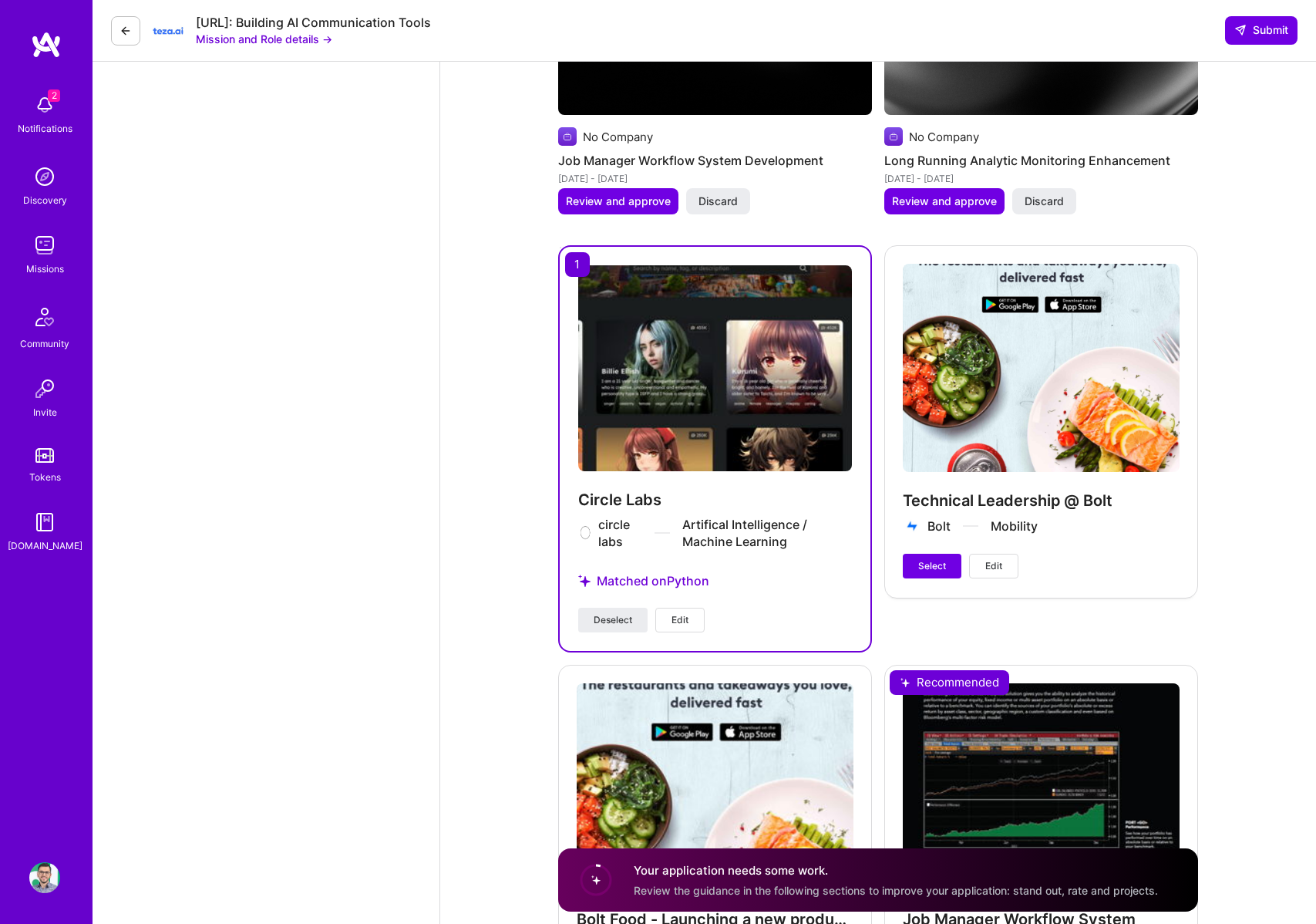
scroll to position [2930, 0]
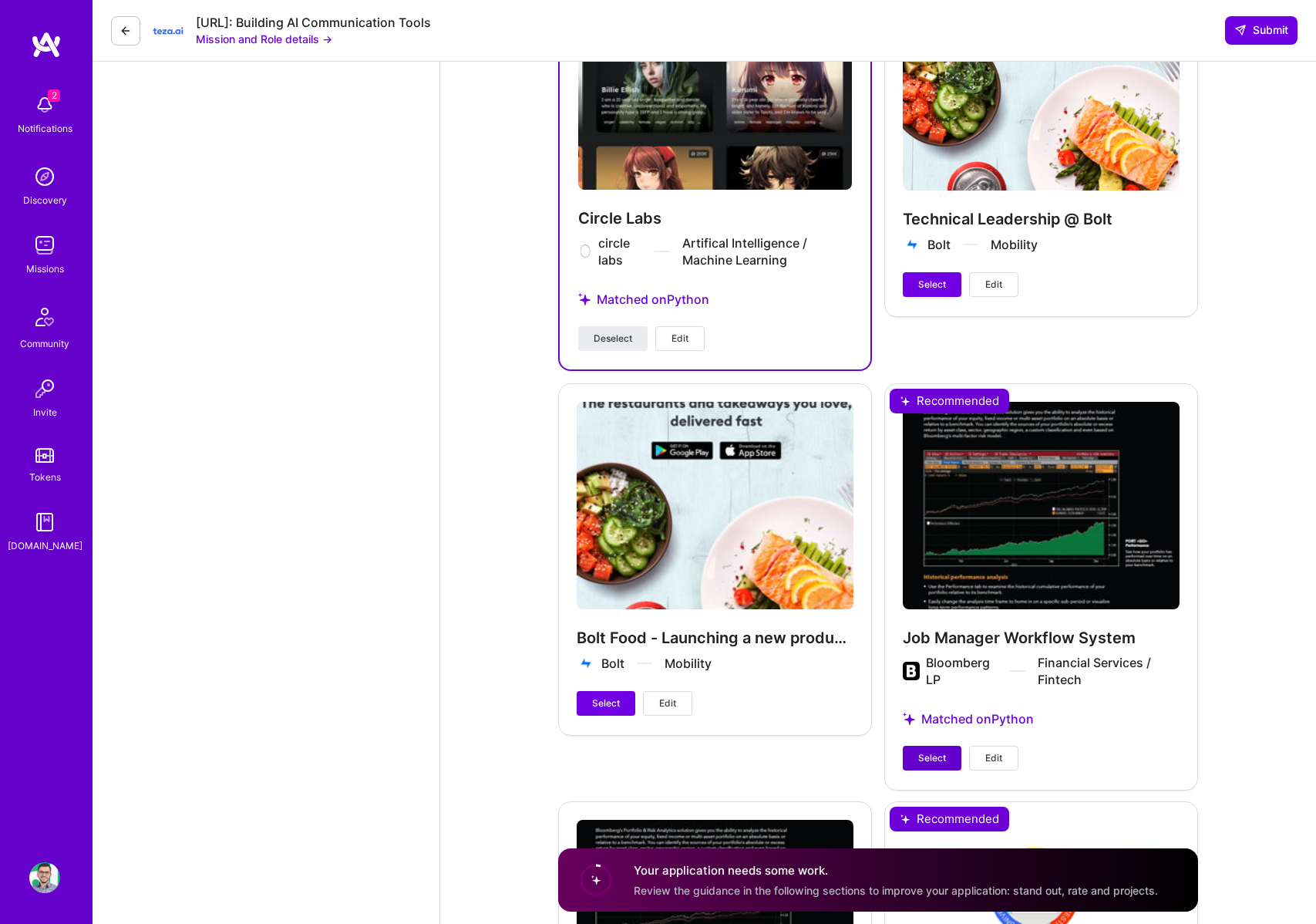
click at [936, 751] on span "Select" at bounding box center [931, 758] width 28 height 14
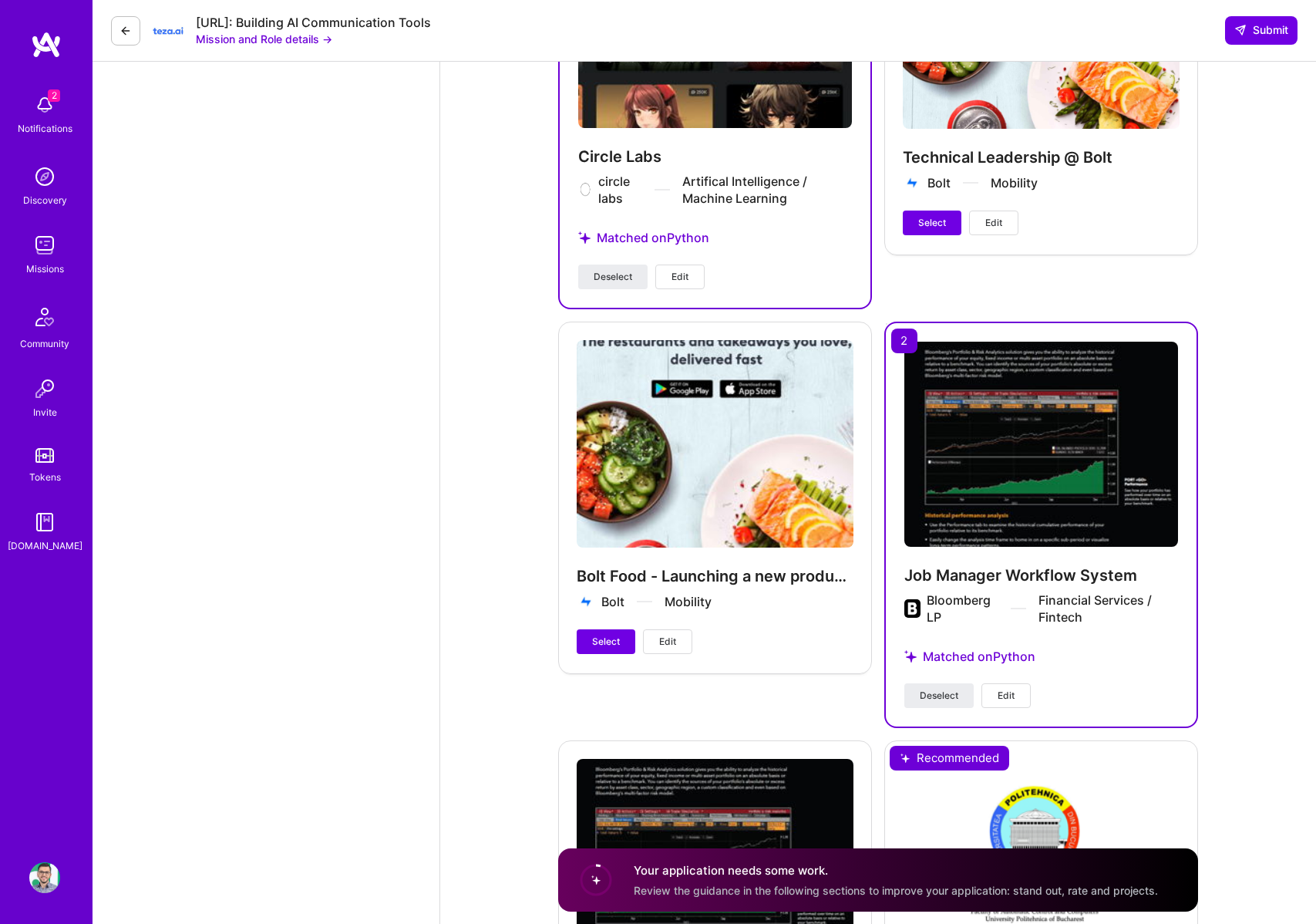
scroll to position [2989, 0]
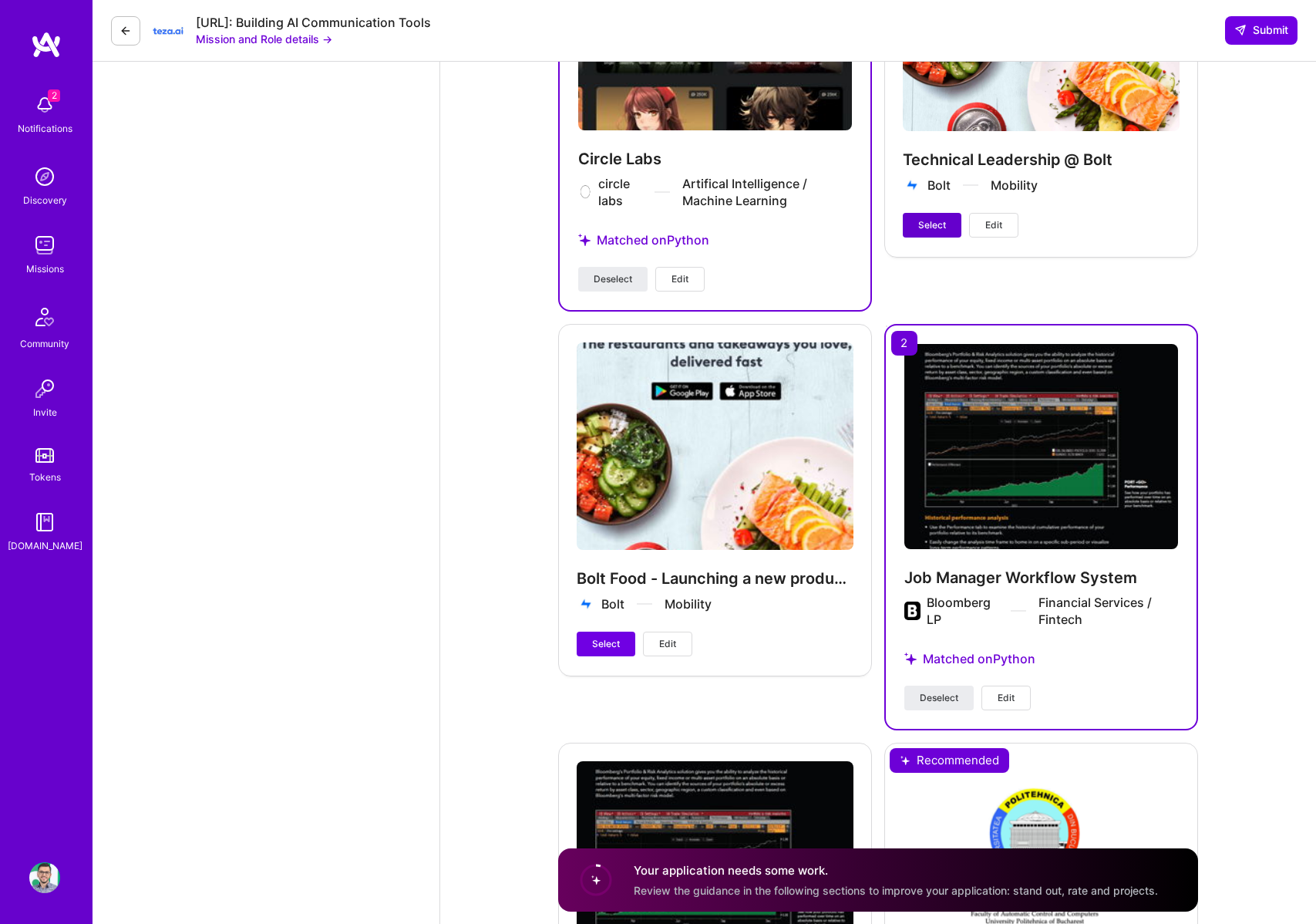
click at [935, 218] on span "Select" at bounding box center [931, 225] width 28 height 14
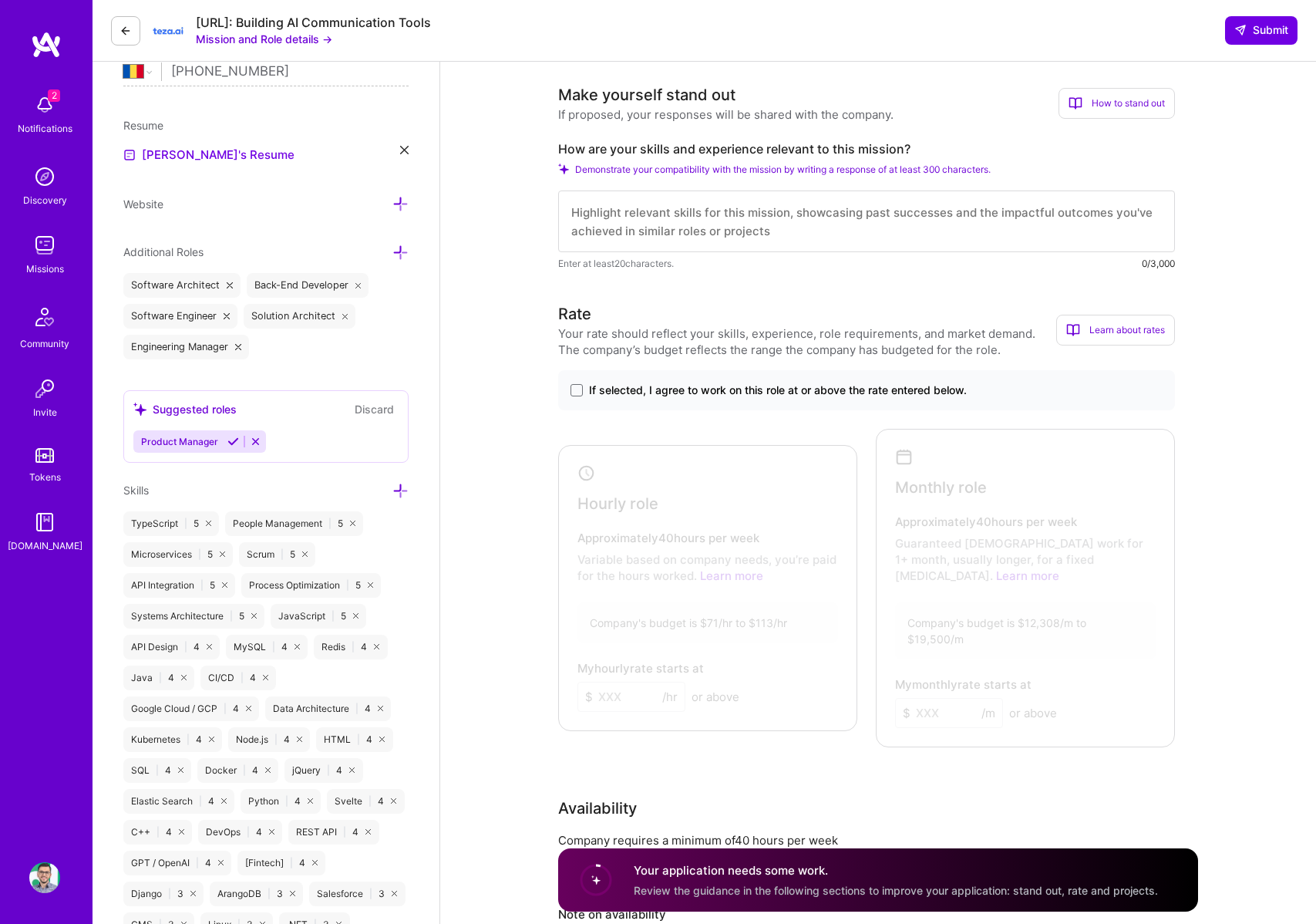
scroll to position [363, 0]
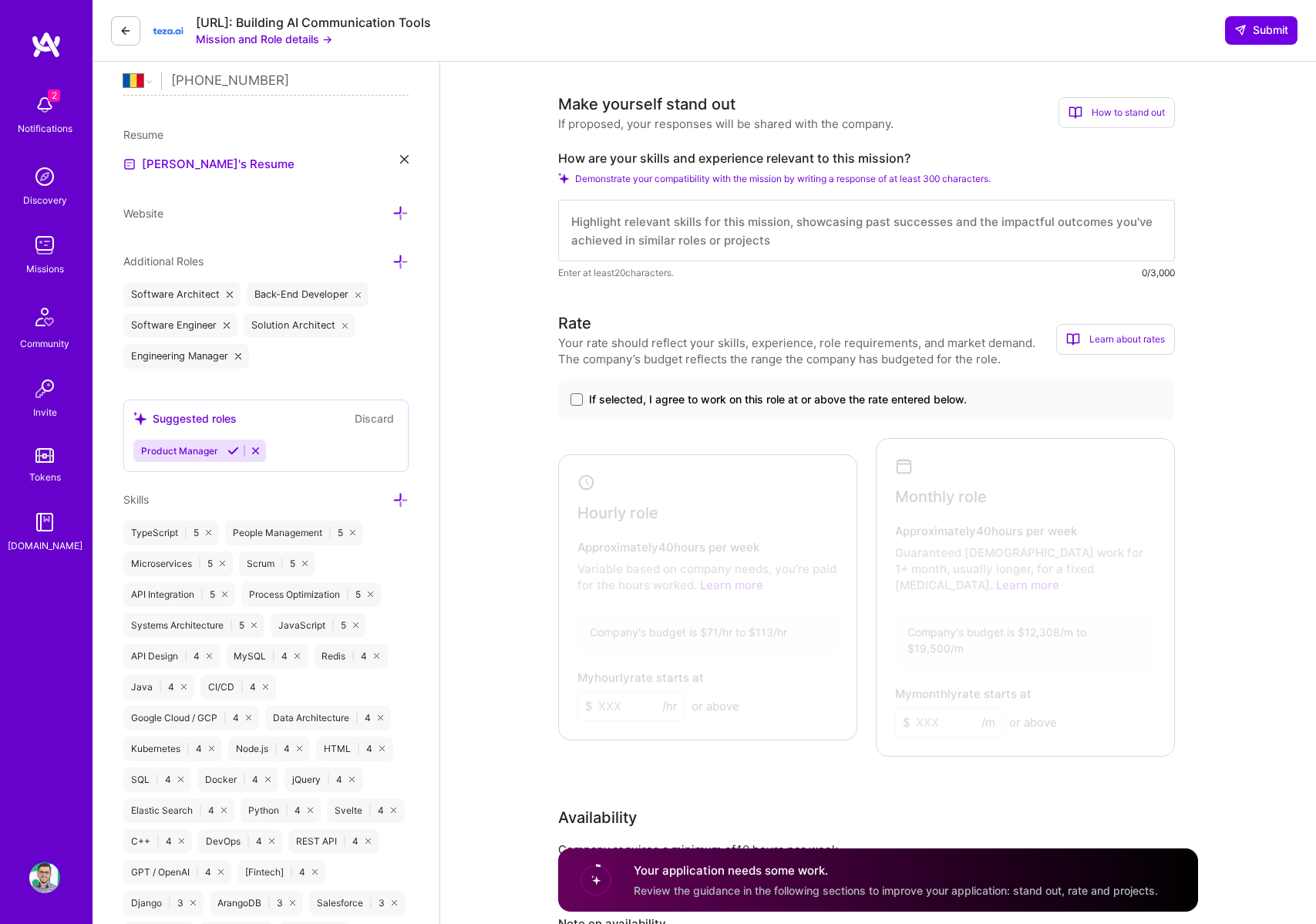
click at [634, 218] on textarea at bounding box center [866, 230] width 617 height 61
paste textarea "L ipsu 9+ dolor si ametconsec adipis elitsed doe temporin, utla etdolo magnaa e…"
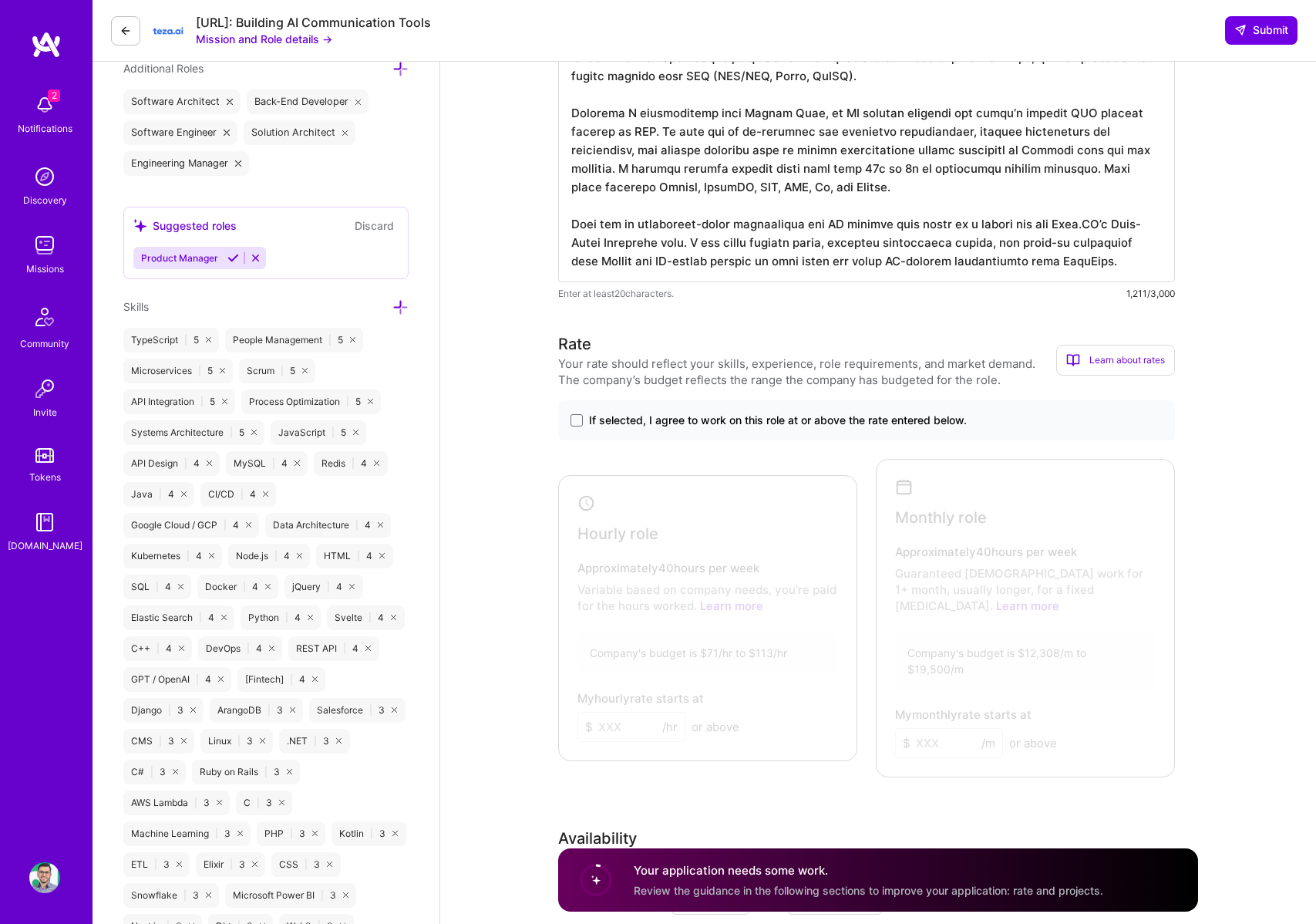
scroll to position [639, 0]
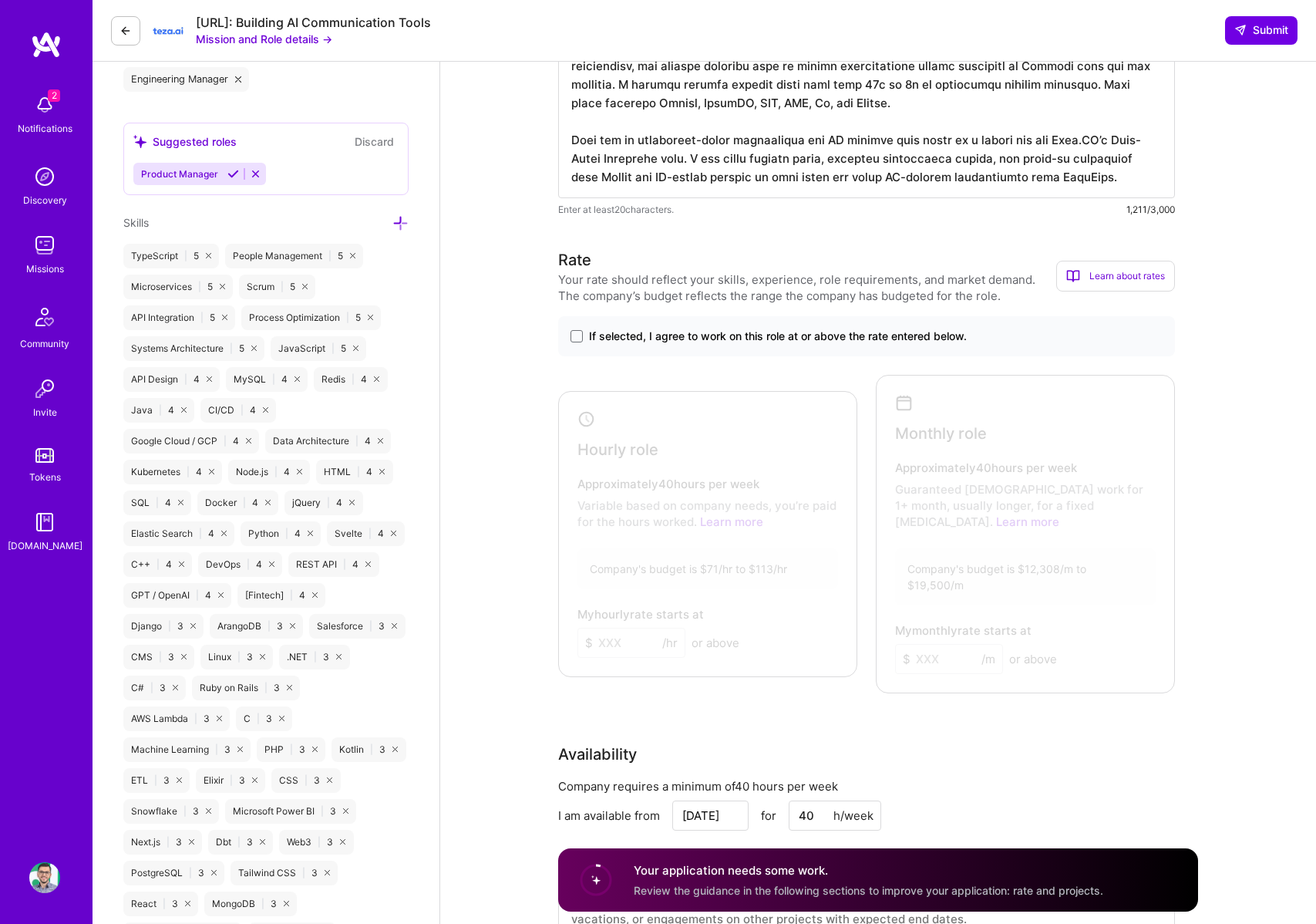
type textarea "L ipsu 9+ dolor si ametconsec adipis elitsed doe temporin, utla etdolo magnaa e…"
click at [673, 344] on div "If selected, I agree to work on this role at or above the rate entered below." at bounding box center [866, 336] width 617 height 40
click at [653, 339] on span "If selected, I agree to work on this role at or above the rate entered below." at bounding box center [779, 337] width 378 height 16
click at [0, 0] on input "If selected, I agree to work on this role at or above the rate entered below." at bounding box center [0, 0] width 0 height 0
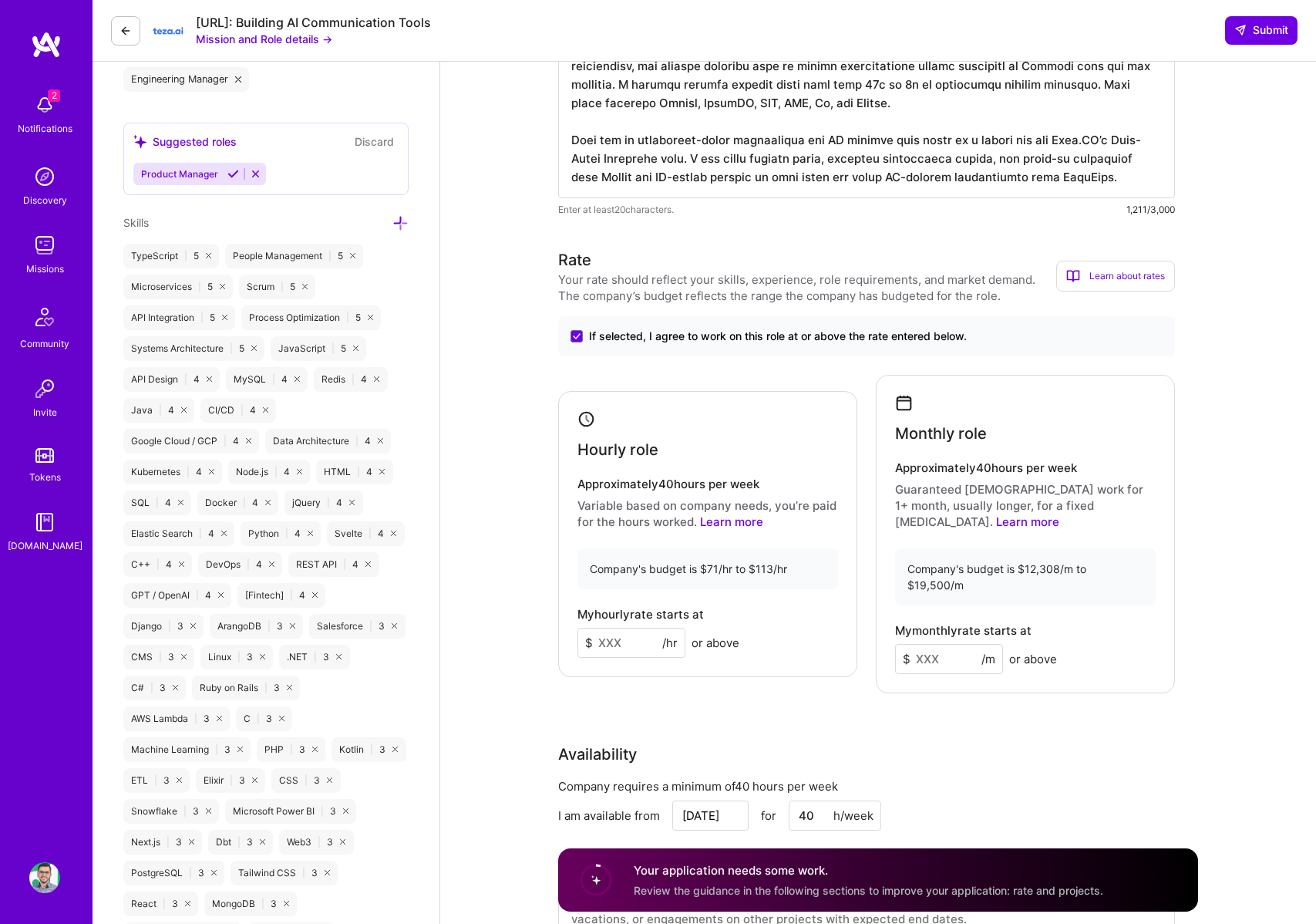
click at [619, 628] on input at bounding box center [631, 643] width 108 height 30
type input "90"
click at [940, 644] on input at bounding box center [949, 659] width 108 height 30
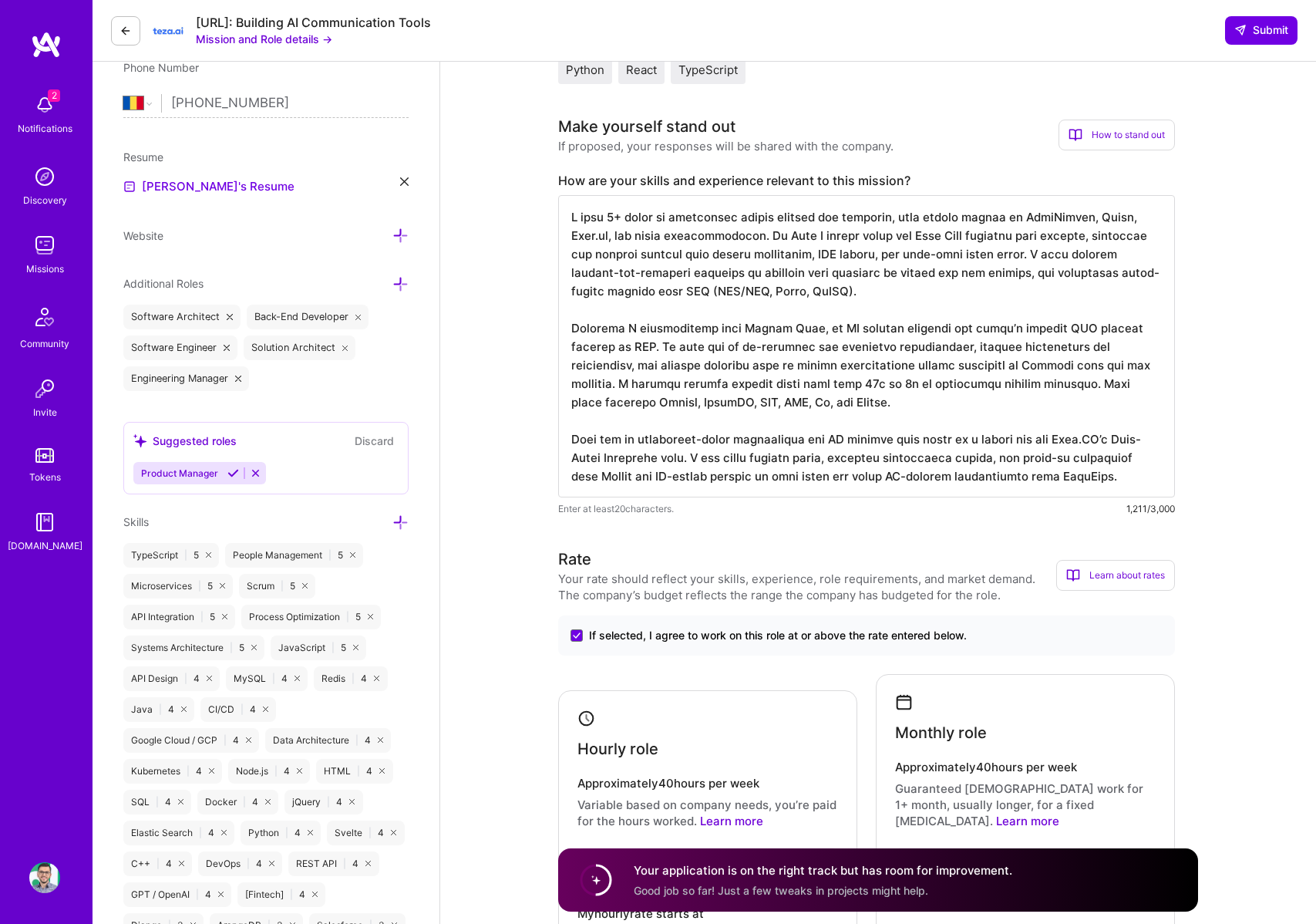
scroll to position [335, 0]
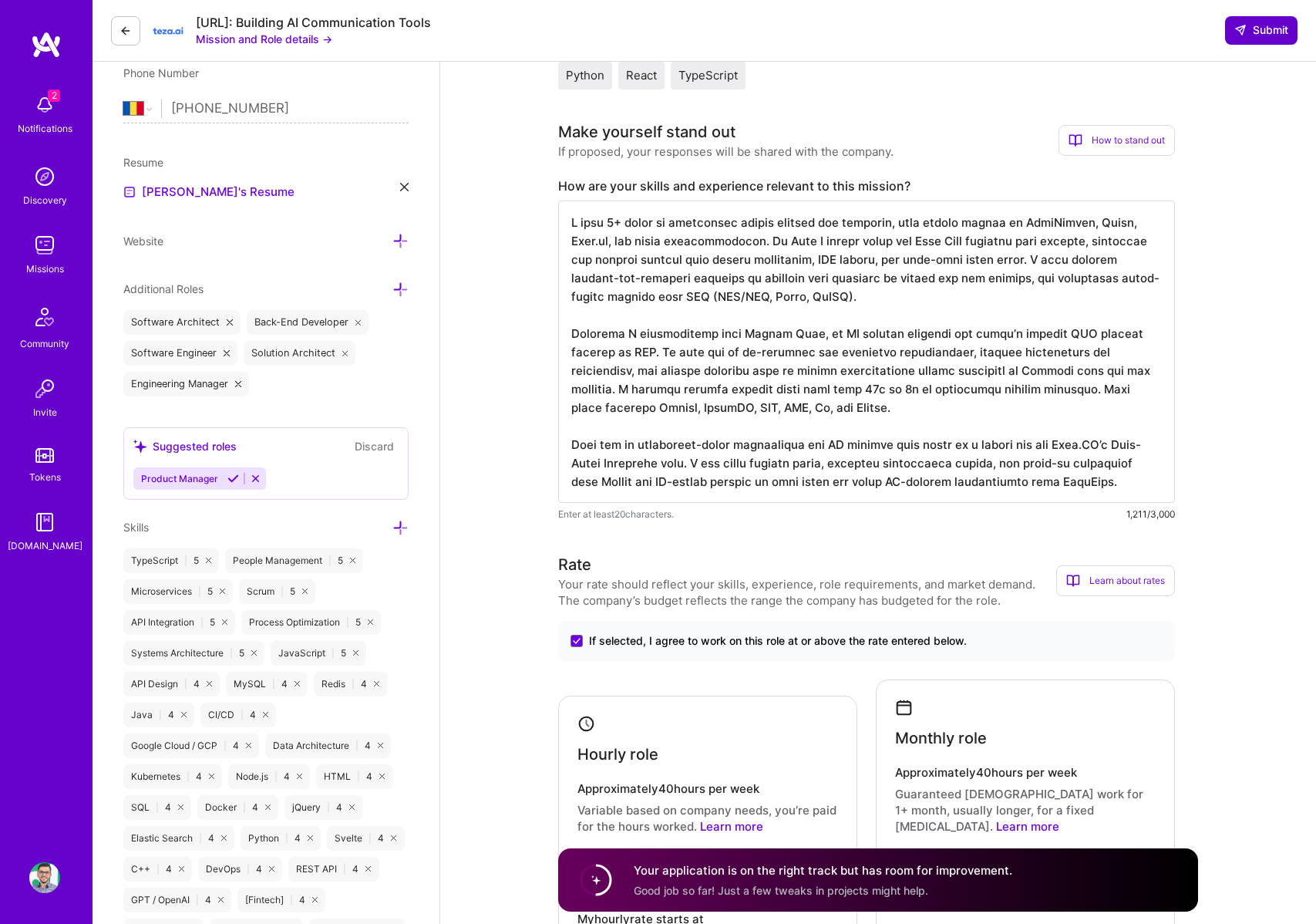
type input "15120"
click at [1276, 26] on span "Submit" at bounding box center [1262, 30] width 54 height 16
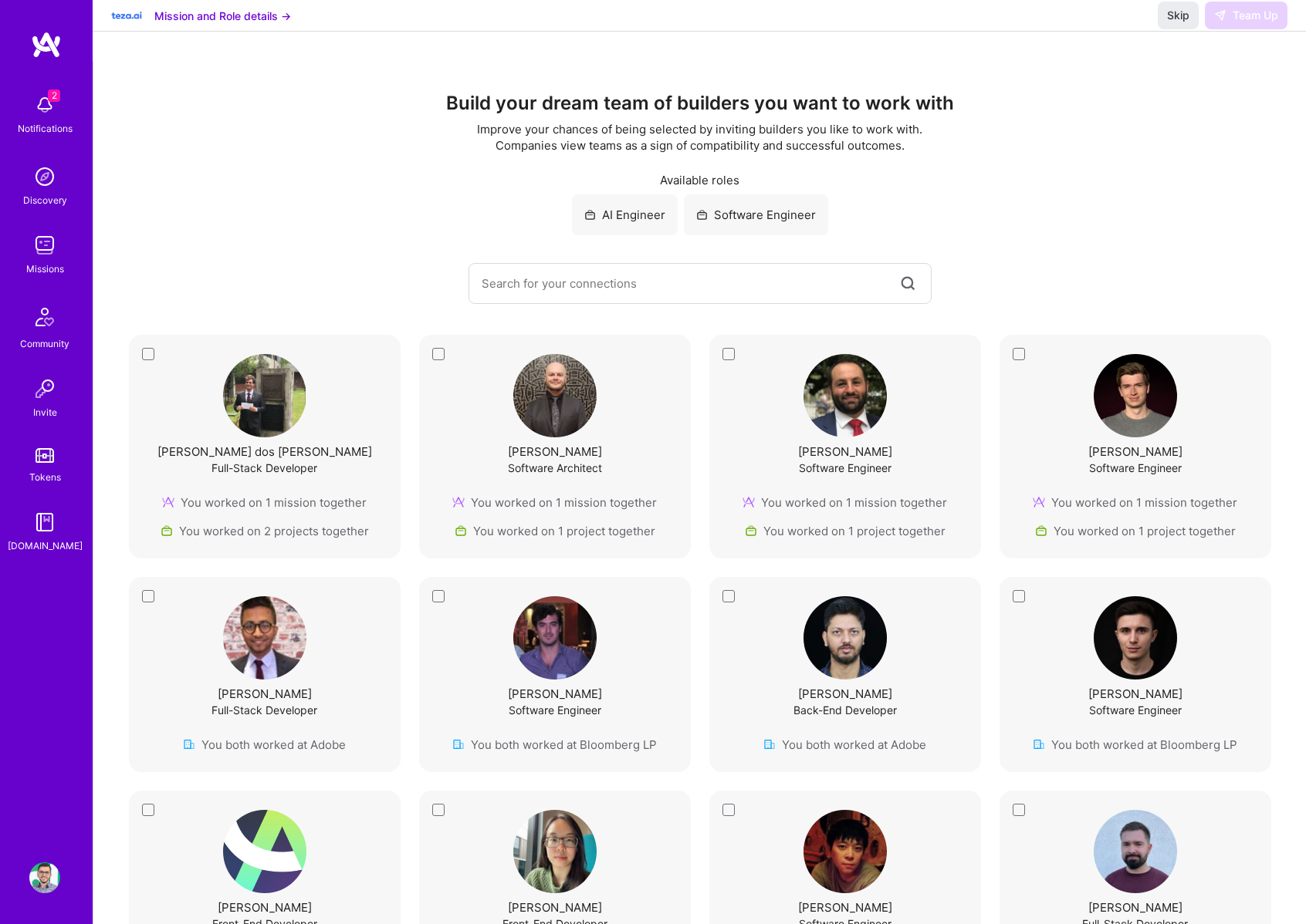
click at [199, 192] on div "Build your dream team of builders you want to work with Improve your chances of…" at bounding box center [700, 198] width 1151 height 211
click at [43, 170] on img at bounding box center [44, 177] width 31 height 31
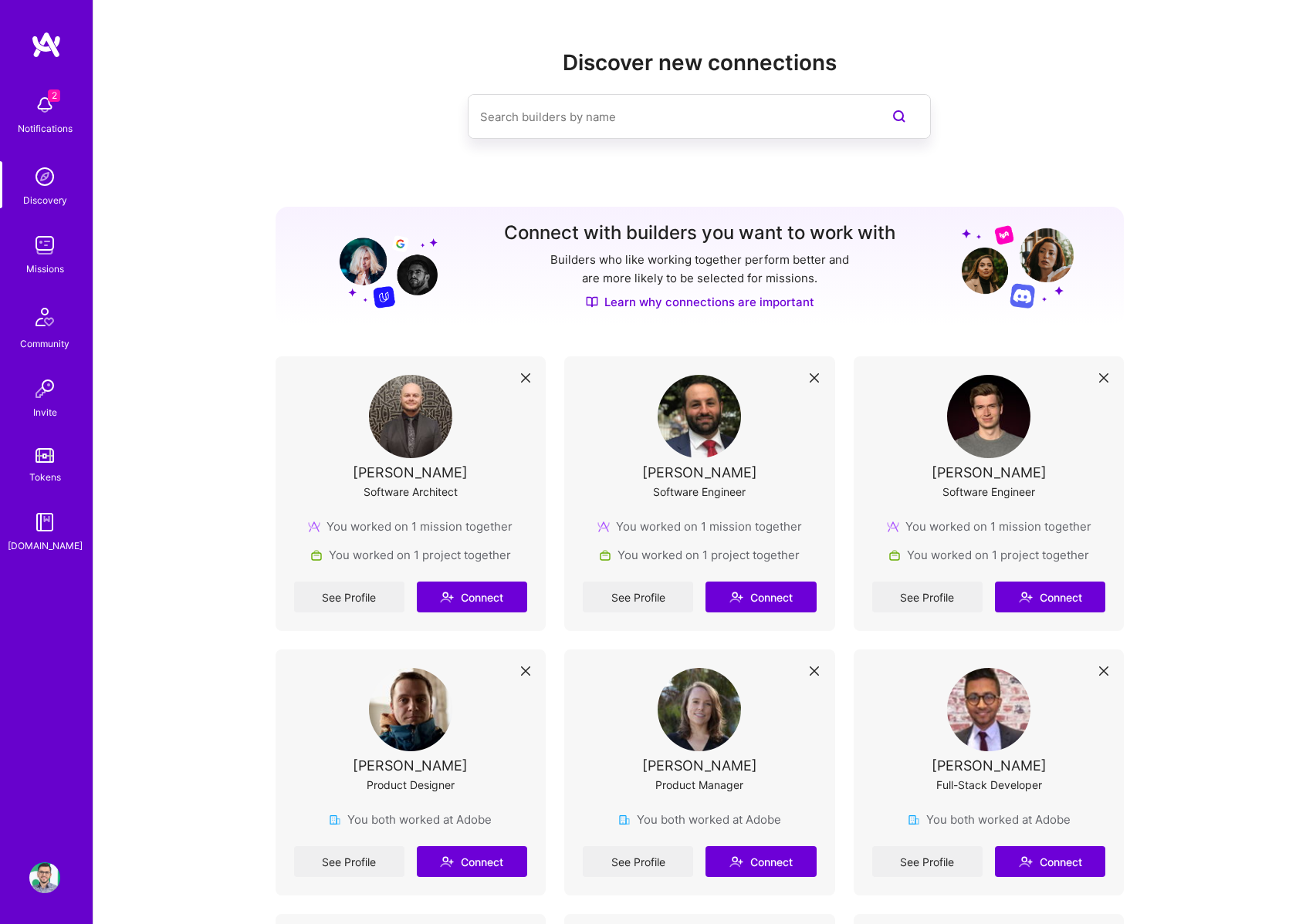
click at [37, 182] on img at bounding box center [44, 177] width 31 height 31
click at [50, 263] on div "Missions" at bounding box center [45, 269] width 38 height 17
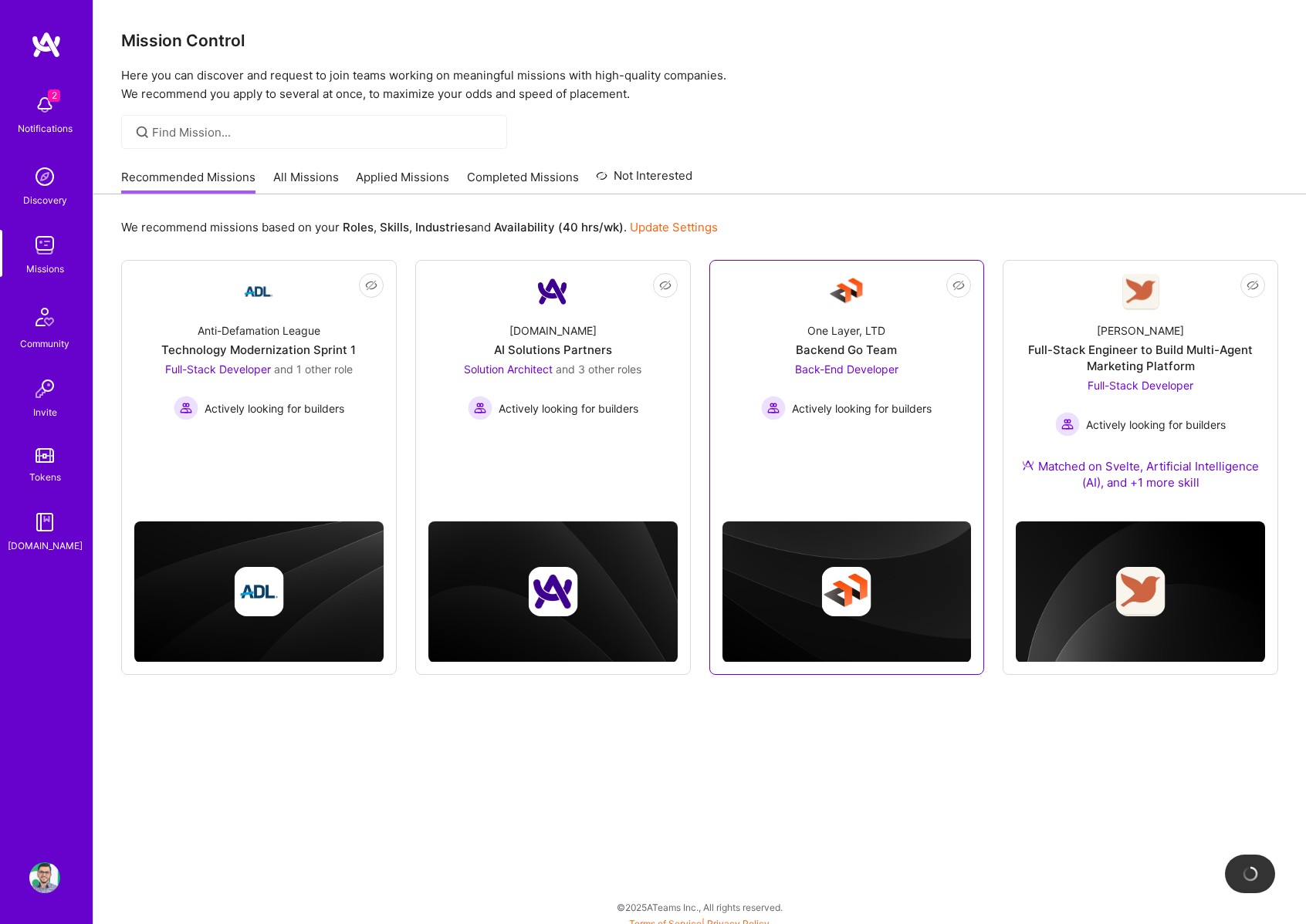
click at [853, 367] on span "Back-End Developer" at bounding box center [846, 369] width 103 height 13
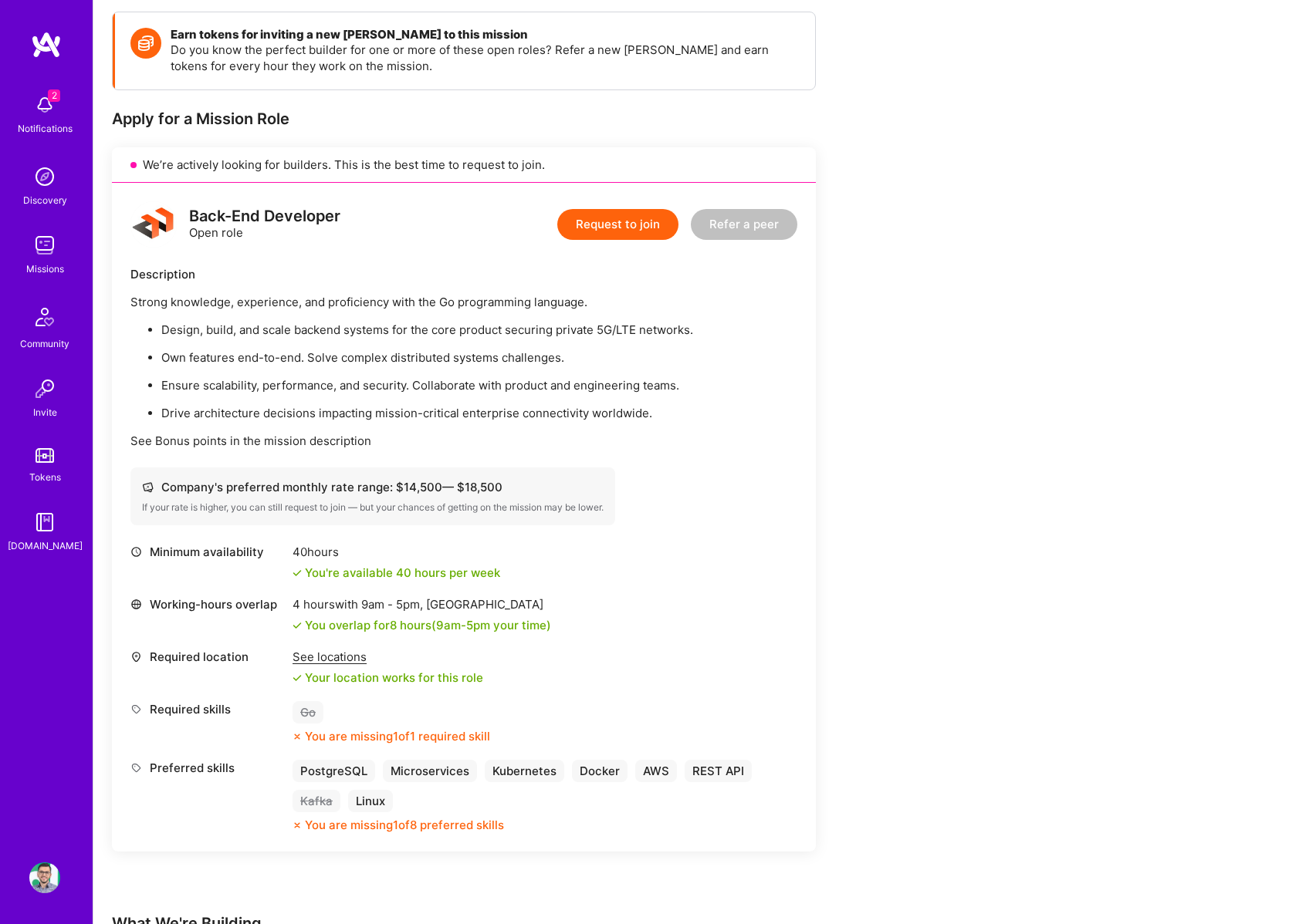
scroll to position [234, 0]
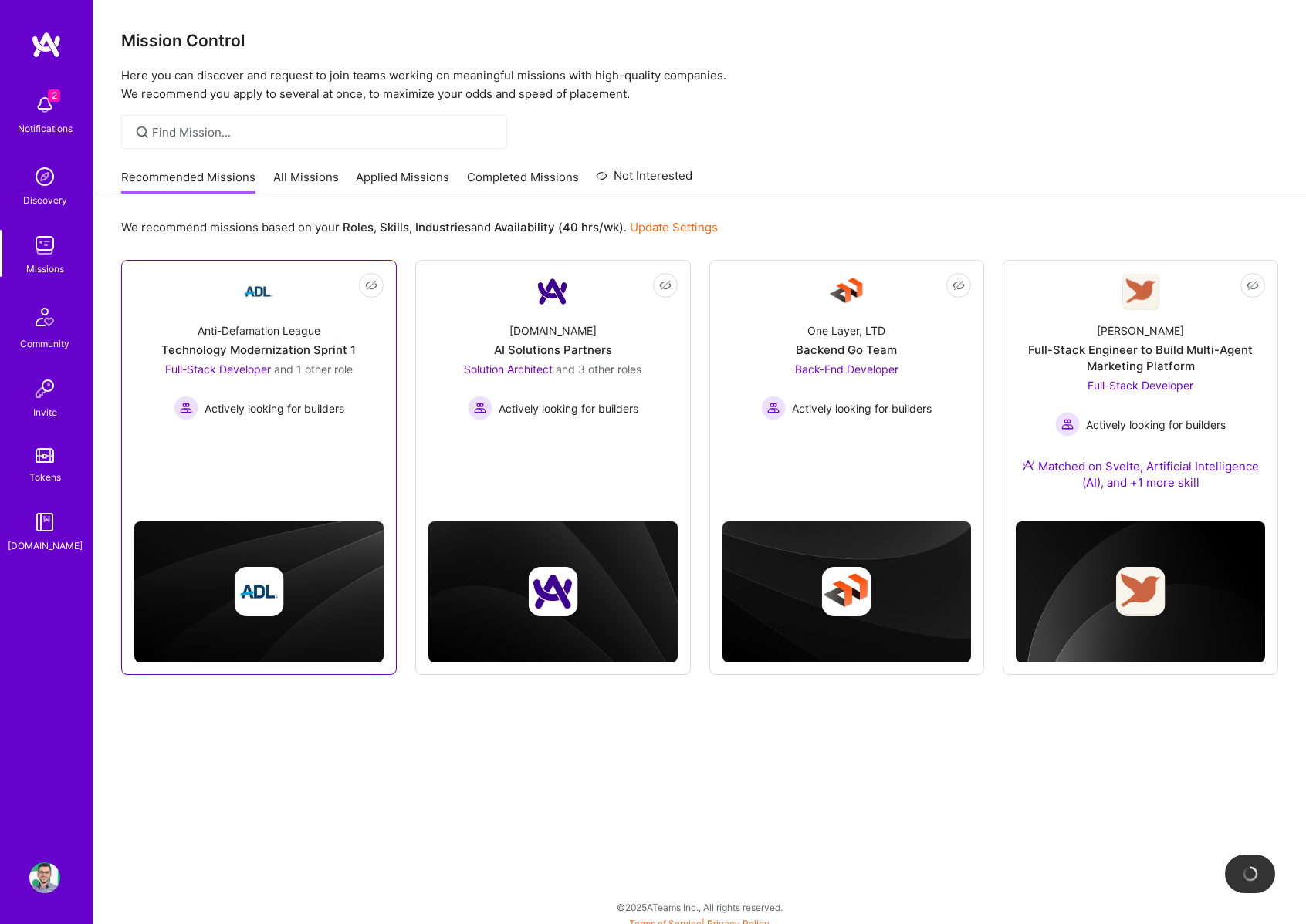
click at [196, 355] on div "Technology Modernization Sprint 1" at bounding box center [259, 350] width 195 height 17
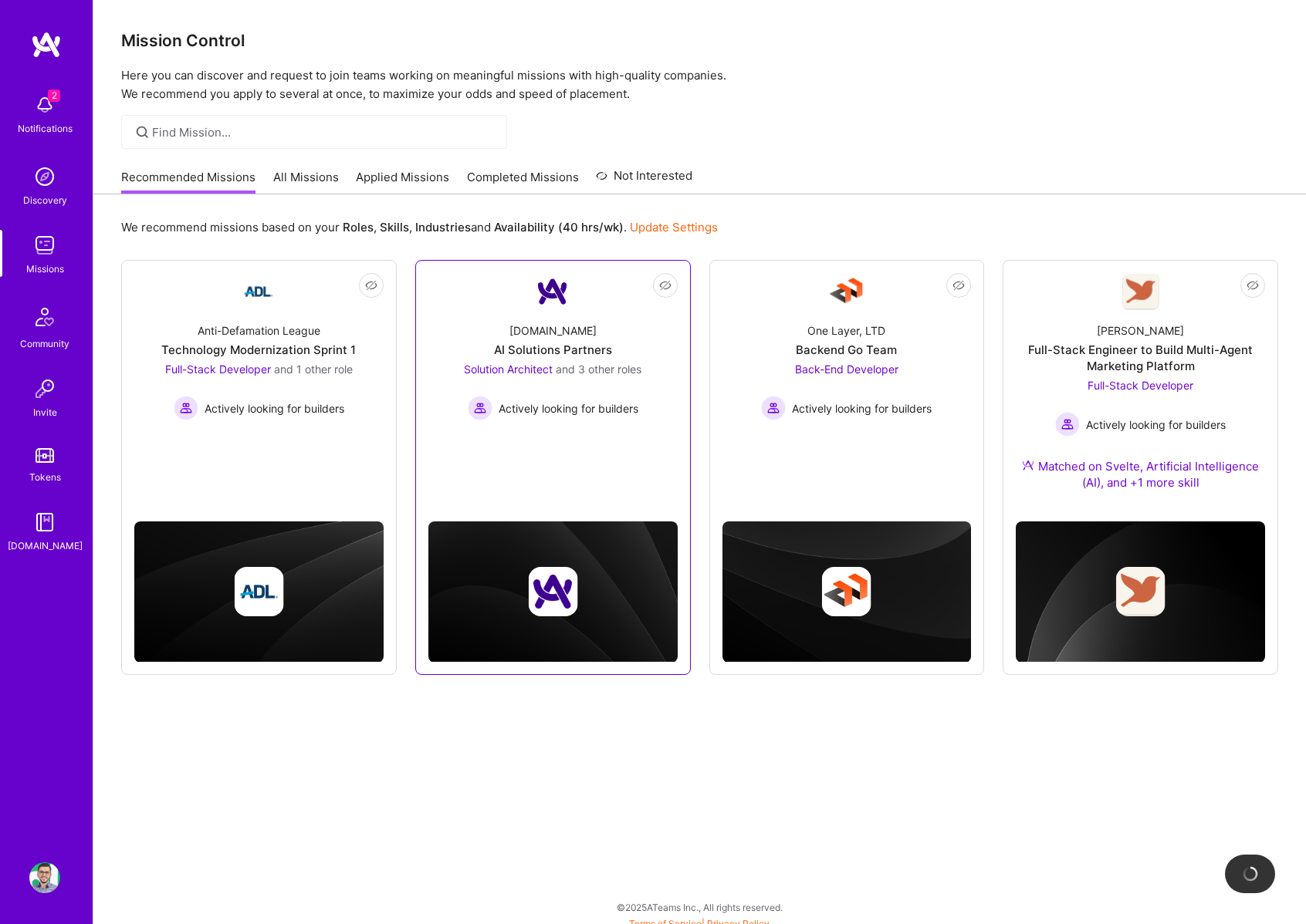
click at [585, 344] on div "AI Solutions Partners" at bounding box center [553, 350] width 118 height 17
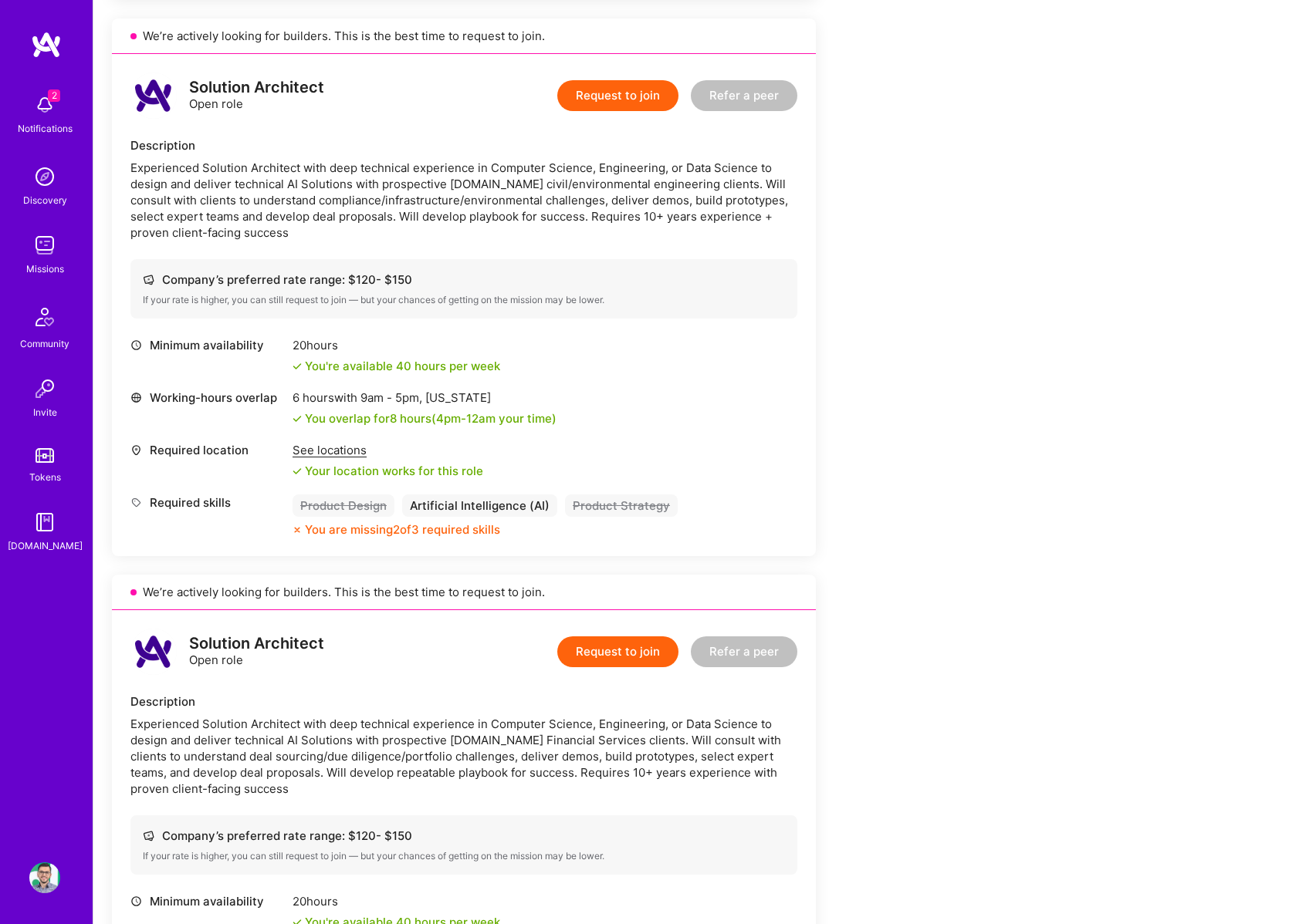
scroll to position [1090, 0]
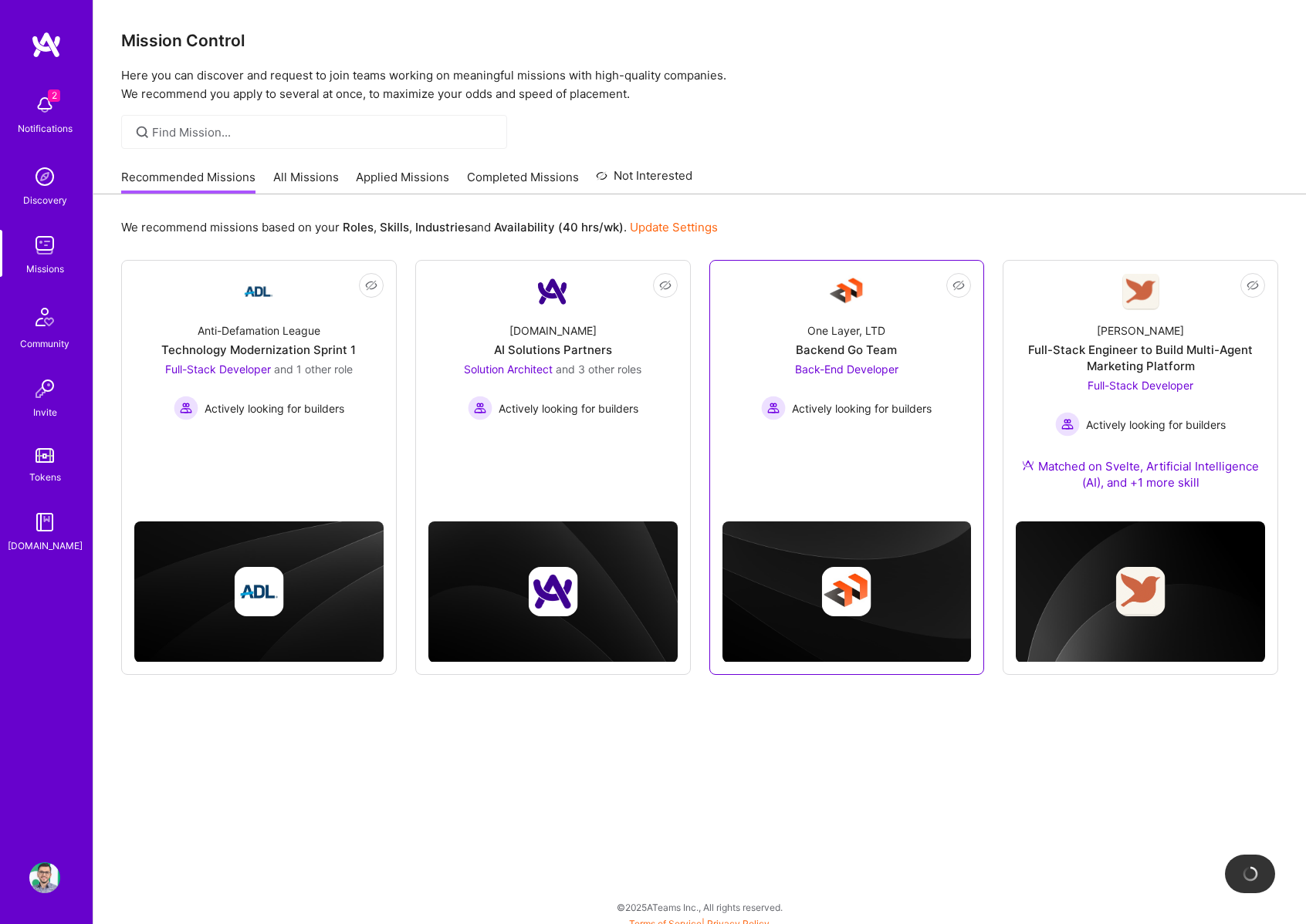
click at [842, 346] on div "Backend Go Team" at bounding box center [846, 350] width 101 height 17
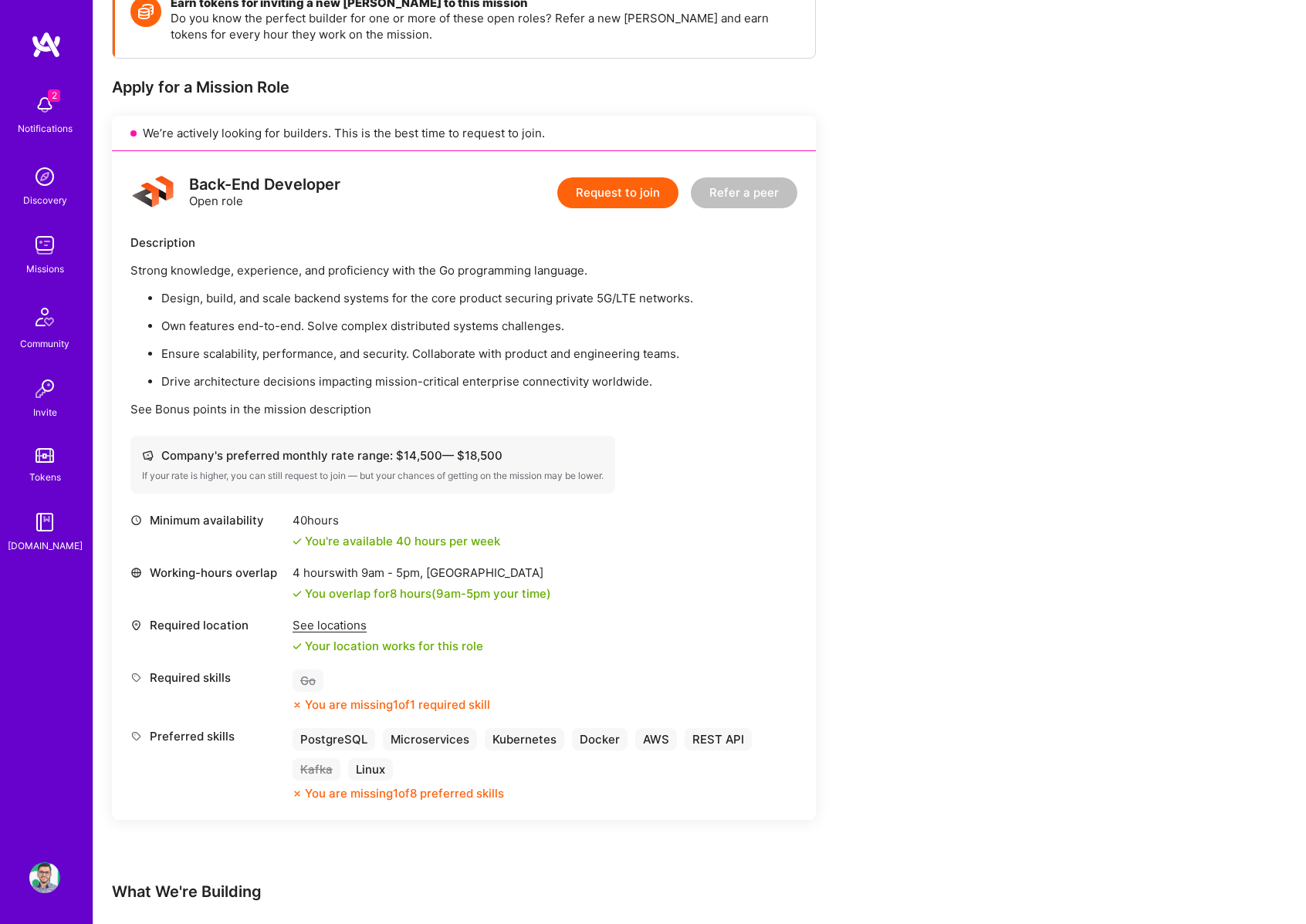
scroll to position [270, 0]
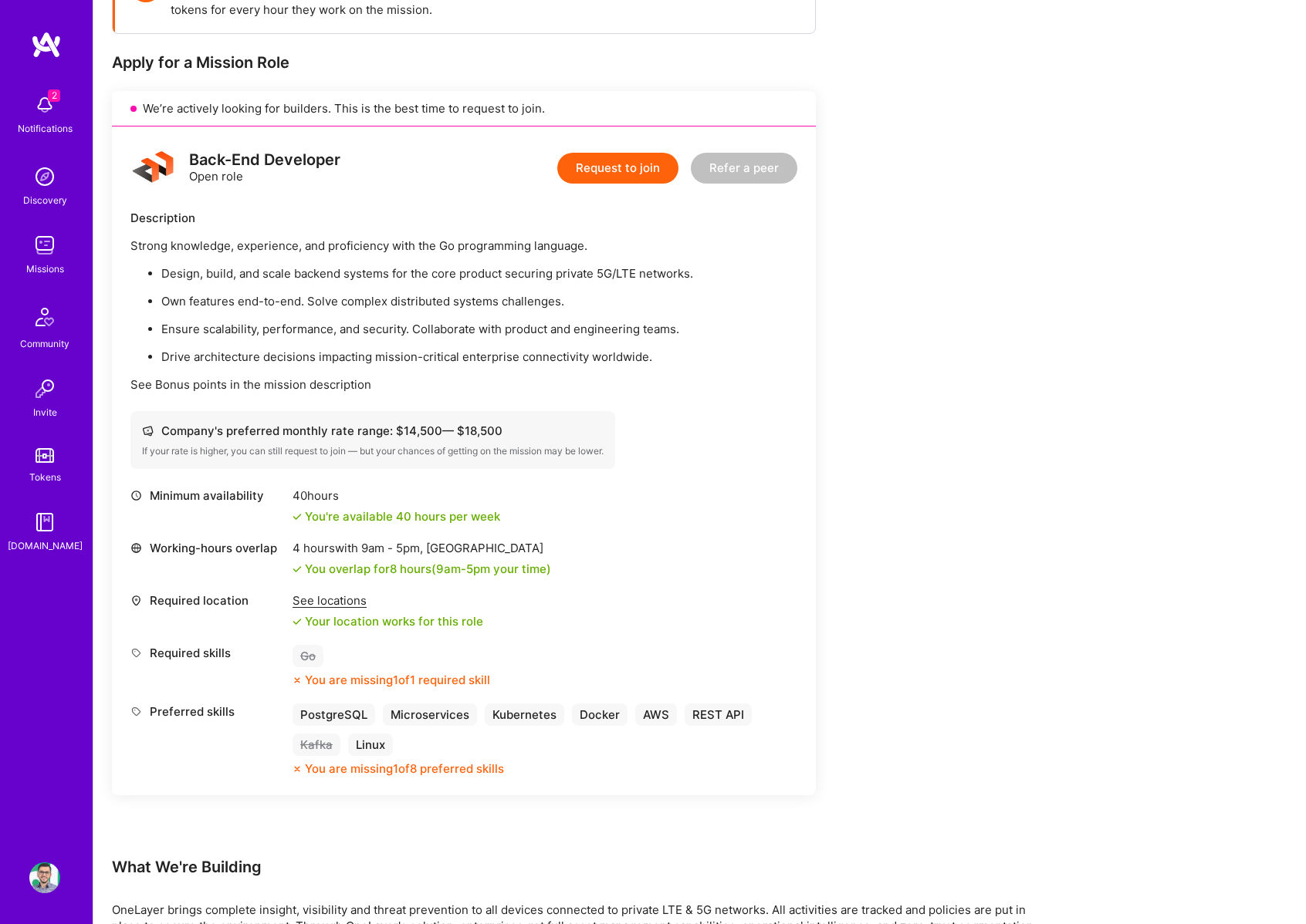
click at [457, 341] on ul "Design, build, and scale backend systems for the core product securing private …" at bounding box center [463, 315] width 666 height 99
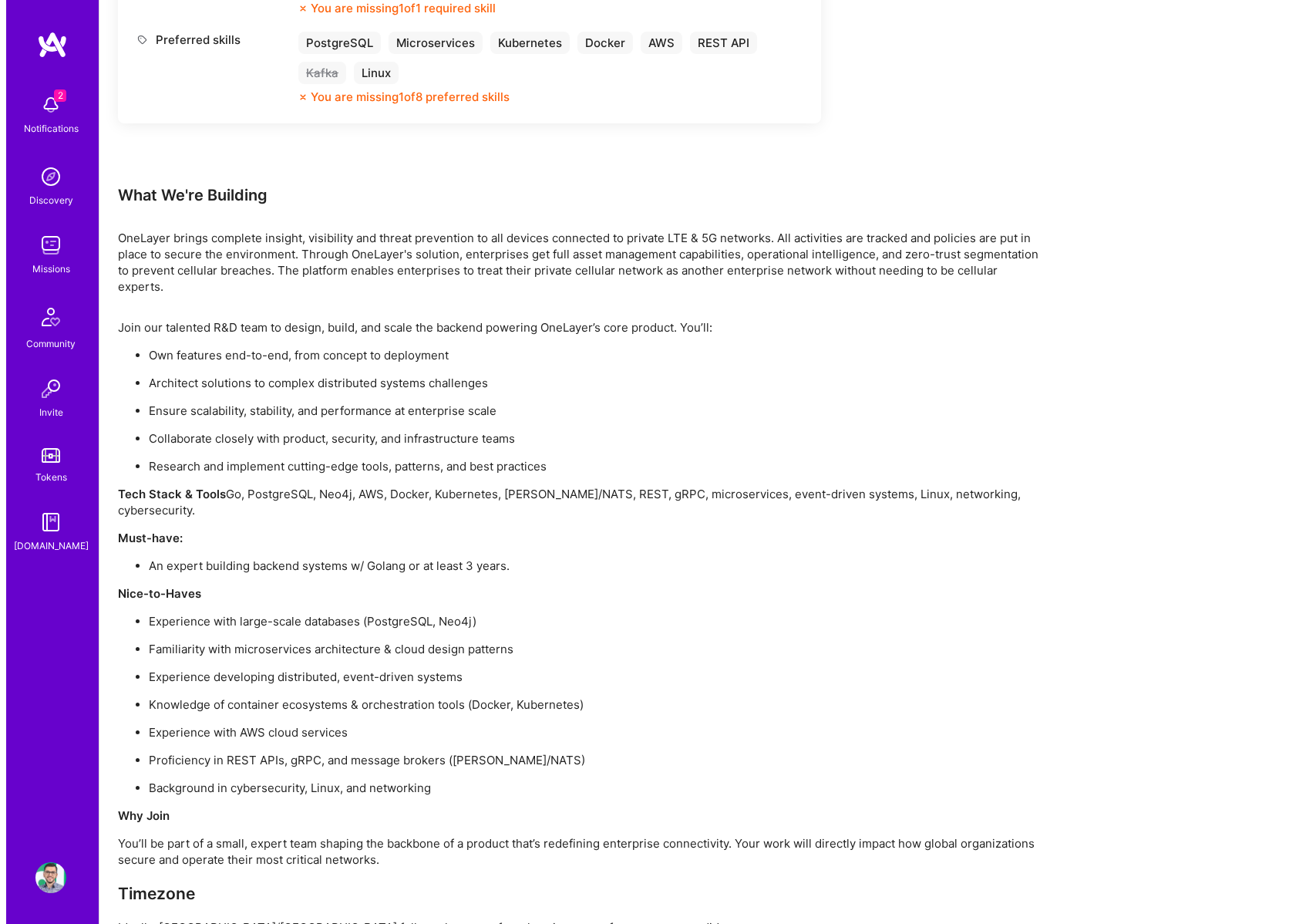
scroll to position [970, 0]
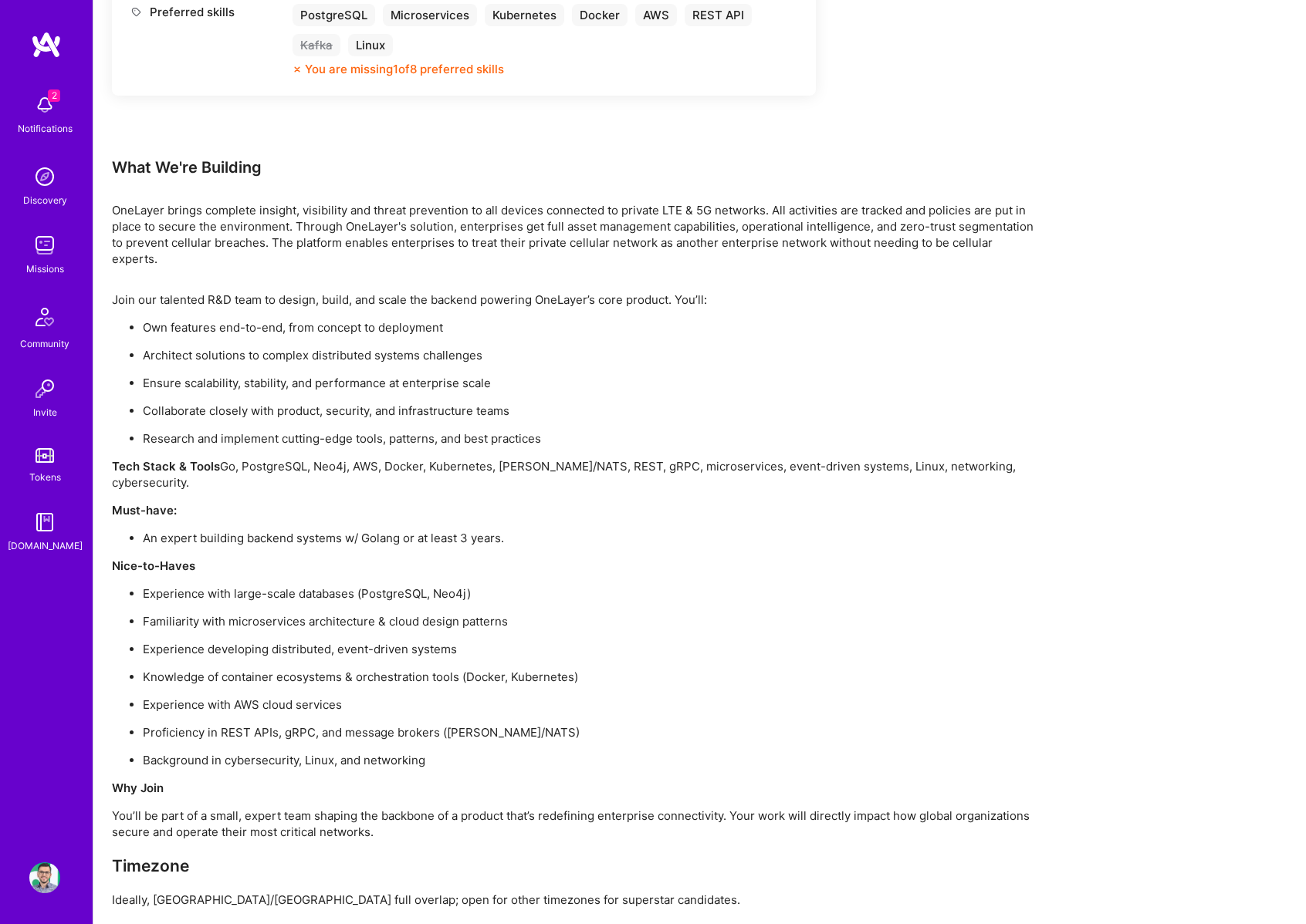
click at [458, 347] on p "Architect solutions to complex distributed systems challenges" at bounding box center [590, 355] width 895 height 17
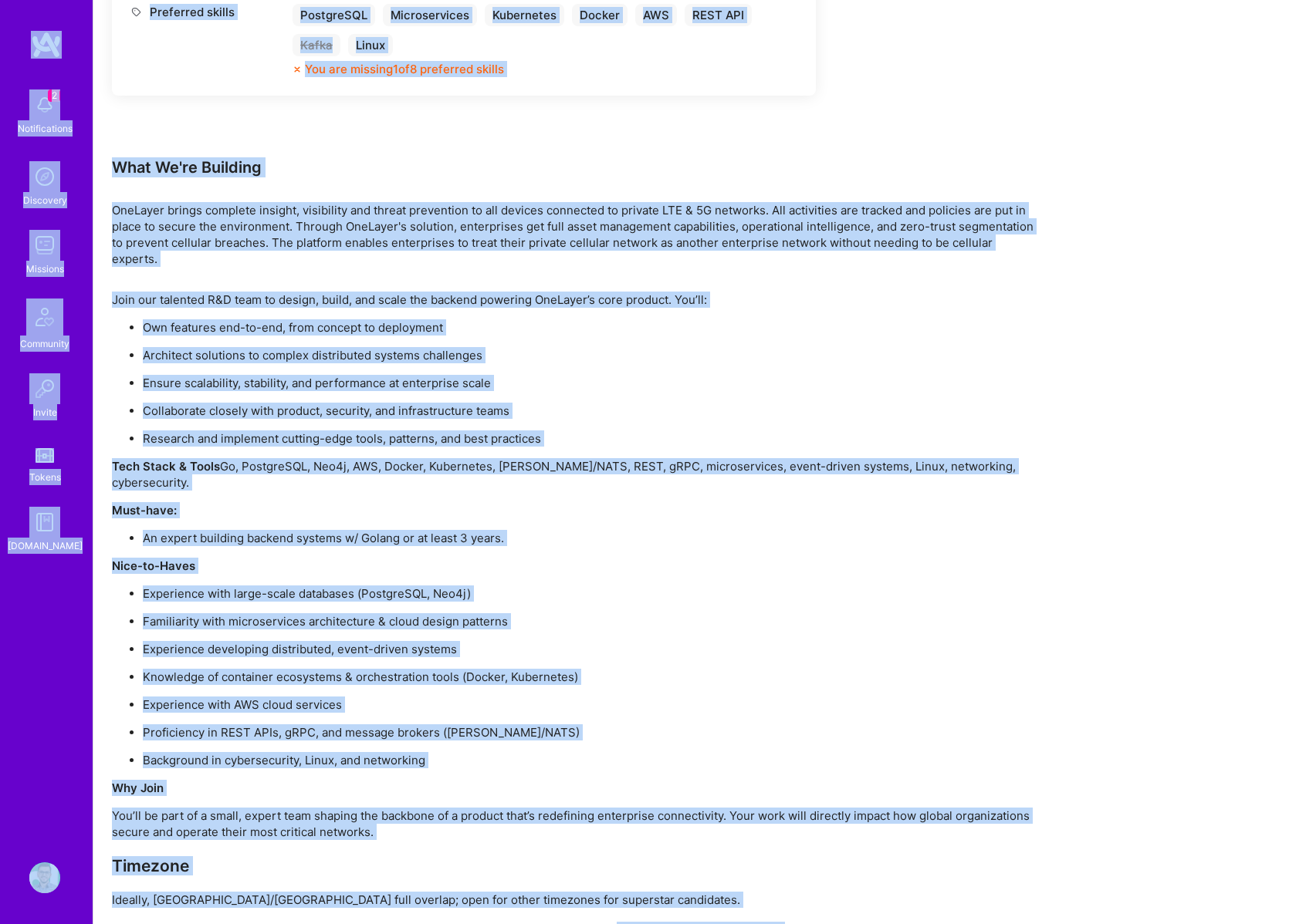
copy div "1 Loremipsumdol Sitametco Adipisci Elitseddo Eiusmo Tempor I.Utlab Etdolor Magn…"
click at [461, 356] on ul "Own features end-to-end, from concept to deployment Architect solutions to comp…" at bounding box center [575, 382] width 926 height 127
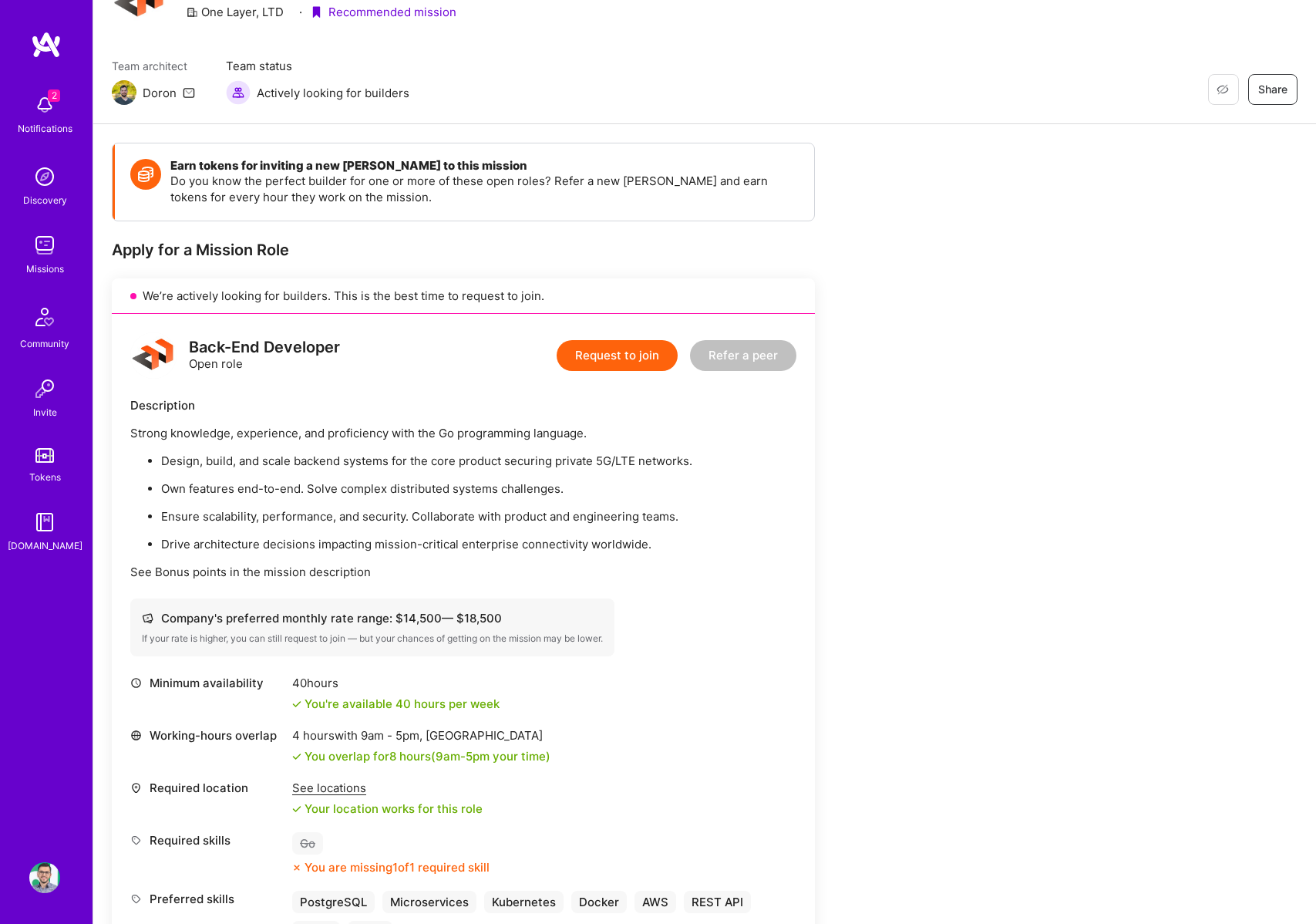
scroll to position [33, 0]
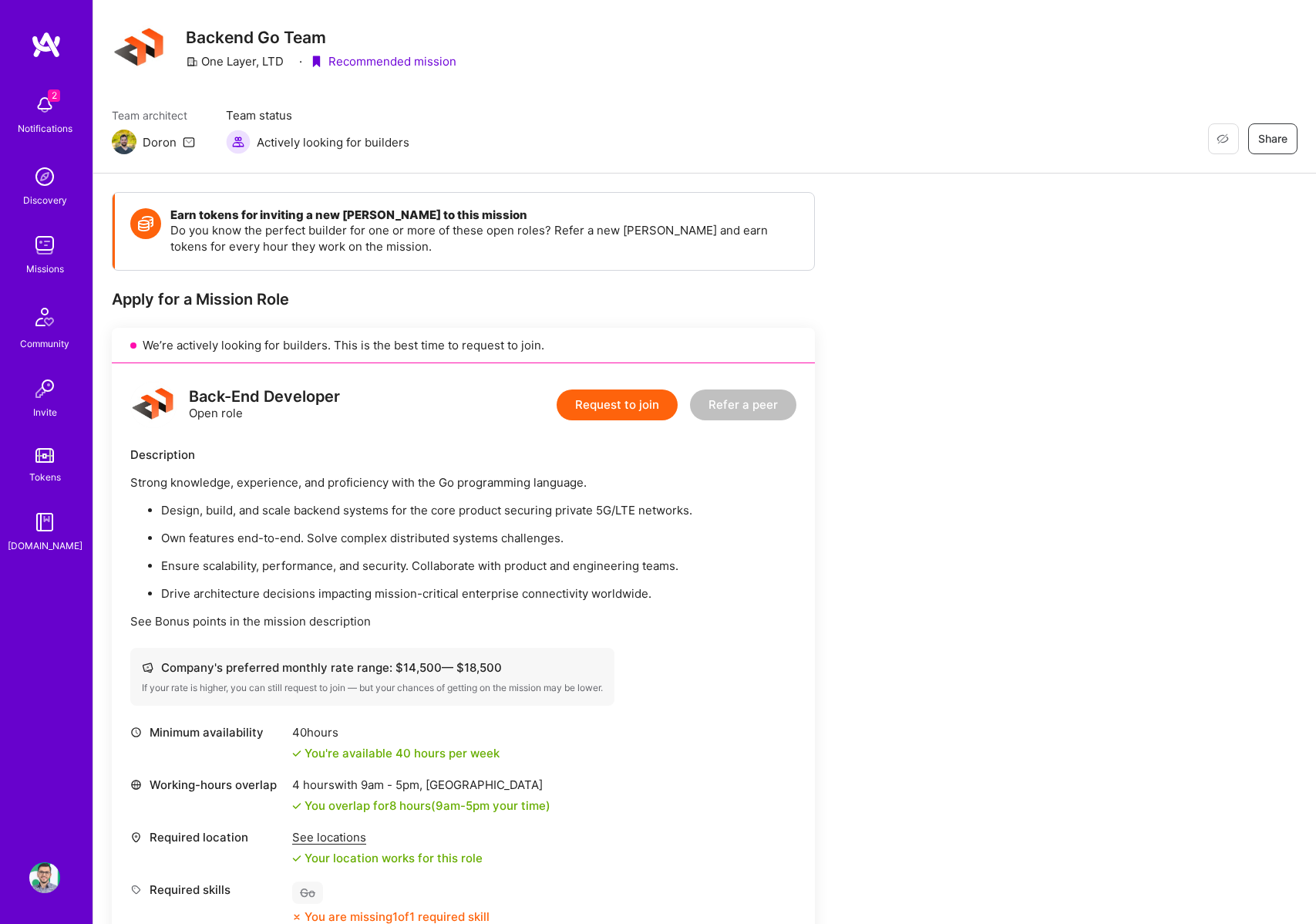
click at [626, 408] on button "Request to join" at bounding box center [618, 404] width 121 height 31
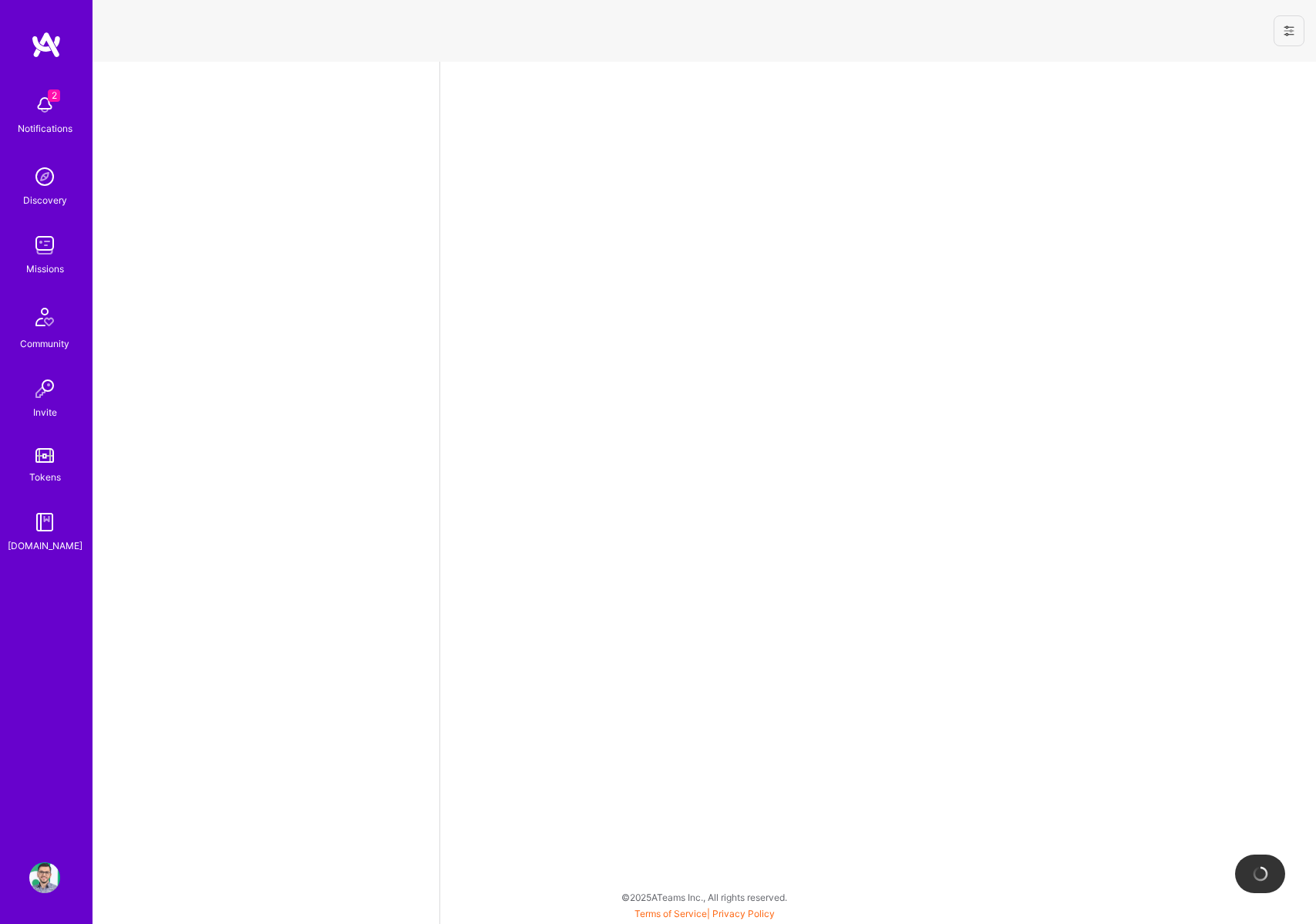
select select "RO"
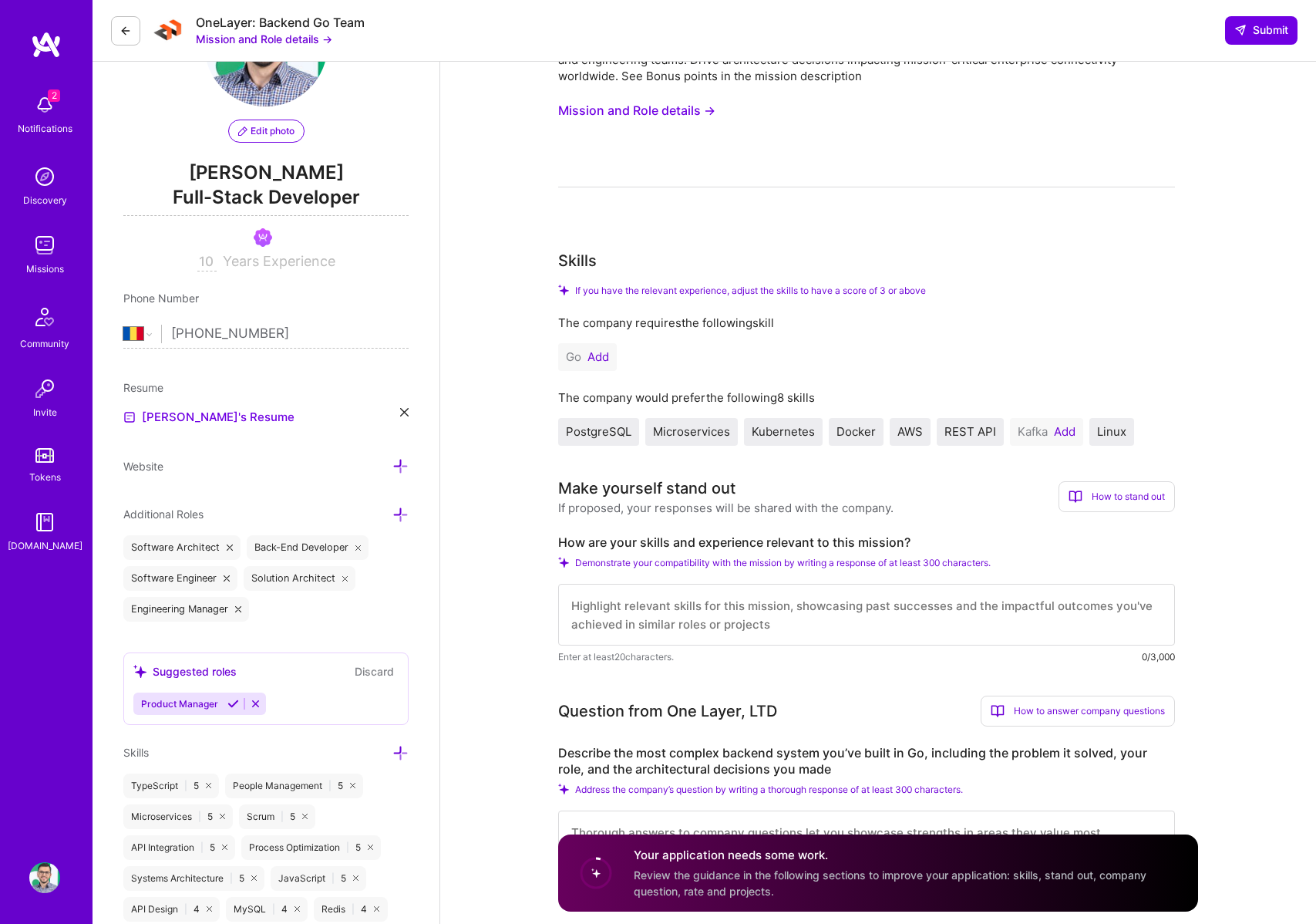
scroll to position [125, 0]
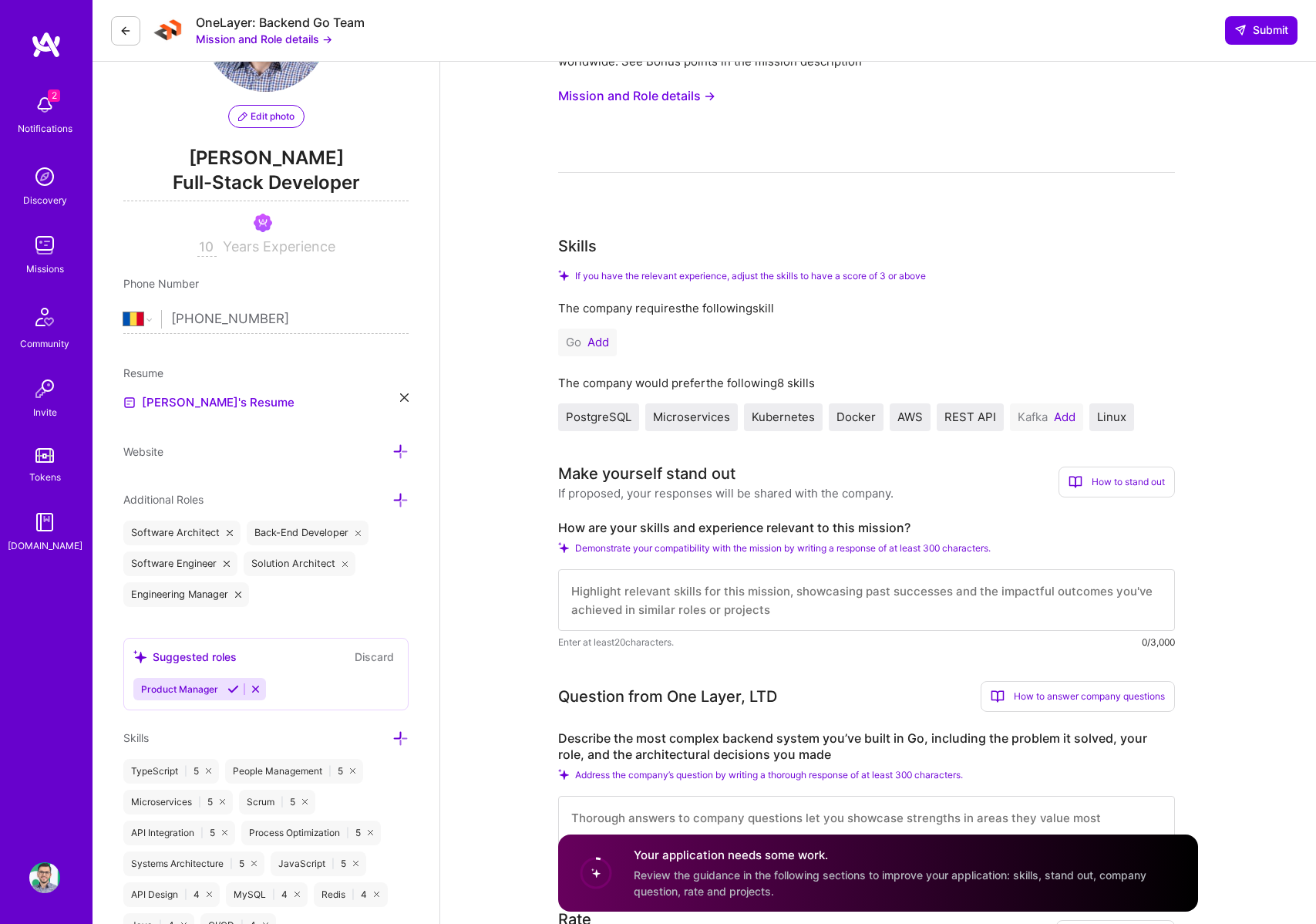
click at [591, 341] on button "Add" at bounding box center [598, 343] width 21 height 13
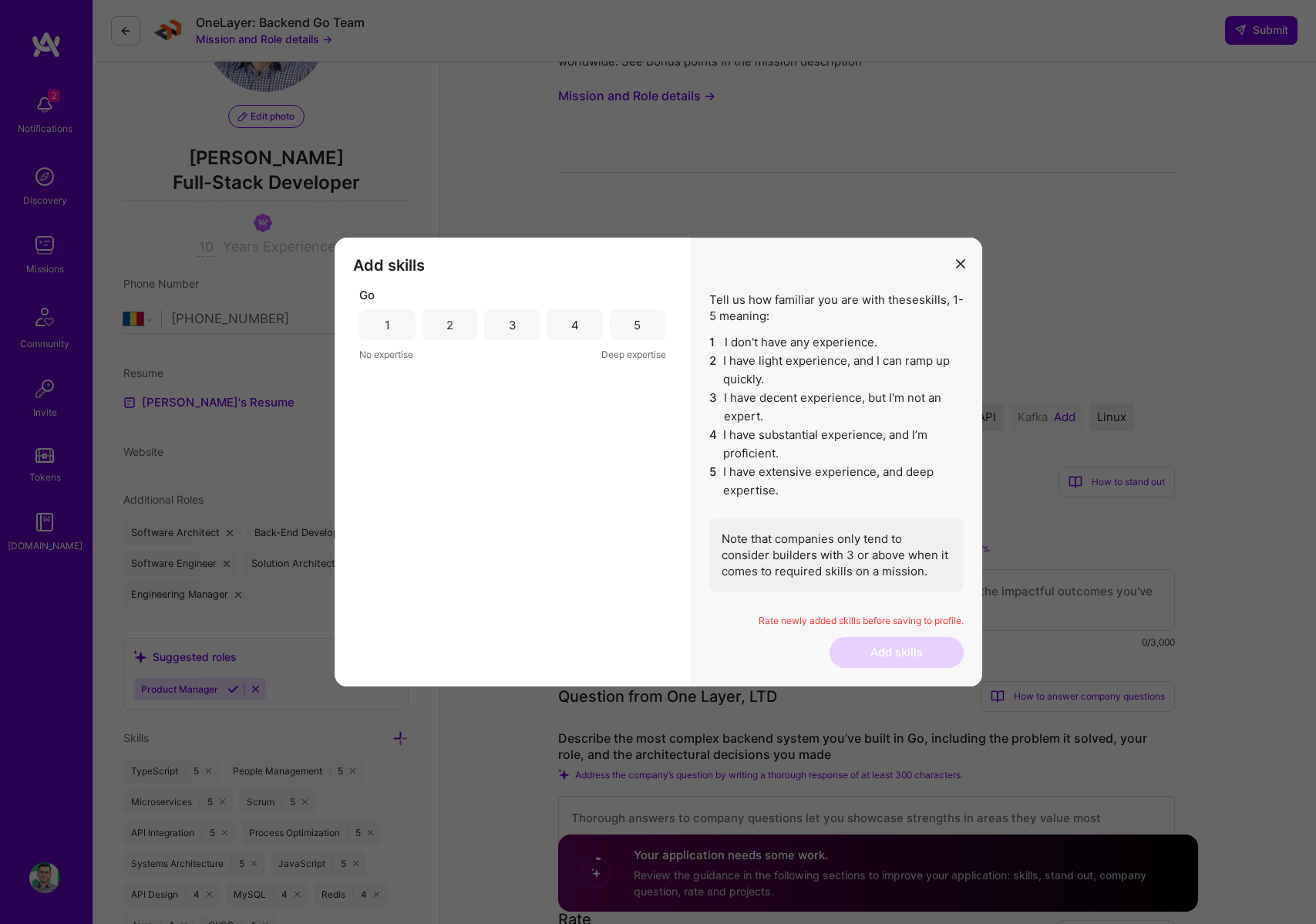
click at [522, 325] on div "3" at bounding box center [512, 324] width 56 height 31
click at [917, 655] on button "Add skills" at bounding box center [897, 652] width 134 height 31
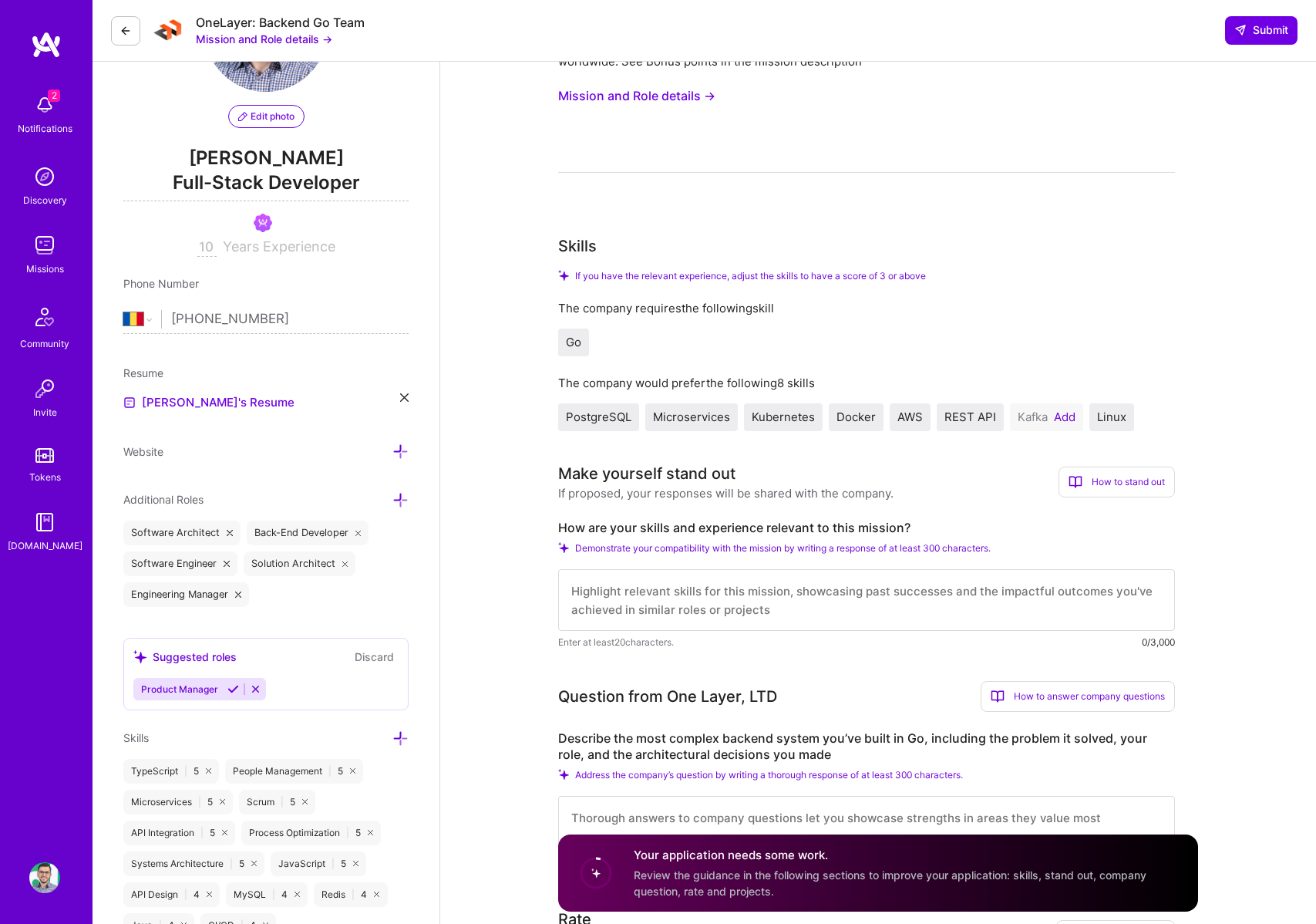
click at [1043, 418] on span "Kafka" at bounding box center [1033, 417] width 30 height 15
click at [1069, 414] on button "Add" at bounding box center [1065, 418] width 21 height 13
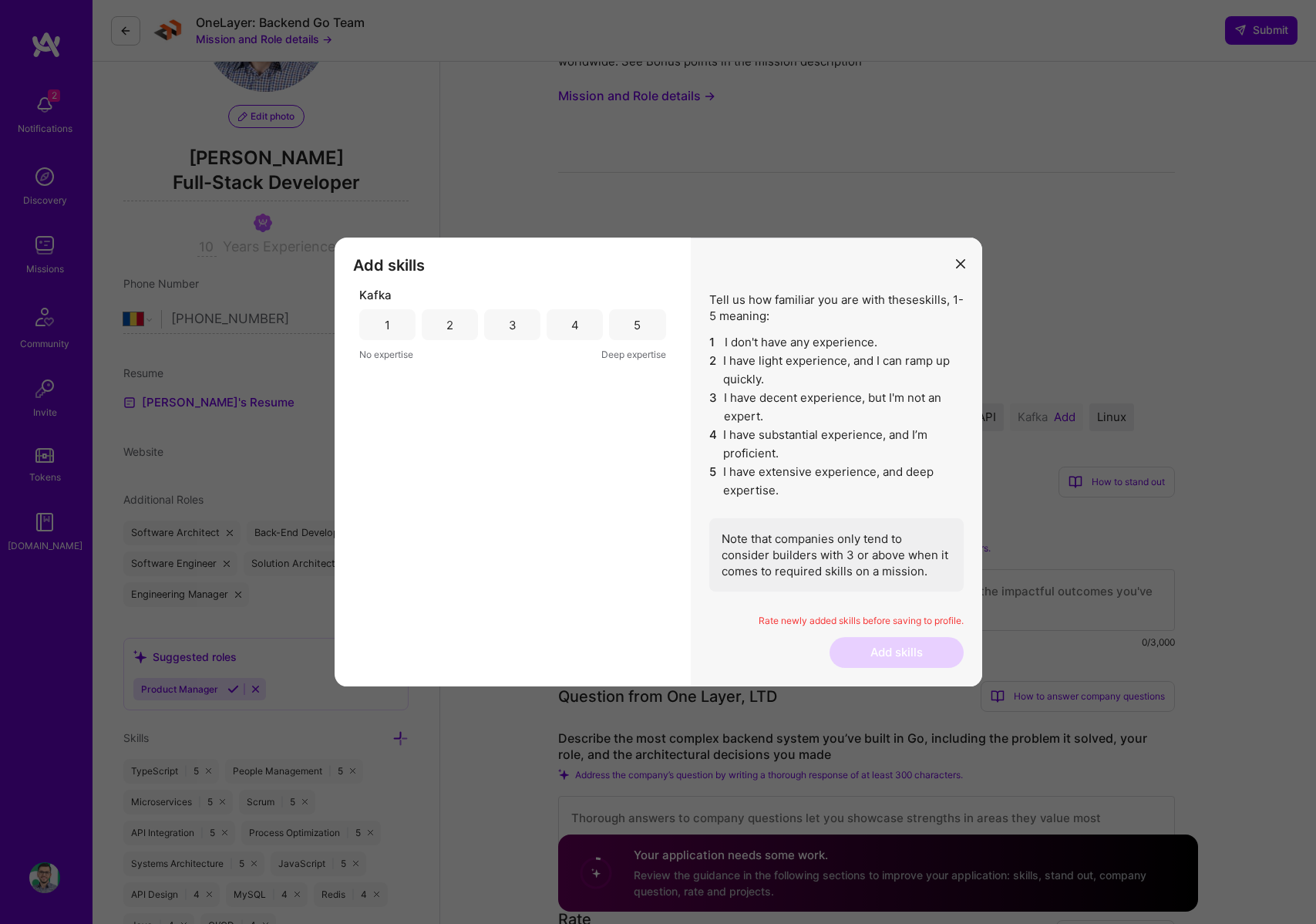
click at [577, 323] on div "4" at bounding box center [575, 325] width 8 height 17
click at [924, 657] on button "Add skills" at bounding box center [897, 652] width 134 height 31
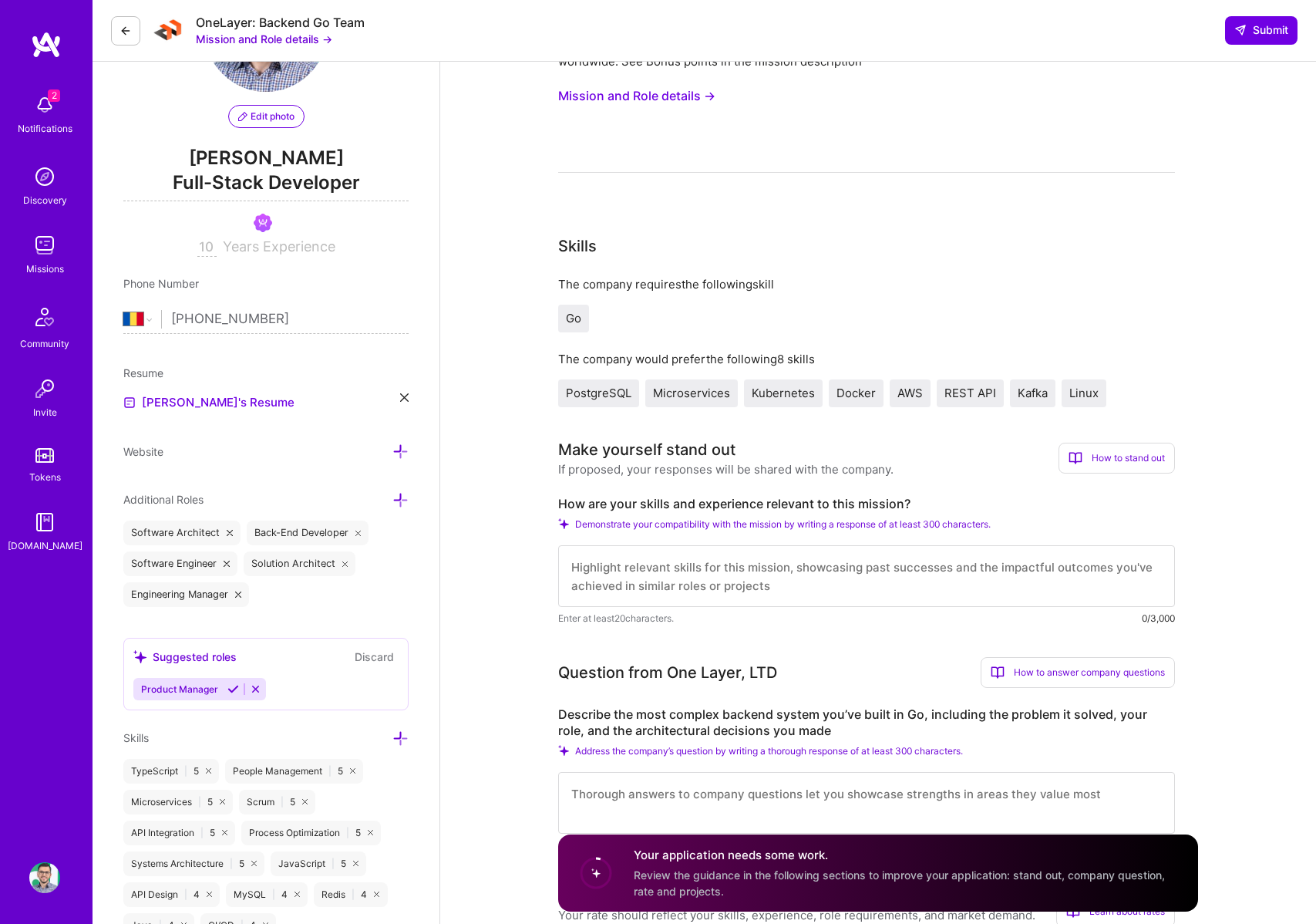
click at [649, 95] on button "Mission and Role details →" at bounding box center [637, 96] width 158 height 28
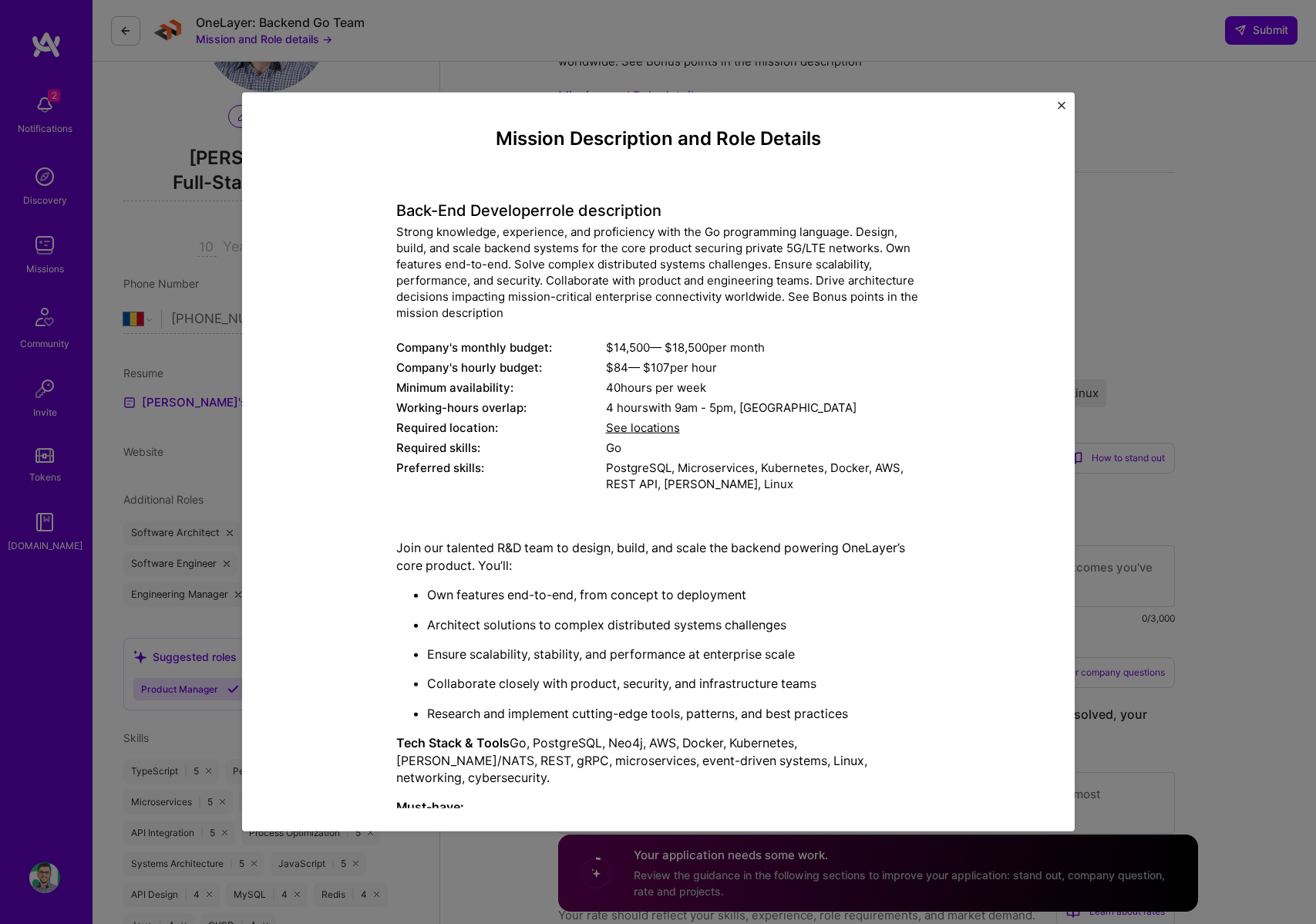
click at [615, 325] on div "Back-End Developer role description Strong knowledge, experience, and proficien…" at bounding box center [658, 339] width 524 height 315
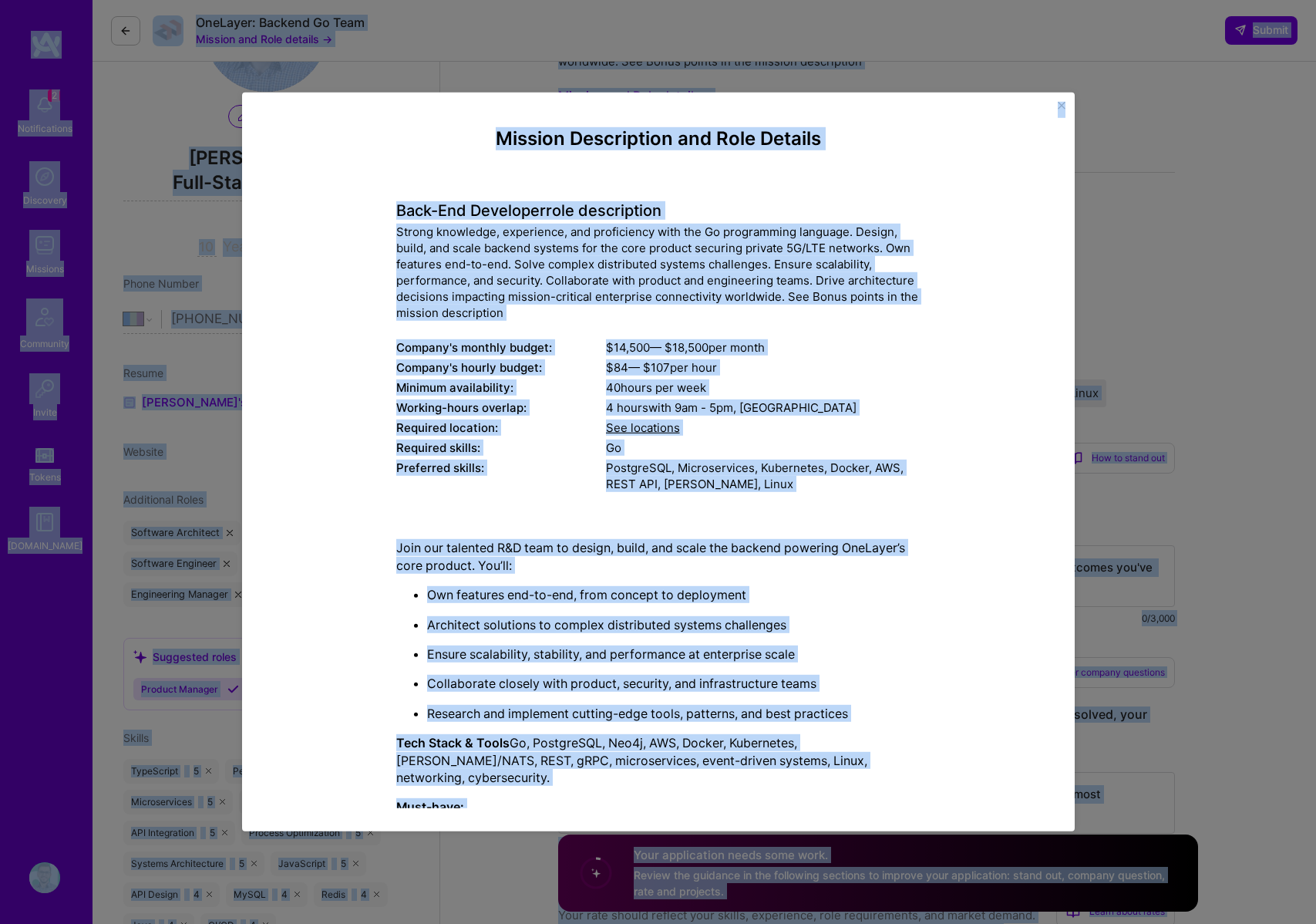
click at [593, 318] on div "Strong knowledge, experience, and proficiency with the Go programming language.…" at bounding box center [658, 272] width 524 height 97
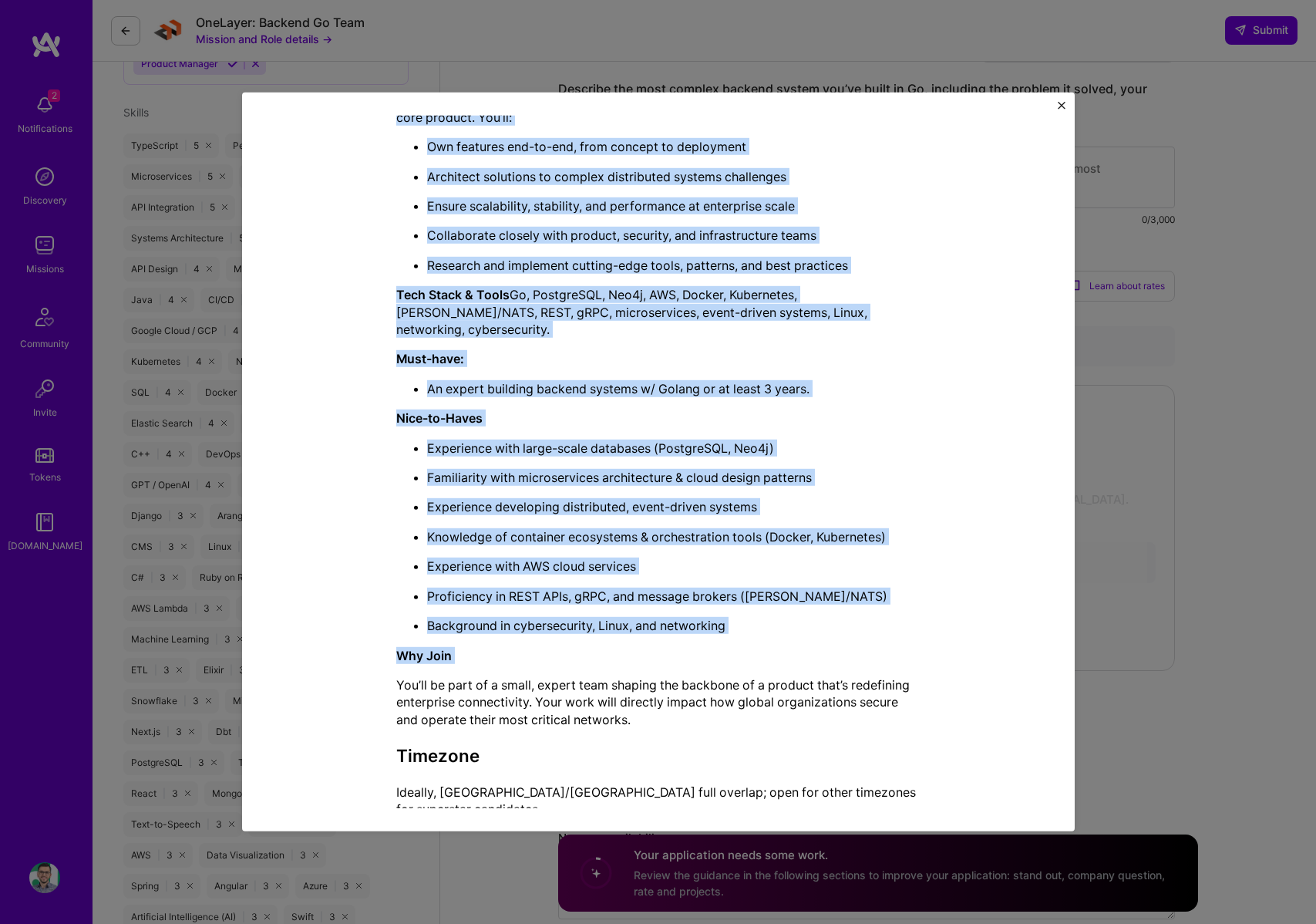
scroll to position [839, 0]
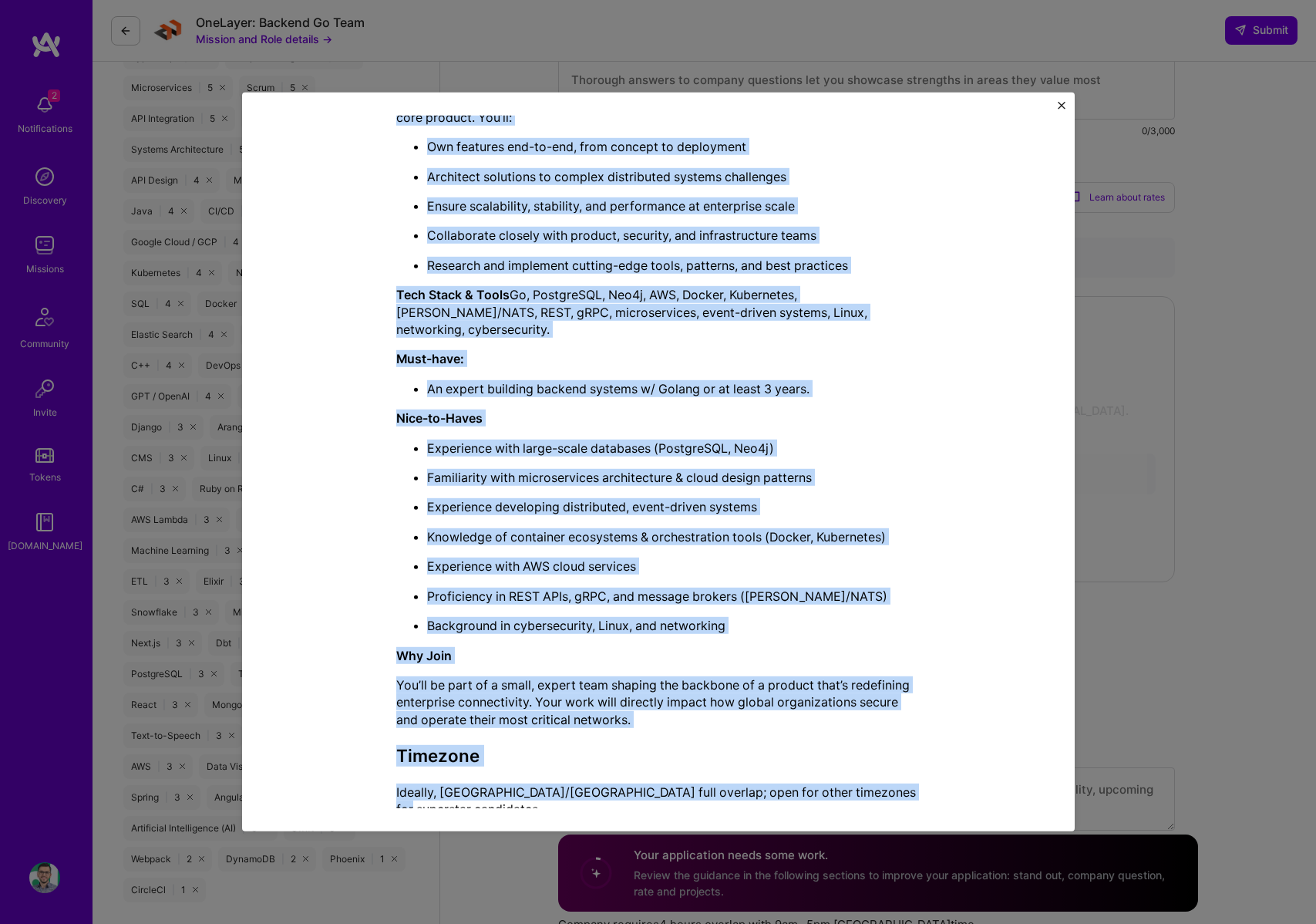
drag, startPoint x: 510, startPoint y: 155, endPoint x: 932, endPoint y: 777, distance: 751.6
click at [932, 777] on div "Mission Description and Role Details Back-End Developer role description Strong…" at bounding box center [658, 255] width 762 height 1151
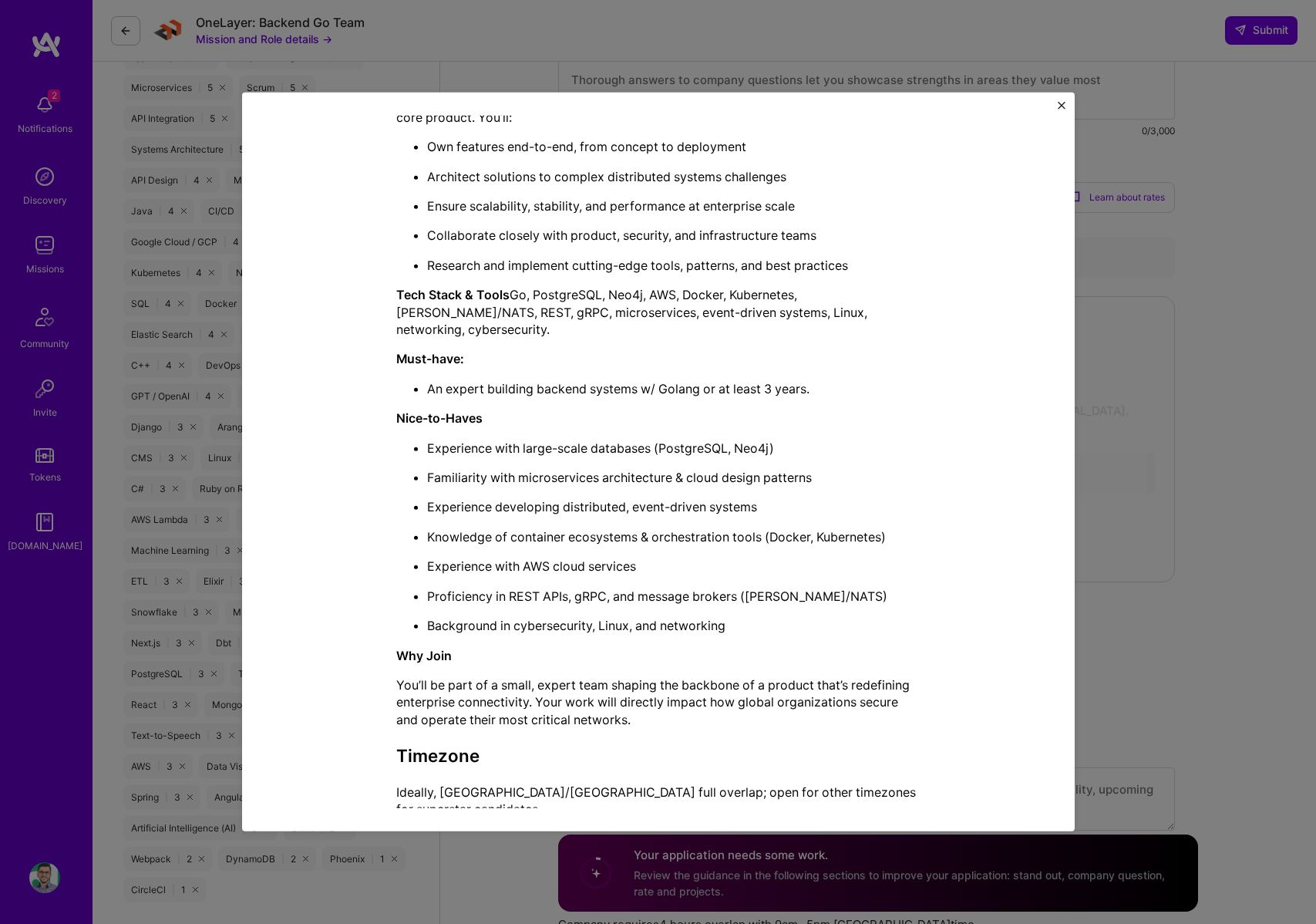
click at [719, 380] on p "An expert building backend systems w/ Golang or at least 3 years." at bounding box center [674, 389] width 493 height 17
click at [1063, 106] on img "Close" at bounding box center [1062, 106] width 8 height 8
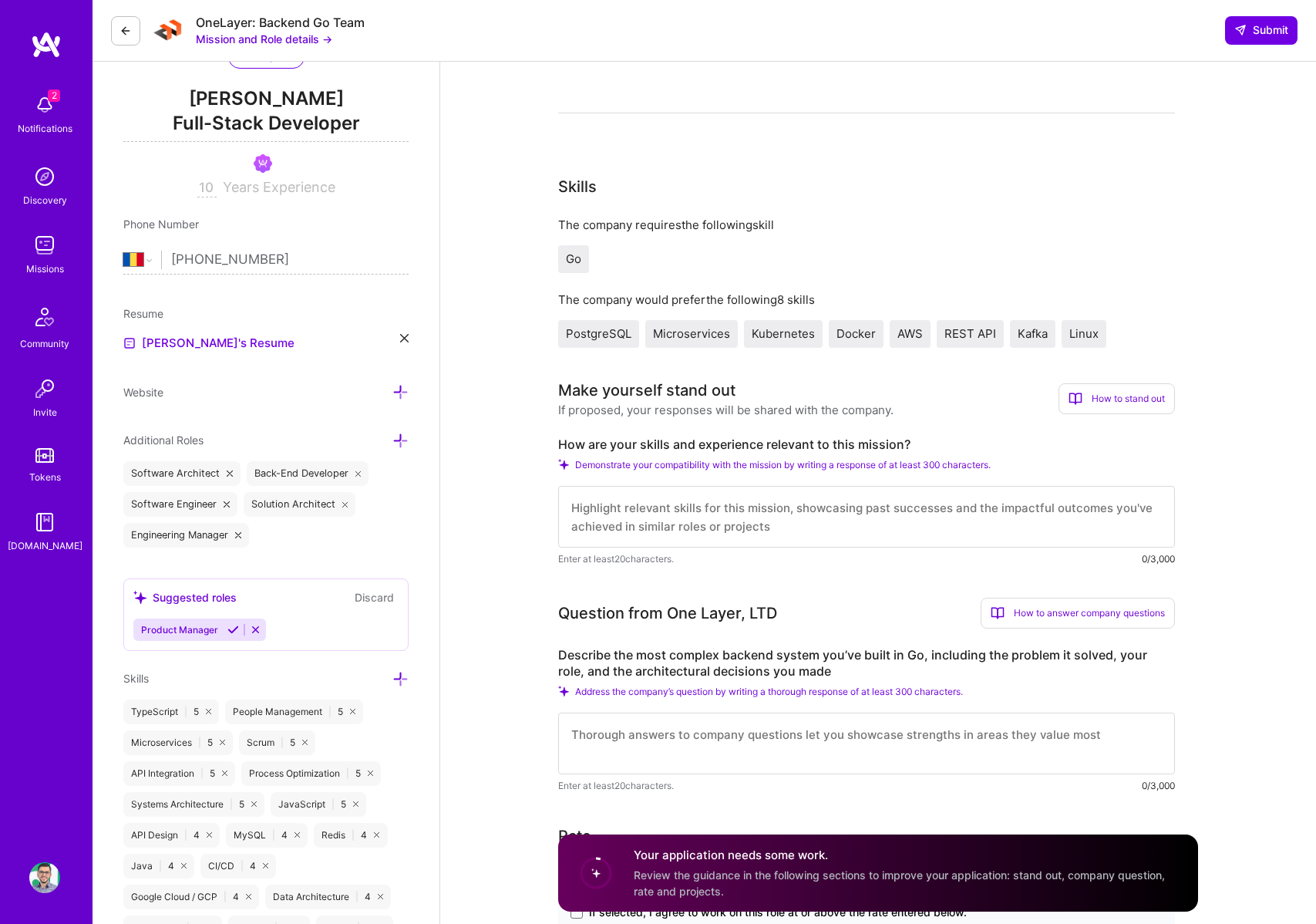
scroll to position [281, 0]
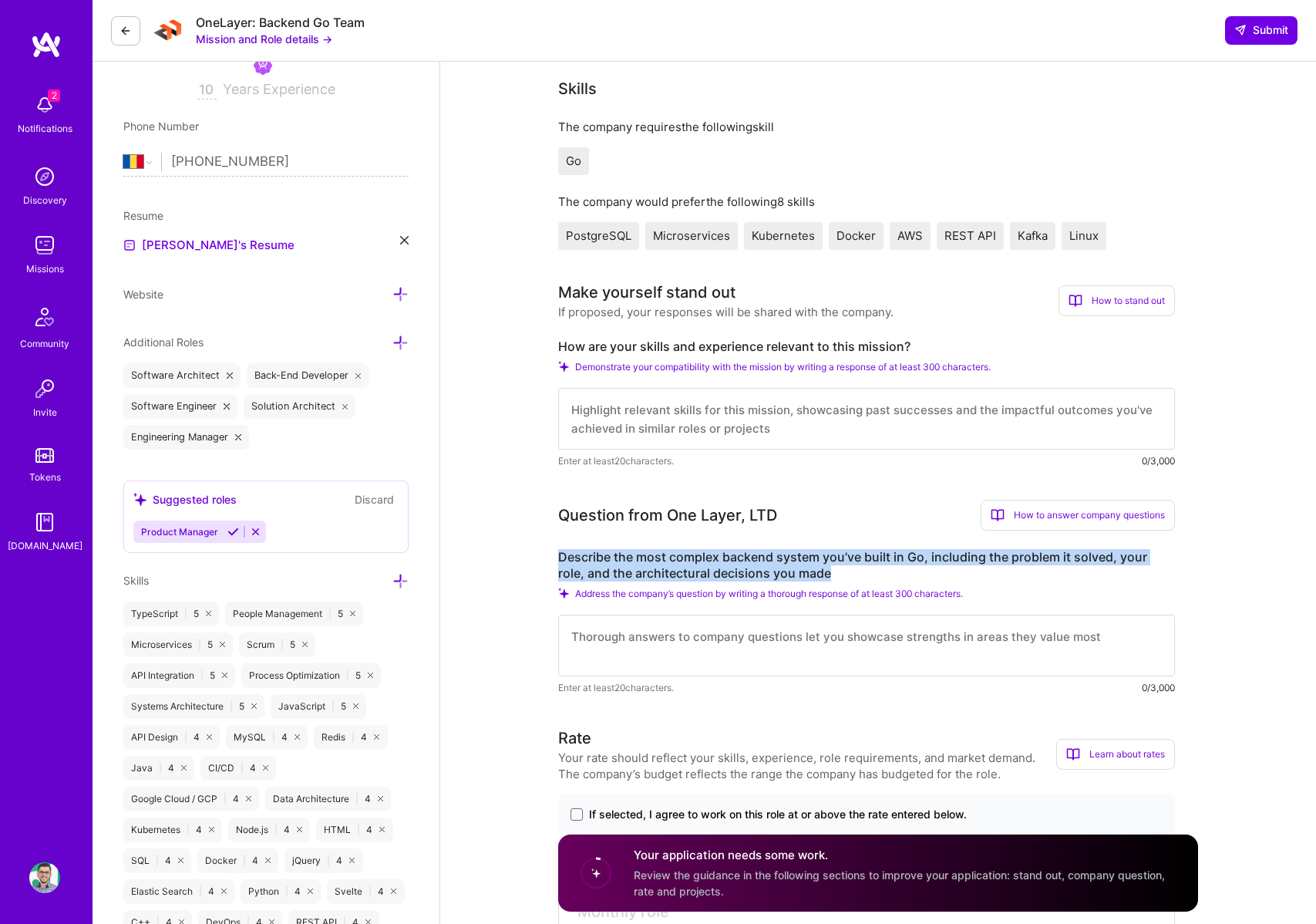
drag, startPoint x: 552, startPoint y: 552, endPoint x: 846, endPoint y: 576, distance: 295.0
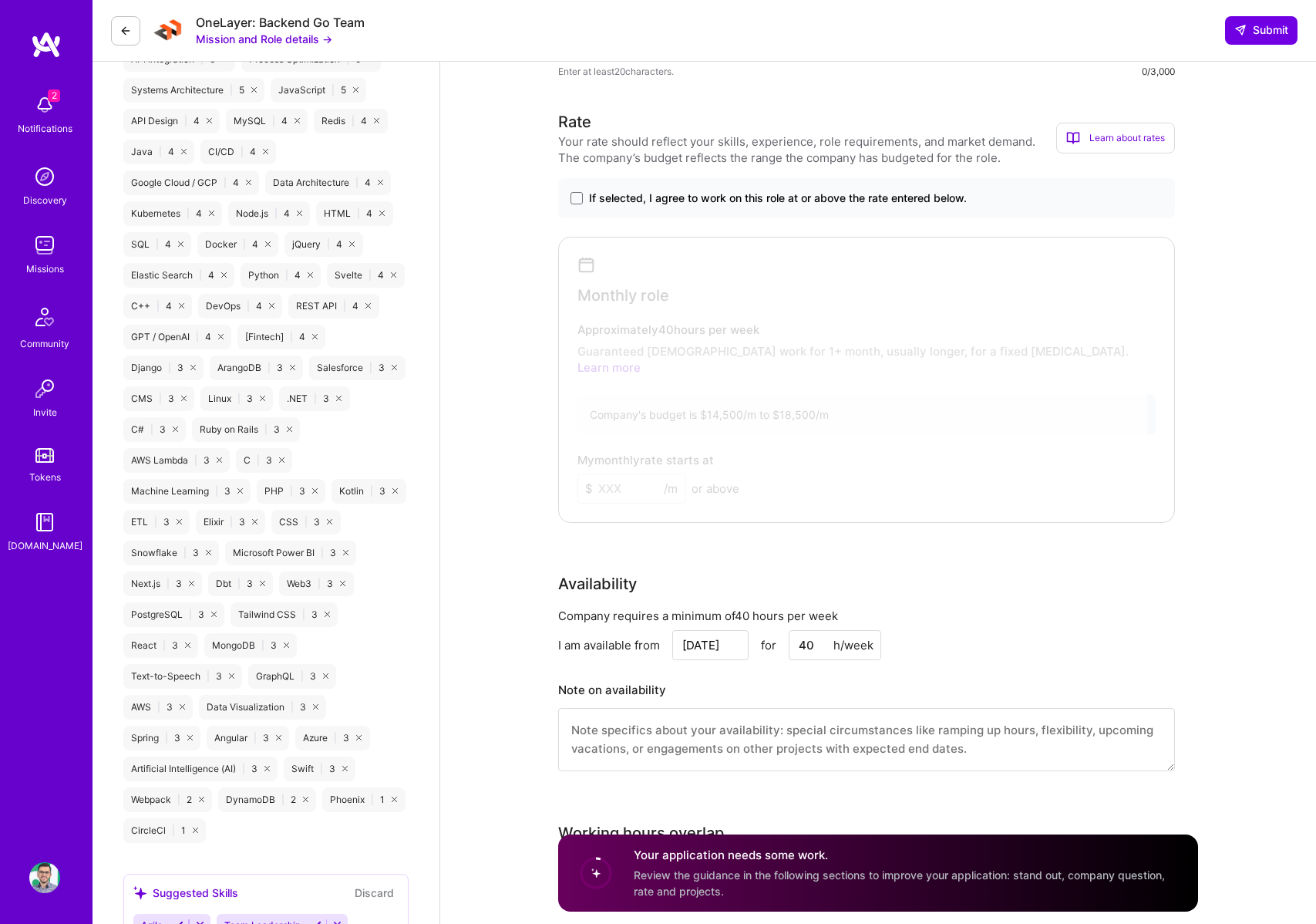
scroll to position [896, 0]
click at [586, 196] on label "If selected, I agree to work on this role at or above the rate entered below." at bounding box center [867, 200] width 593 height 16
click at [0, 0] on input "If selected, I agree to work on this role at or above the rate entered below." at bounding box center [0, 0] width 0 height 0
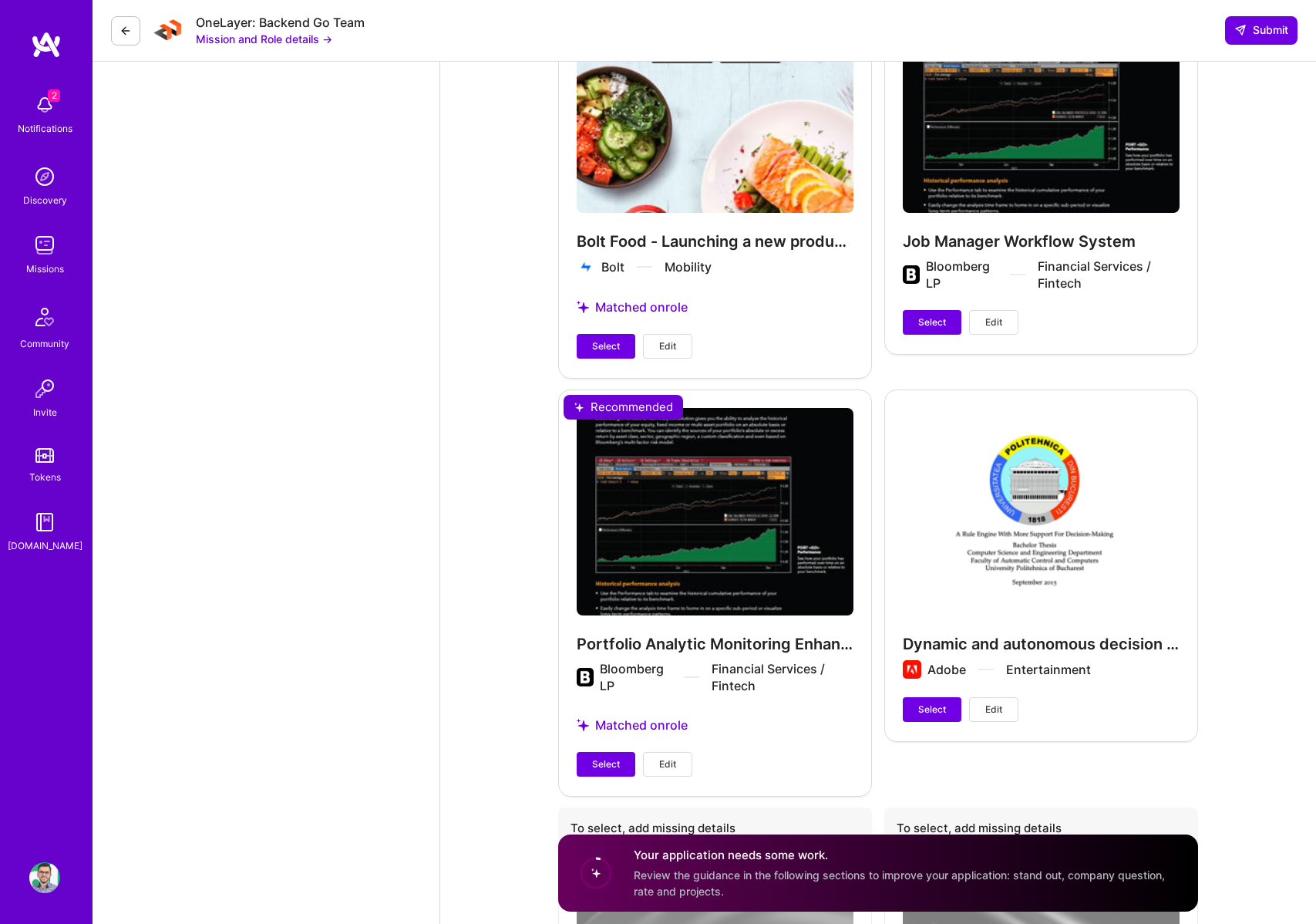
scroll to position [3608, 0]
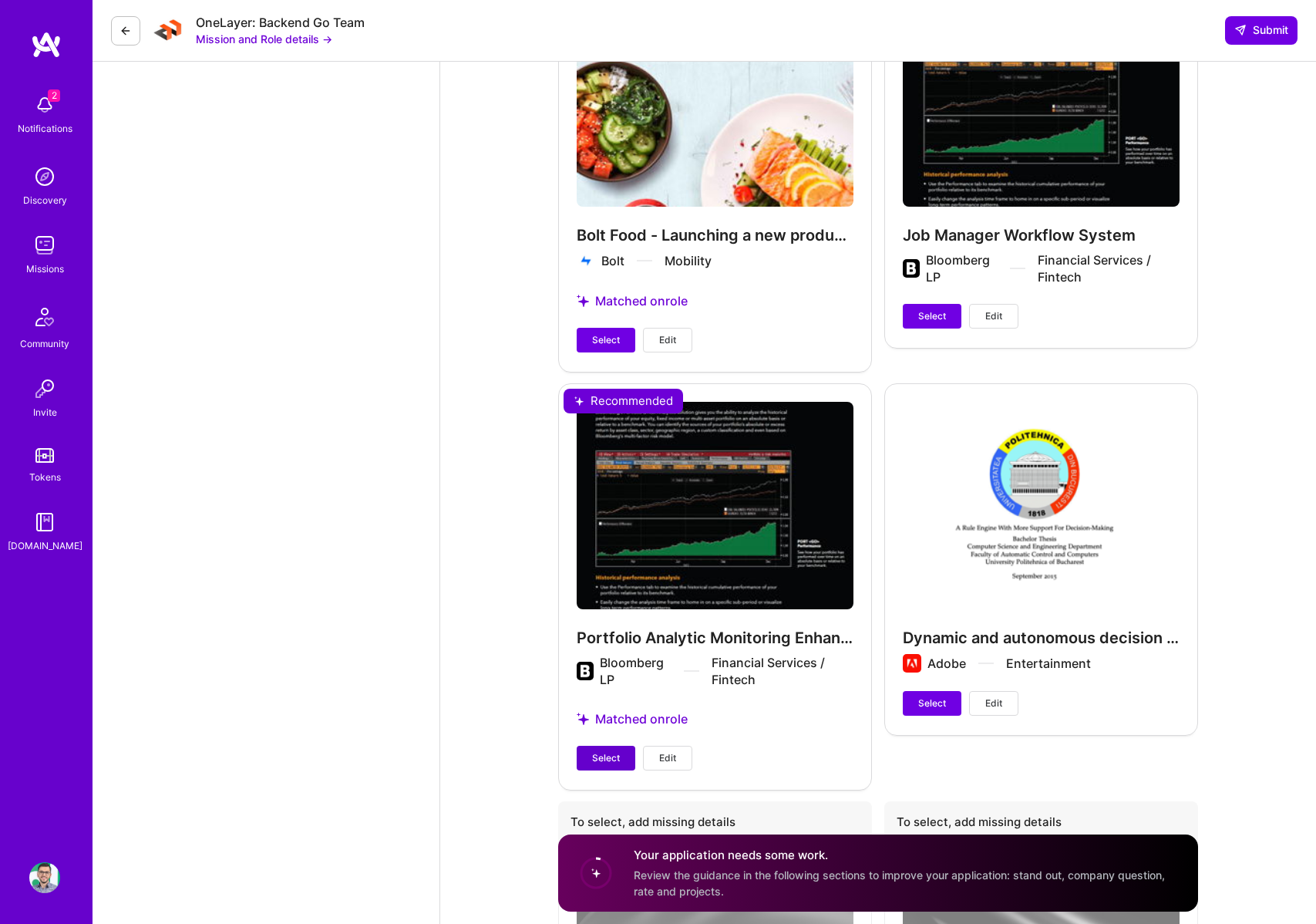
click at [611, 751] on span "Select" at bounding box center [606, 758] width 28 height 14
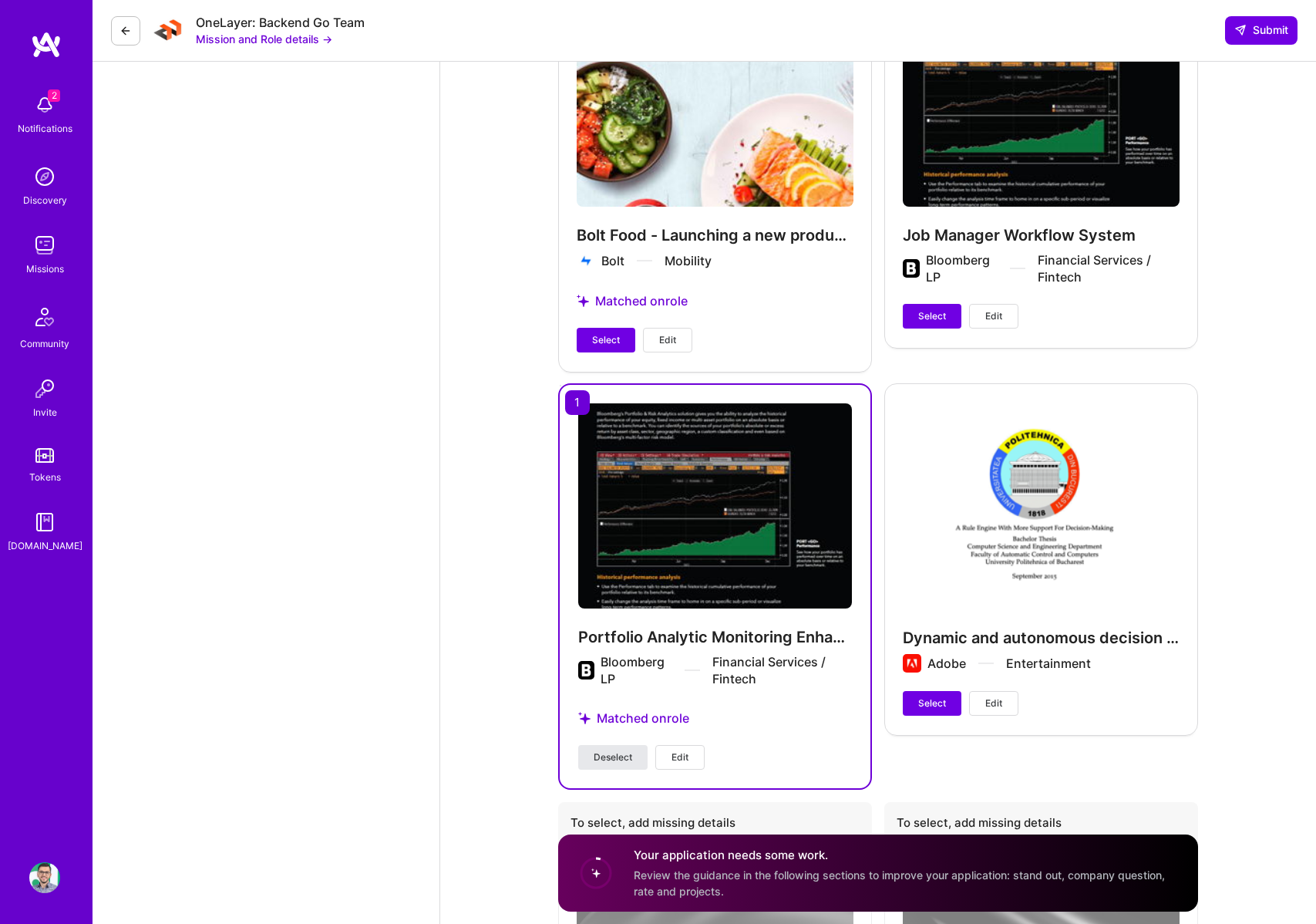
click at [616, 751] on span "Deselect" at bounding box center [613, 758] width 39 height 14
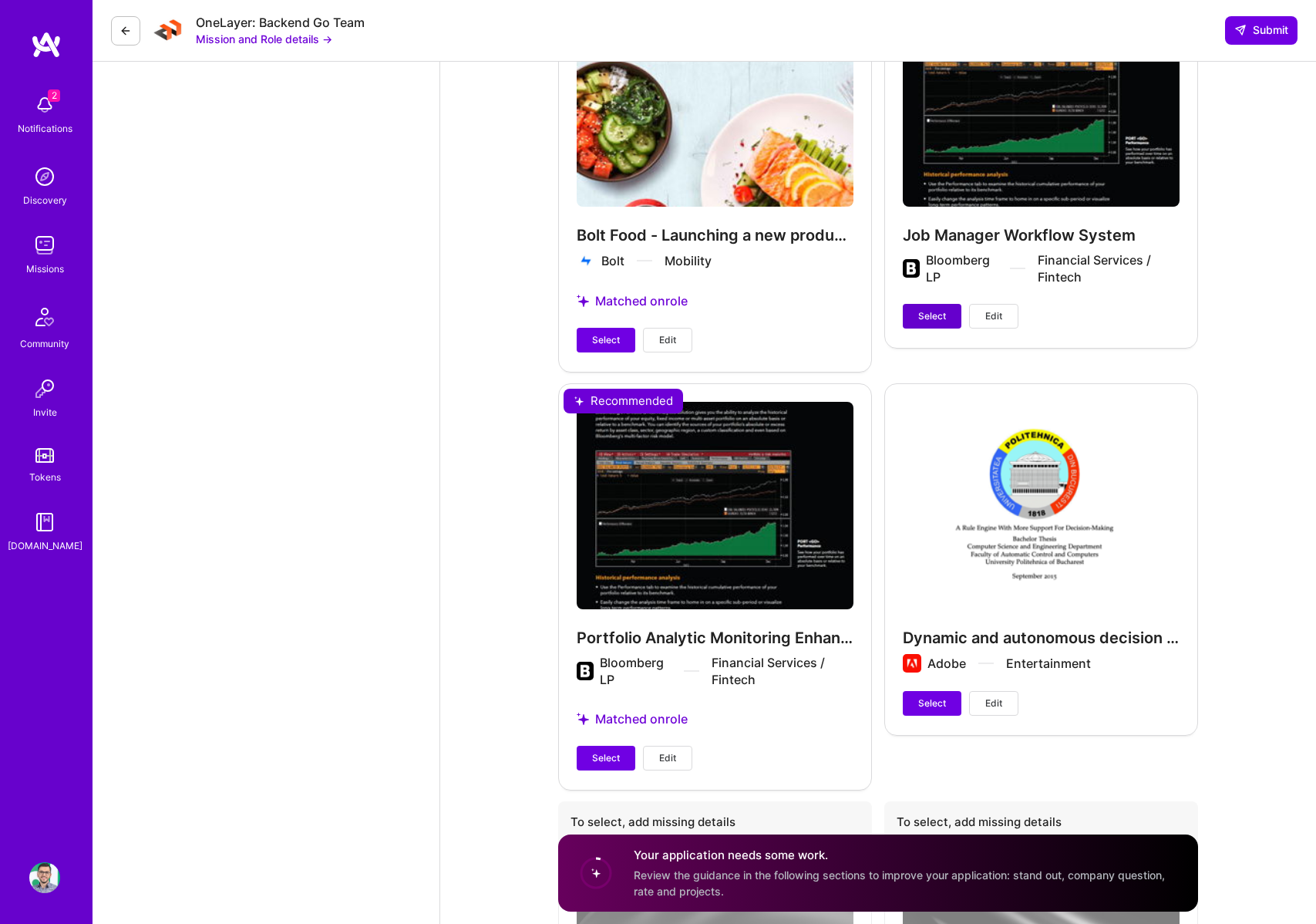
click at [918, 309] on span "Select" at bounding box center [931, 316] width 28 height 14
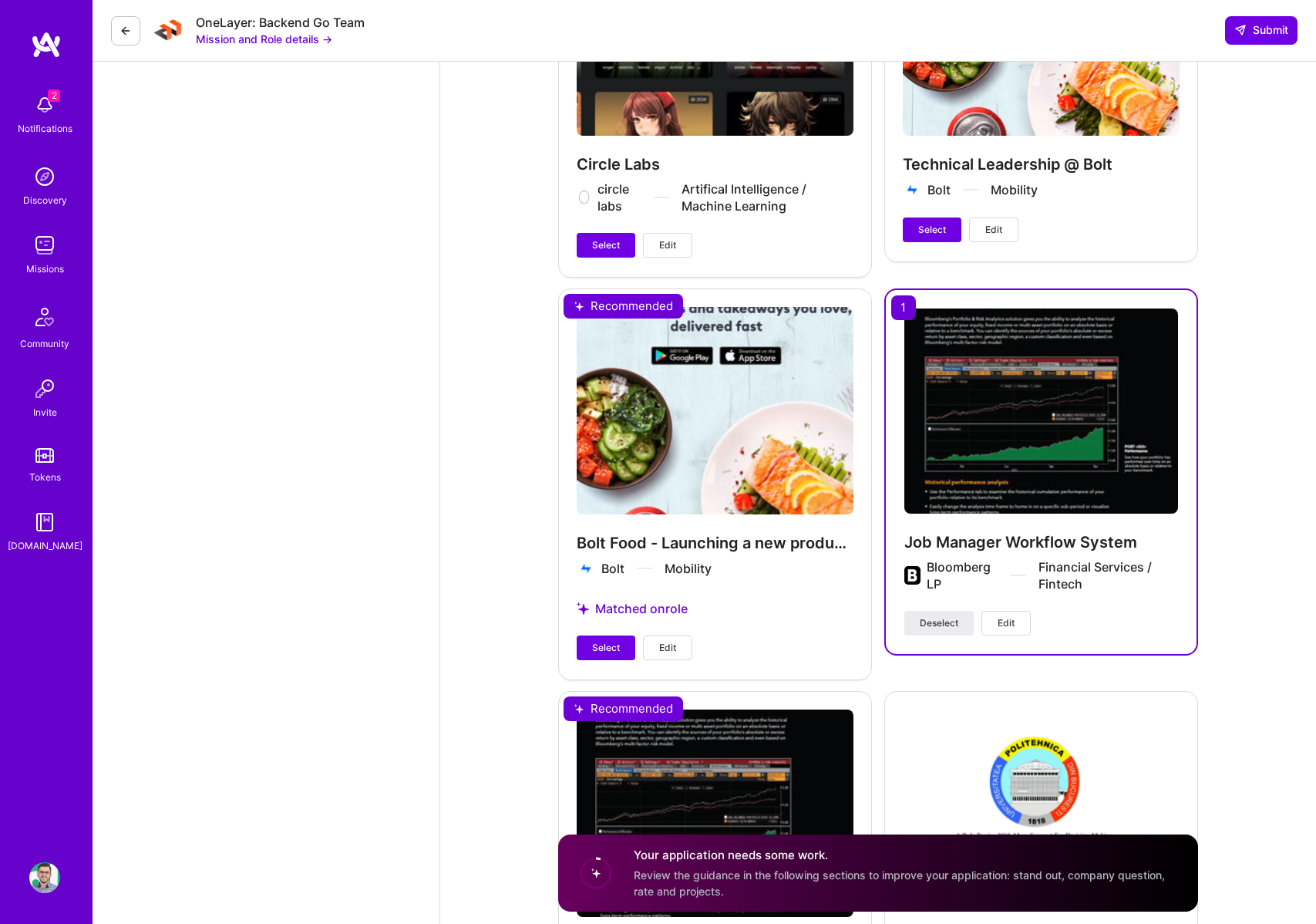
scroll to position [3298, 0]
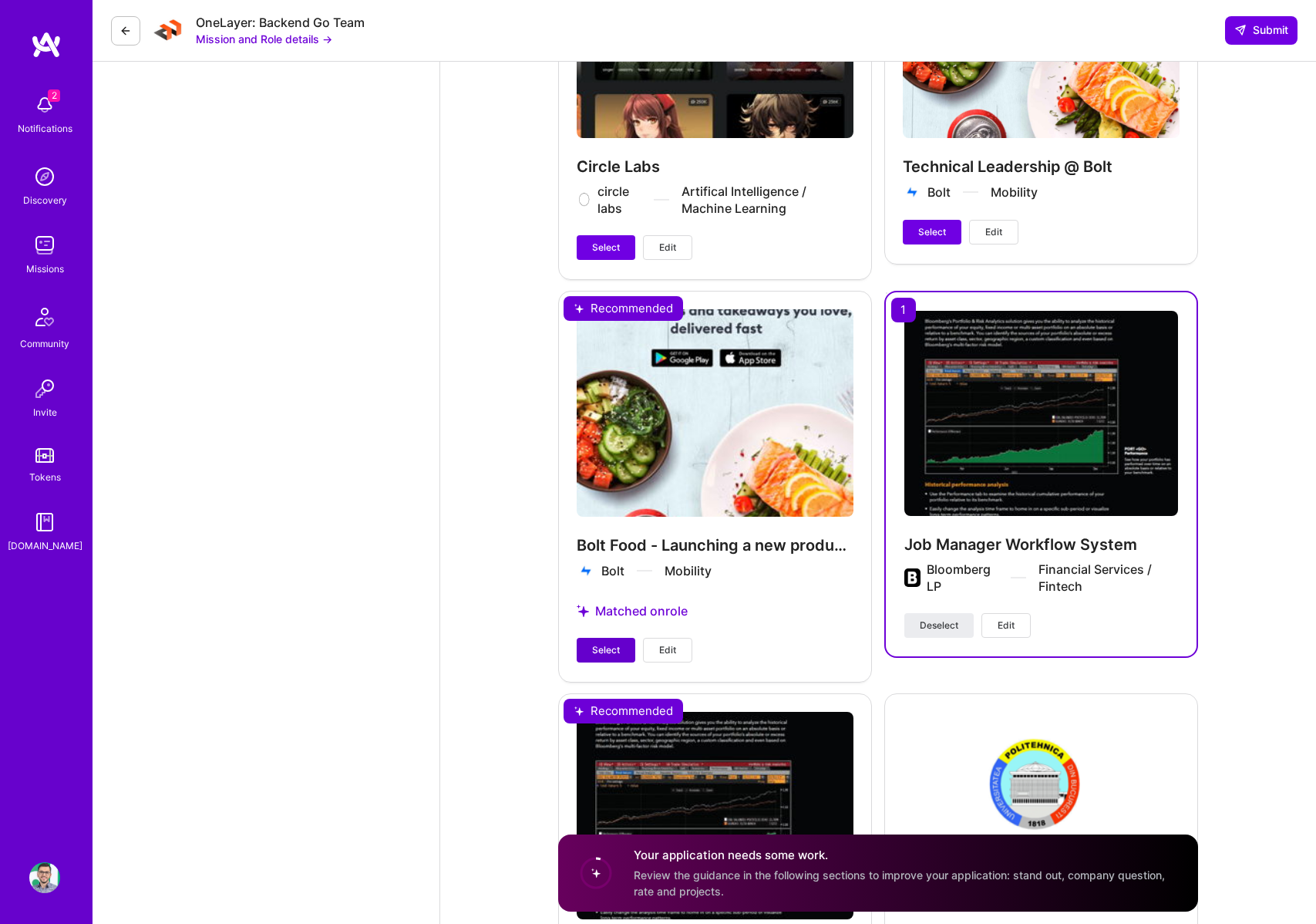
click at [606, 643] on span "Select" at bounding box center [606, 650] width 28 height 14
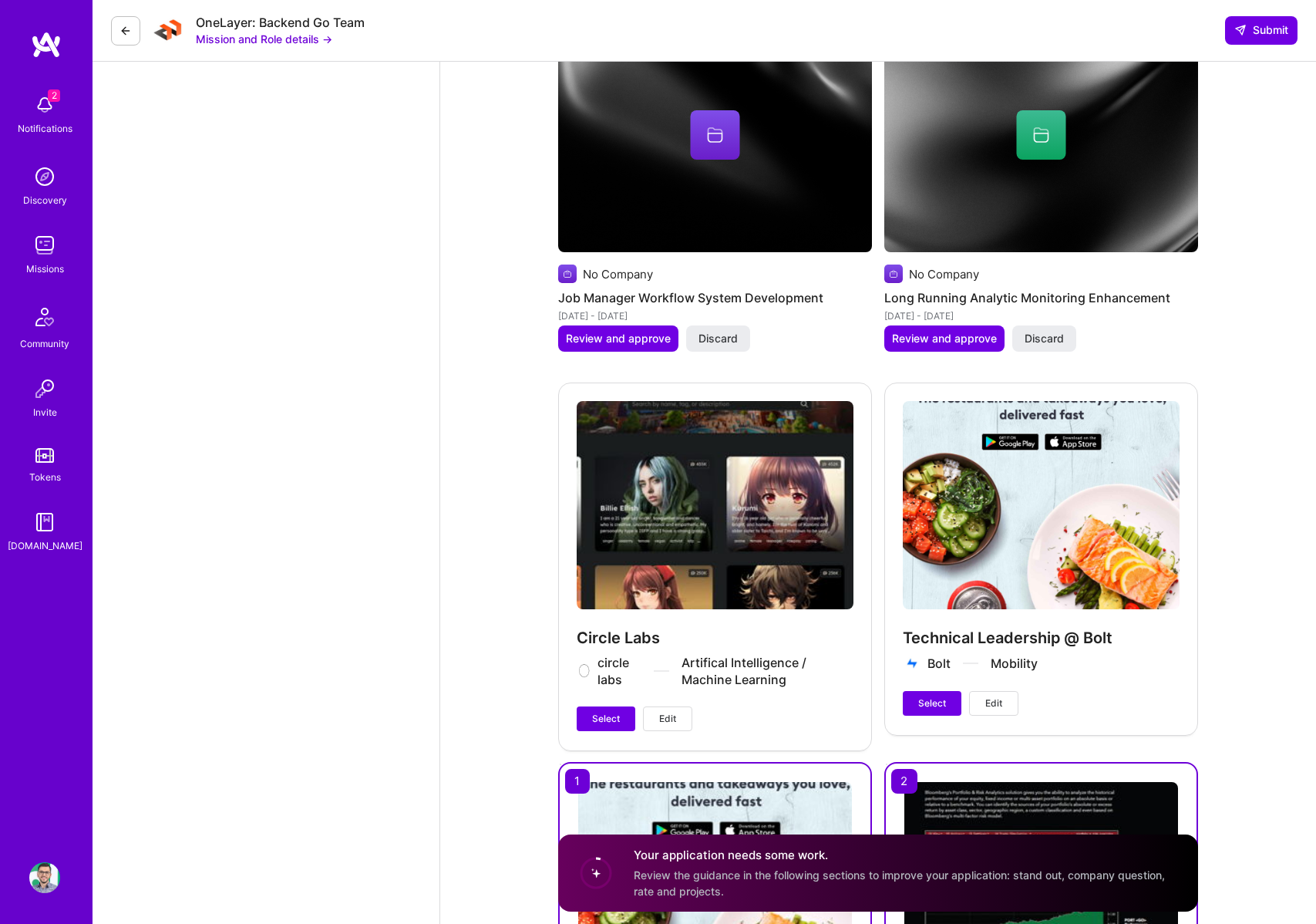
scroll to position [2833, 0]
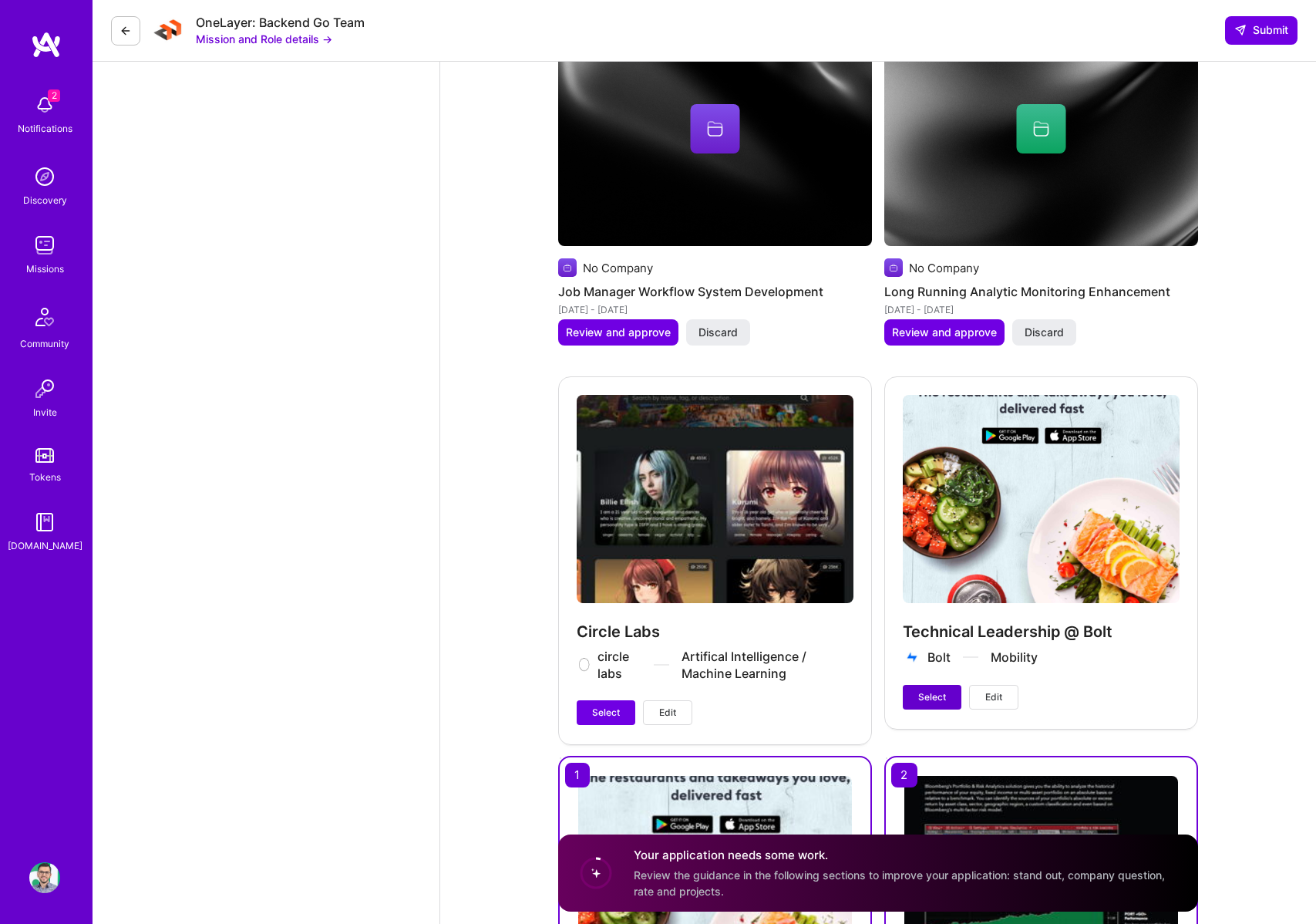
click at [932, 691] on span "Select" at bounding box center [931, 698] width 28 height 14
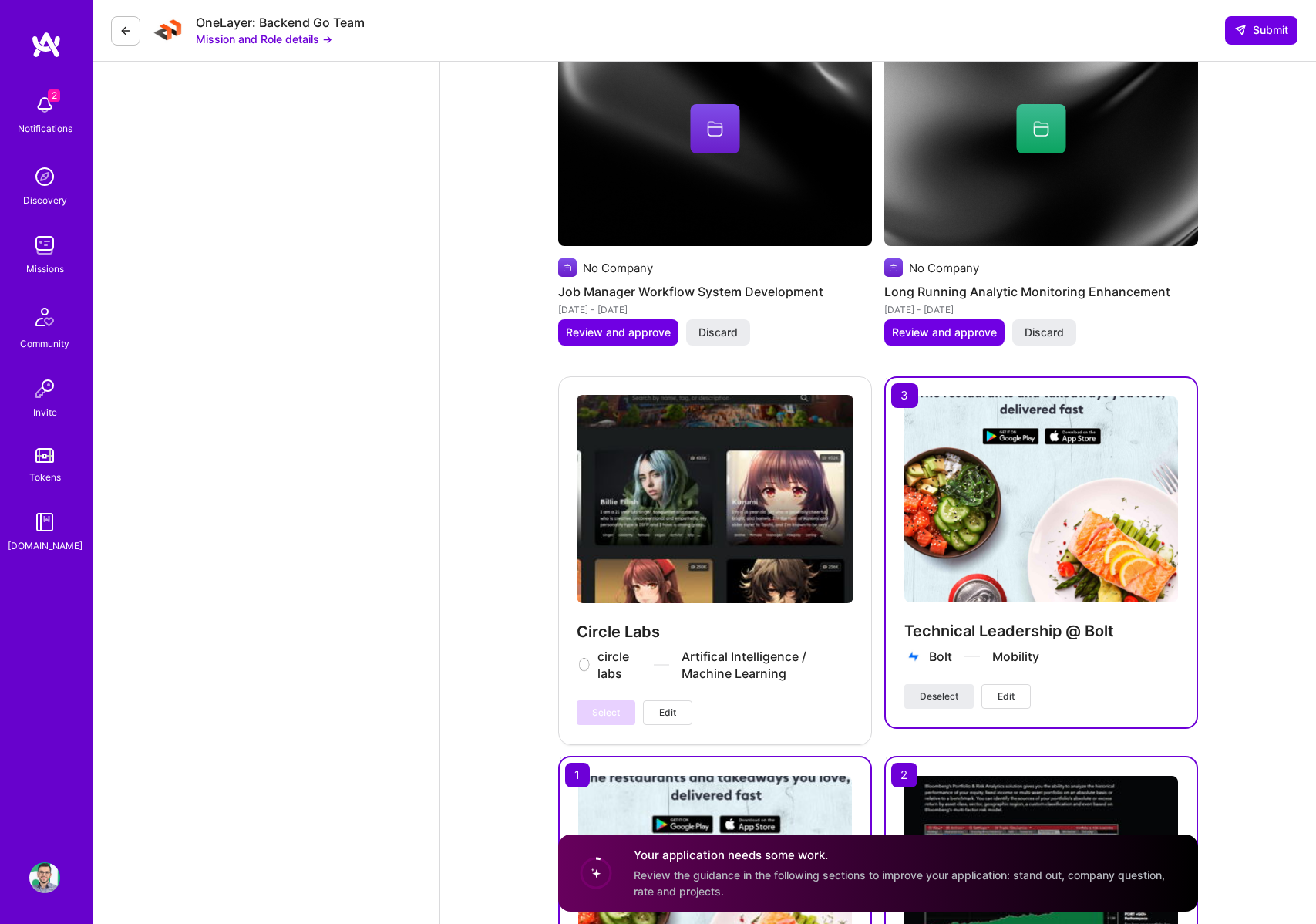
click at [678, 701] on button "Edit" at bounding box center [667, 713] width 50 height 24
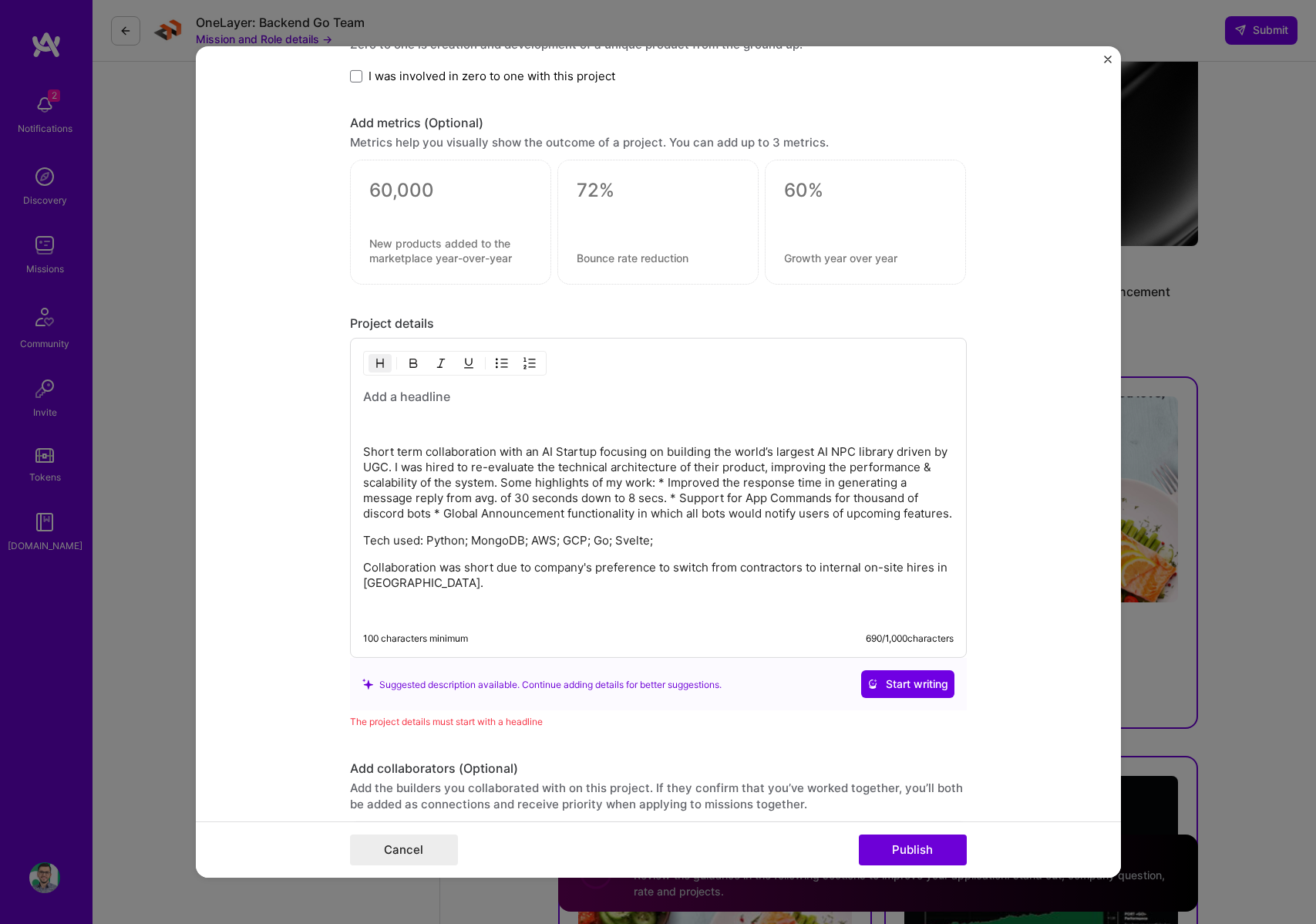
scroll to position [1671, 0]
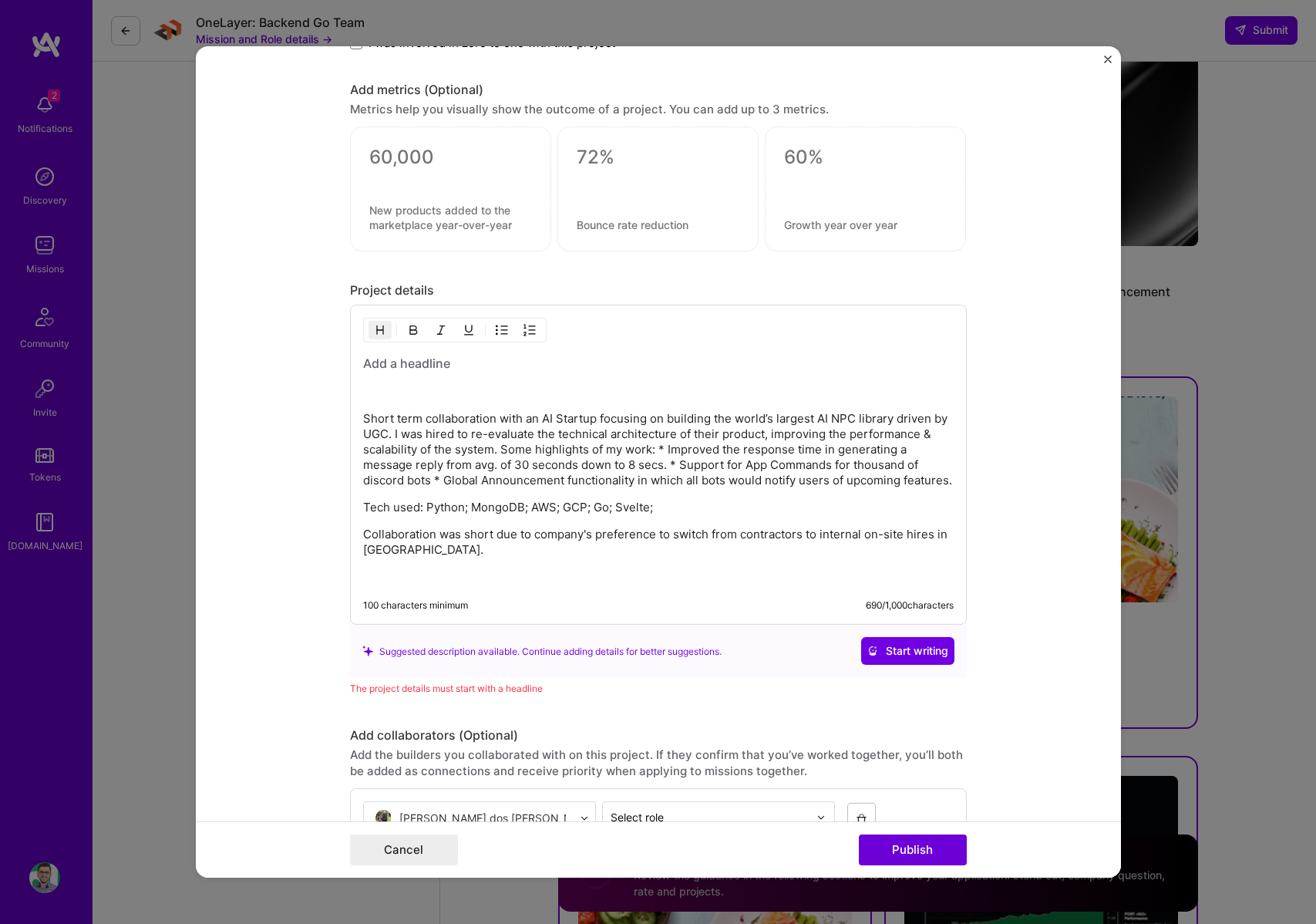
click at [391, 401] on div "Short term collaboration with an AI Startup focusing on building the world’s la…" at bounding box center [659, 470] width 591 height 230
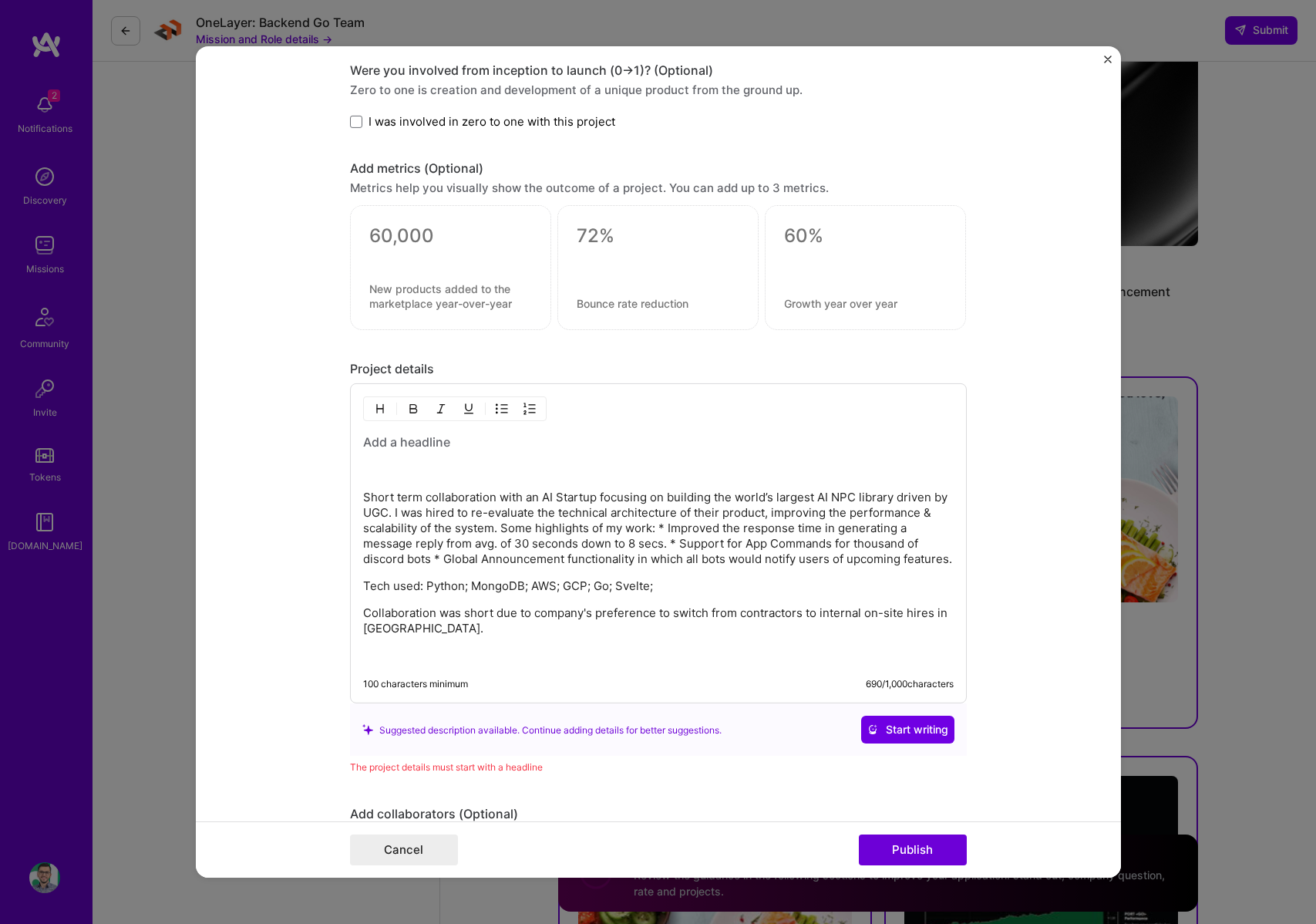
scroll to position [1565, 0]
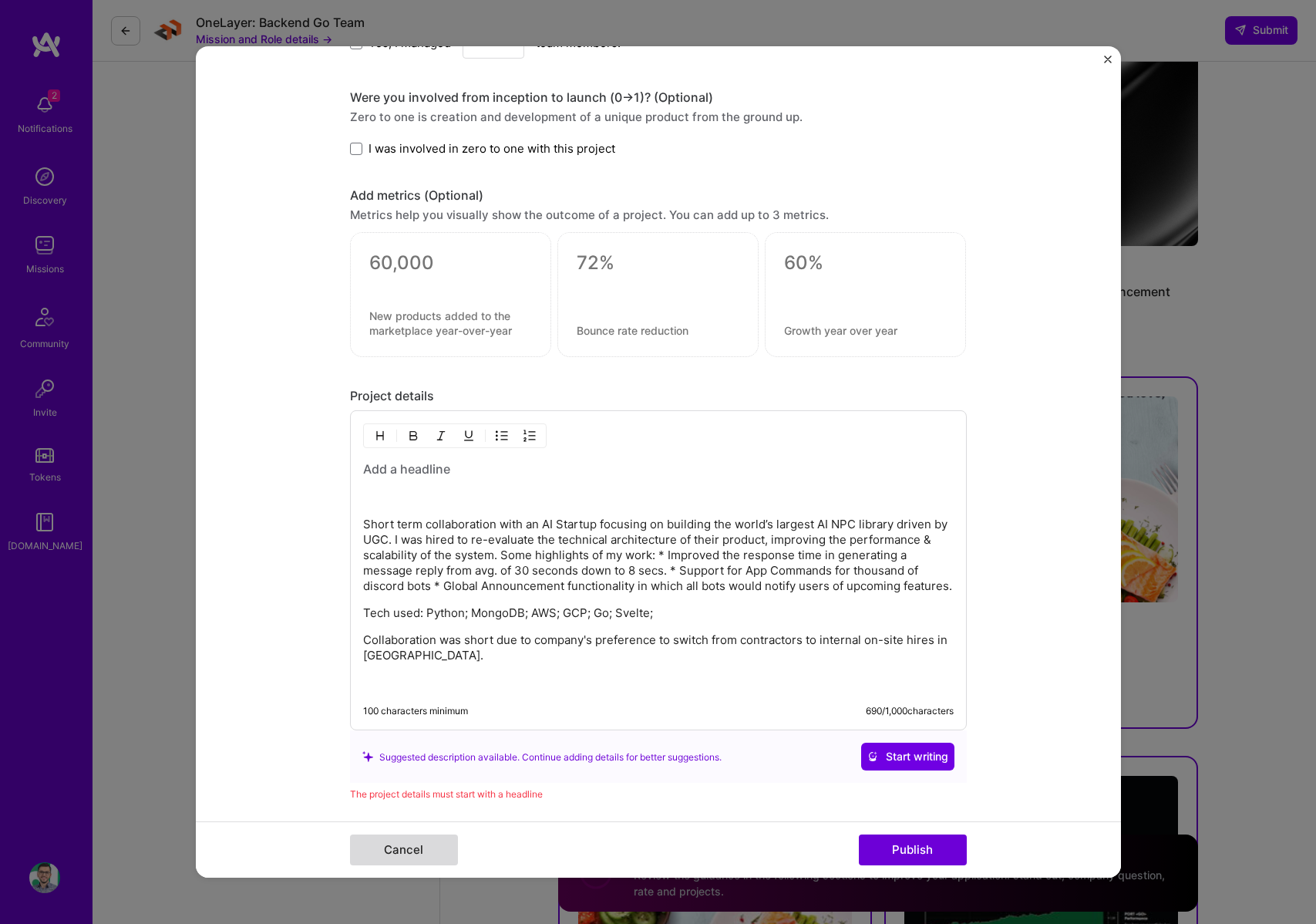
click at [414, 844] on button "Cancel" at bounding box center [403, 850] width 108 height 31
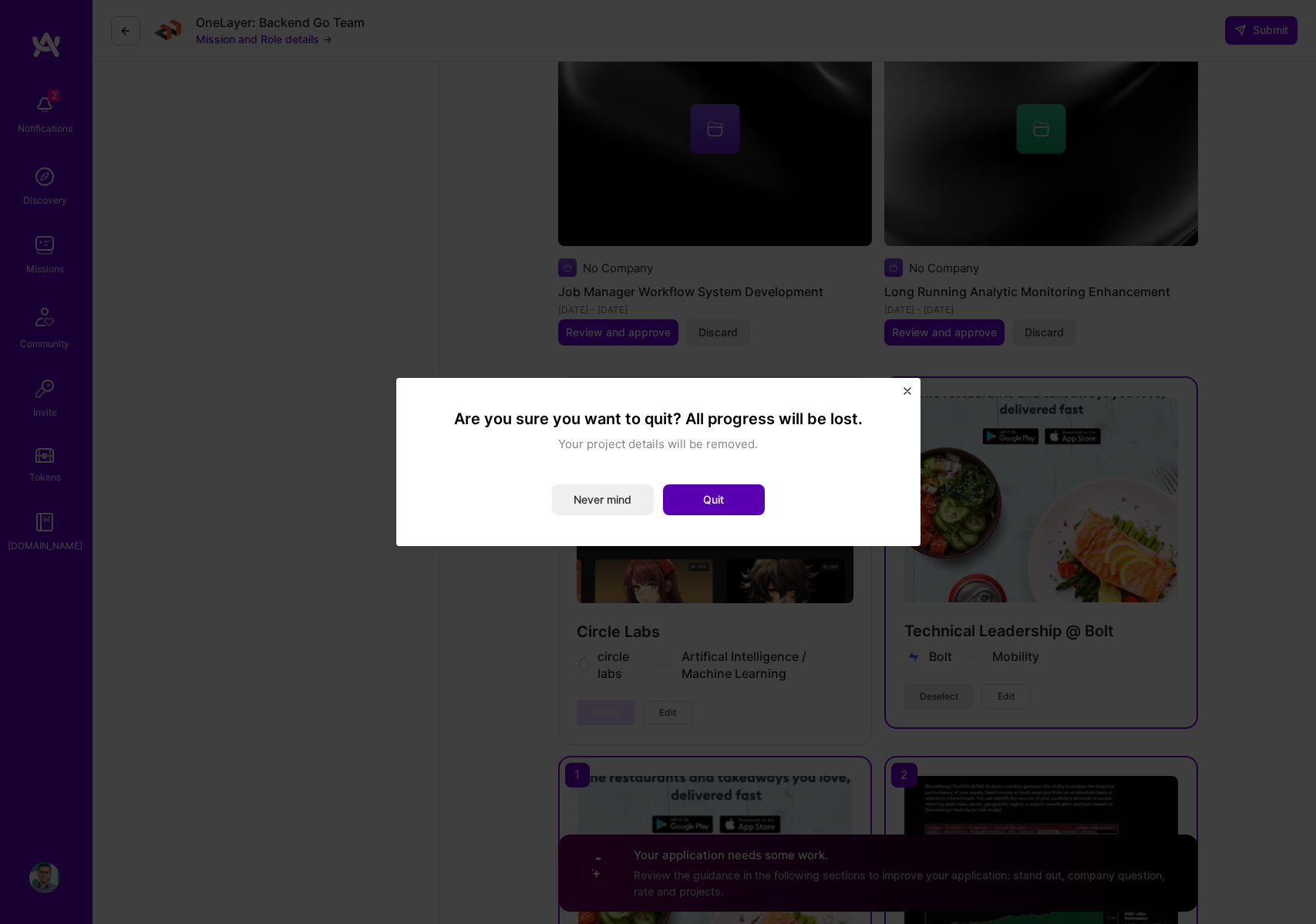
click at [716, 497] on button "Quit" at bounding box center [714, 500] width 102 height 31
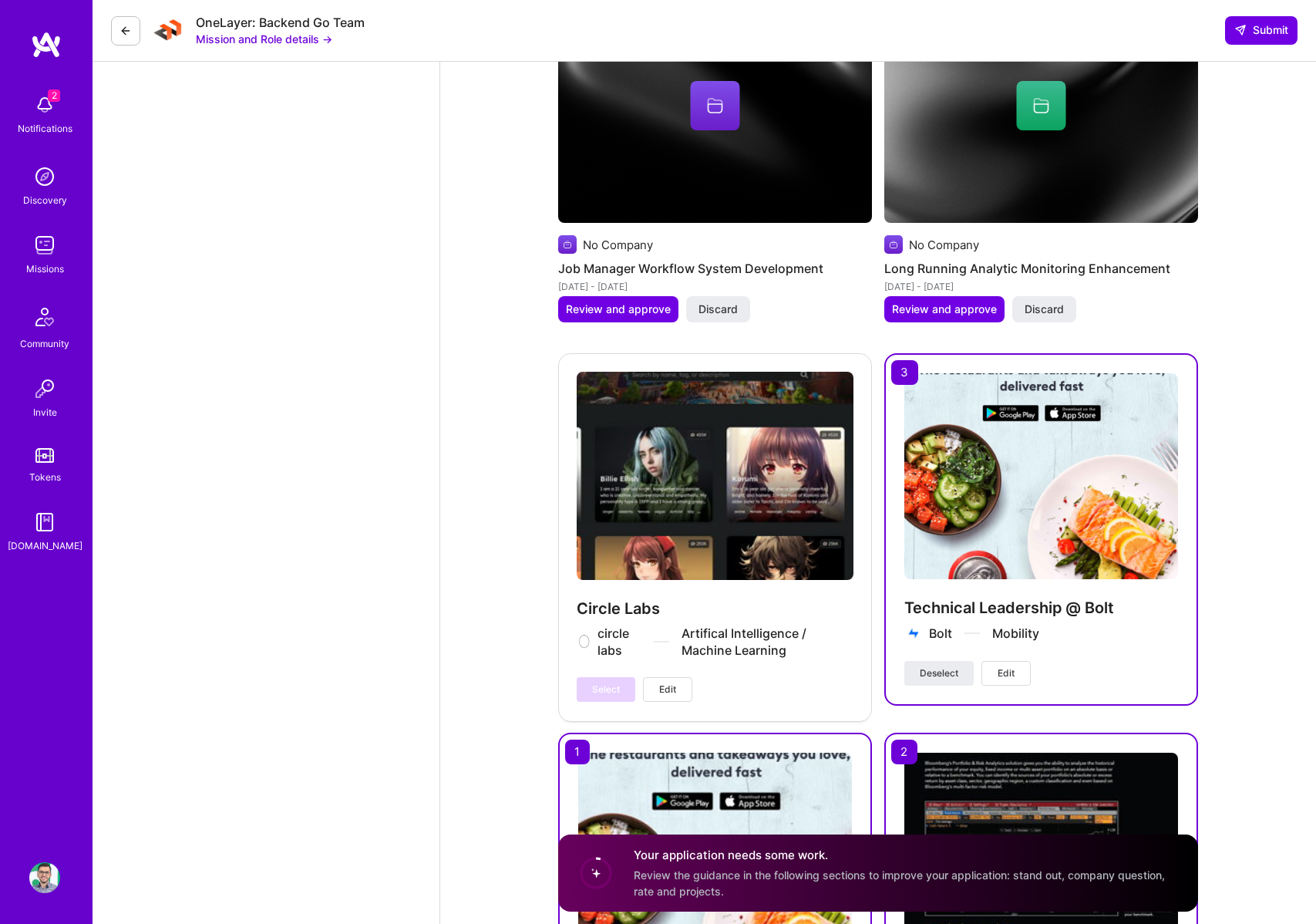
scroll to position [2859, 0]
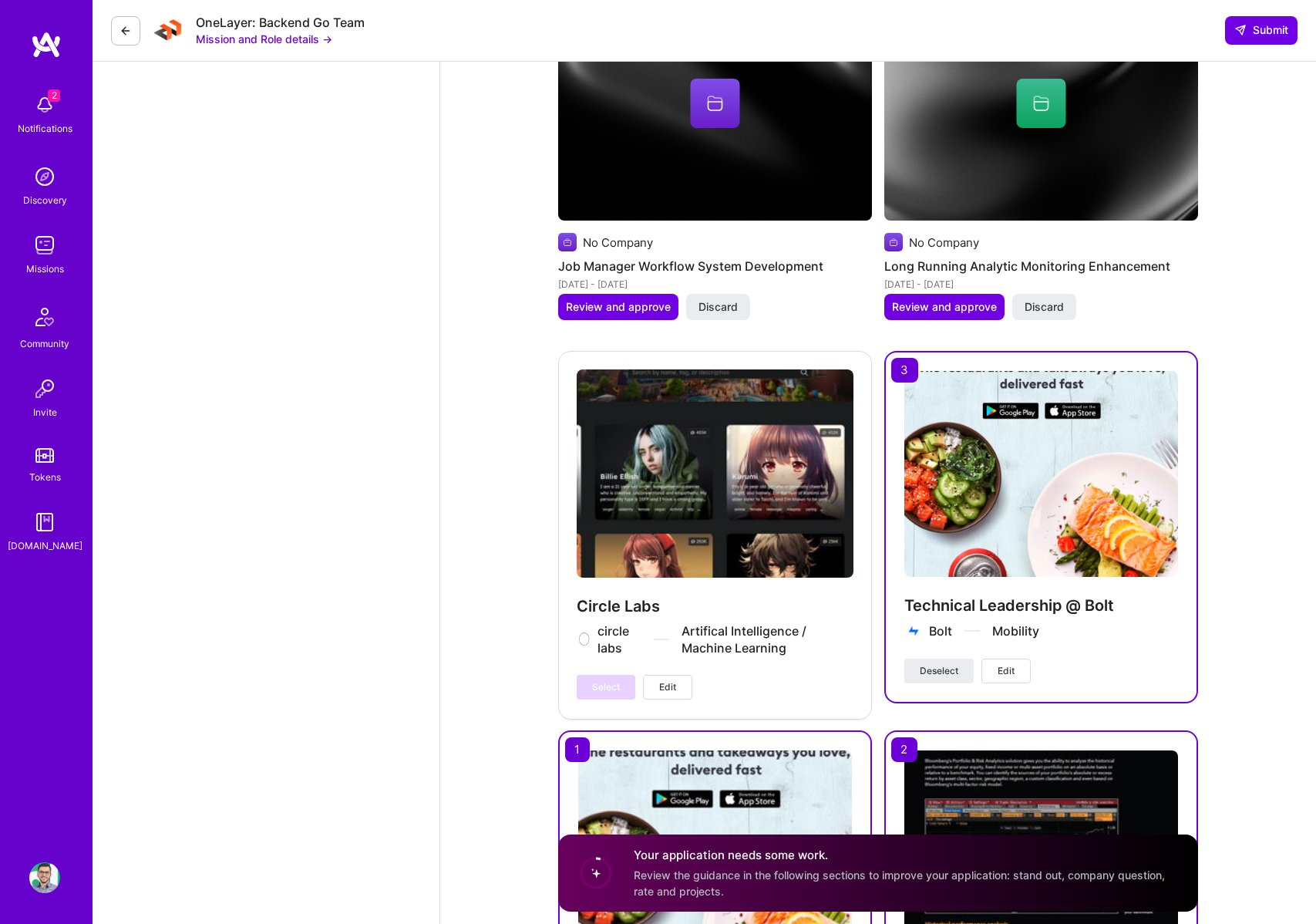
click at [1005, 665] on span "Edit" at bounding box center [1006, 672] width 17 height 14
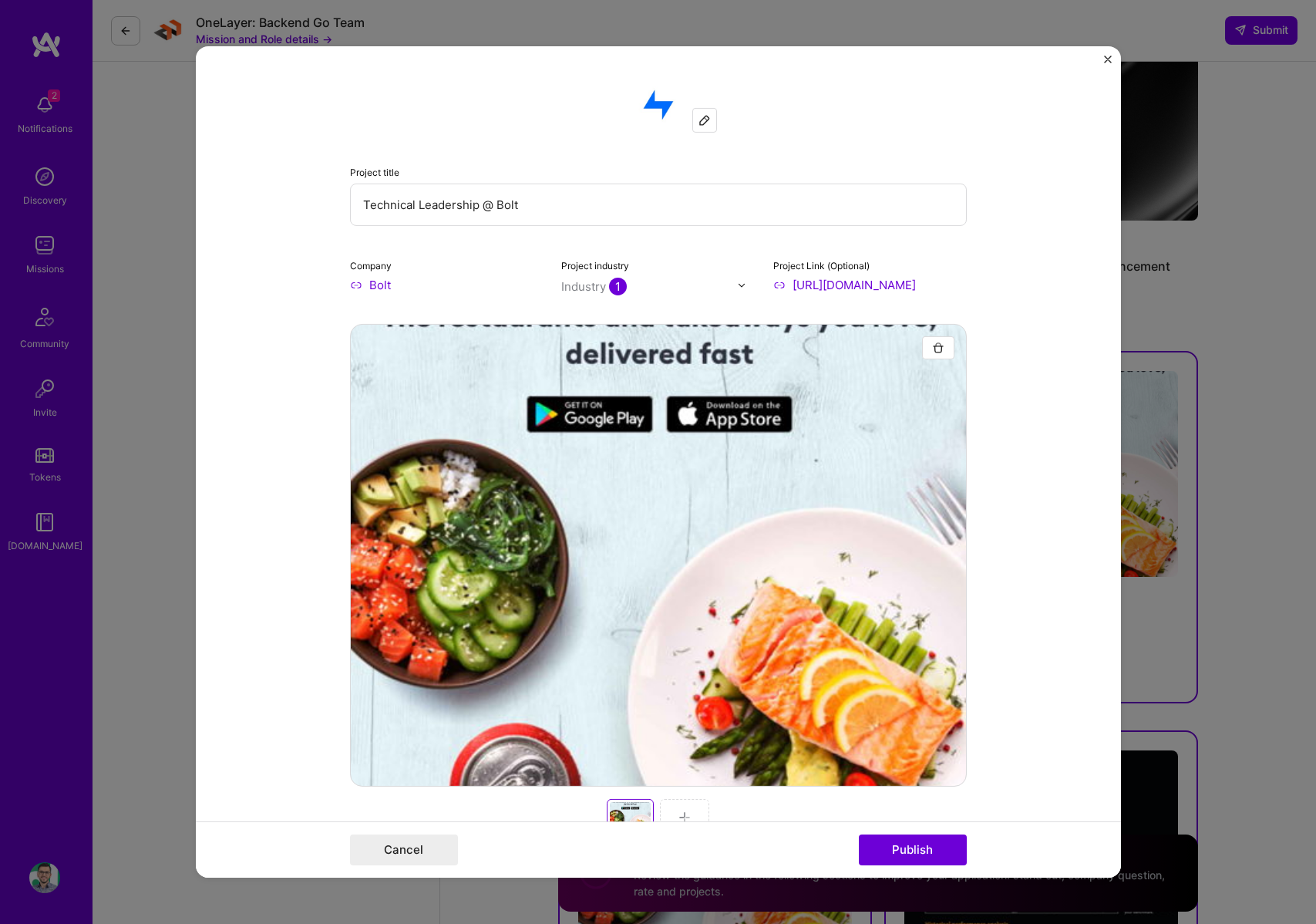
click at [1104, 59] on img "Close" at bounding box center [1108, 59] width 8 height 8
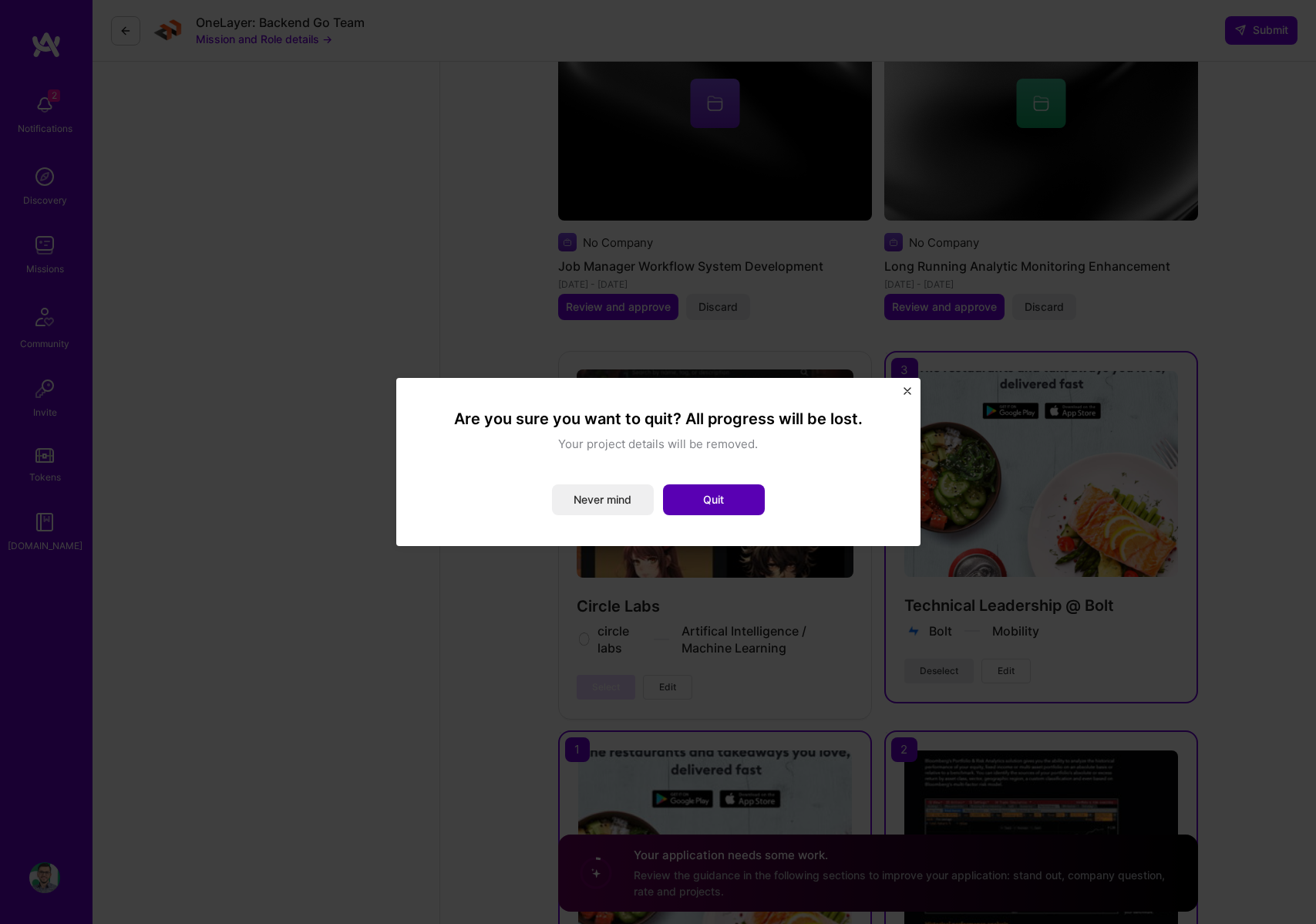
click at [699, 506] on button "Quit" at bounding box center [714, 500] width 102 height 31
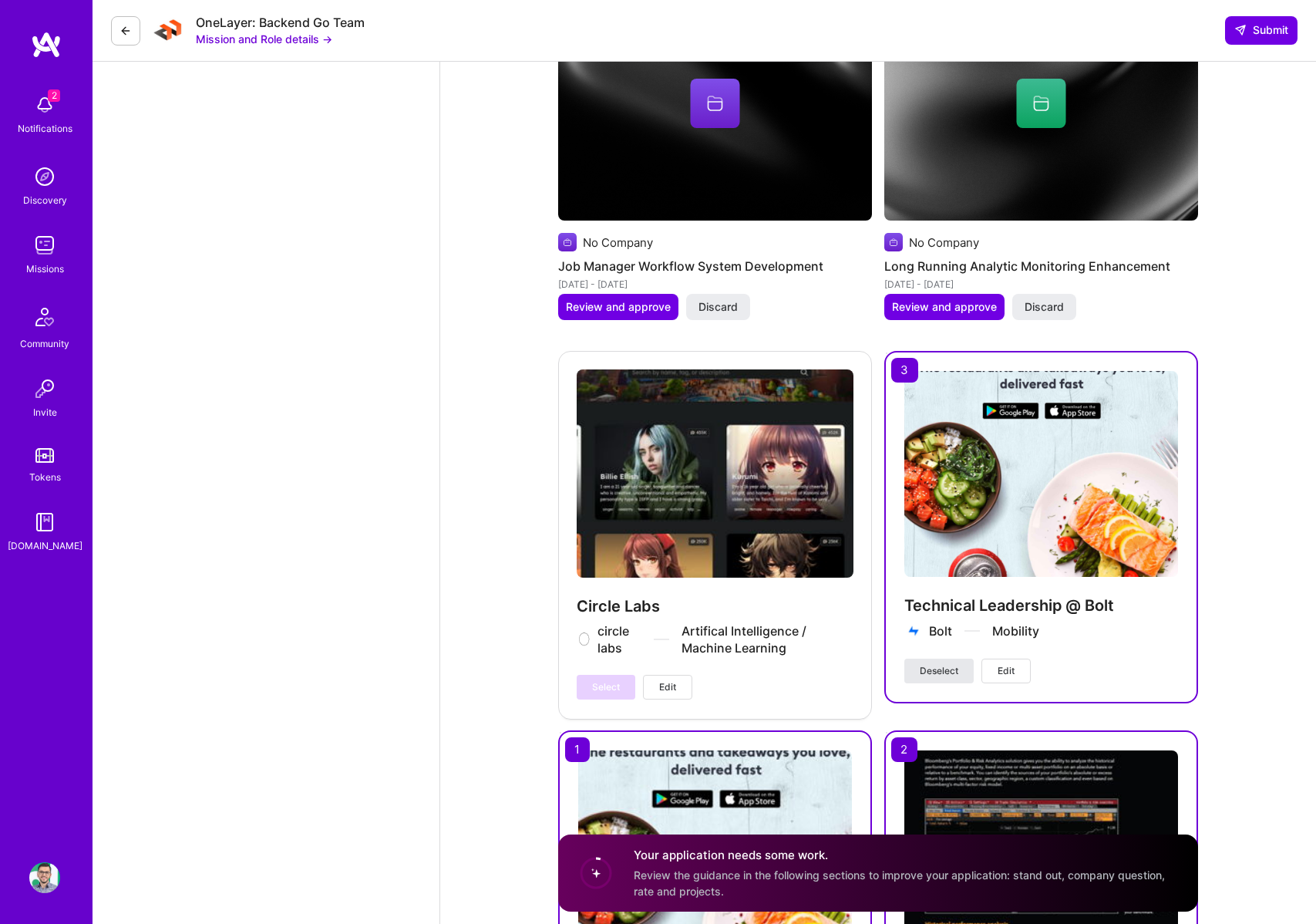
click at [942, 665] on span "Deselect" at bounding box center [939, 672] width 39 height 14
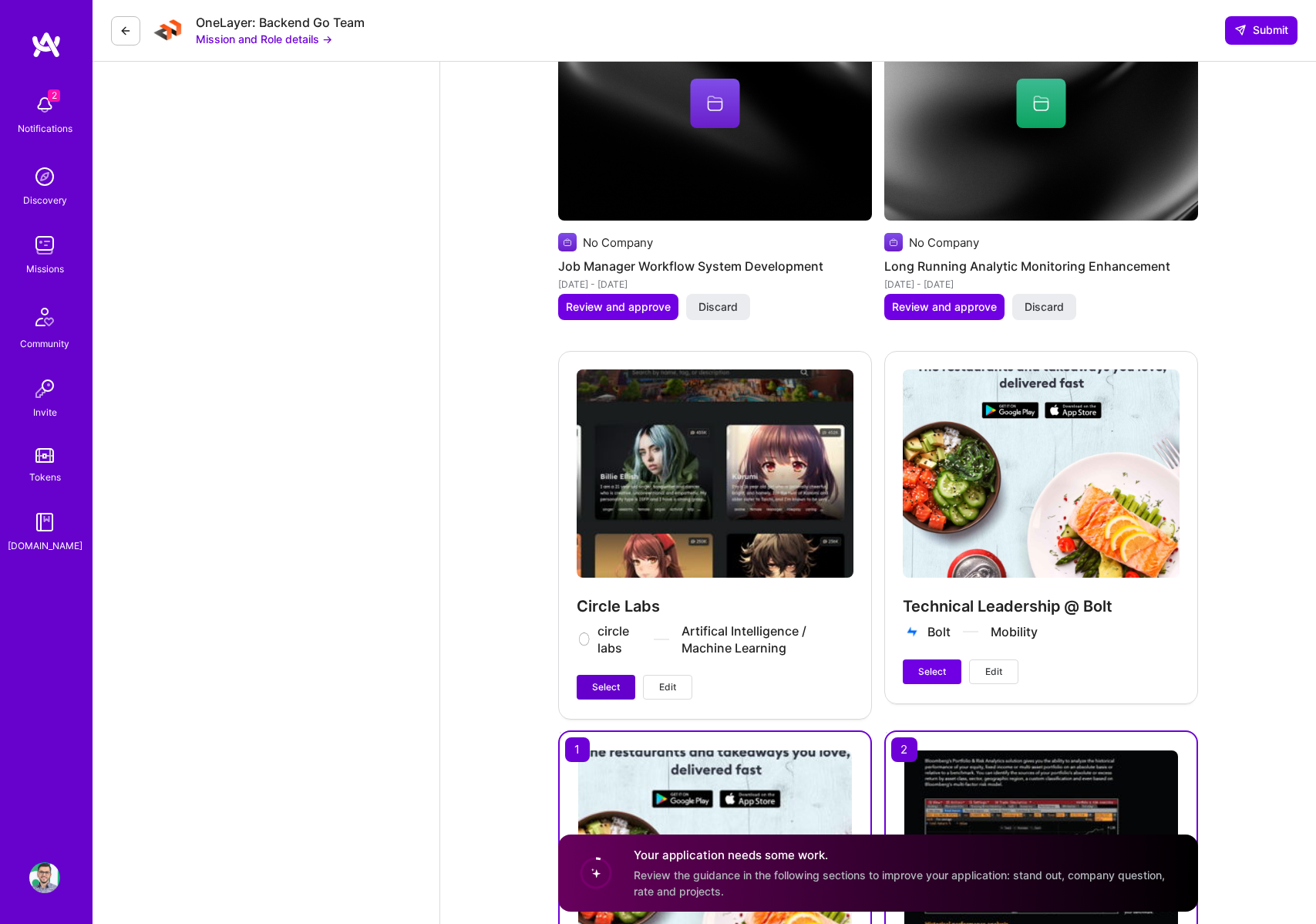
click at [621, 675] on button "Select" at bounding box center [606, 687] width 58 height 24
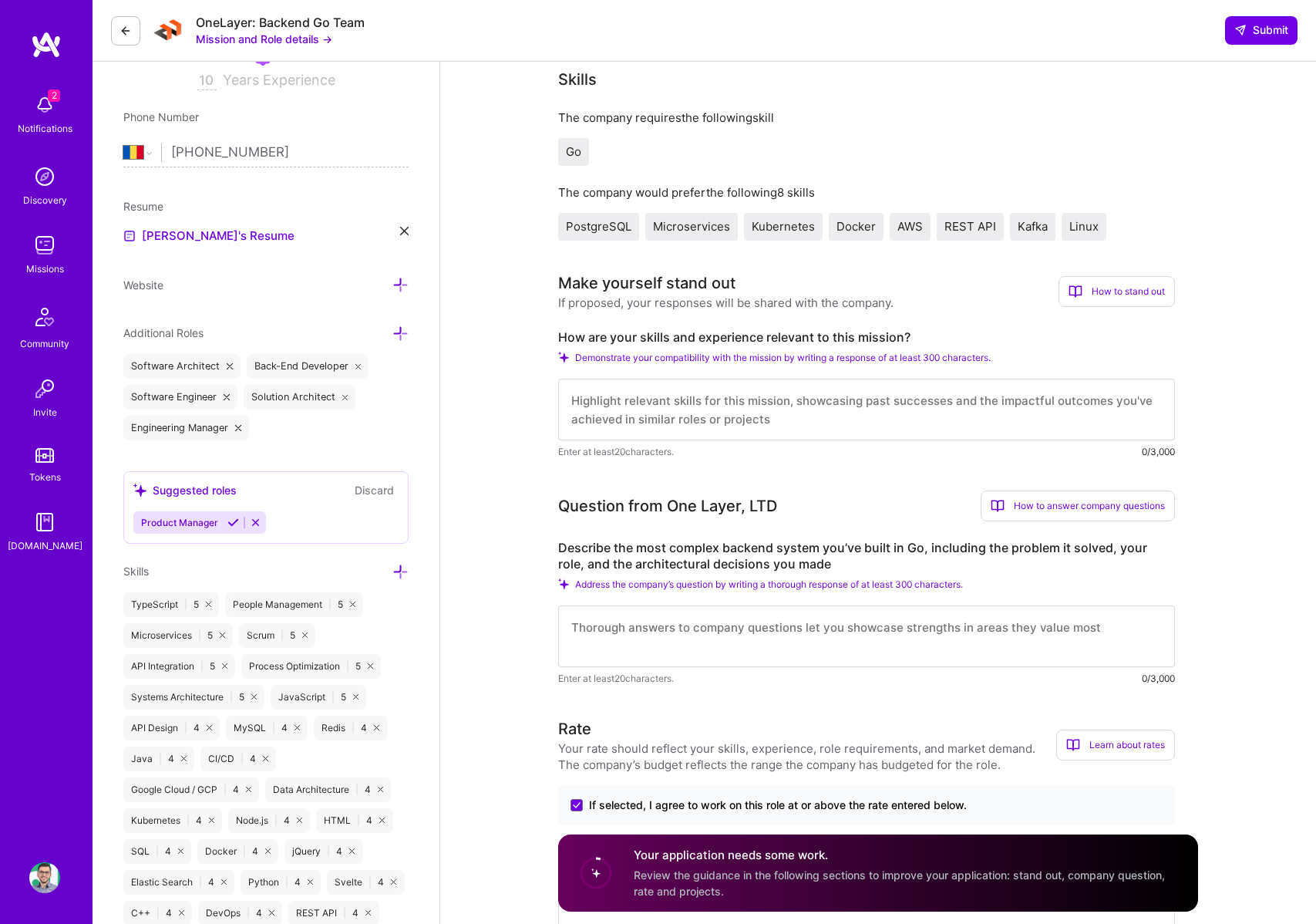
scroll to position [257, 0]
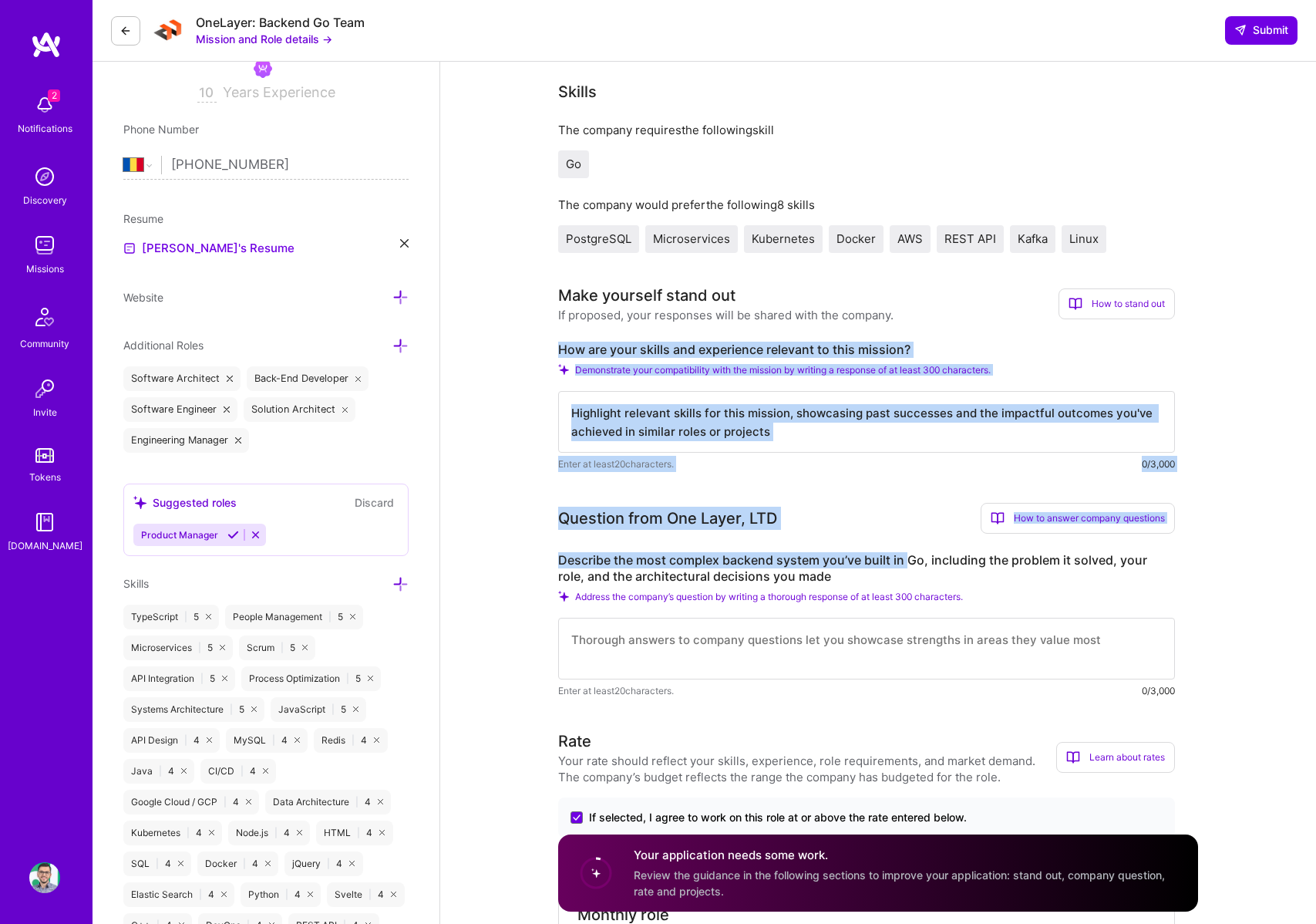
scroll to position [279, 0]
drag, startPoint x: 612, startPoint y: 377, endPoint x: 913, endPoint y: 587, distance: 367.0
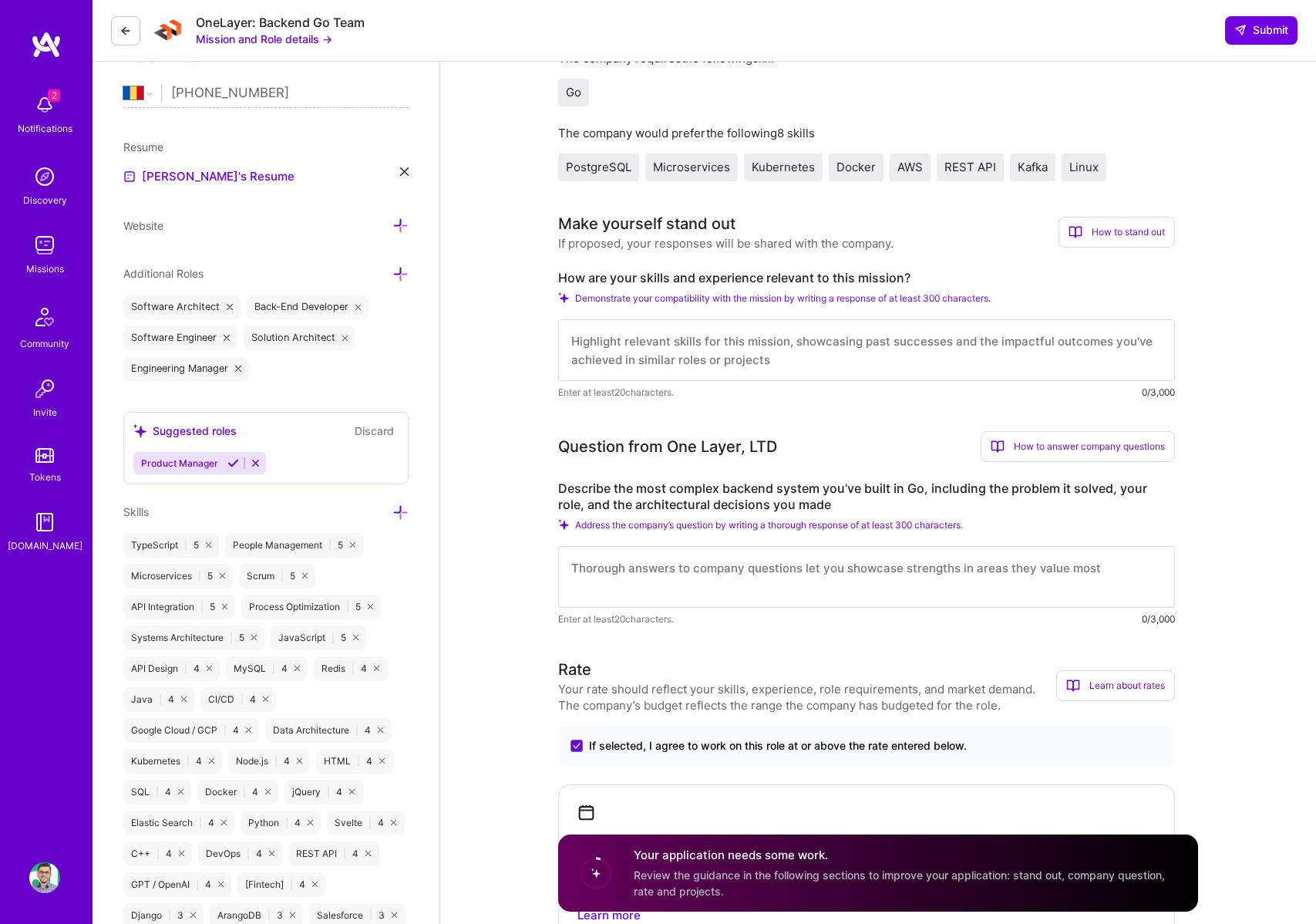
scroll to position [345, 0]
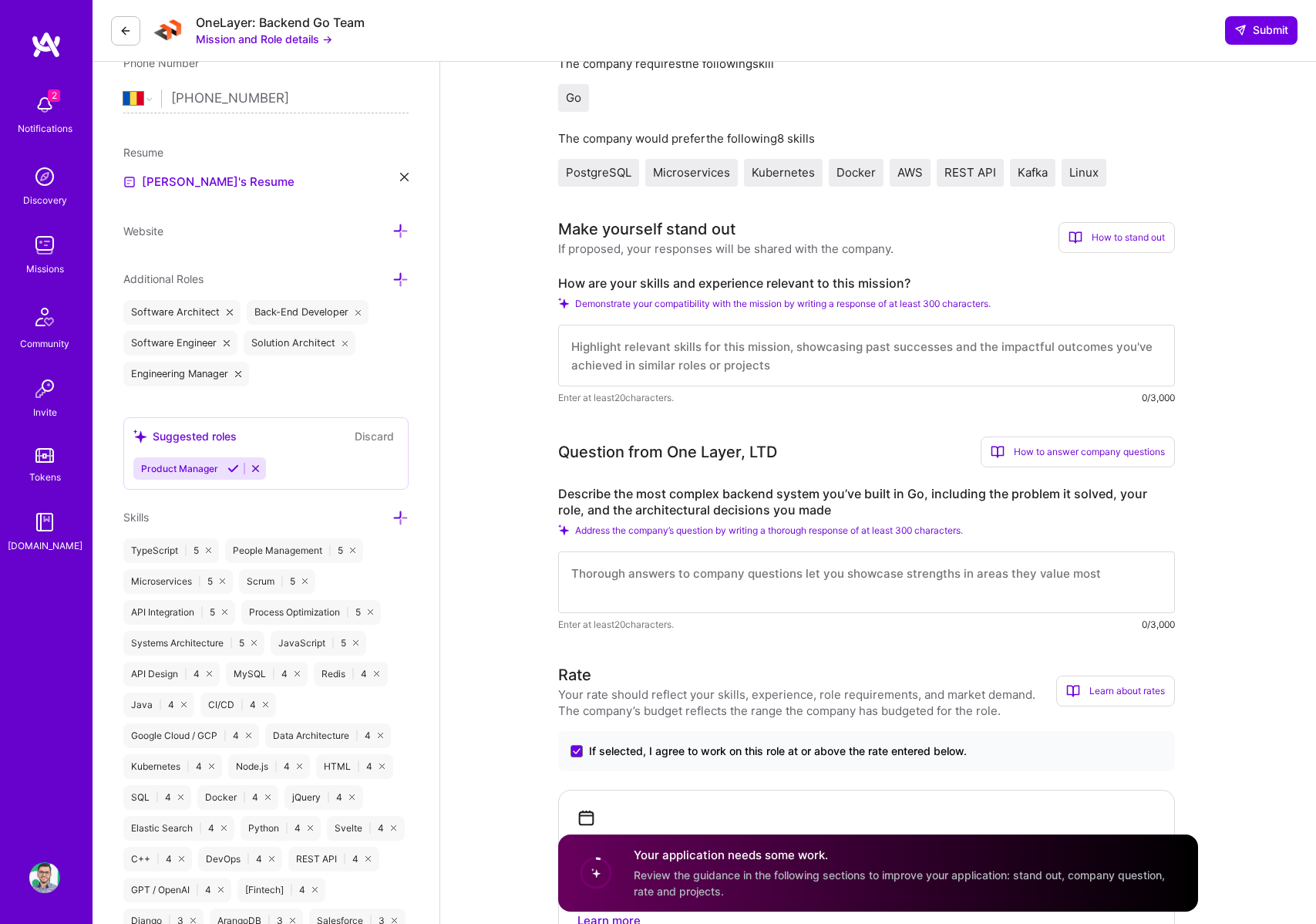
click at [650, 585] on textarea at bounding box center [866, 583] width 617 height 61
paste textarea "Lo ipsu dolors ametconsec adipi El sed doeius te incididuntutl etdo Magnaa Enim…"
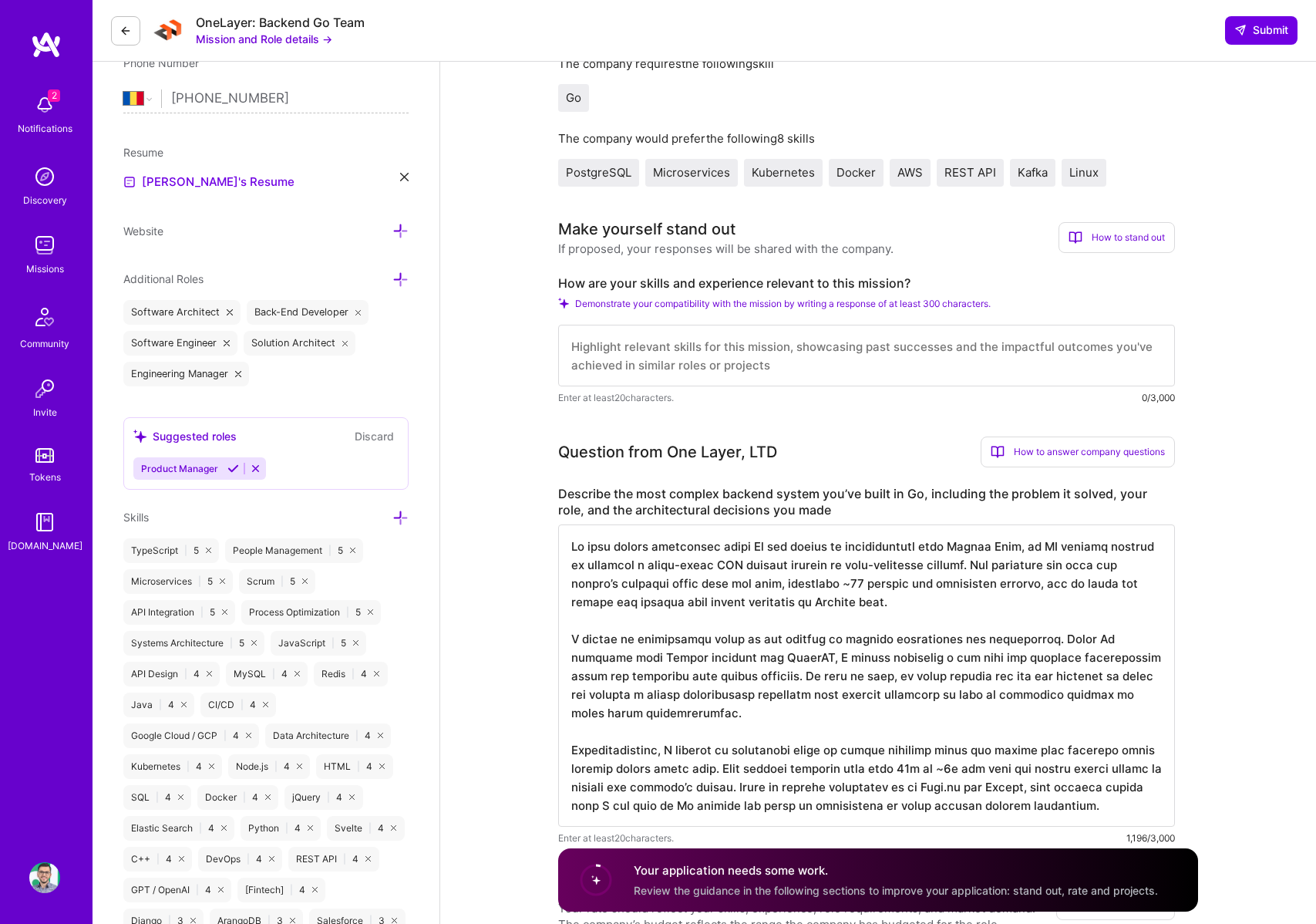
scroll to position [2, 0]
type textarea "Lo ipsu dolors ametconsec adipi El sed doeius te incididuntutl etdo Magnaa Enim…"
click at [691, 361] on textarea at bounding box center [866, 356] width 617 height 61
paste textarea "I have 9+ years of experience building backend systems that needed to scale rel…"
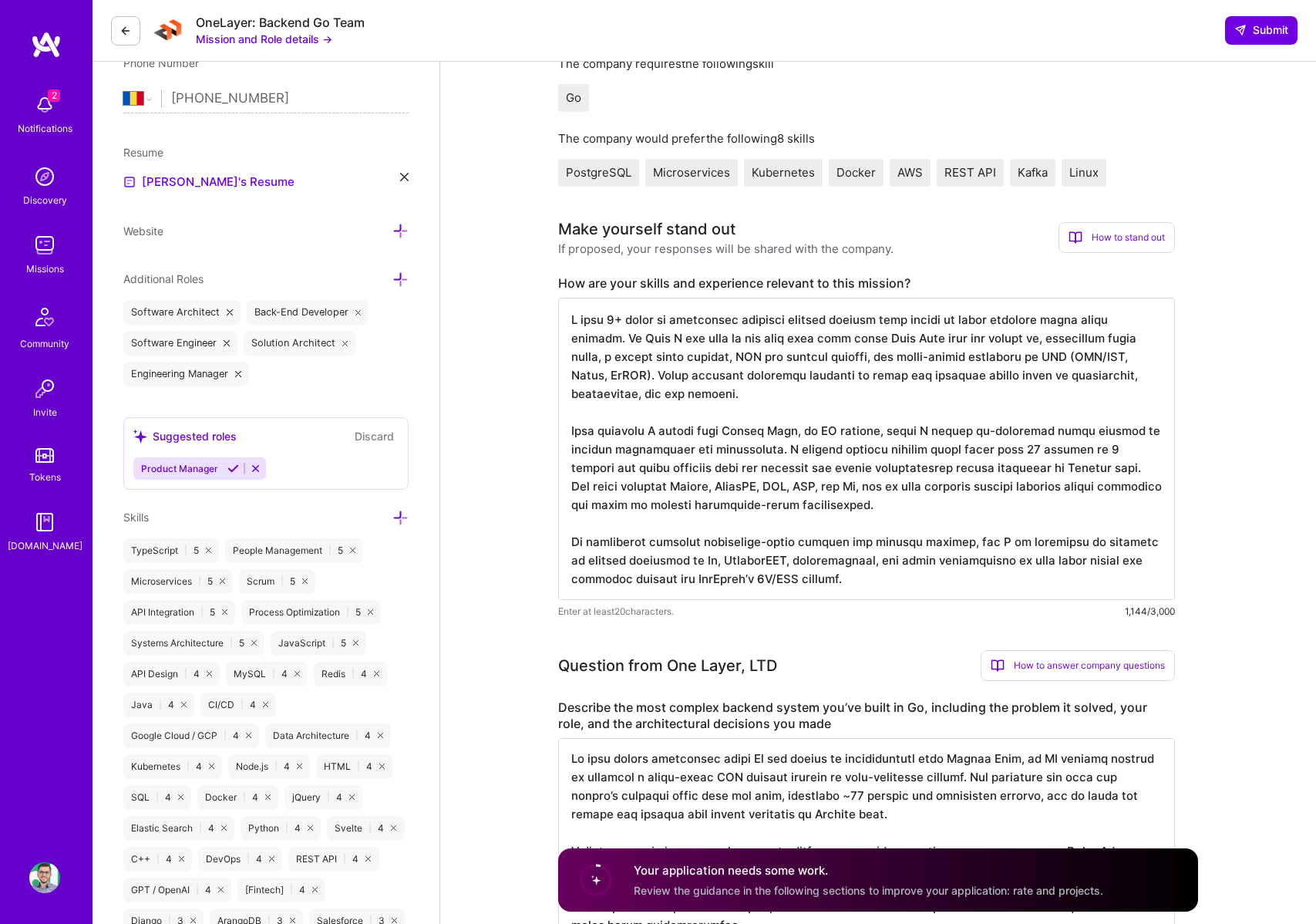
click at [613, 317] on textarea at bounding box center [866, 449] width 617 height 303
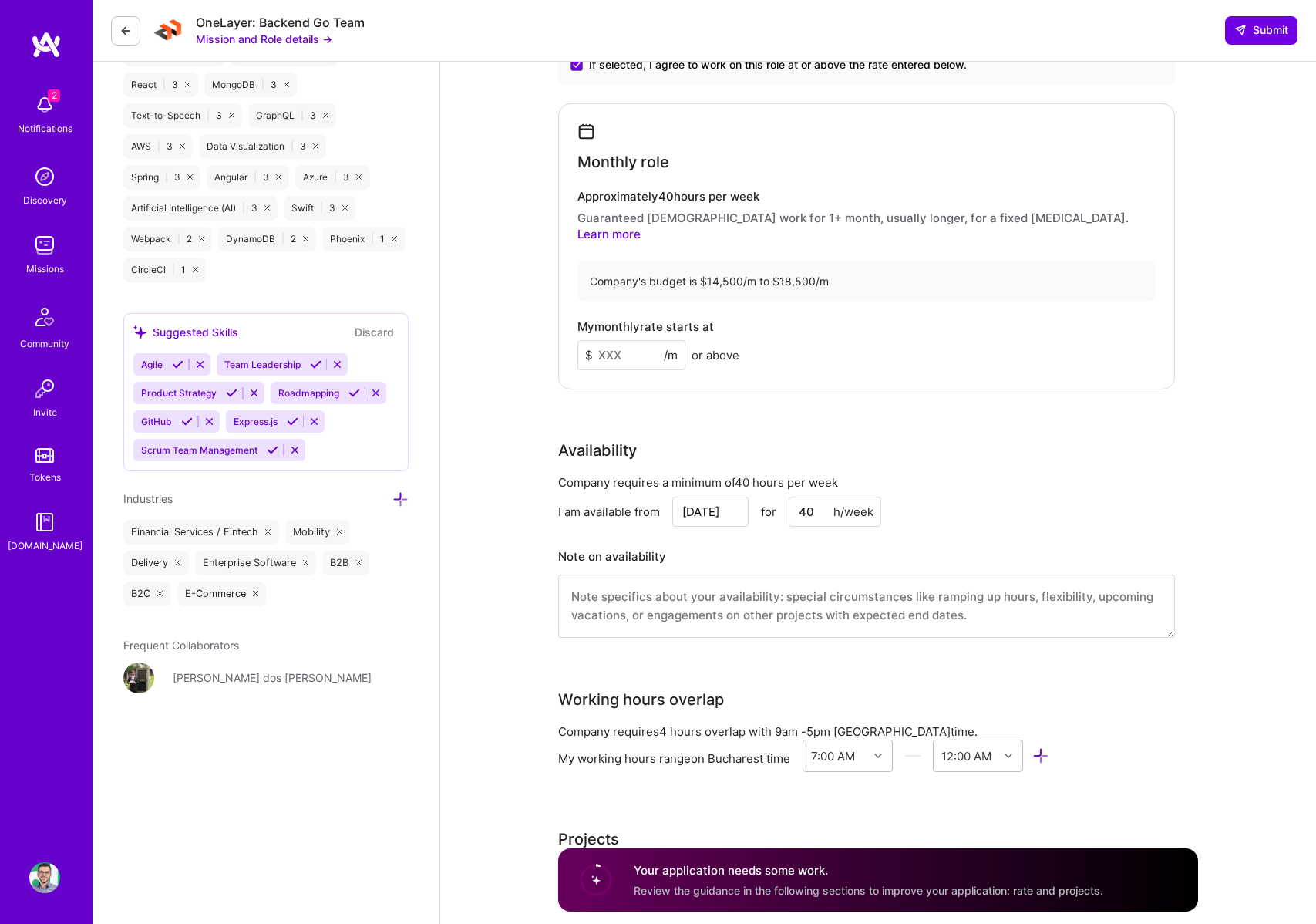
scroll to position [1389, 0]
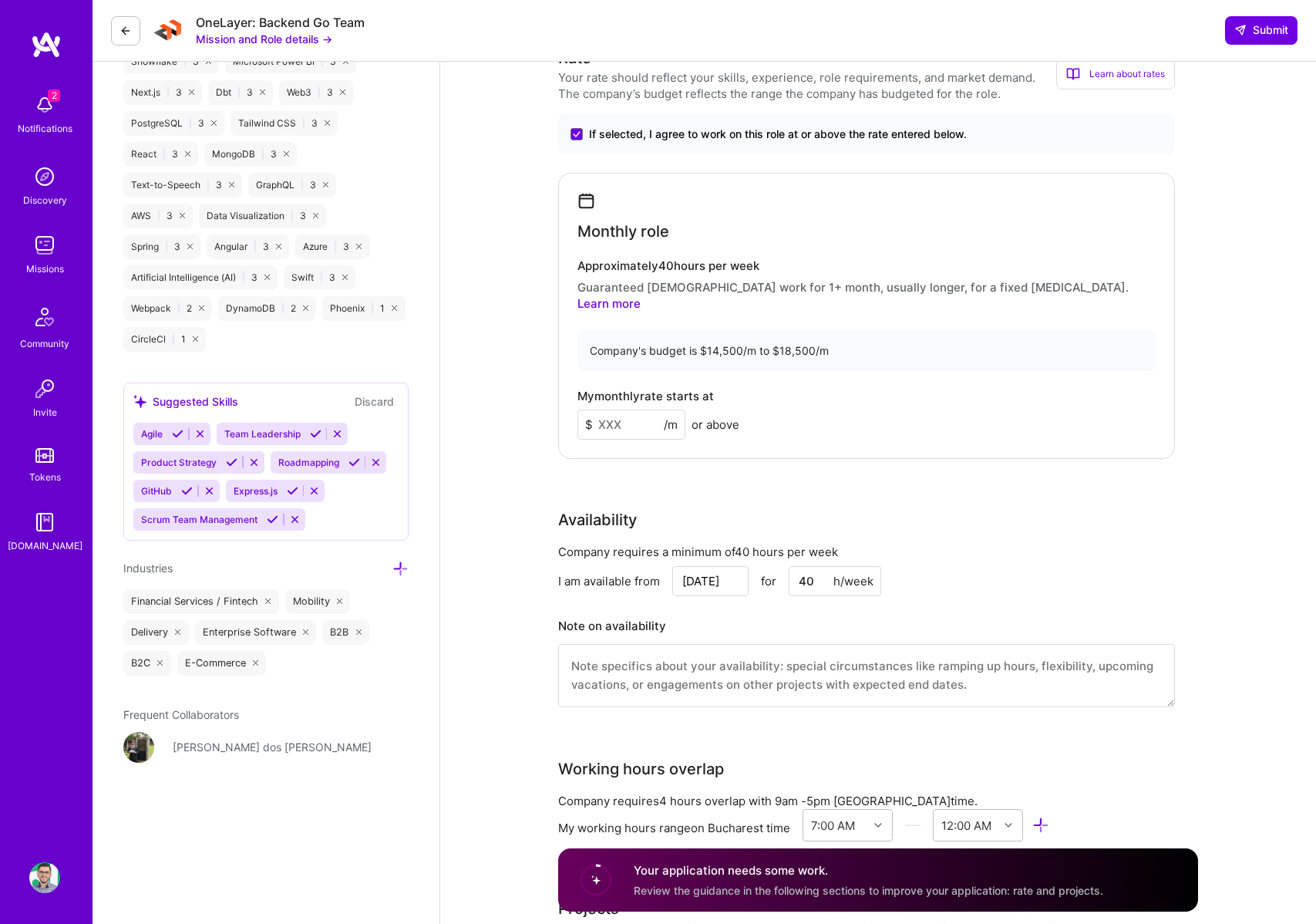
type textarea "I have 10+ years of experience building backend systems that needed to scale re…"
click at [636, 390] on div "My monthly rate starts at $ /m or above" at bounding box center [867, 415] width 578 height 50
click at [623, 410] on input at bounding box center [631, 425] width 108 height 30
click at [913, 389] on div "My monthly rate starts at $ 15000 /m or above" at bounding box center [867, 415] width 578 height 50
click at [618, 410] on input "15000" at bounding box center [631, 425] width 108 height 30
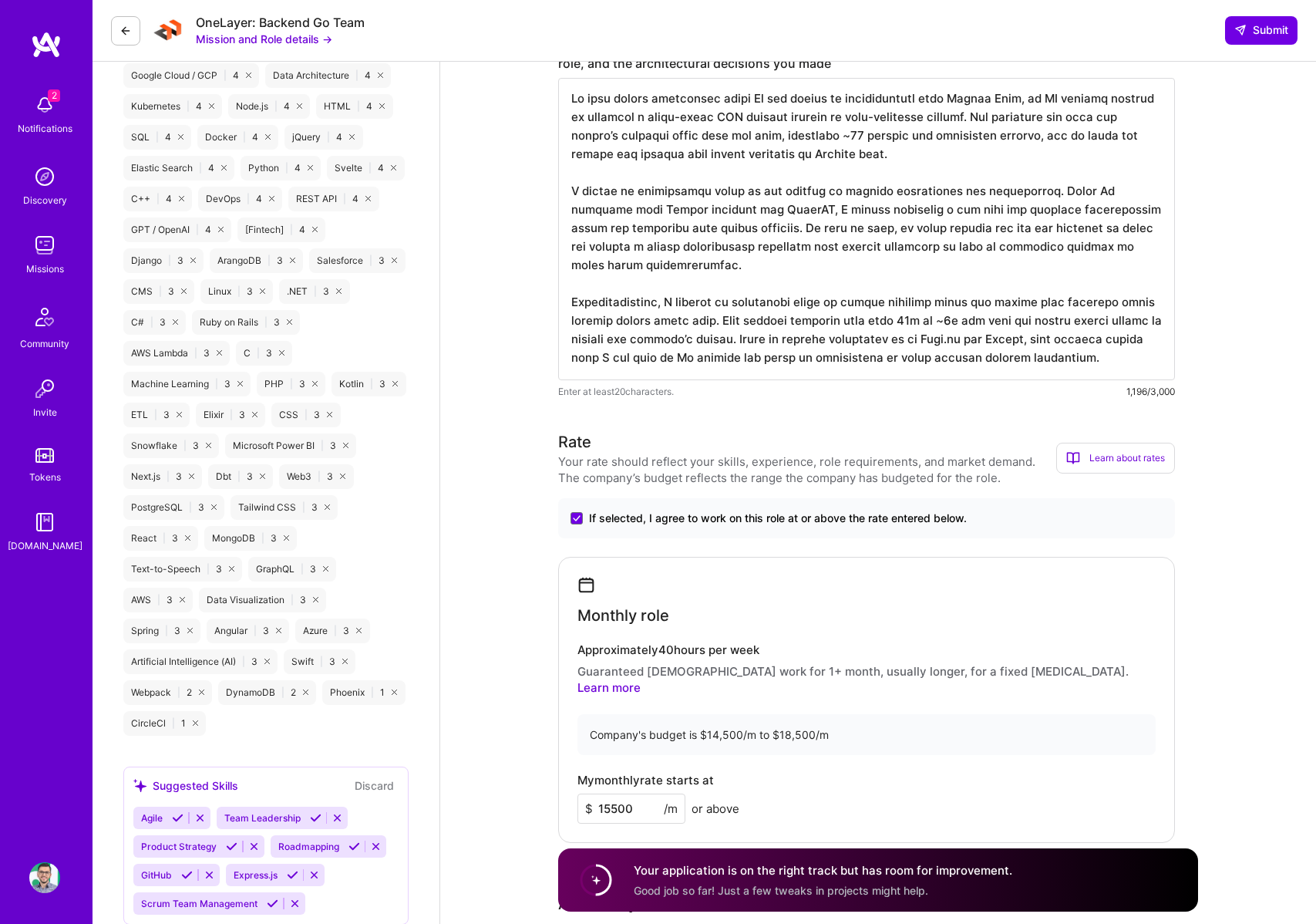
scroll to position [924, 0]
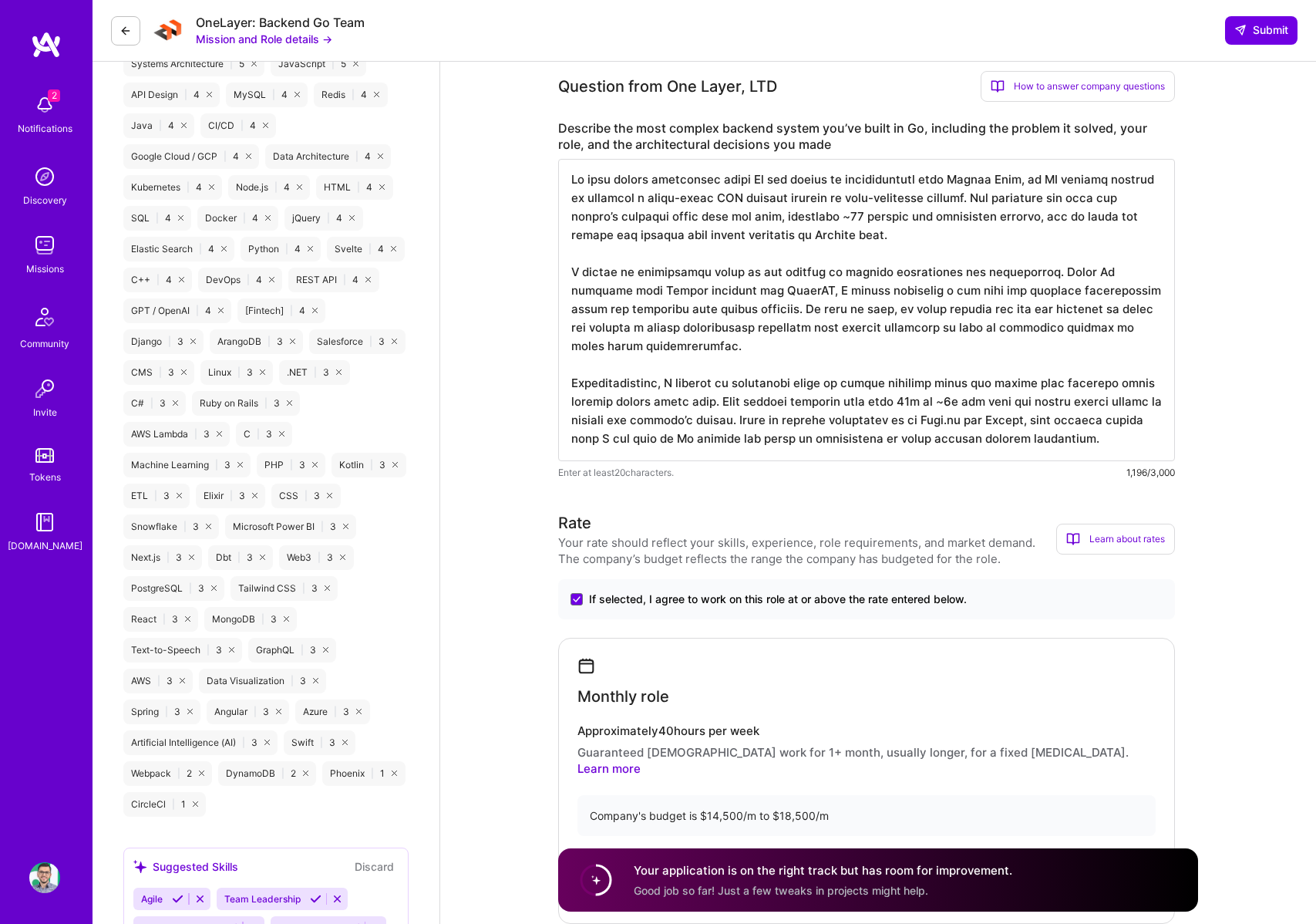
type input "15500"
click at [814, 354] on textarea at bounding box center [866, 311] width 617 height 303
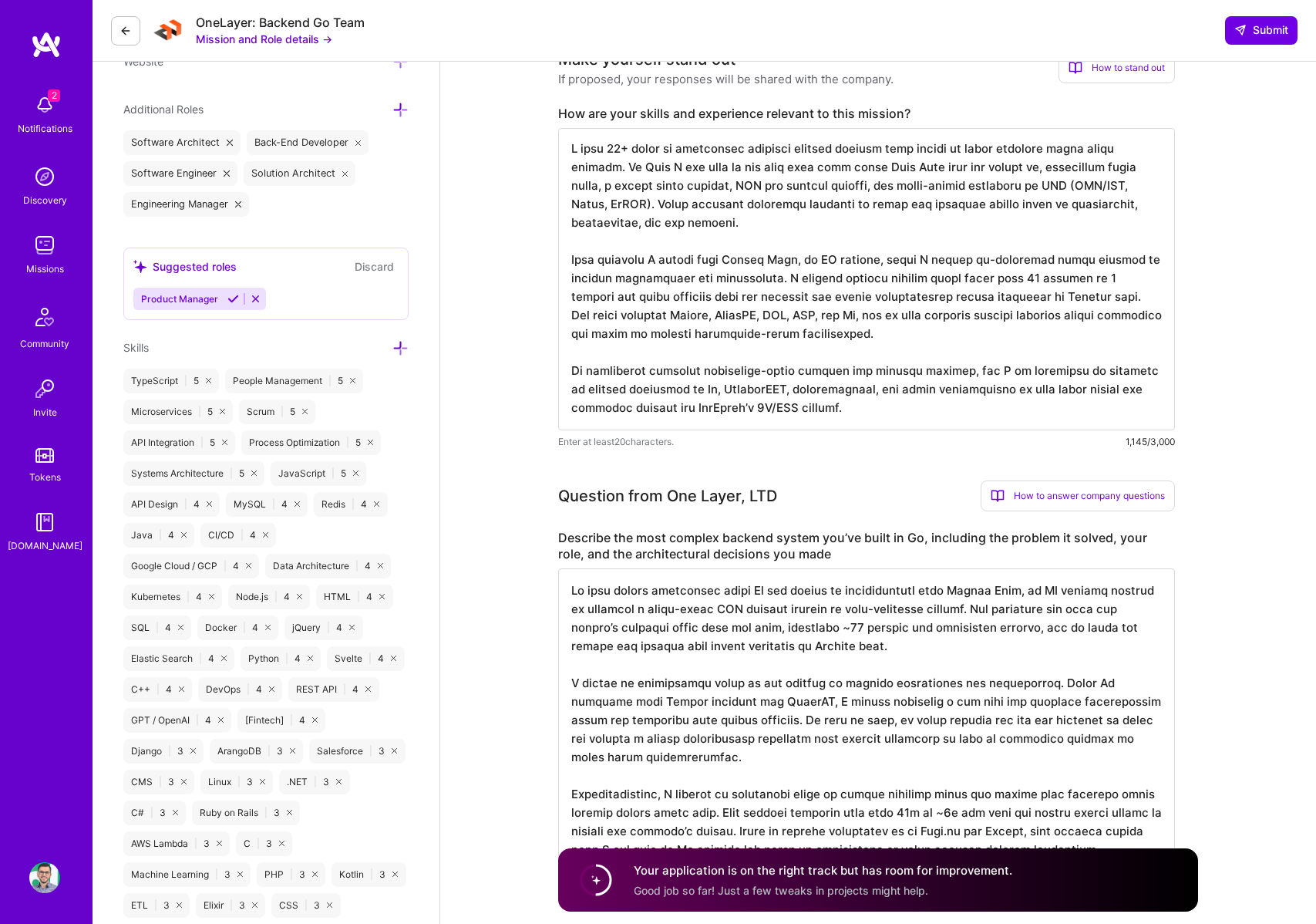
scroll to position [514, 0]
click at [655, 233] on textarea at bounding box center [866, 280] width 617 height 303
paste textarea "[URL][DOMAIN_NAME]"
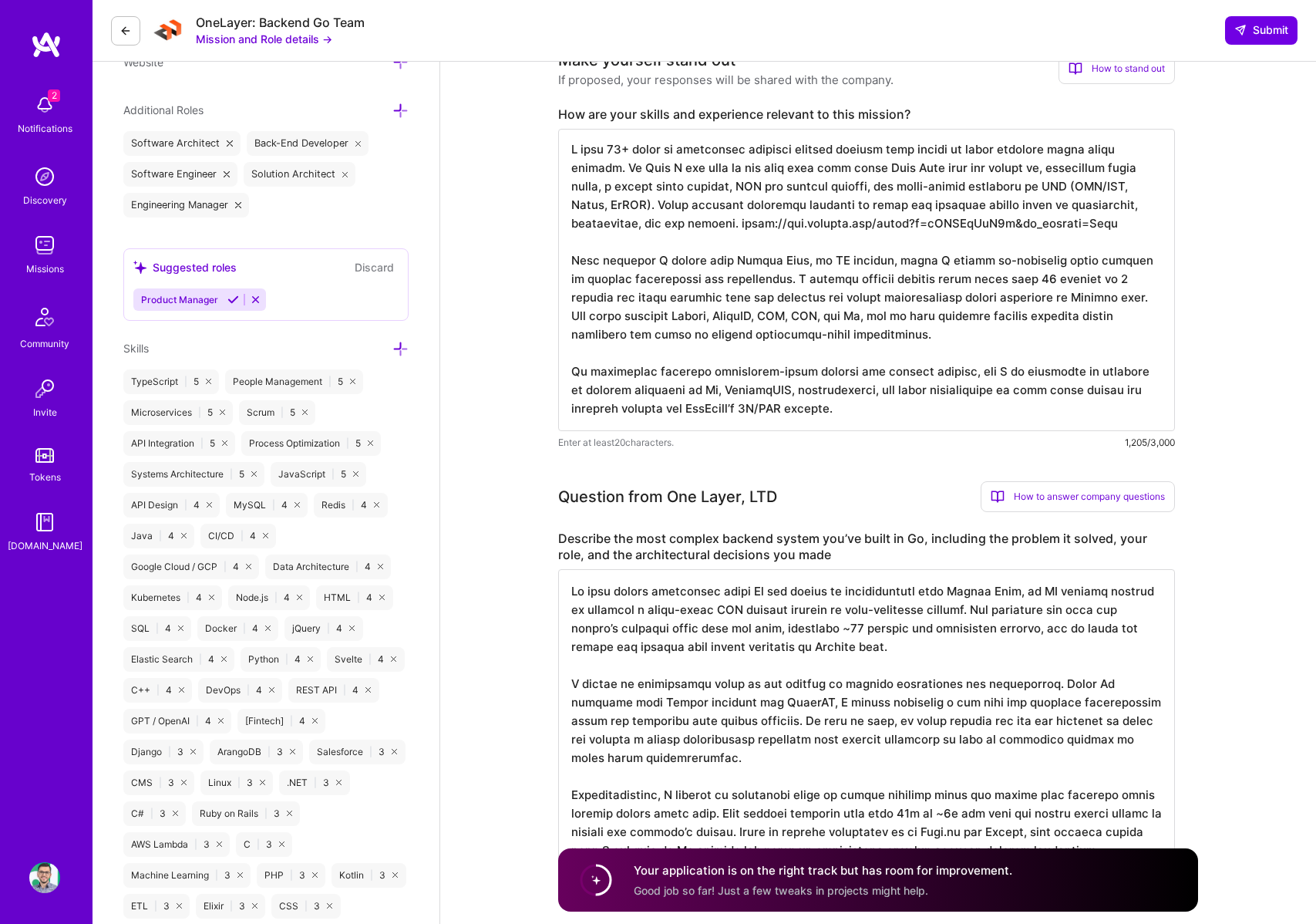
click at [622, 224] on textarea at bounding box center [866, 280] width 617 height 303
type textarea "I have 10+ years of experience building backend systems that needed to scale re…"
click at [1252, 34] on span "Submit" at bounding box center [1262, 30] width 54 height 16
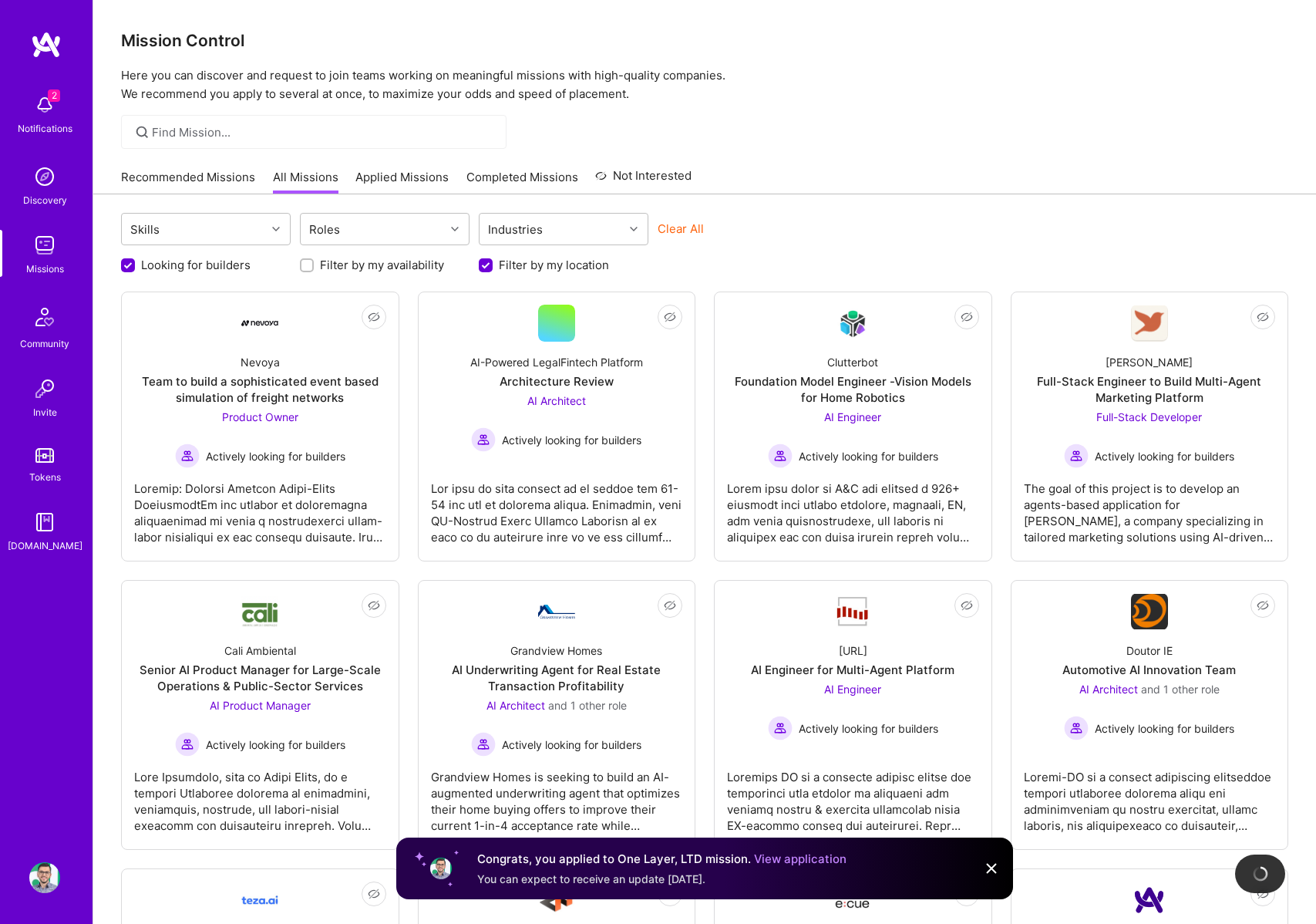
click at [203, 182] on link "Recommended Missions" at bounding box center [188, 181] width 134 height 25
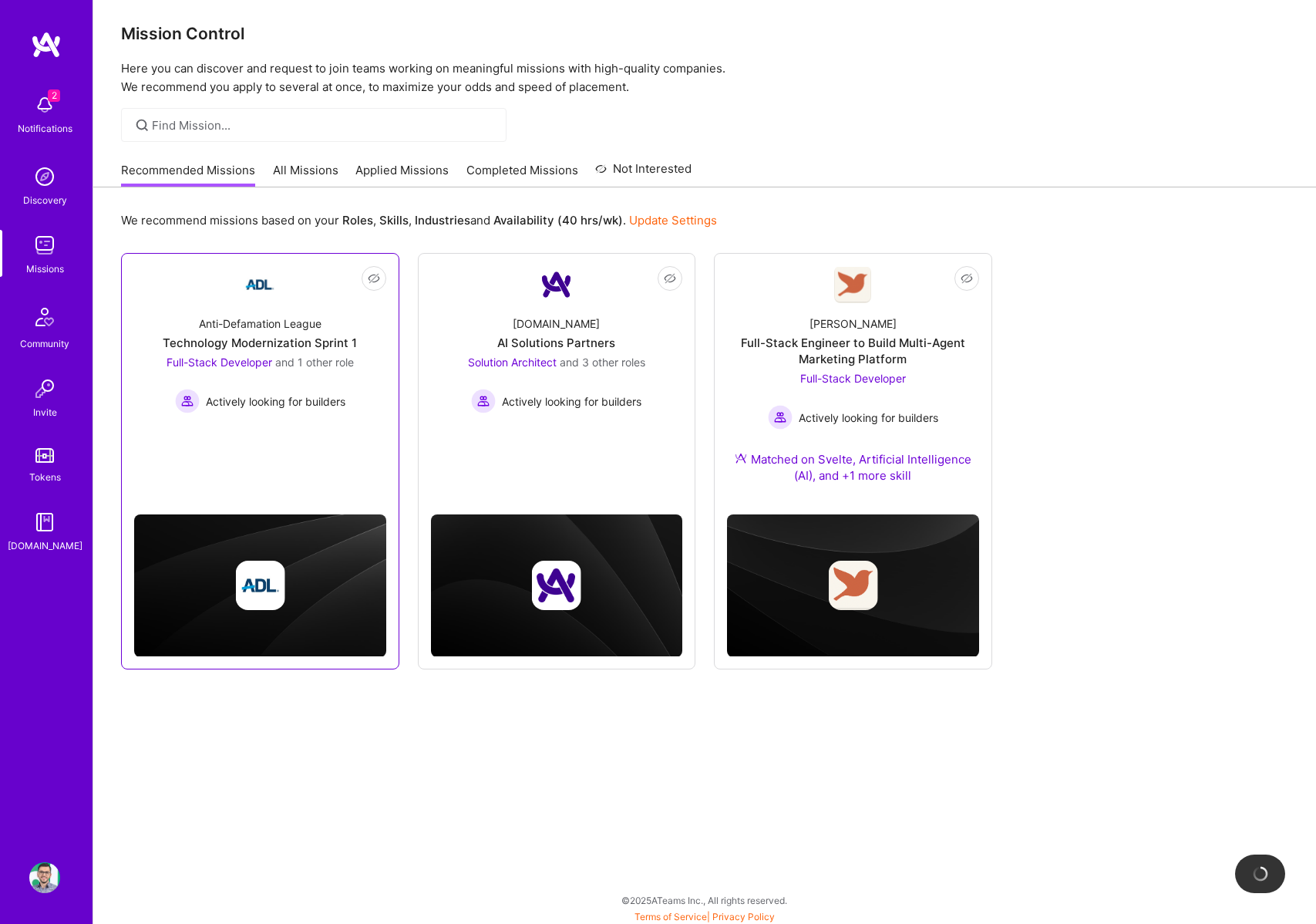
scroll to position [10, 0]
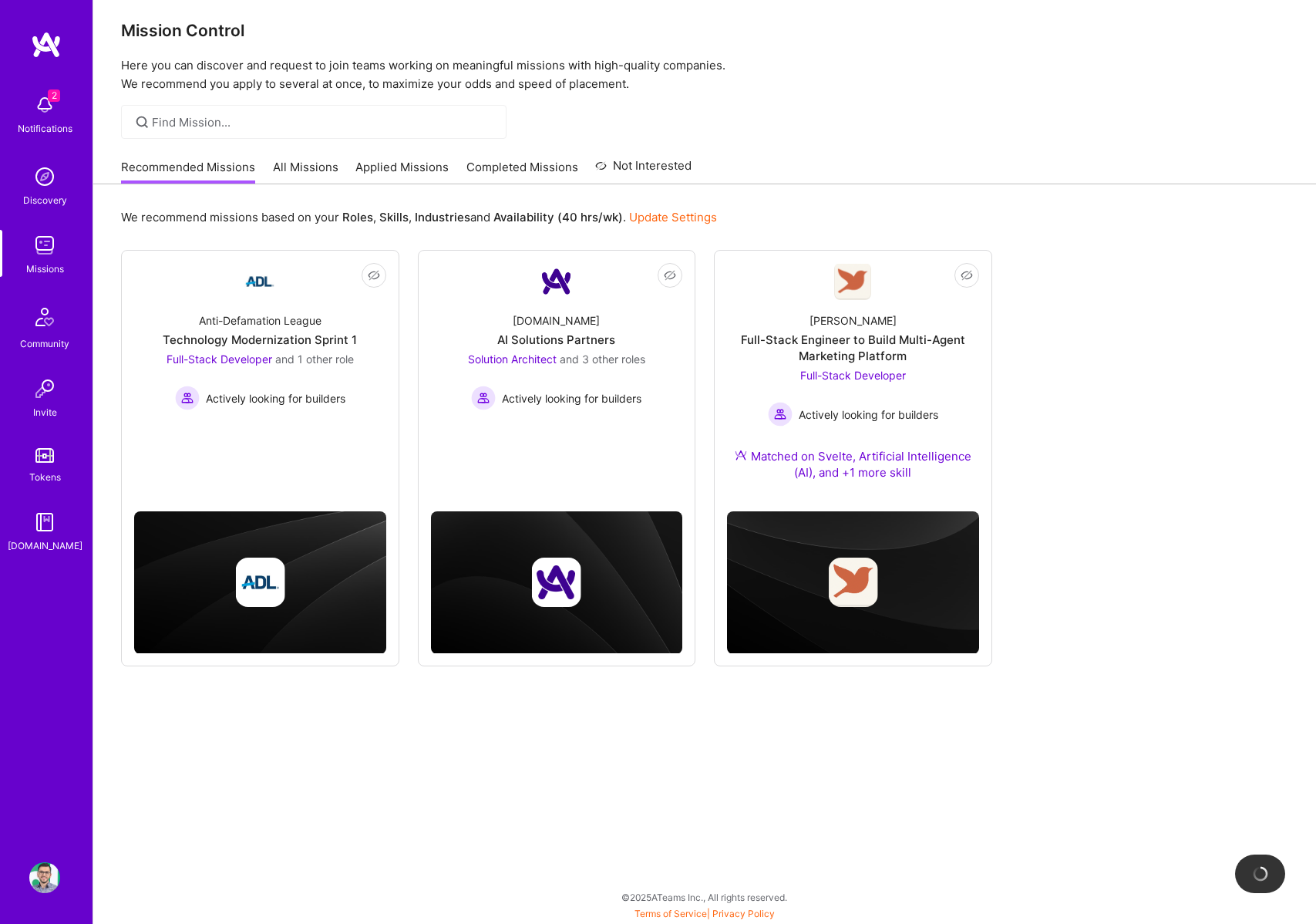
click at [64, 111] on div "2 Notifications" at bounding box center [44, 114] width 95 height 54
click at [35, 108] on div "2 Notifications Discovery Missions Community Invite Tokens [DOMAIN_NAME]" at bounding box center [46, 320] width 92 height 468
click at [40, 108] on img at bounding box center [44, 105] width 31 height 31
click at [46, 47] on img at bounding box center [46, 44] width 31 height 28
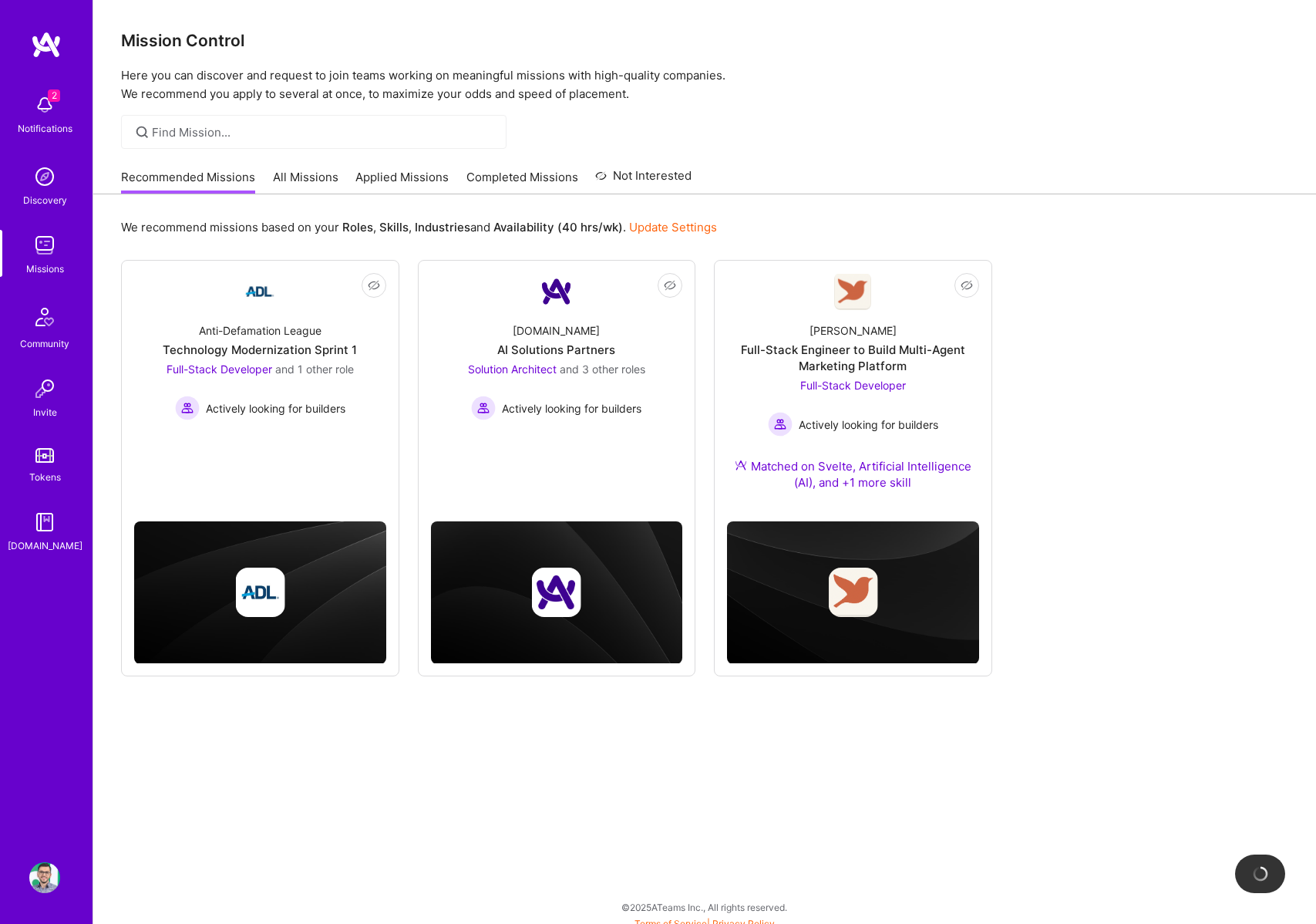
click at [46, 47] on img at bounding box center [46, 44] width 31 height 28
